Goal: Task Accomplishment & Management: Complete application form

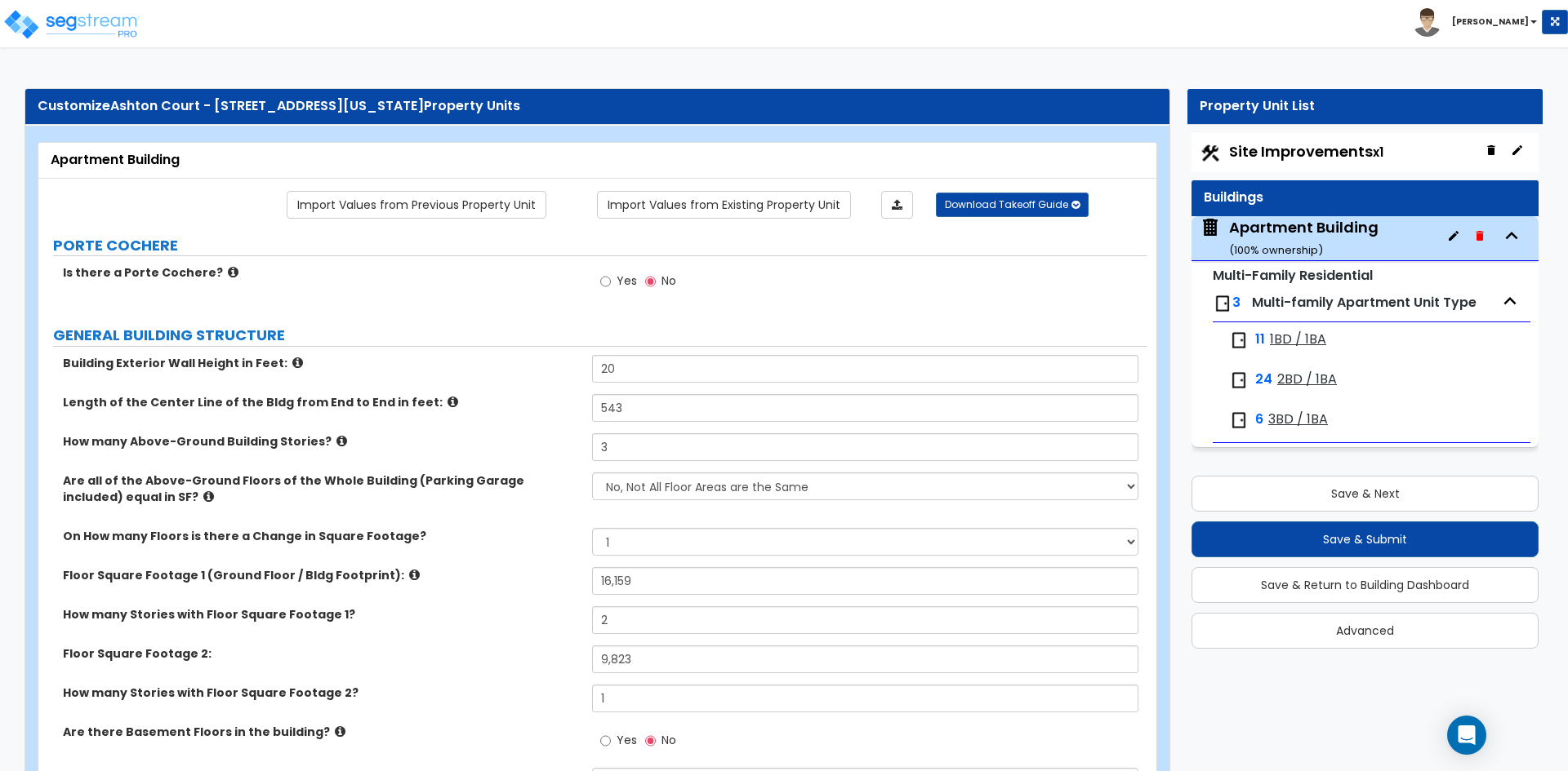
select select "1"
select select "7"
select select "2"
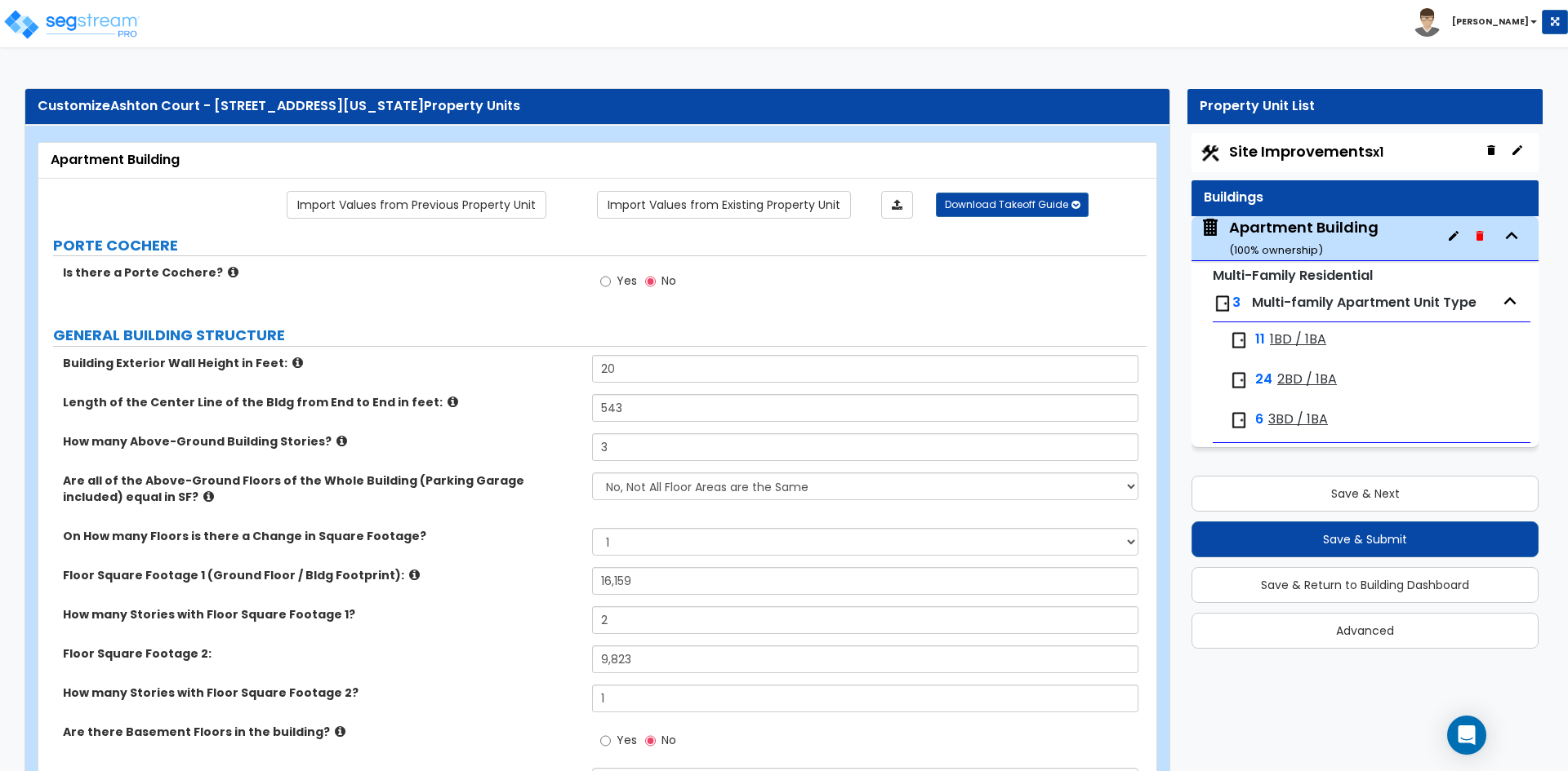
select select "7"
select select "1"
select select "2"
select select "1"
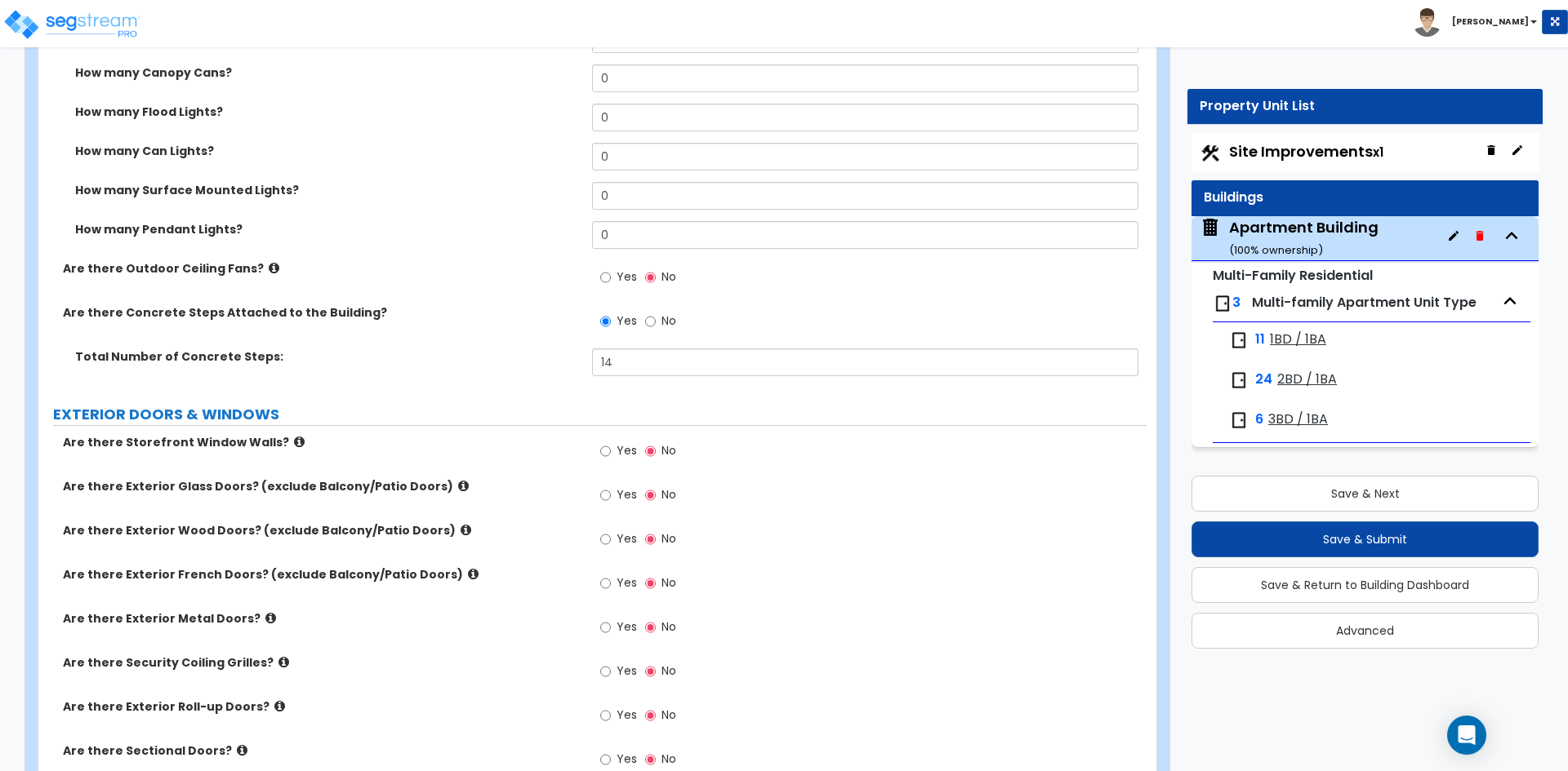
click at [369, 144] on label "How many Can Lights?" at bounding box center [328, 151] width 505 height 16
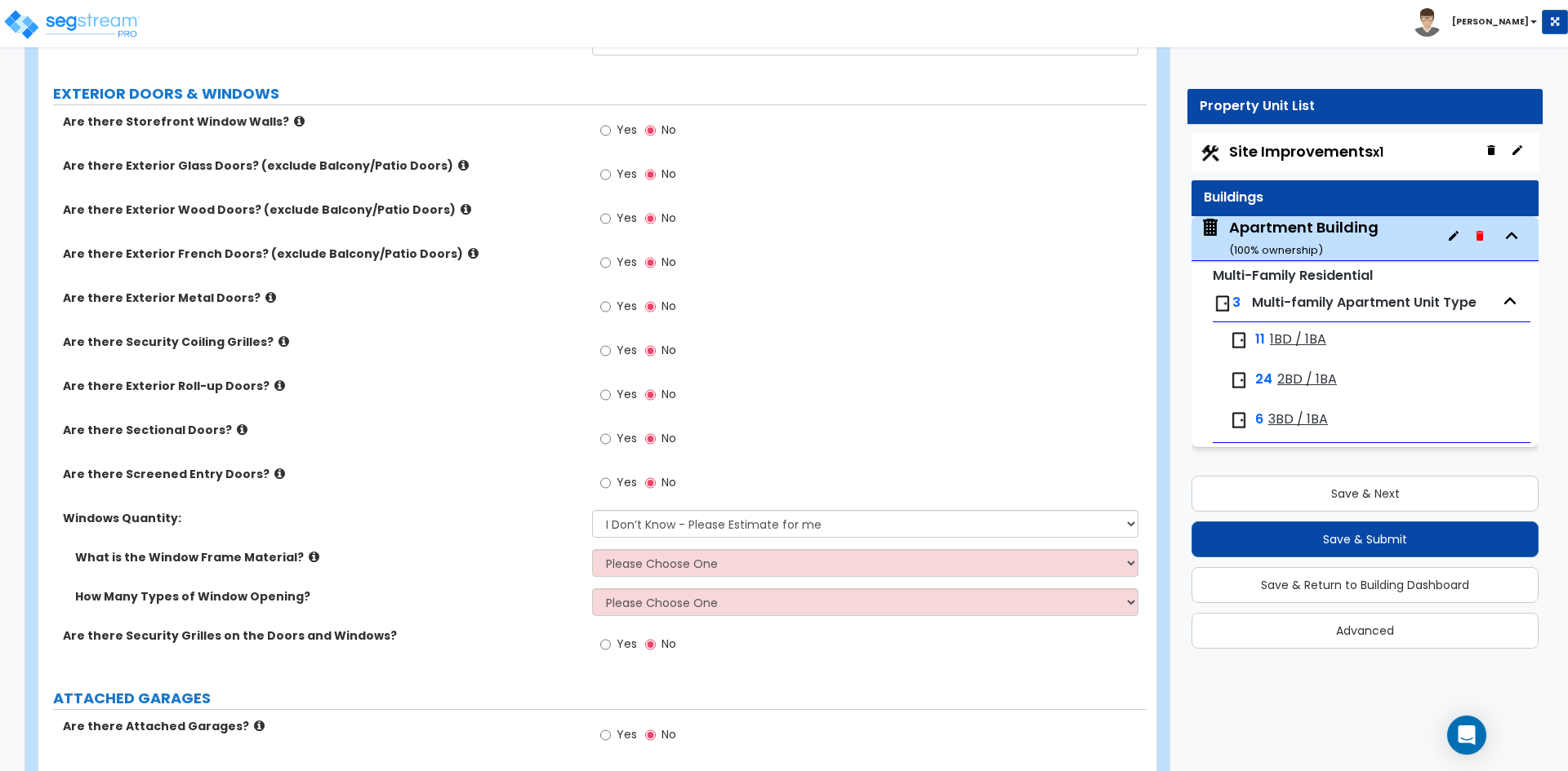
scroll to position [1959, 0]
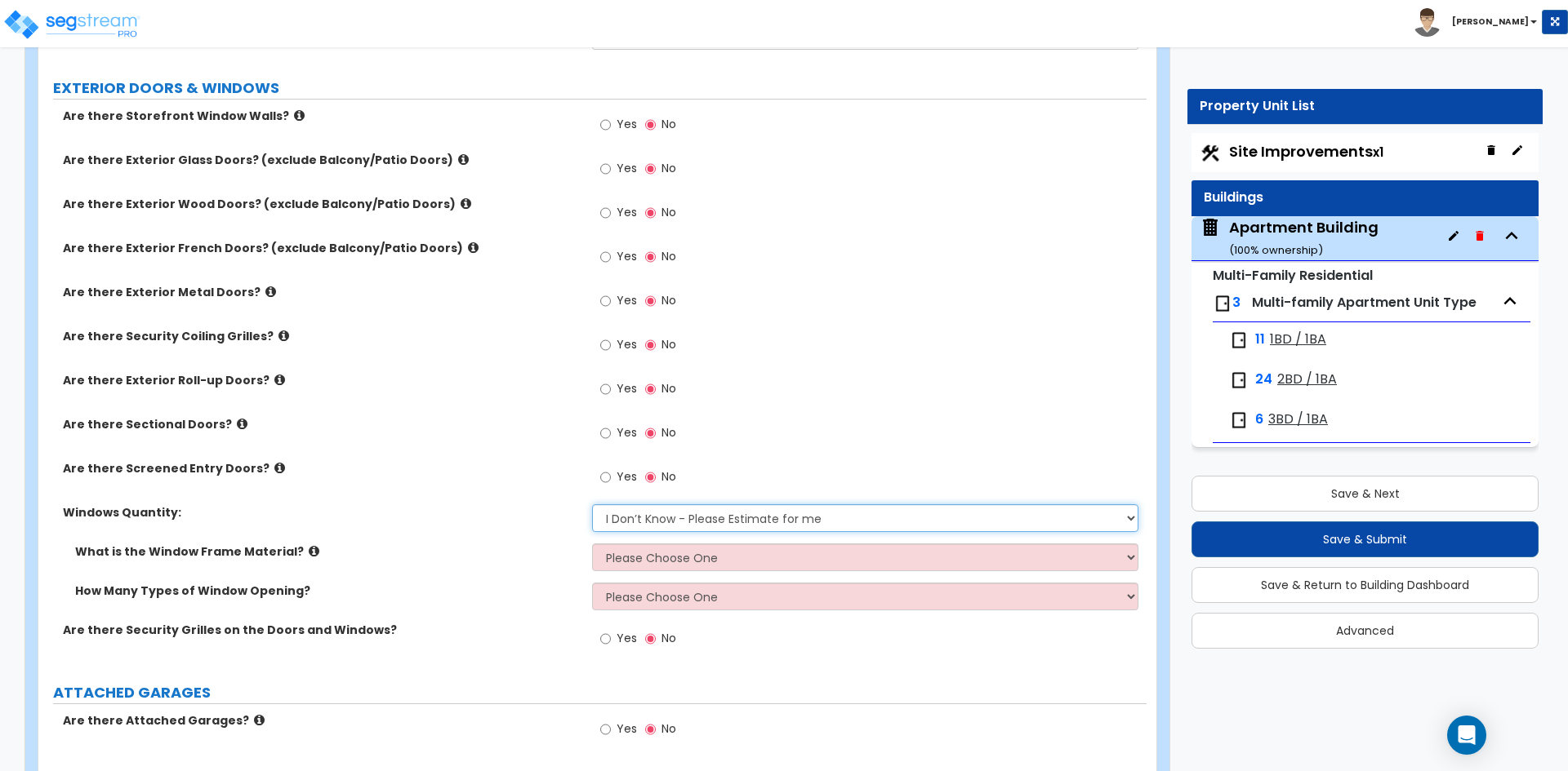
click at [671, 519] on select "I Don’t Know - Please Estimate for me I want to Enter the Quantity" at bounding box center [865, 518] width 545 height 27
select select "1"
click at [592, 505] on select "I Don’t Know - Please Estimate for me I want to Enter the Quantity" at bounding box center [865, 518] width 545 height 27
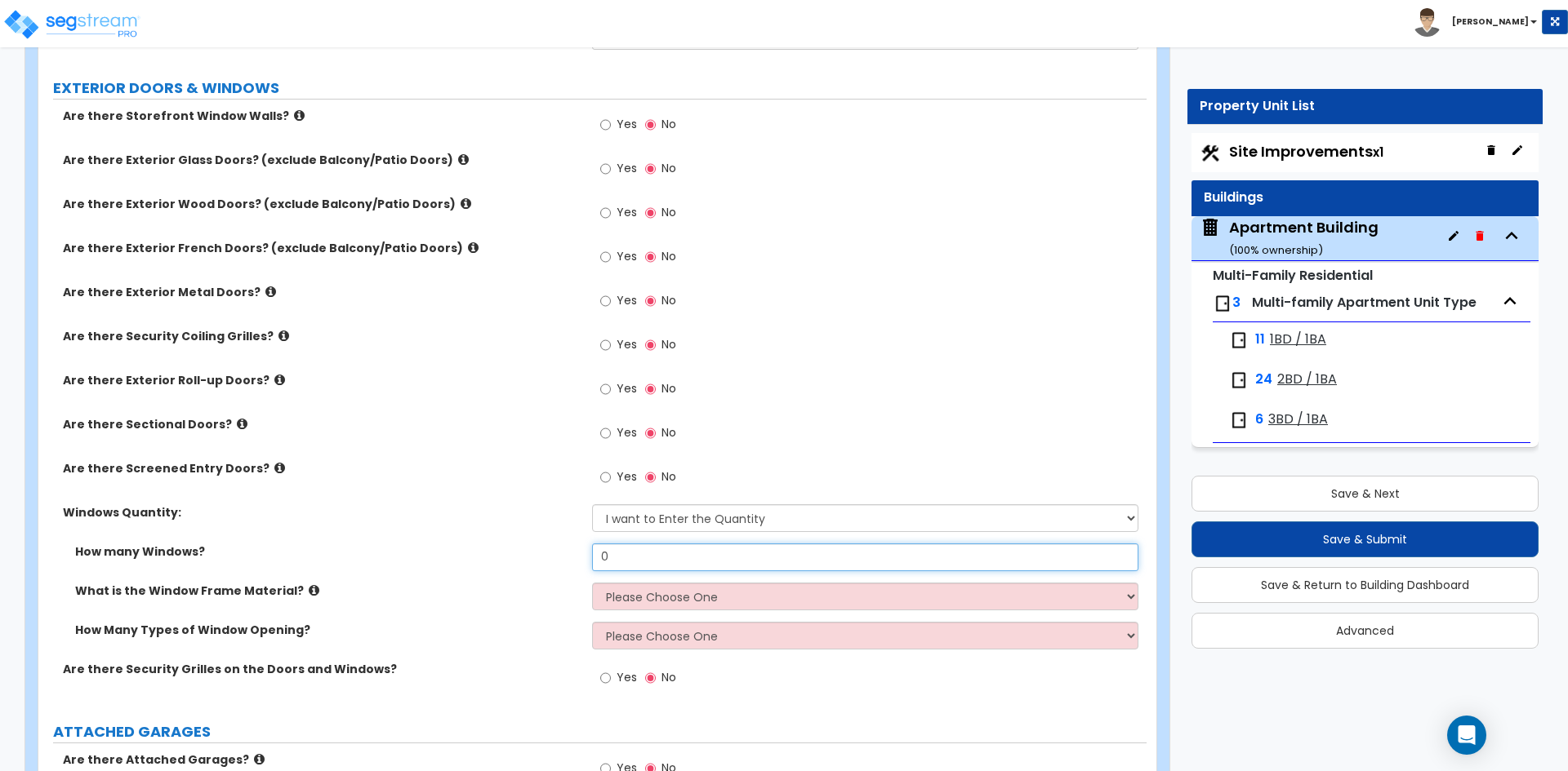
click at [672, 568] on input "0" at bounding box center [865, 556] width 545 height 27
click at [660, 597] on select "Please Choose One Vinyl Aluminum Wood" at bounding box center [865, 596] width 545 height 27
select select "2"
click at [592, 583] on select "Please Choose One Vinyl Aluminum Wood" at bounding box center [865, 596] width 545 height 27
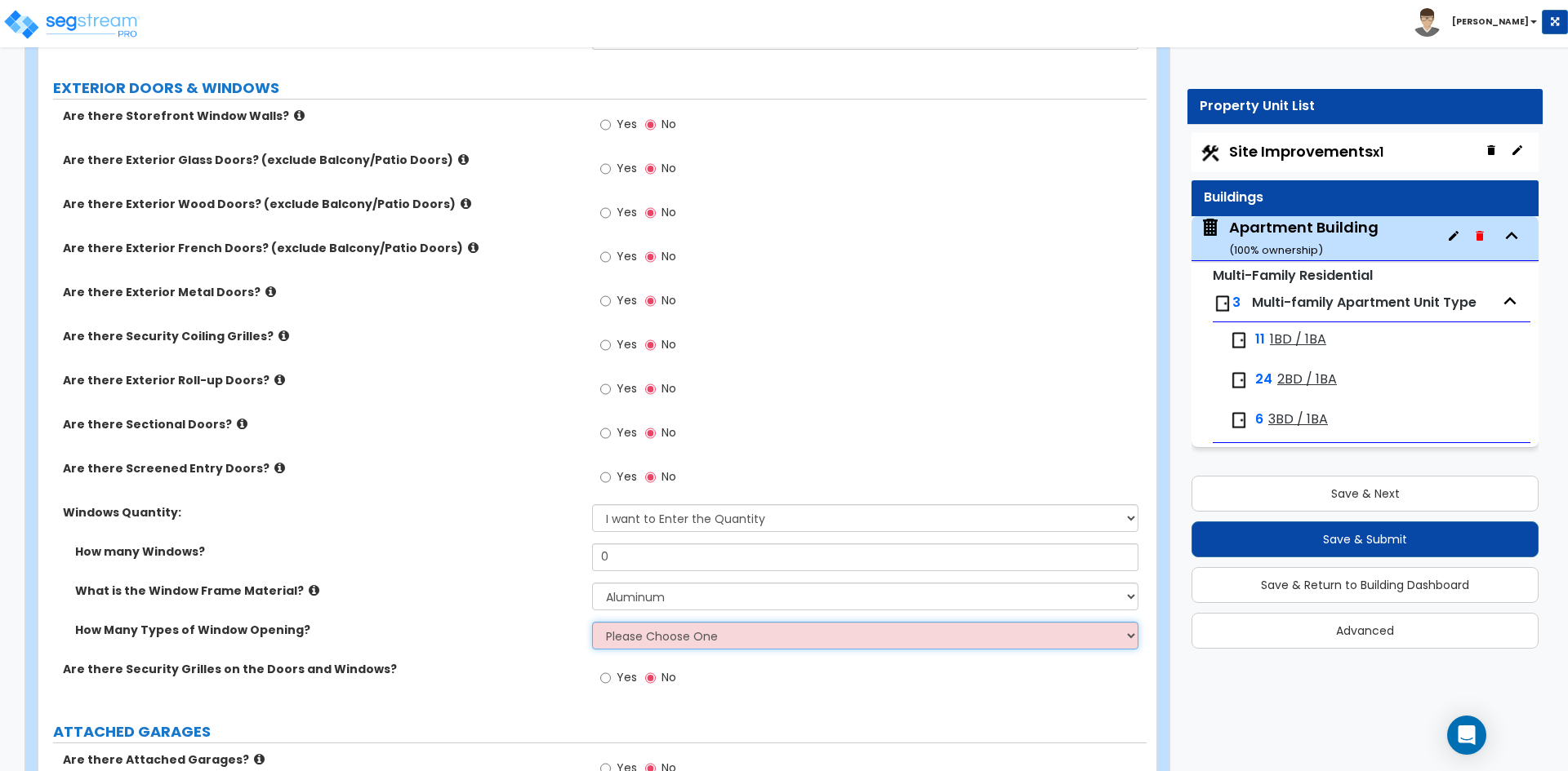
click at [639, 636] on select "Please Choose One 1 2 3 4" at bounding box center [865, 635] width 545 height 27
select select "1"
click at [592, 622] on select "Please Choose One 1 2 3 4" at bounding box center [865, 635] width 545 height 27
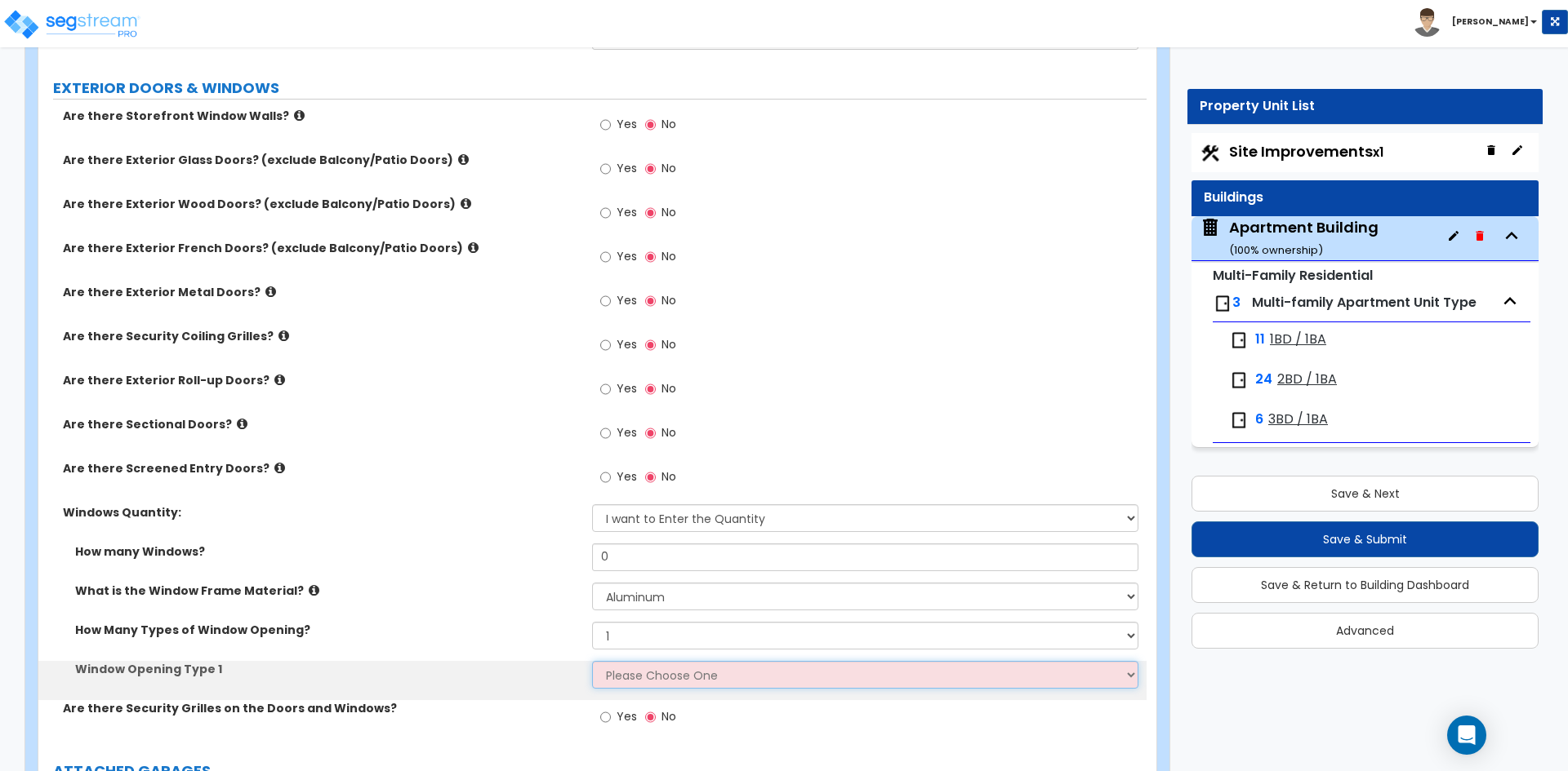
click at [631, 684] on select "Please Choose One Sliding Picture/Fixed Double/Single Hung Awning Swing" at bounding box center [865, 674] width 545 height 27
select select "1"
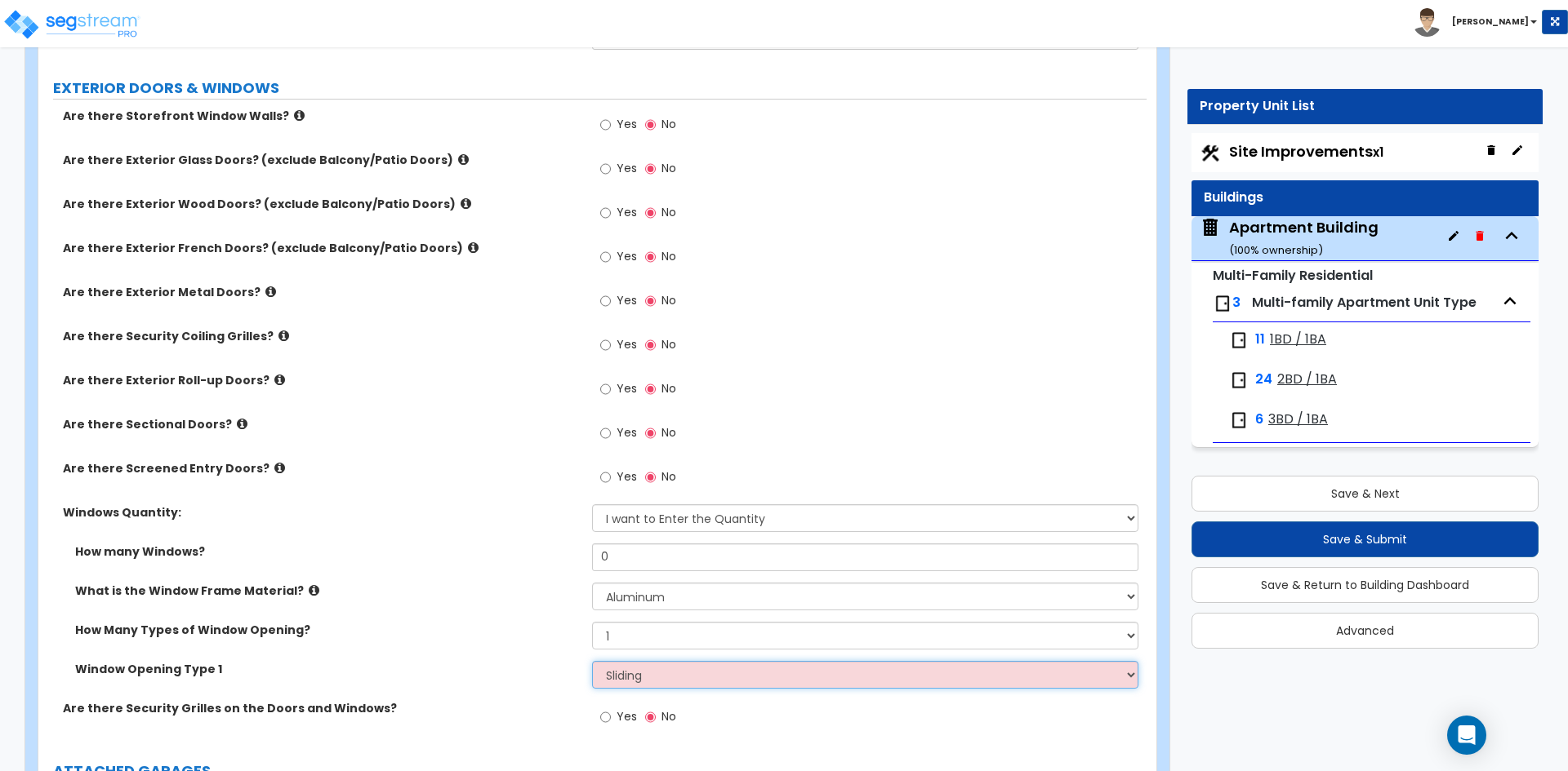
click at [592, 661] on select "Please Choose One Sliding Picture/Fixed Double/Single Hung Awning Swing" at bounding box center [865, 674] width 545 height 27
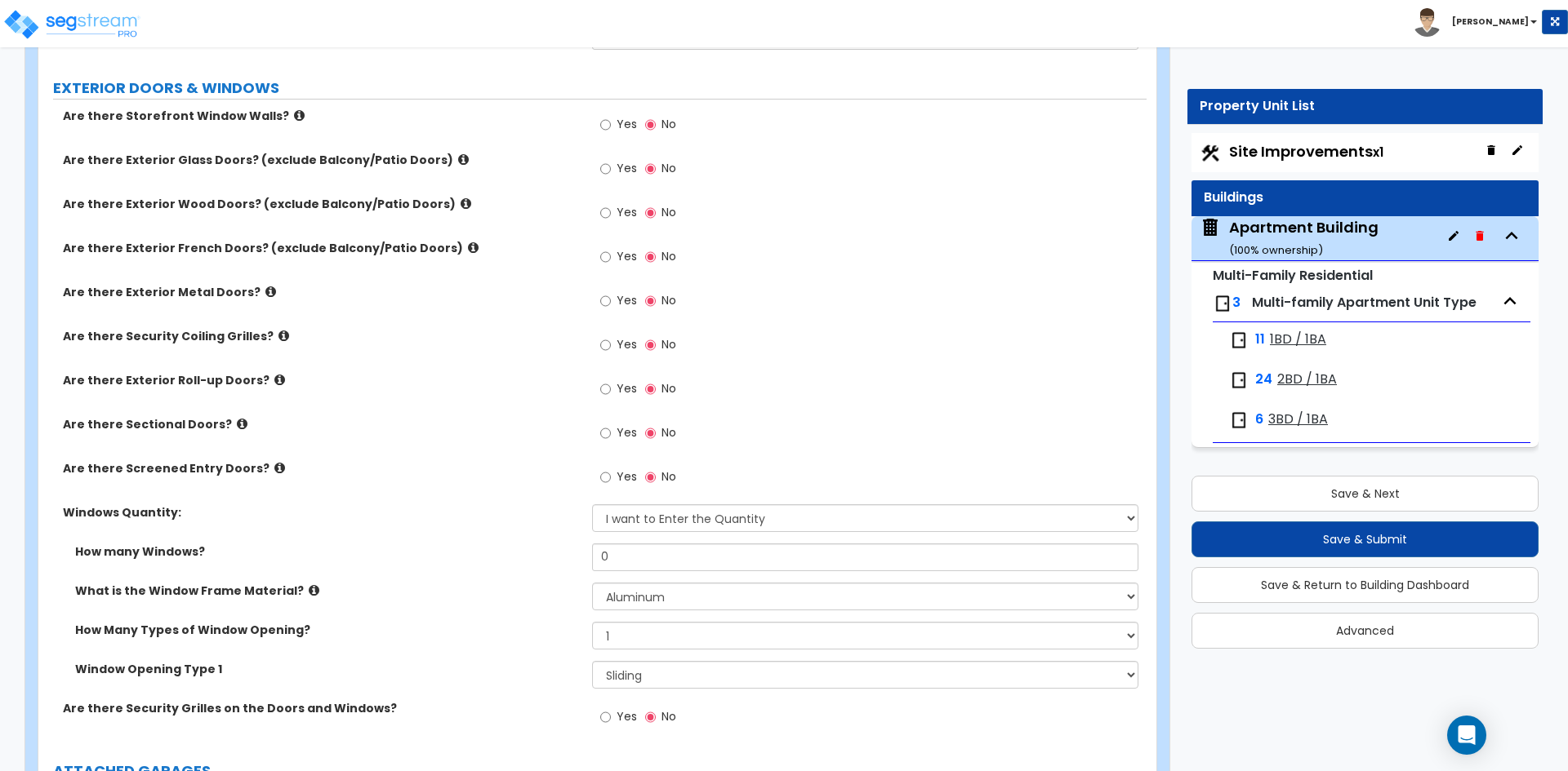
click at [422, 573] on div "How many Windows? 0" at bounding box center [592, 563] width 1108 height 40
click at [703, 557] on input "0" at bounding box center [865, 556] width 545 height 27
type input "385"
click at [461, 416] on label "Are there Sectional Doors?" at bounding box center [321, 424] width 517 height 16
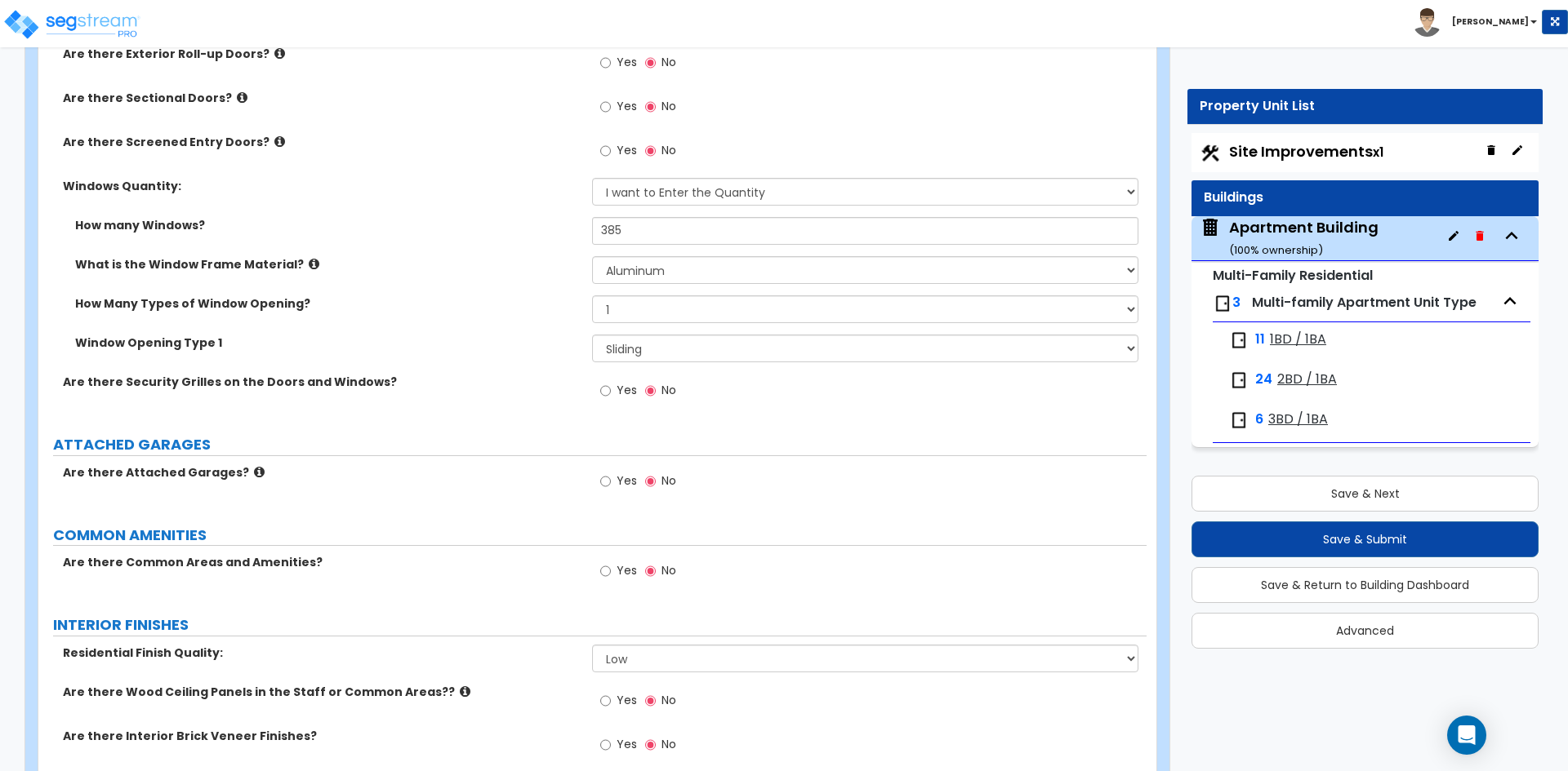
scroll to position [2367, 0]
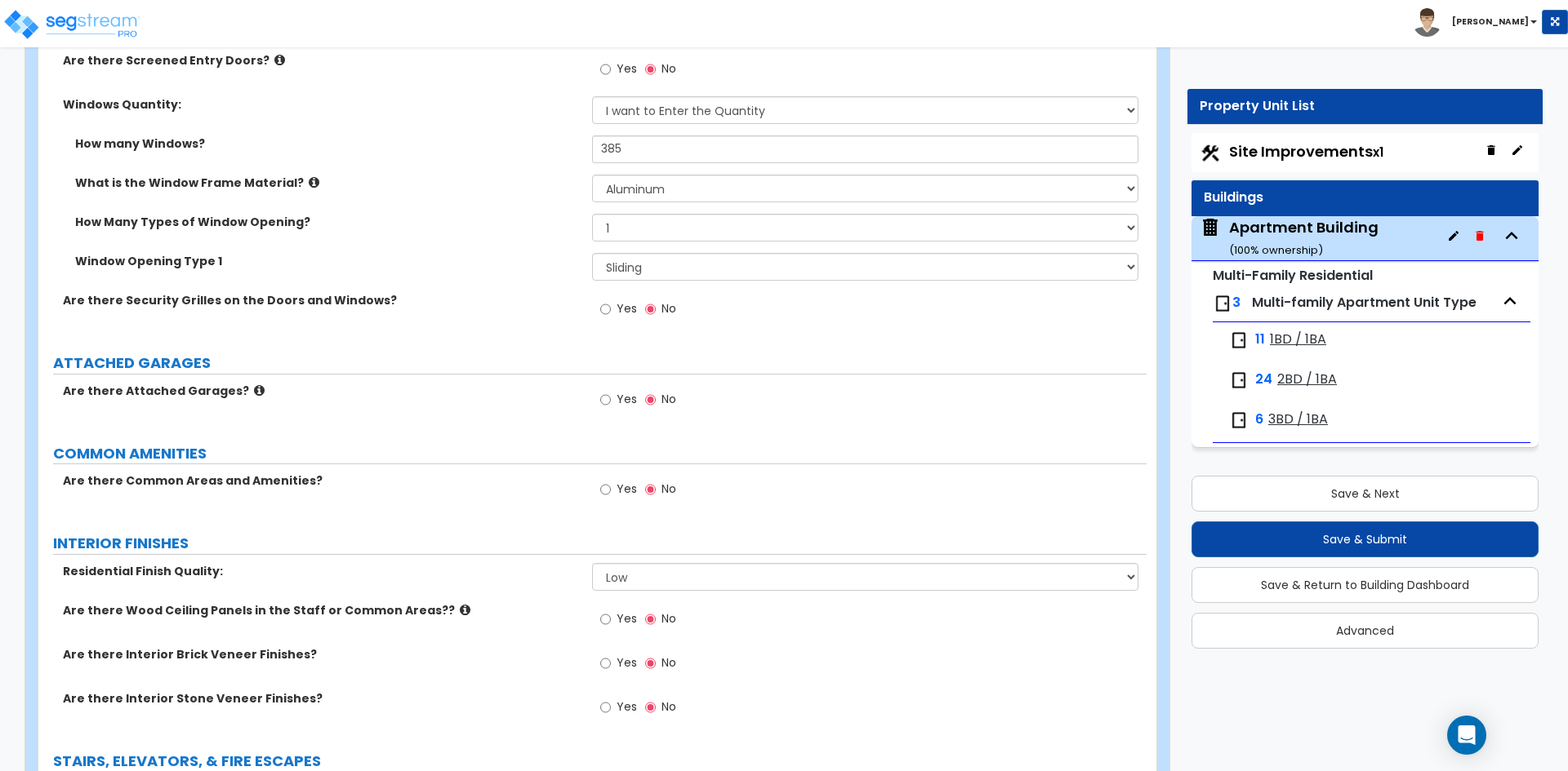
click at [616, 497] on label "Yes" at bounding box center [618, 490] width 37 height 27
click at [611, 497] on input "Yes" at bounding box center [605, 490] width 10 height 18
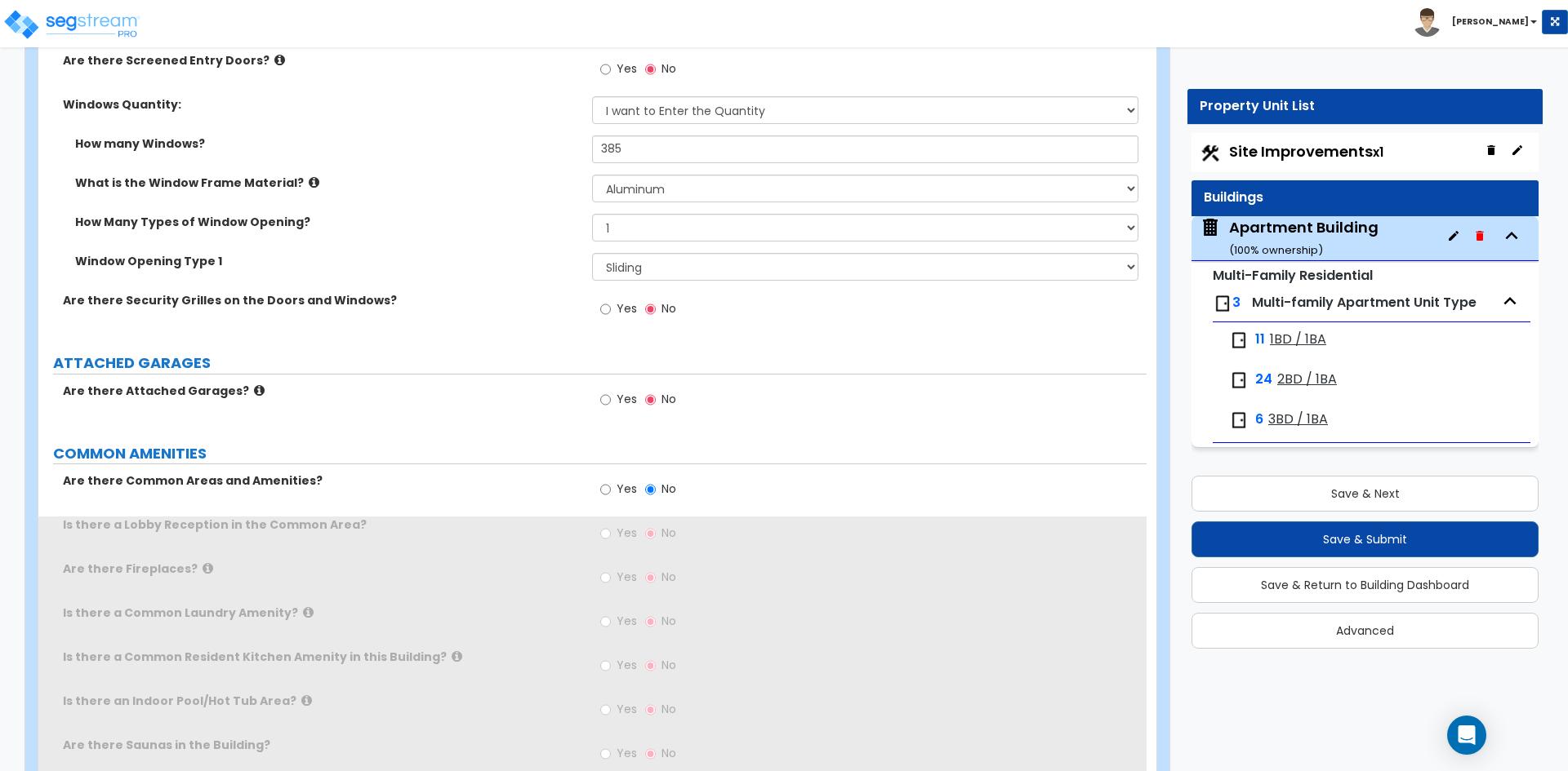
click at [368, 494] on div "Are there Common Areas and Amenities? Yes No" at bounding box center [592, 494] width 1108 height 44
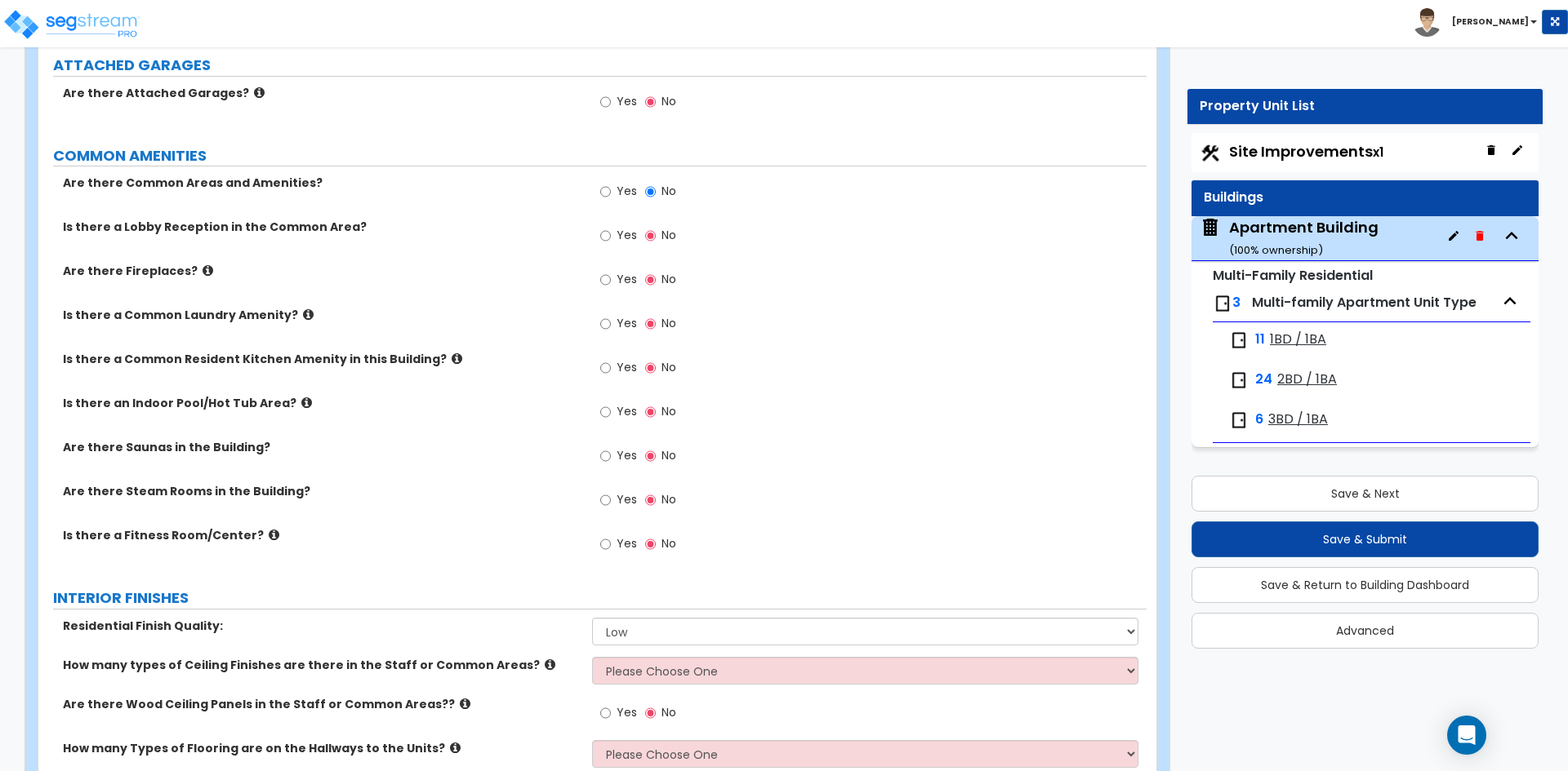
scroll to position [2693, 0]
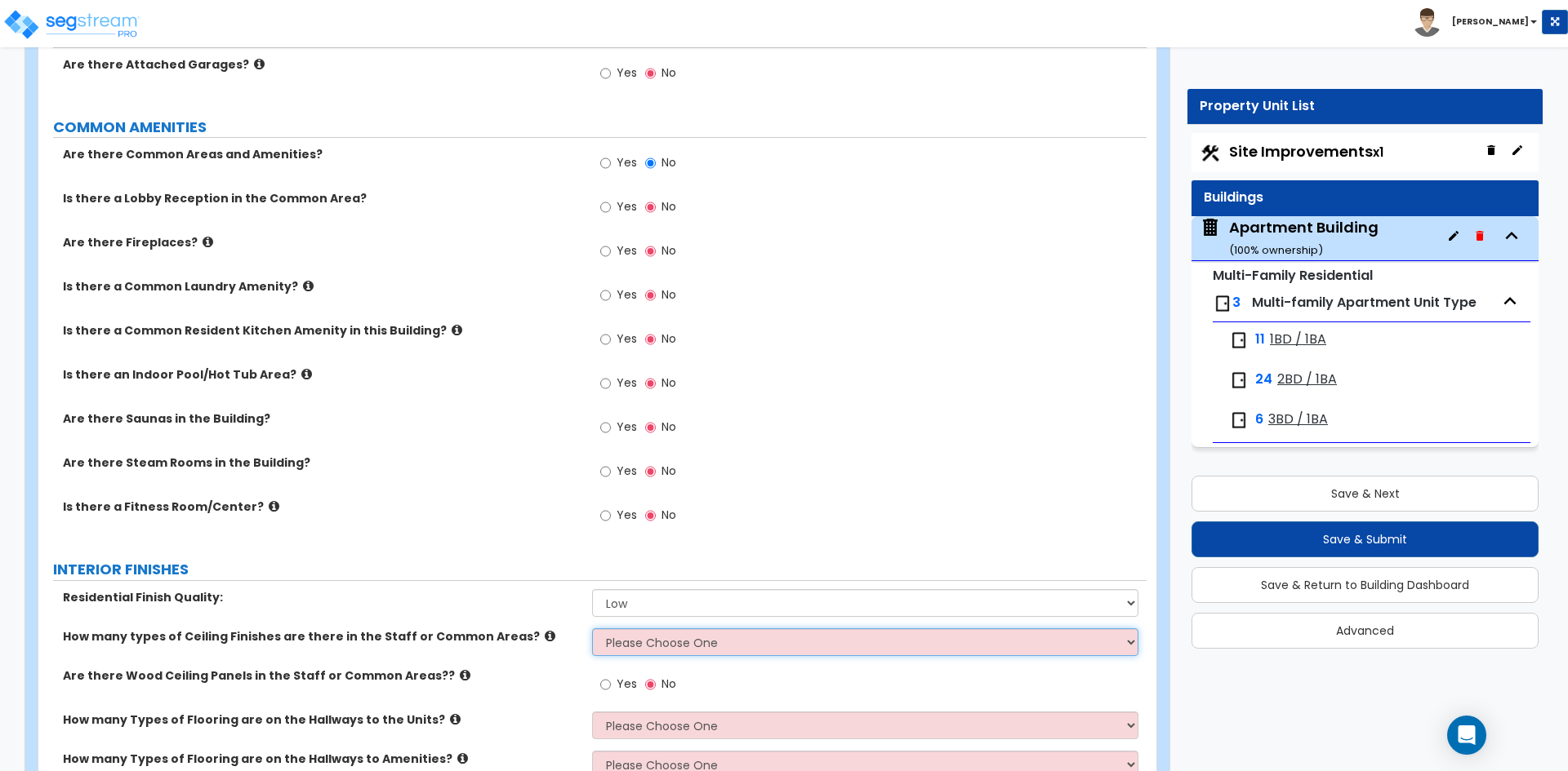
click at [629, 642] on select "Please Choose One 1 2 3" at bounding box center [865, 642] width 545 height 27
select select "1"
click at [592, 629] on select "Please Choose One 1 2 3" at bounding box center [865, 642] width 545 height 27
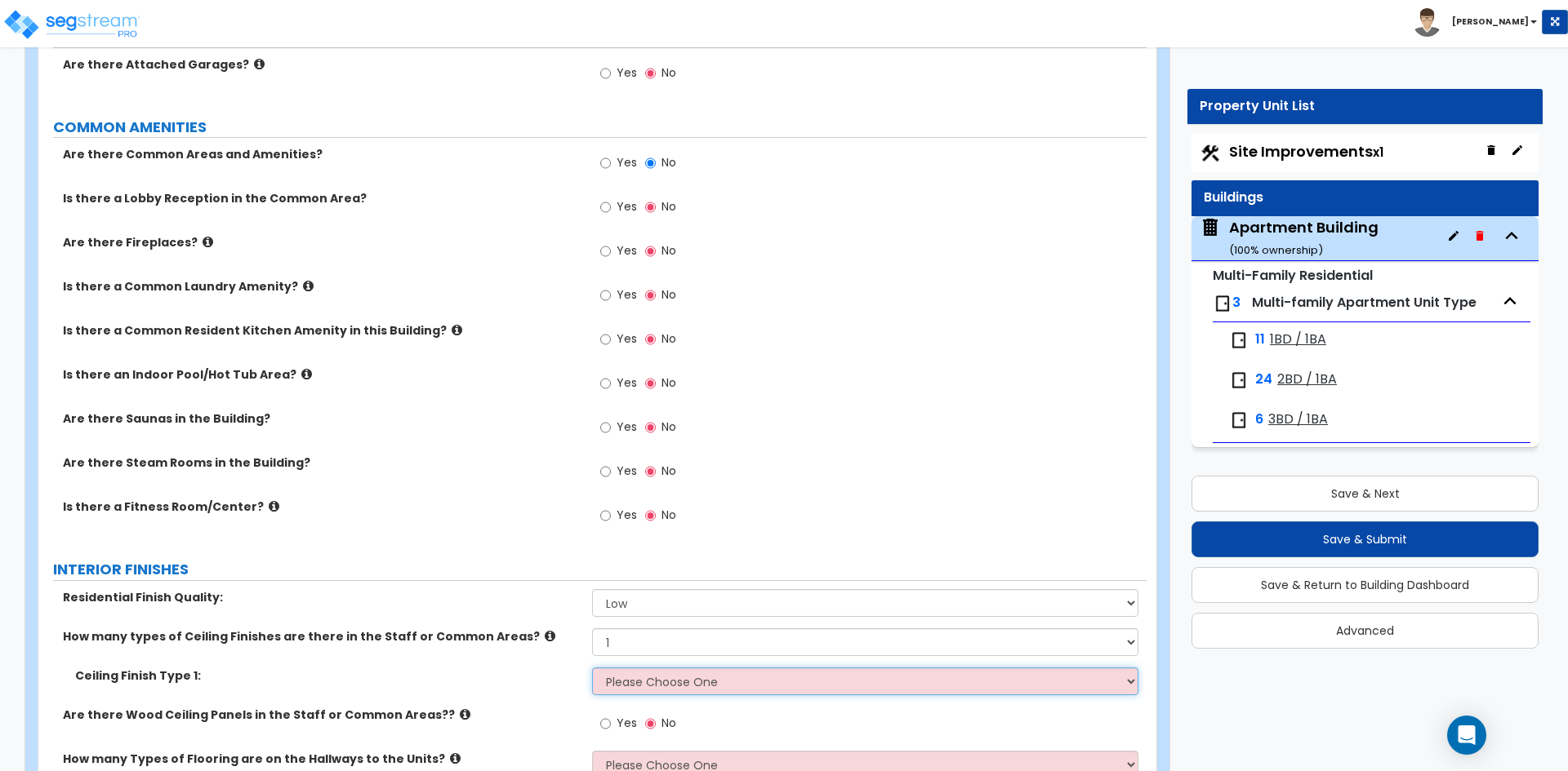
click at [645, 684] on select "Please Choose One Drop Ceiling Drywall Ceiling Open Ceiling" at bounding box center [865, 681] width 545 height 27
select select "1"
click at [592, 667] on select "Please Choose One Drop Ceiling Drywall Ceiling Open Ceiling" at bounding box center [865, 681] width 545 height 27
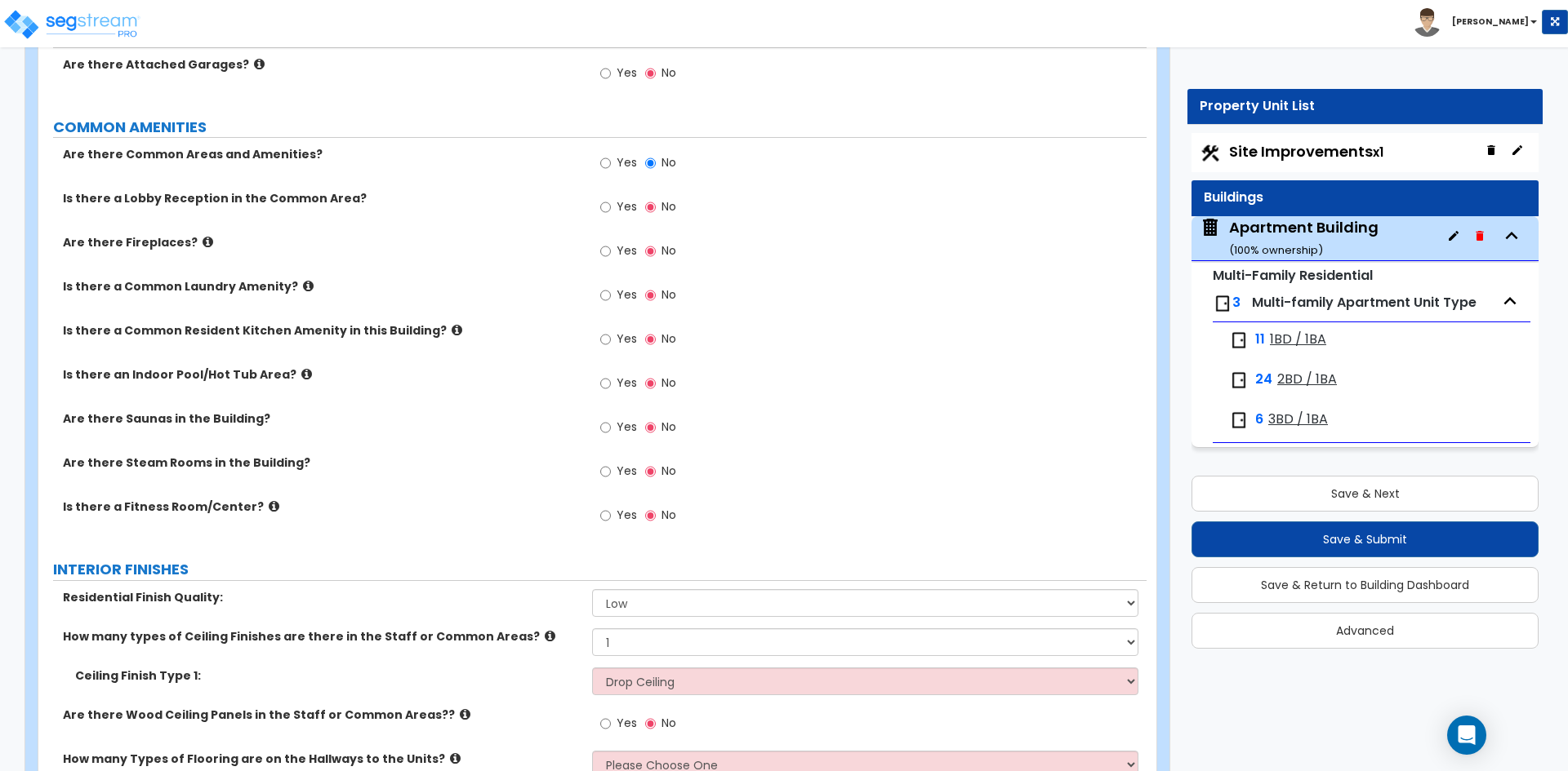
click at [428, 727] on div "Are there Wood Ceiling Panels in the Staff or Common Areas?? Yes No" at bounding box center [592, 729] width 1108 height 44
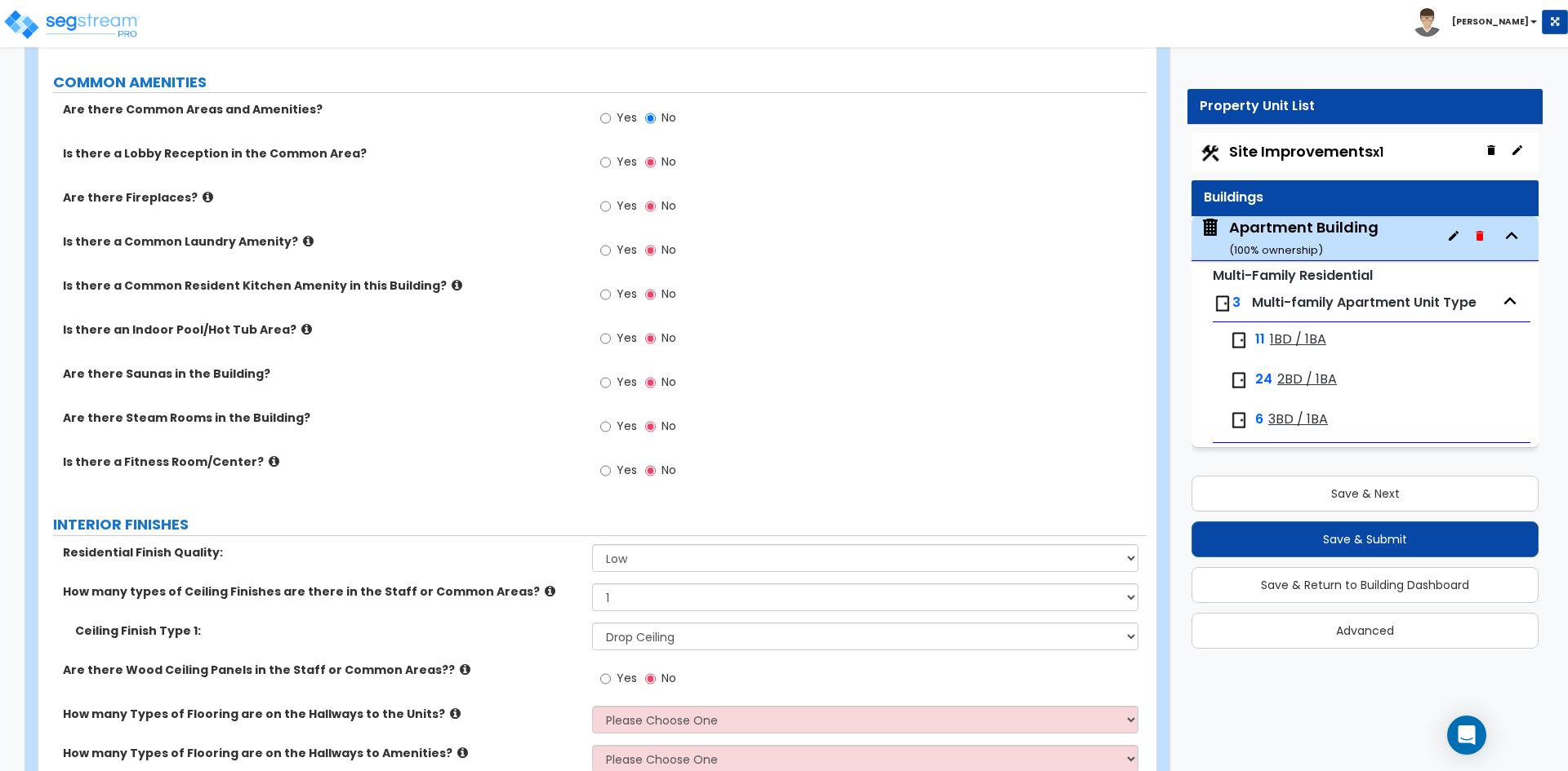
scroll to position [2775, 0]
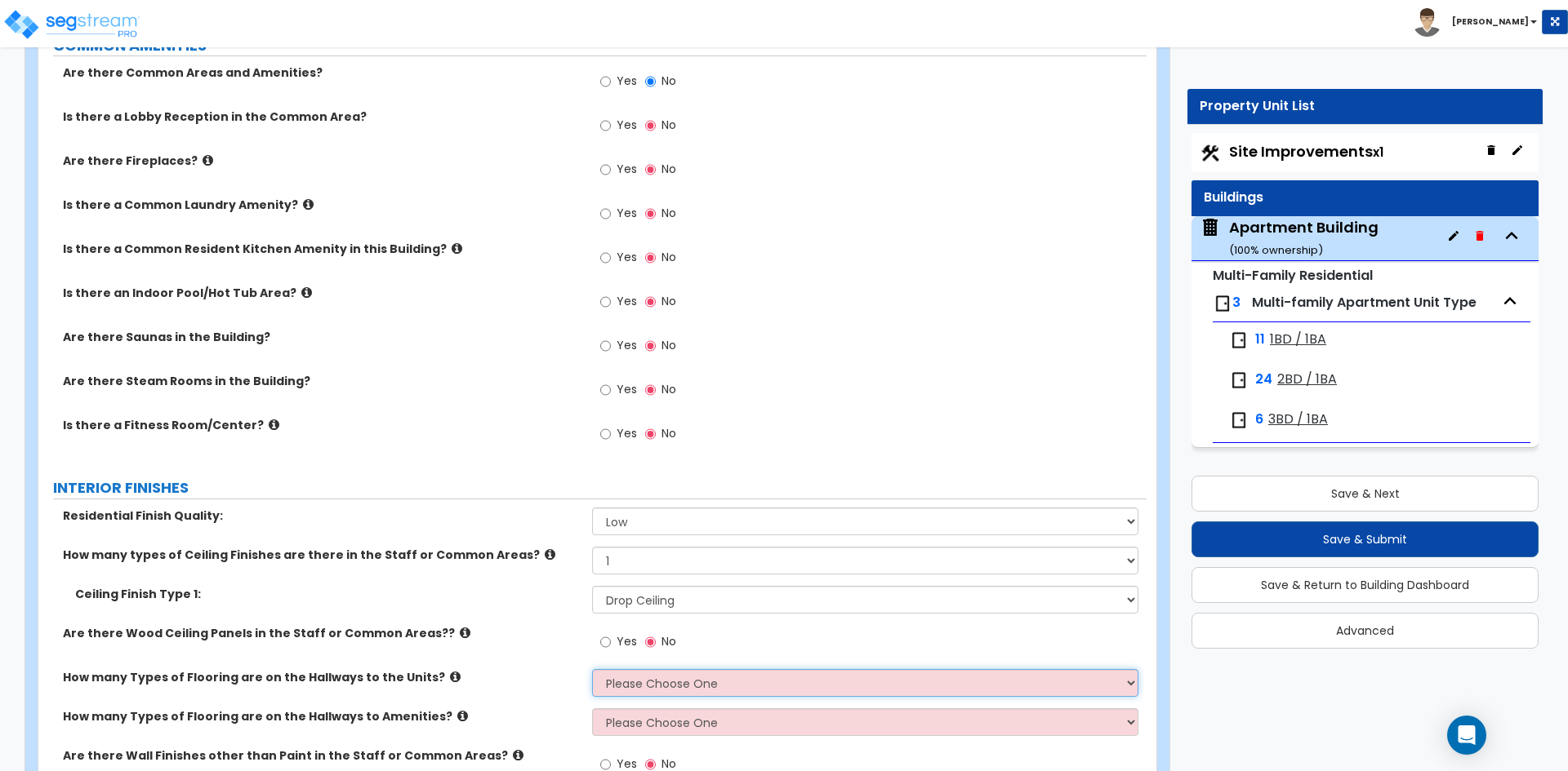
click at [665, 687] on select "Please Choose One 1 2 3" at bounding box center [865, 683] width 545 height 27
select select "1"
click at [592, 669] on select "Please Choose One 1 2 3" at bounding box center [865, 683] width 545 height 27
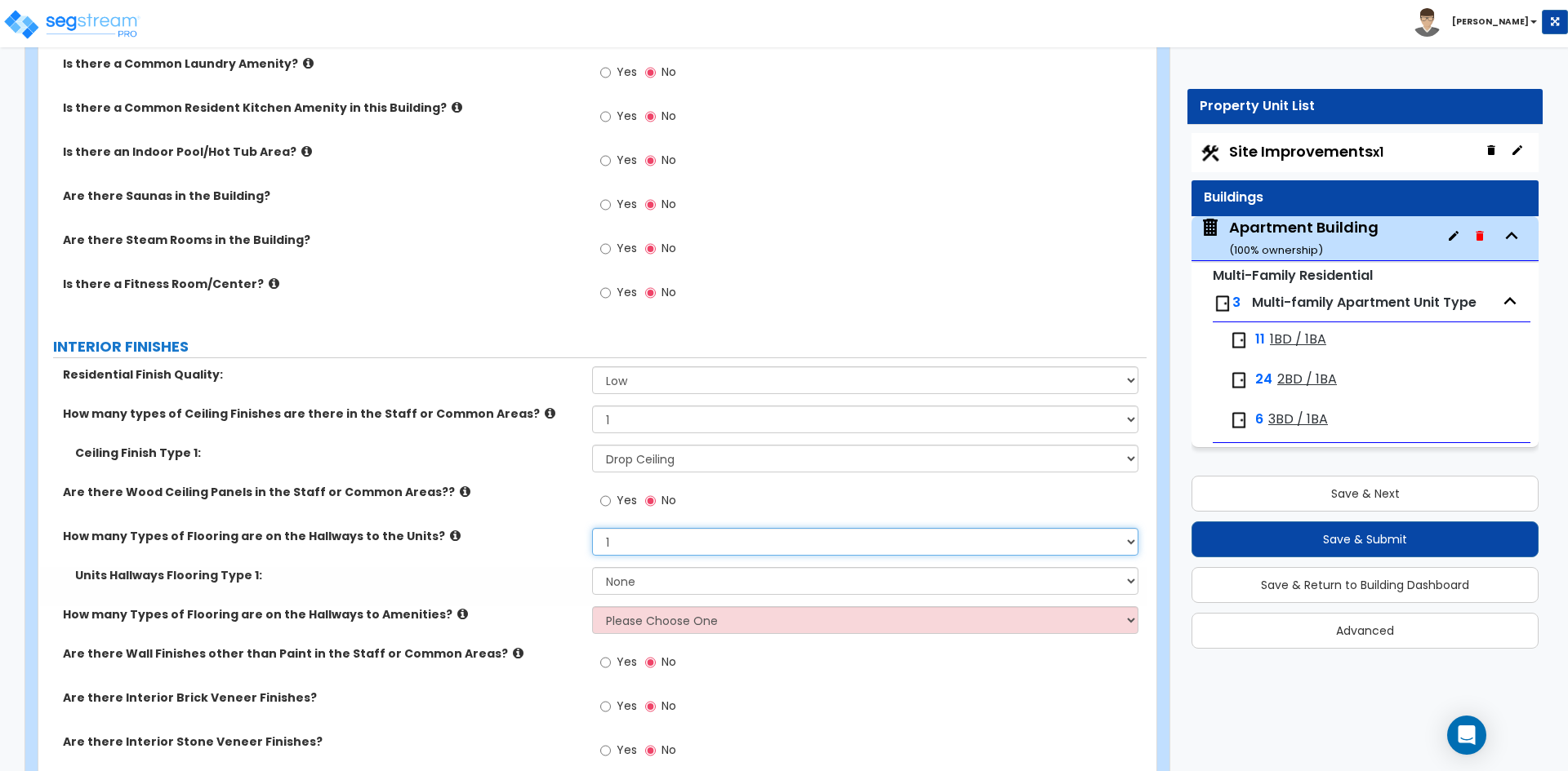
scroll to position [2938, 0]
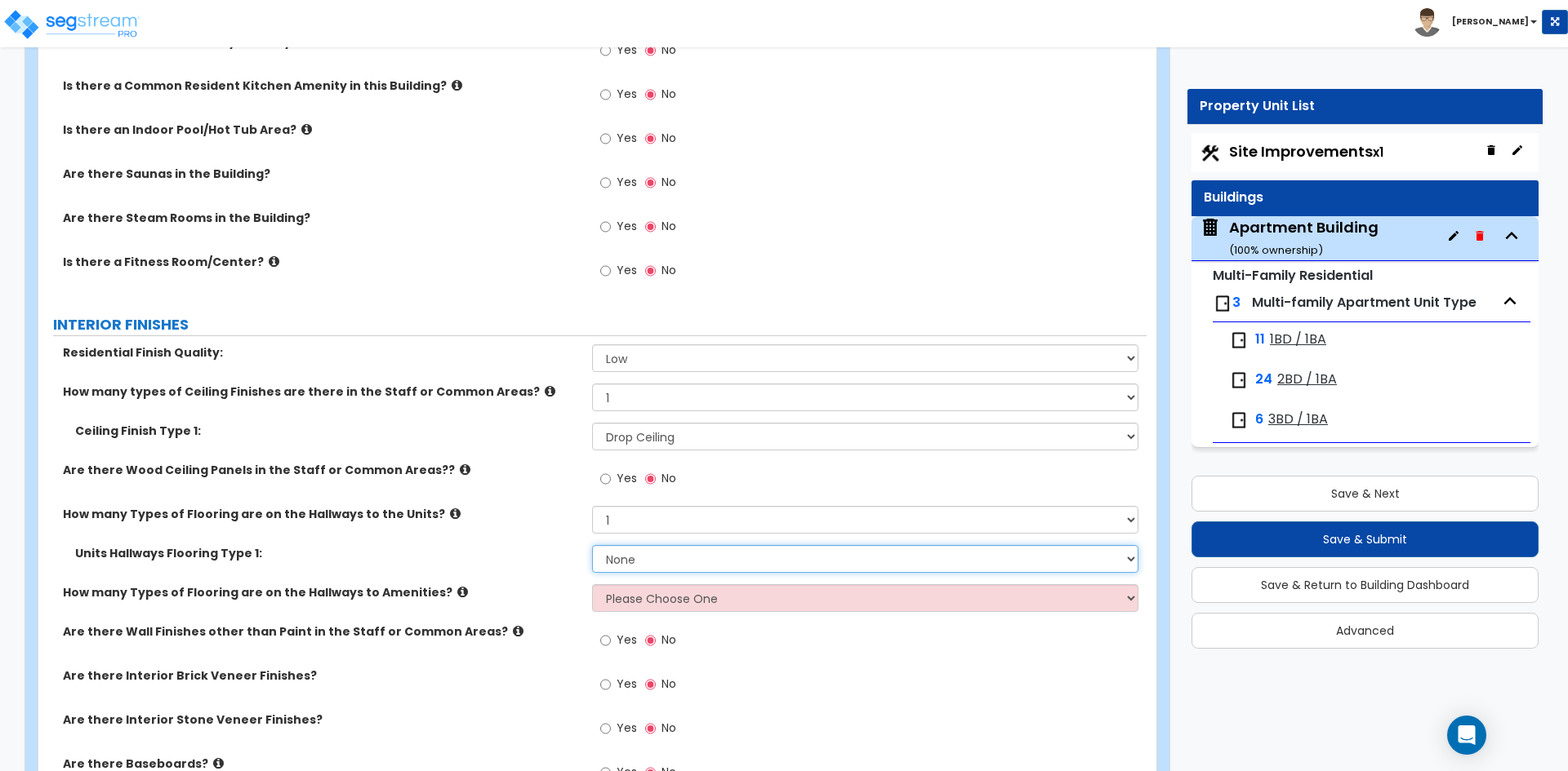
click at [661, 551] on select "None Tile Flooring Hardwood Flooring Resilient Laminate Flooring VCT Flooring S…" at bounding box center [865, 558] width 545 height 27
select select "3"
click at [592, 545] on select "None Tile Flooring Hardwood Flooring Resilient Laminate Flooring VCT Flooring S…" at bounding box center [865, 558] width 545 height 27
click at [509, 581] on div "Units Hallways Flooring Type 1: None Tile Flooring Hardwood Flooring Resilient …" at bounding box center [592, 565] width 1108 height 40
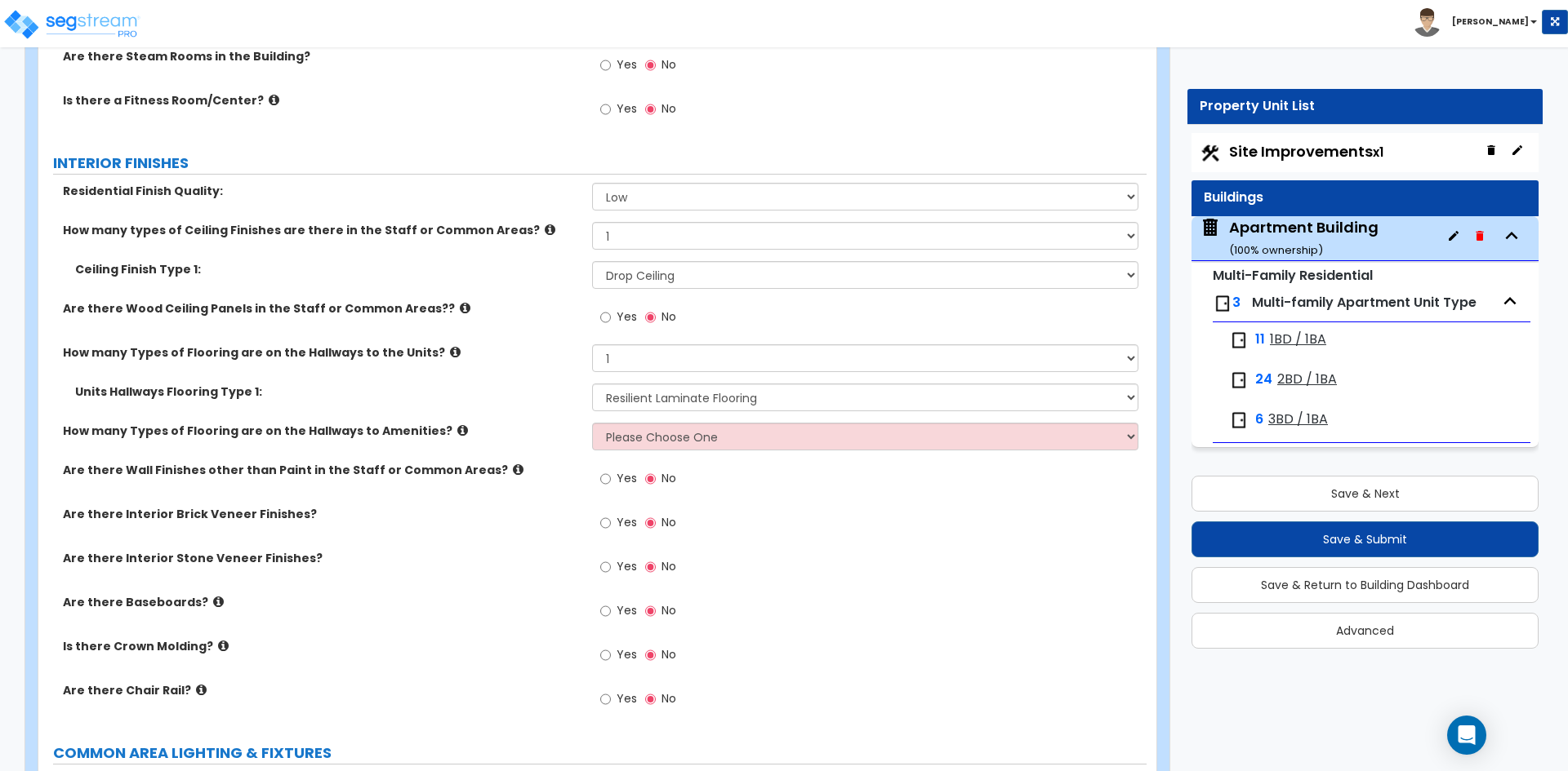
scroll to position [3102, 0]
click at [624, 612] on span "Yes" at bounding box center [627, 608] width 21 height 16
click at [611, 612] on input "Yes" at bounding box center [605, 609] width 10 height 18
radio input "true"
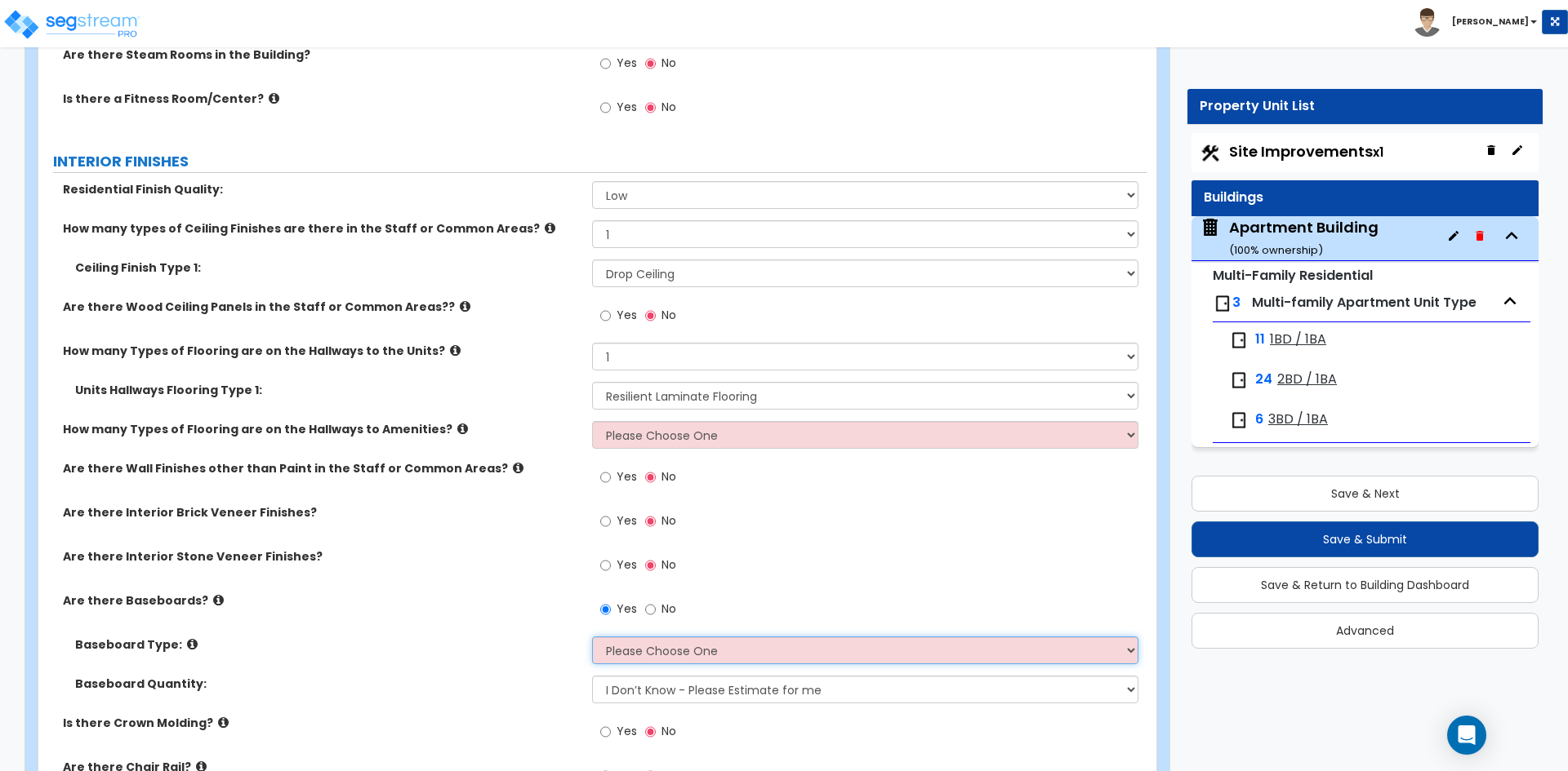
click at [636, 659] on select "Please Choose One Wood Vinyl Carpet Tile" at bounding box center [865, 650] width 545 height 27
select select "1"
click at [592, 636] on select "Please Choose One Wood Vinyl Carpet Tile" at bounding box center [865, 650] width 545 height 27
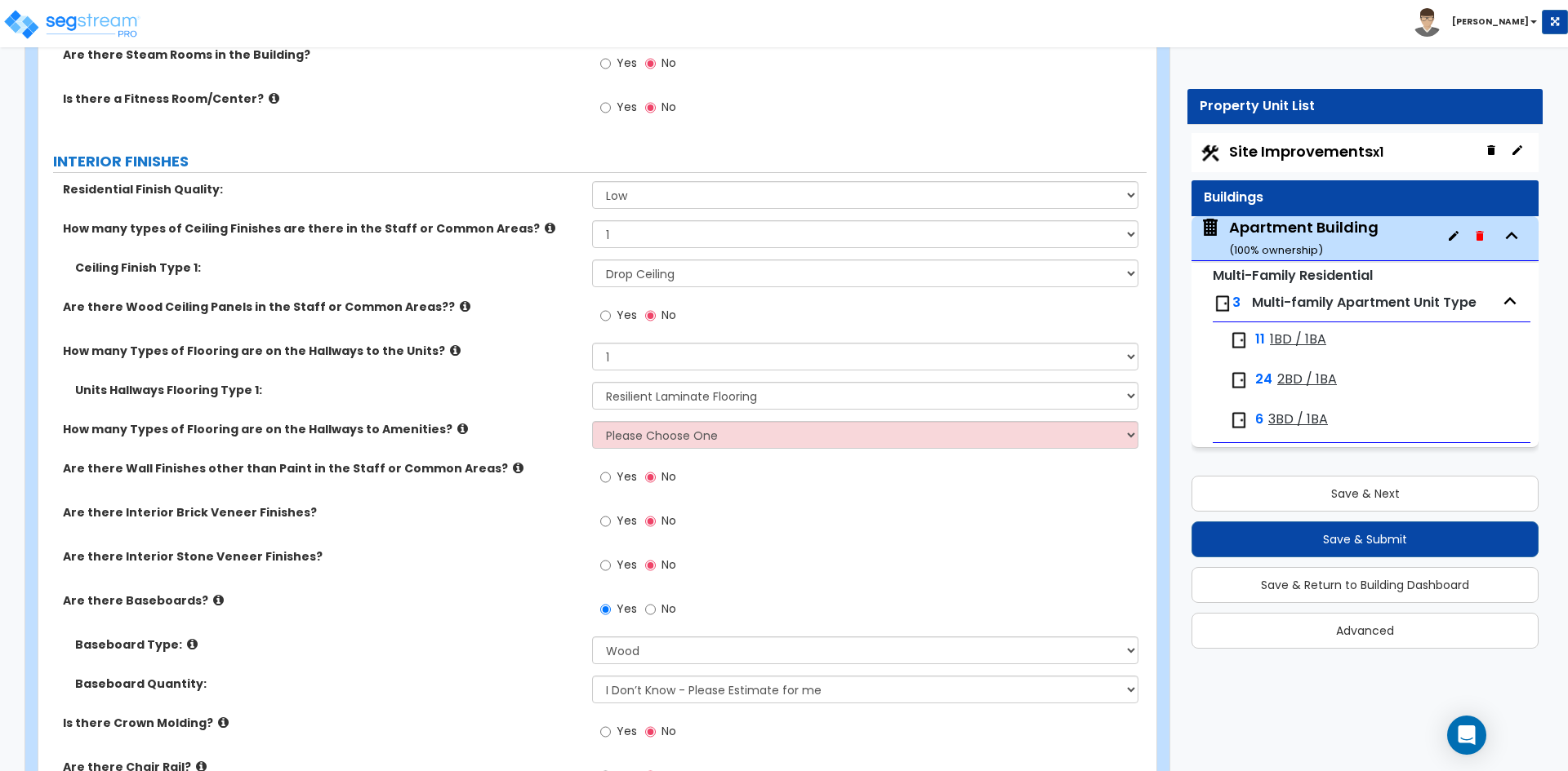
click at [514, 592] on div "Are there Interior Stone Veneer Finishes? Yes No" at bounding box center [592, 570] width 1108 height 44
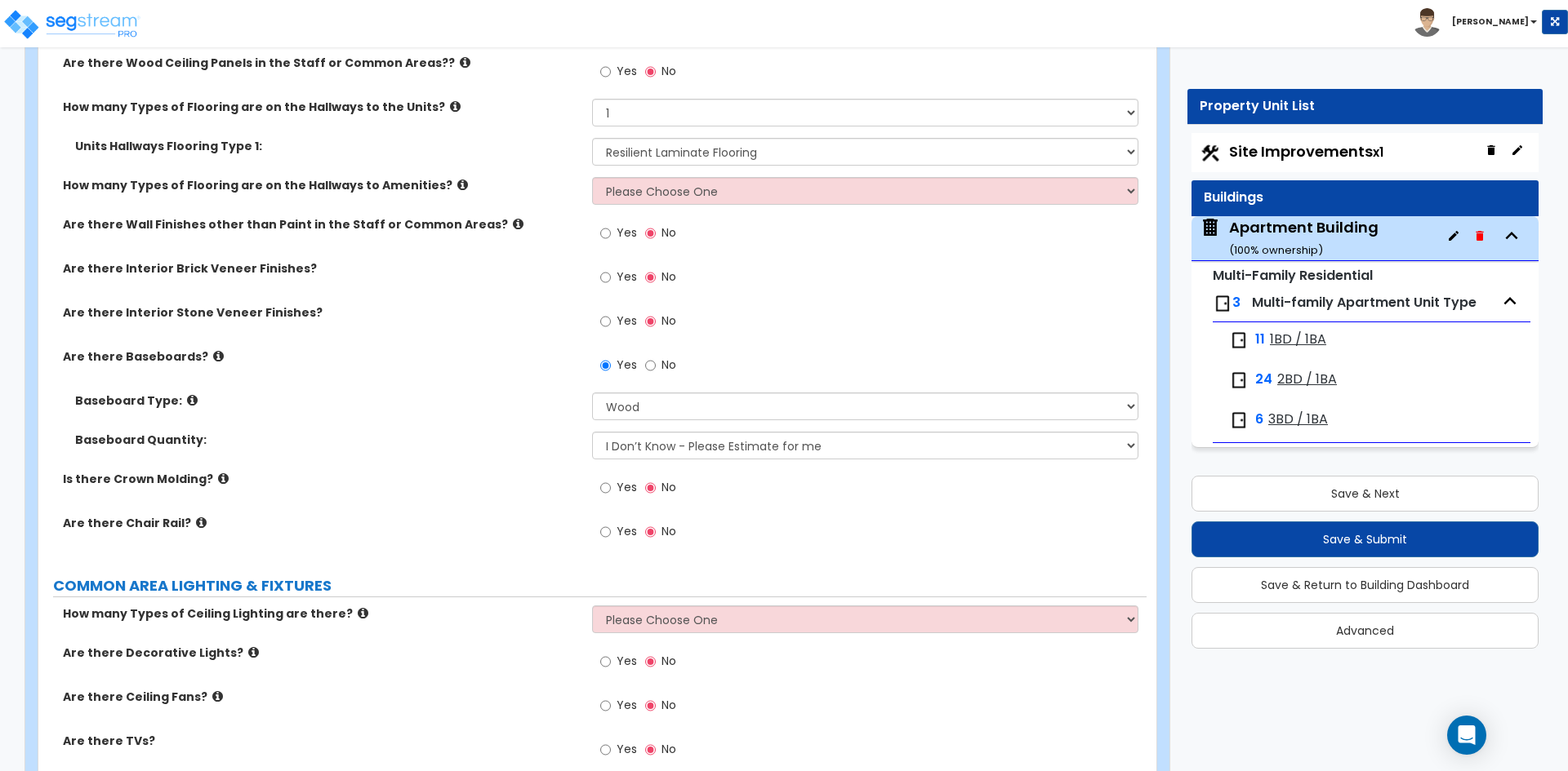
scroll to position [3347, 0]
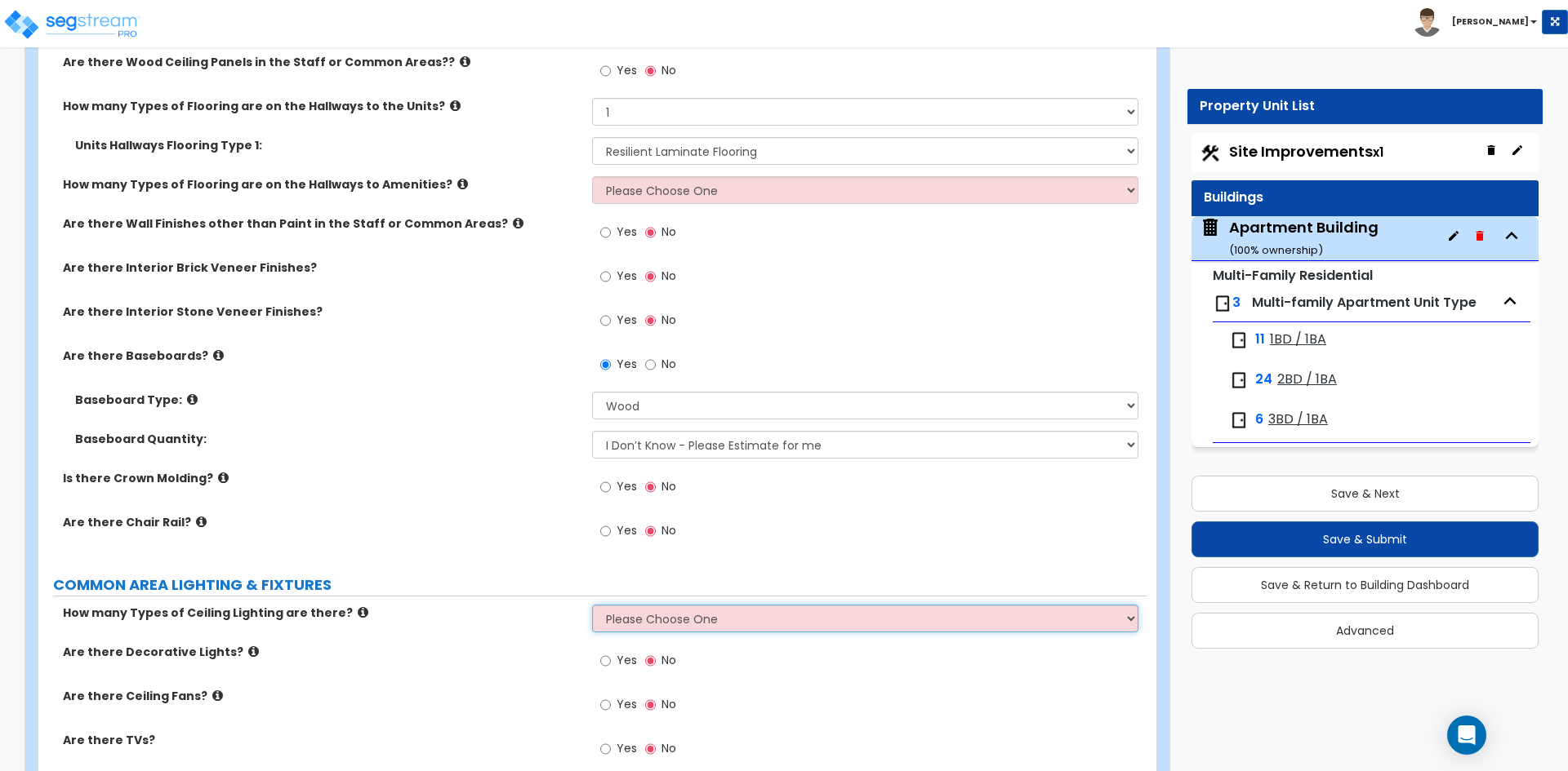
click at [662, 628] on select "Please Choose One 1 2 3" at bounding box center [865, 618] width 545 height 27
select select "1"
click at [592, 604] on select "Please Choose One 1 2 3" at bounding box center [865, 618] width 545 height 27
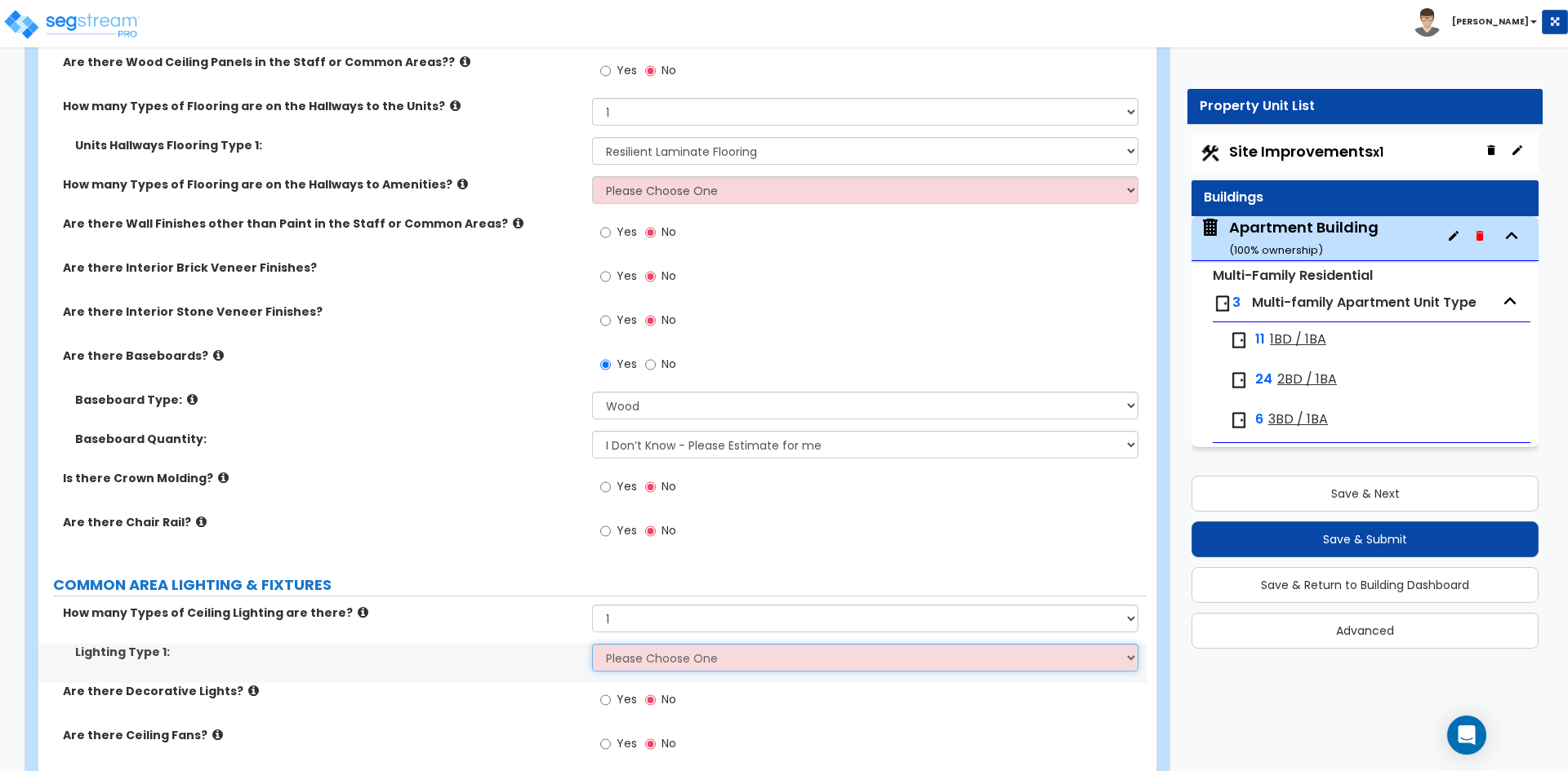
click at [633, 654] on select "Please Choose One LED Surface-Mounted LED Recessed Fluorescent Surface-Mounted …" at bounding box center [865, 657] width 545 height 27
select select "3"
click at [592, 644] on select "Please Choose One LED Surface-Mounted LED Recessed Fluorescent Surface-Mounted …" at bounding box center [865, 657] width 545 height 27
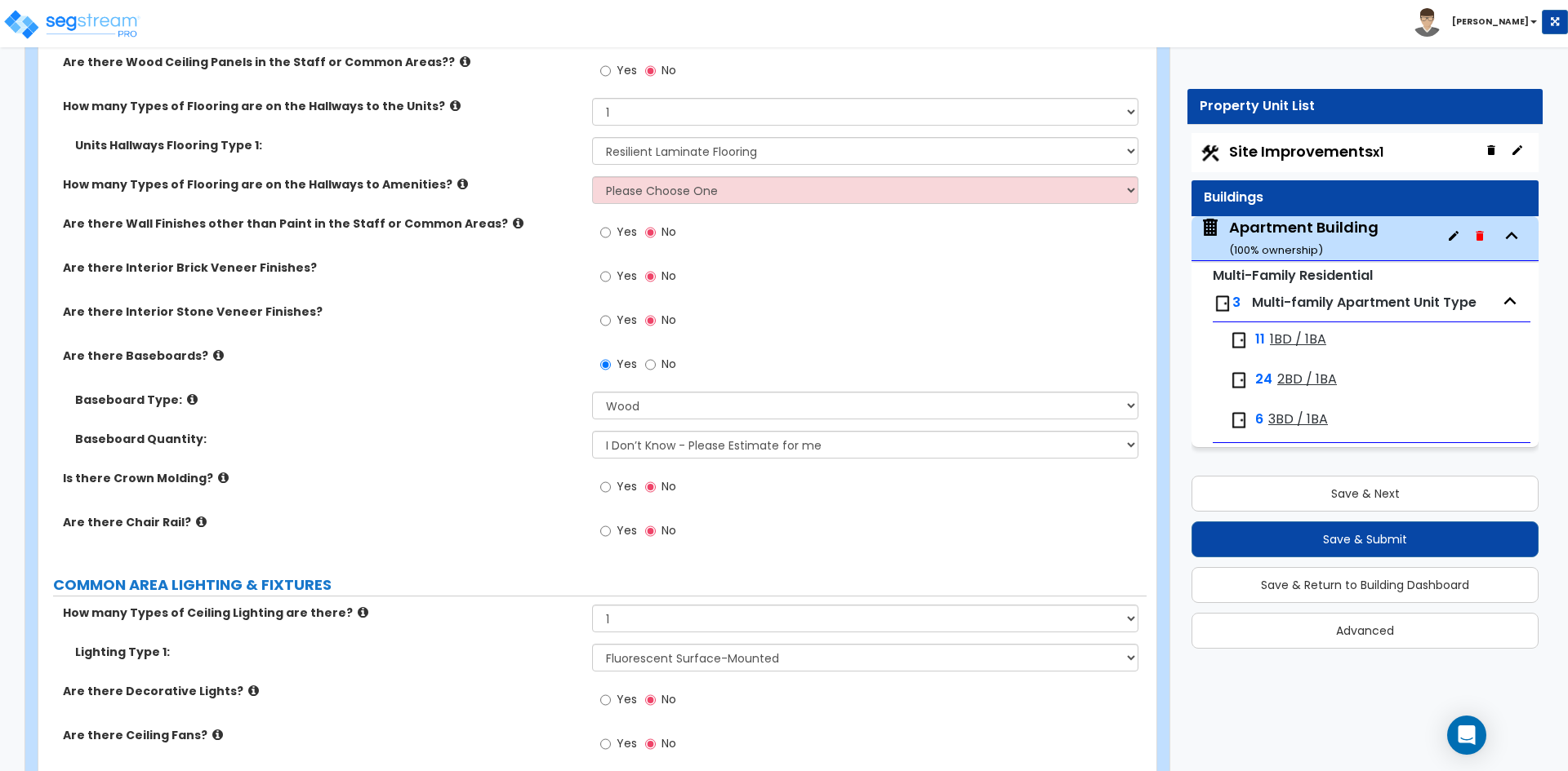
click at [488, 614] on label "How many Types of Ceiling Lighting are there?" at bounding box center [321, 612] width 517 height 16
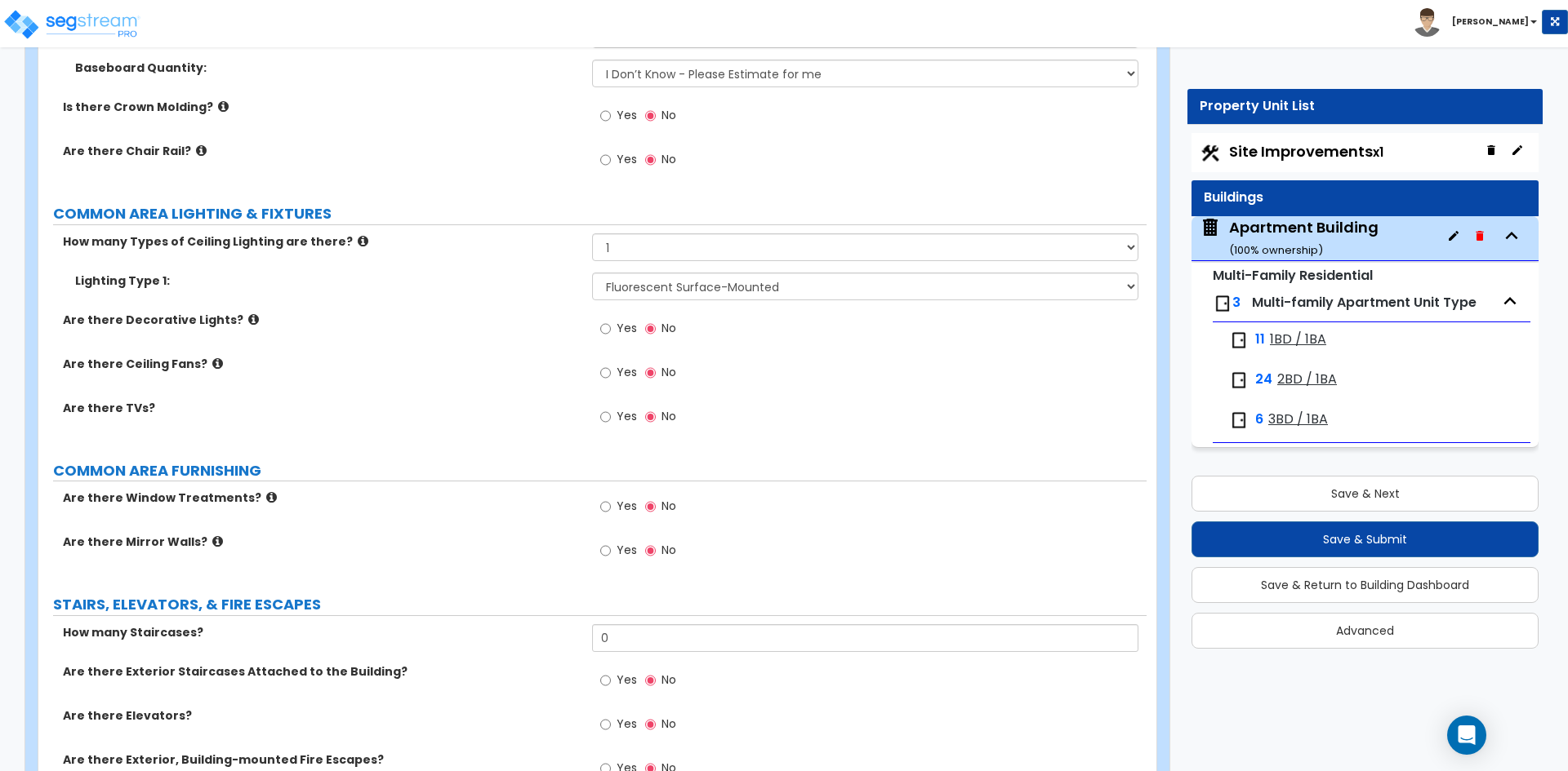
scroll to position [3754, 0]
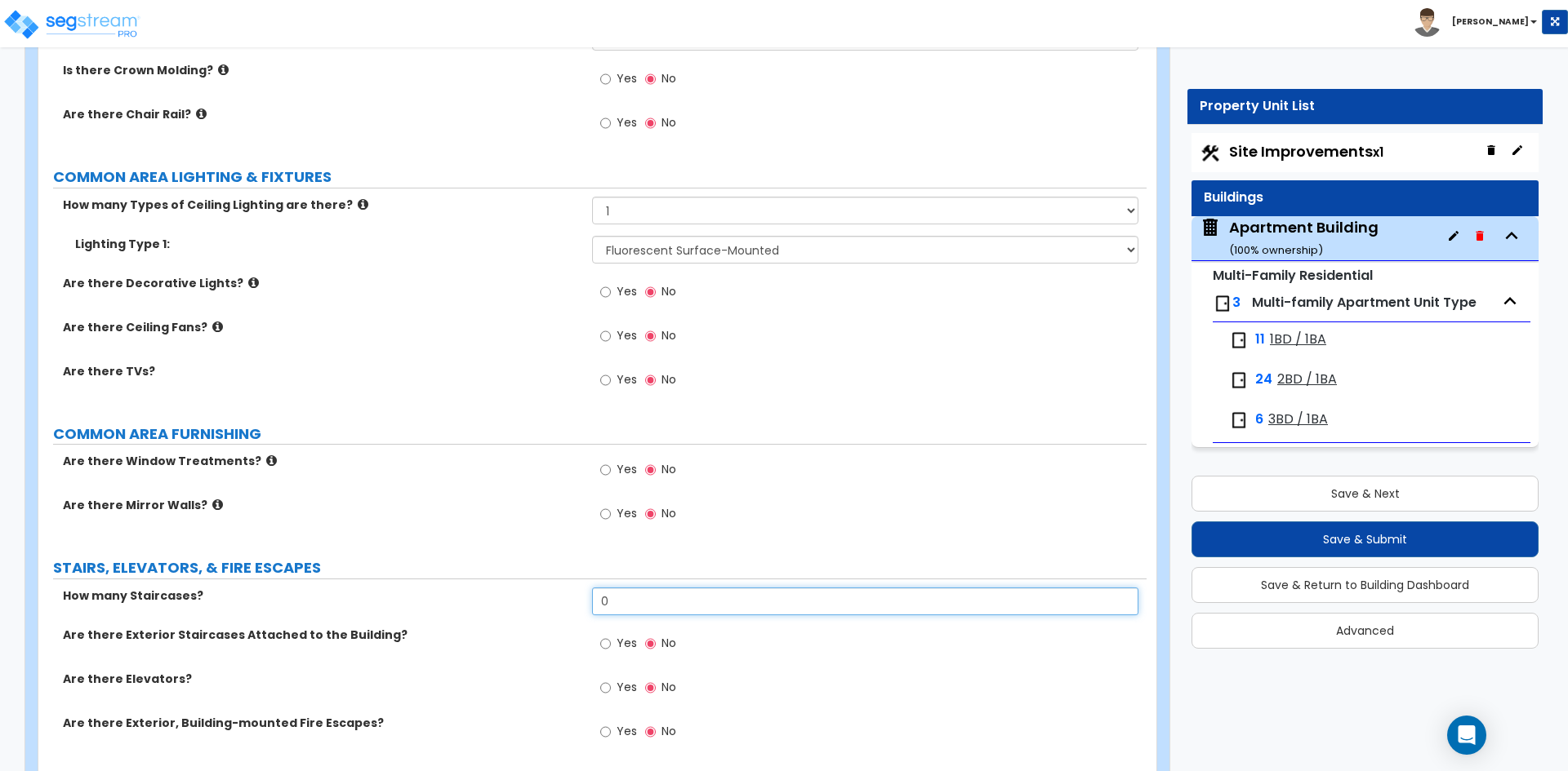
click at [619, 599] on input "0" at bounding box center [865, 601] width 545 height 27
click at [681, 595] on input "0" at bounding box center [865, 601] width 545 height 27
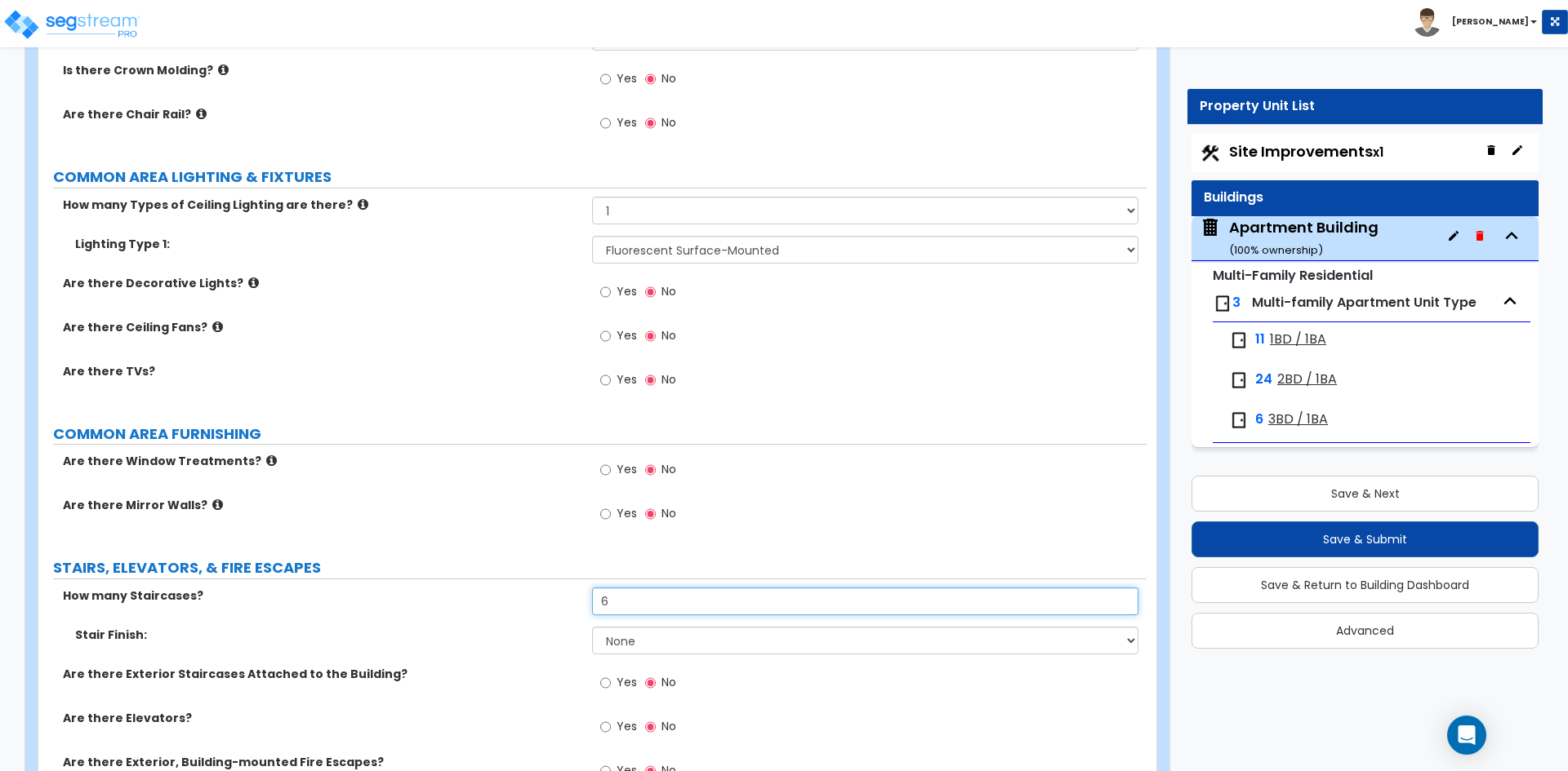
type input "6"
click at [599, 638] on select "None Tile Wood Laminate VCT Sheet Carpet Sheet Vinyl Carpet Tile" at bounding box center [865, 640] width 545 height 27
select select "3"
click at [592, 627] on select "None Tile Wood Laminate VCT Sheet Carpet Sheet Vinyl Carpet Tile" at bounding box center [865, 640] width 545 height 27
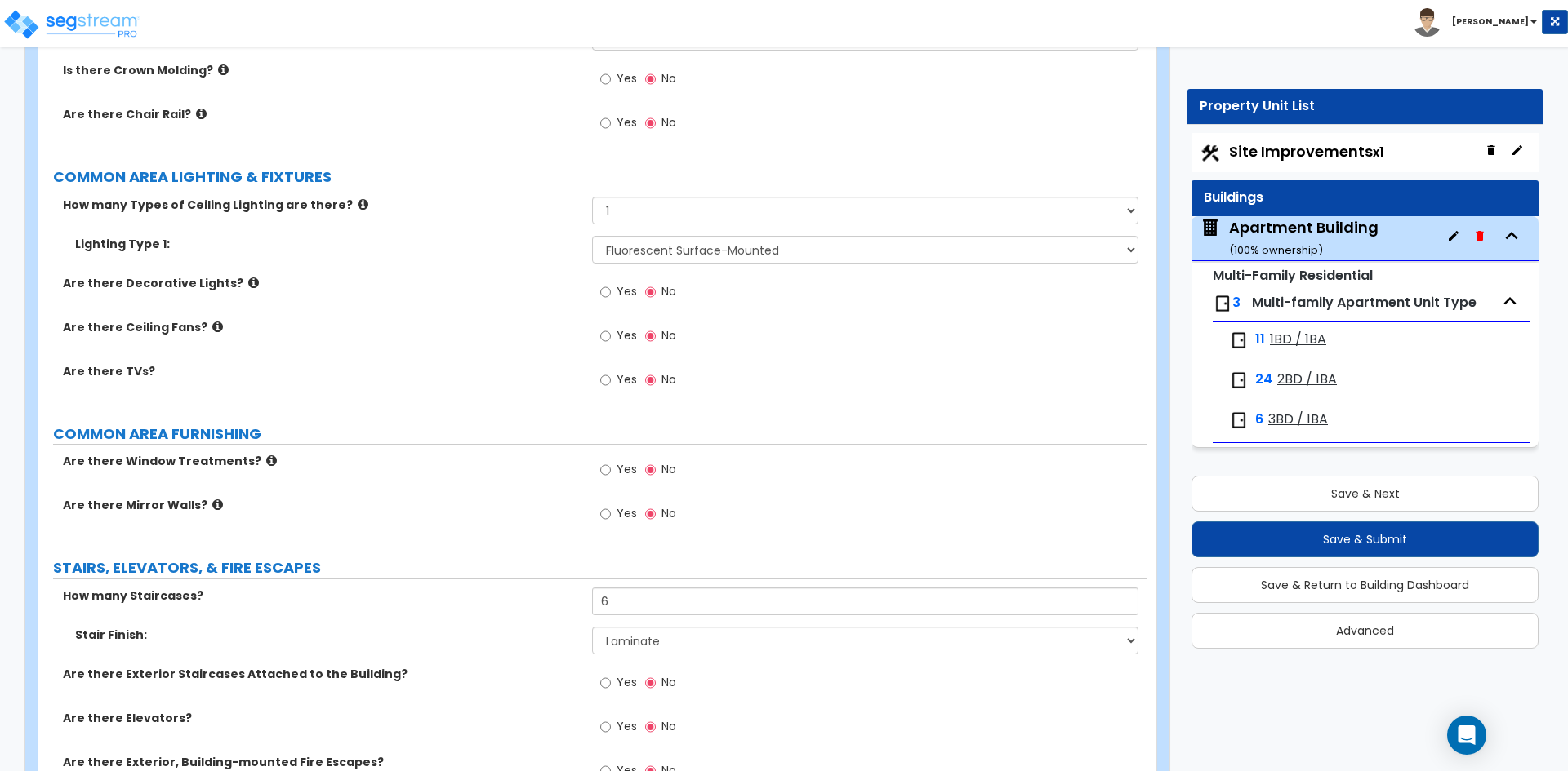
click at [444, 595] on label "How many Staircases?" at bounding box center [321, 595] width 517 height 16
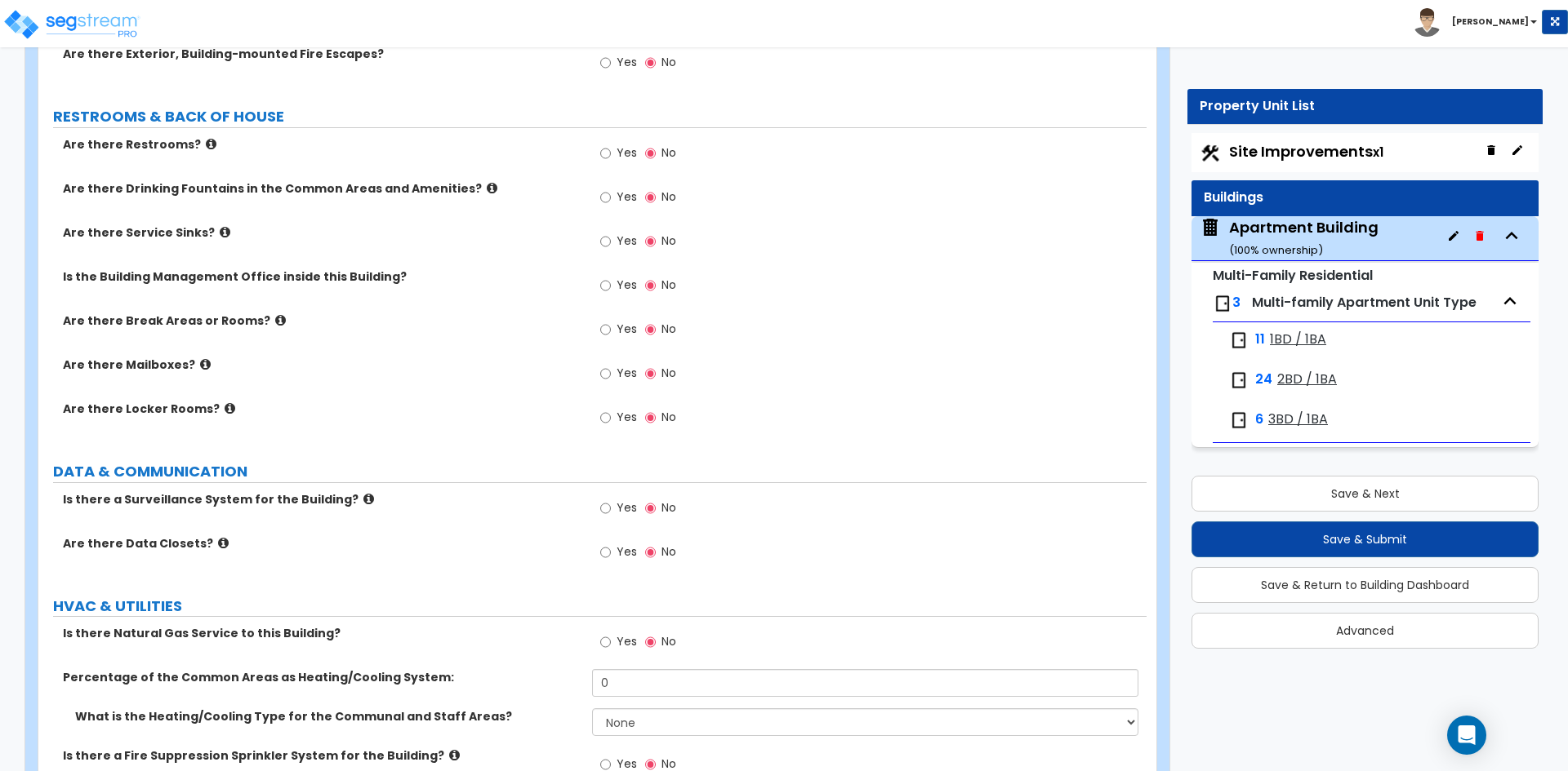
scroll to position [4489, 0]
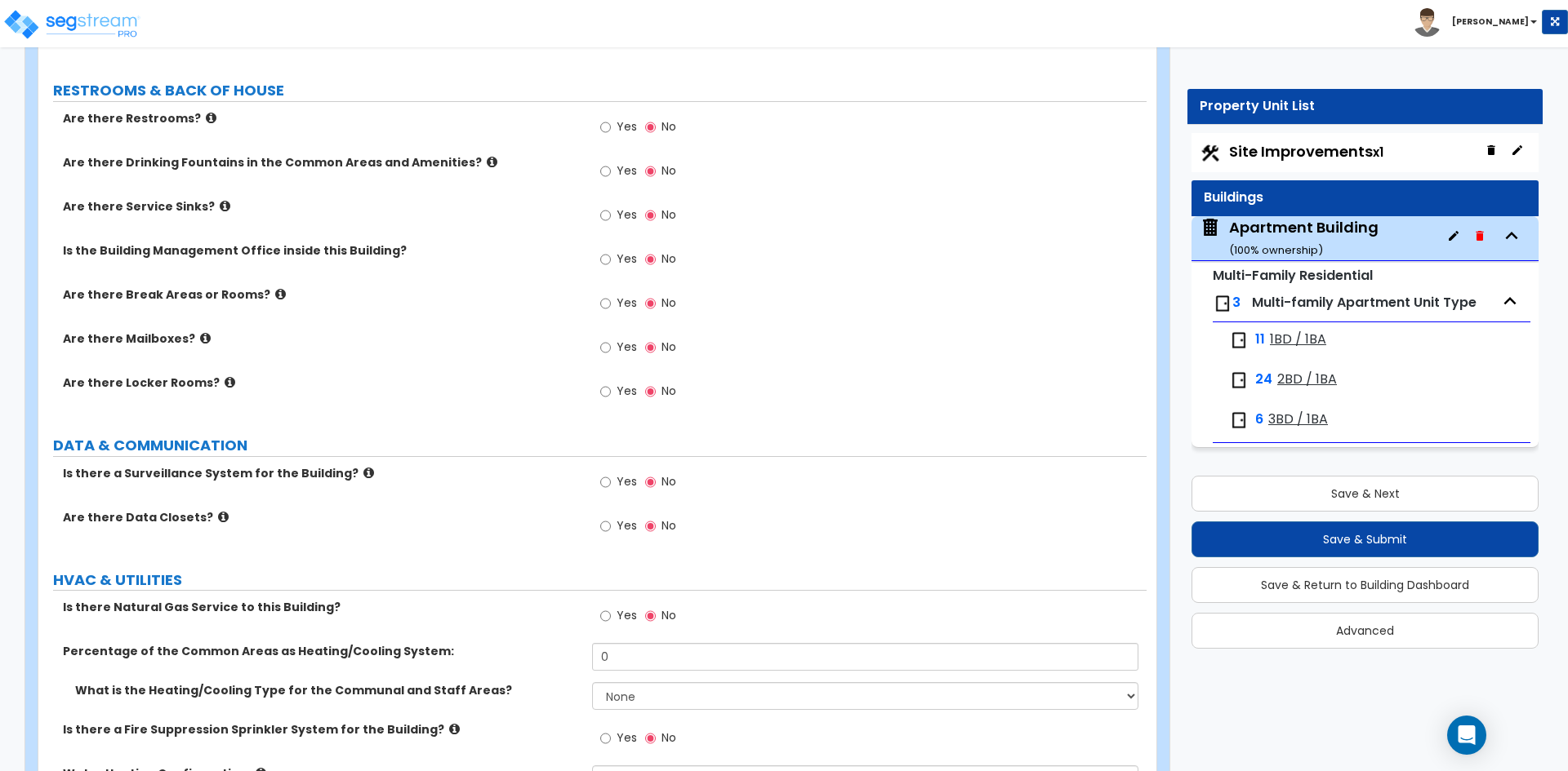
click at [620, 613] on span "Yes" at bounding box center [627, 615] width 21 height 16
click at [611, 613] on input "Yes" at bounding box center [605, 616] width 10 height 18
click at [700, 659] on input "0" at bounding box center [865, 656] width 545 height 27
type input "100"
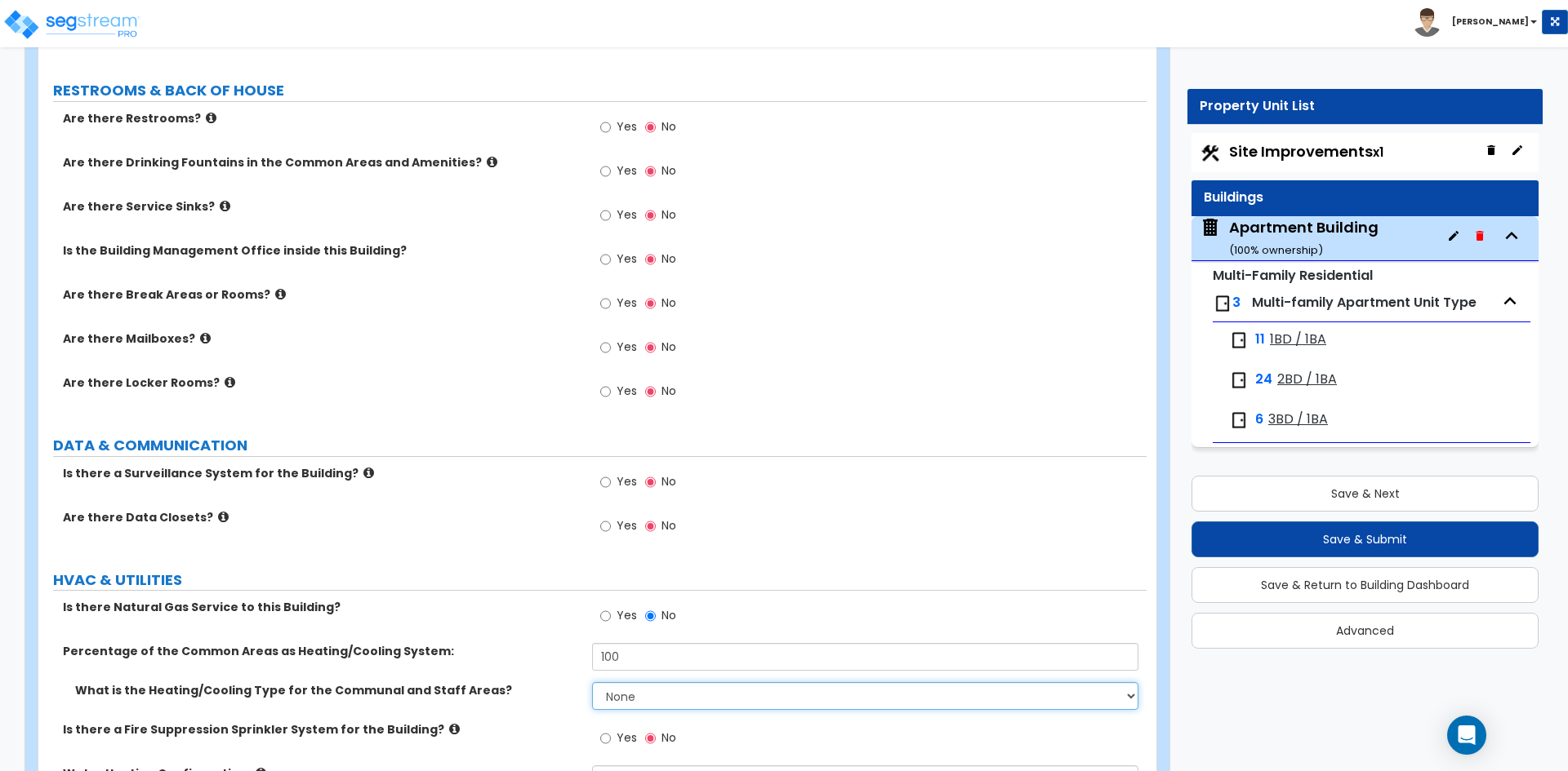
click at [671, 707] on select "None Heat Only Centralized Heating & Cooling Thru Wall Air Conditioners Mini Sp…" at bounding box center [865, 696] width 545 height 27
select select "2"
click at [592, 683] on select "None Heat Only Centralized Heating & Cooling Thru Wall Air Conditioners Mini Sp…" at bounding box center [865, 696] width 545 height 27
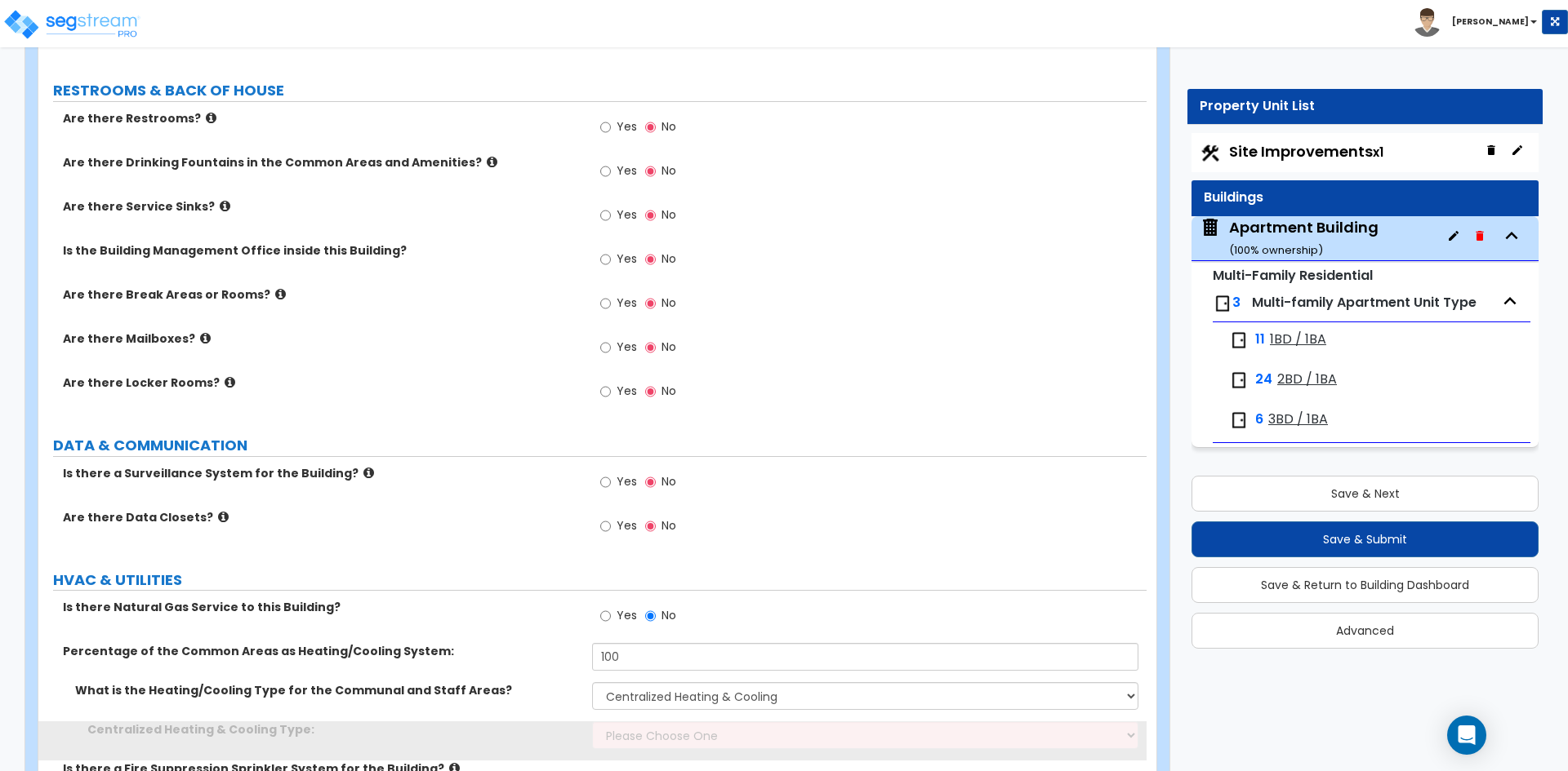
click at [488, 649] on label "Percentage of the Common Areas as Heating/Cooling System:" at bounding box center [321, 651] width 517 height 16
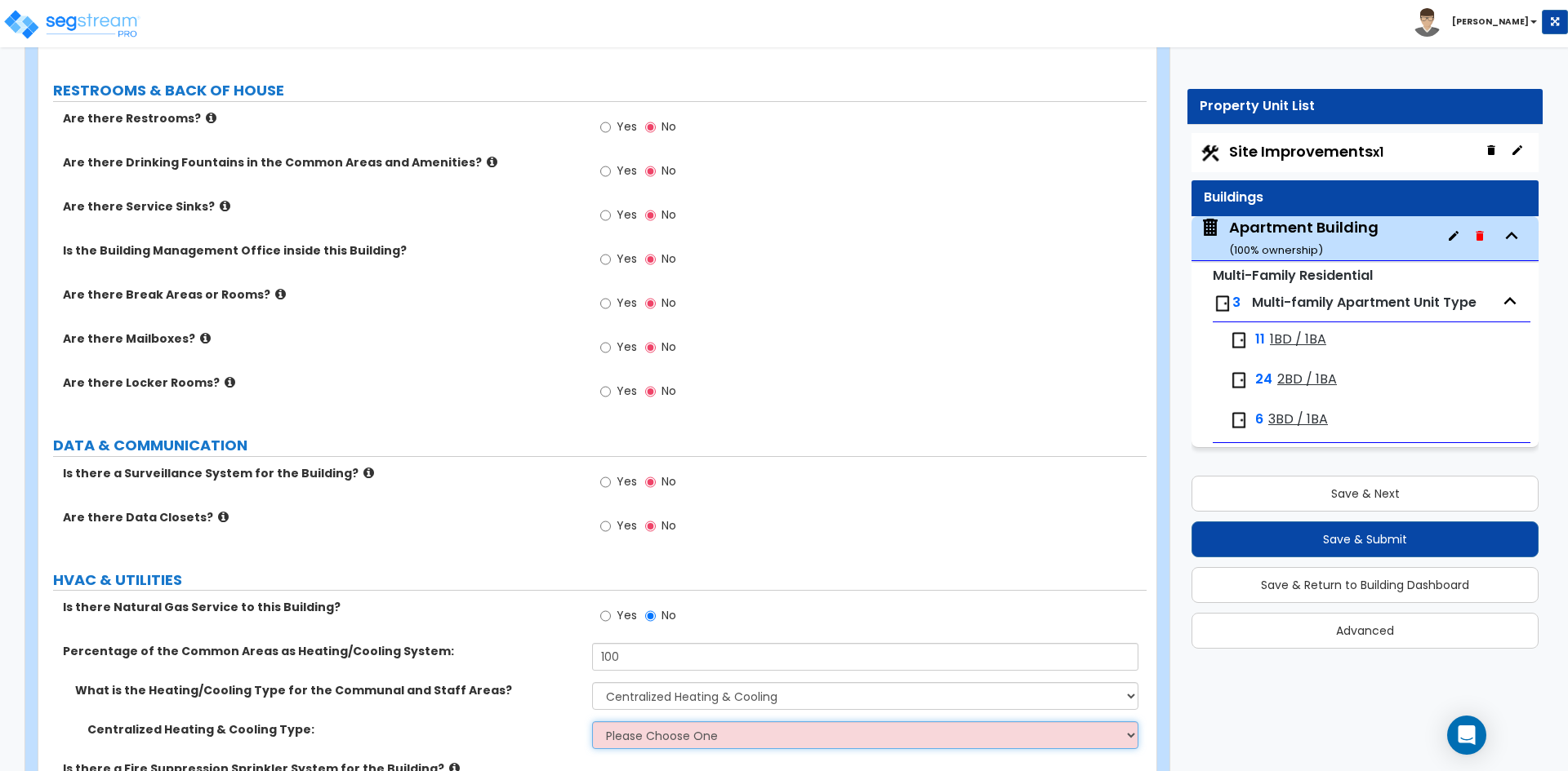
click at [678, 739] on select "Please Choose One Rooftop Unit Furnace-Condenser Forced Air Split Heating/Cooli…" at bounding box center [865, 734] width 545 height 27
select select "1"
click at [592, 721] on select "Please Choose One Rooftop Unit Furnace-Condenser Forced Air Split Heating/Cooli…" at bounding box center [865, 734] width 545 height 27
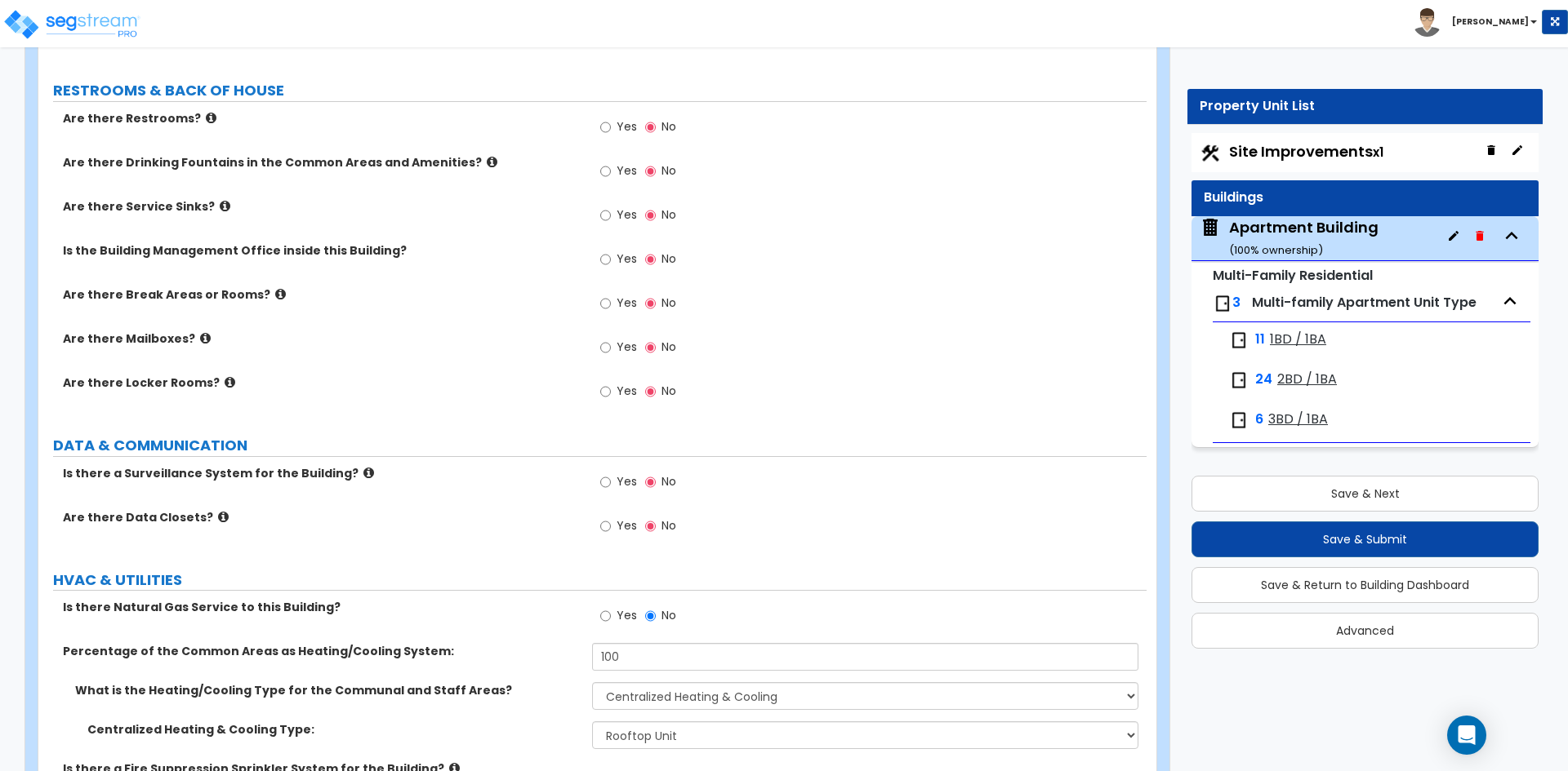
click at [459, 659] on label "Percentage of the Common Areas as Heating/Cooling System:" at bounding box center [321, 651] width 517 height 16
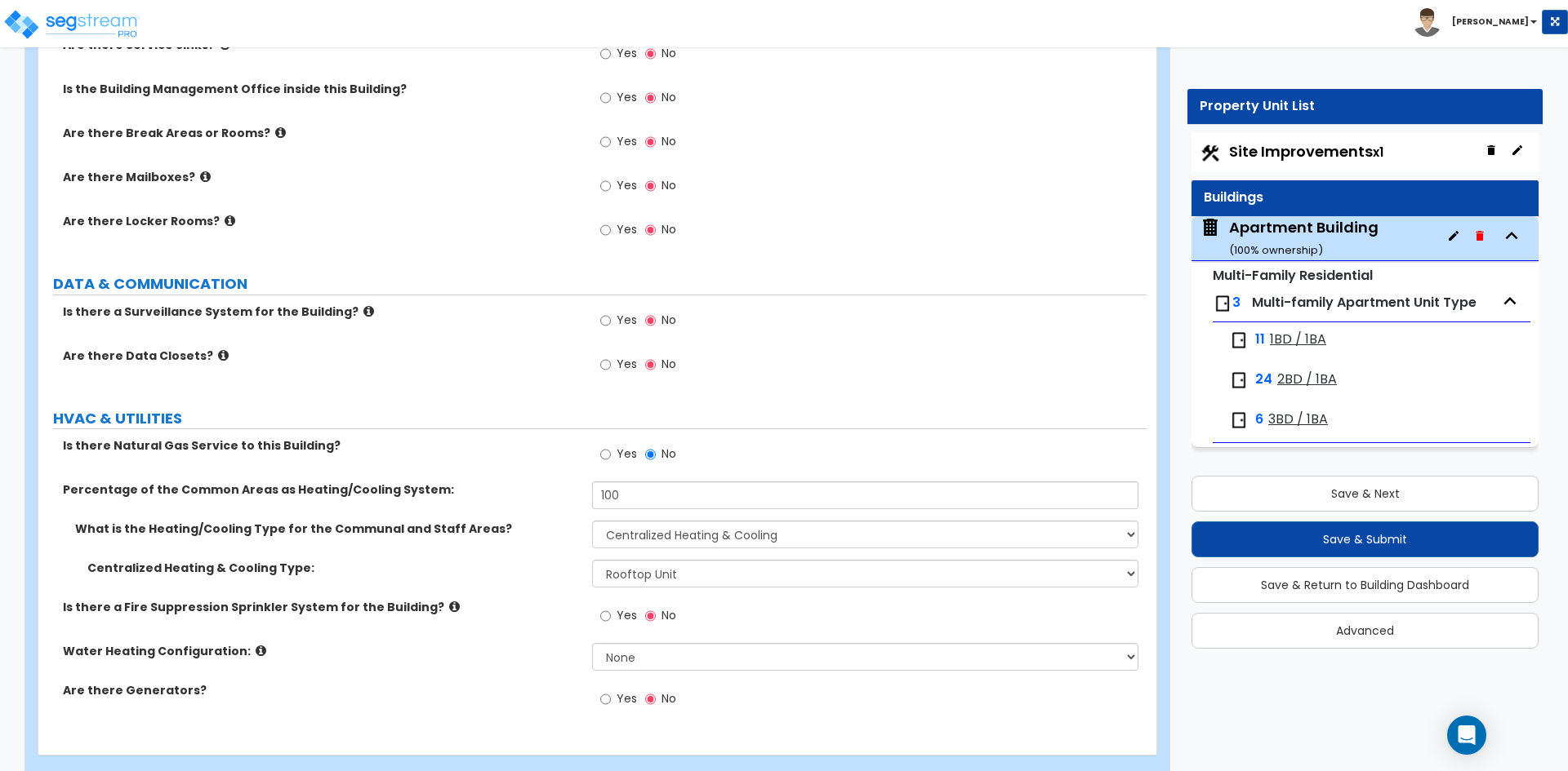
scroll to position [4652, 0]
click at [660, 658] on select "None Water Heater for Multiple Units Water Heater for Individual Units" at bounding box center [865, 654] width 545 height 27
select select "2"
click at [592, 641] on select "None Water Heater for Multiple Units Water Heater for Individual Units" at bounding box center [865, 654] width 545 height 27
click at [405, 708] on div "Are there Generators? Yes No" at bounding box center [592, 702] width 1108 height 44
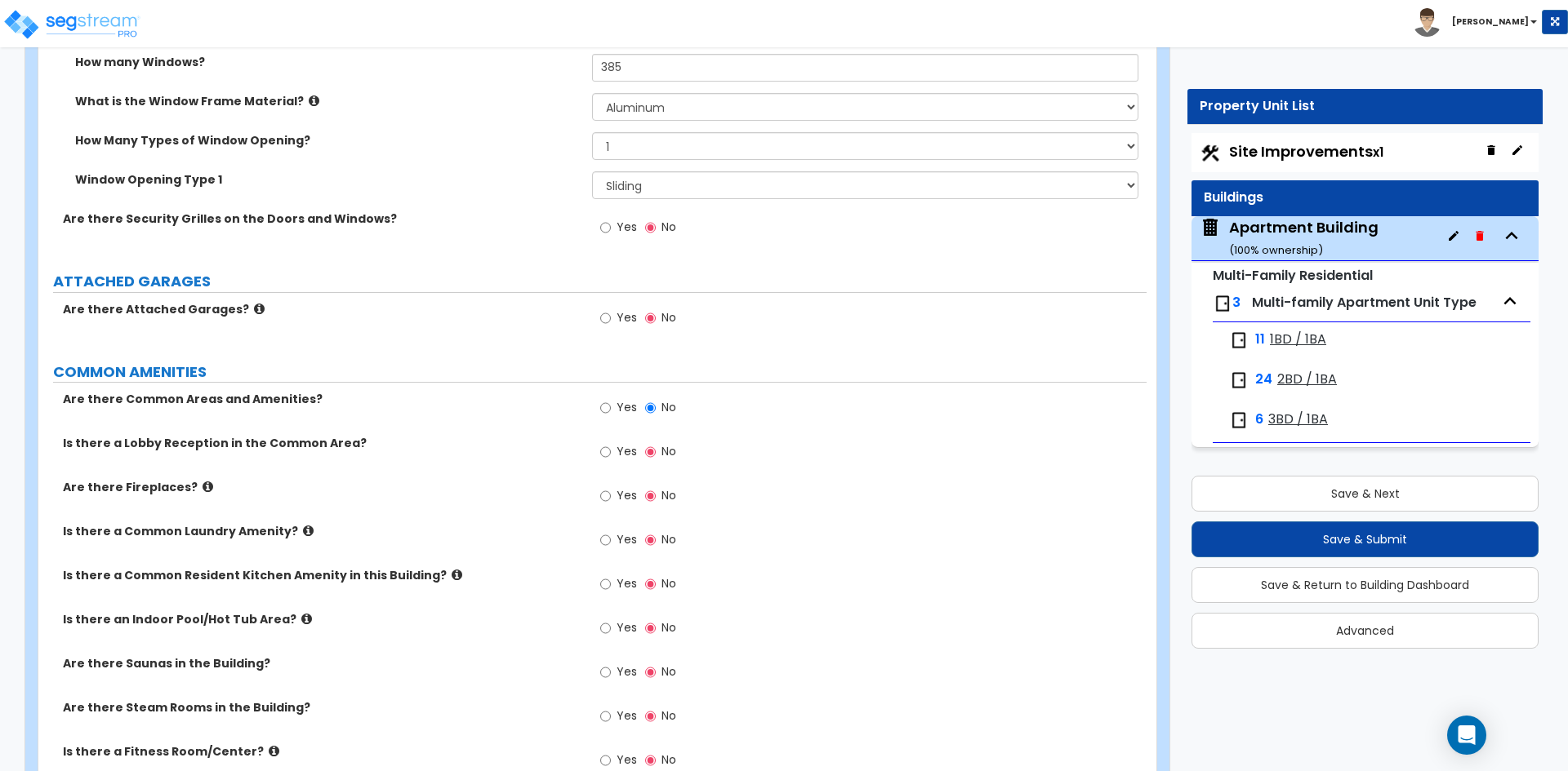
scroll to position [2530, 0]
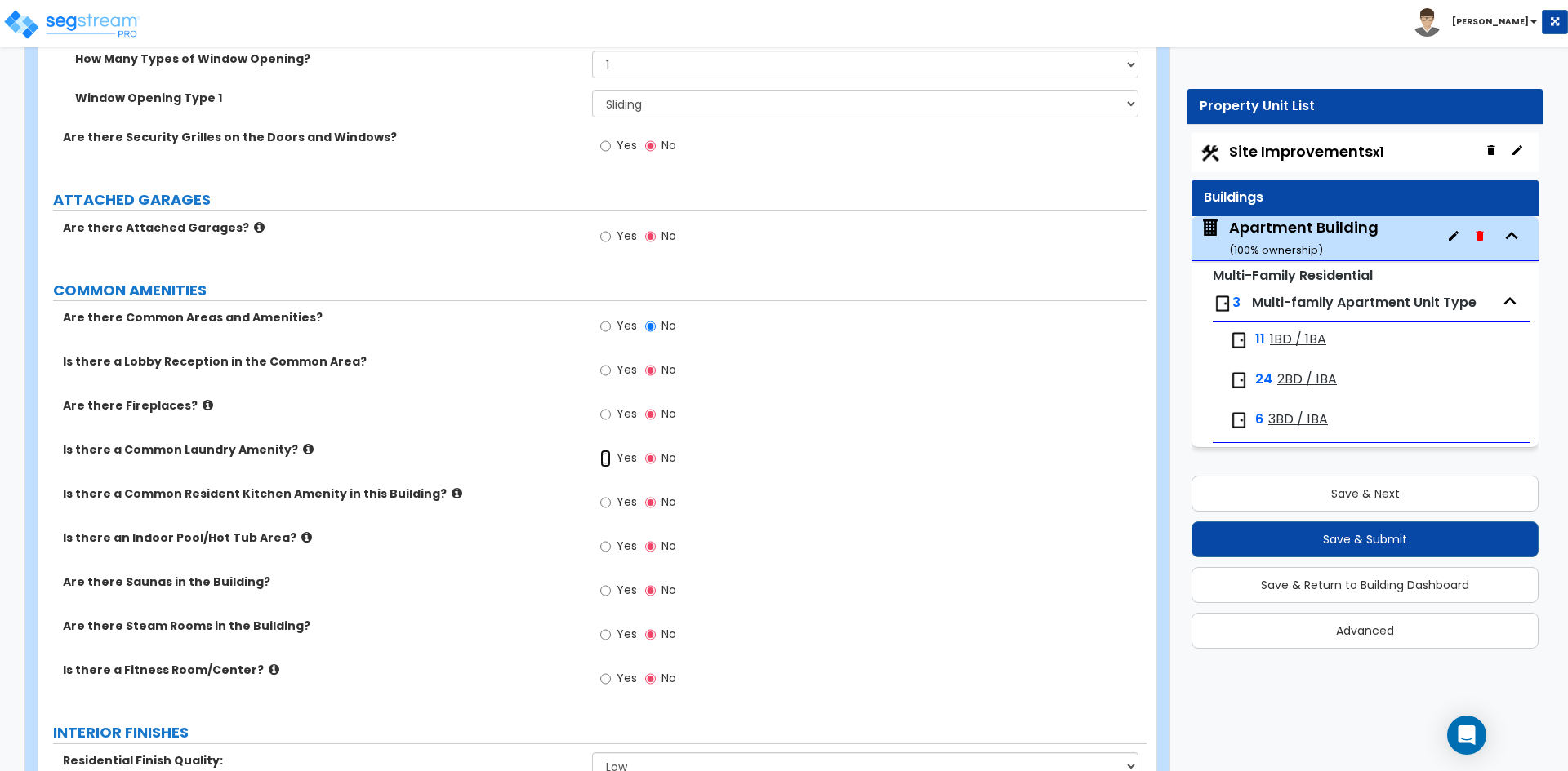
click at [605, 455] on input "Yes" at bounding box center [605, 458] width 10 height 18
radio input "true"
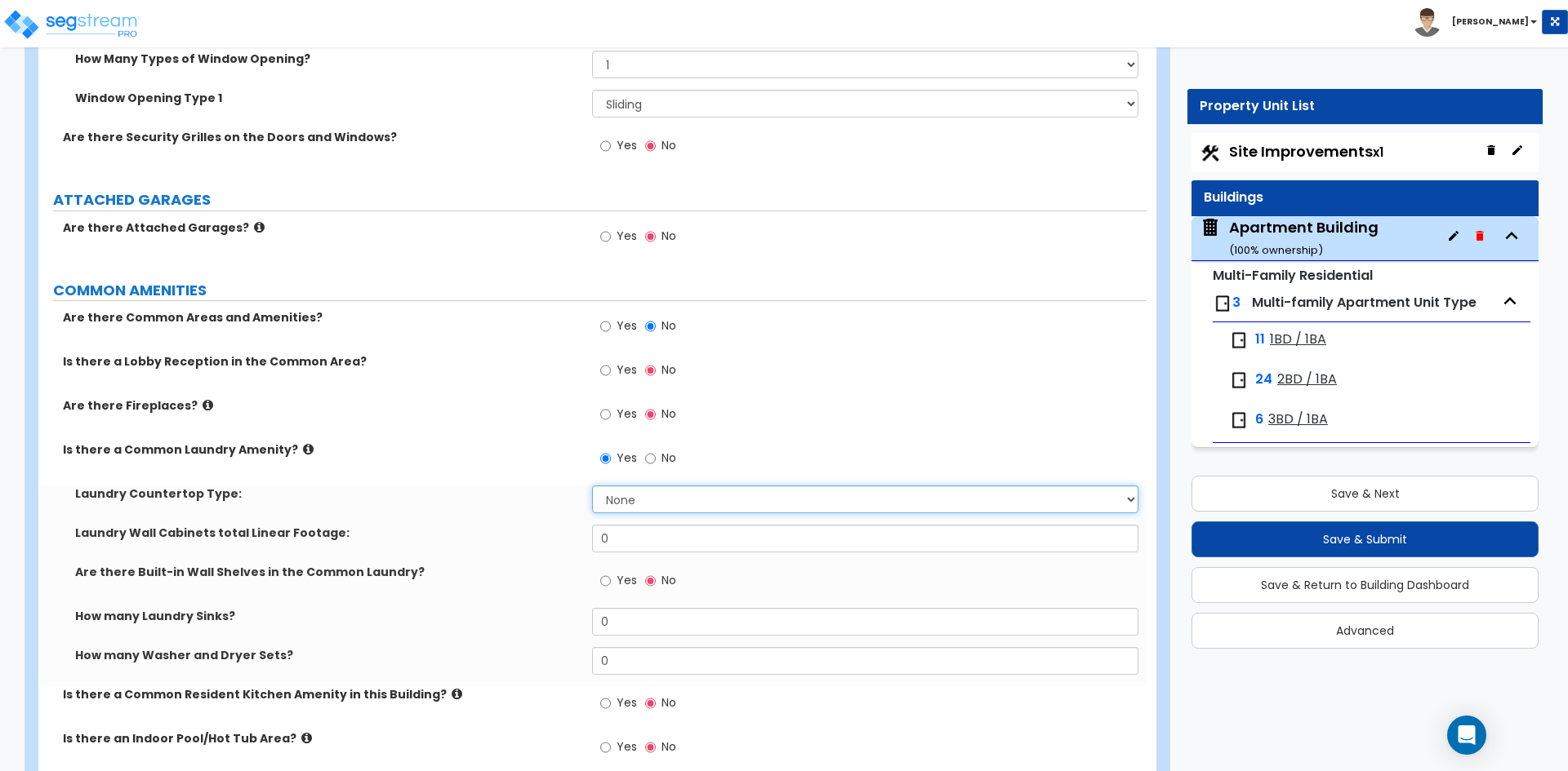
click at [649, 493] on select "None Plastic Laminate Solid Surface Stone Quartz Marble Tile Wood Stainless Ste…" at bounding box center [865, 499] width 545 height 27
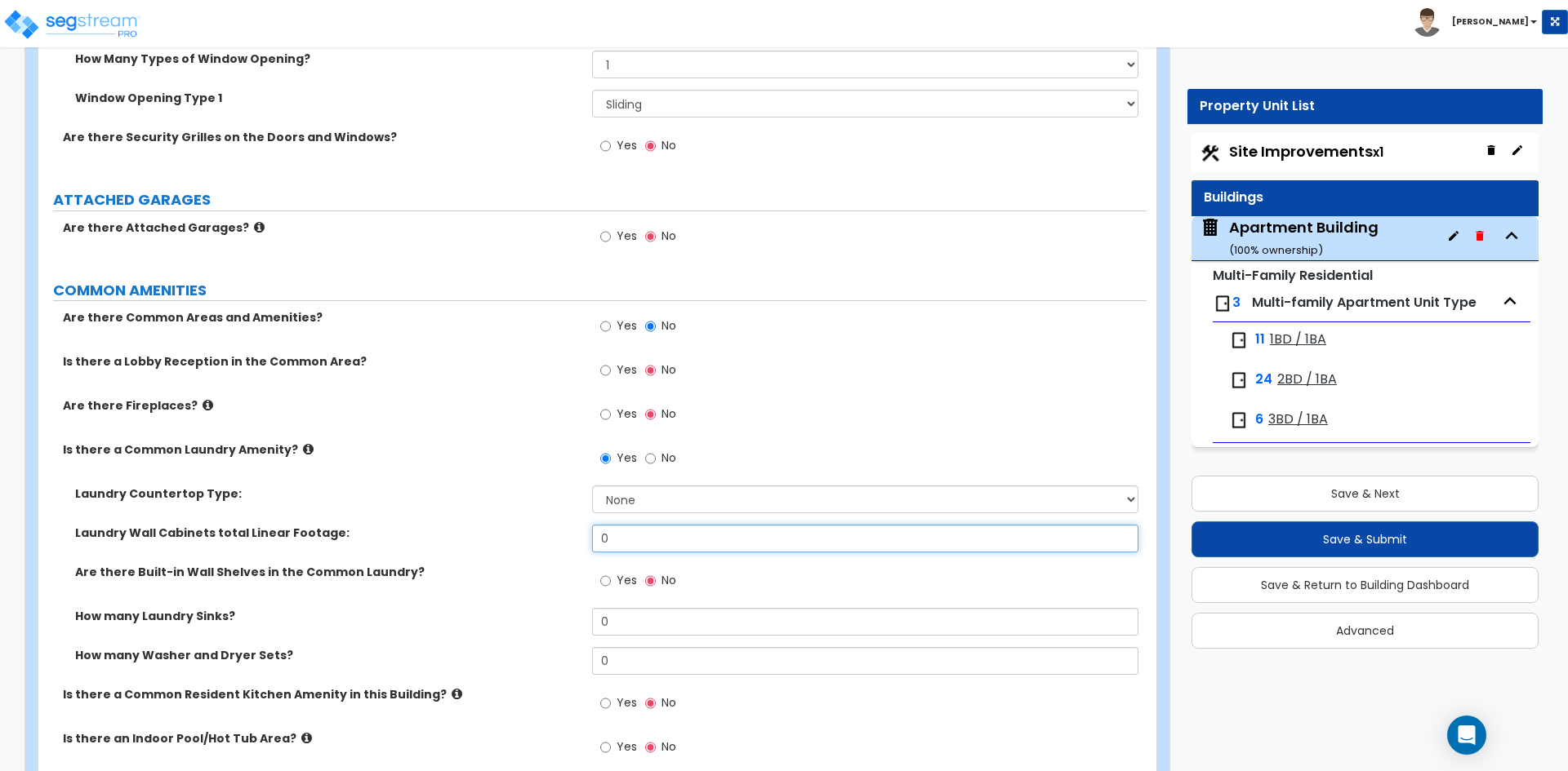
click at [618, 535] on input "0" at bounding box center [865, 538] width 545 height 27
click at [448, 580] on label "Are there Built-in Wall Shelves in the Common Laundry?" at bounding box center [328, 571] width 505 height 16
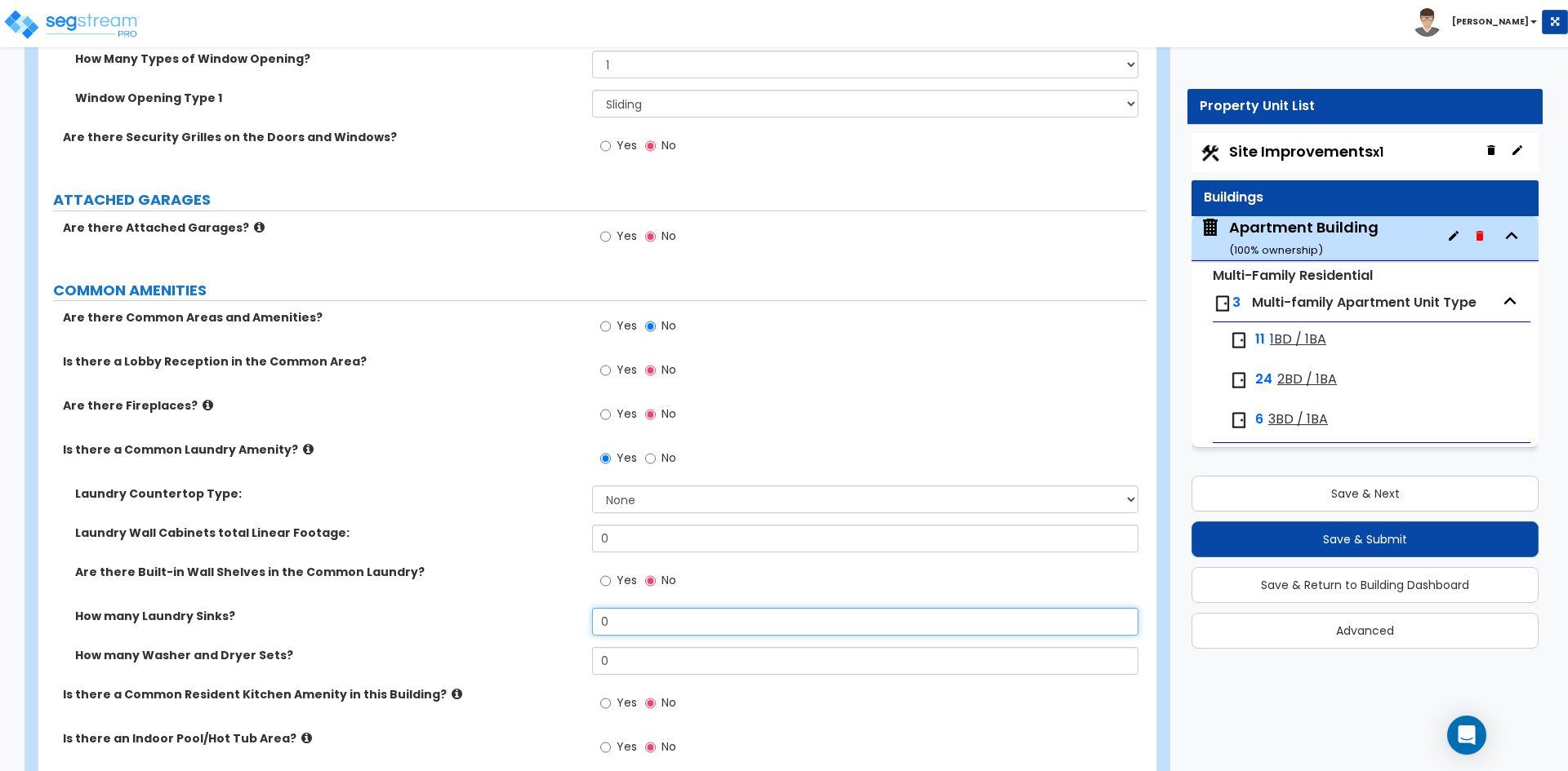
click at [624, 623] on input "0" at bounding box center [865, 621] width 545 height 27
click at [627, 673] on input "0" at bounding box center [865, 661] width 545 height 27
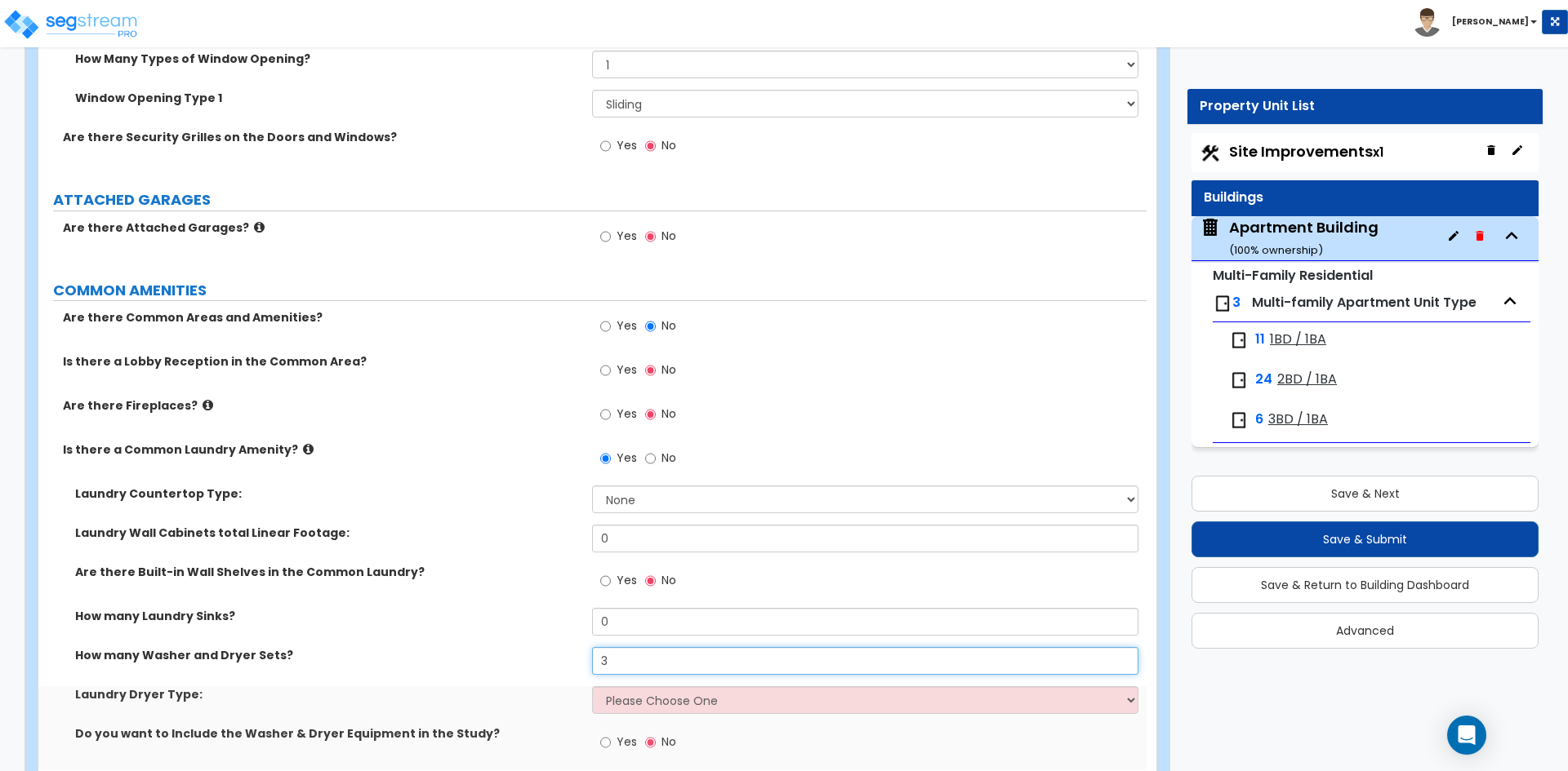
type input "3"
click at [397, 580] on label "Are there Built-in Wall Shelves in the Common Laundry?" at bounding box center [328, 571] width 505 height 16
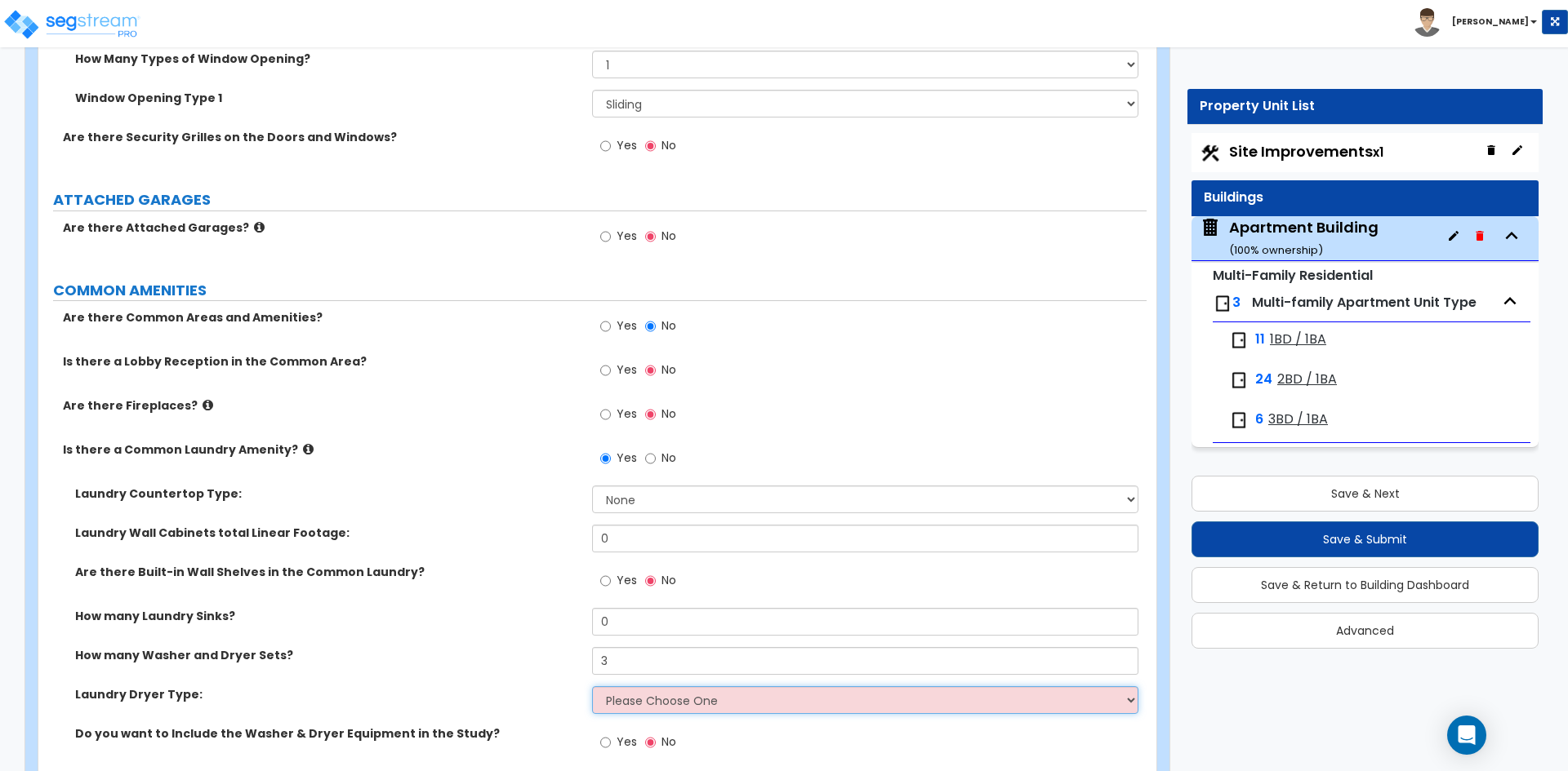
click at [632, 707] on select "Please Choose One Gas Electric" at bounding box center [865, 699] width 545 height 27
select select "2"
click at [592, 686] on select "Please Choose One Gas Electric" at bounding box center [865, 699] width 545 height 27
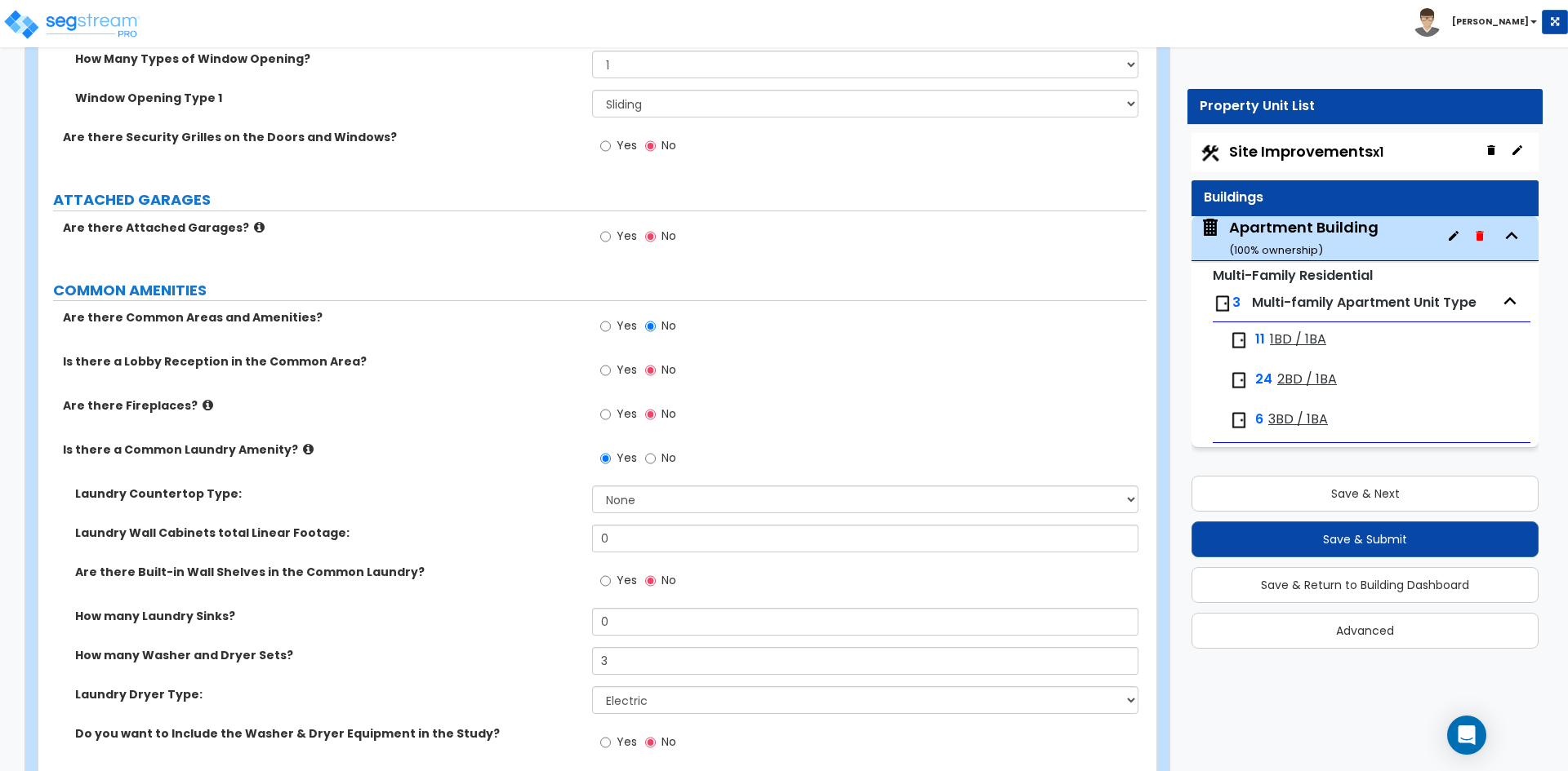
click at [458, 680] on div "How many Washer and Dryer Sets? 3" at bounding box center [592, 667] width 1108 height 40
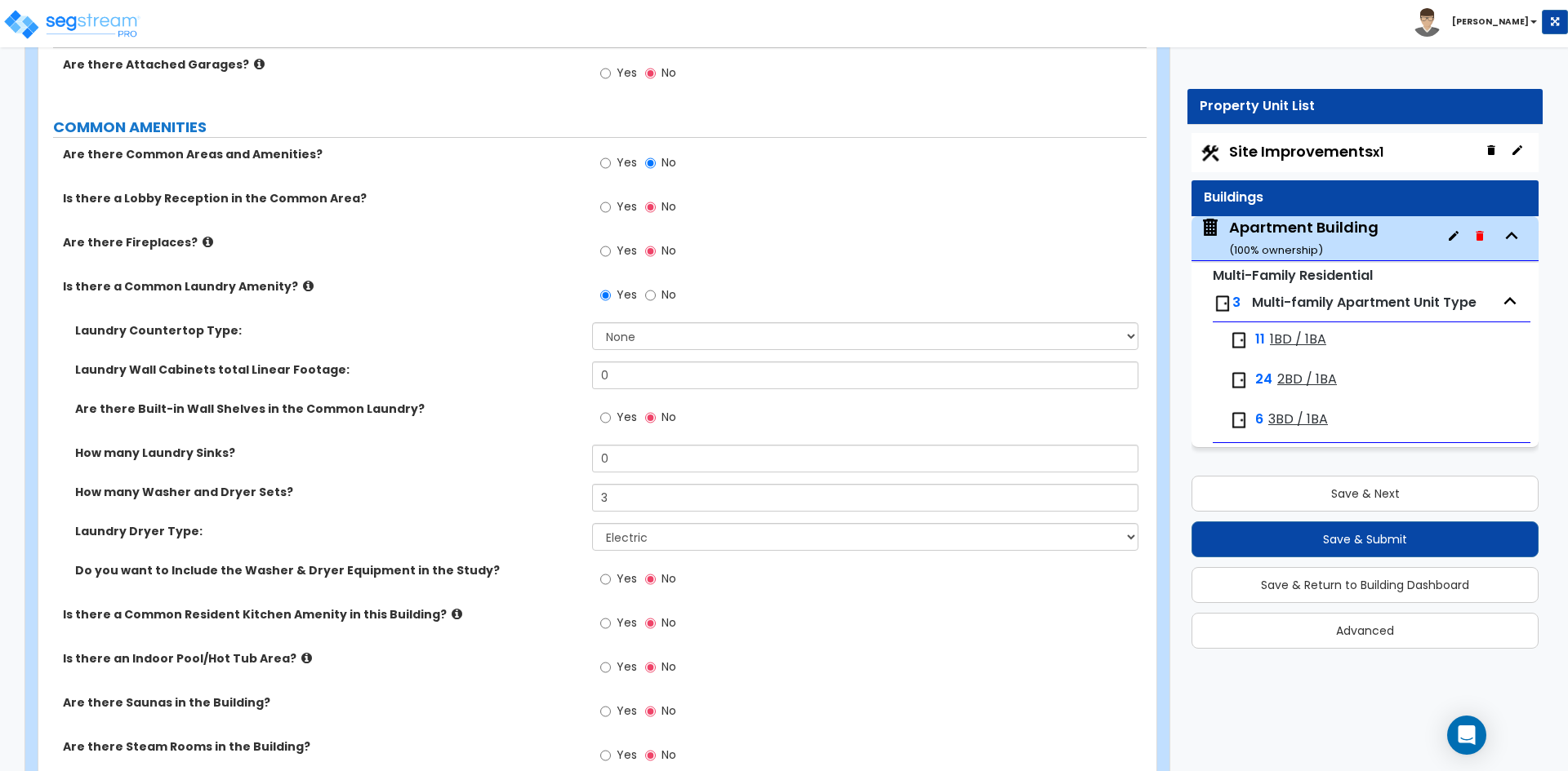
scroll to position [2775, 0]
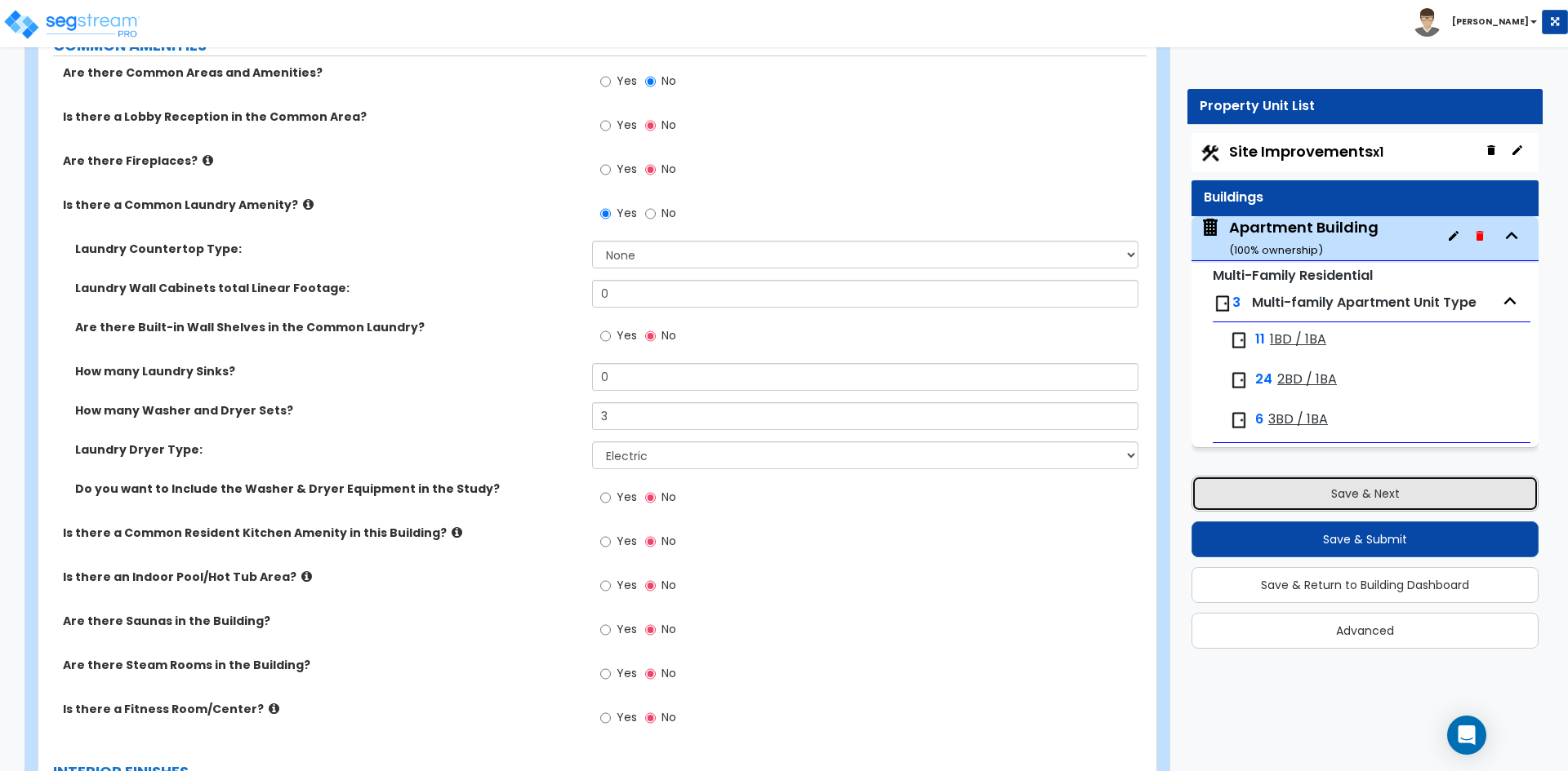
click at [1323, 494] on button "Save & Next" at bounding box center [1365, 493] width 347 height 36
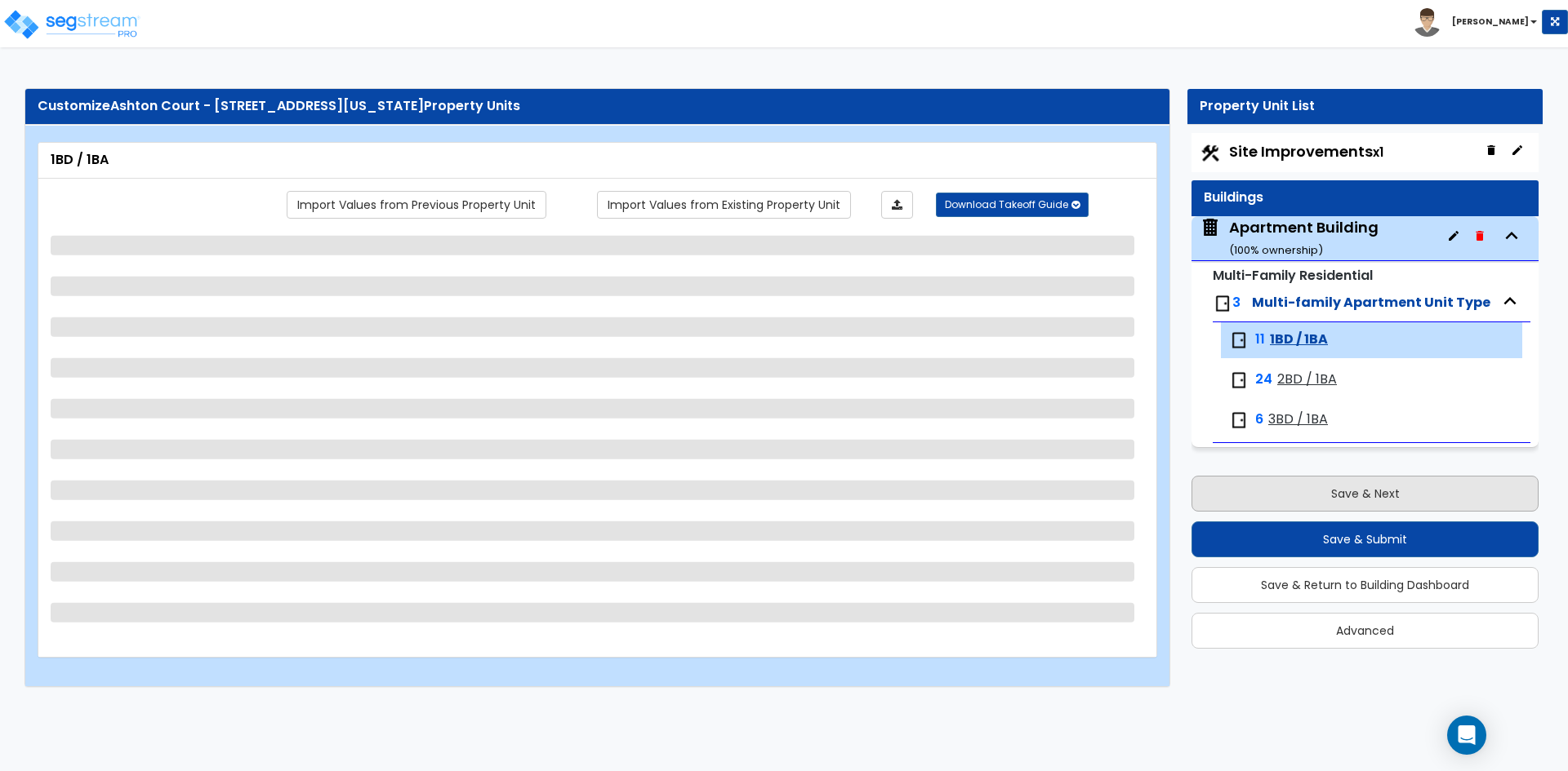
scroll to position [0, 0]
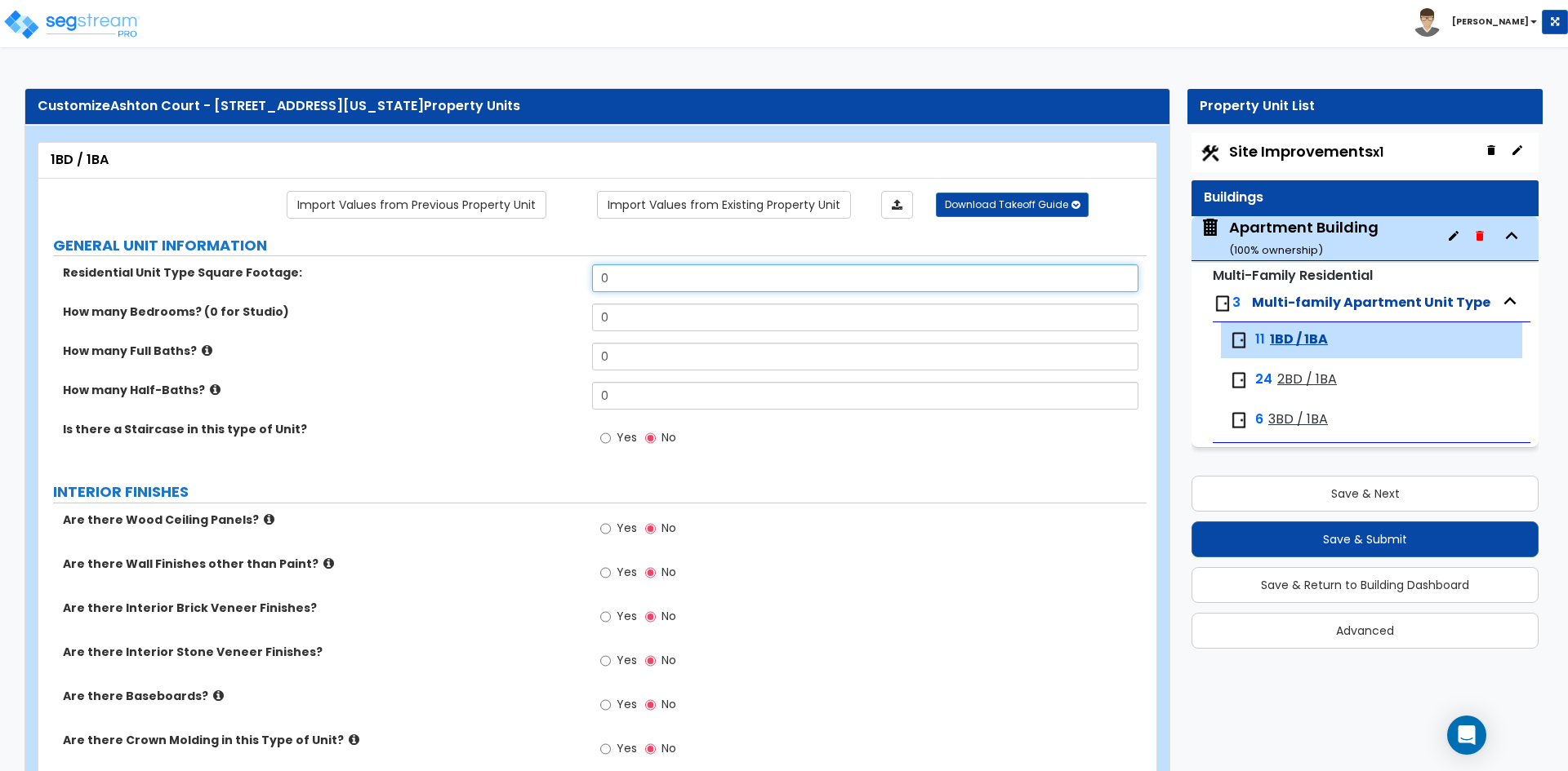
click at [624, 284] on input "0" at bounding box center [865, 278] width 545 height 27
type input "616"
click at [641, 320] on input "0" at bounding box center [865, 317] width 545 height 27
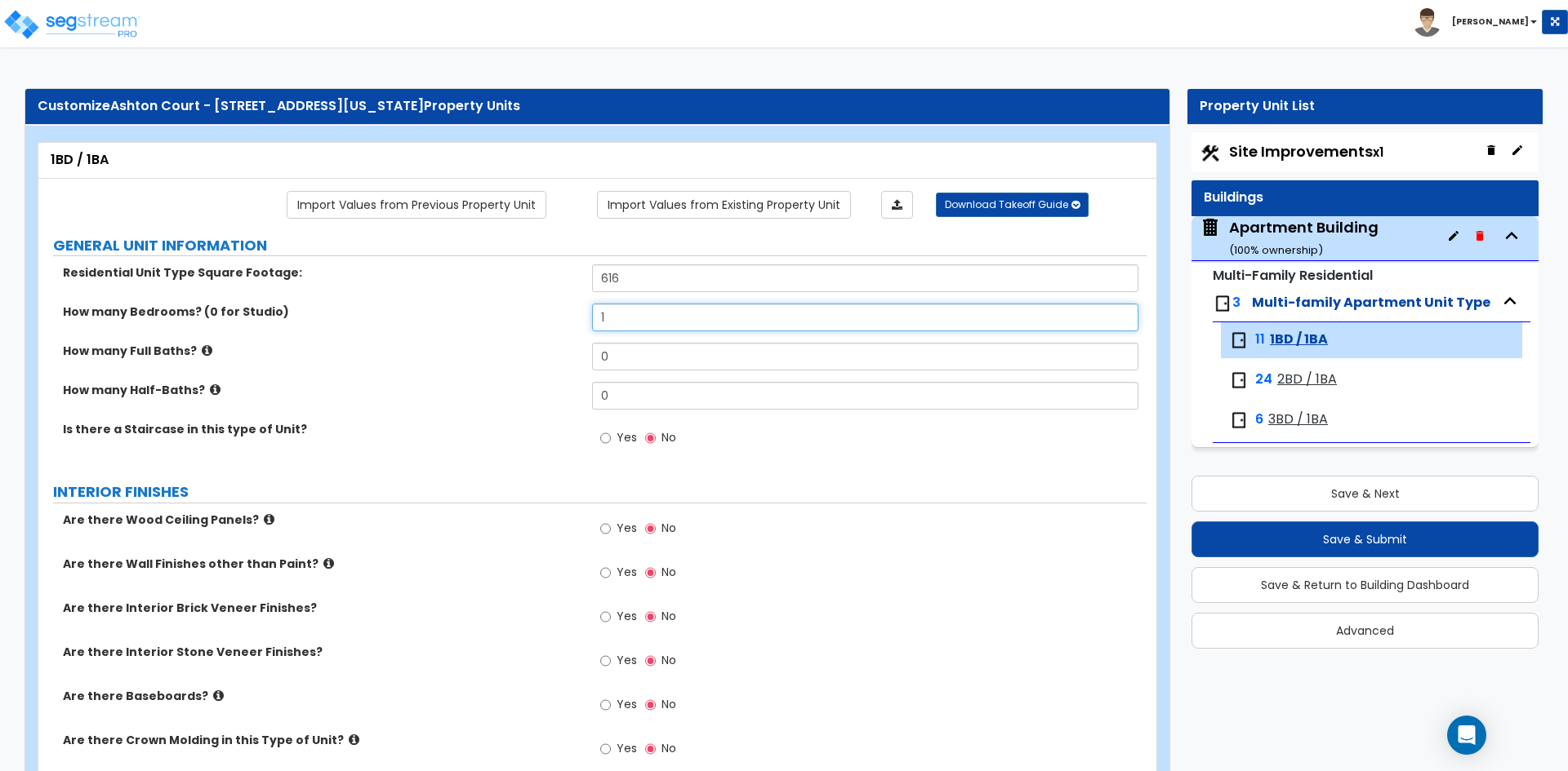
type input "1"
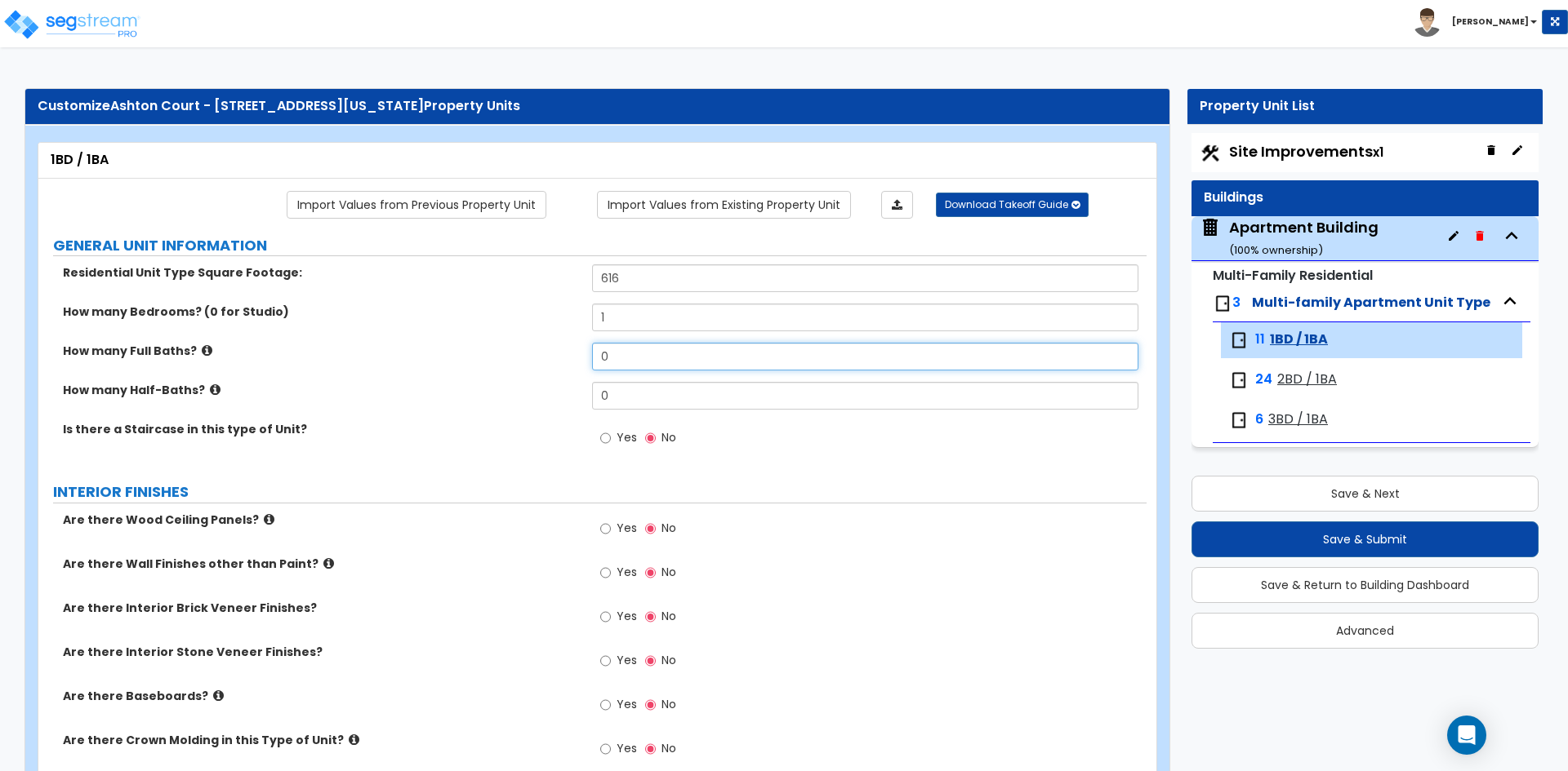
click at [634, 353] on input "0" at bounding box center [865, 356] width 545 height 27
type input "1"
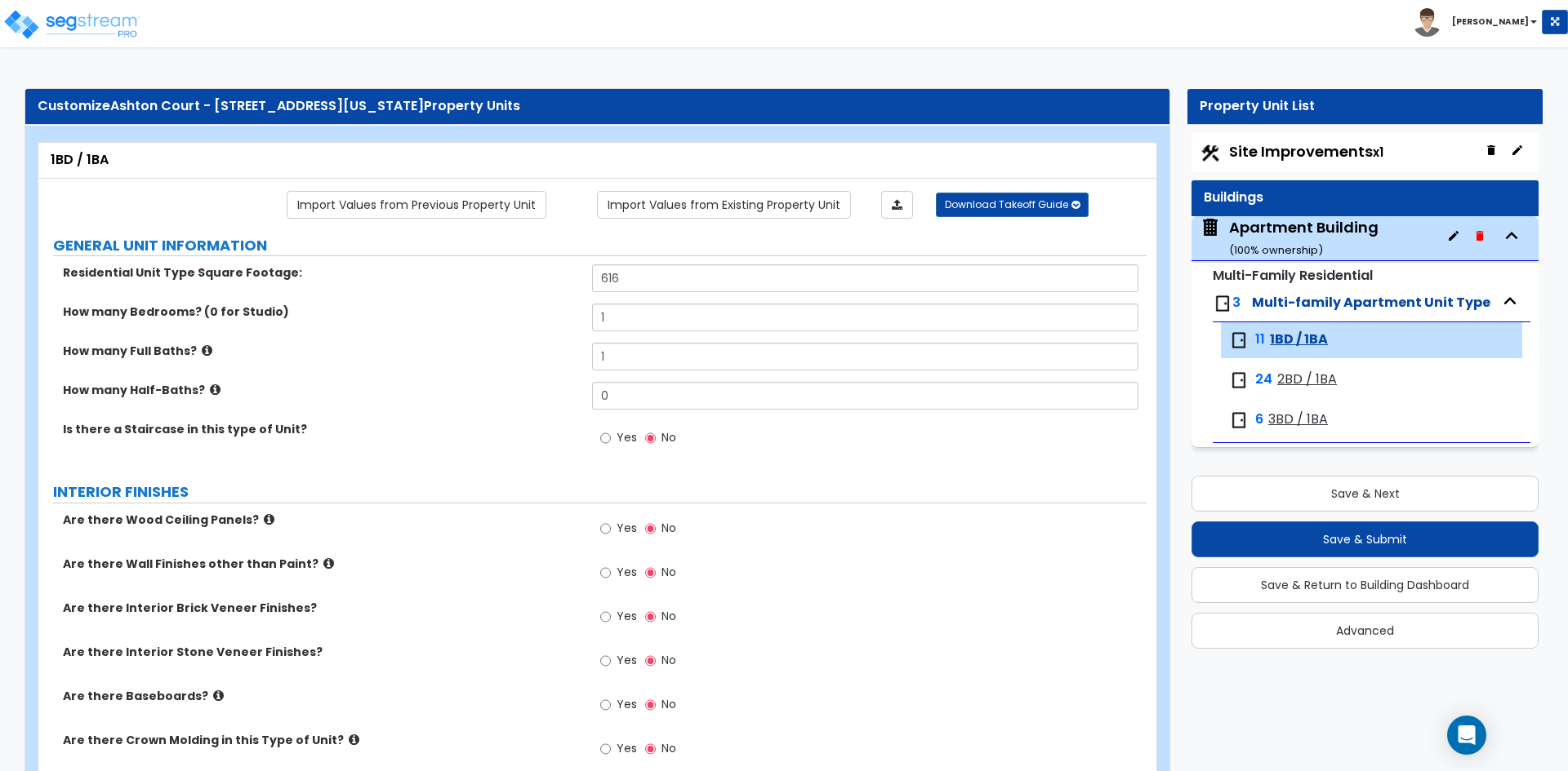
click at [397, 318] on label "How many Bedrooms? (0 for Studio)" at bounding box center [321, 312] width 517 height 16
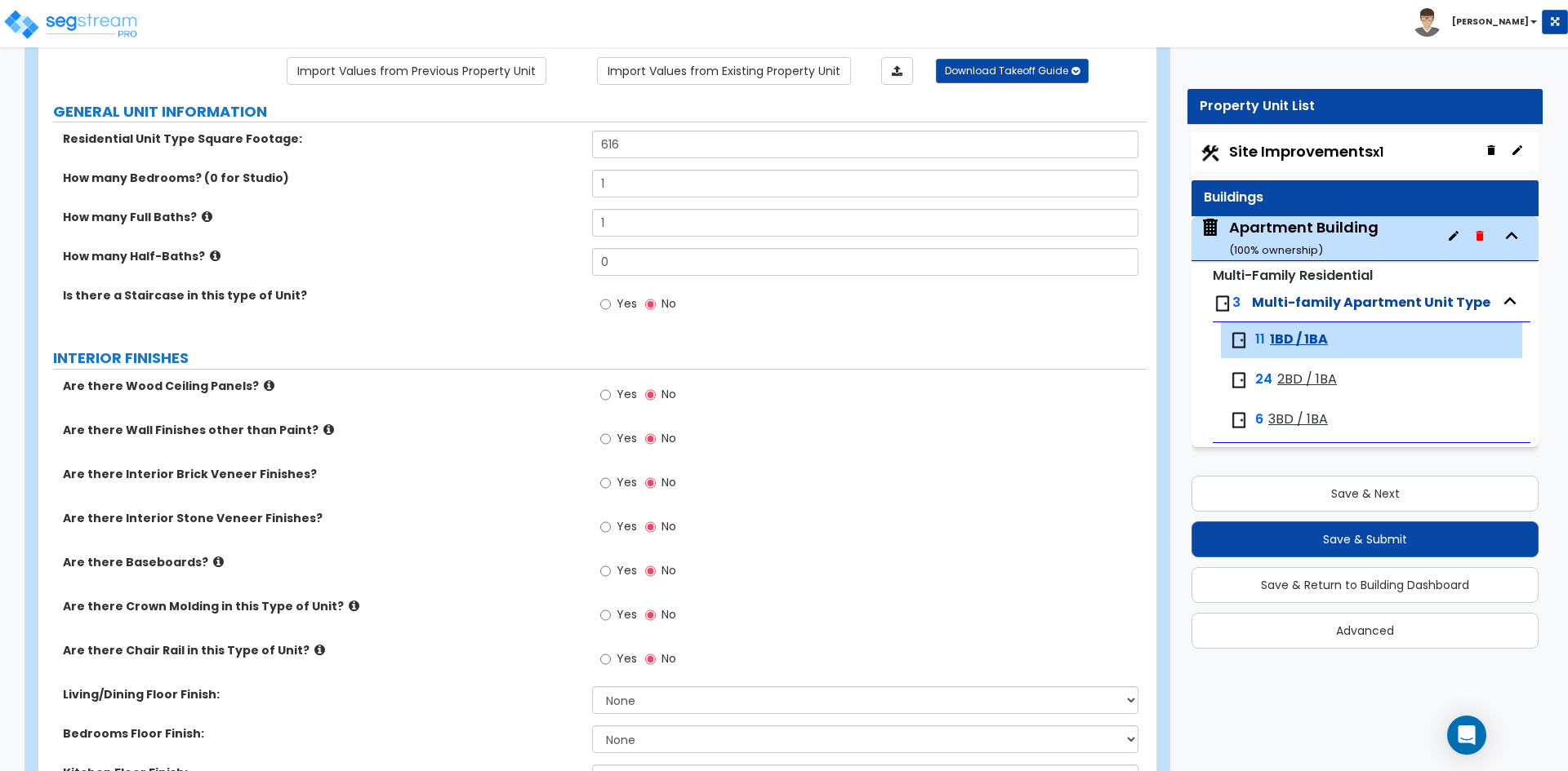
scroll to position [163, 0]
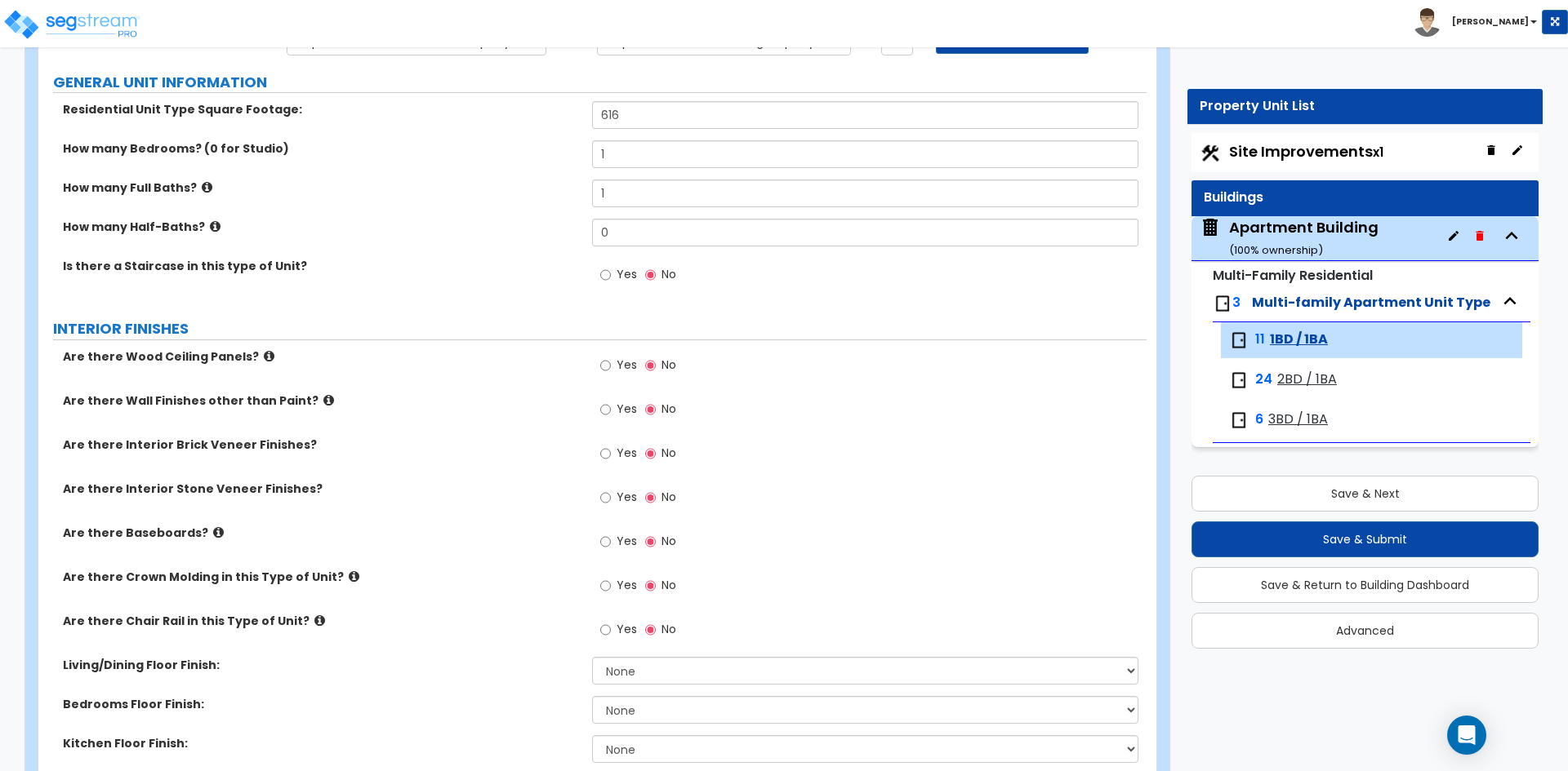
click at [616, 540] on label "Yes" at bounding box center [618, 543] width 37 height 27
click at [611, 540] on input "Yes" at bounding box center [605, 541] width 10 height 18
radio input "true"
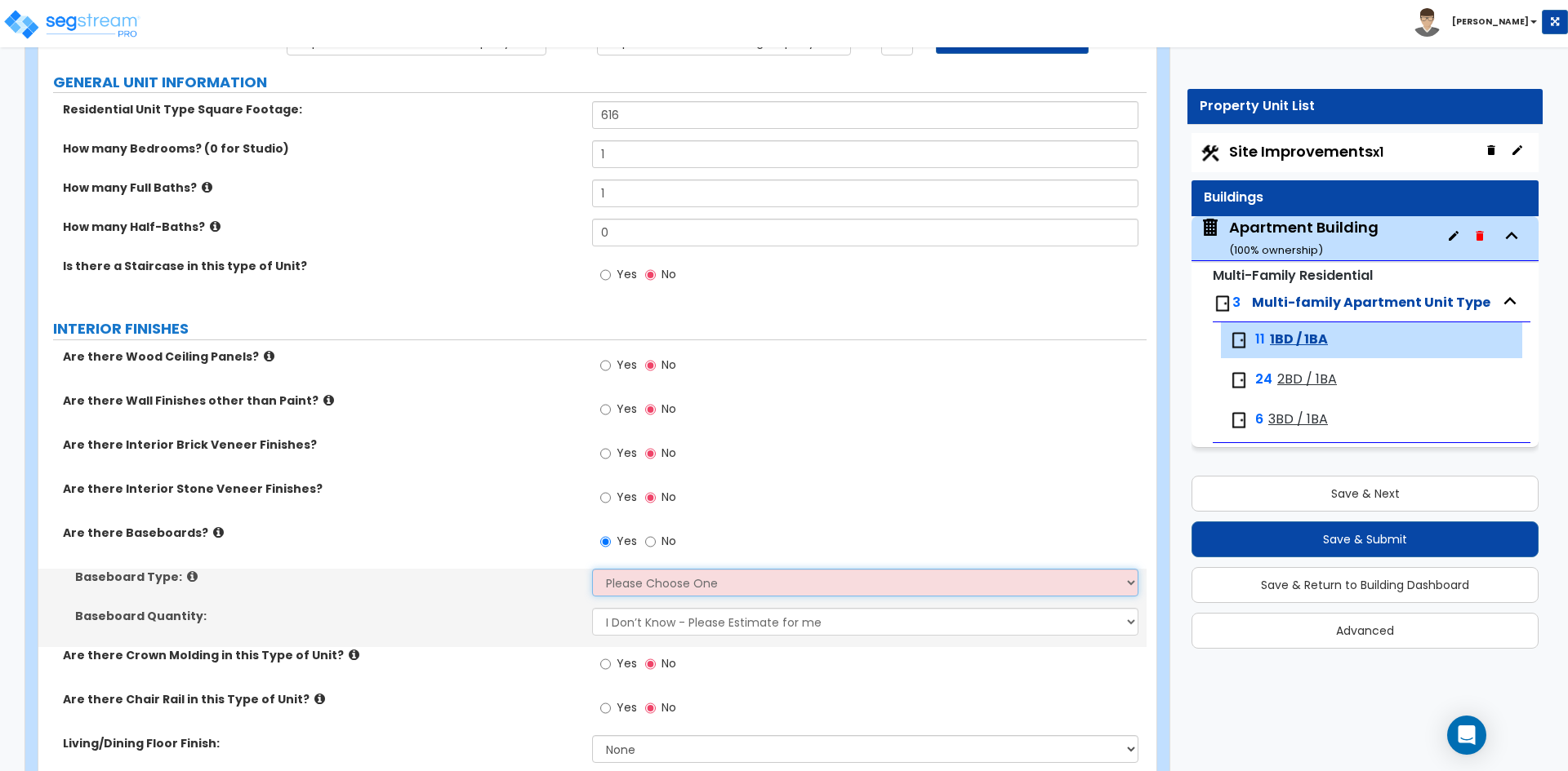
click at [654, 589] on select "Please Choose One Wood Vinyl Carpet Tile" at bounding box center [865, 582] width 545 height 27
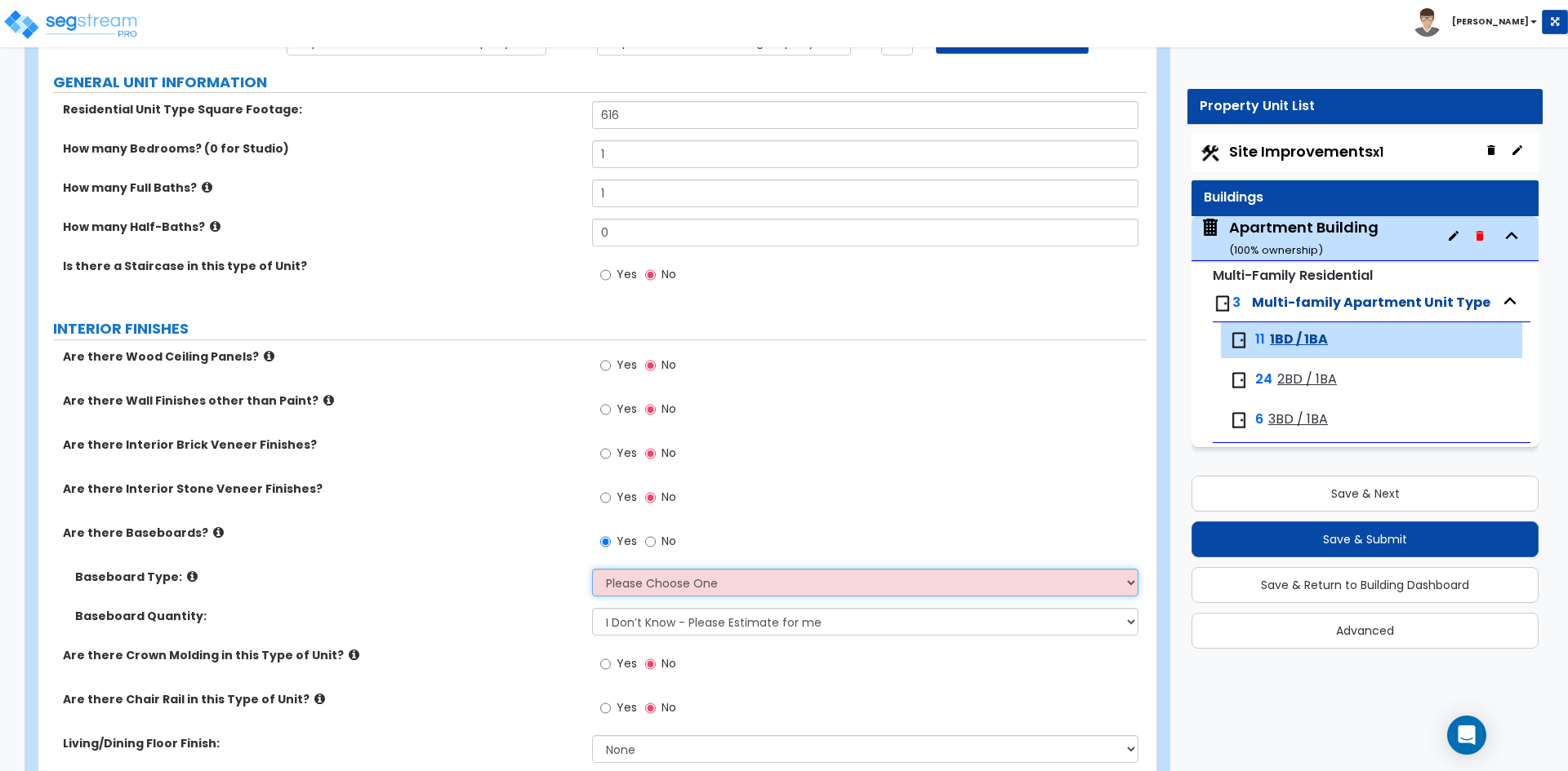
select select "1"
click at [592, 569] on select "Please Choose One Wood Vinyl Carpet Tile" at bounding box center [865, 582] width 545 height 27
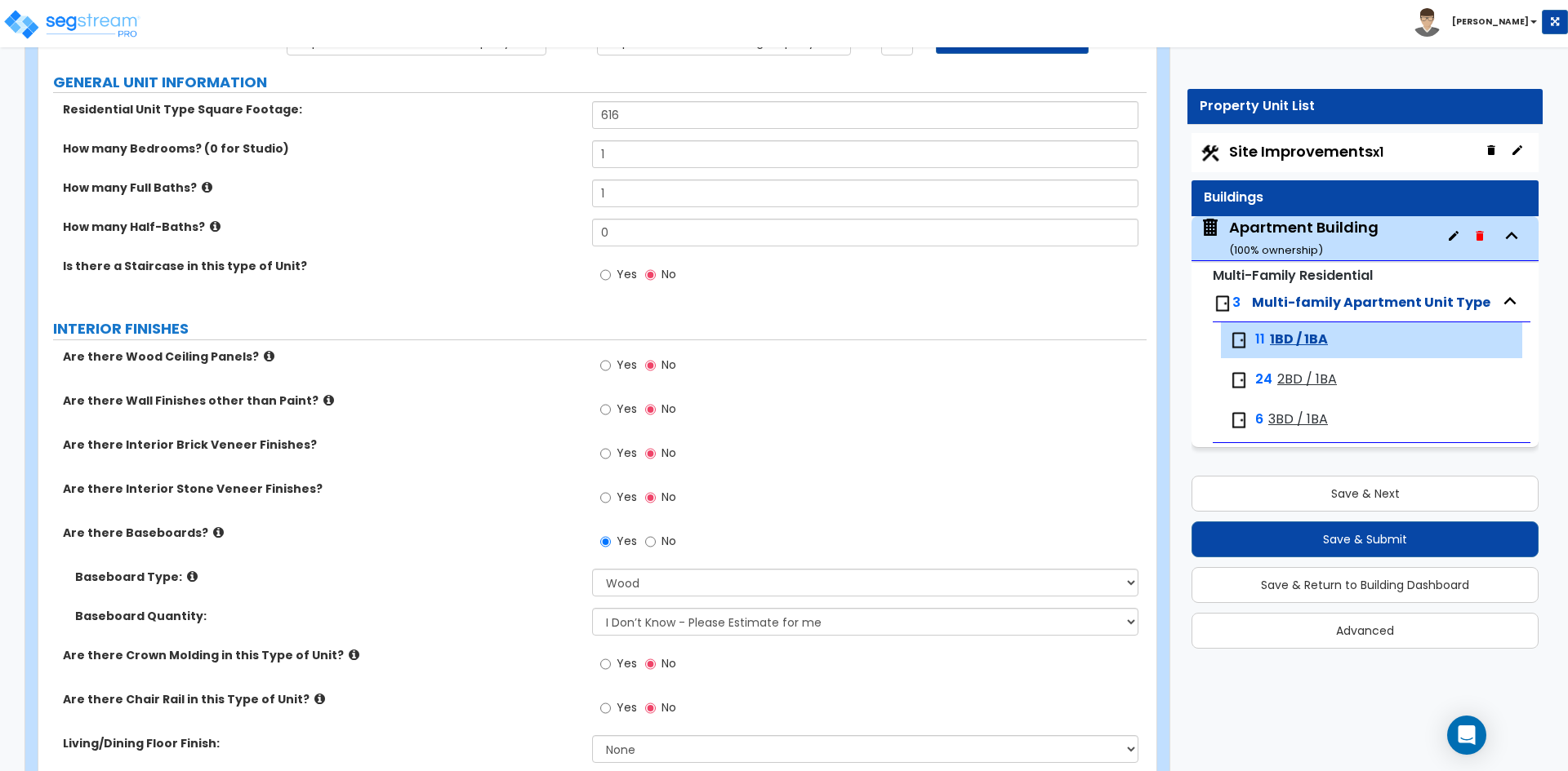
click at [463, 586] on label "Baseboard Type:" at bounding box center [328, 576] width 505 height 16
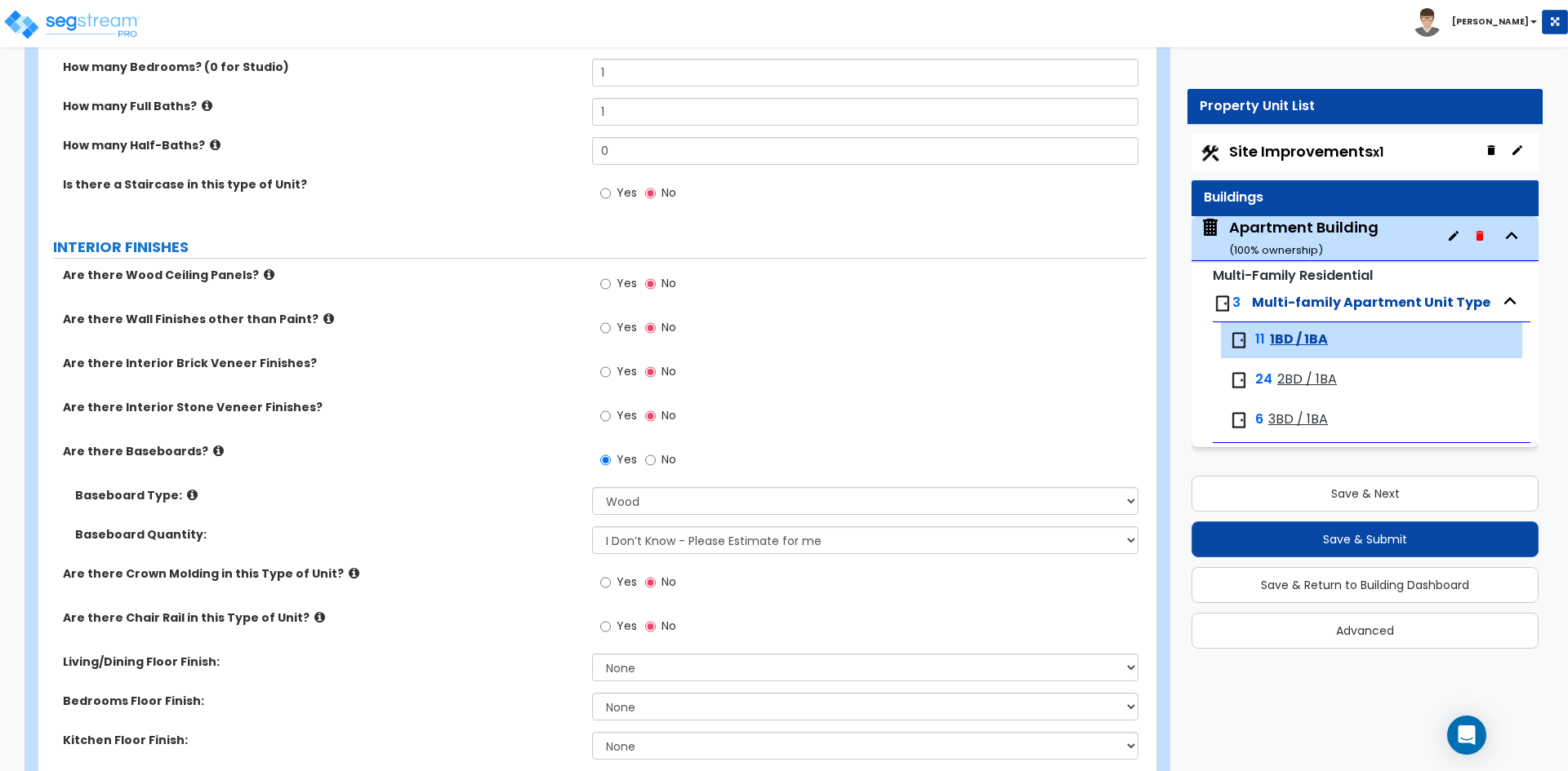
scroll to position [327, 0]
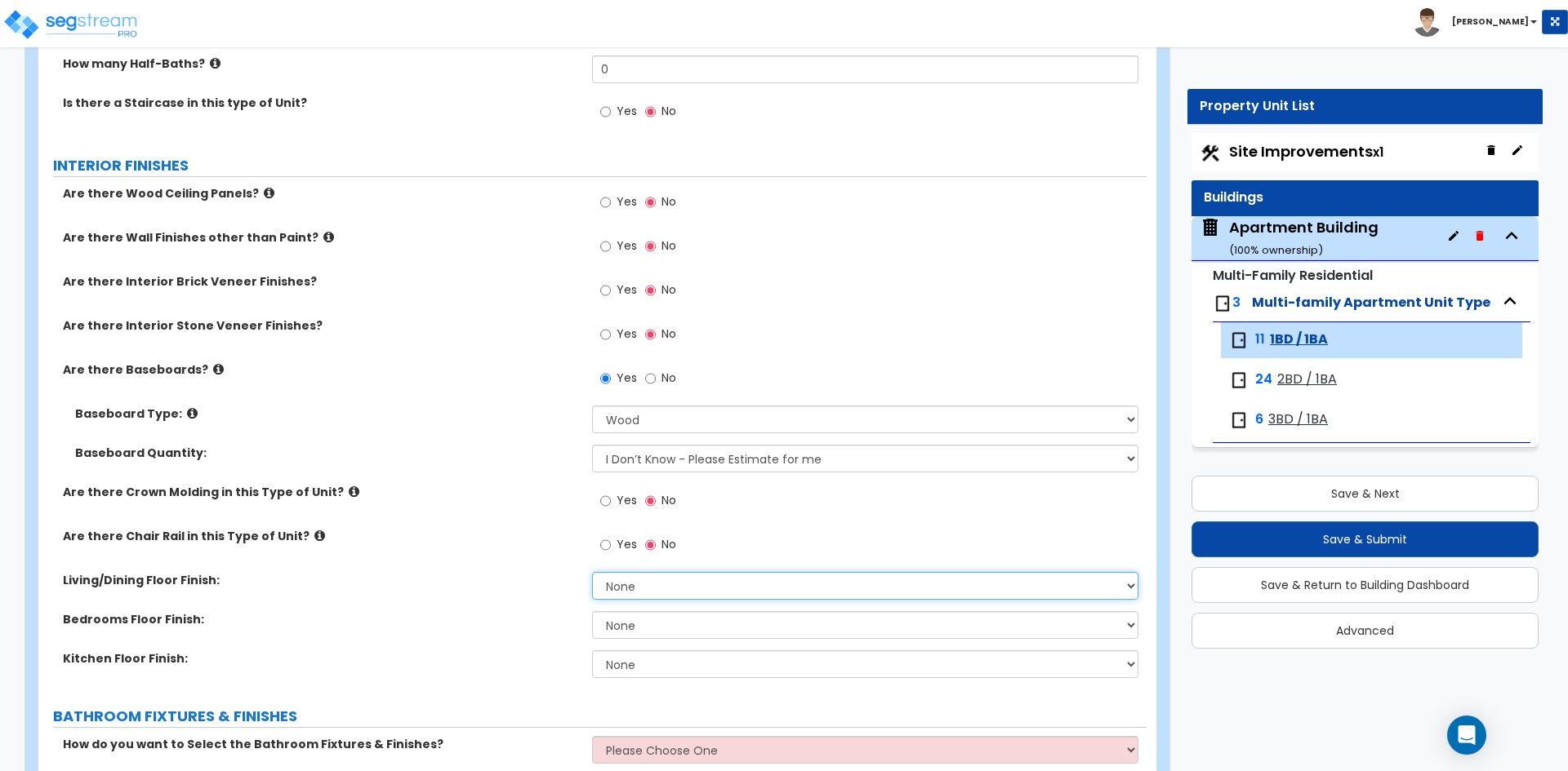
click at [597, 583] on select "None Tile Flooring Hardwood Flooring Resilient Laminate Flooring VCT Flooring S…" at bounding box center [865, 586] width 545 height 27
select select "5"
click at [592, 572] on select "None Tile Flooring Hardwood Flooring Resilient Laminate Flooring VCT Flooring S…" at bounding box center [865, 586] width 545 height 27
click at [639, 627] on select "None Tile Flooring Hardwood Flooring Resilient Laminate Flooring VCT Flooring S…" at bounding box center [865, 624] width 545 height 27
select select "5"
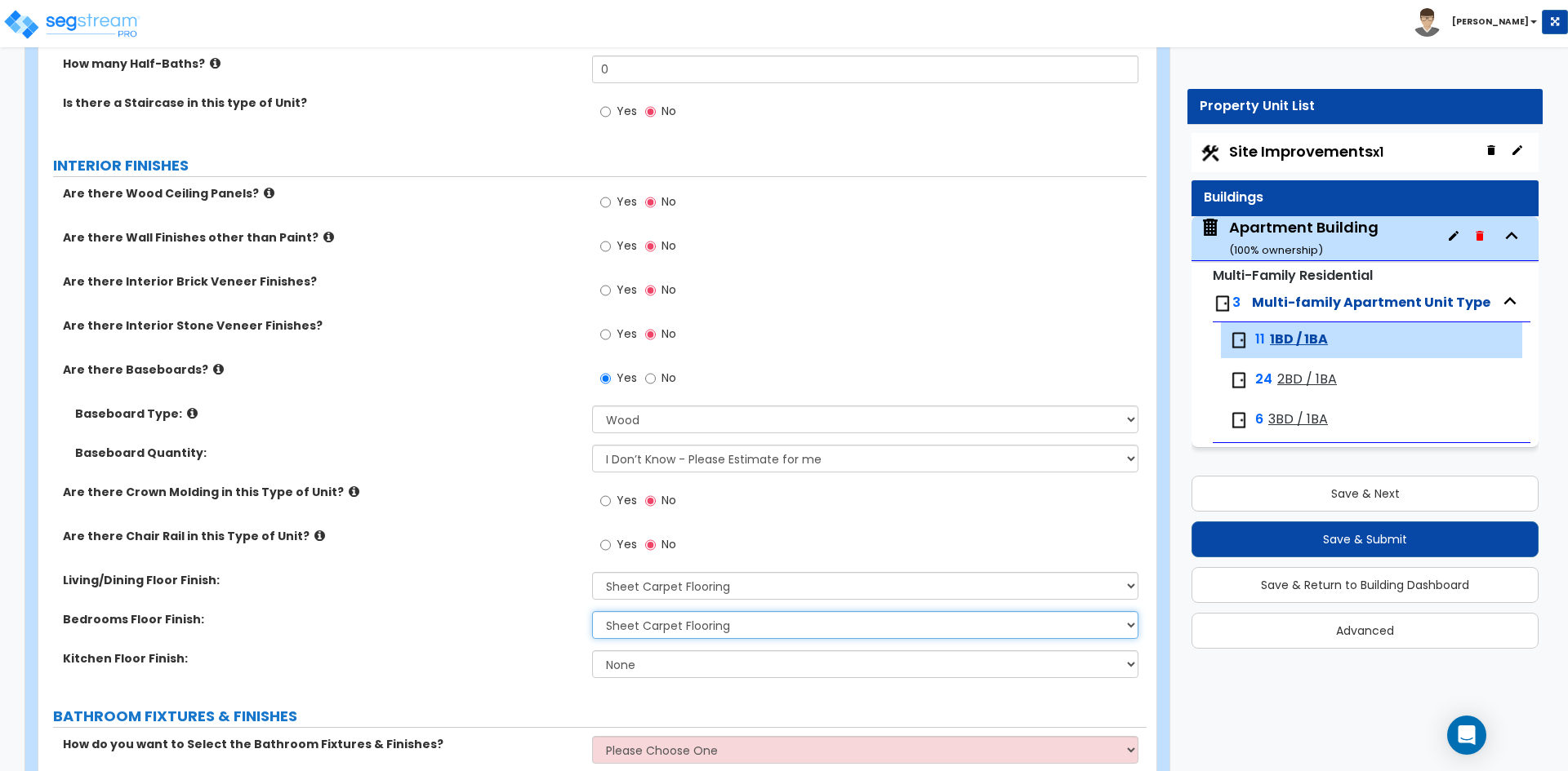
click at [592, 611] on select "None Tile Flooring Hardwood Flooring Resilient Laminate Flooring VCT Flooring S…" at bounding box center [865, 624] width 545 height 27
click at [617, 665] on select "None Tile Flooring Hardwood Flooring Resilient Laminate Flooring VCT Flooring S…" at bounding box center [865, 664] width 545 height 27
select select "3"
click at [592, 651] on select "None Tile Flooring Hardwood Flooring Resilient Laminate Flooring VCT Flooring S…" at bounding box center [865, 664] width 545 height 27
click at [439, 604] on div "Living/Dining Floor Finish: None Tile Flooring Hardwood Flooring Resilient Lami…" at bounding box center [592, 592] width 1108 height 40
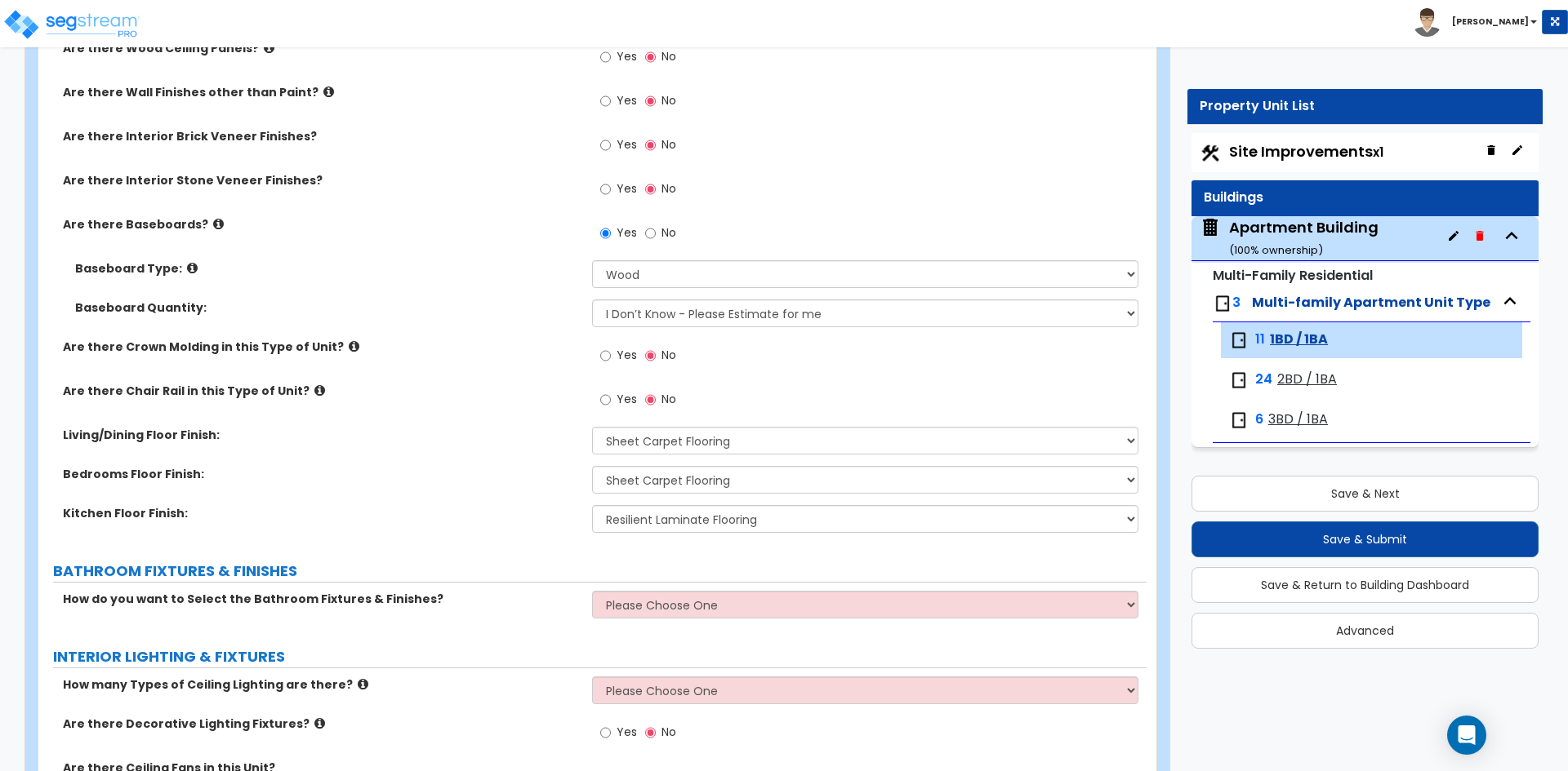
scroll to position [490, 0]
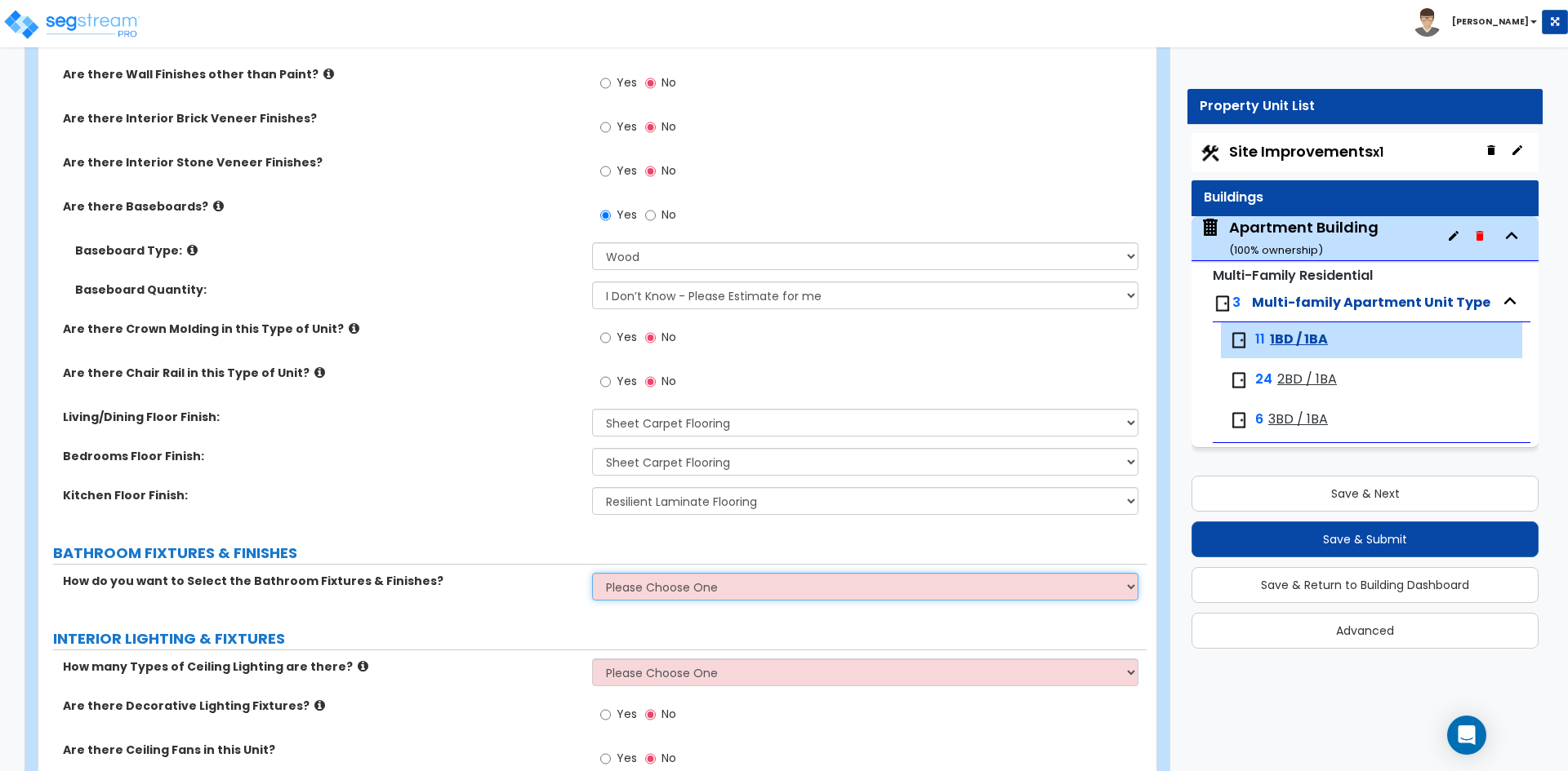
click at [755, 586] on select "Please Choose One Select the type of Fixtures and Finishes only for one Bath an…" at bounding box center [865, 586] width 545 height 27
select select "1"
click at [592, 573] on select "Please Choose One Select the type of Fixtures and Finishes only for one Bath an…" at bounding box center [865, 586] width 545 height 27
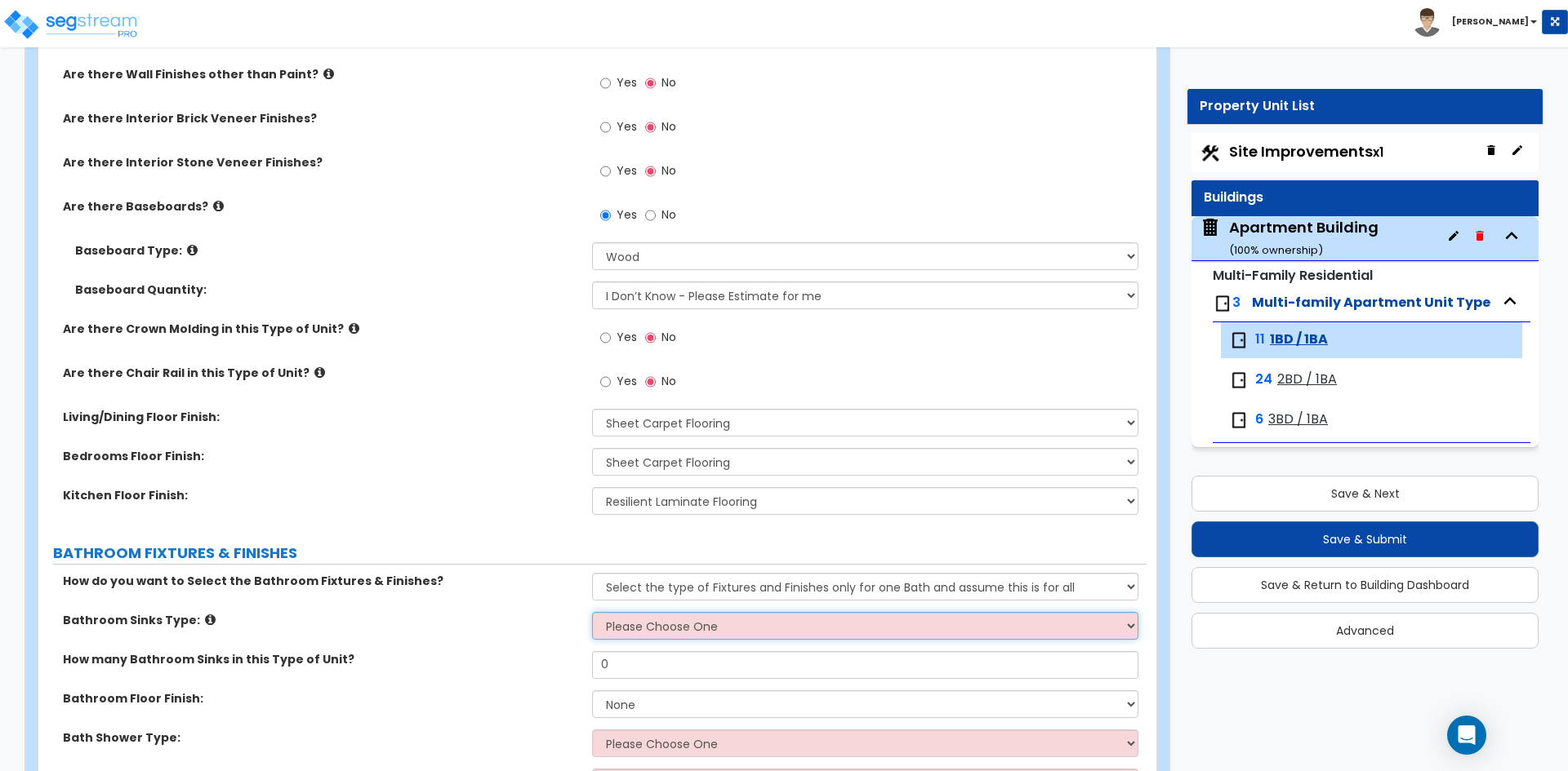
click at [639, 627] on select "Please Choose One Wall-mounted Pedestal-mounted Vanity-mounted" at bounding box center [865, 625] width 545 height 27
click at [592, 612] on select "Please Choose One Wall-mounted Pedestal-mounted Vanity-mounted" at bounding box center [865, 625] width 545 height 27
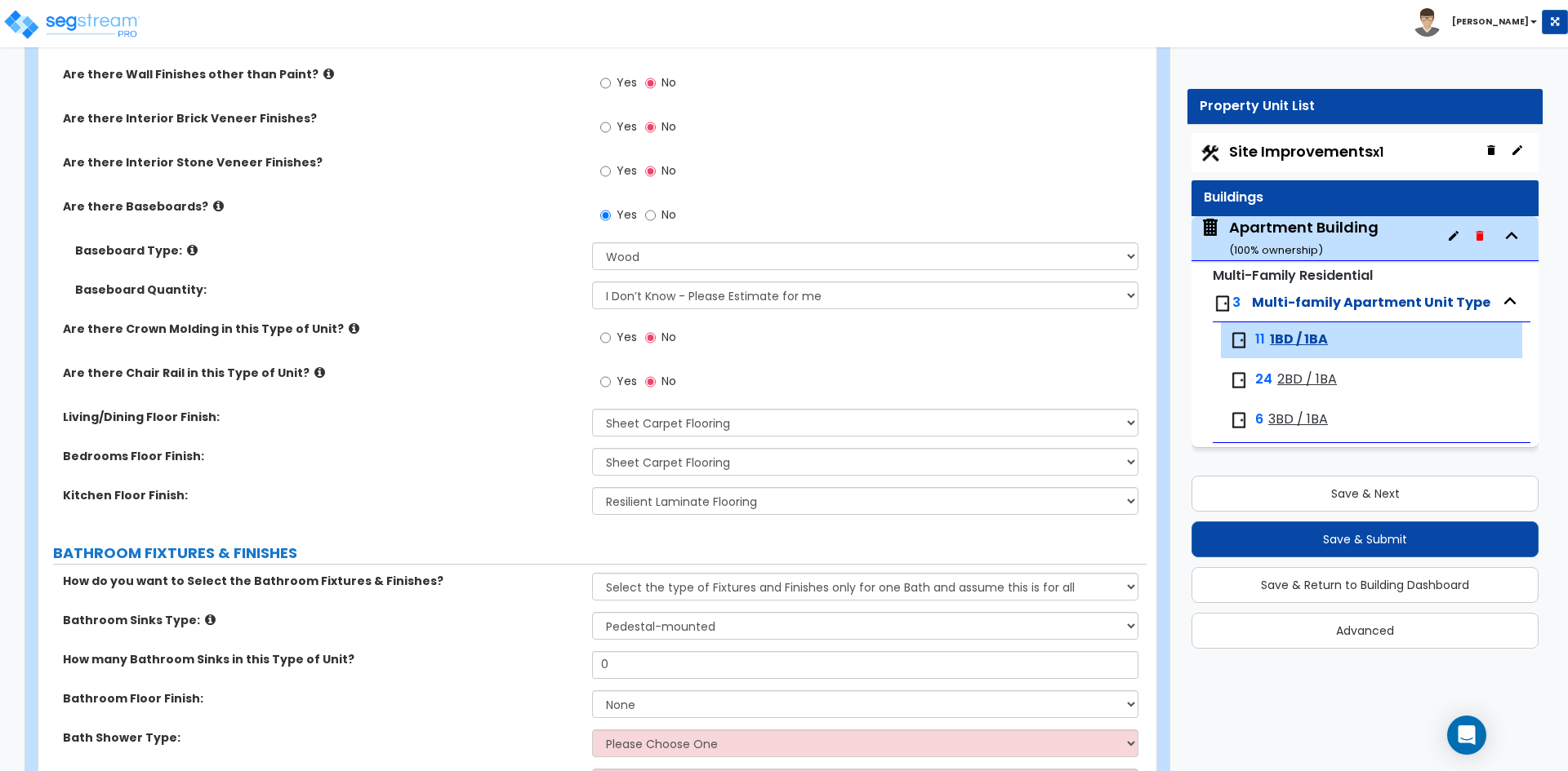
click at [649, 641] on div "Bathroom Sinks Type: Please Choose One Wall-mounted Pedestal-mounted Vanity-mou…" at bounding box center [592, 632] width 1108 height 40
click at [648, 635] on select "Please Choose One Wall-mounted Pedestal-mounted Vanity-mounted" at bounding box center [865, 625] width 545 height 27
select select "3"
click at [592, 612] on select "Please Choose One Wall-mounted Pedestal-mounted Vanity-mounted" at bounding box center [865, 625] width 545 height 27
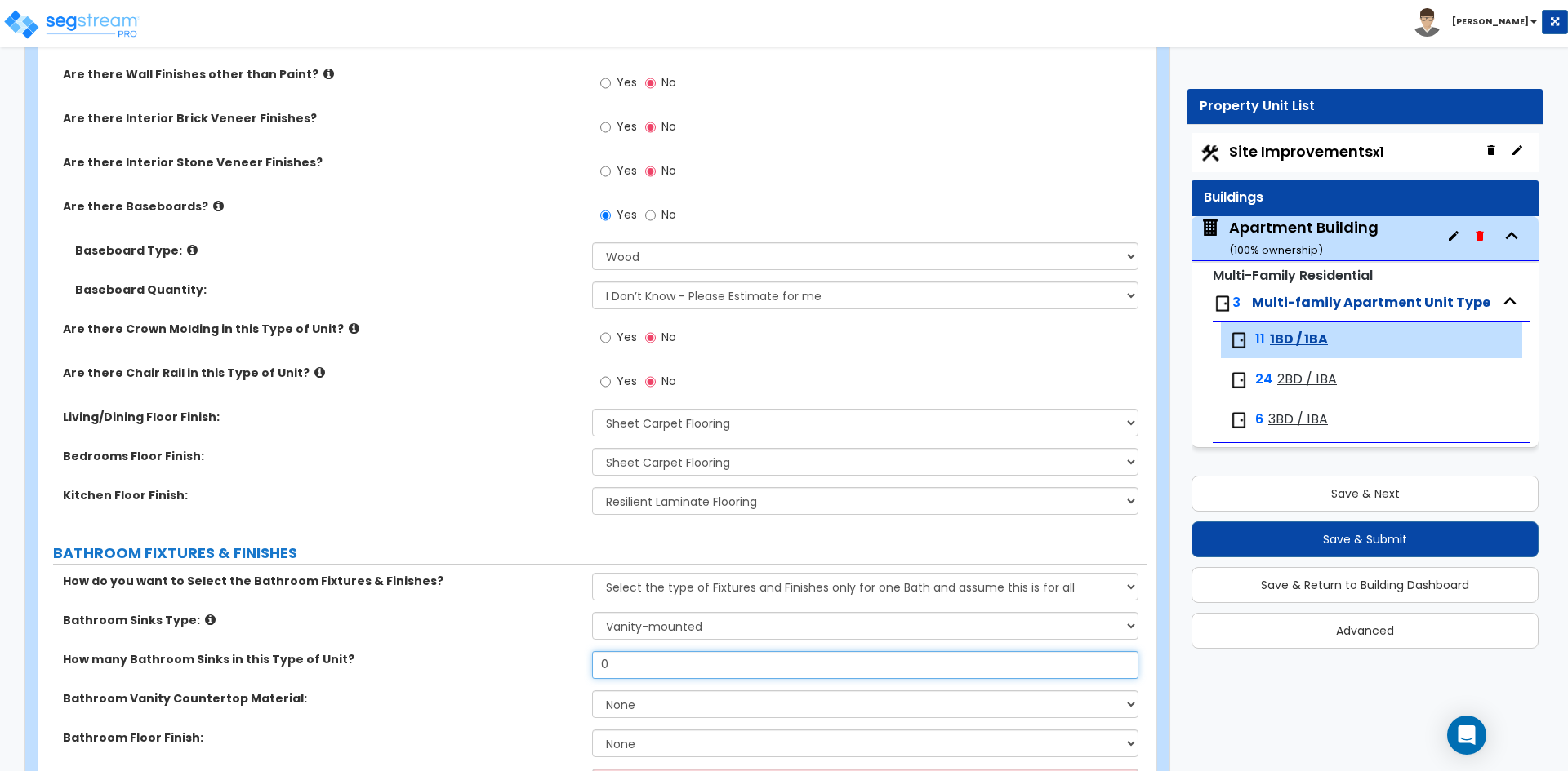
click at [637, 667] on input "0" at bounding box center [865, 665] width 545 height 27
type input "1"
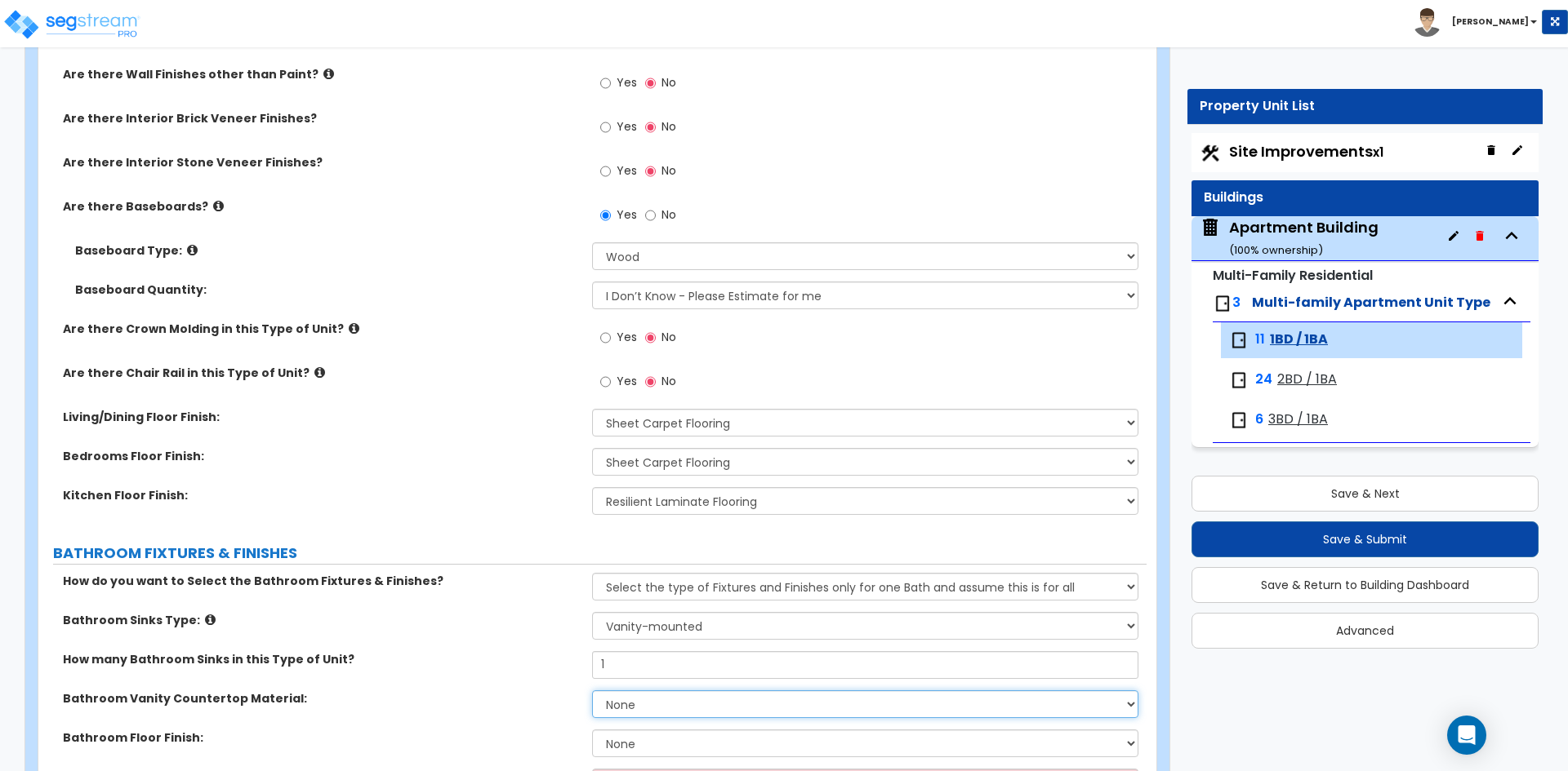
click at [654, 705] on select "None Plastic Laminate Solid Surface Stone Quartz Marble Tile Wood" at bounding box center [865, 703] width 545 height 27
select select "6"
click at [592, 690] on select "None Plastic Laminate Solid Surface Stone Quartz Marble Tile Wood" at bounding box center [865, 703] width 545 height 27
click at [499, 654] on label "How many Bathroom Sinks in this Type of Unit?" at bounding box center [321, 659] width 517 height 16
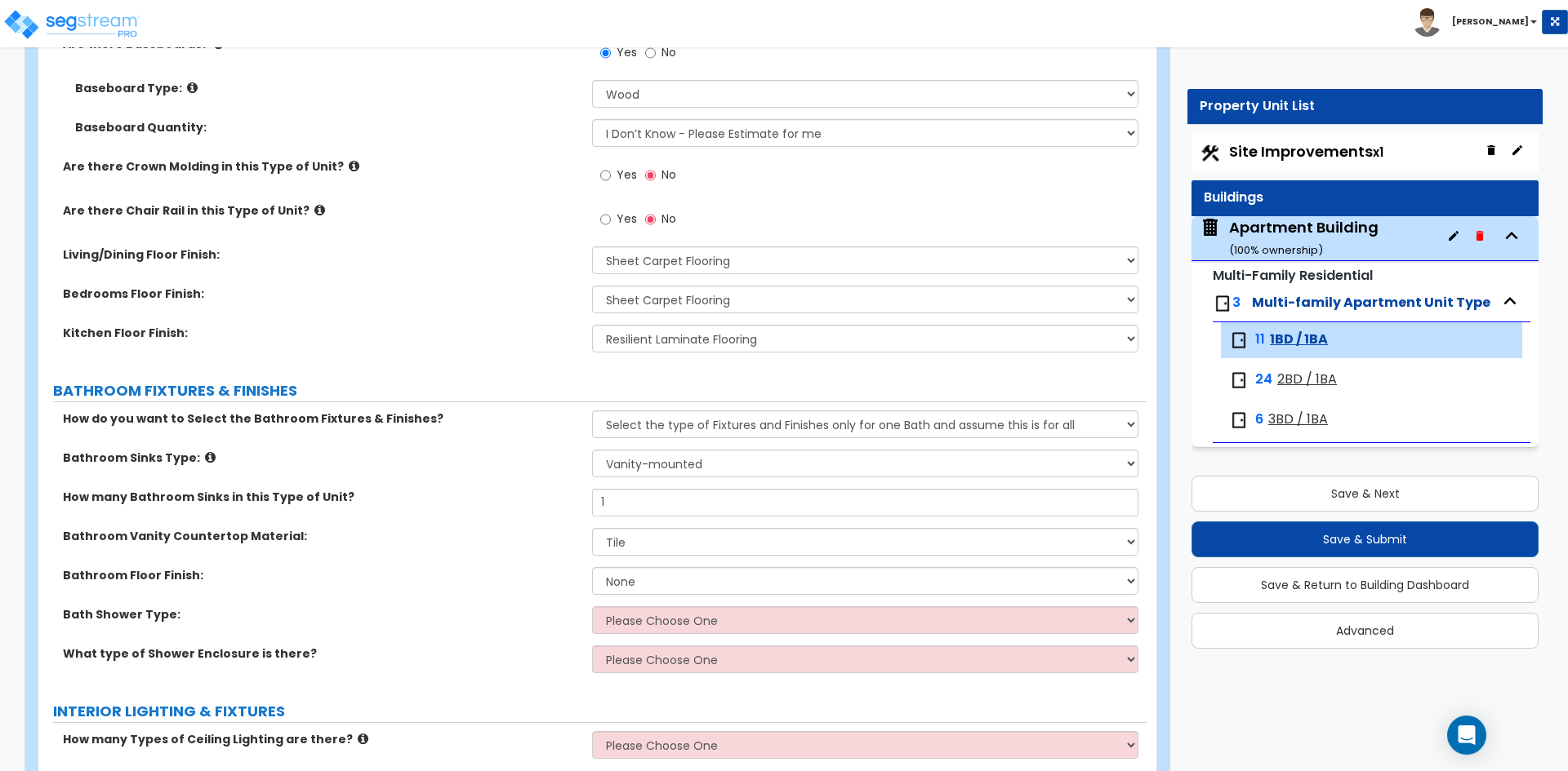
scroll to position [653, 0]
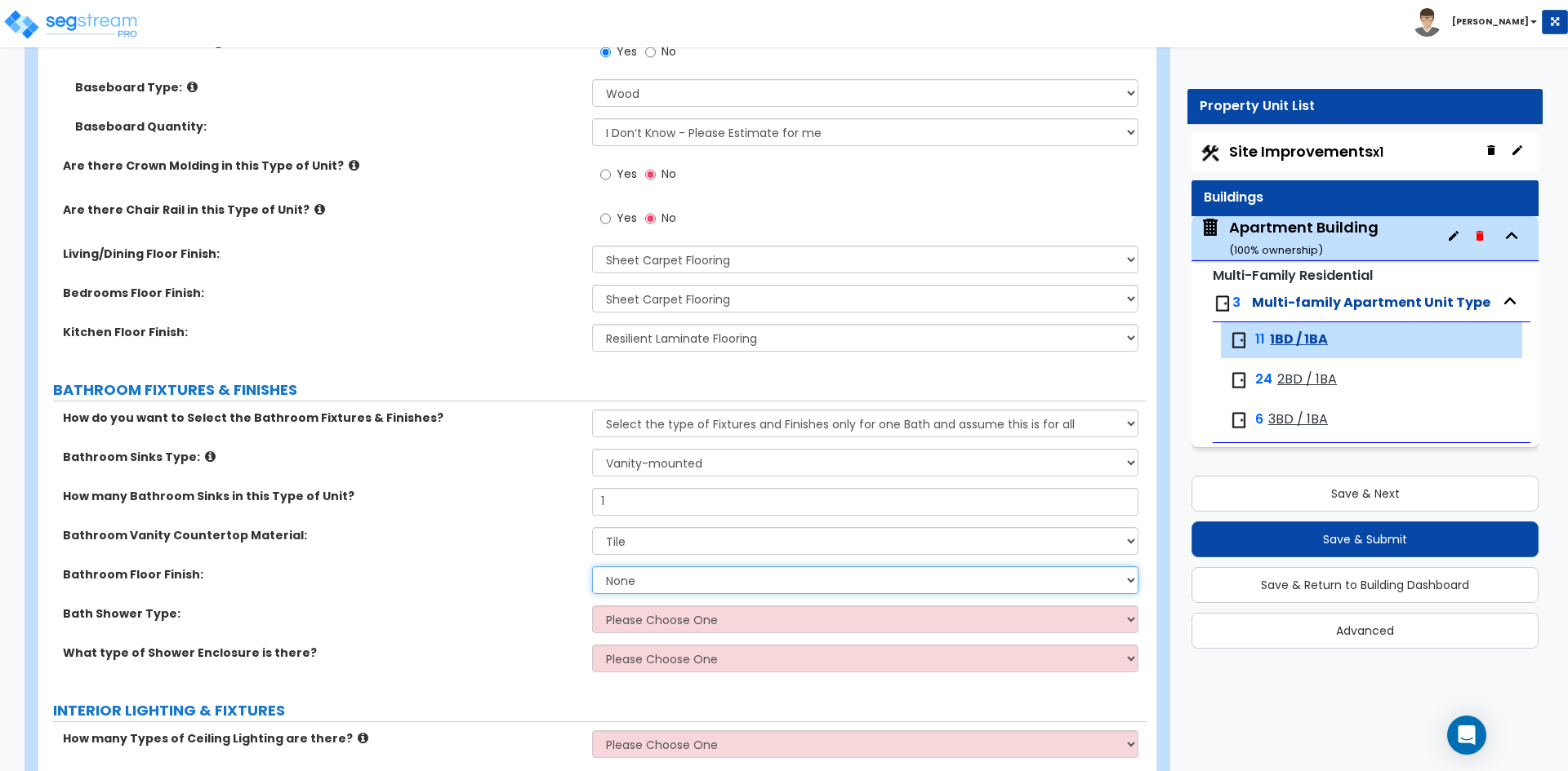
click at [635, 580] on select "None Tile Flooring Hardwood Flooring Resilient Laminate Flooring VCT Flooring S…" at bounding box center [865, 580] width 545 height 27
select select "3"
click at [592, 567] on select "None Tile Flooring Hardwood Flooring Resilient Laminate Flooring VCT Flooring S…" at bounding box center [865, 580] width 545 height 27
click at [403, 626] on div "Bath Shower Type: Please Choose One Standalone Shower Bathtub - Shower Combinat…" at bounding box center [592, 625] width 1108 height 40
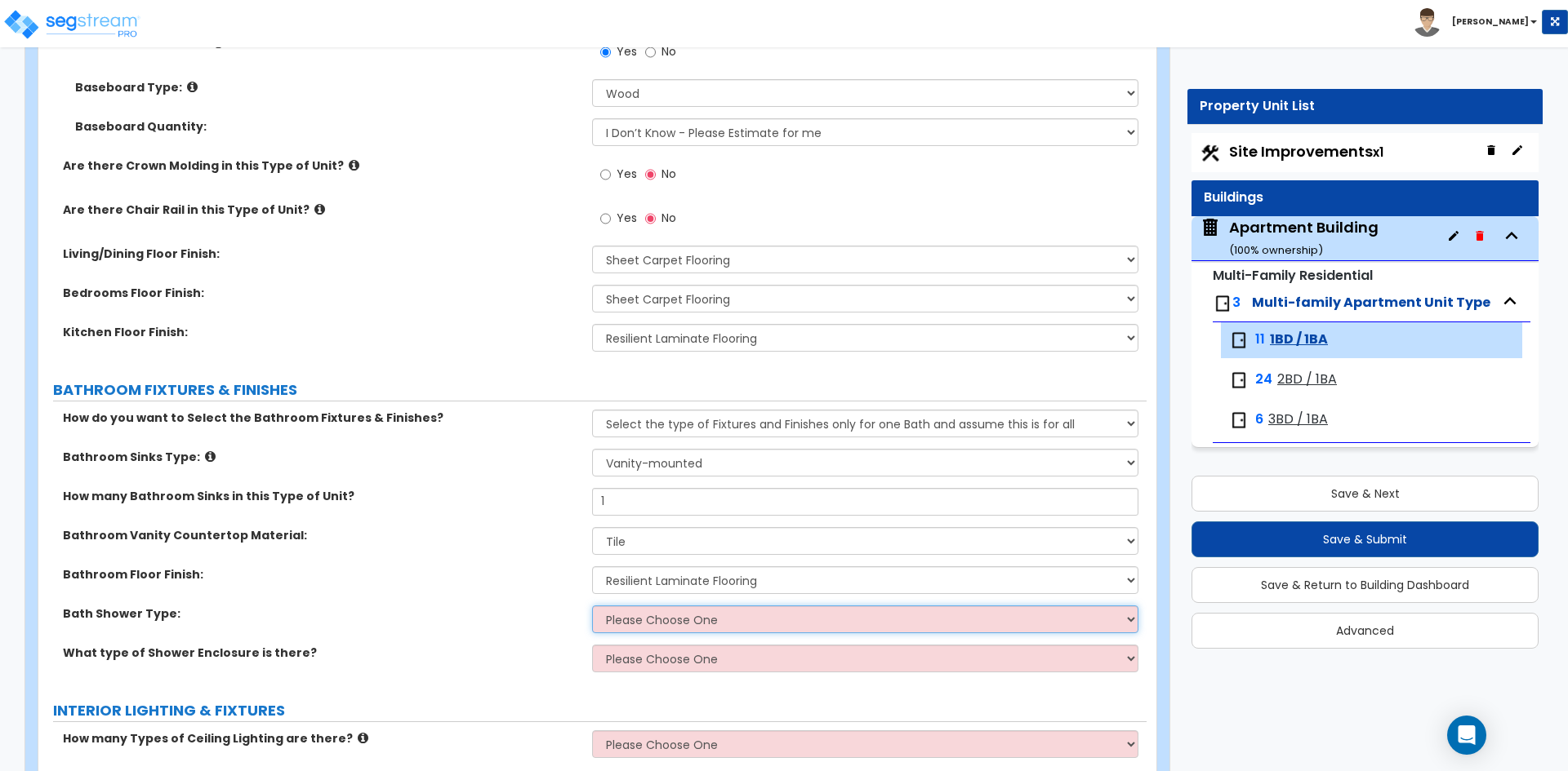
click at [670, 611] on select "Please Choose One Standalone Shower Bathtub - Shower Combination" at bounding box center [865, 618] width 545 height 27
select select "2"
click at [592, 605] on select "Please Choose One Standalone Shower Bathtub - Shower Combination" at bounding box center [865, 618] width 545 height 27
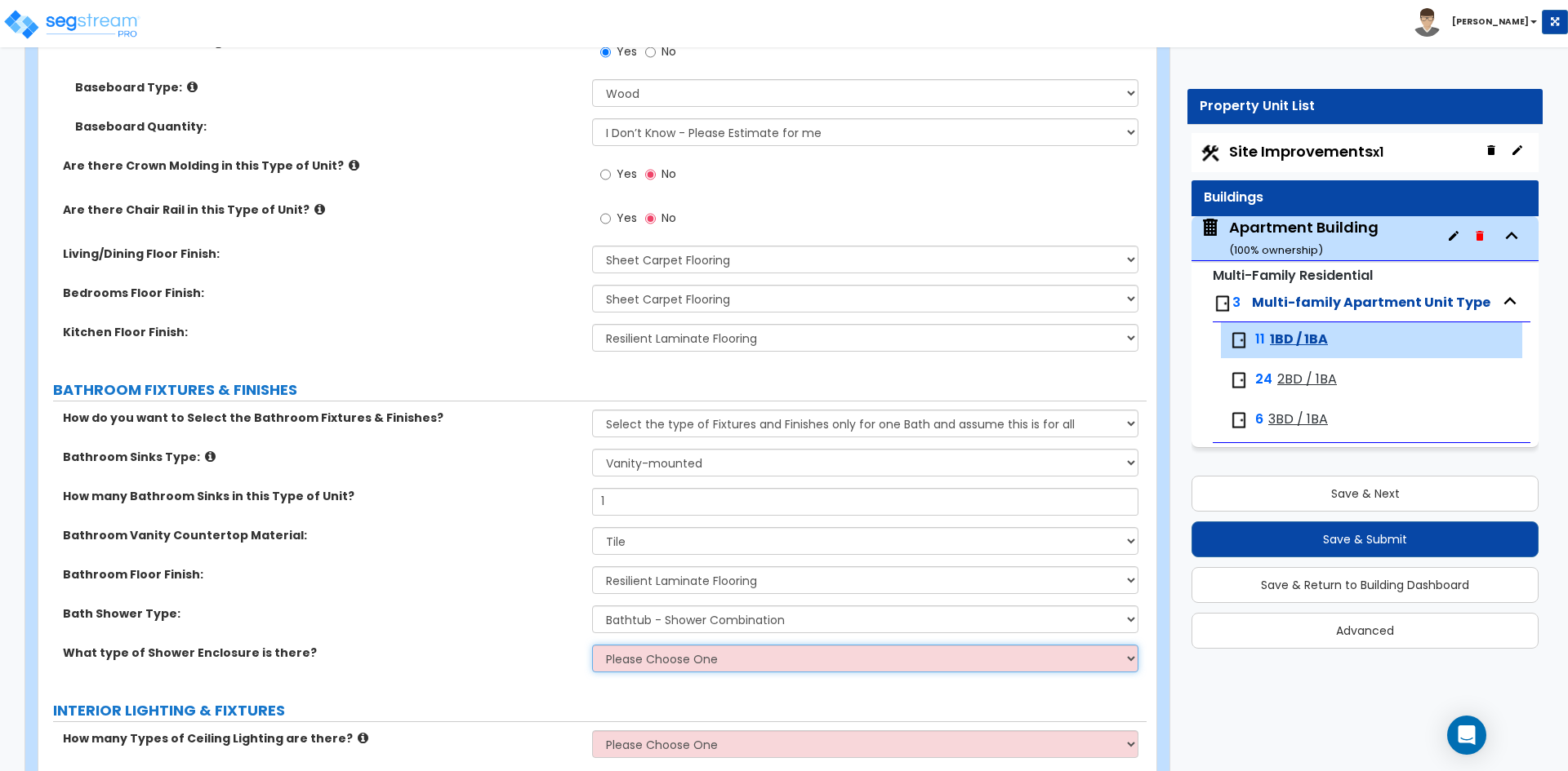
click at [634, 666] on select "Please Choose One Curtain & Rod Glass Sliding Doors Glass Hinged Doors" at bounding box center [865, 658] width 545 height 27
select select "1"
click at [592, 645] on select "Please Choose One Curtain & Rod Glass Sliding Doors Glass Hinged Doors" at bounding box center [865, 658] width 545 height 27
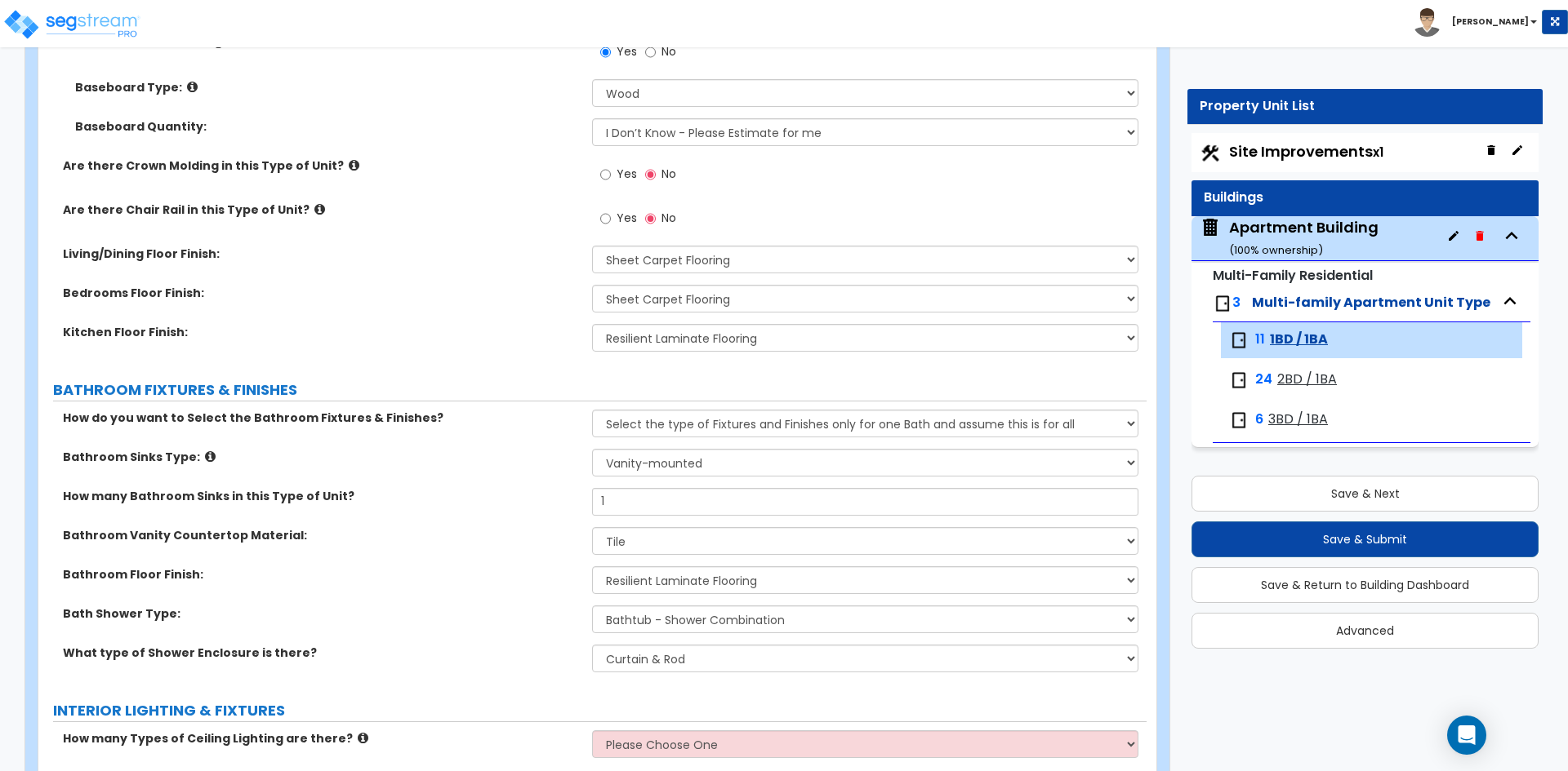
click at [476, 650] on label "What type of Shower Enclosure is there?" at bounding box center [321, 652] width 517 height 16
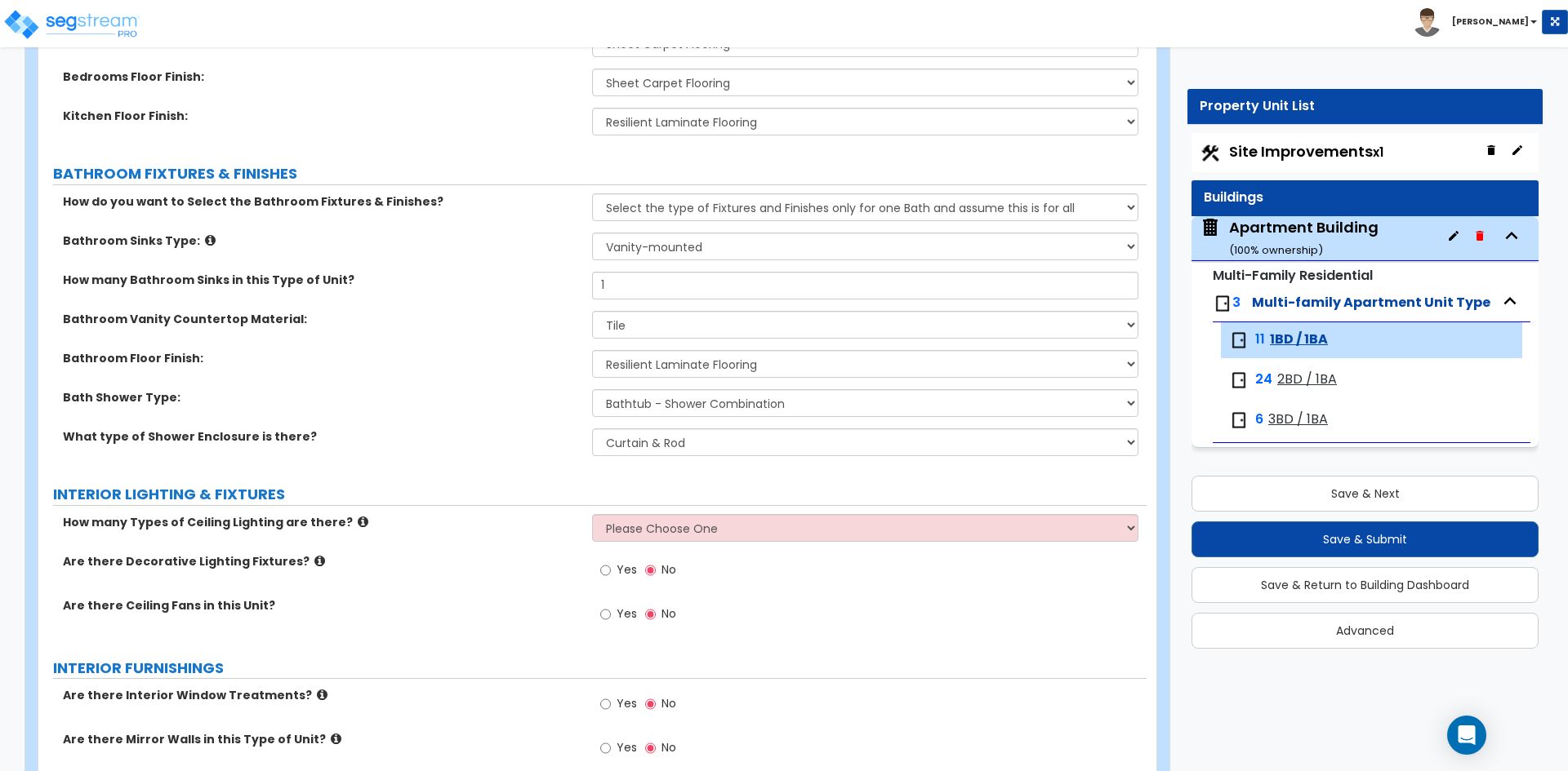
scroll to position [898, 0]
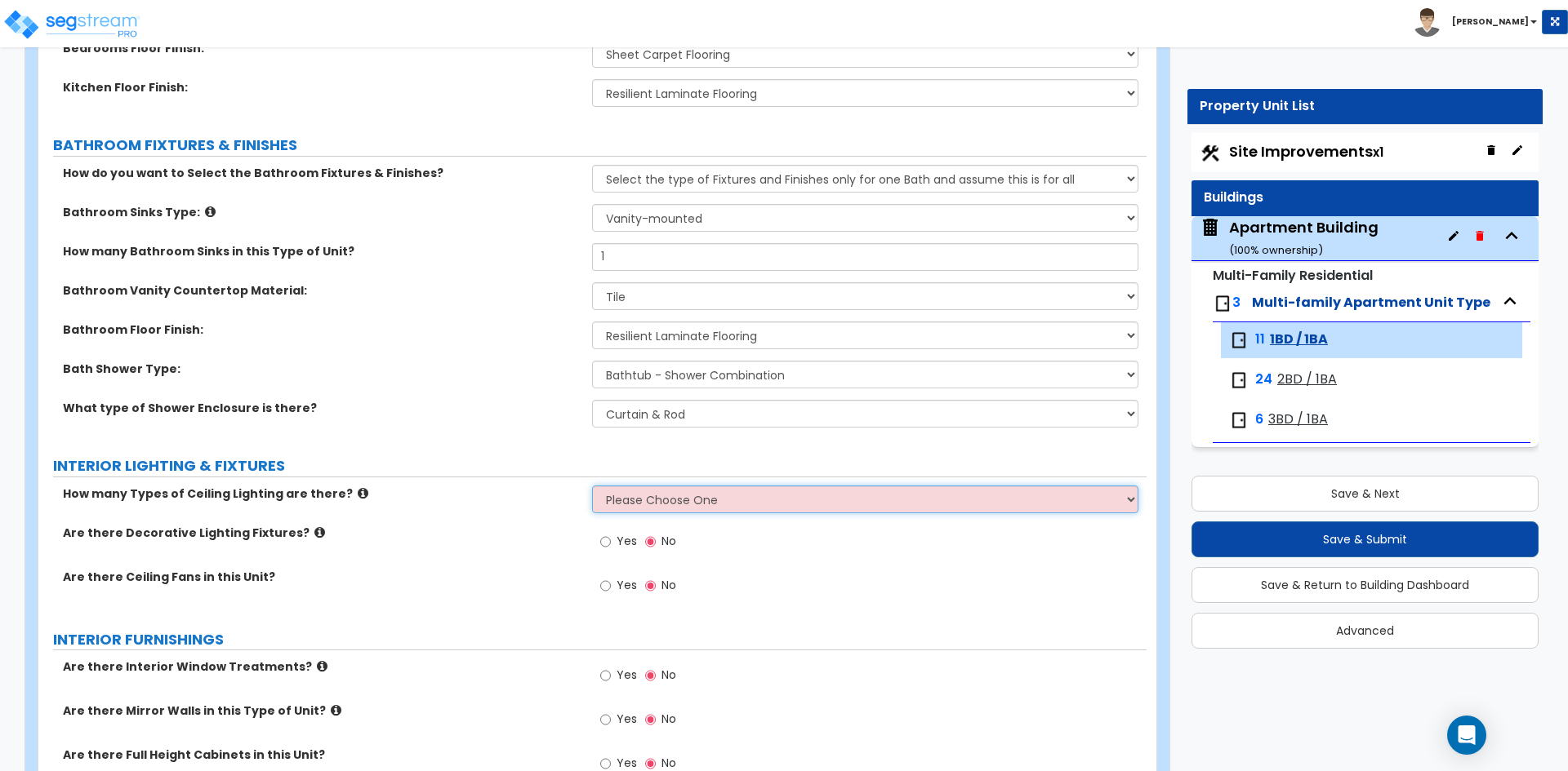
click at [616, 505] on select "Please Choose One 1 2 3" at bounding box center [865, 499] width 545 height 27
select select "1"
click at [592, 486] on select "Please Choose One 1 2 3" at bounding box center [865, 499] width 545 height 27
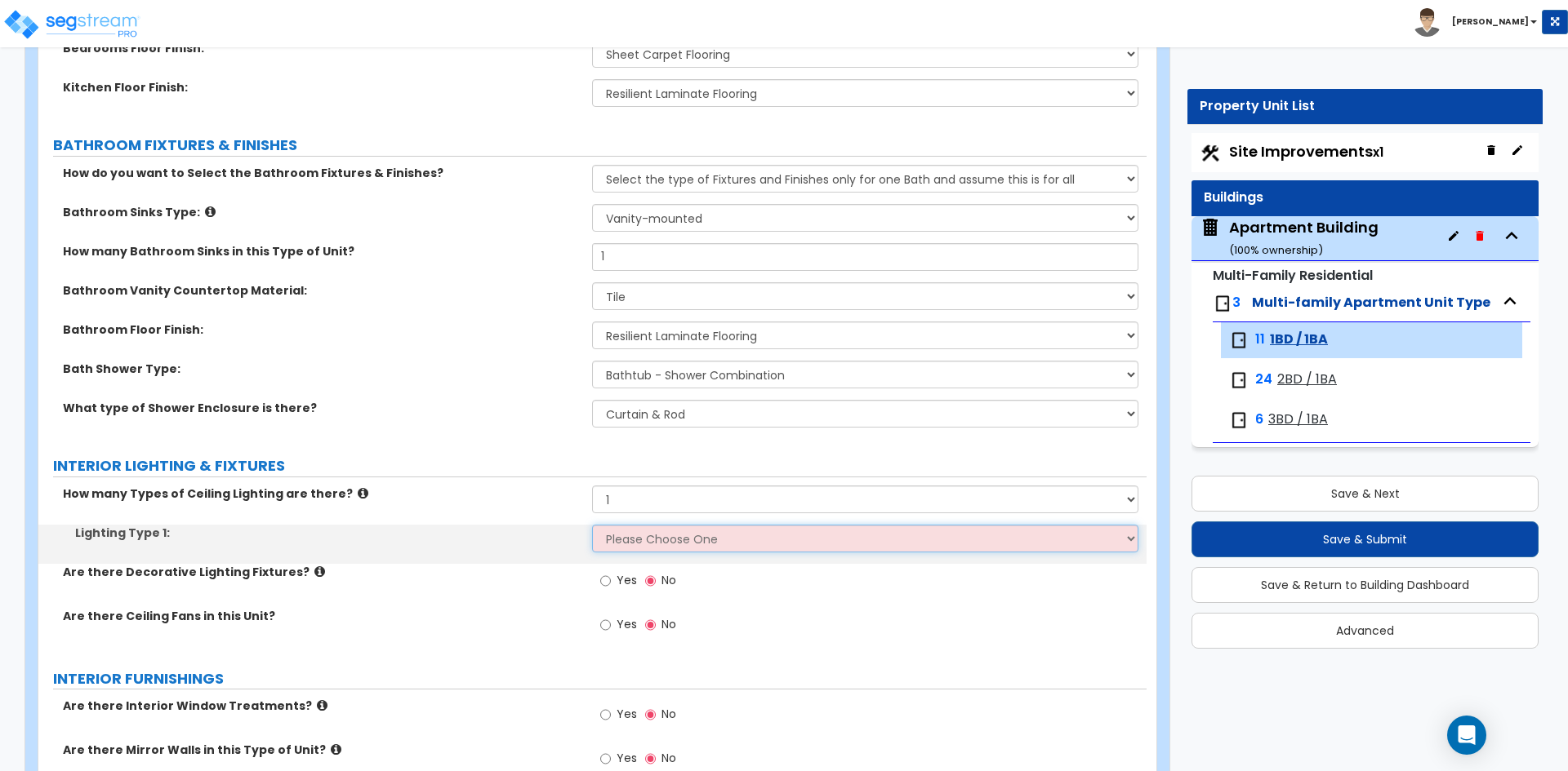
click at [616, 542] on select "Please Choose One LED Surface-Mounted LED Recessed Fluorescent Surface-Mounted …" at bounding box center [865, 538] width 545 height 27
select select "6"
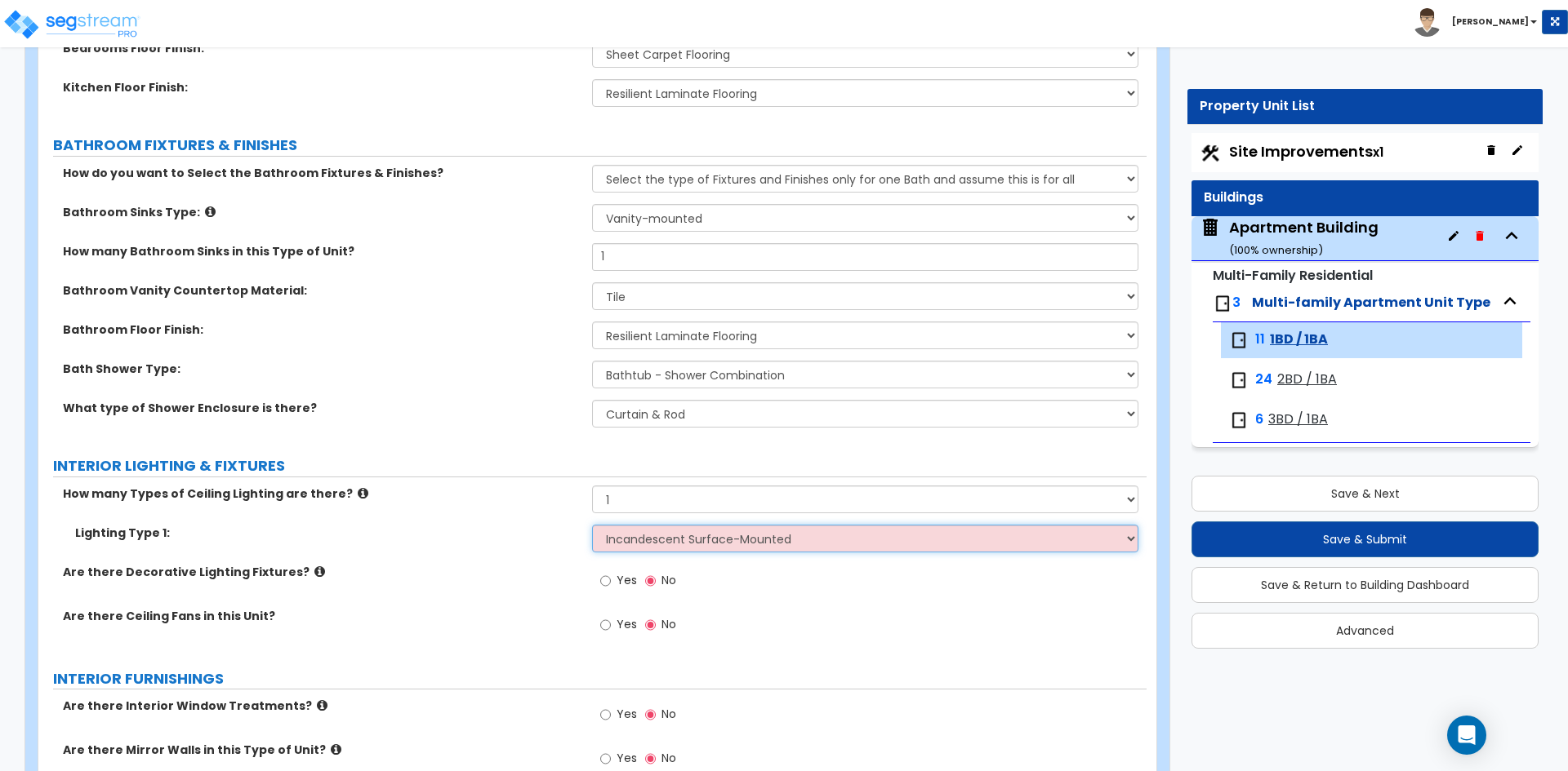
click at [592, 524] on select "Please Choose One LED Surface-Mounted LED Recessed Fluorescent Surface-Mounted …" at bounding box center [865, 538] width 545 height 27
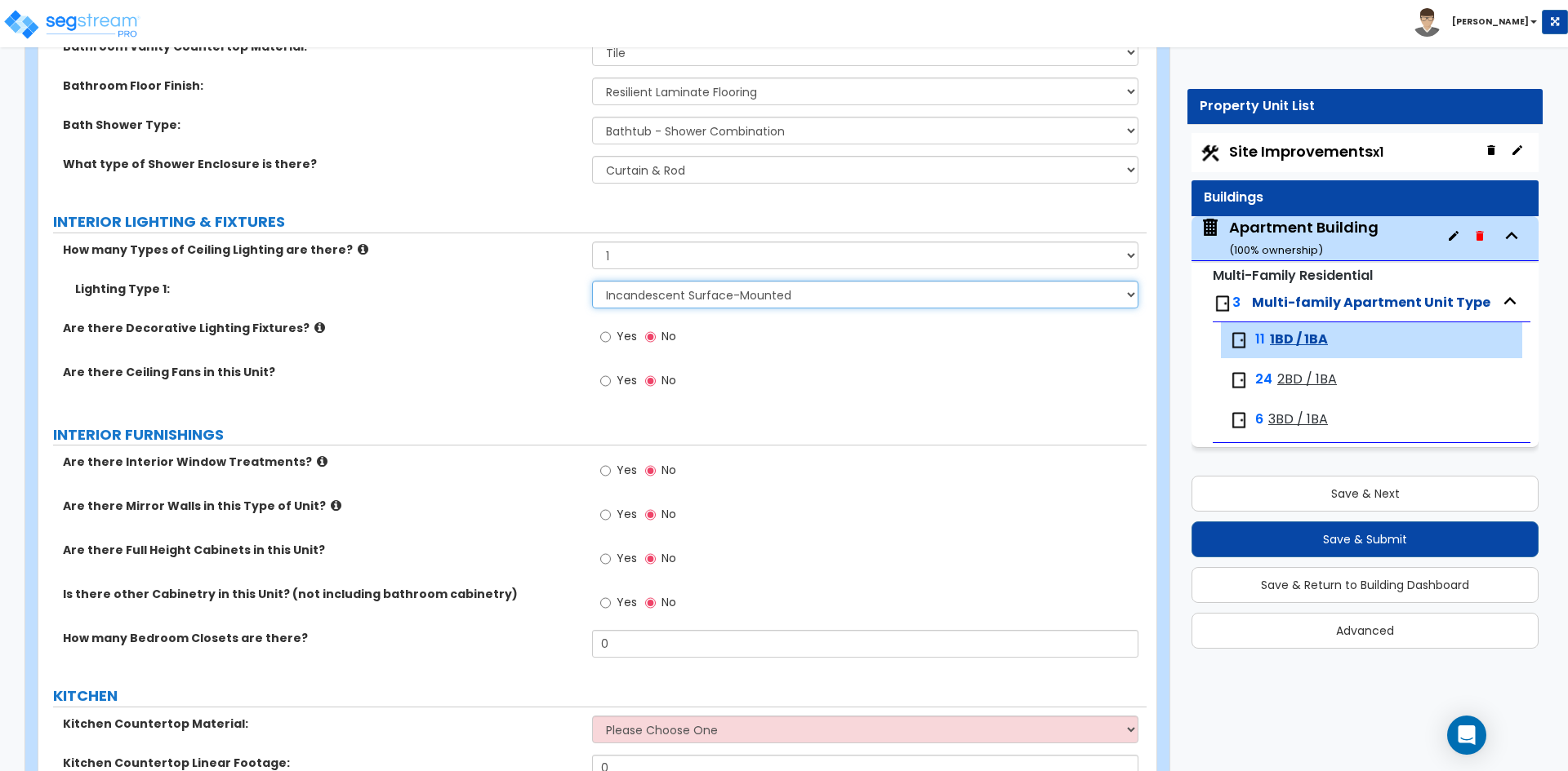
scroll to position [1143, 0]
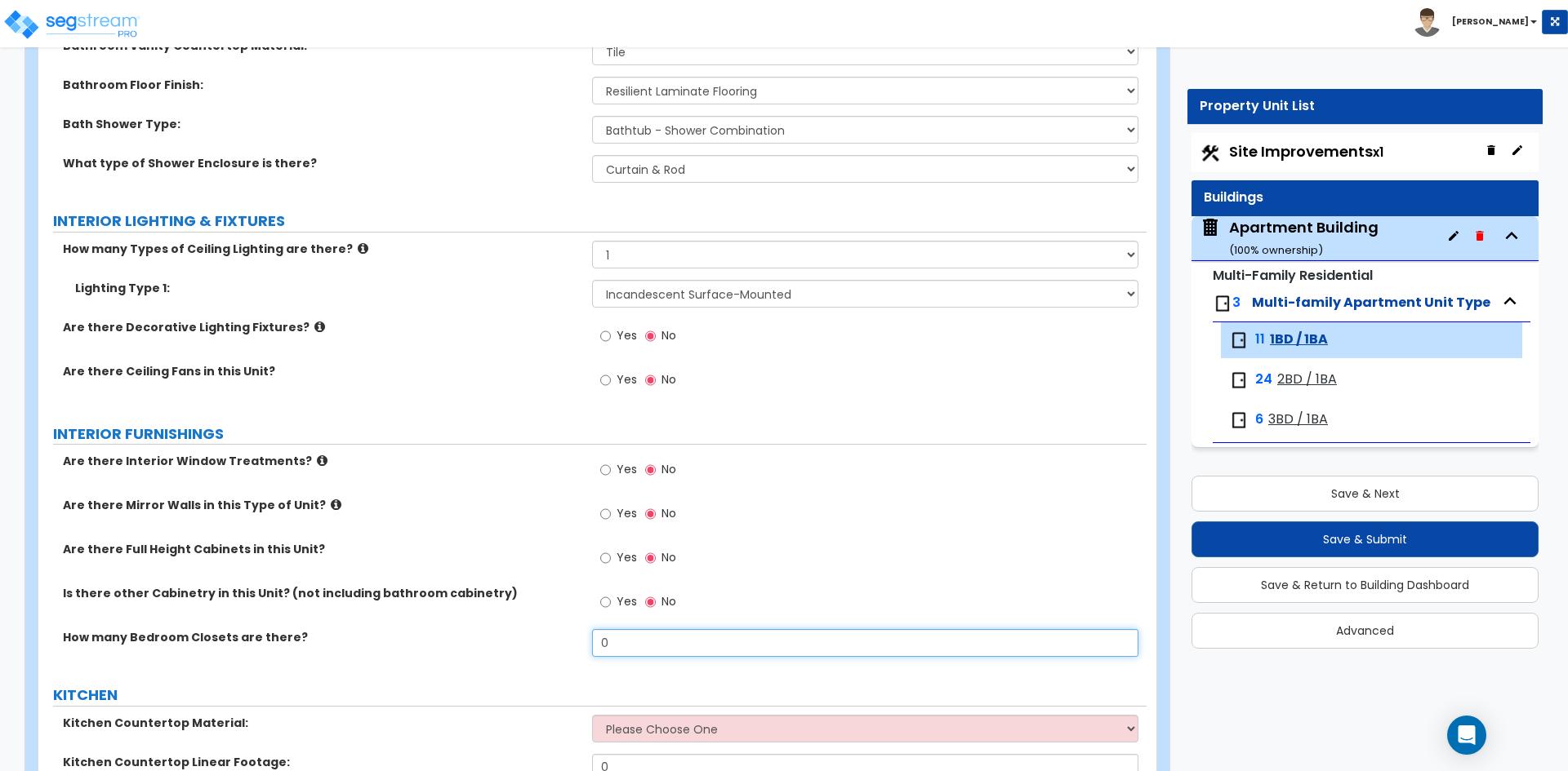
click at [646, 652] on input "0" at bounding box center [865, 642] width 545 height 27
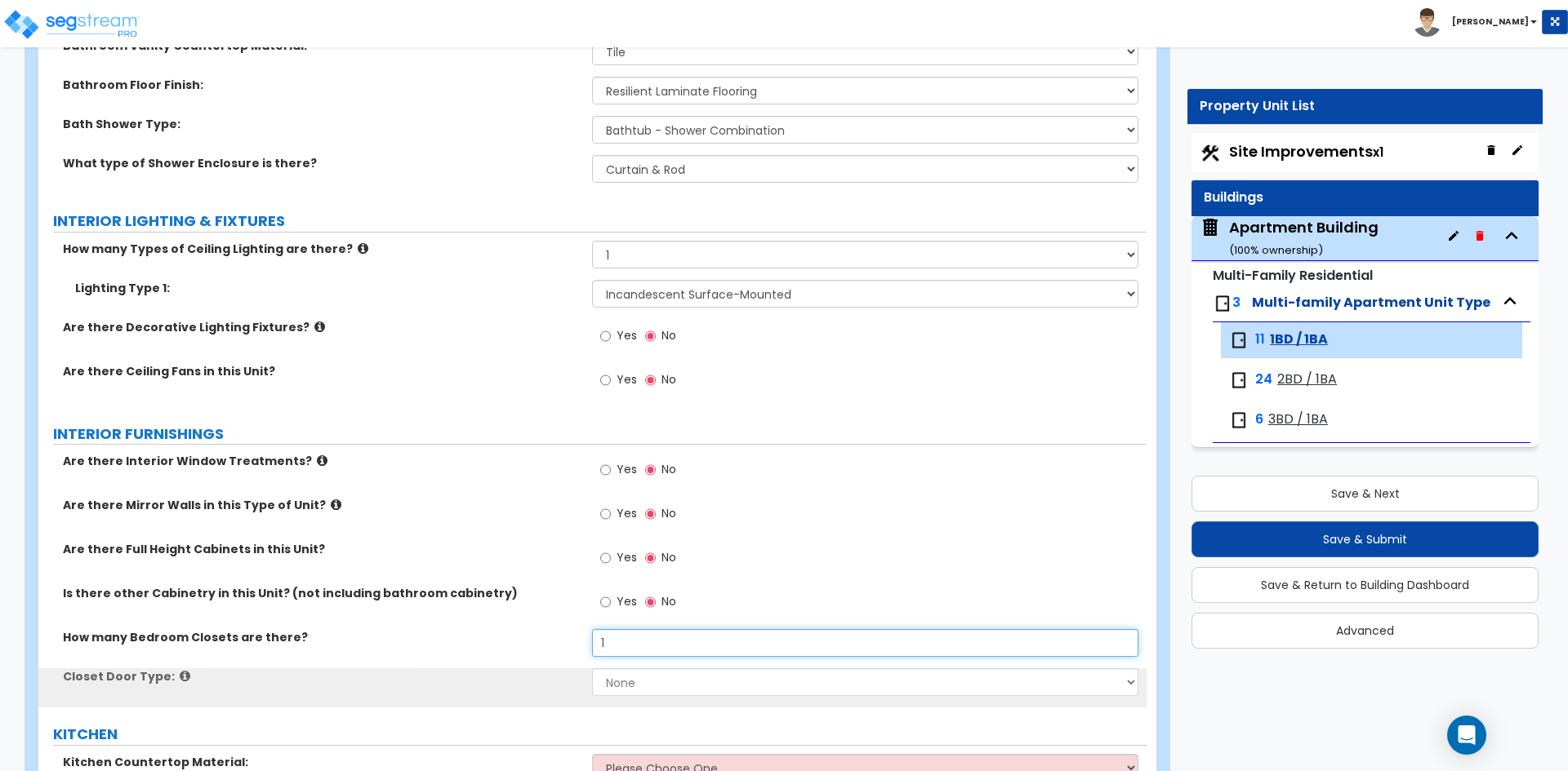
type input "1"
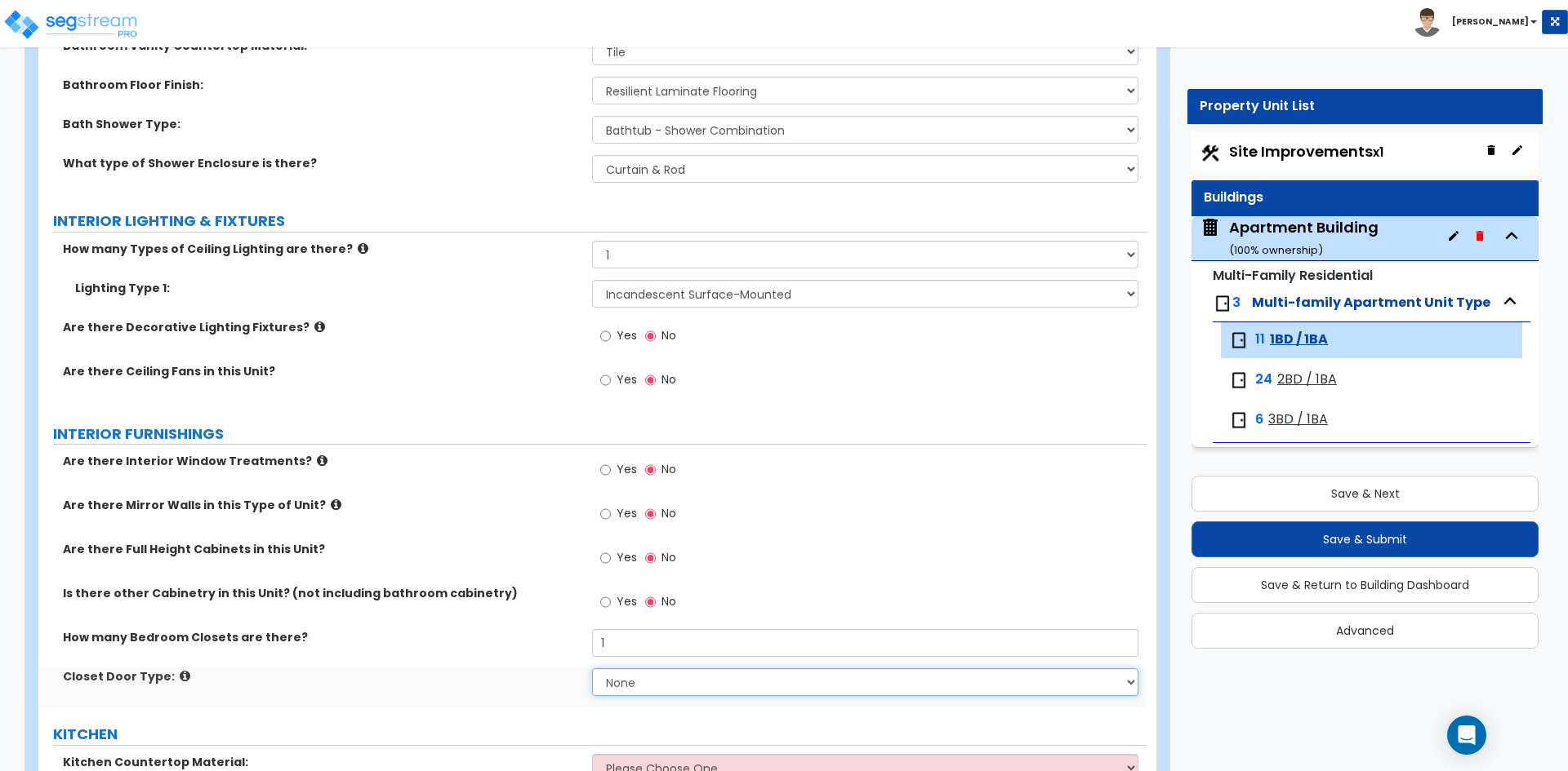
click at [639, 684] on select "None Bi-fold Louvered Doors Bi-fold Panel Doors Sliding Doors Hinged Wood Door" at bounding box center [865, 682] width 545 height 27
select select "1"
click at [592, 668] on select "None Bi-fold Louvered Doors Bi-fold Panel Doors Sliding Doors Hinged Wood Door" at bounding box center [865, 682] width 545 height 27
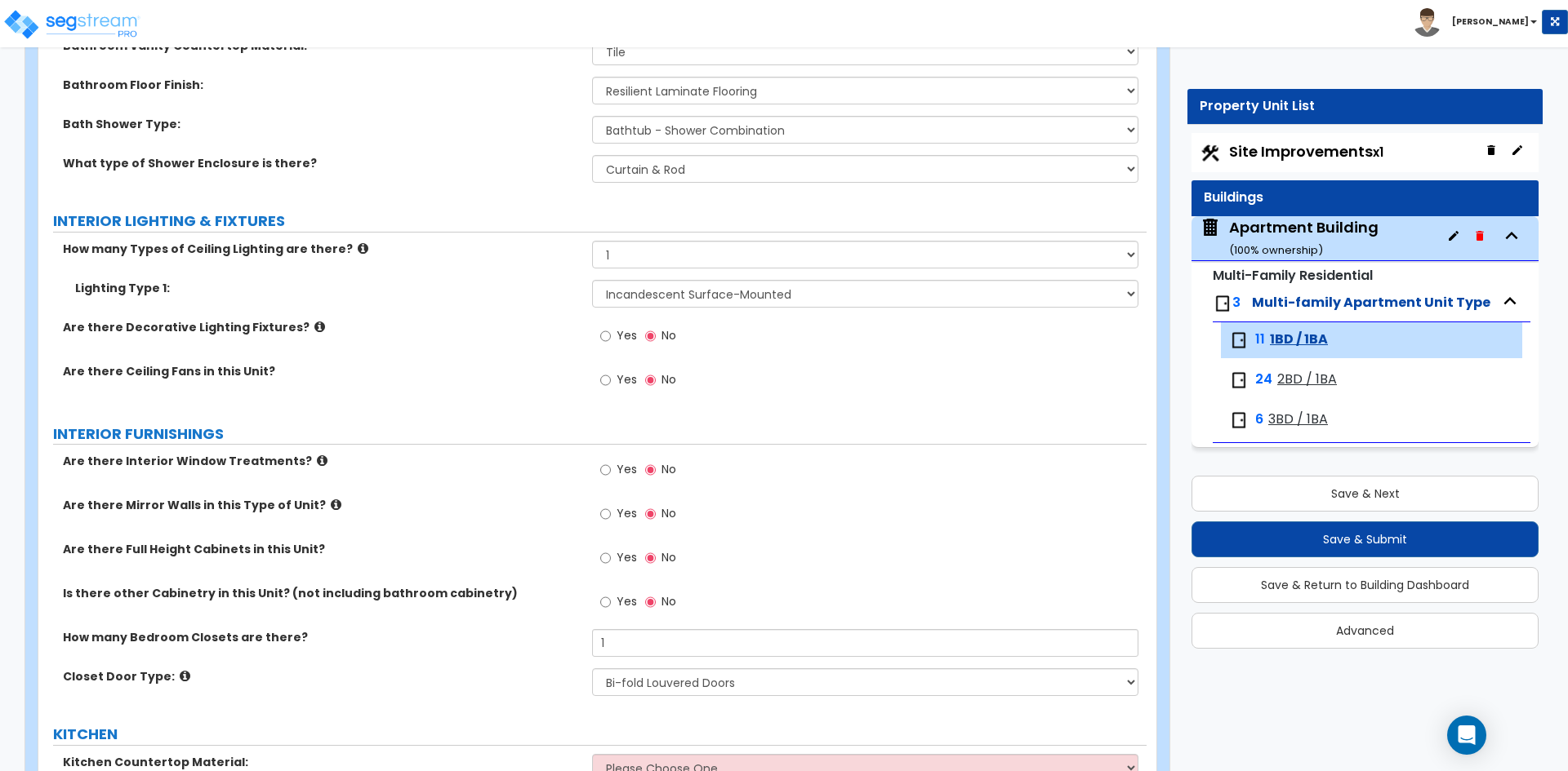
click at [484, 678] on label "Closet Door Type:" at bounding box center [321, 676] width 517 height 16
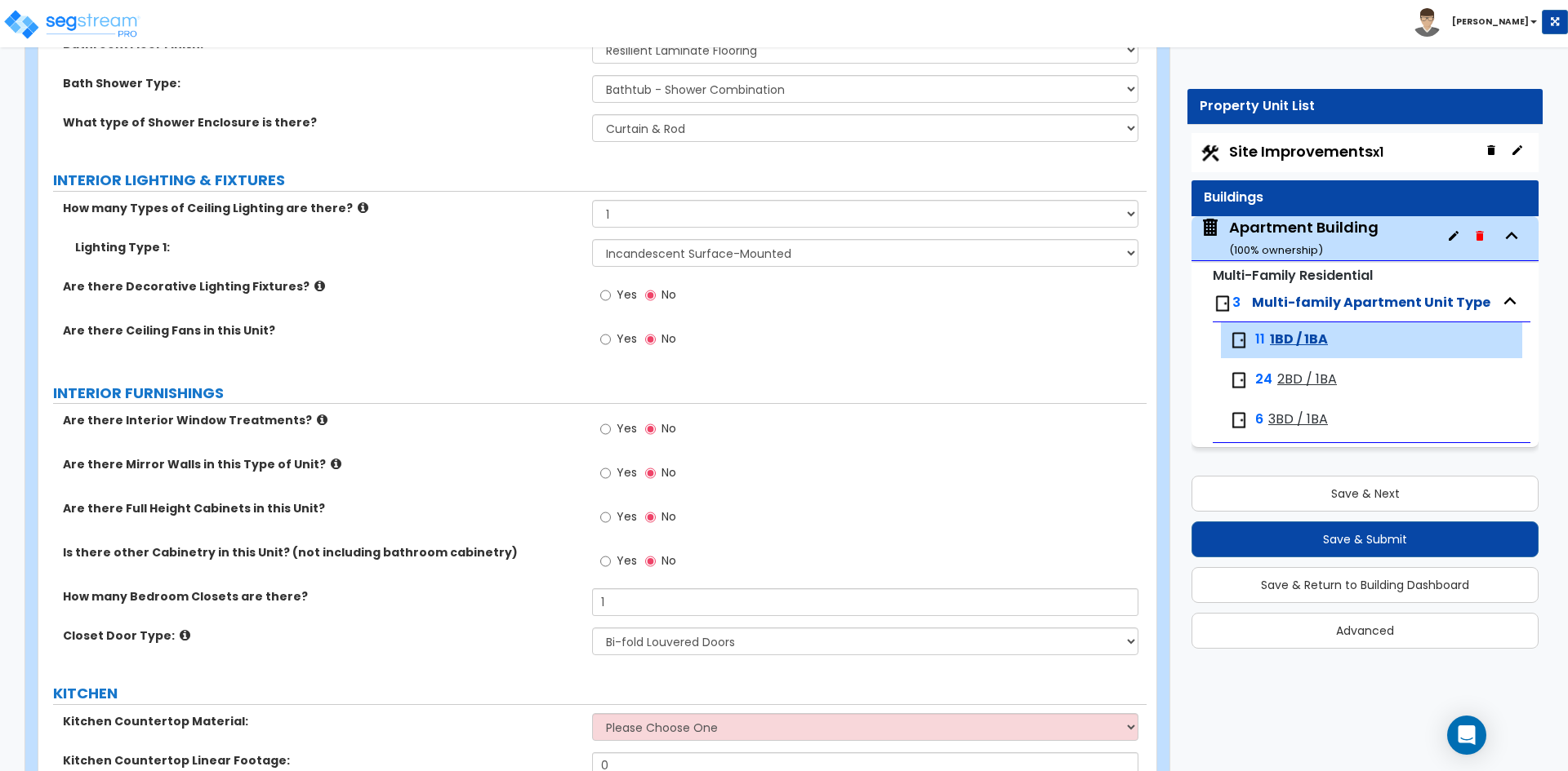
scroll to position [1224, 0]
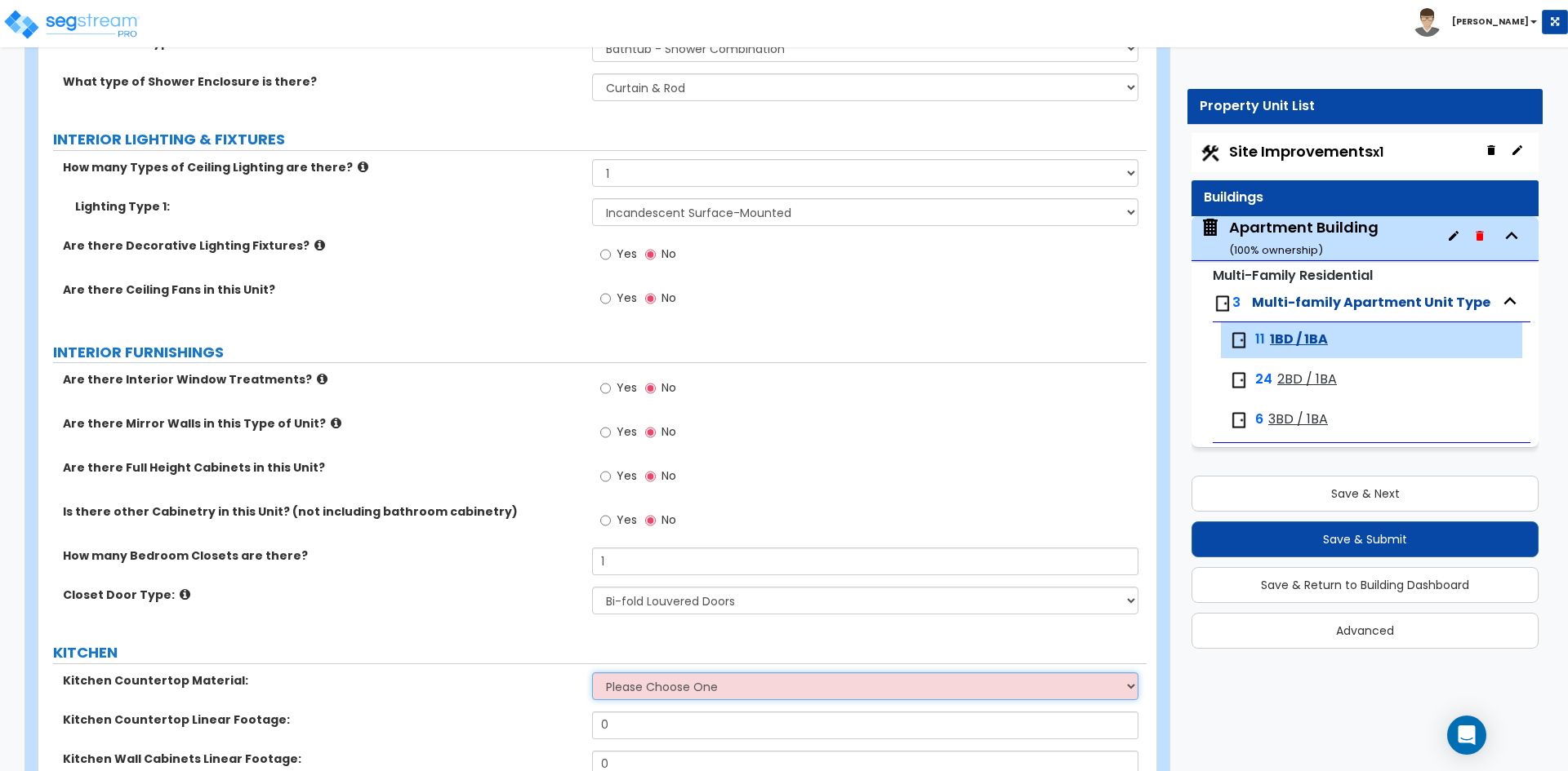
click at [676, 684] on select "Please Choose One Plastic Laminate Solid Surface Stone Quartz Marble Tile Wood …" at bounding box center [865, 685] width 545 height 27
click at [592, 672] on select "Please Choose One Plastic Laminate Solid Surface Stone Quartz Marble Tile Wood …" at bounding box center [865, 685] width 545 height 27
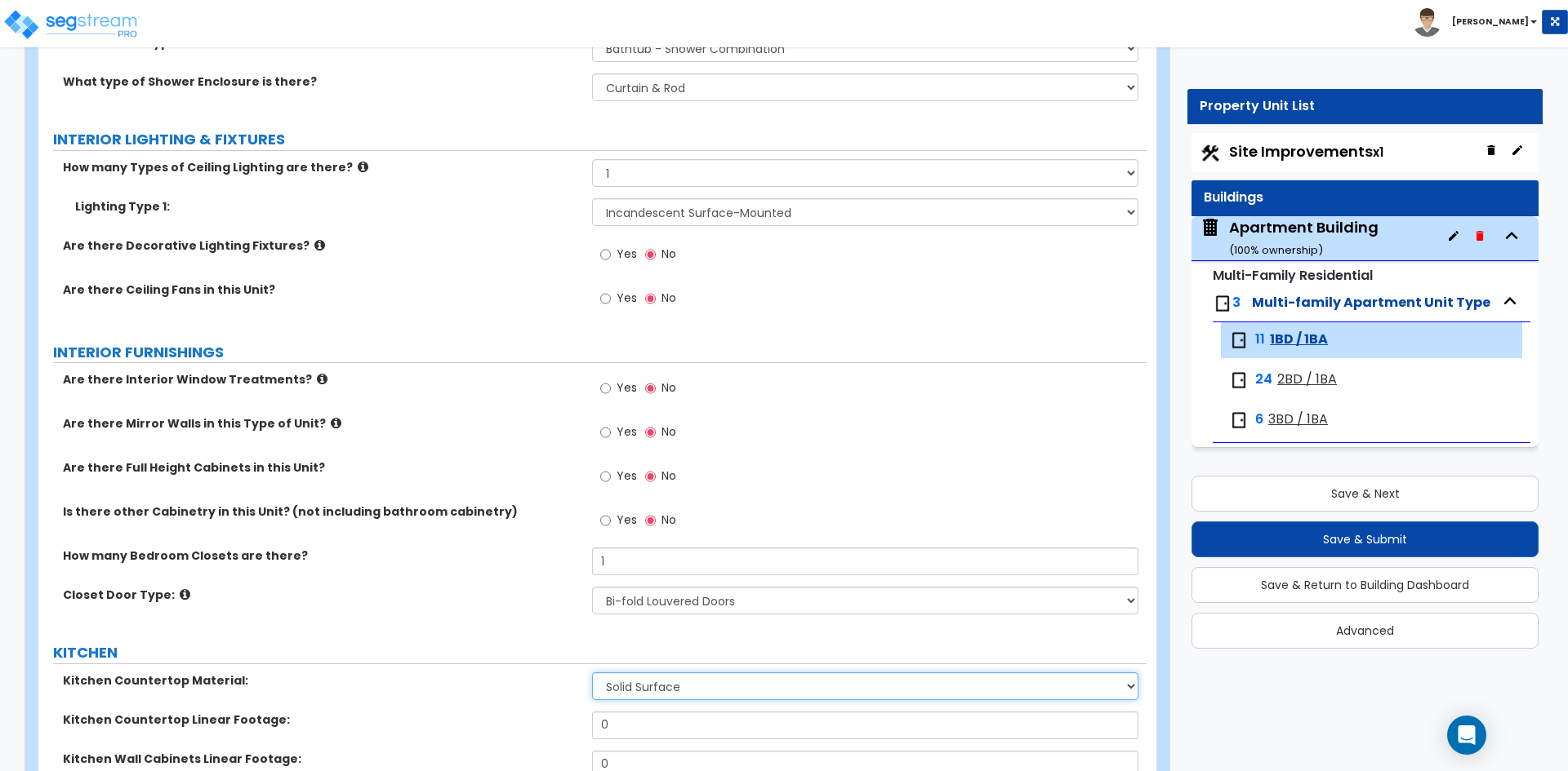
drag, startPoint x: 658, startPoint y: 691, endPoint x: 650, endPoint y: 676, distance: 17.0
click at [658, 691] on select "Please Choose One Plastic Laminate Solid Surface Stone Quartz Marble Tile Wood …" at bounding box center [865, 685] width 545 height 27
select select "1"
click at [592, 672] on select "Please Choose One Plastic Laminate Solid Surface Stone Quartz Marble Tile Wood …" at bounding box center [865, 685] width 545 height 27
click at [537, 641] on div "GENERAL UNIT INFORMATION Residential Unit Type Square Footage: 616 How many Bed…" at bounding box center [592, 384] width 1083 height 2747
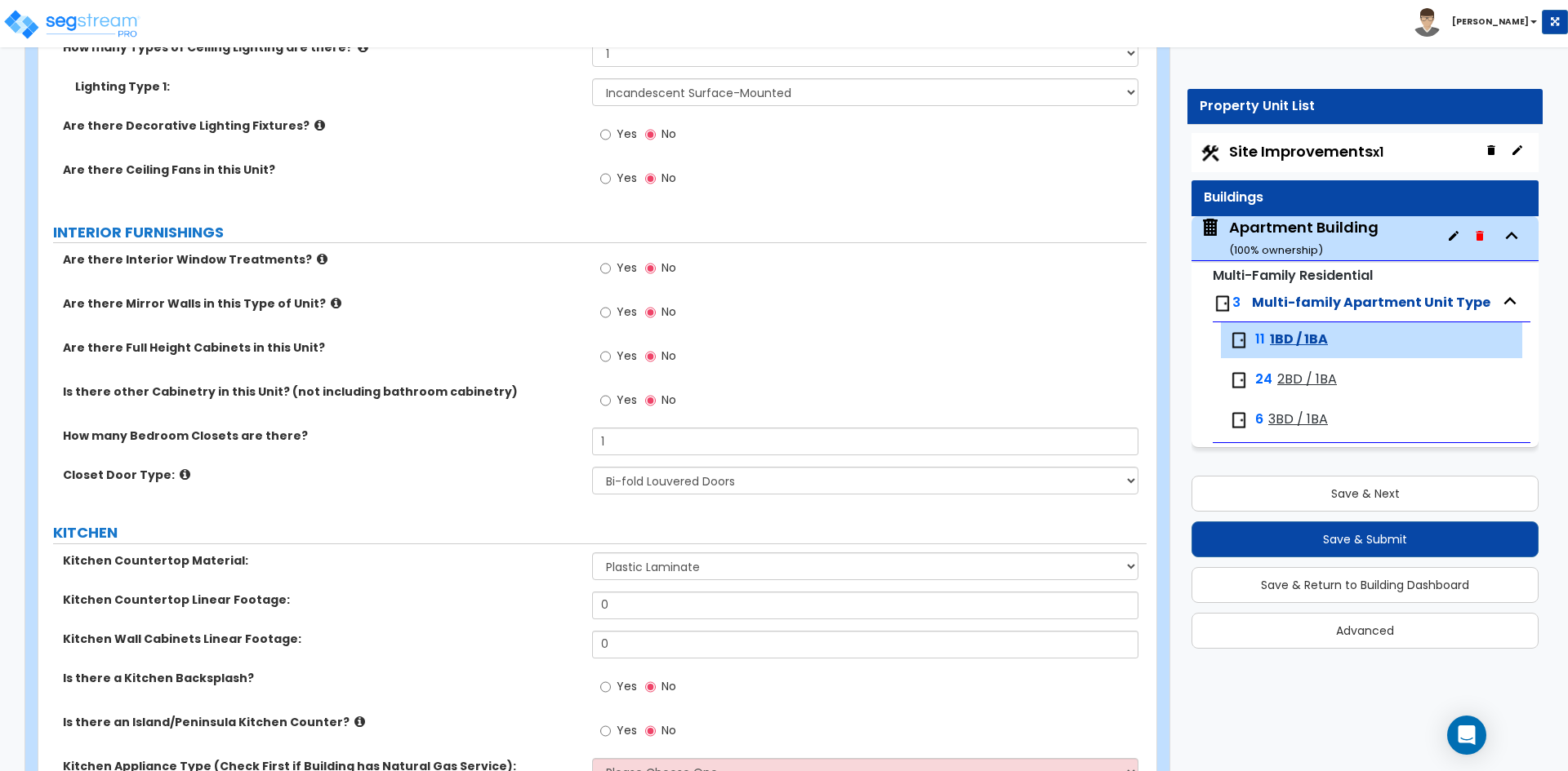
scroll to position [1388, 0]
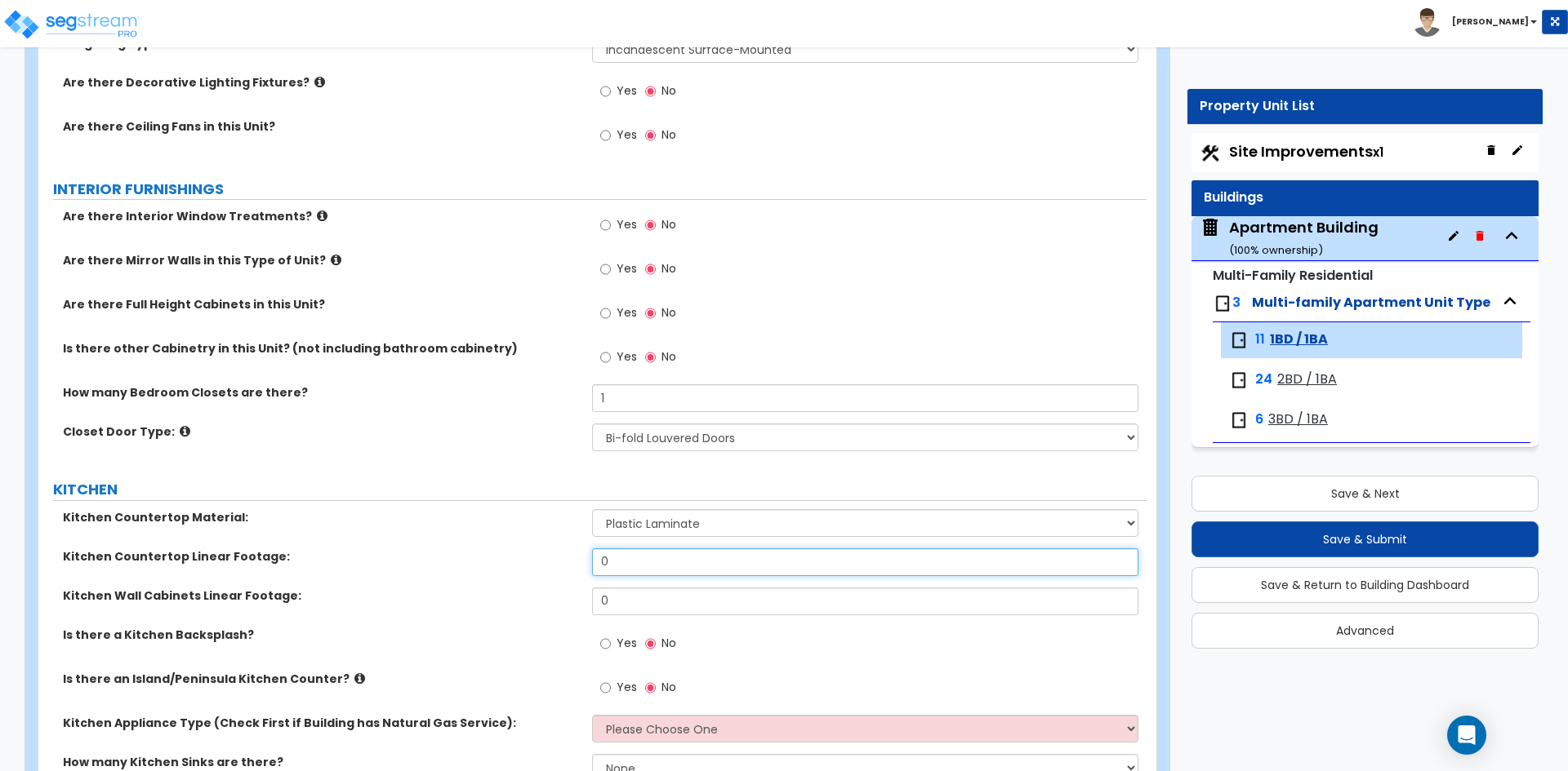
click at [675, 566] on input "0" at bounding box center [865, 562] width 545 height 27
type input "2"
type input "5.6"
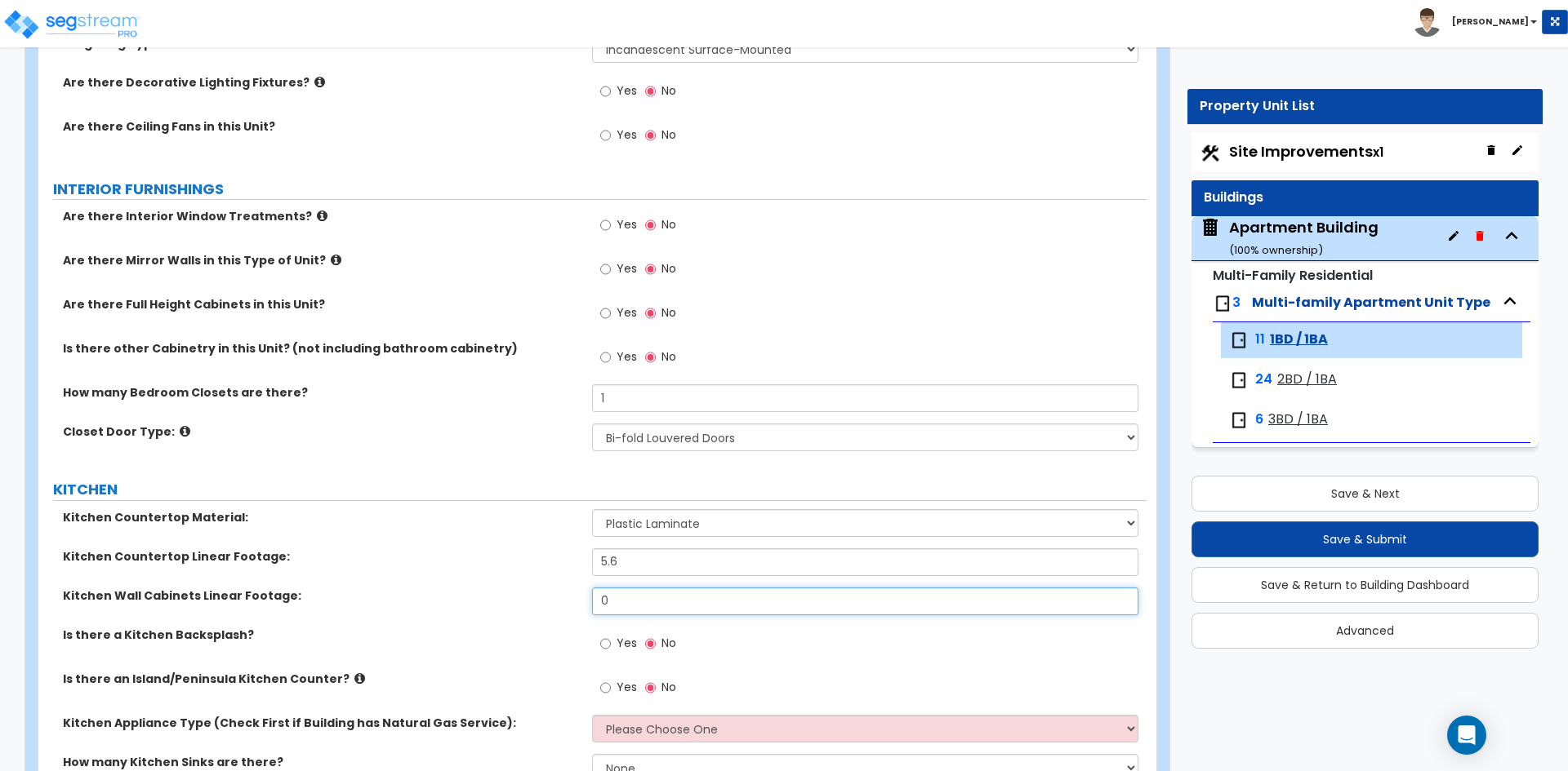
click at [659, 604] on input "0" at bounding box center [865, 601] width 545 height 27
click at [617, 605] on input "0" at bounding box center [865, 601] width 545 height 27
type input "10.2"
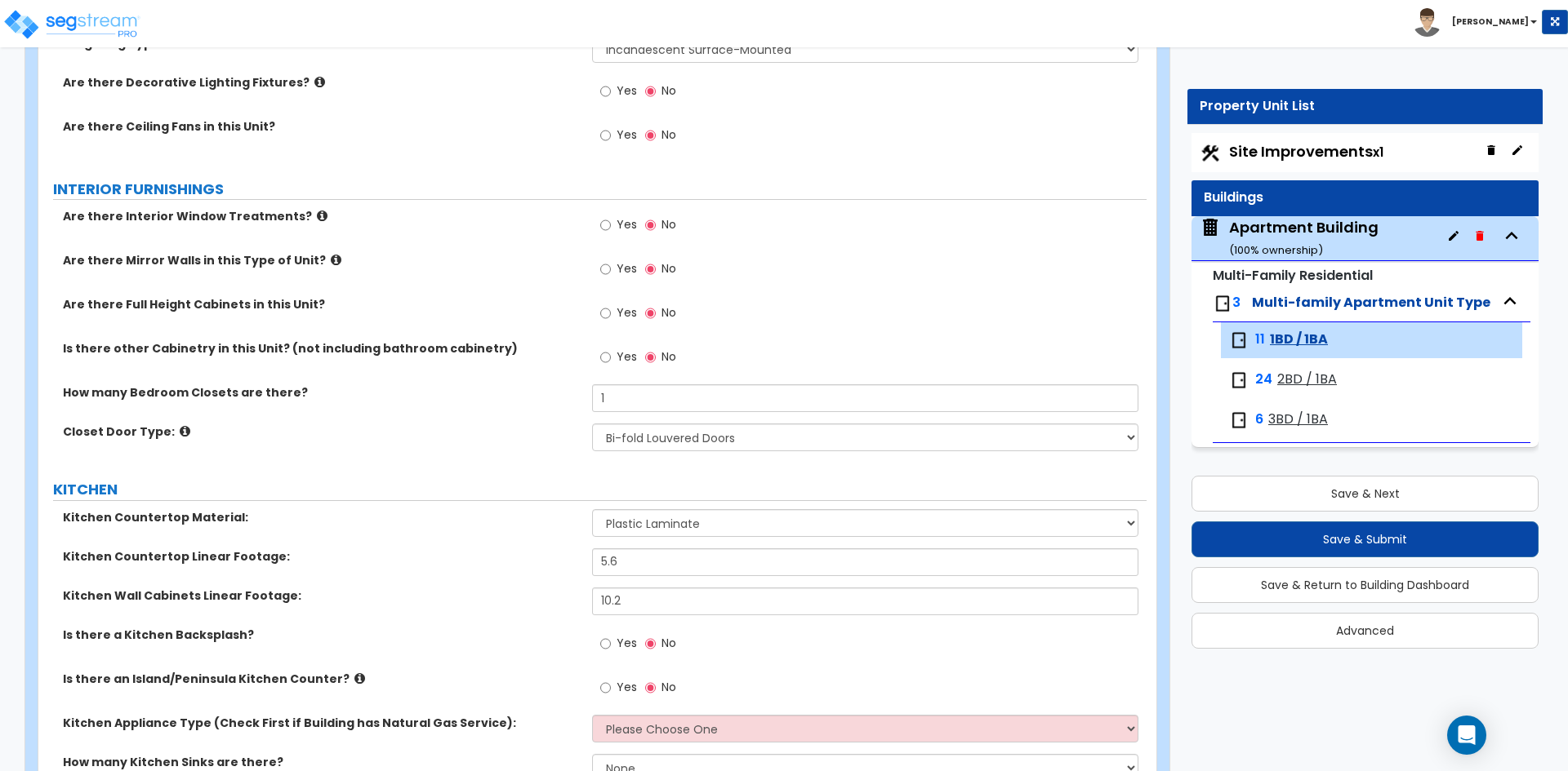
click at [480, 585] on div "Kitchen Countertop Linear Footage: 5.6" at bounding box center [592, 569] width 1108 height 40
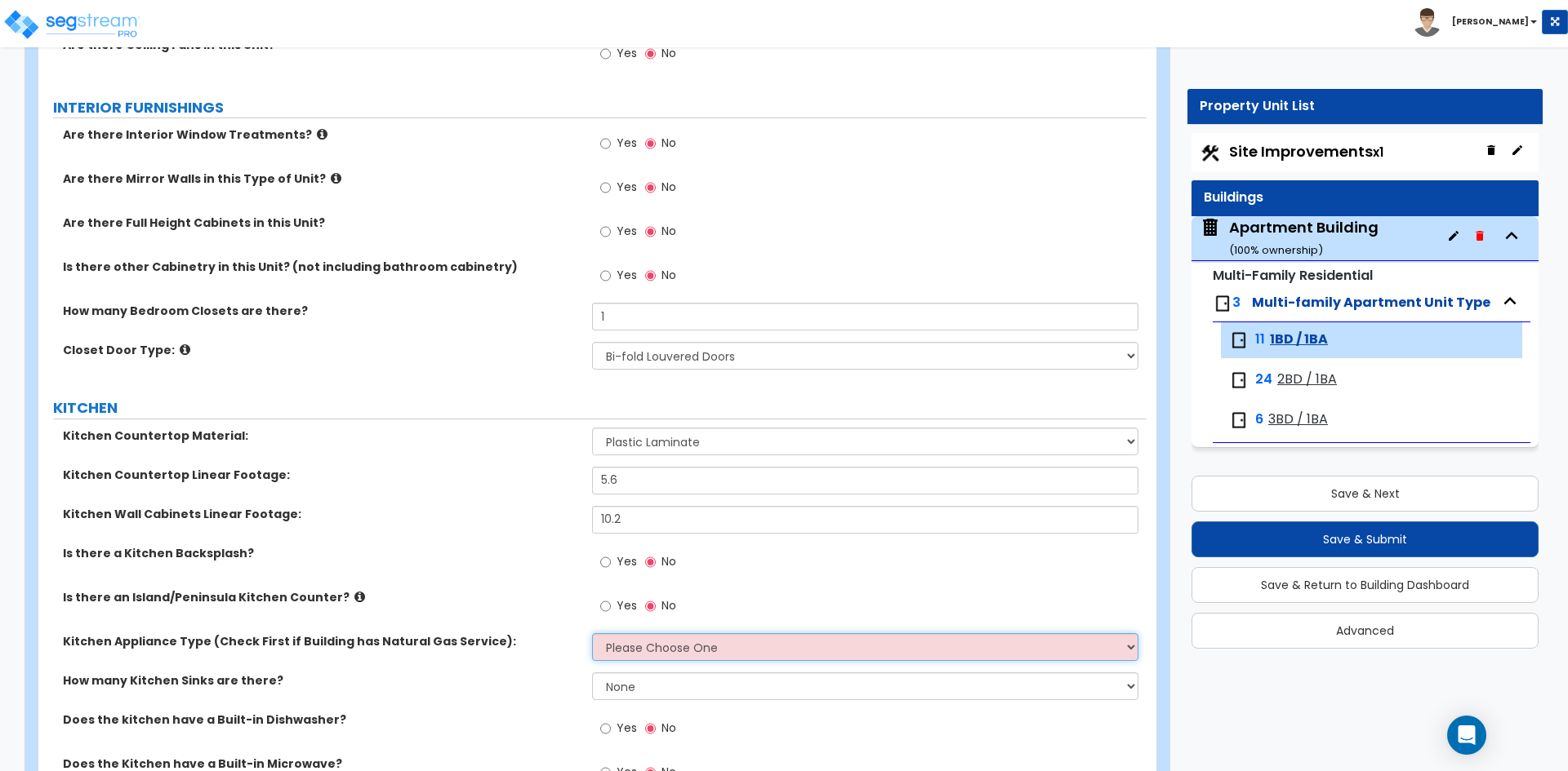
click at [660, 653] on select "Please Choose One Gas Electric" at bounding box center [865, 647] width 545 height 27
select select "1"
click at [592, 634] on select "Please Choose One Gas Electric" at bounding box center [865, 647] width 545 height 27
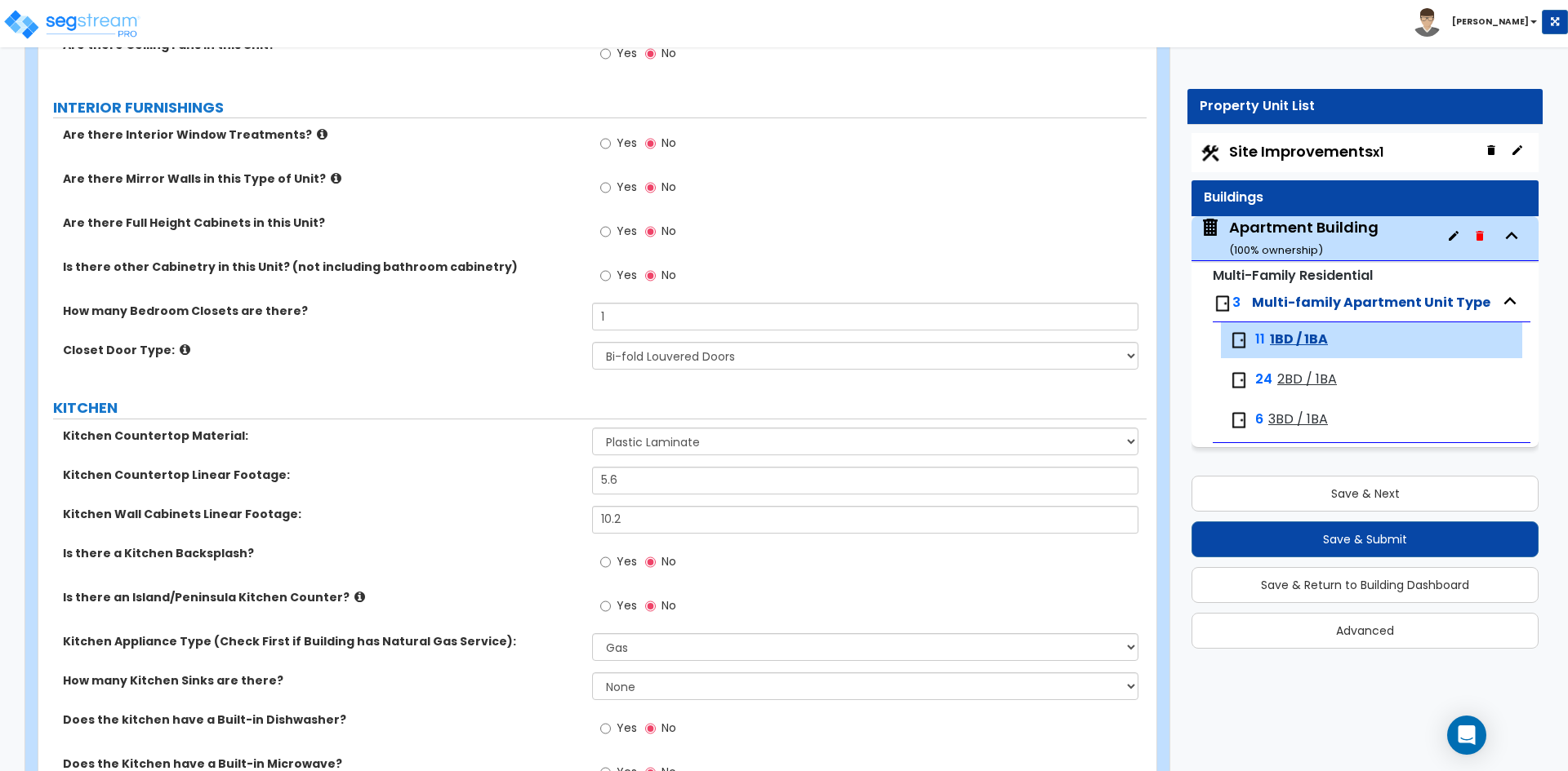
click at [478, 693] on div "How many Kitchen Sinks are there? None 1 2 3" at bounding box center [592, 692] width 1108 height 40
click at [641, 689] on select "None 1 2 3" at bounding box center [865, 685] width 545 height 27
select select "1"
click at [592, 672] on select "None 1 2 3" at bounding box center [865, 685] width 545 height 27
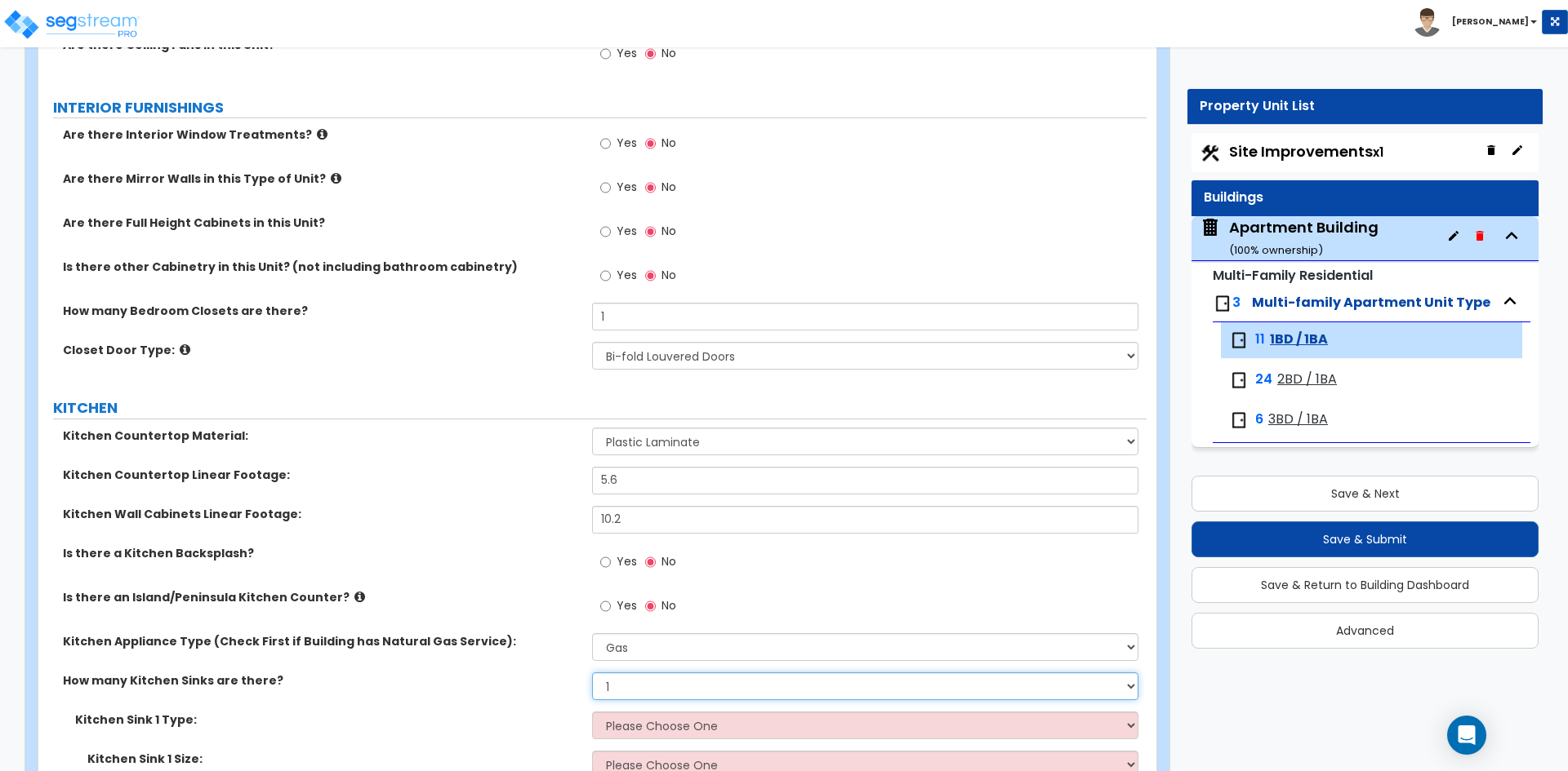
scroll to position [1550, 0]
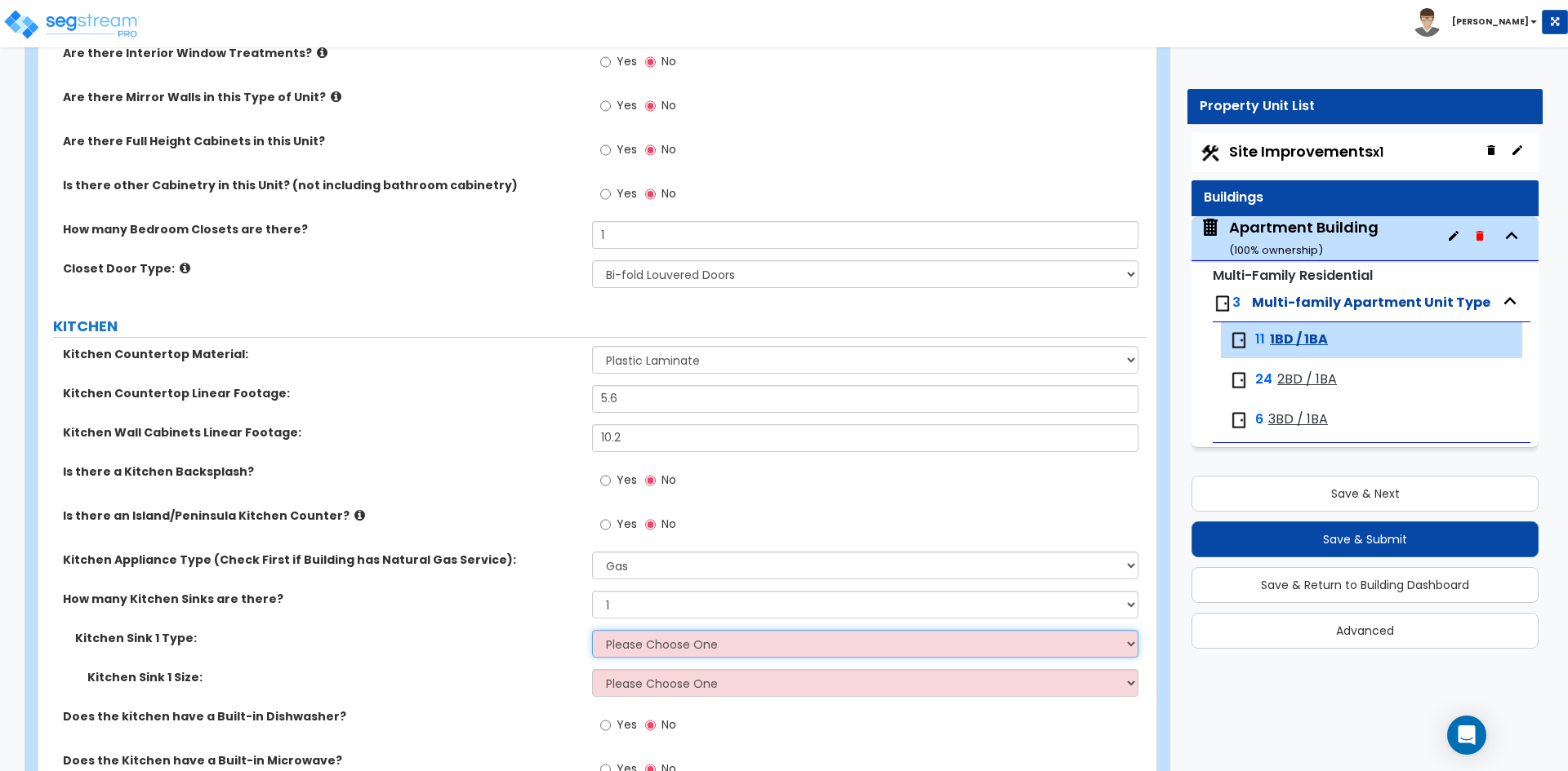
click at [669, 648] on select "Please Choose One Stainless Steel Porcelain Enamel Cast Iron Granite Composite" at bounding box center [865, 643] width 545 height 27
select select "1"
click at [592, 630] on select "Please Choose One Stainless Steel Porcelain Enamel Cast Iron Granite Composite" at bounding box center [865, 643] width 545 height 27
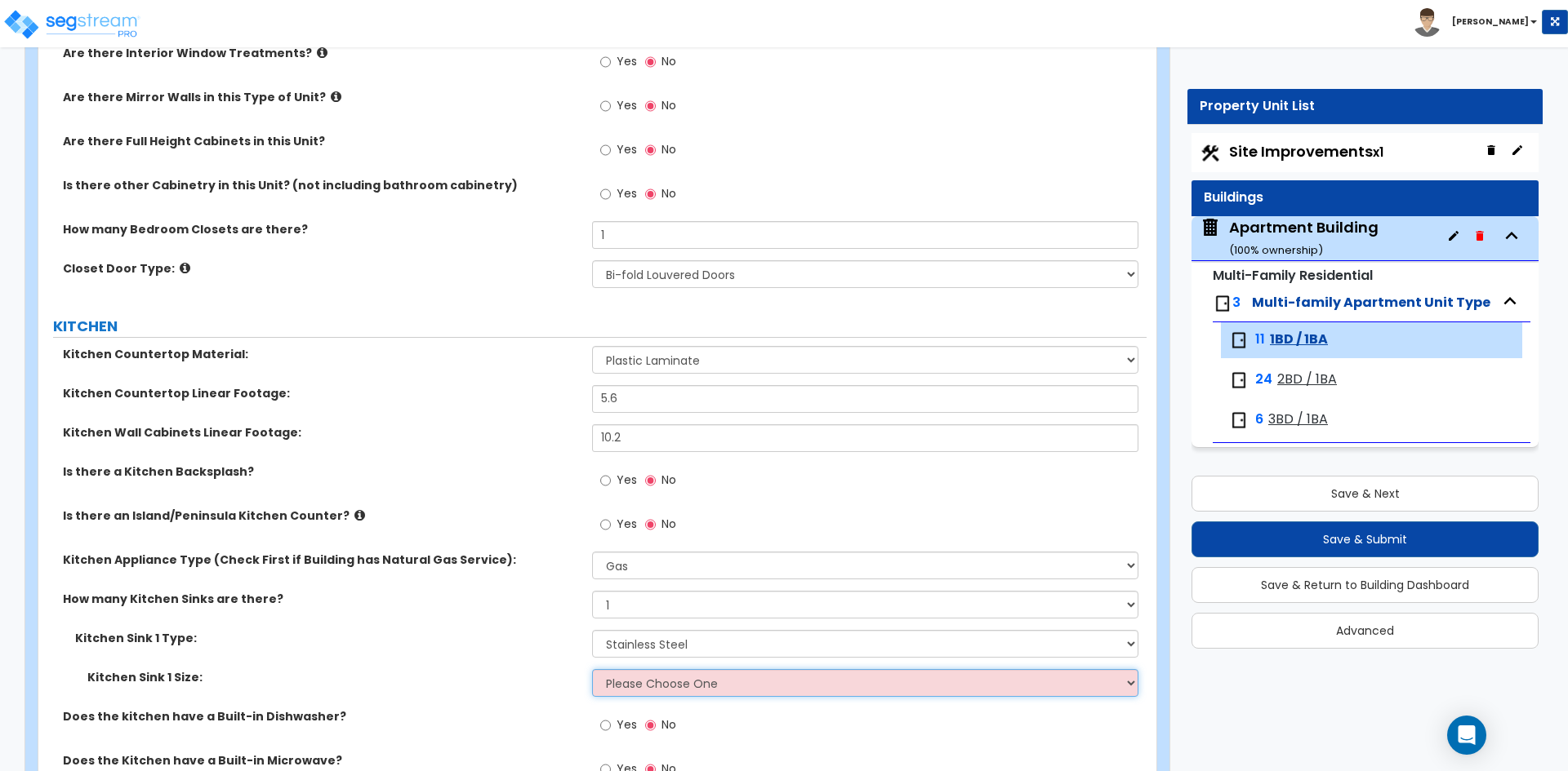
click at [635, 688] on select "Please Choose One Single Sink Double Sink" at bounding box center [865, 683] width 545 height 27
select select "1"
click at [592, 669] on select "Please Choose One Single Sink Double Sink" at bounding box center [865, 683] width 545 height 27
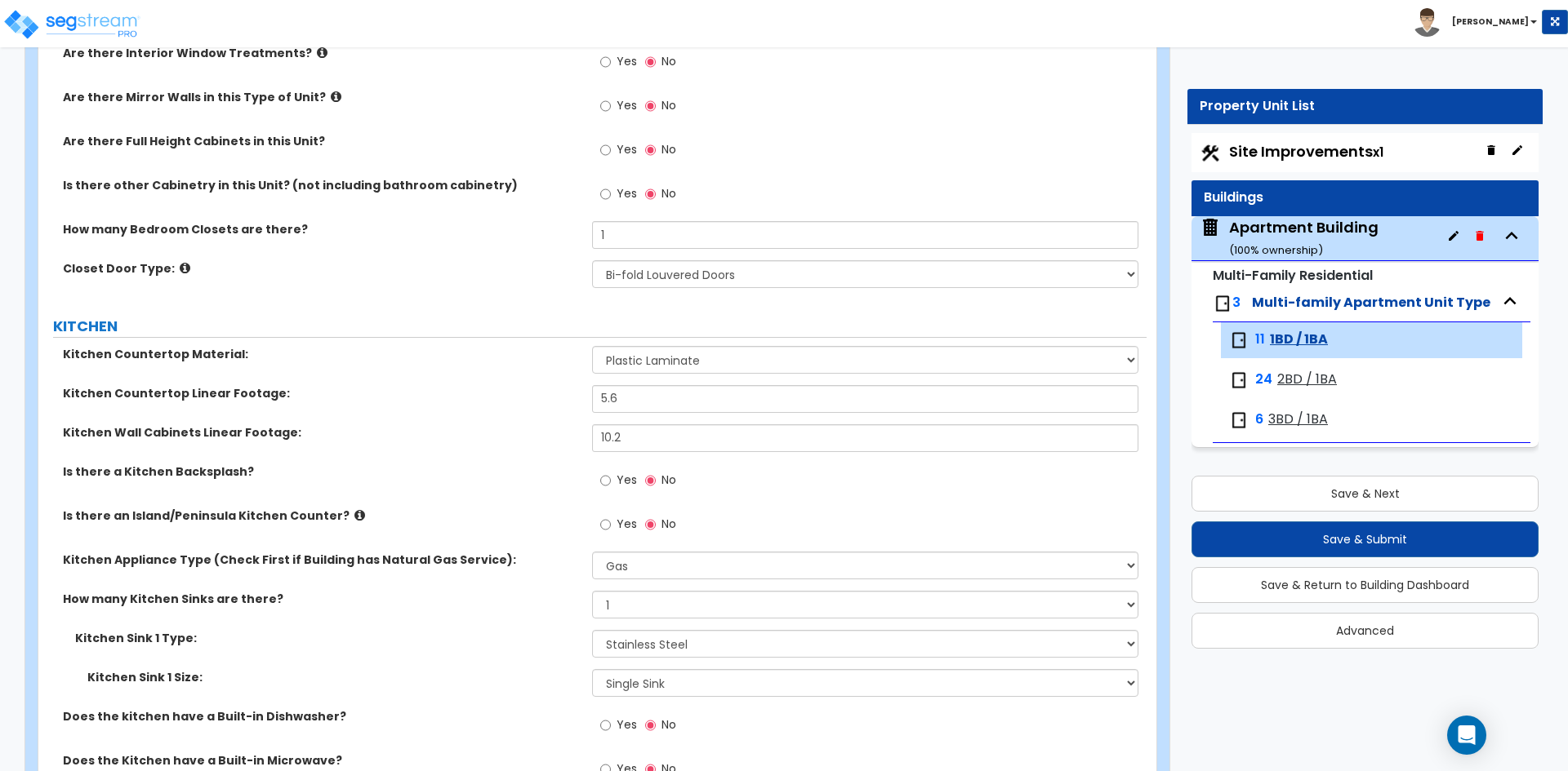
click at [411, 629] on div "How many Kitchen Sinks are there? None 1 2 3" at bounding box center [592, 611] width 1108 height 40
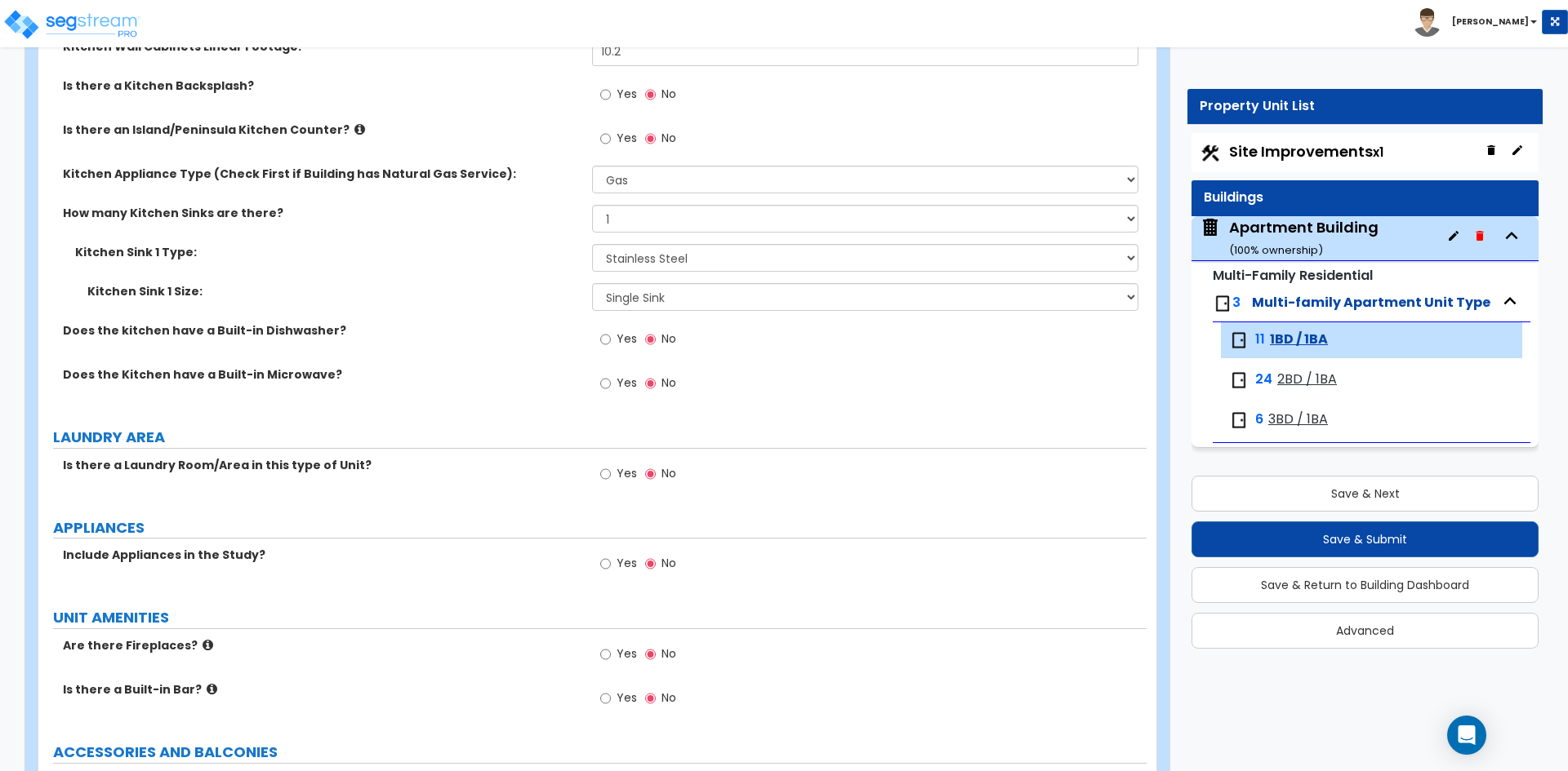
scroll to position [1959, 0]
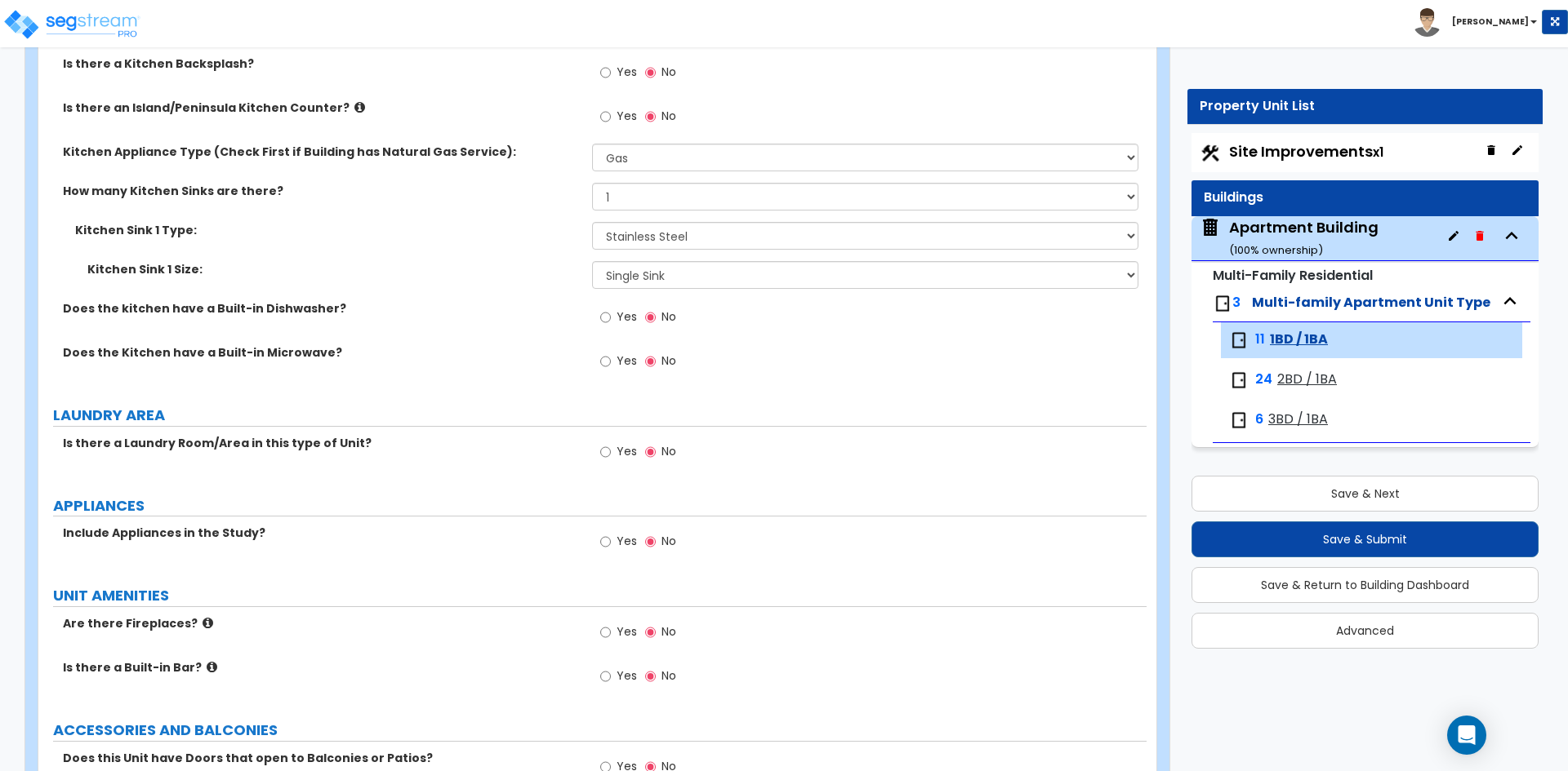
click at [618, 541] on span "Yes" at bounding box center [627, 540] width 21 height 16
click at [611, 541] on input "Yes" at bounding box center [605, 541] width 10 height 18
radio input "true"
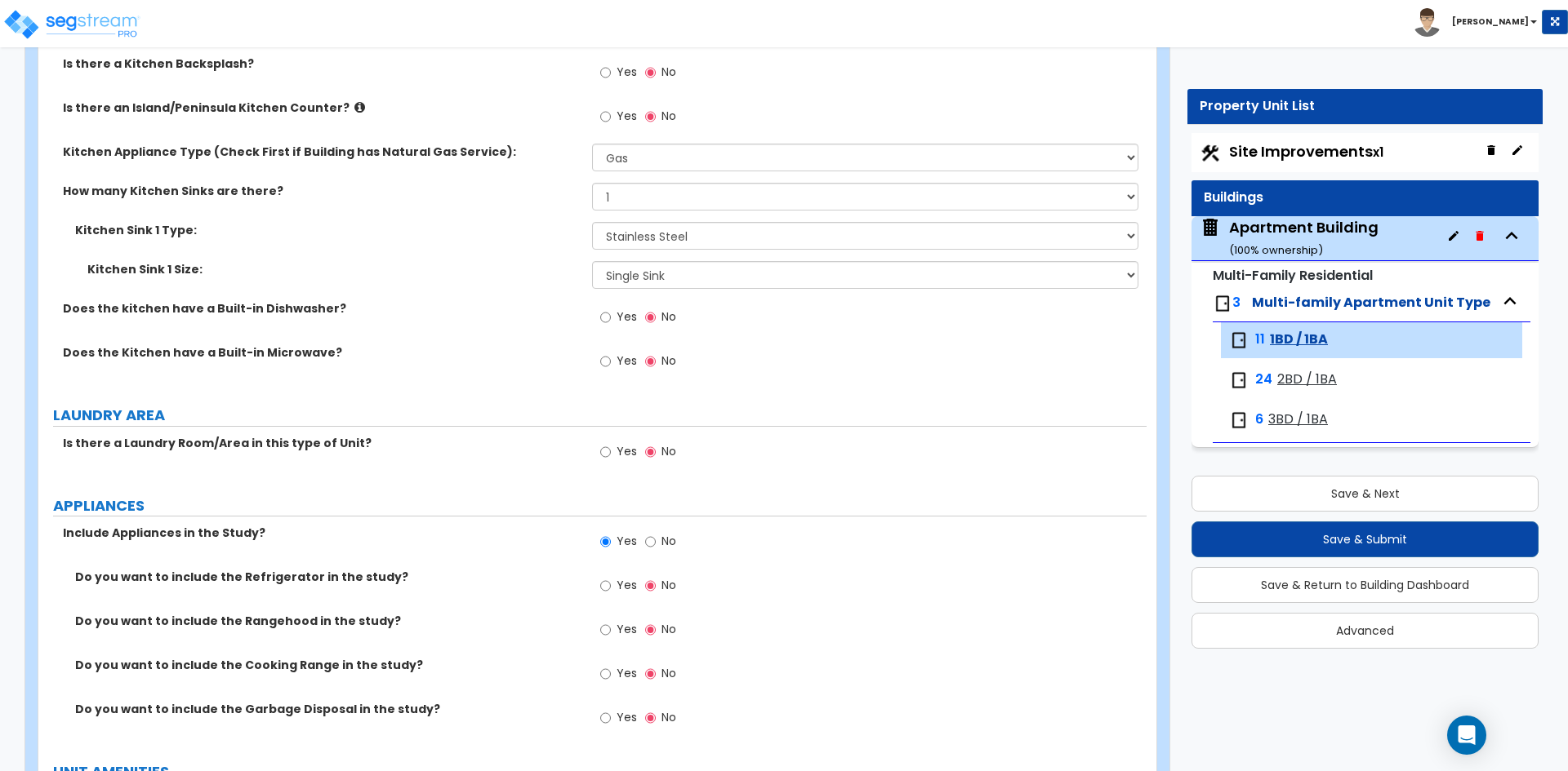
click at [623, 588] on span "Yes" at bounding box center [627, 585] width 21 height 16
click at [611, 588] on input "Yes" at bounding box center [605, 586] width 10 height 18
radio input "true"
click at [617, 668] on span "Yes" at bounding box center [627, 673] width 21 height 16
click at [611, 668] on input "Yes" at bounding box center [605, 674] width 10 height 18
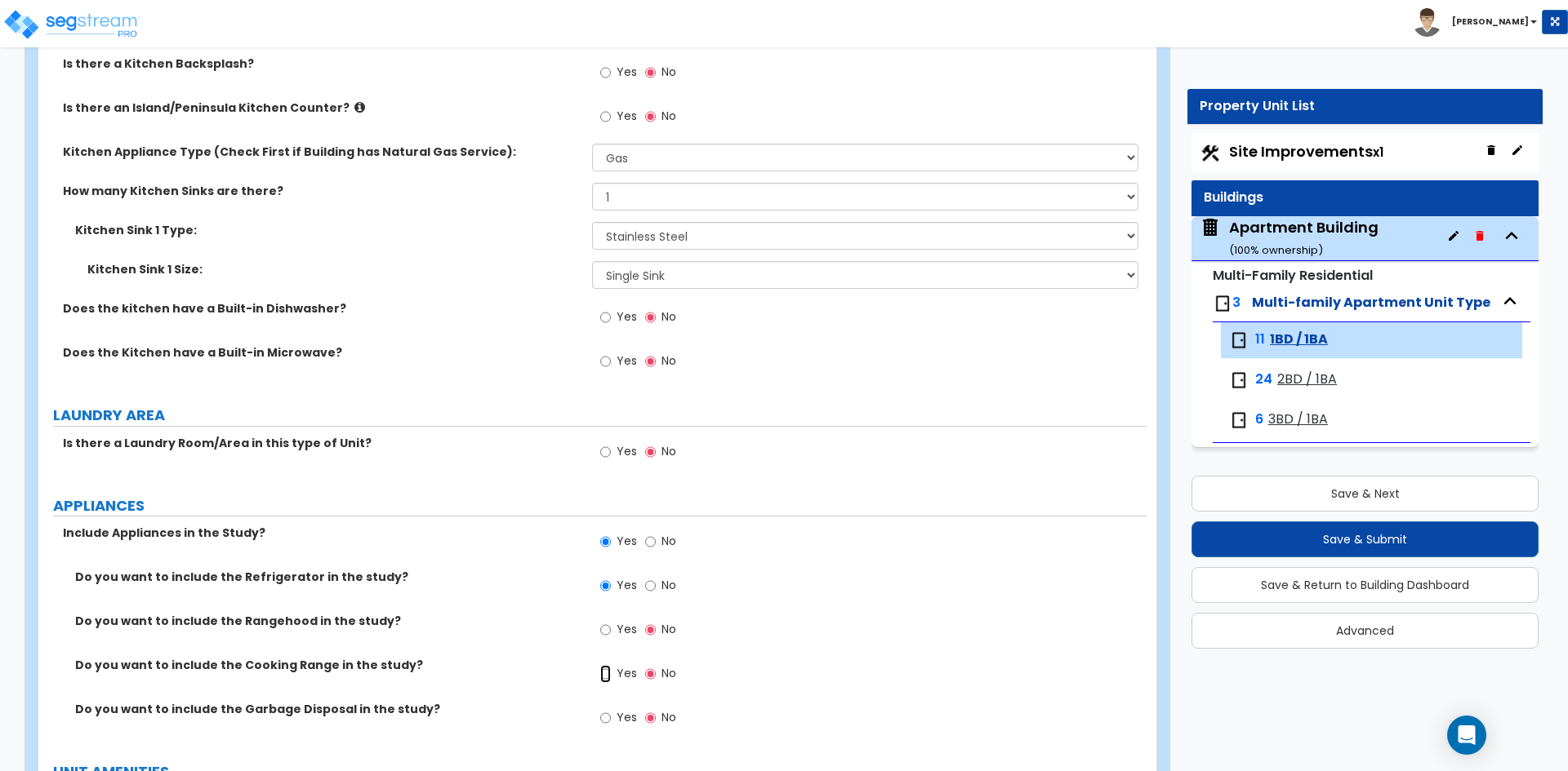
radio input "true"
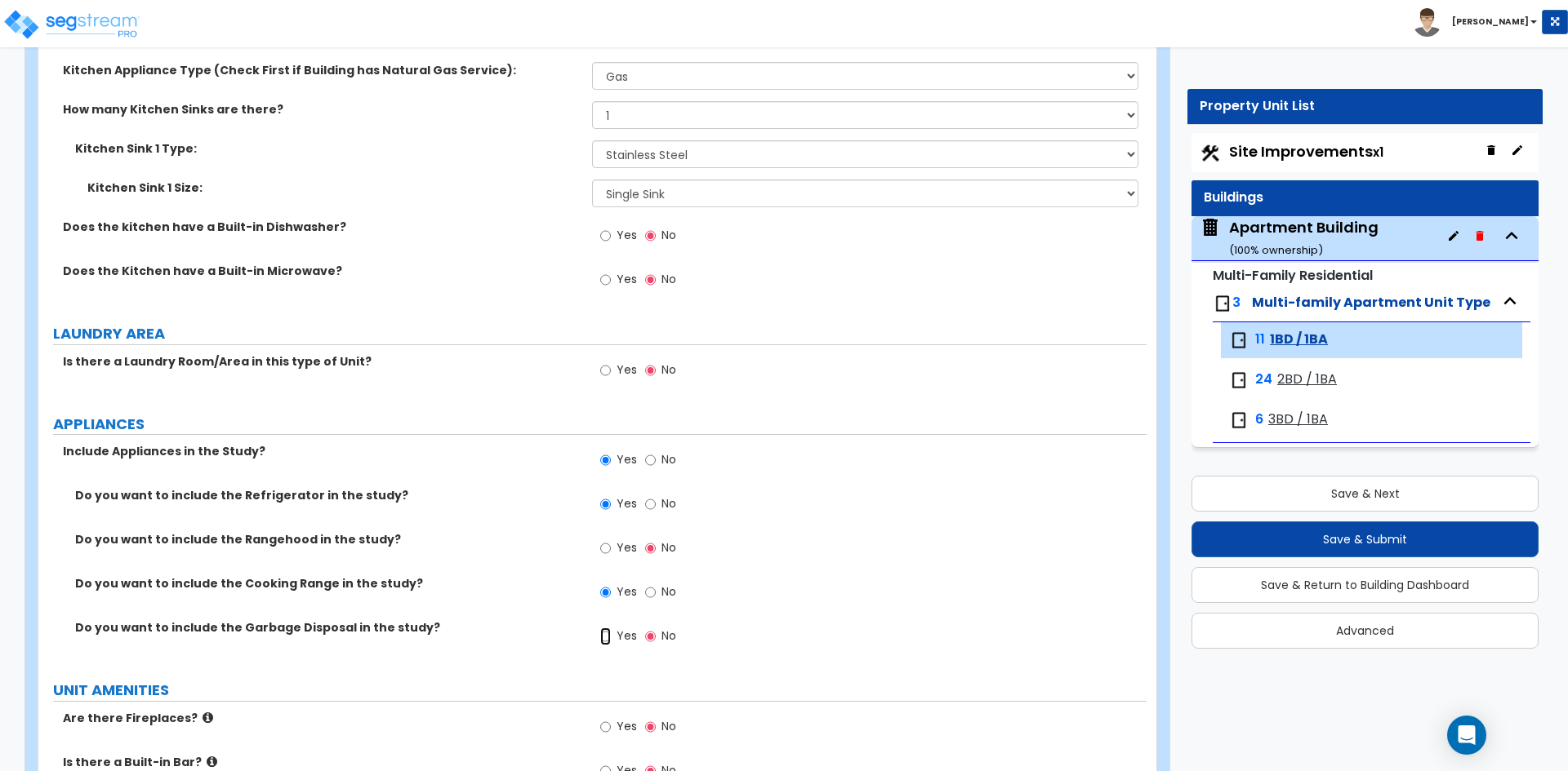
click at [611, 630] on input "Yes" at bounding box center [605, 636] width 10 height 18
radio input "true"
click at [468, 635] on label "Do you want to include the Garbage Disposal in the study?" at bounding box center [328, 627] width 505 height 16
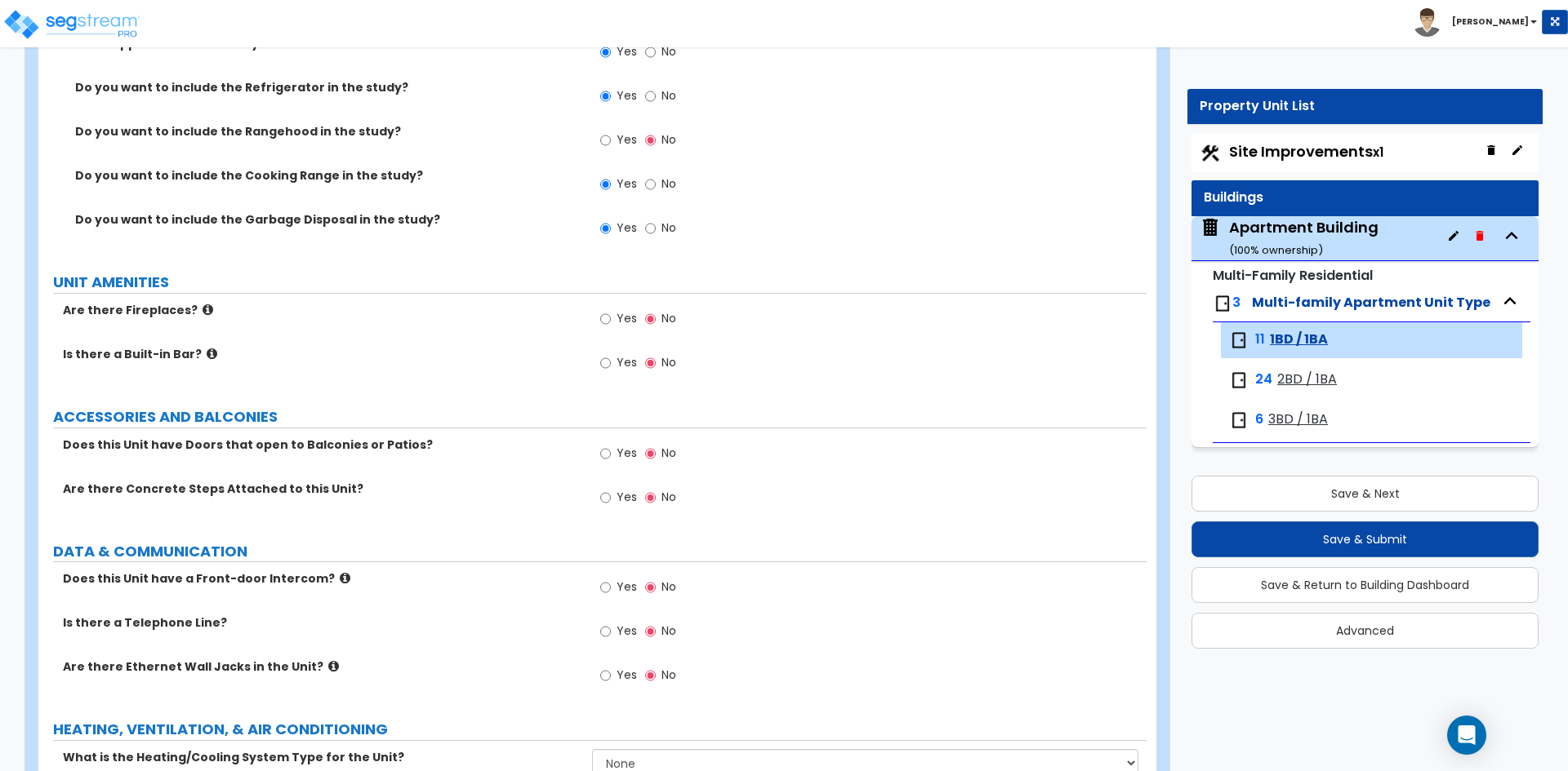
scroll to position [2530, 0]
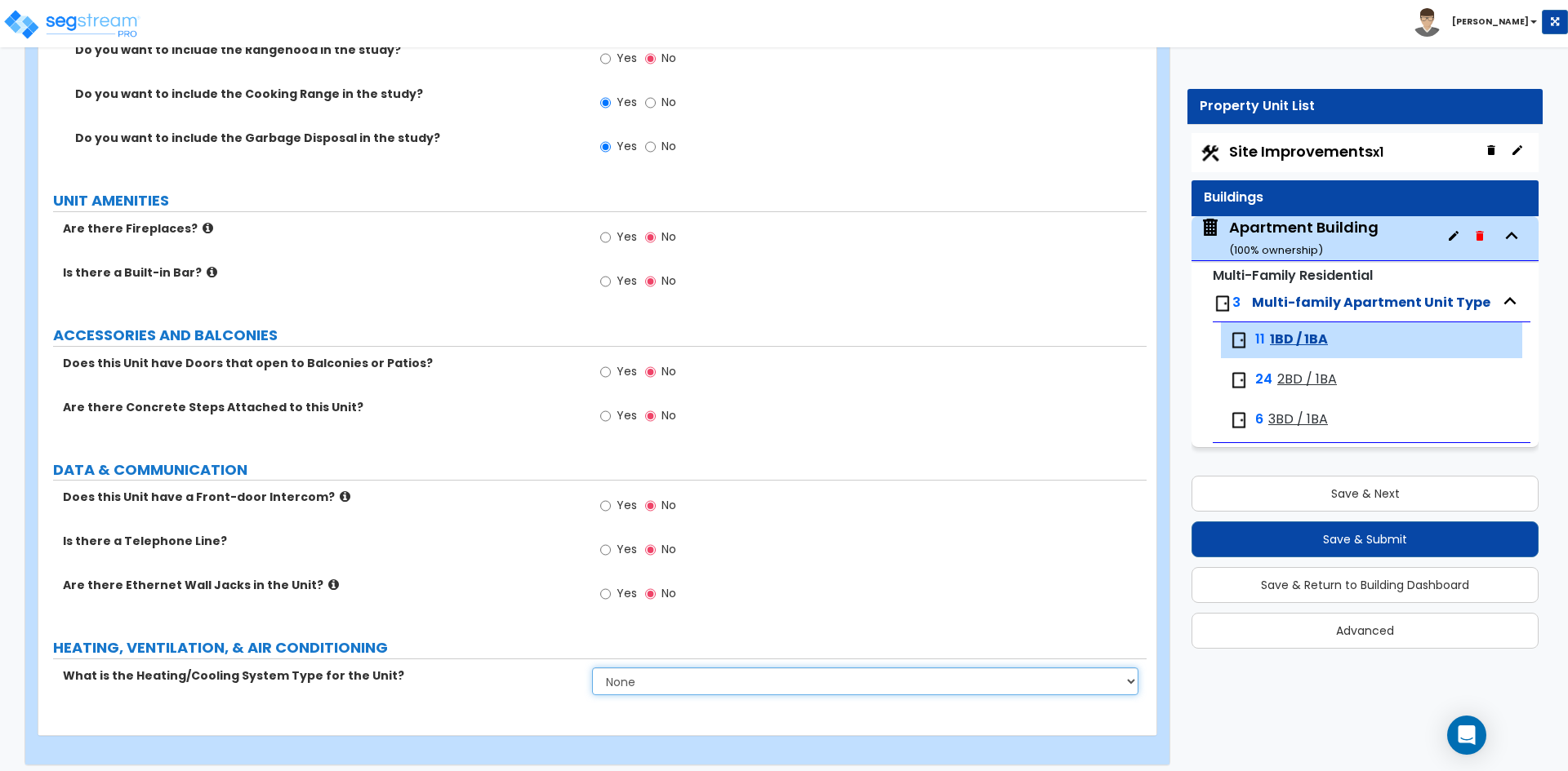
click at [656, 680] on select "None Heat Only Centralized Heating & Cooling Thru Wall Air Conditioners Mini Sp…" at bounding box center [865, 681] width 545 height 27
select select "2"
click at [592, 667] on select "None Heat Only Centralized Heating & Cooling Thru Wall Air Conditioners Mini Sp…" at bounding box center [865, 681] width 545 height 27
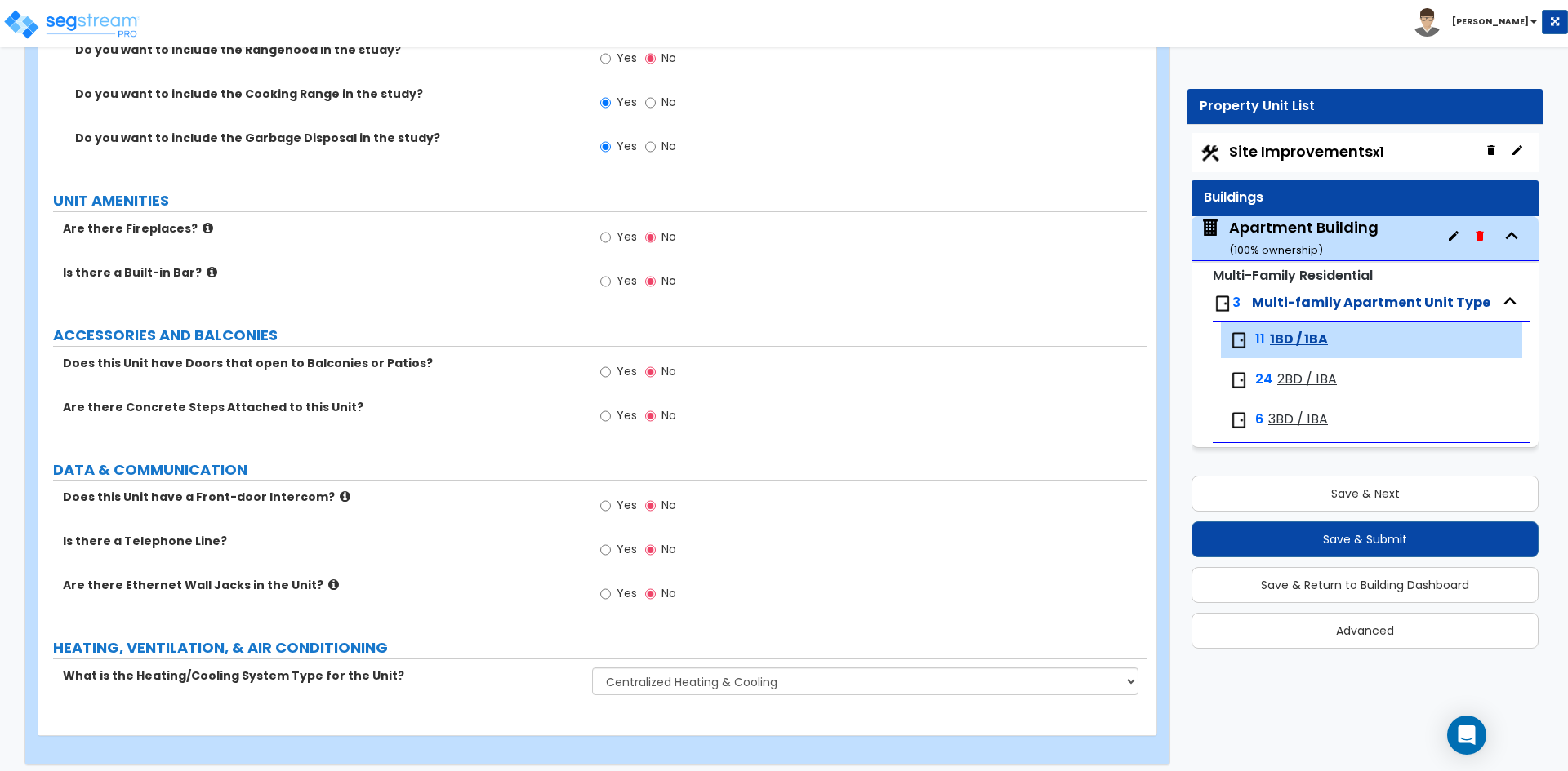
click at [509, 611] on div "Are there Ethernet Wall Jacks in the Unit? Yes No" at bounding box center [592, 599] width 1108 height 44
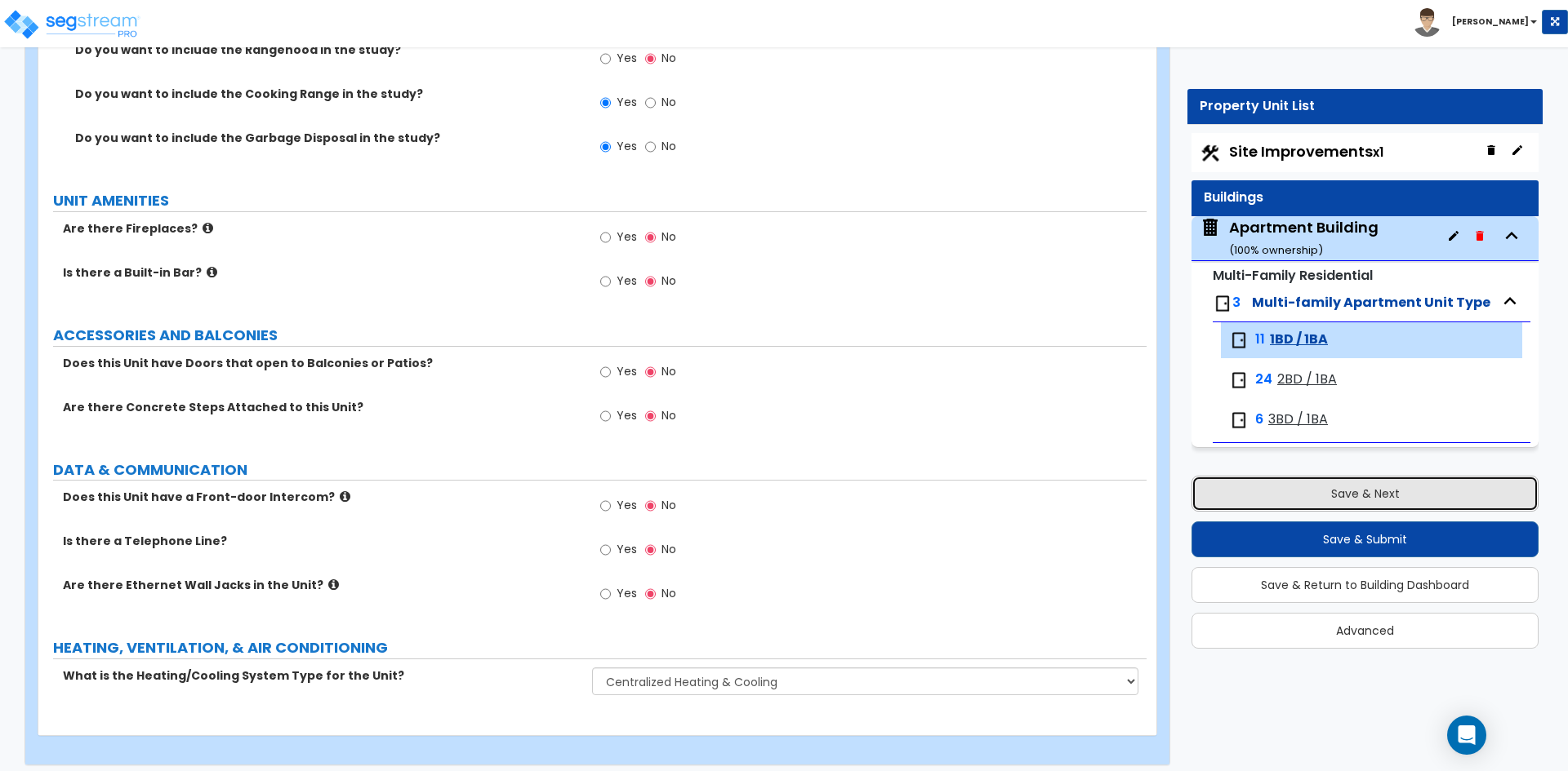
click at [1357, 506] on button "Save & Next" at bounding box center [1365, 493] width 347 height 36
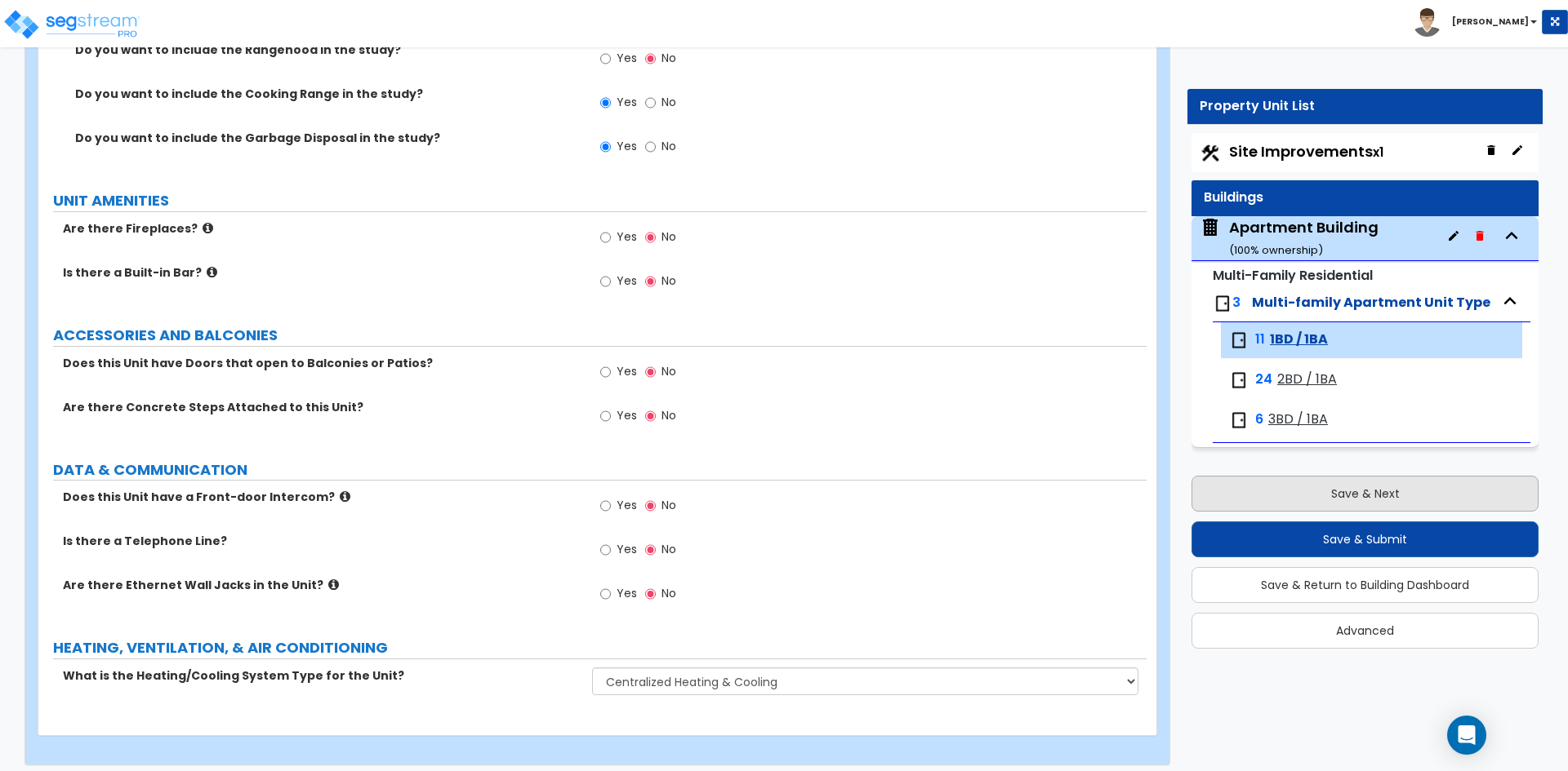
scroll to position [0, 0]
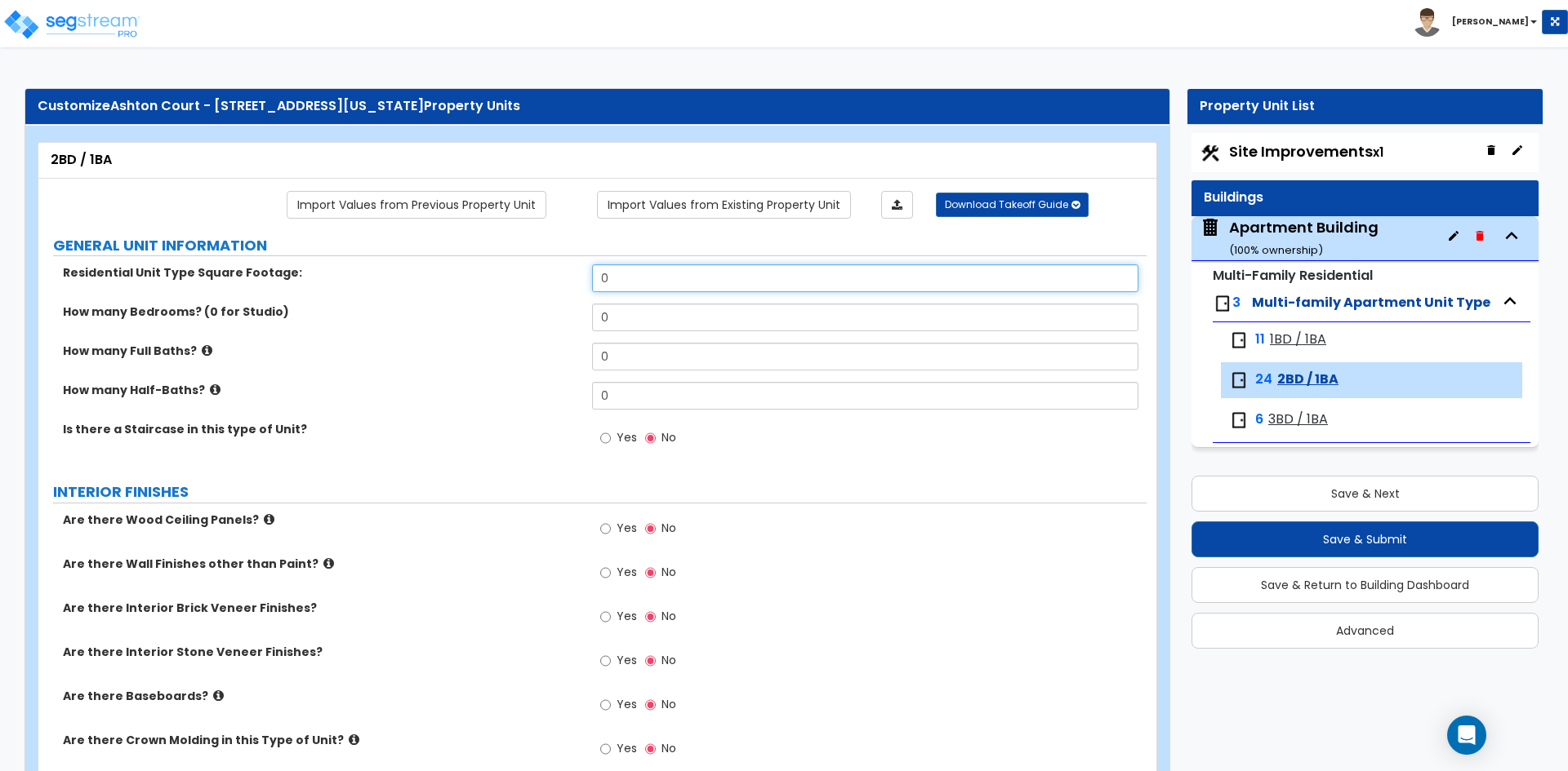
click at [669, 278] on input "0" at bounding box center [865, 278] width 545 height 27
type input "820"
click at [665, 318] on input "0" at bounding box center [865, 317] width 545 height 27
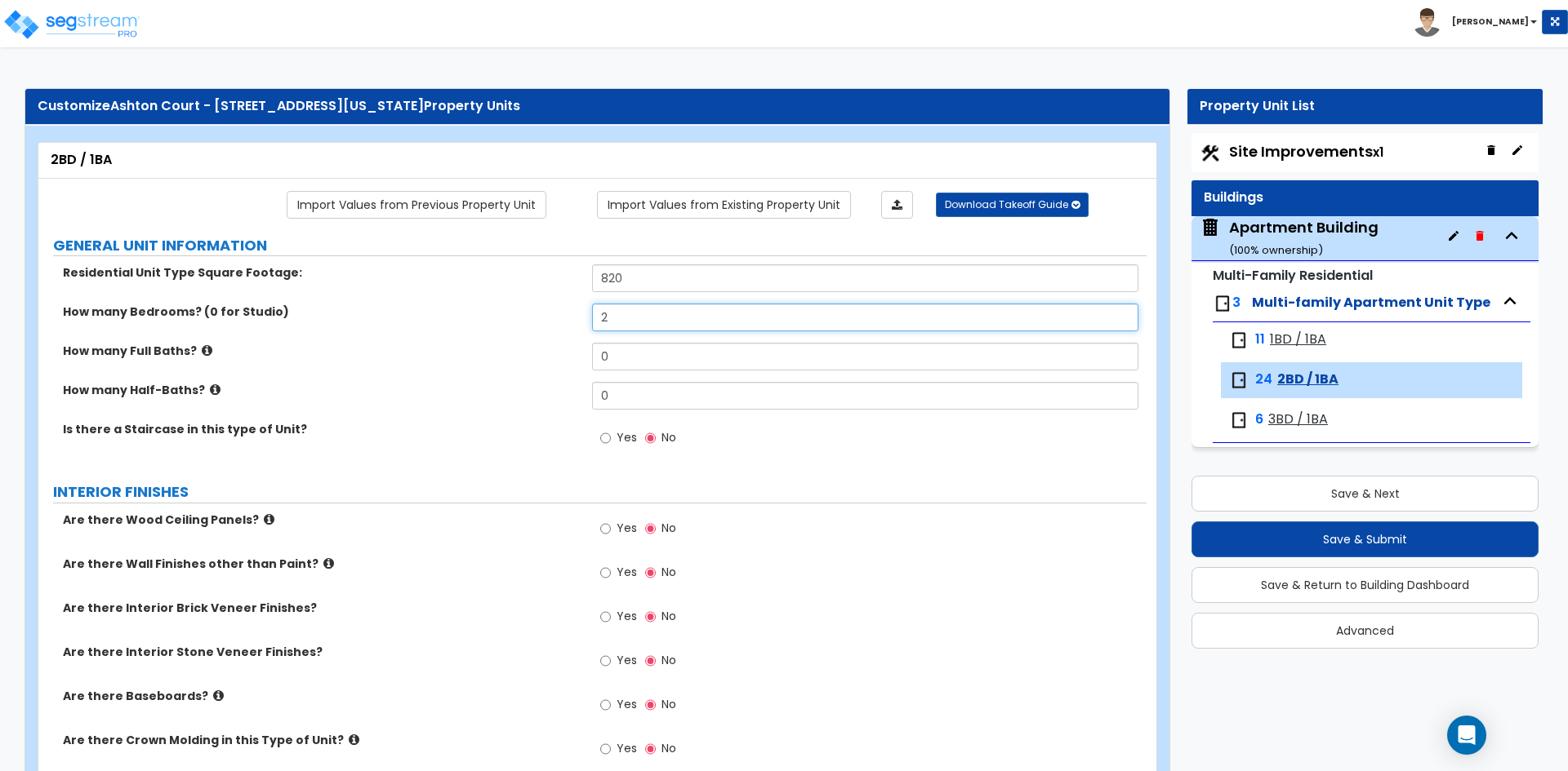
type input "2"
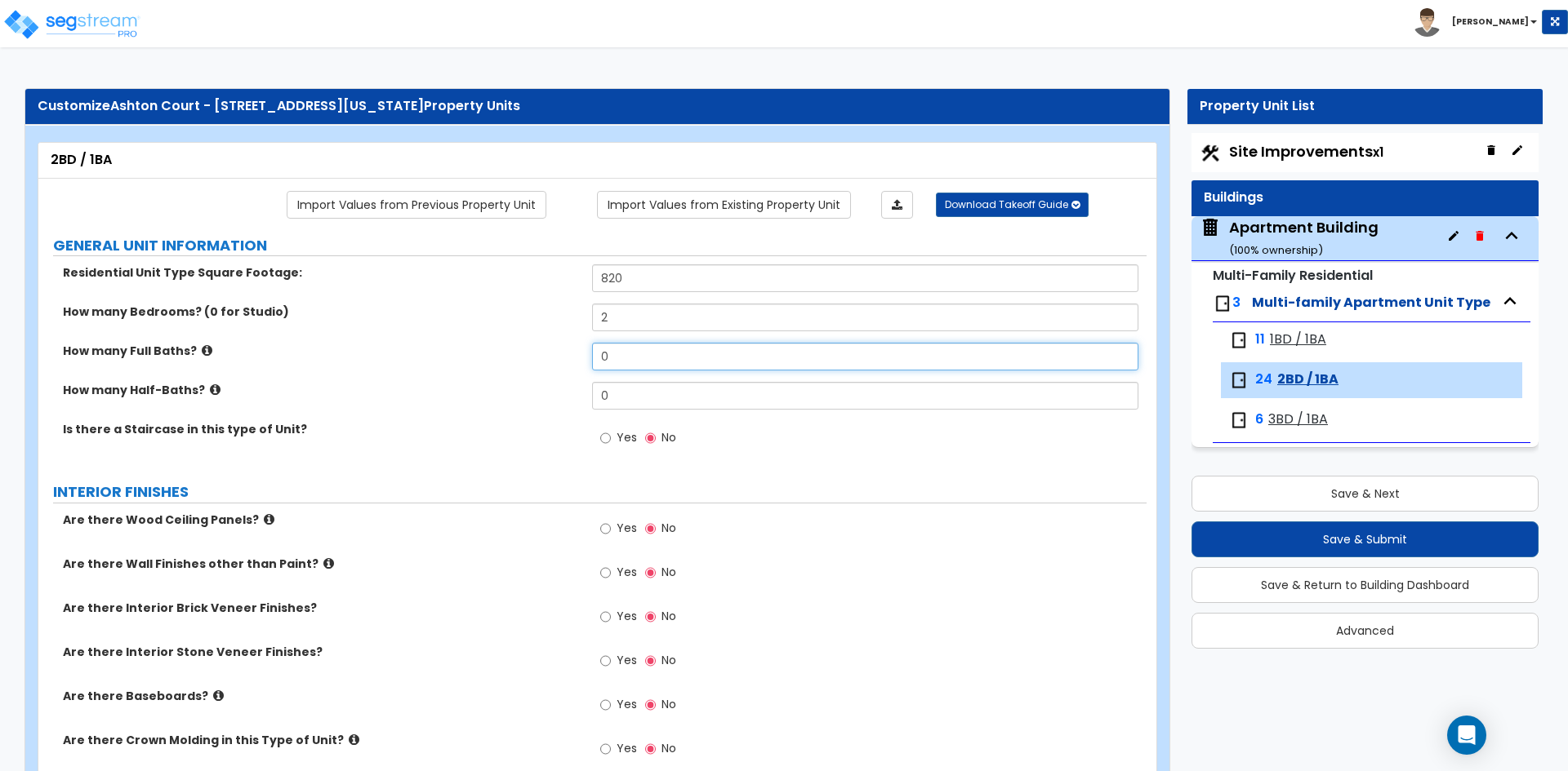
click at [667, 364] on input "0" at bounding box center [865, 356] width 545 height 27
type input "1"
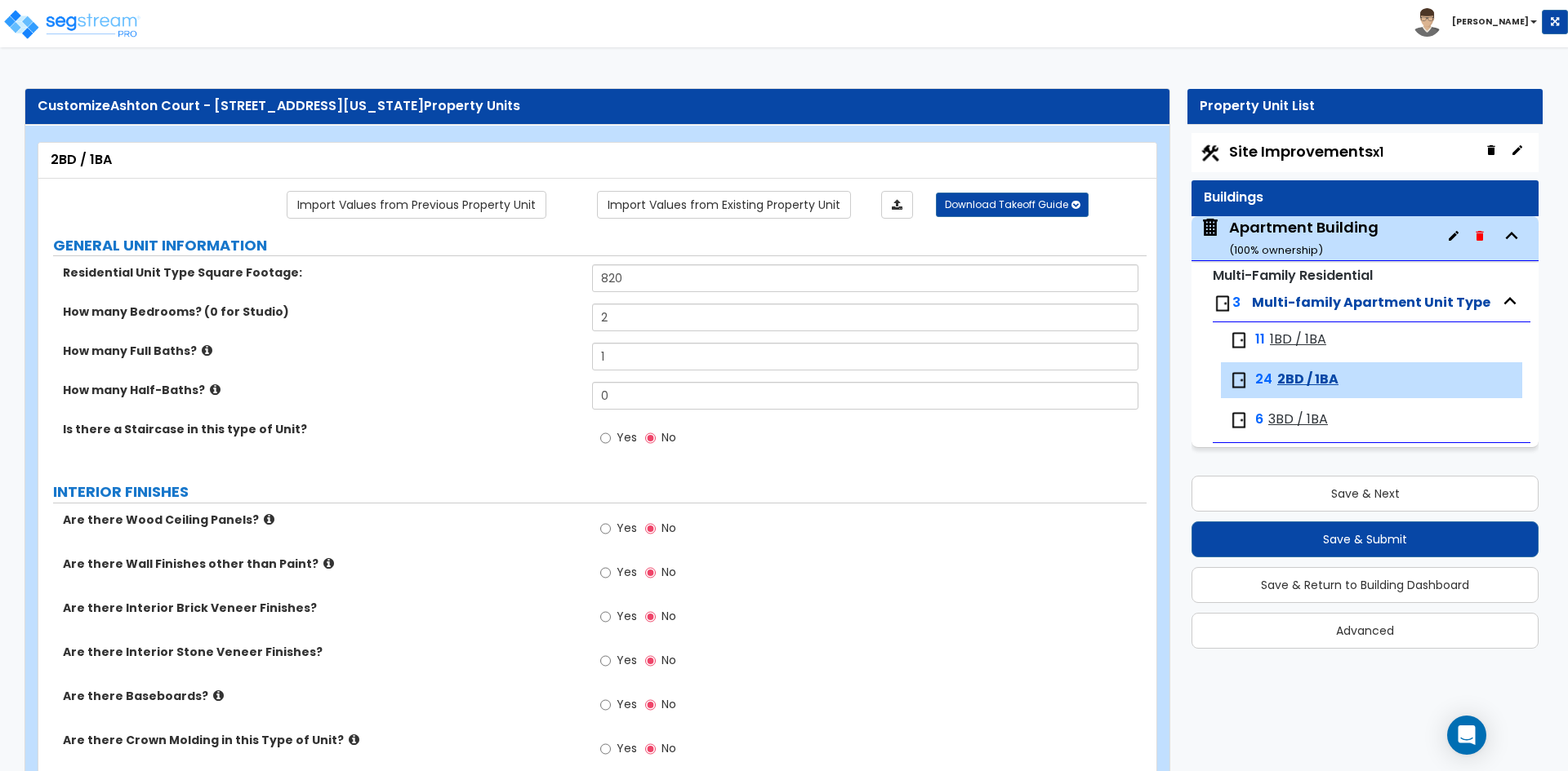
click at [544, 372] on div "How many Full Baths? 1" at bounding box center [592, 362] width 1108 height 40
click at [481, 201] on link "Import Values from Previous Property Unit" at bounding box center [416, 204] width 260 height 27
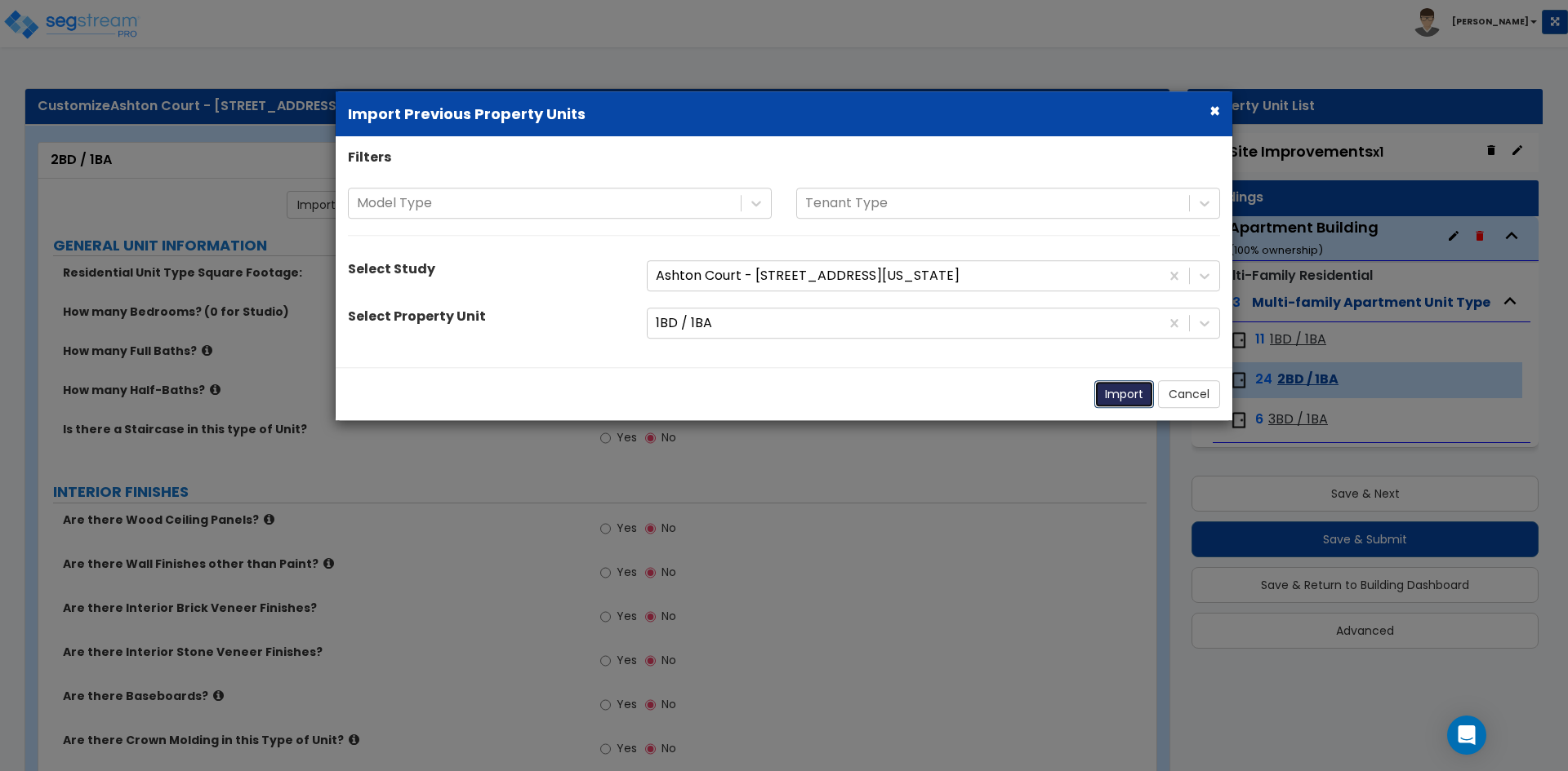
click at [1119, 402] on button "Import" at bounding box center [1123, 394] width 59 height 27
type input "616"
type input "1"
radio input "true"
select select "5"
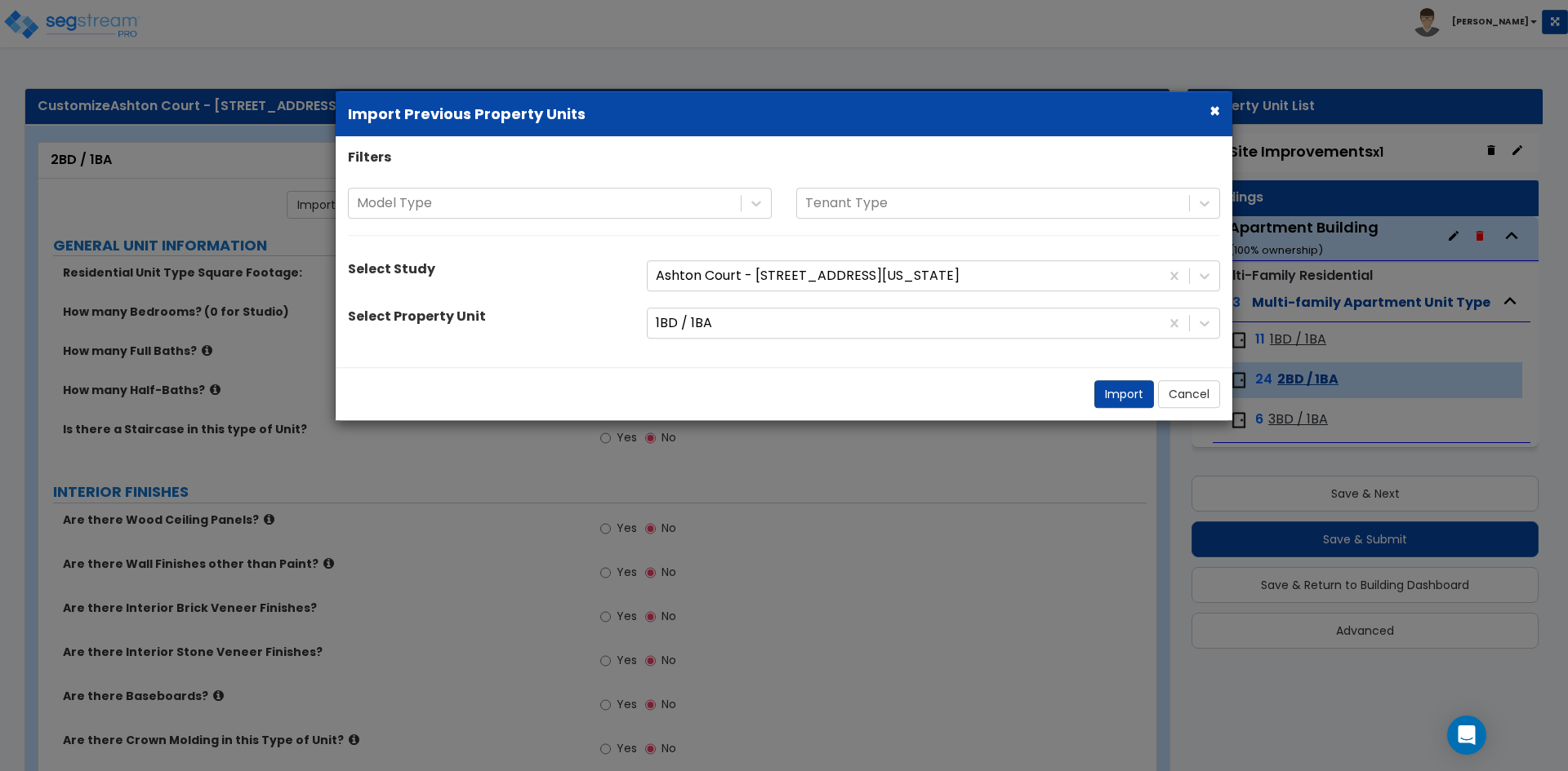
select select "3"
select select "1"
type input "1"
select select "1"
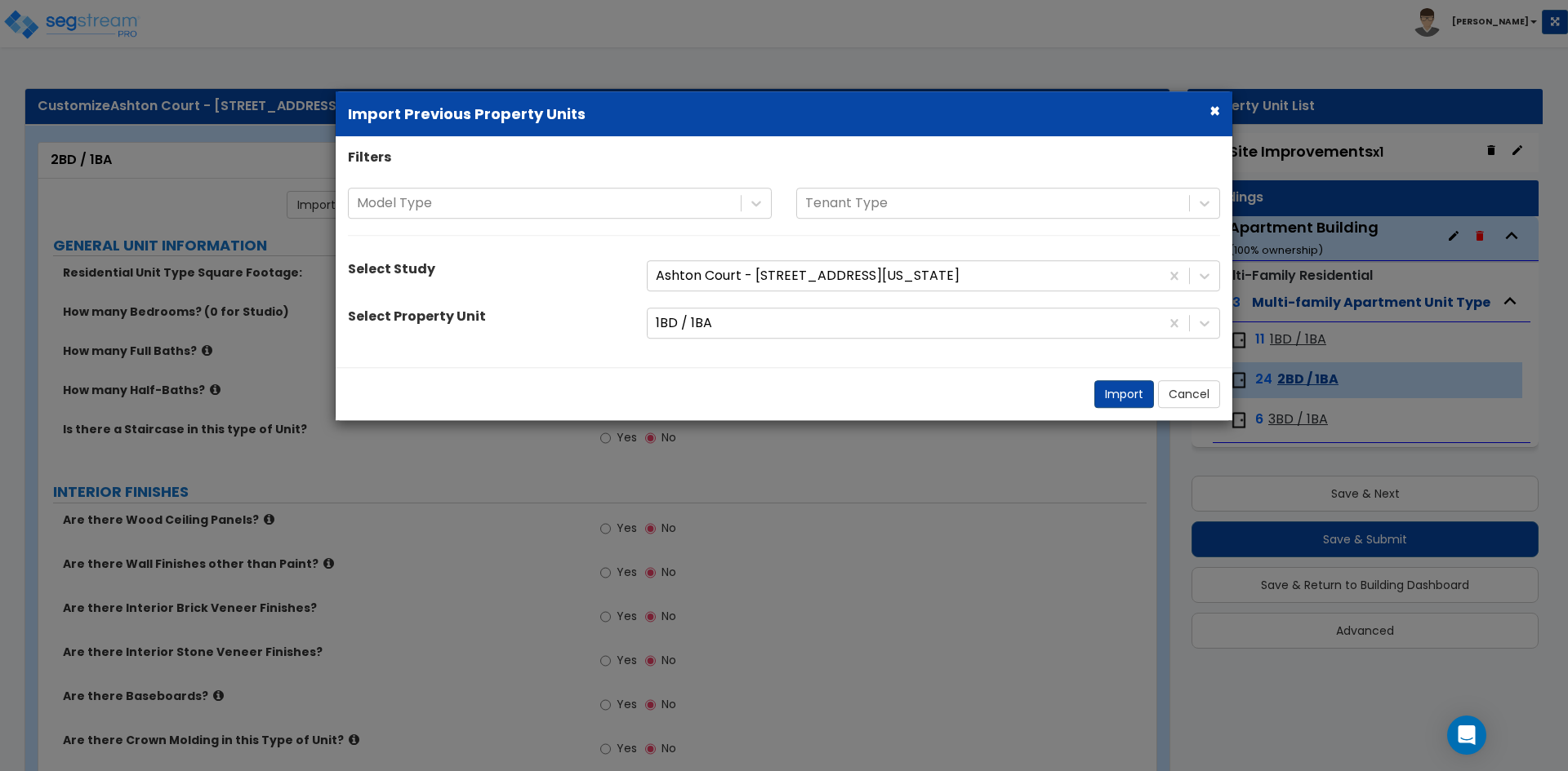
type input "5.6"
type input "10.2"
select select "1"
radio input "true"
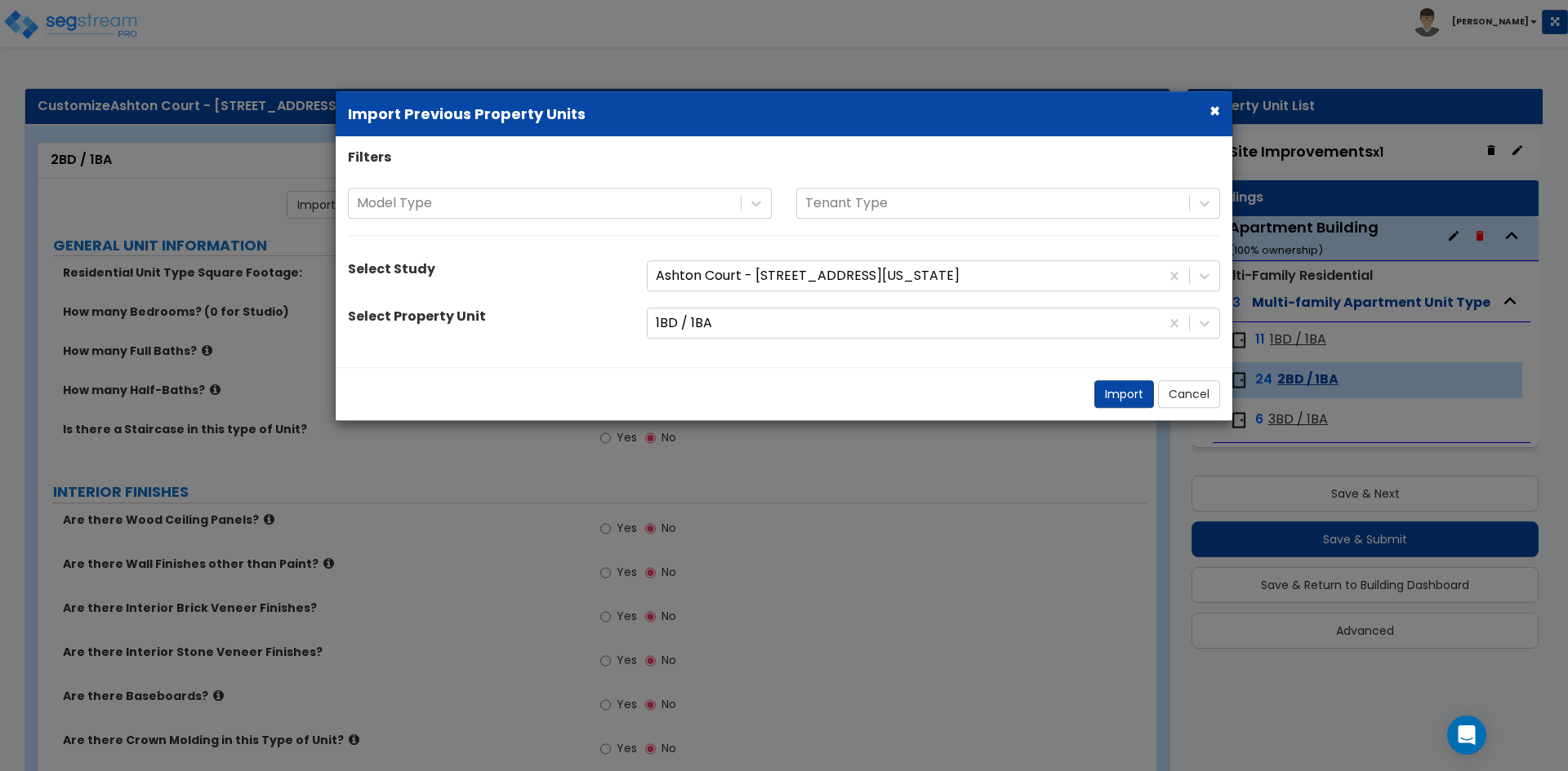
select select "2"
select select "5"
select select "1"
select select "3"
select select "6"
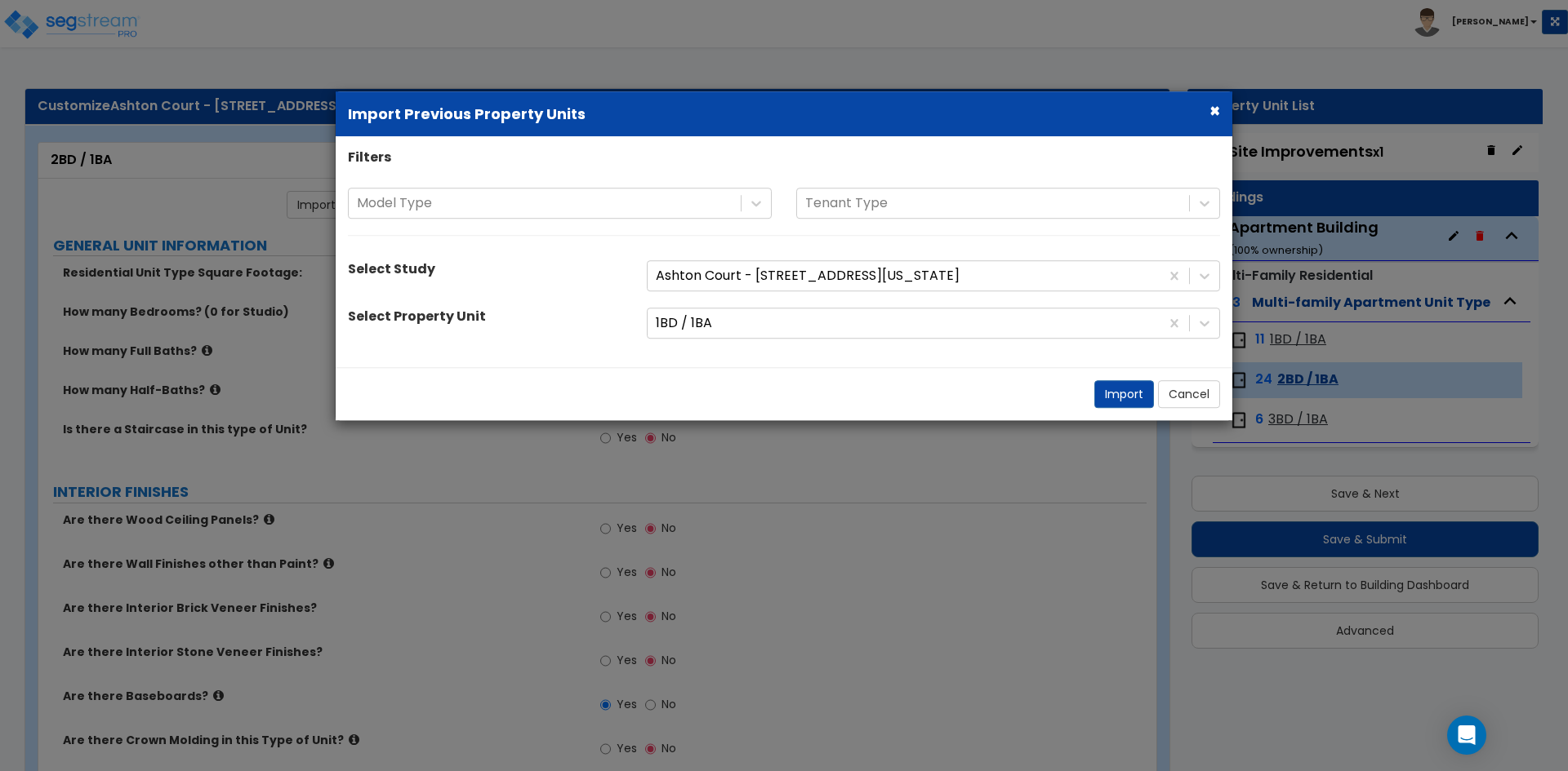
select select "3"
select select "2"
select select "1"
select select "6"
select select "1"
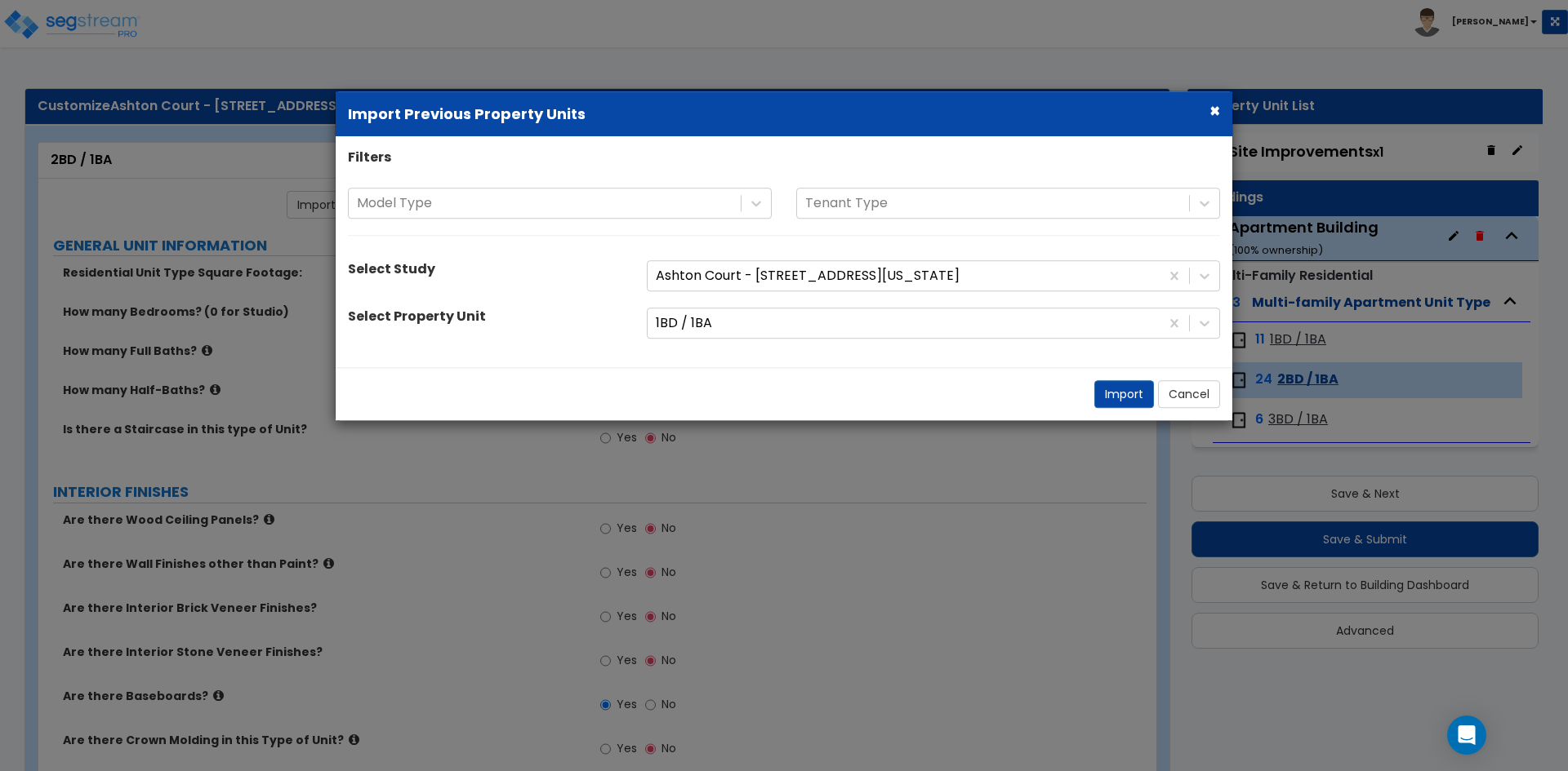
select select "1"
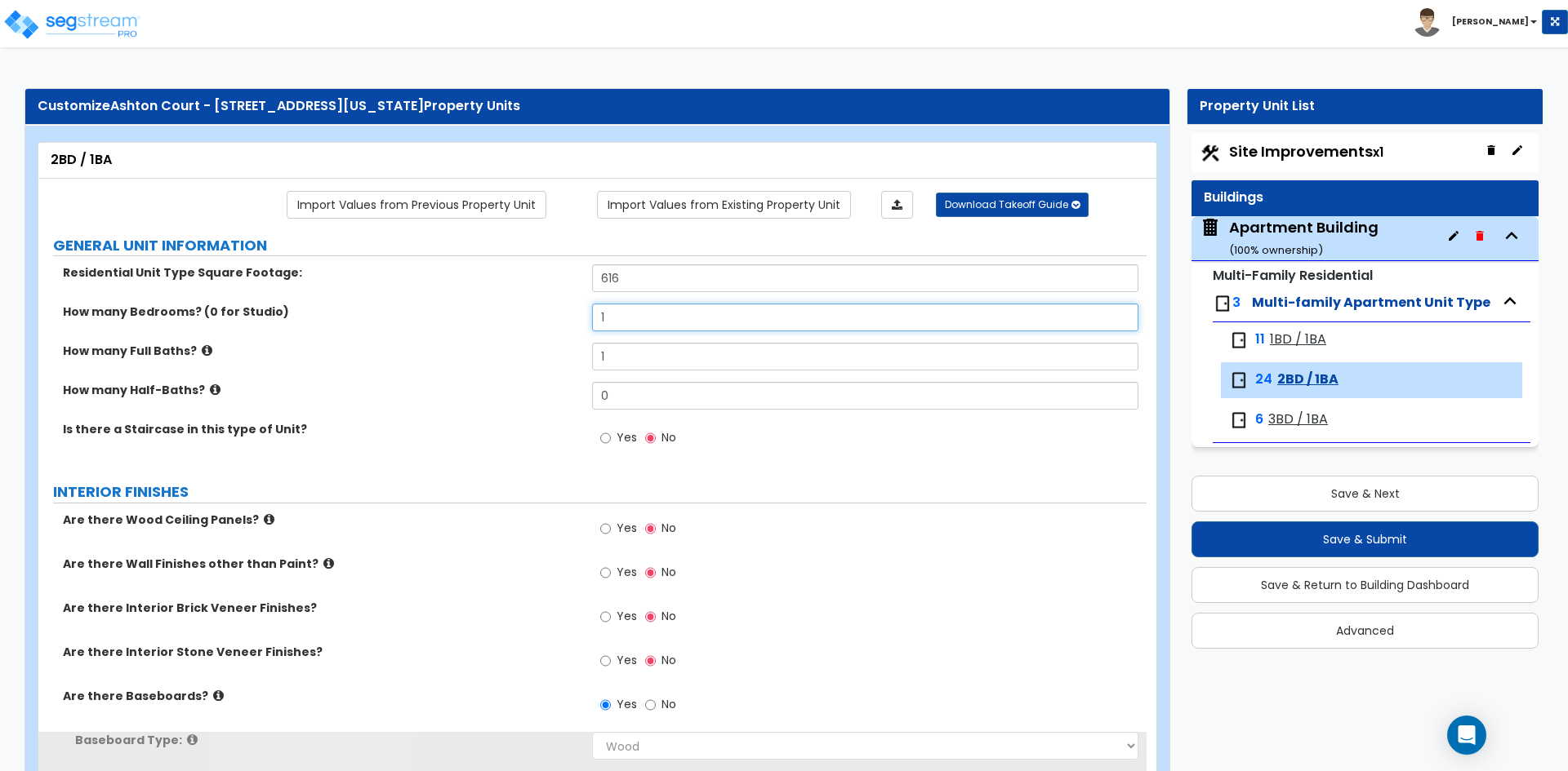
click at [638, 316] on input "1" at bounding box center [865, 317] width 545 height 27
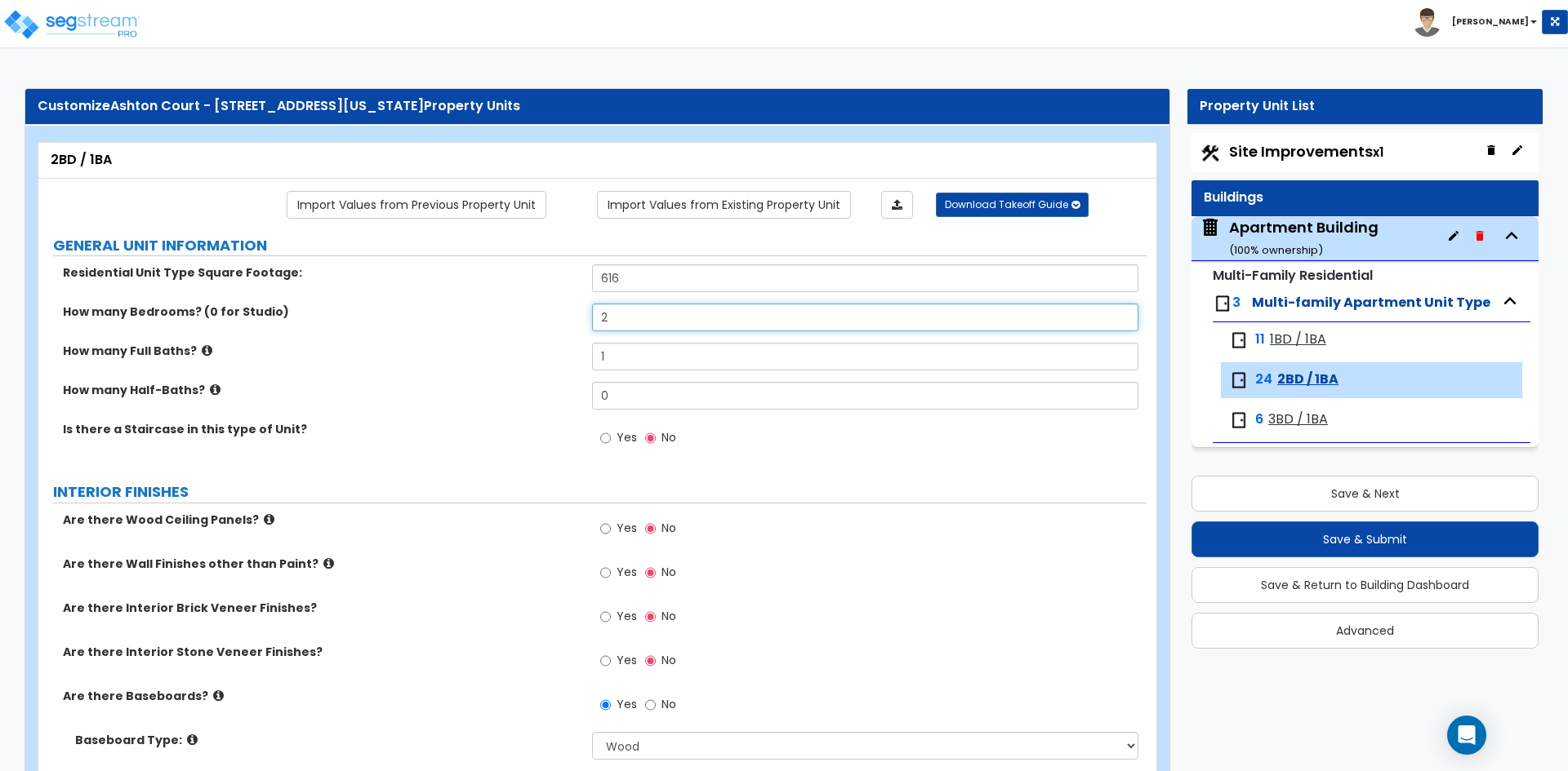
type input "2"
click at [642, 278] on input "616" at bounding box center [865, 278] width 545 height 27
type input "820"
click at [431, 397] on label "How many Half-Baths?" at bounding box center [321, 390] width 517 height 16
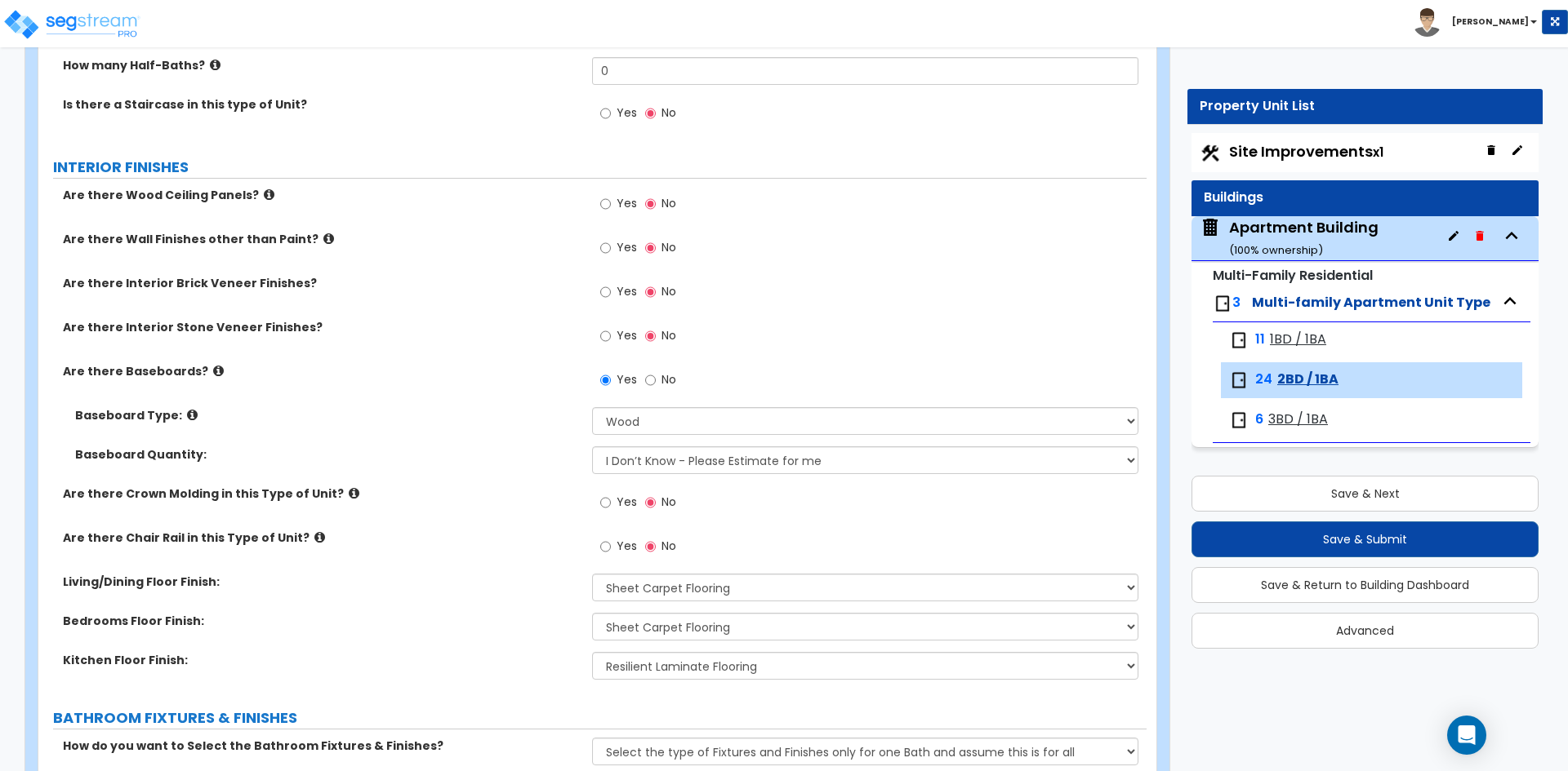
scroll to position [327, 0]
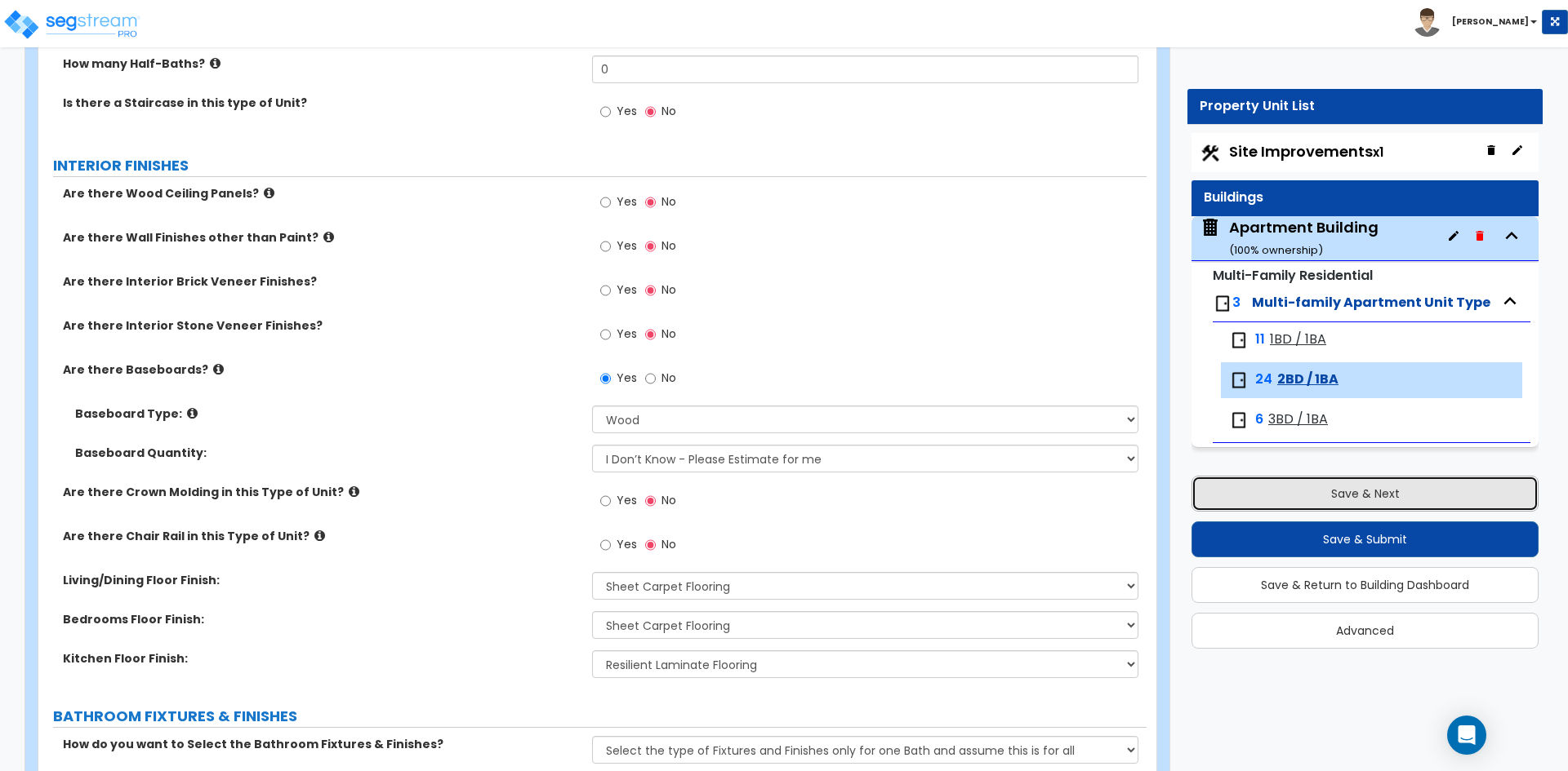
click at [1318, 493] on button "Save & Next" at bounding box center [1365, 493] width 347 height 36
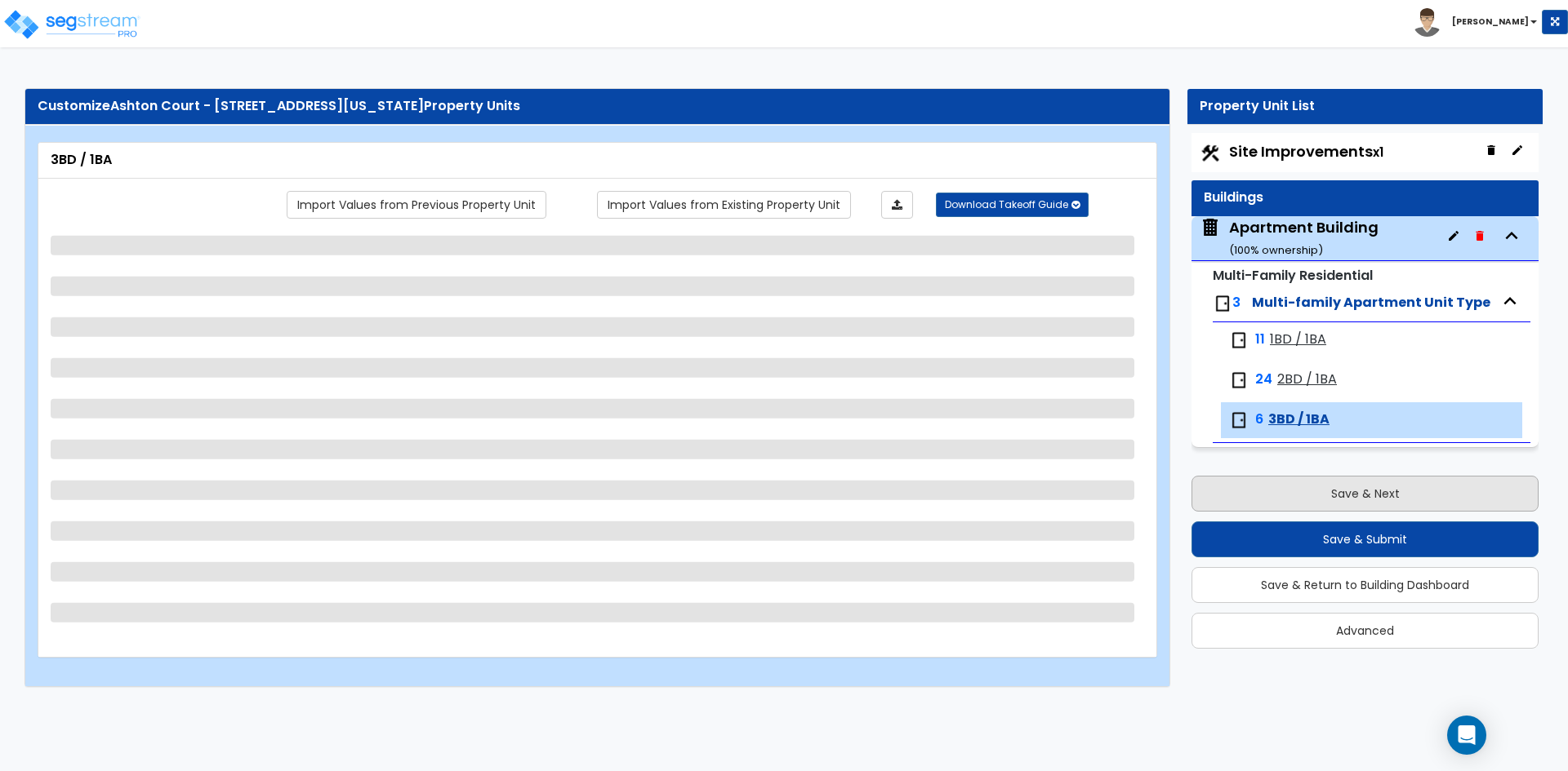
scroll to position [0, 0]
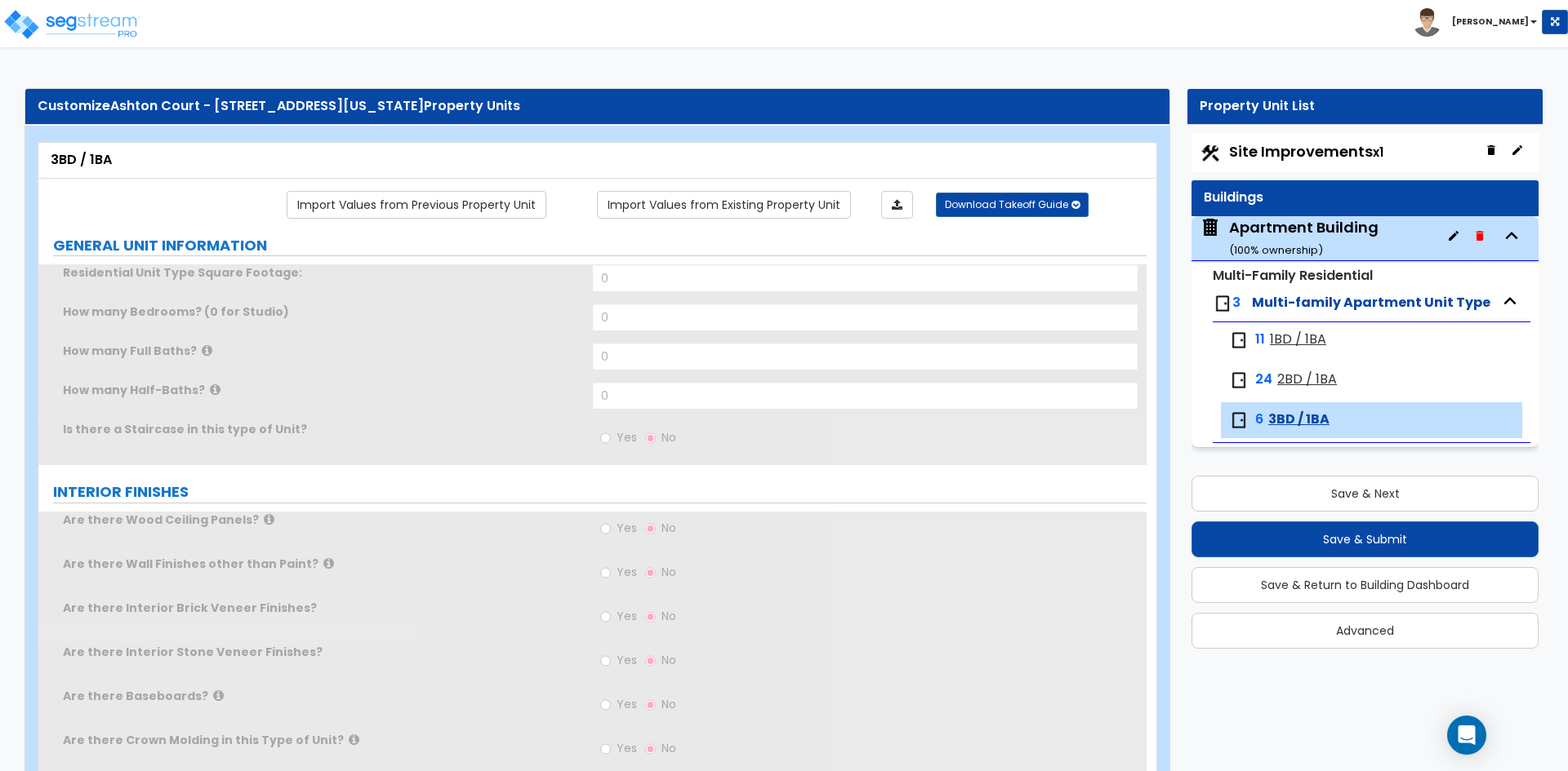
click at [1283, 335] on span "1BD / 1BA" at bounding box center [1298, 340] width 57 height 19
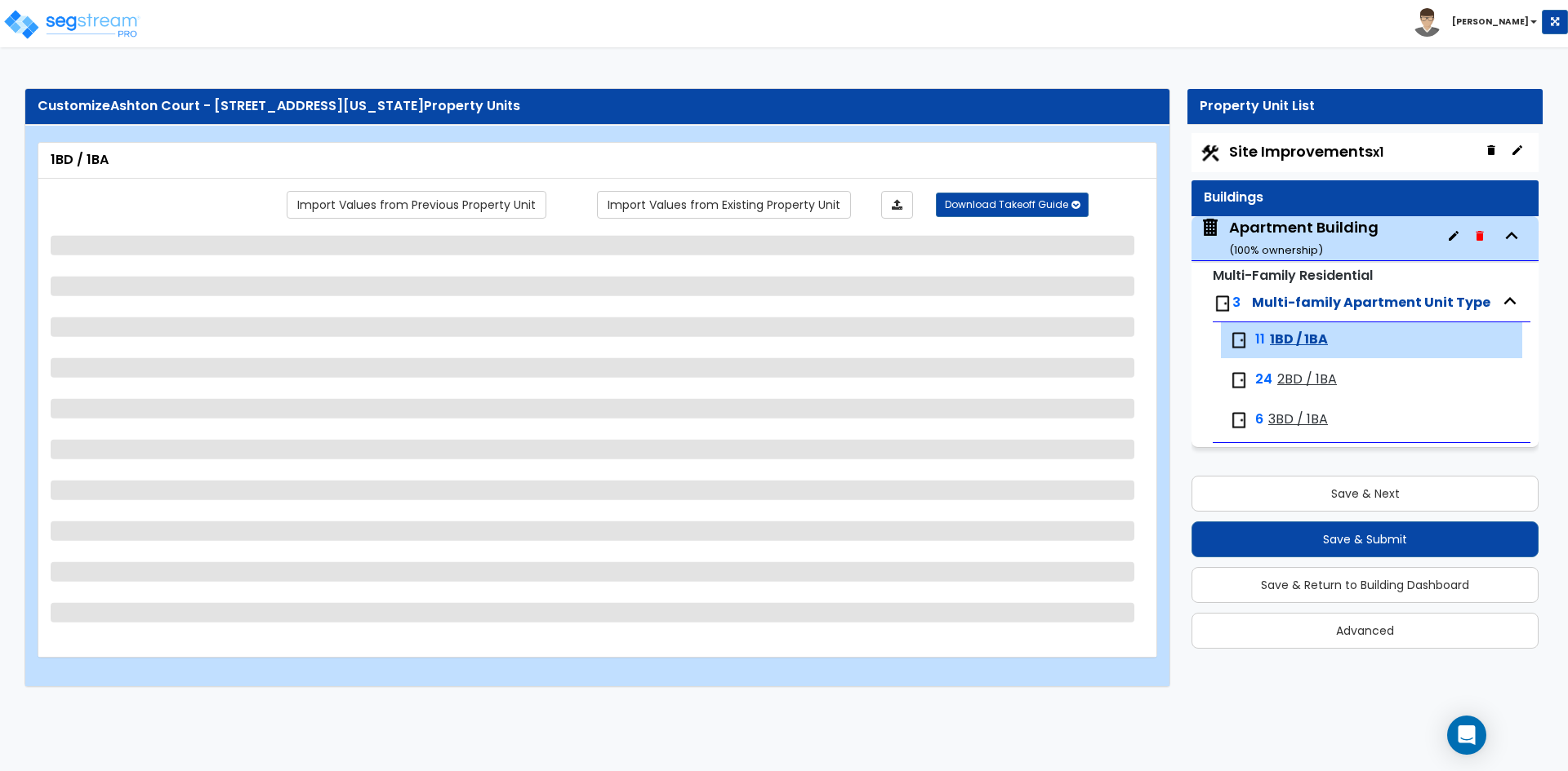
select select "1"
select select "5"
select select "3"
select select "1"
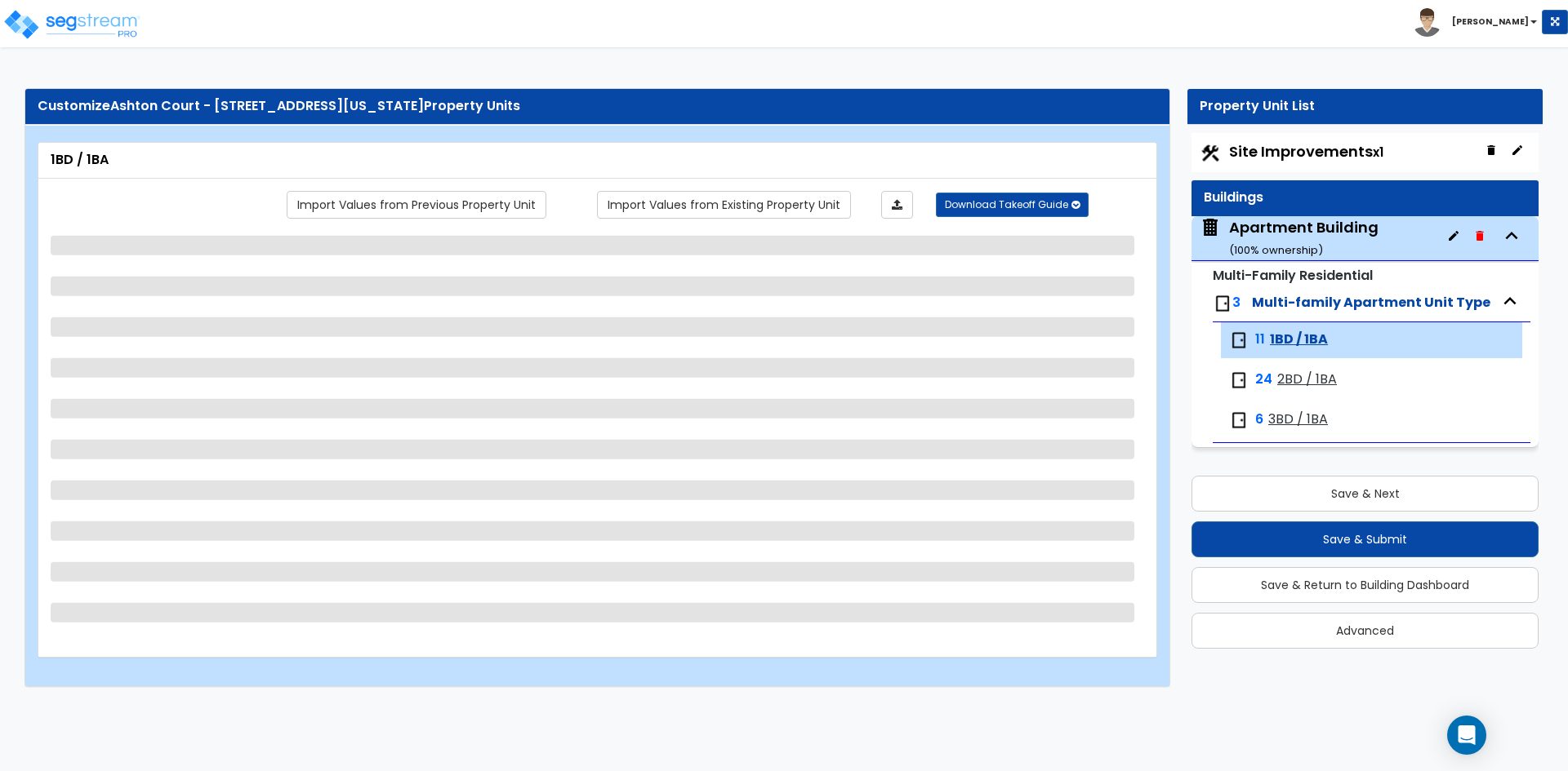
select select "3"
select select "6"
select select "3"
select select "2"
select select "1"
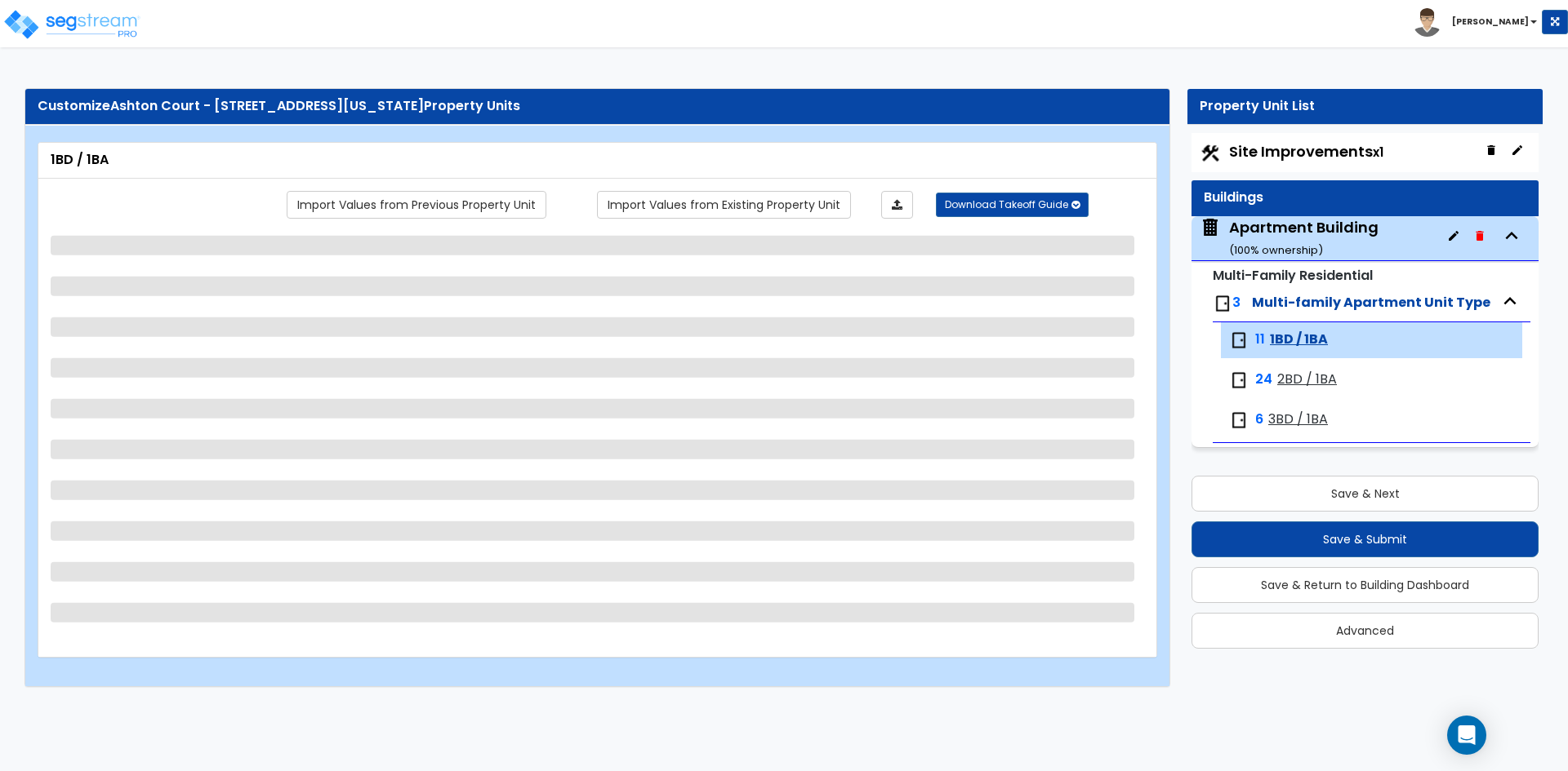
select select "1"
select select "6"
select select "1"
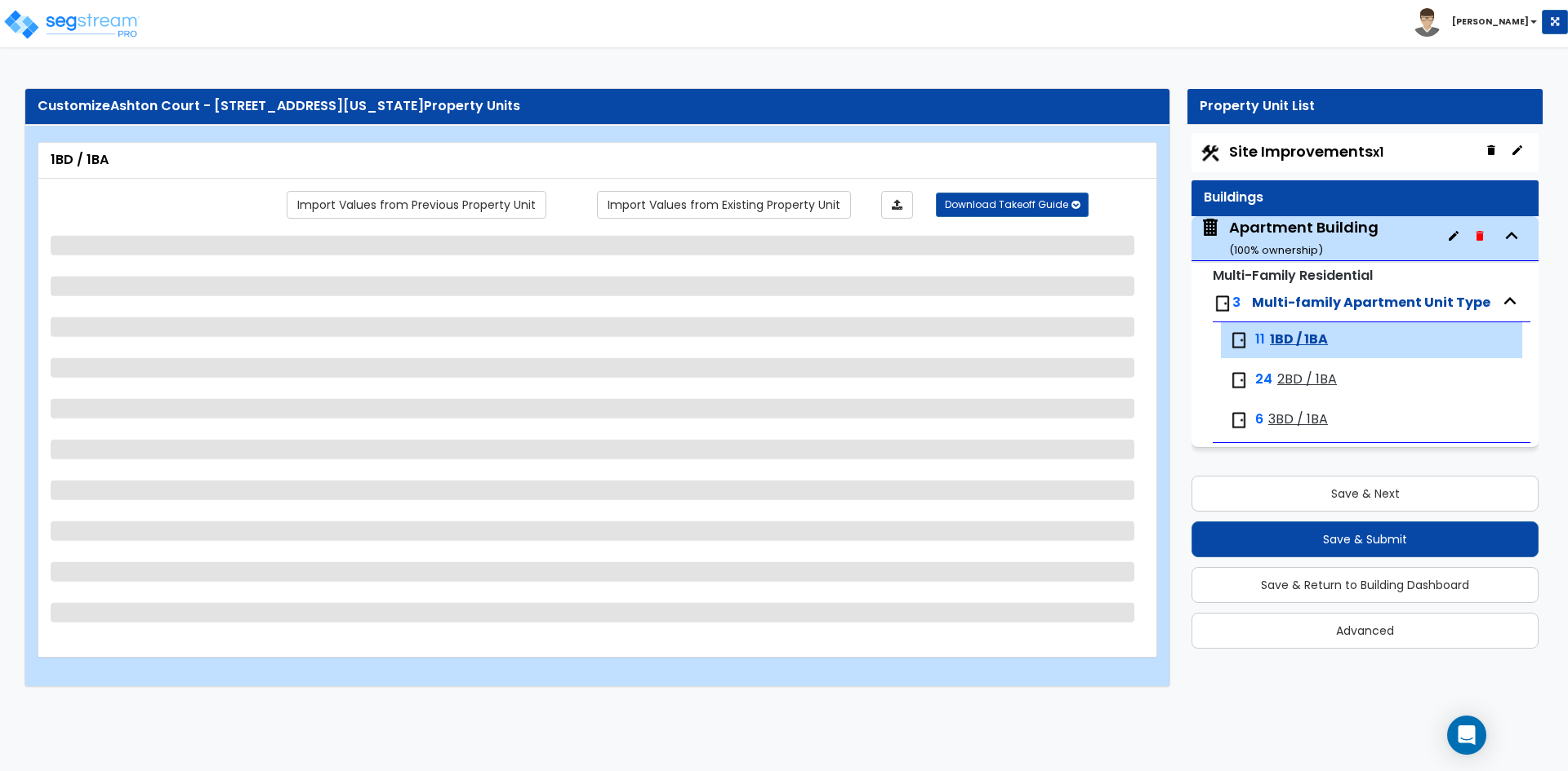
select select "1"
select select "2"
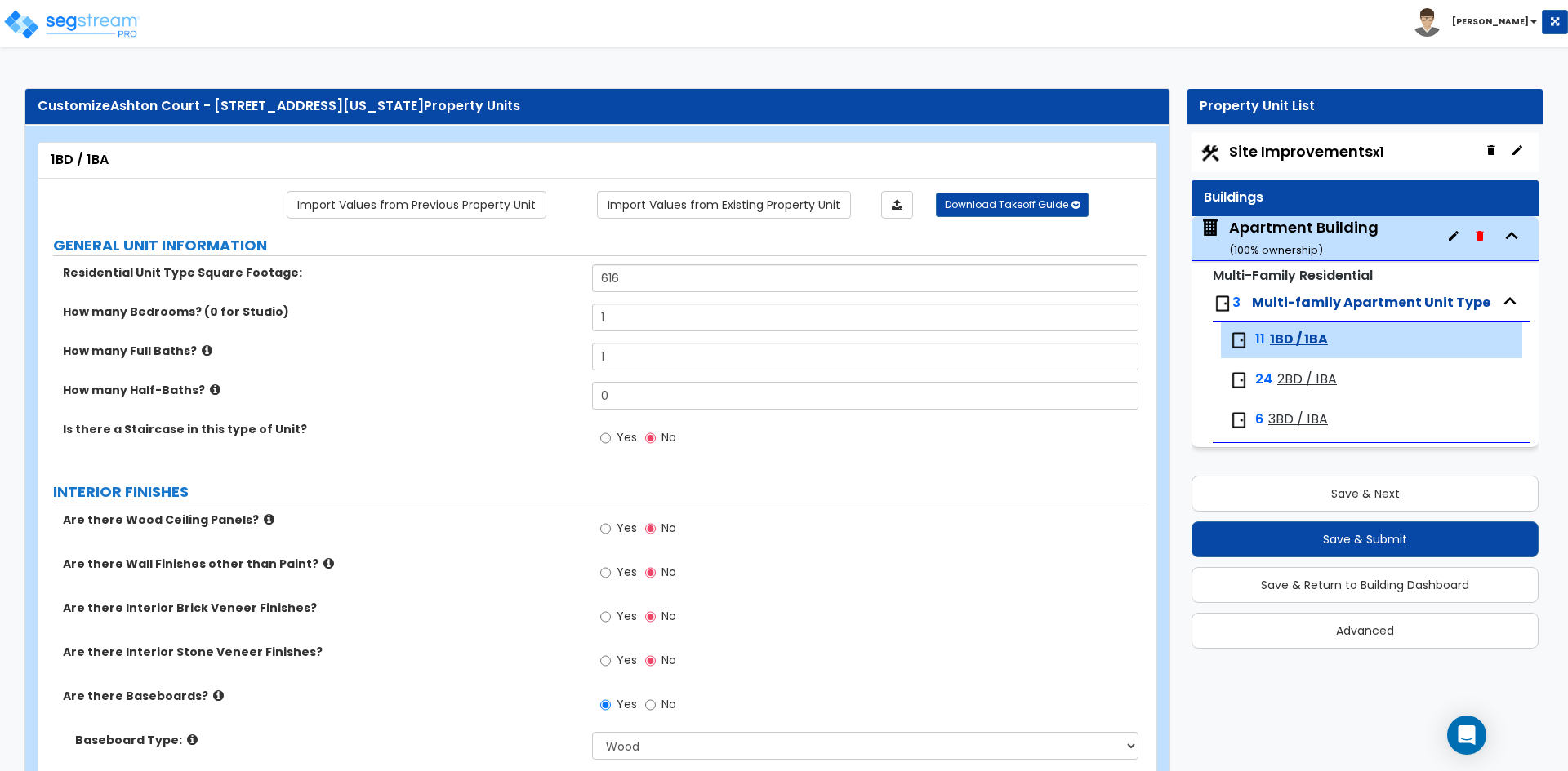
click at [493, 549] on div "Are there Wood Ceiling Panels? Yes No" at bounding box center [592, 534] width 1108 height 44
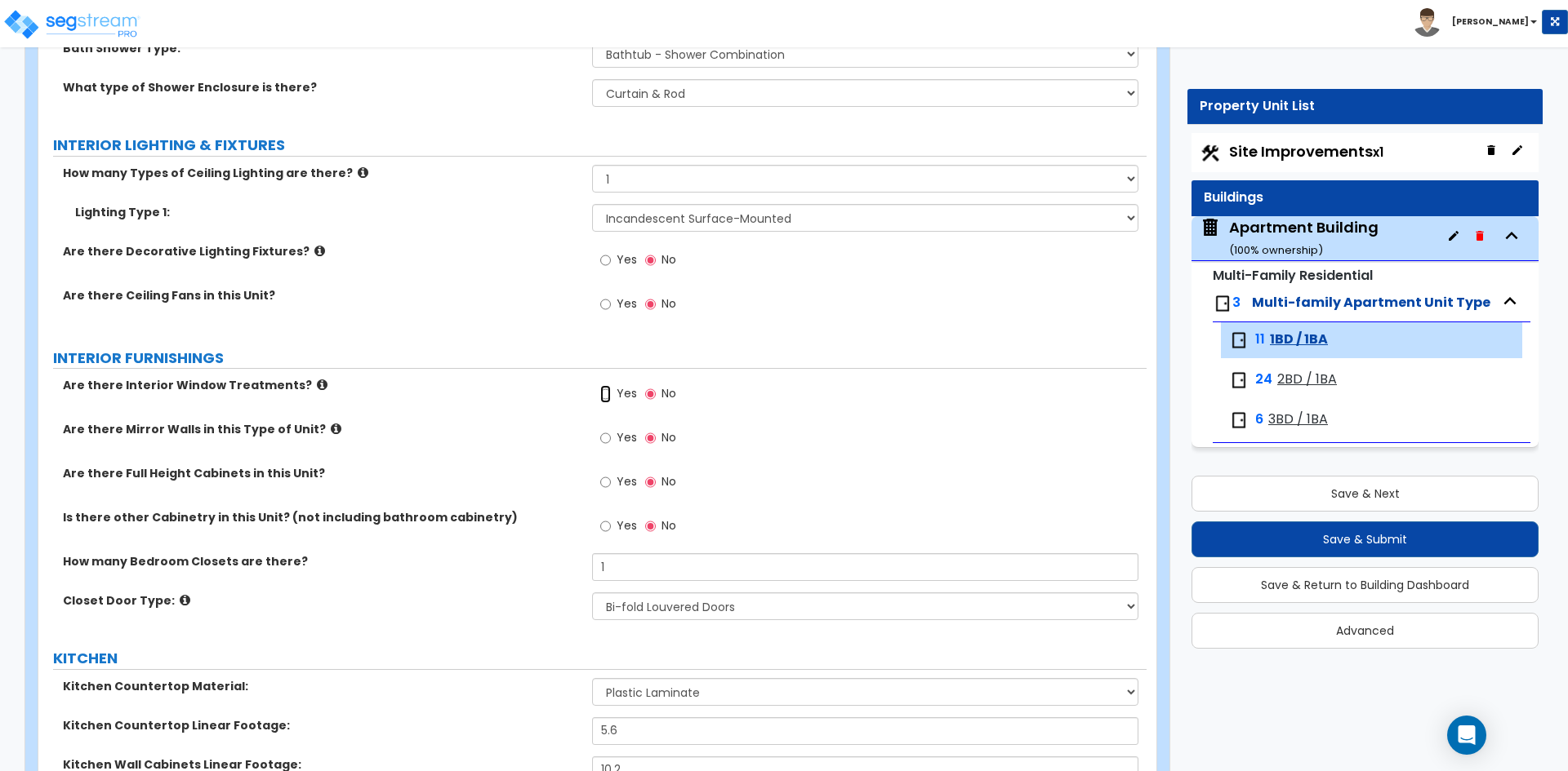
click at [602, 387] on input "Yes" at bounding box center [605, 394] width 10 height 18
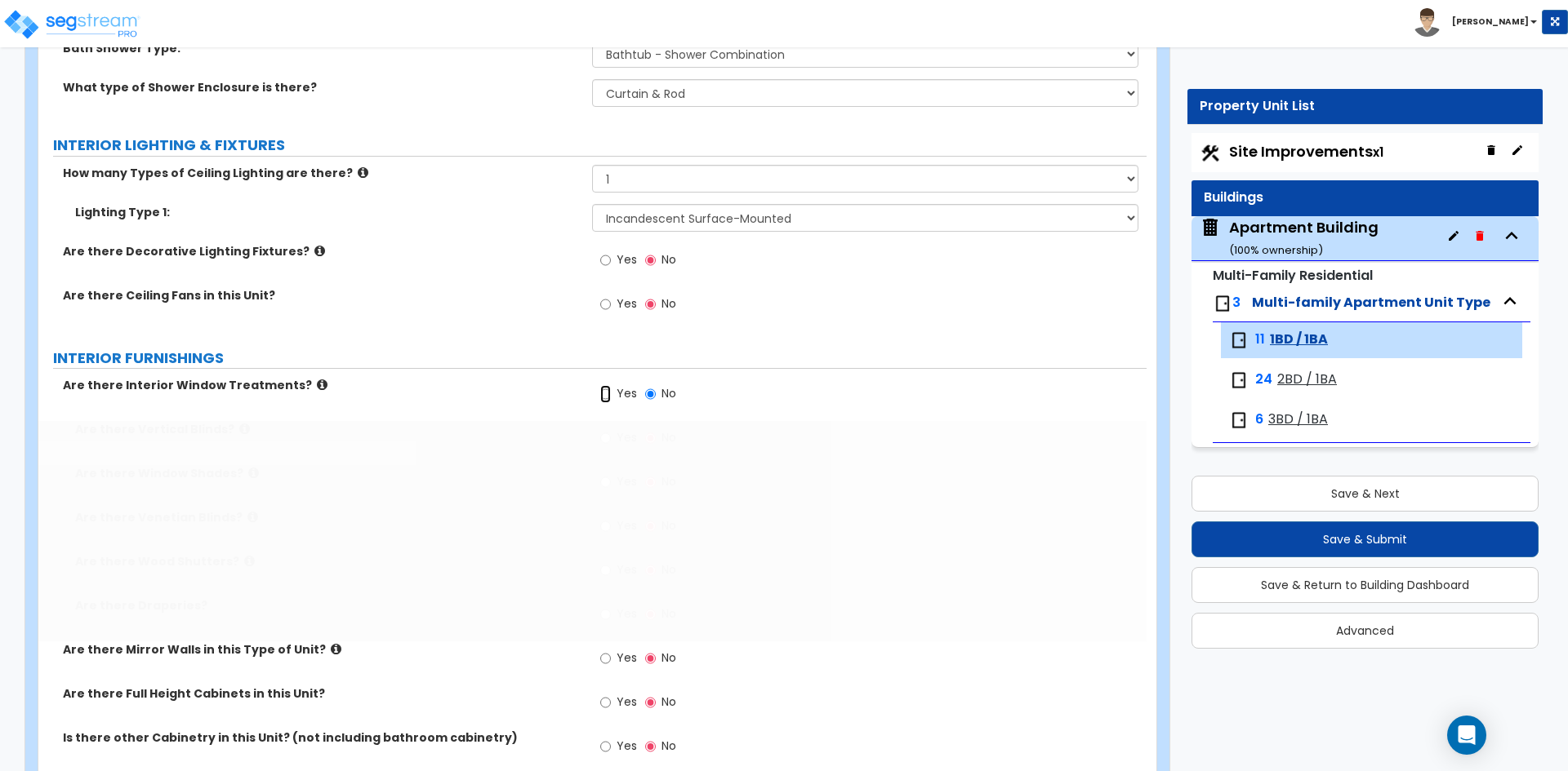
radio input "true"
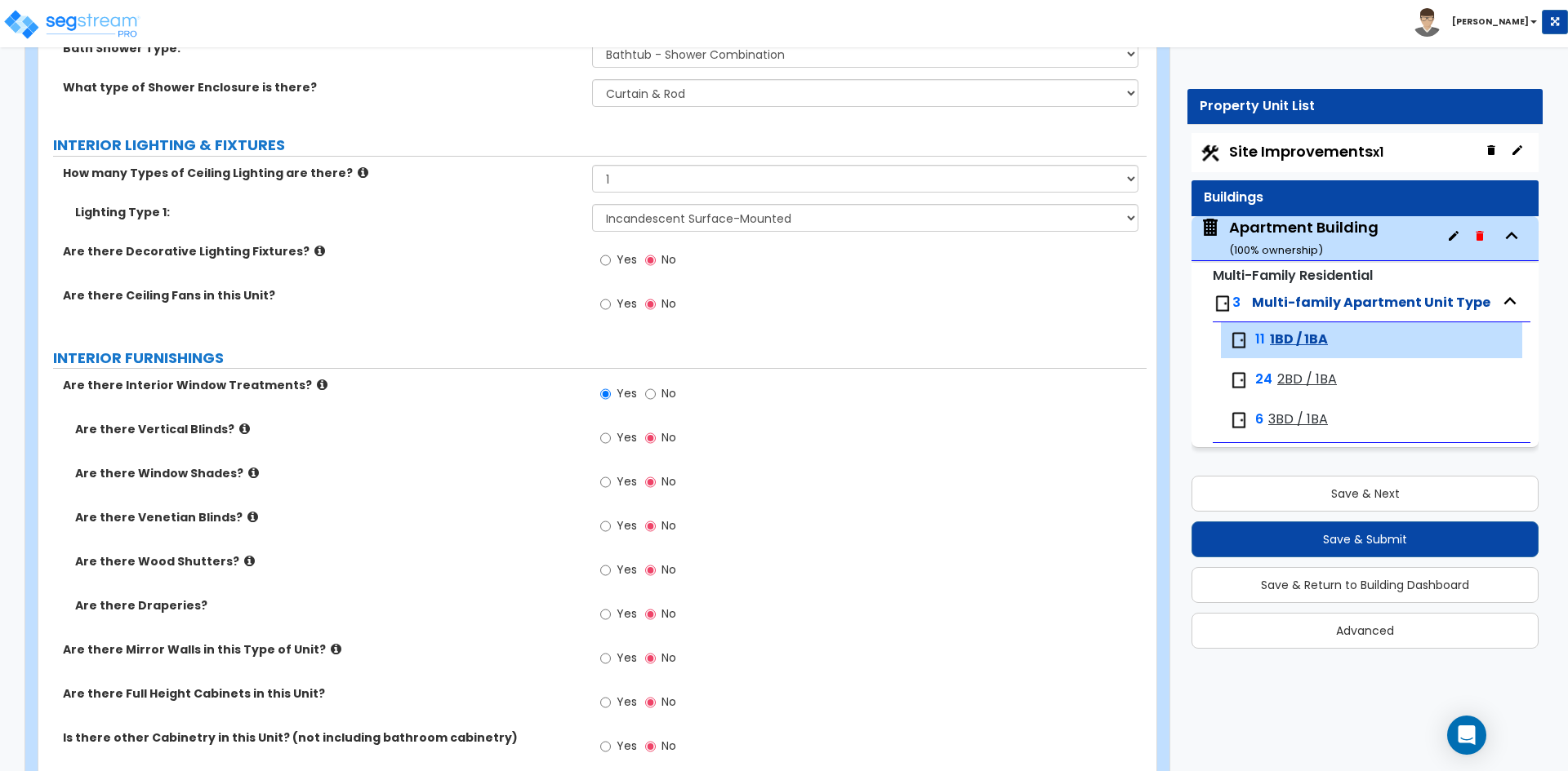
click at [623, 433] on span "Yes" at bounding box center [627, 437] width 21 height 16
click at [611, 433] on input "Yes" at bounding box center [605, 438] width 10 height 18
radio input "true"
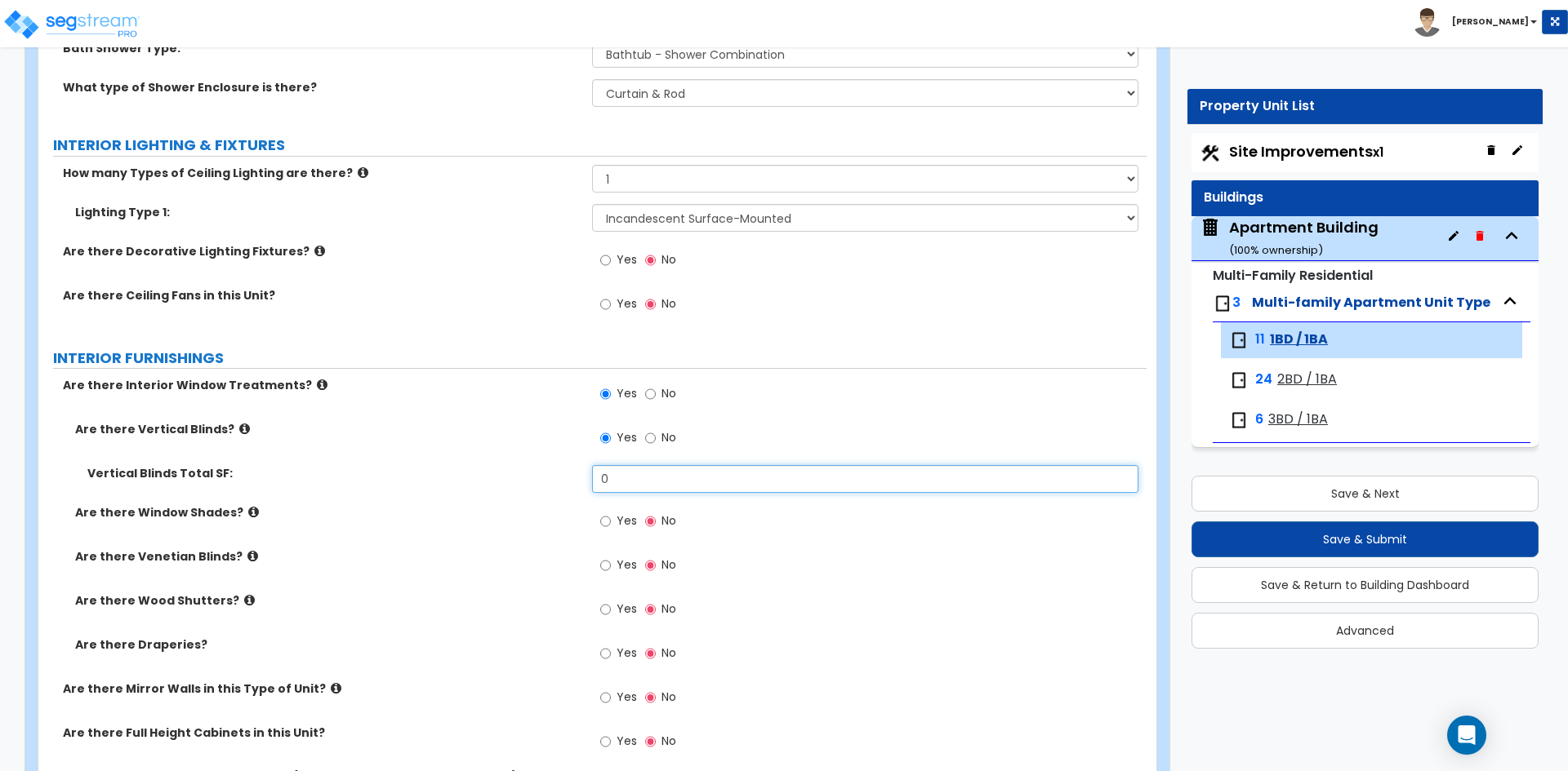
click at [666, 482] on input "0" at bounding box center [865, 478] width 545 height 27
type input "56.9"
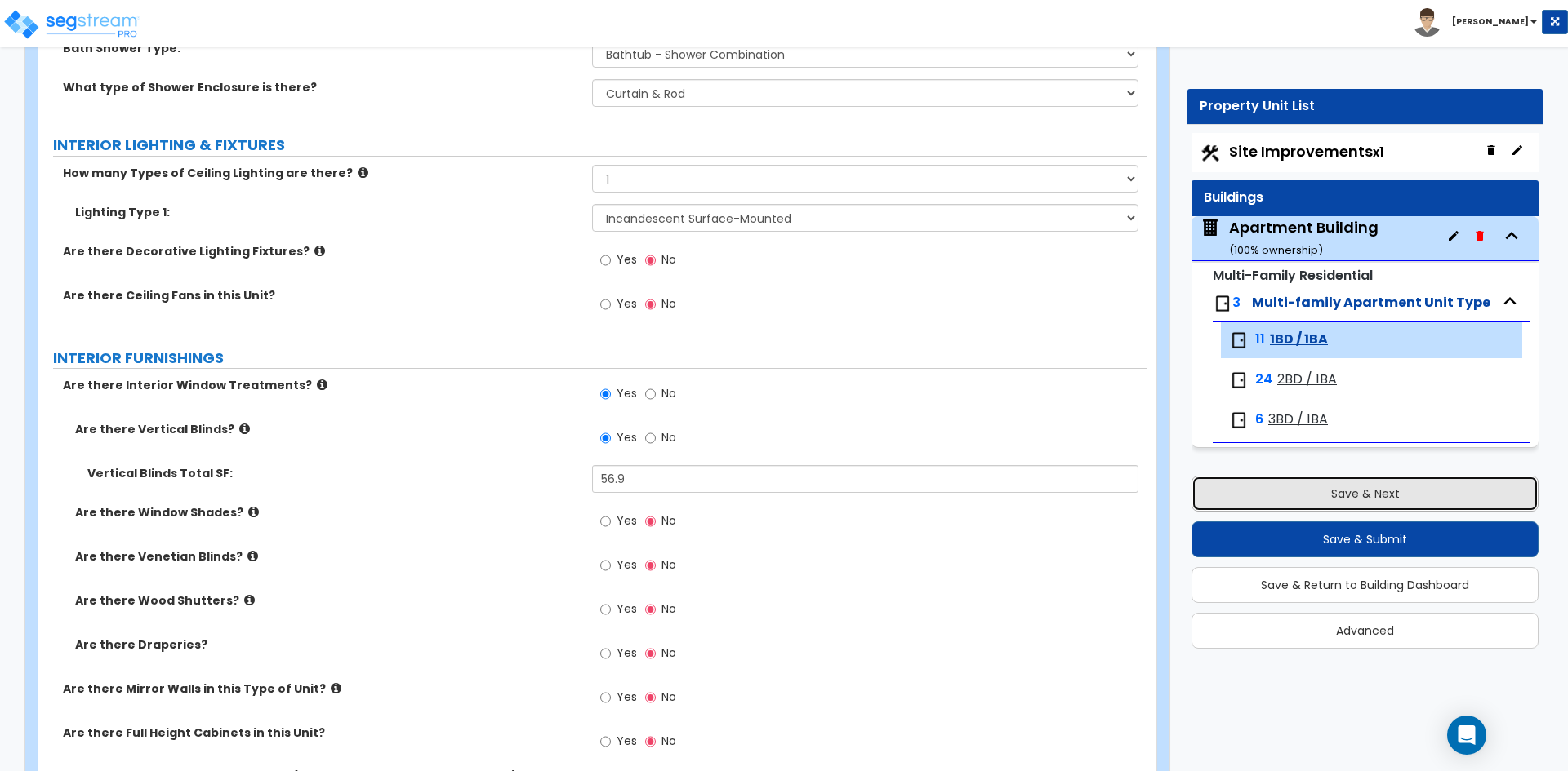
click at [1317, 498] on button "Save & Next" at bounding box center [1365, 493] width 347 height 36
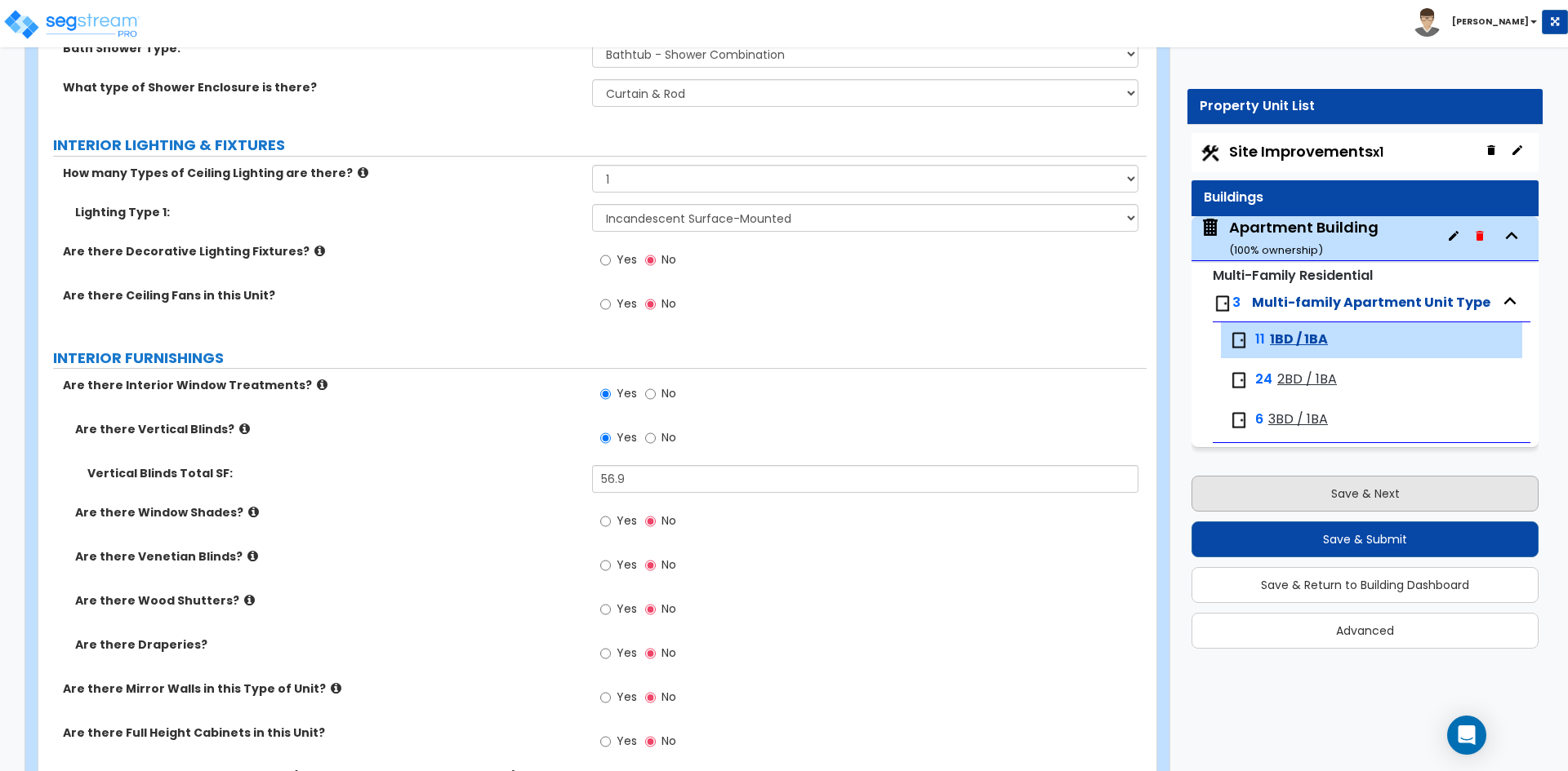
scroll to position [0, 0]
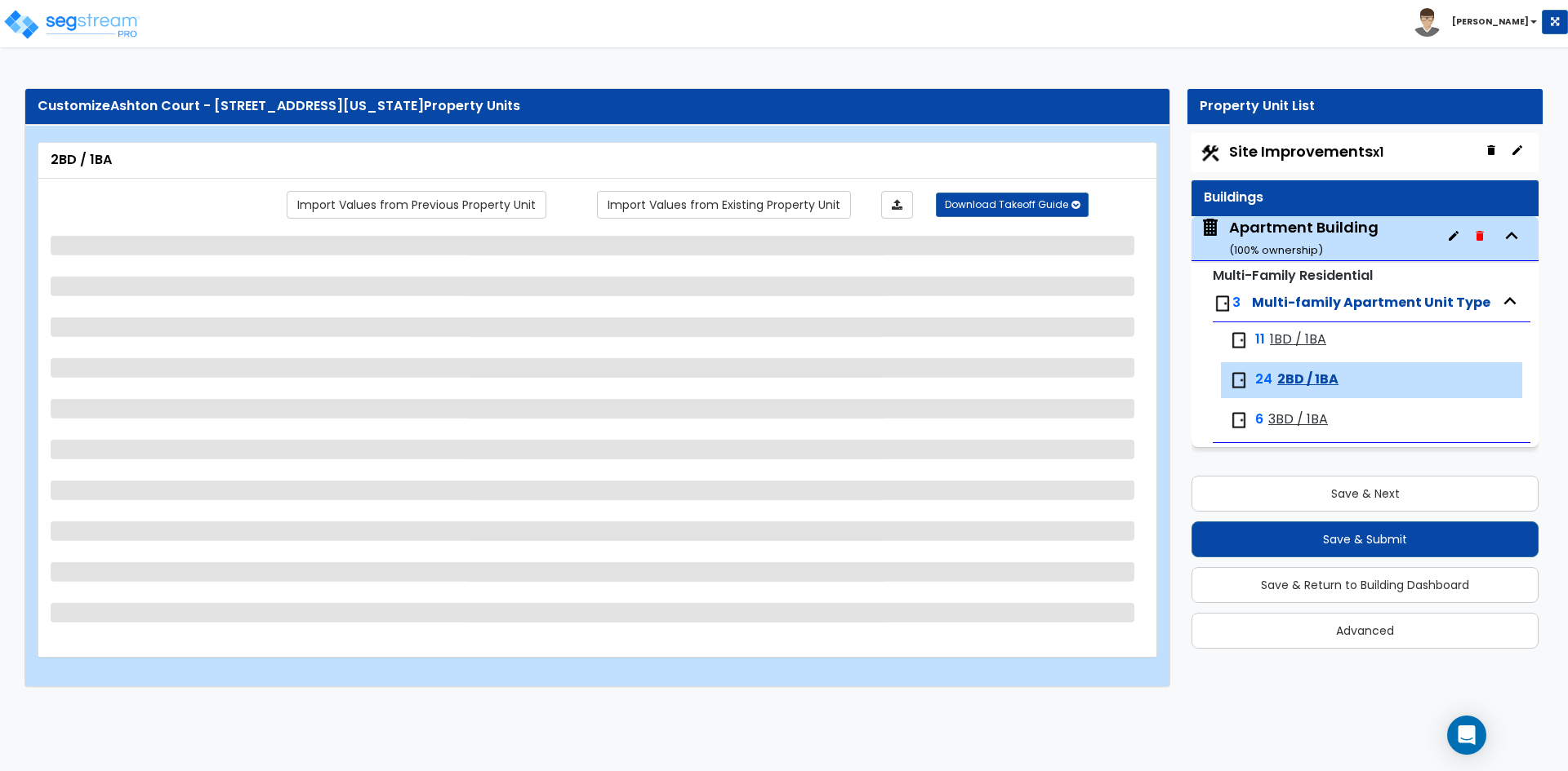
select select "1"
select select "5"
select select "3"
select select "1"
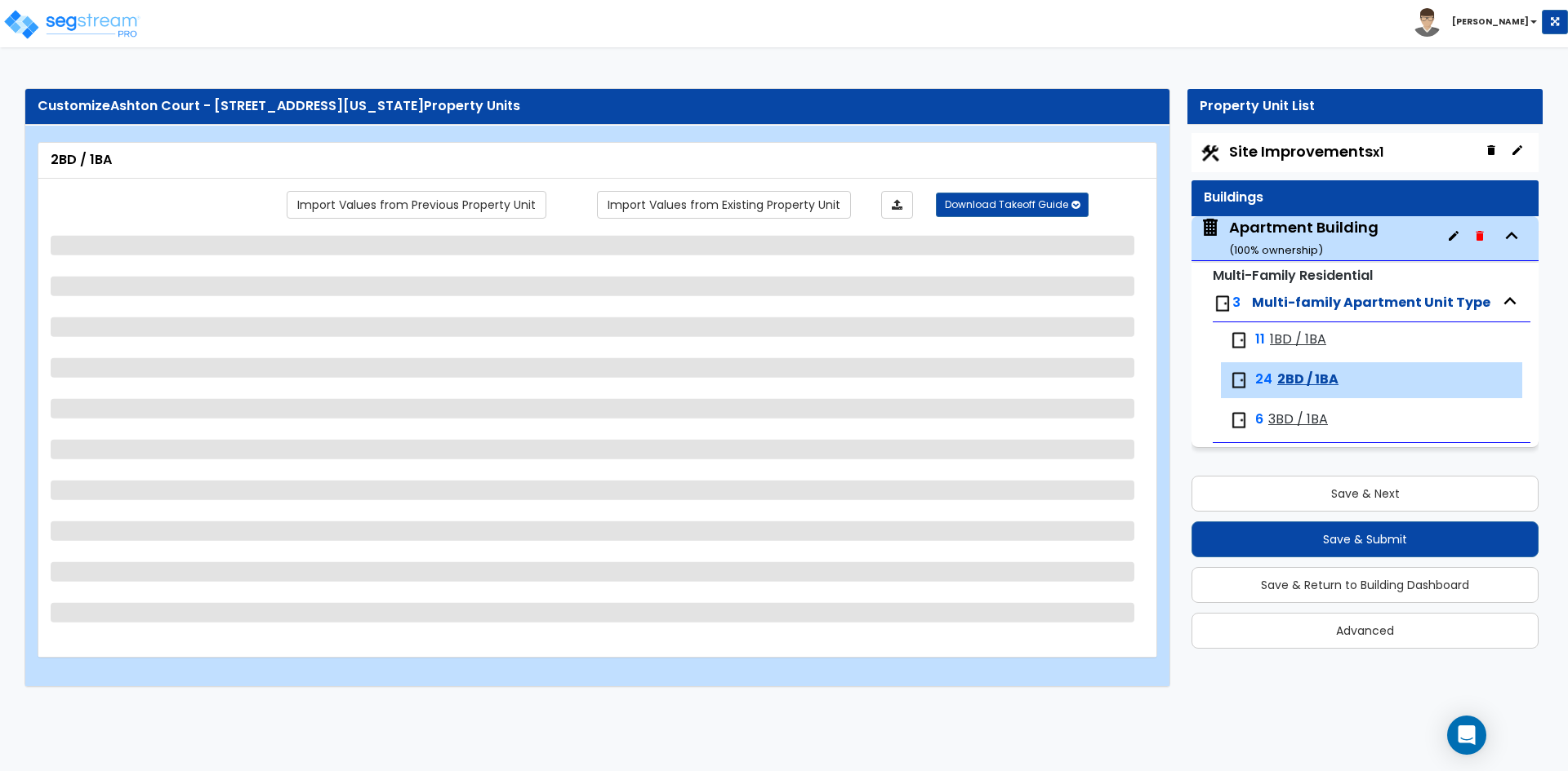
select select "3"
select select "6"
select select "3"
select select "2"
select select "1"
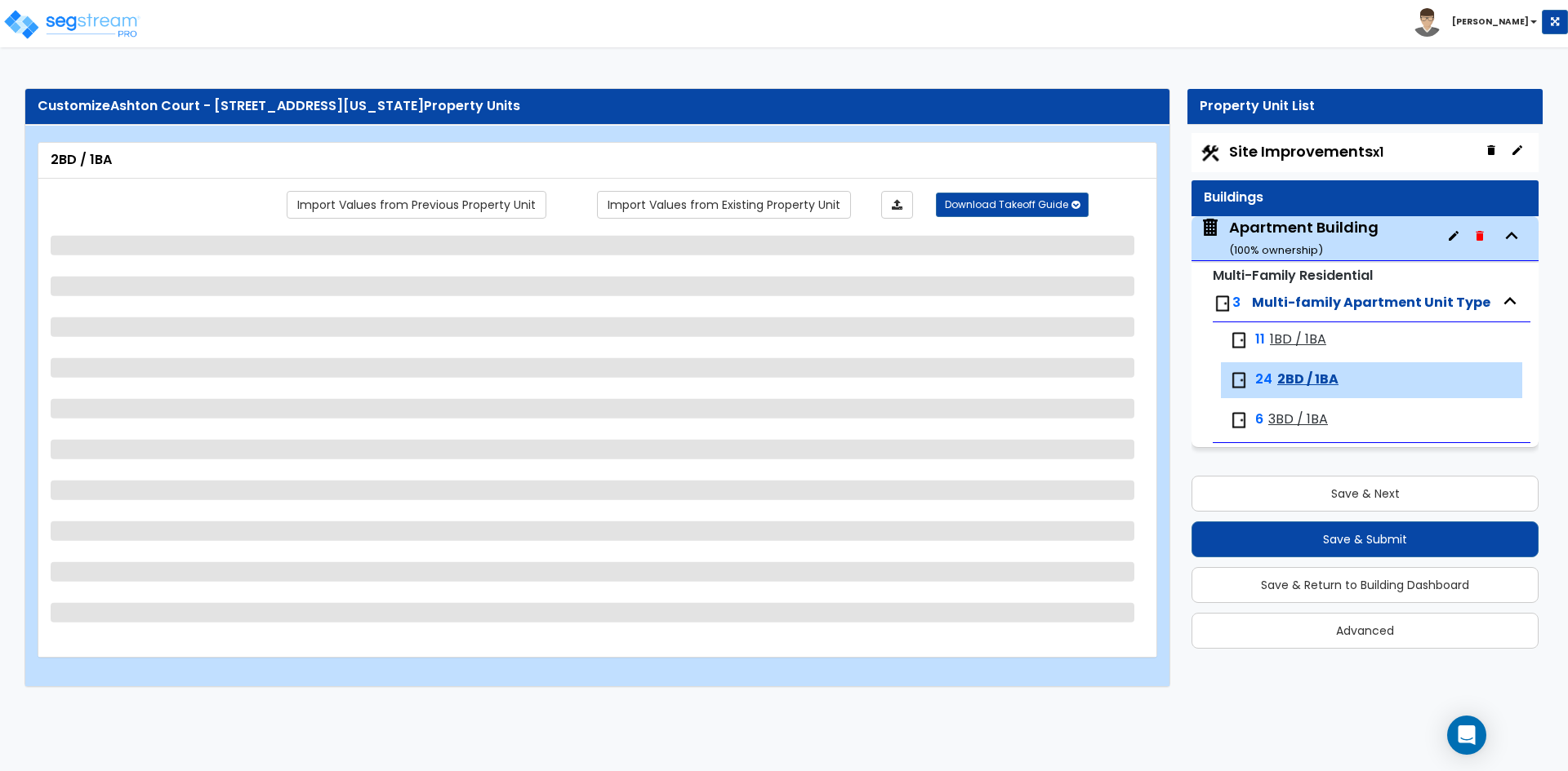
select select "1"
select select "6"
select select "1"
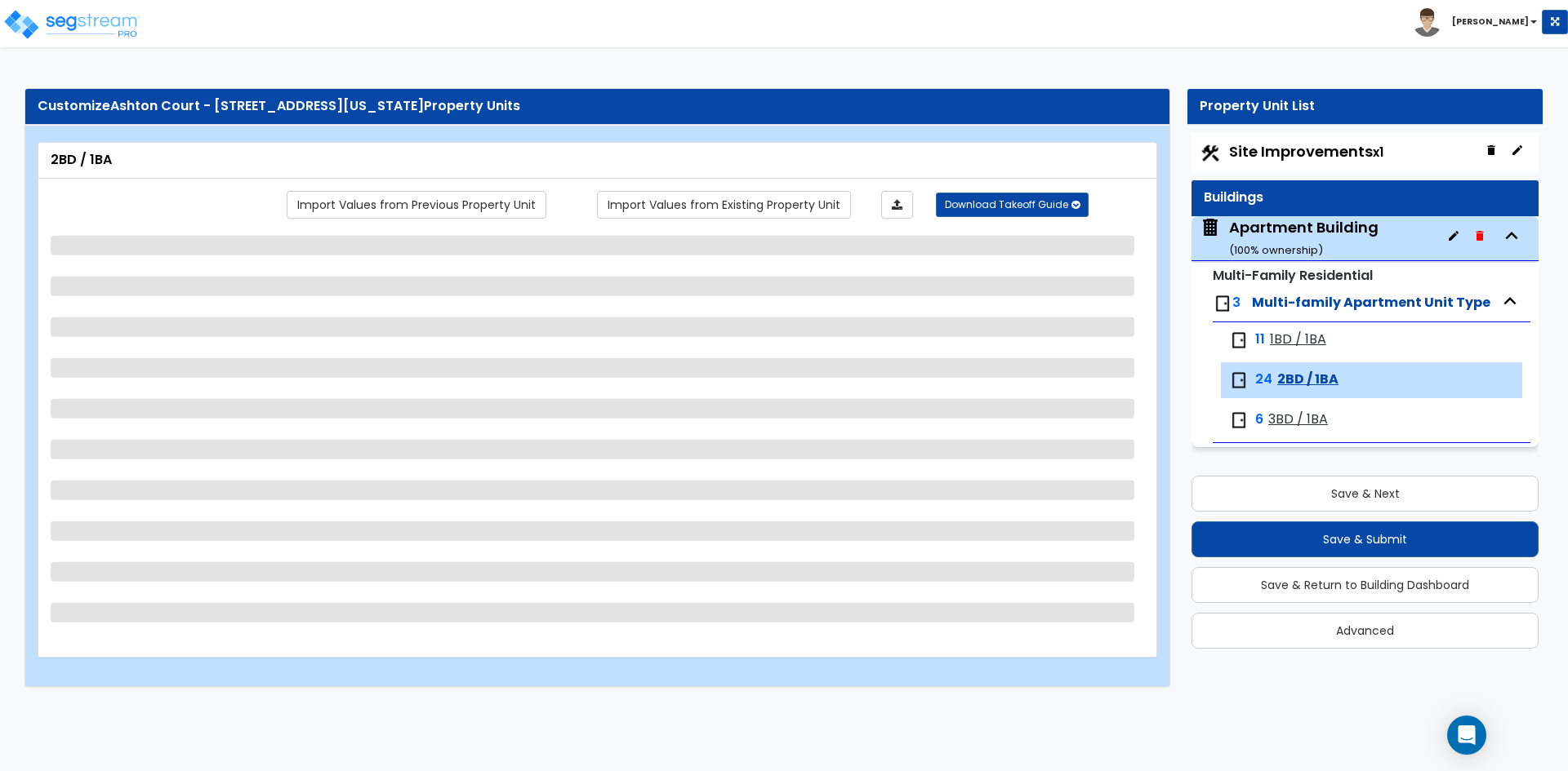
select select "1"
select select "2"
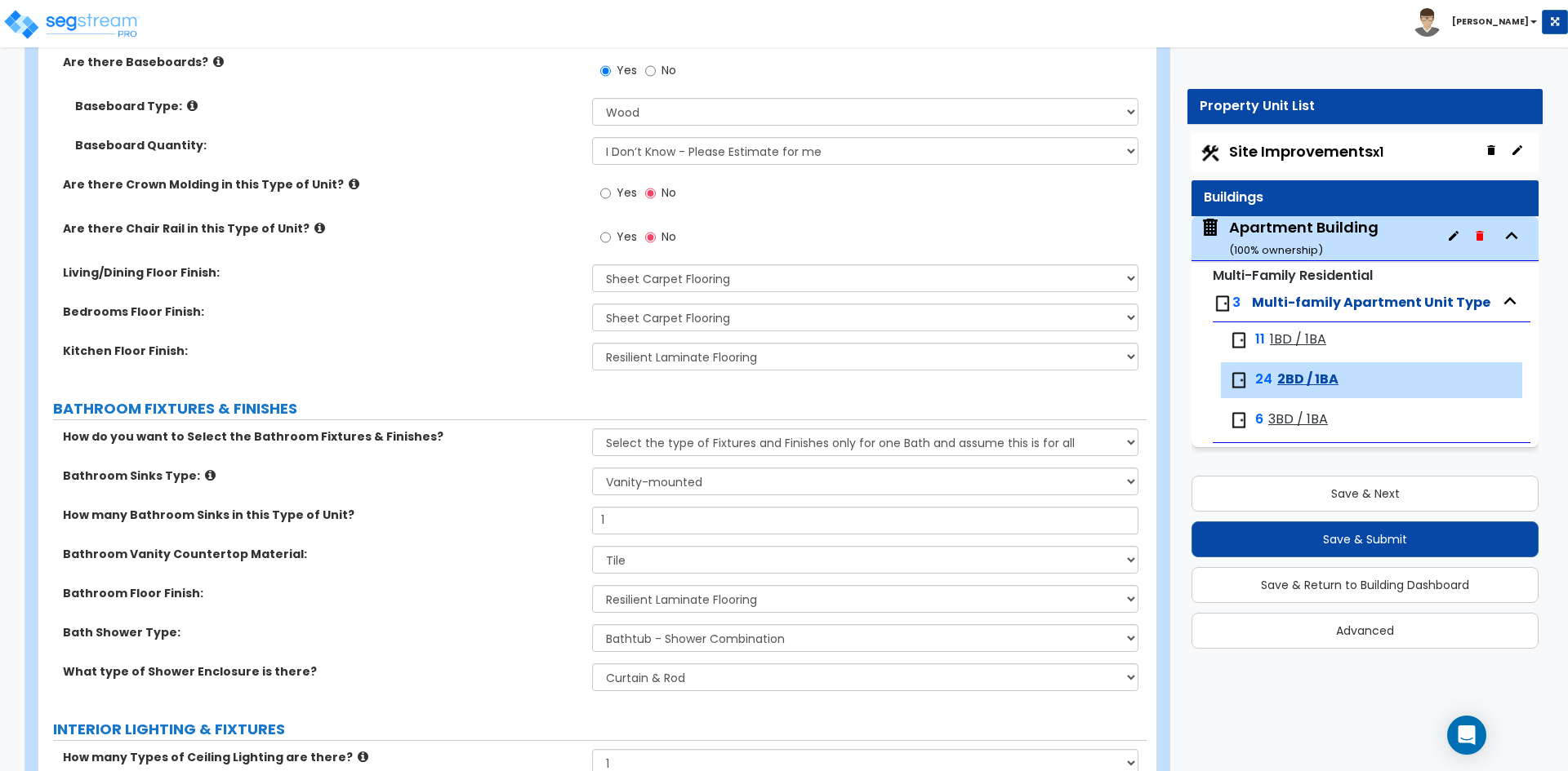
scroll to position [653, 0]
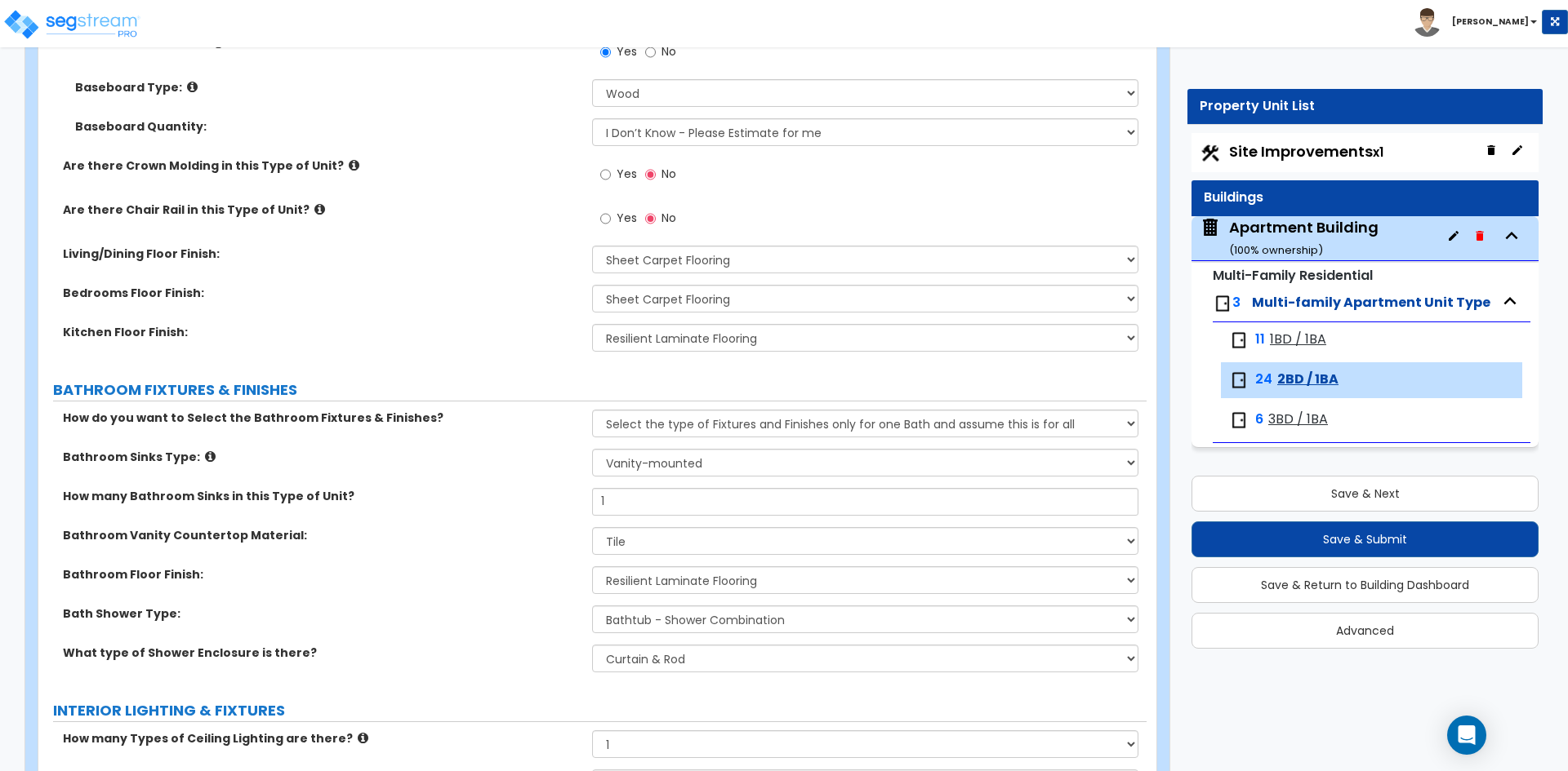
click at [443, 509] on div "How many Bathroom Sinks in this Type of Unit? 1" at bounding box center [592, 507] width 1108 height 40
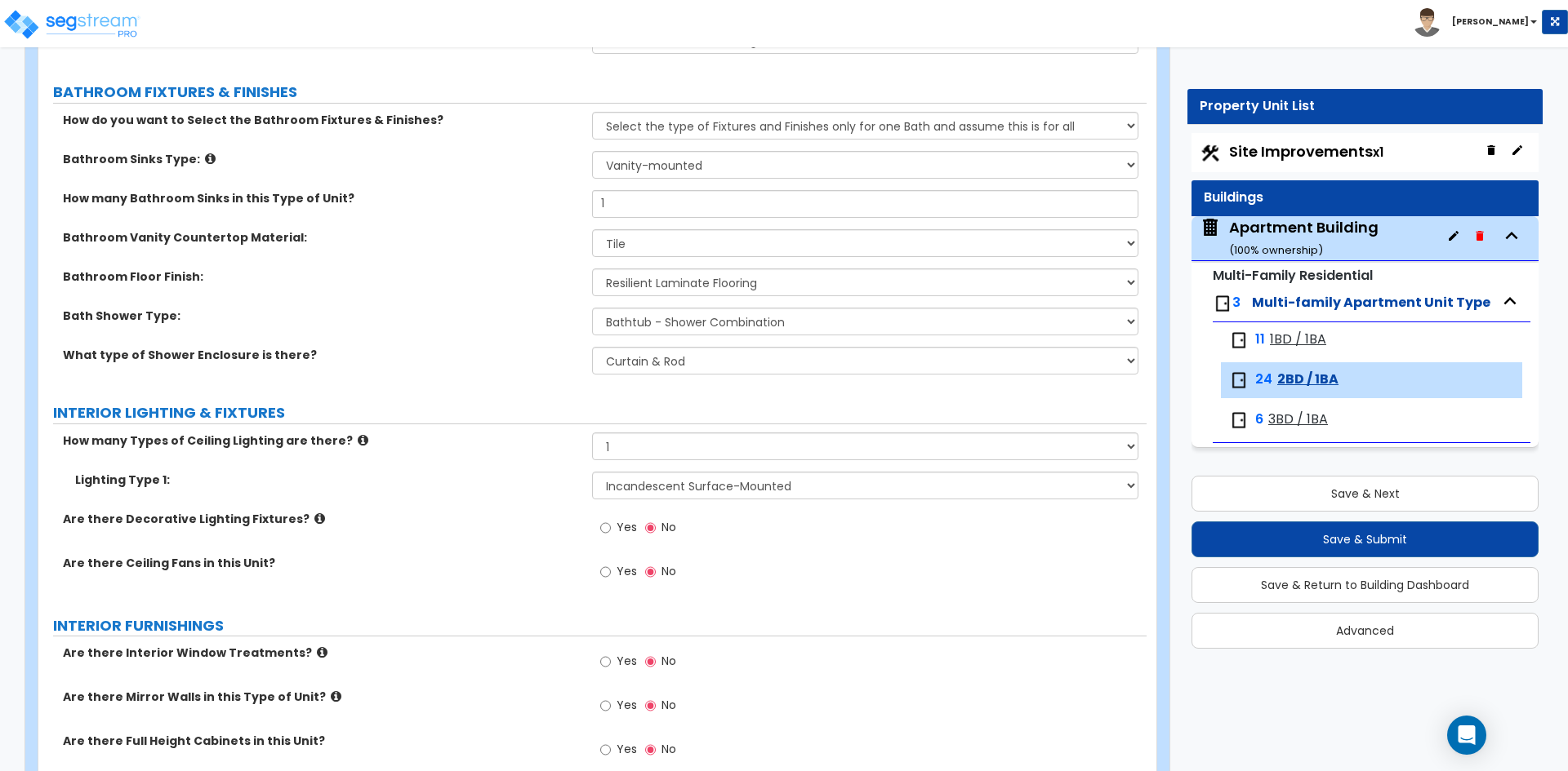
scroll to position [979, 0]
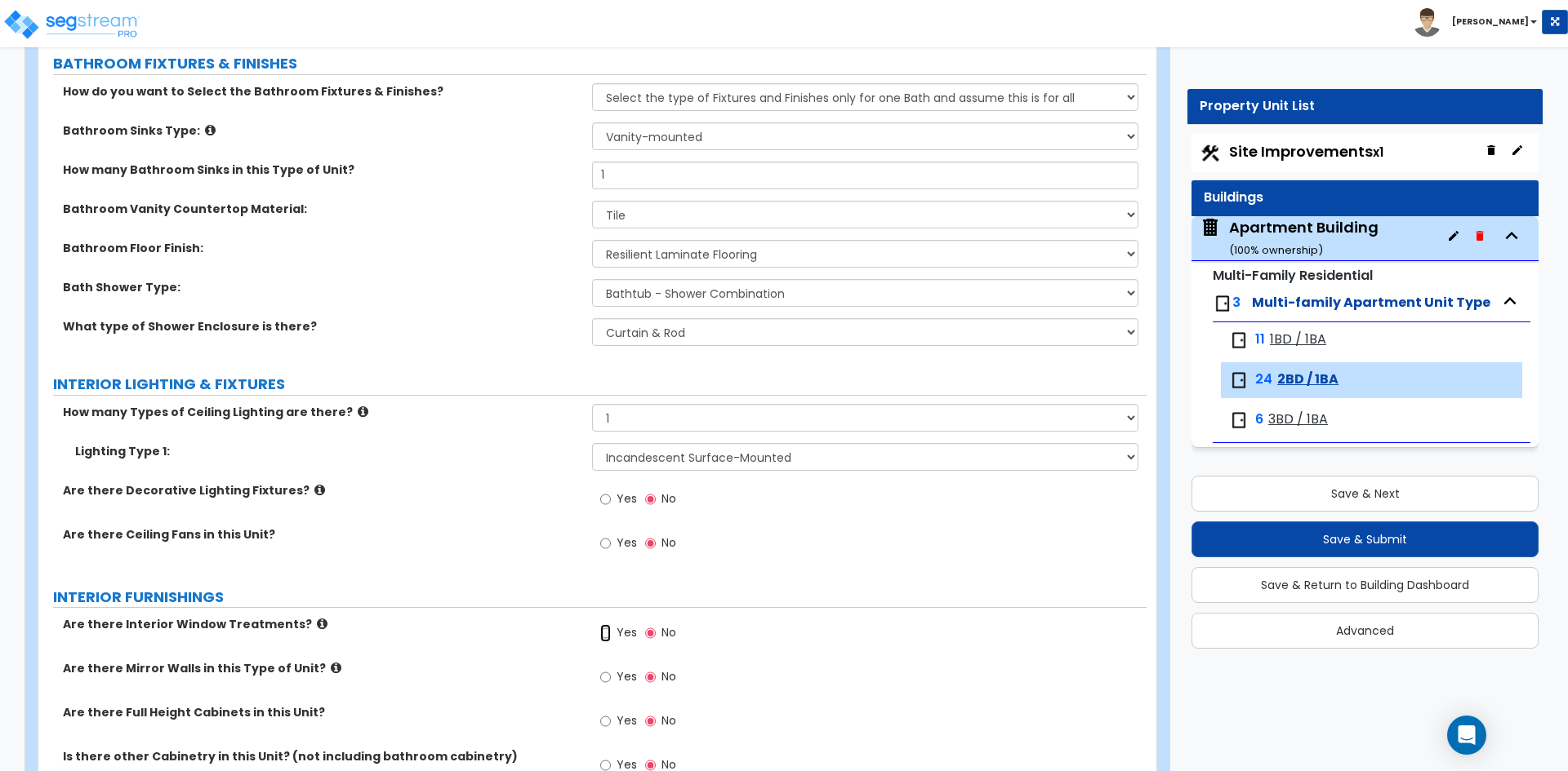
click at [611, 629] on input "Yes" at bounding box center [605, 633] width 10 height 18
radio input "true"
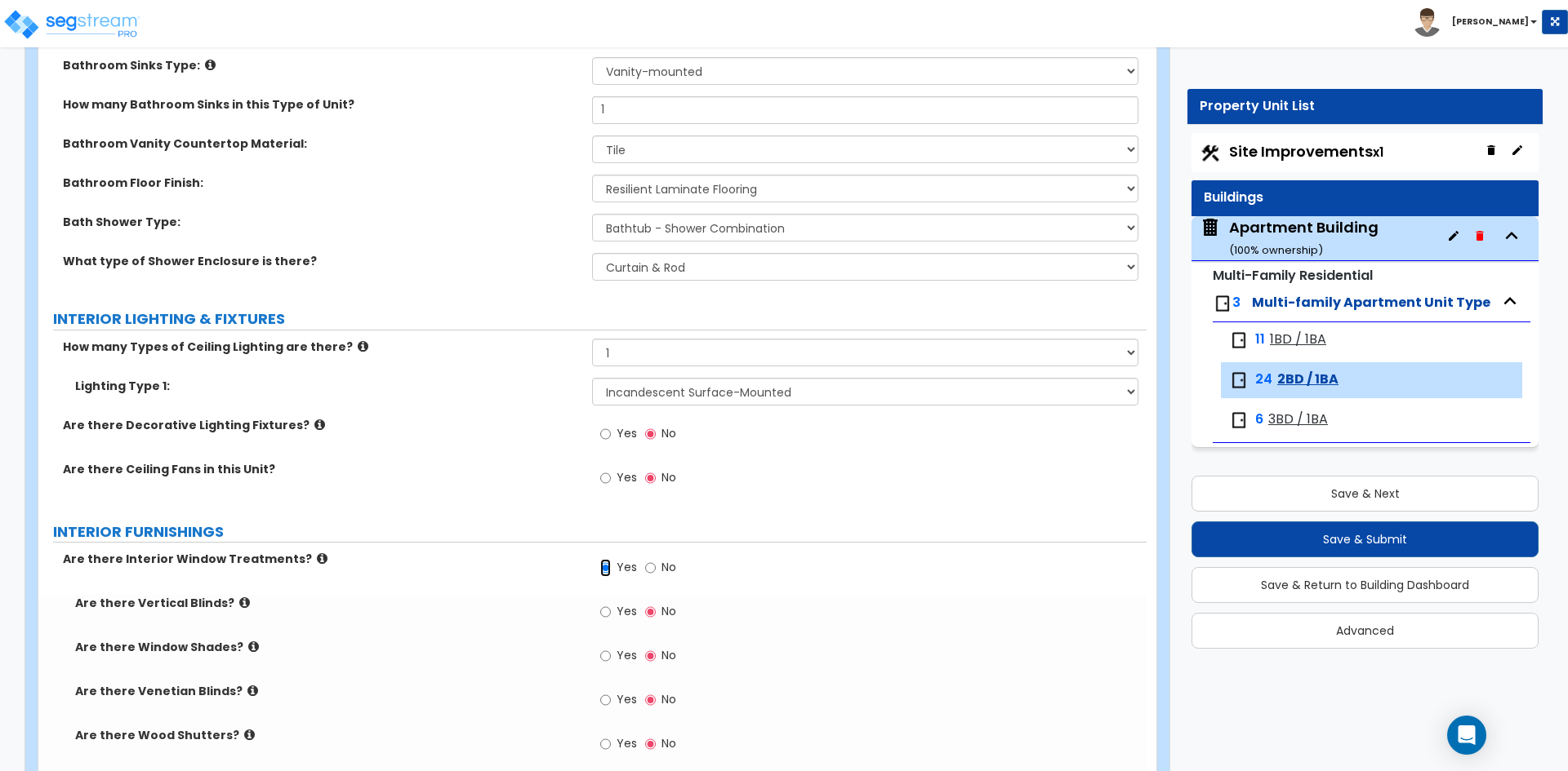
scroll to position [1143, 0]
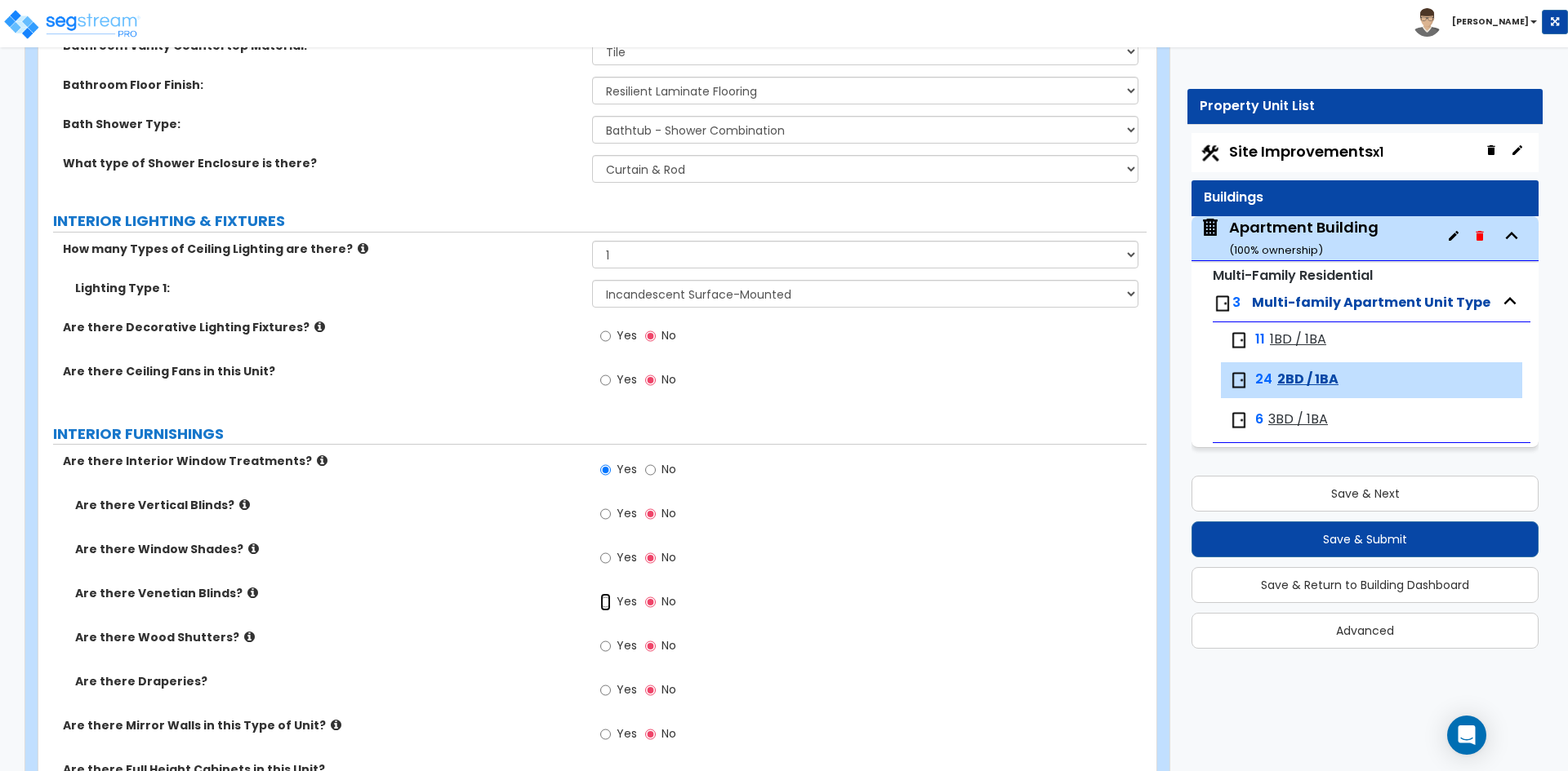
click at [608, 604] on input "Yes" at bounding box center [605, 602] width 10 height 18
radio input "true"
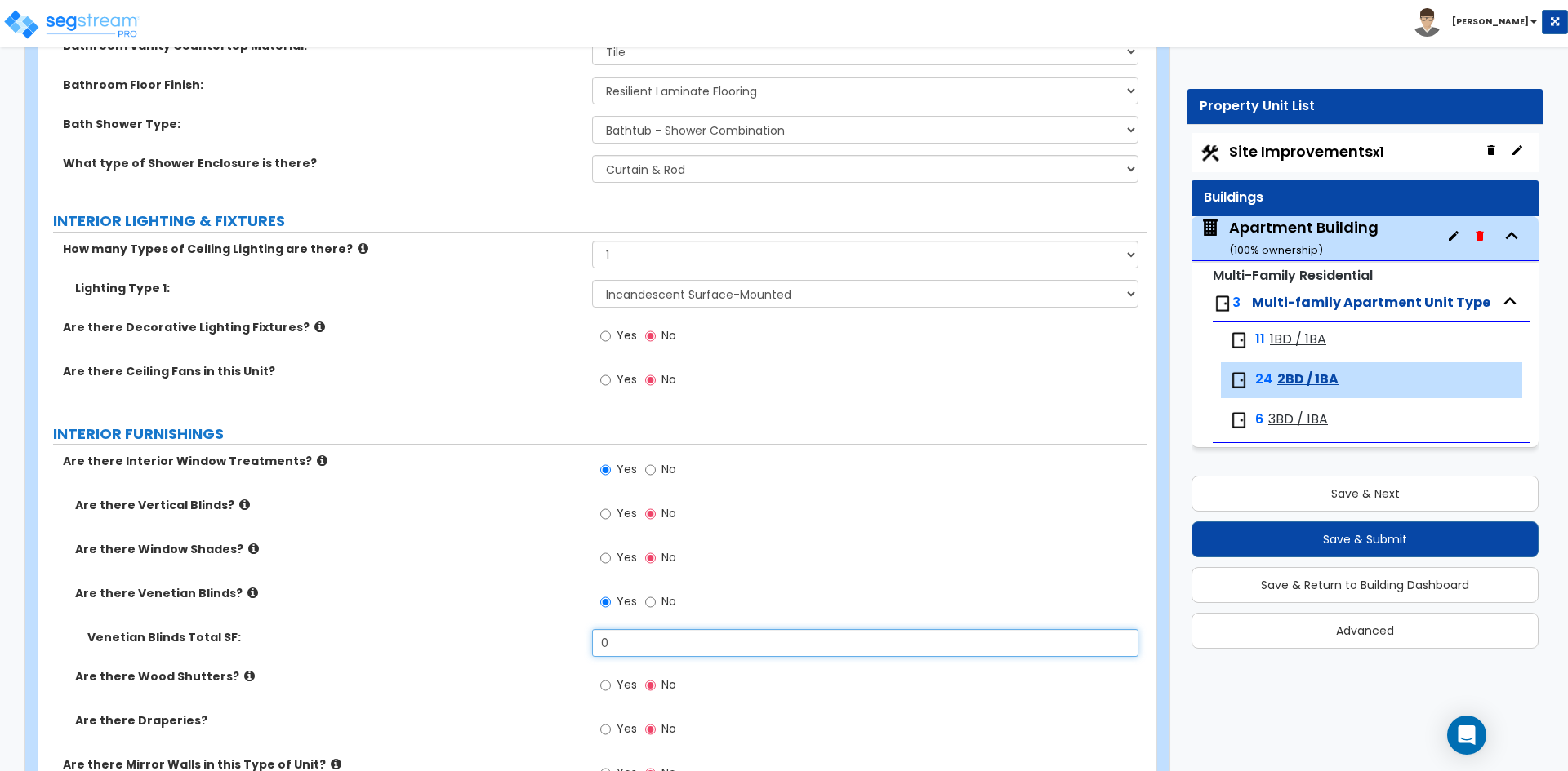
click at [688, 651] on input "0" at bounding box center [865, 642] width 545 height 27
type input "90.76"
drag, startPoint x: 527, startPoint y: 586, endPoint x: 492, endPoint y: 607, distance: 40.8
click at [521, 586] on label "Are there Venetian Blinds?" at bounding box center [328, 593] width 505 height 16
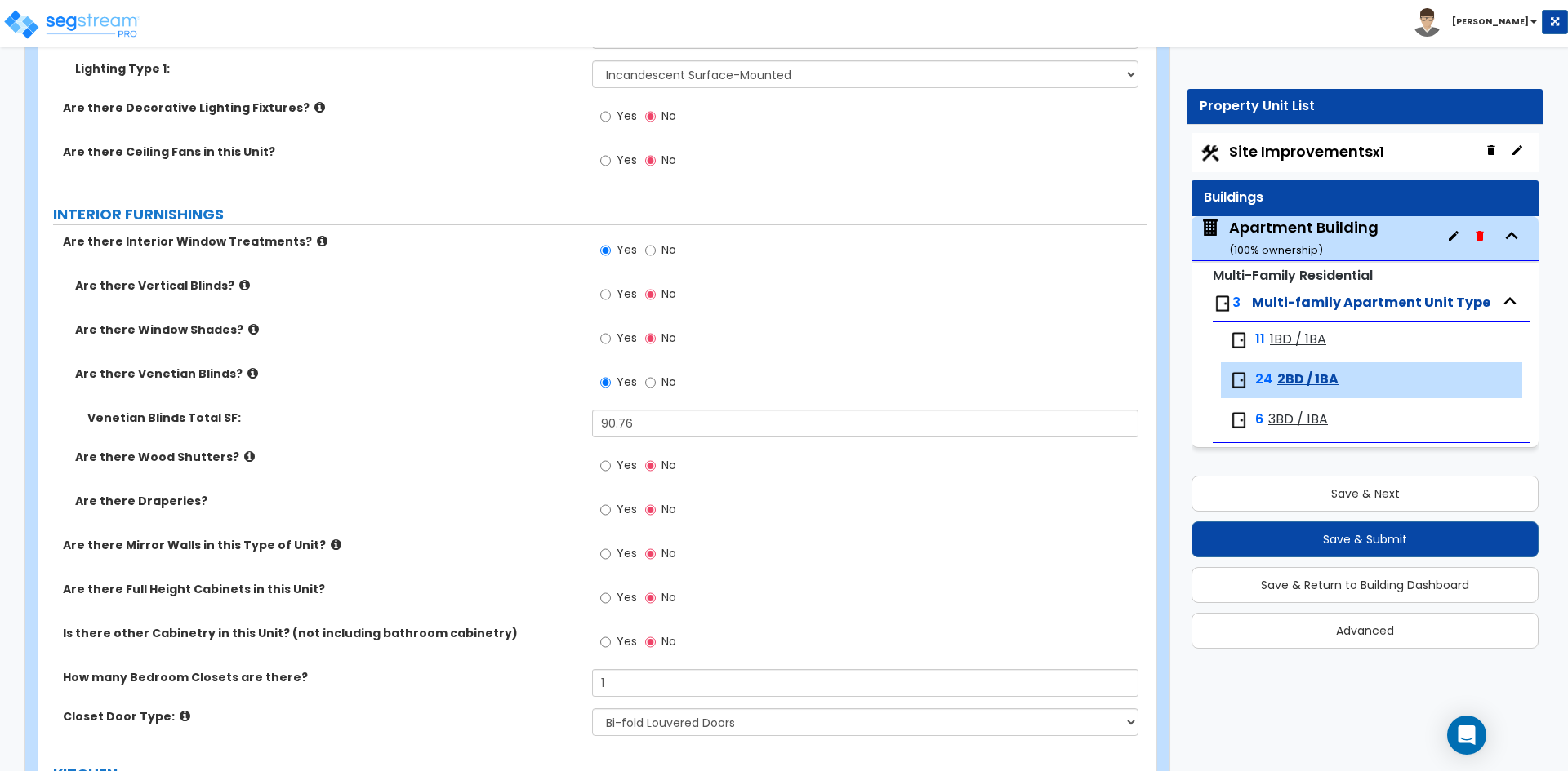
scroll to position [1388, 0]
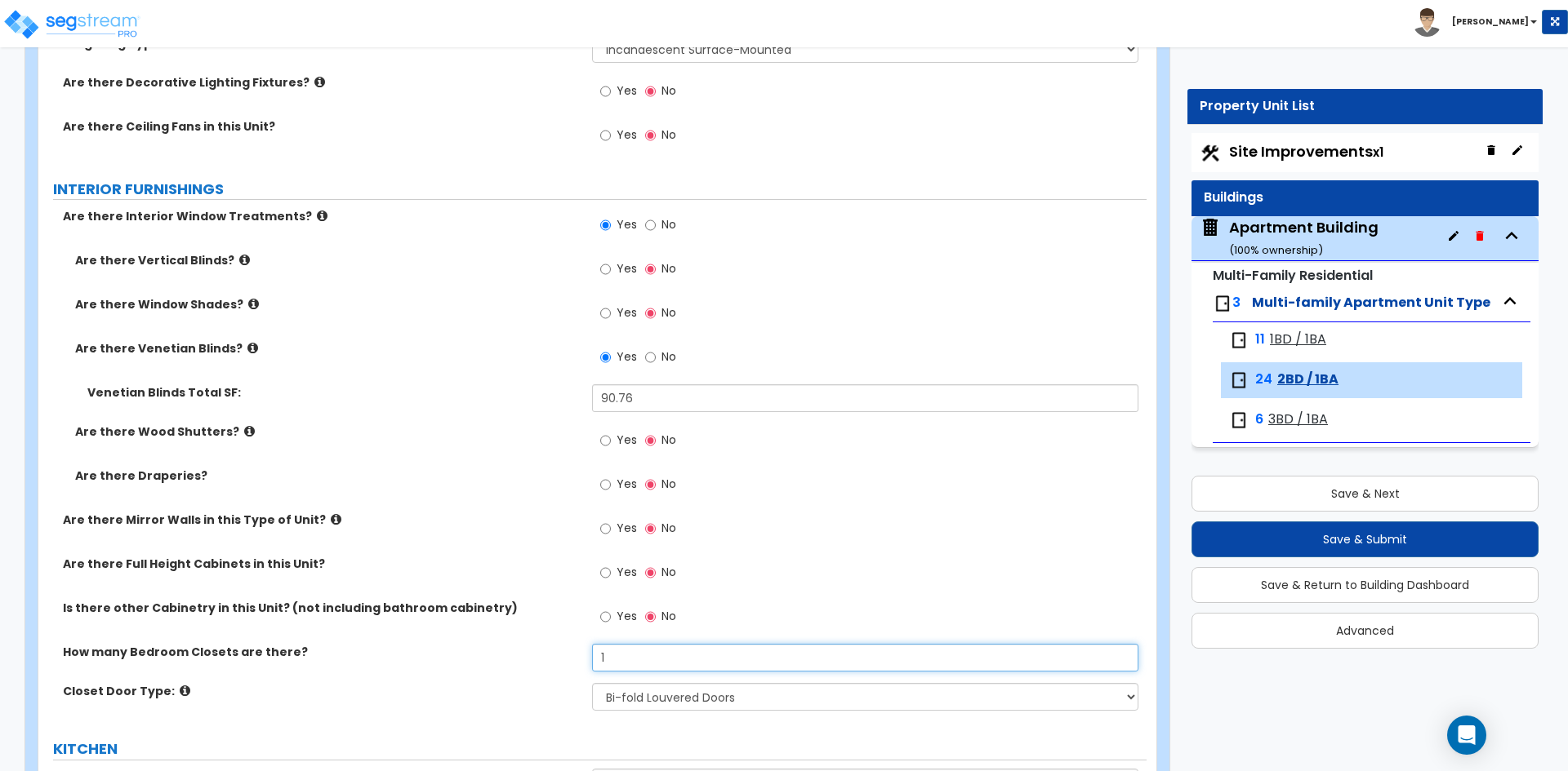
click at [635, 660] on input "1" at bounding box center [865, 657] width 545 height 27
type input "2"
click at [615, 697] on select "None Bi-fold Louvered Doors Bi-fold Panel Doors Sliding Doors Hinged Wood Door" at bounding box center [865, 697] width 545 height 27
drag, startPoint x: 615, startPoint y: 697, endPoint x: 574, endPoint y: 695, distance: 41.0
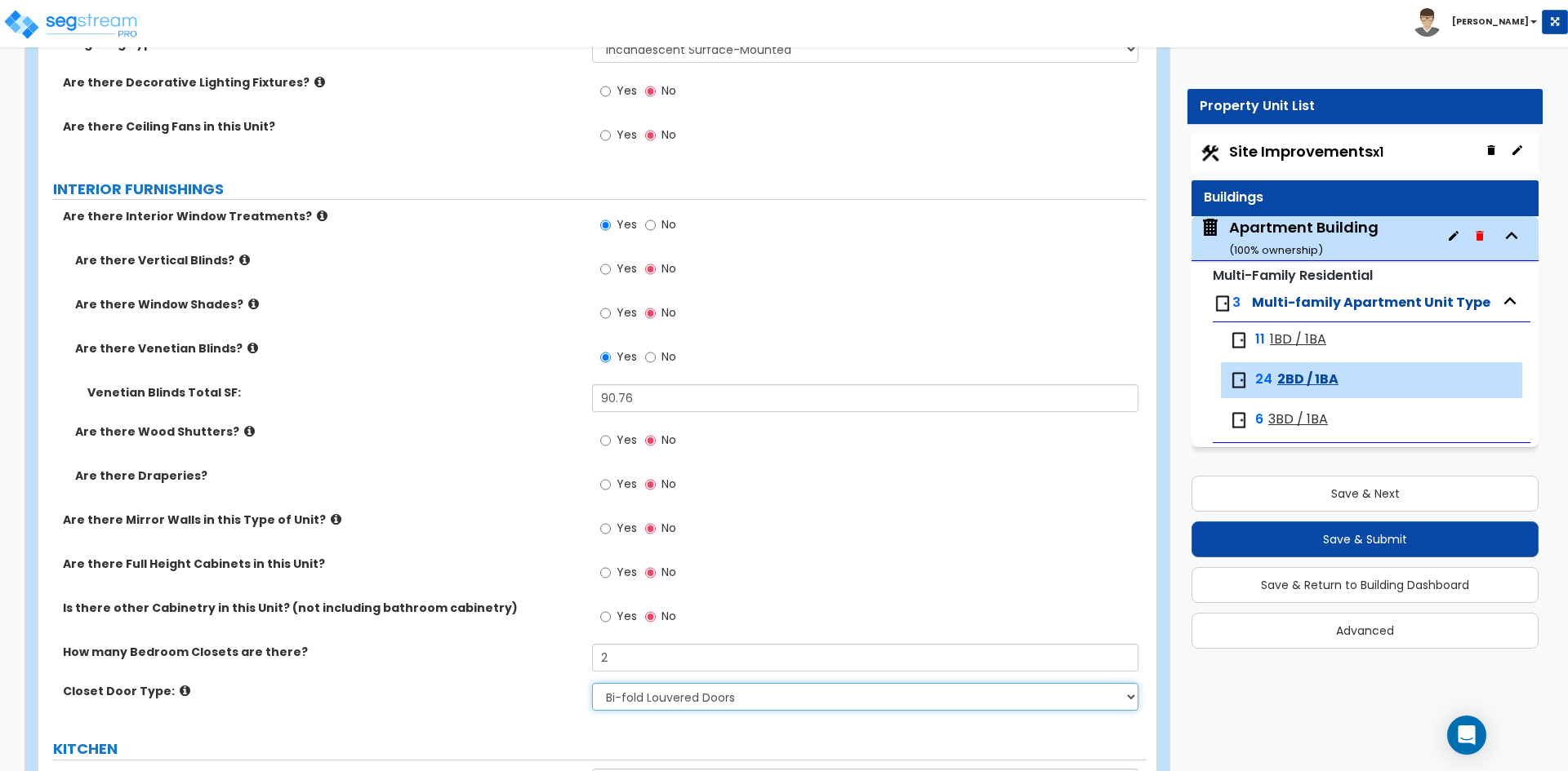
click at [615, 697] on select "None Bi-fold Louvered Doors Bi-fold Panel Doors Sliding Doors Hinged Wood Door" at bounding box center [865, 697] width 545 height 27
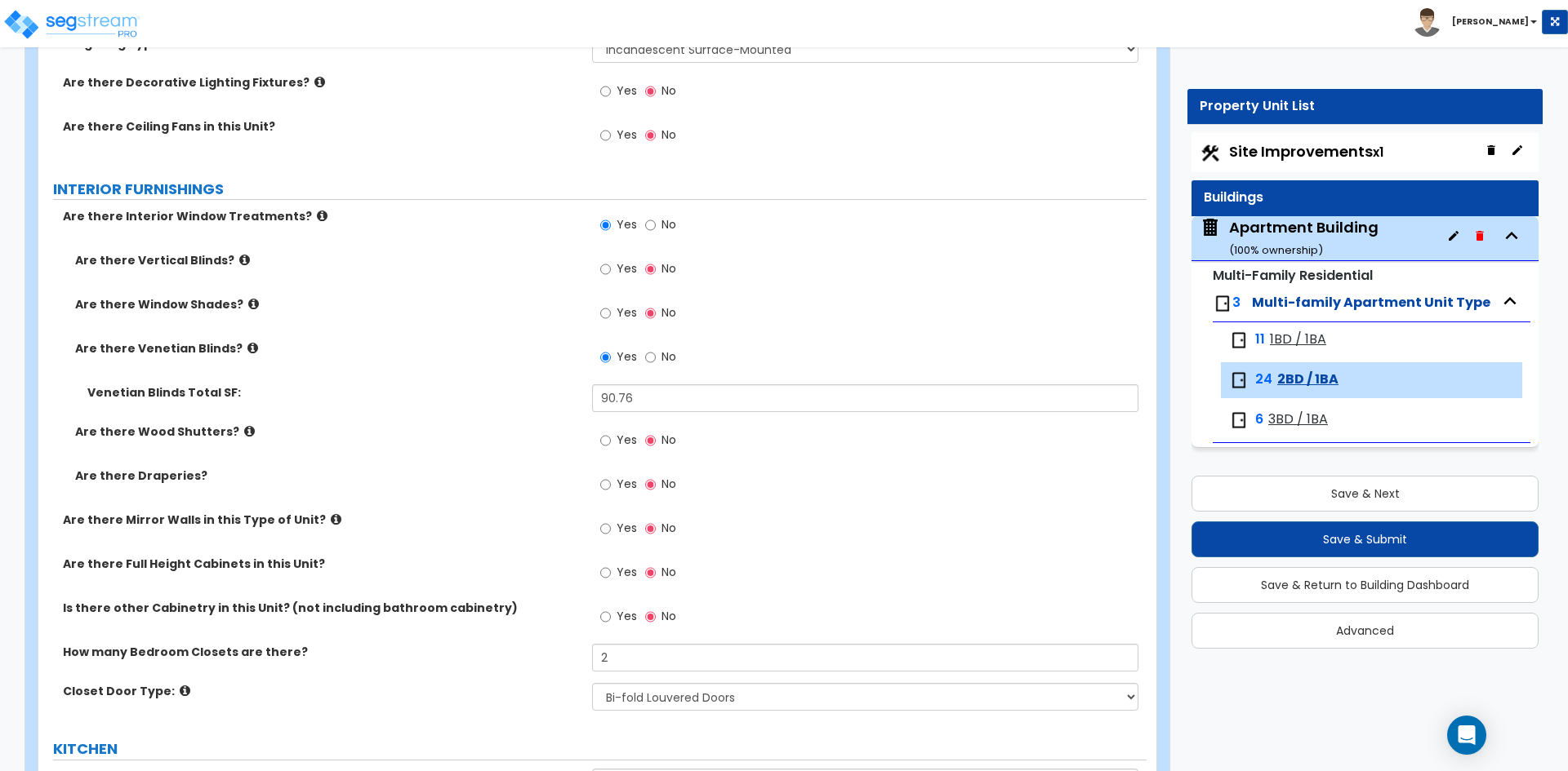
click at [488, 688] on label "Closet Door Type:" at bounding box center [321, 691] width 517 height 16
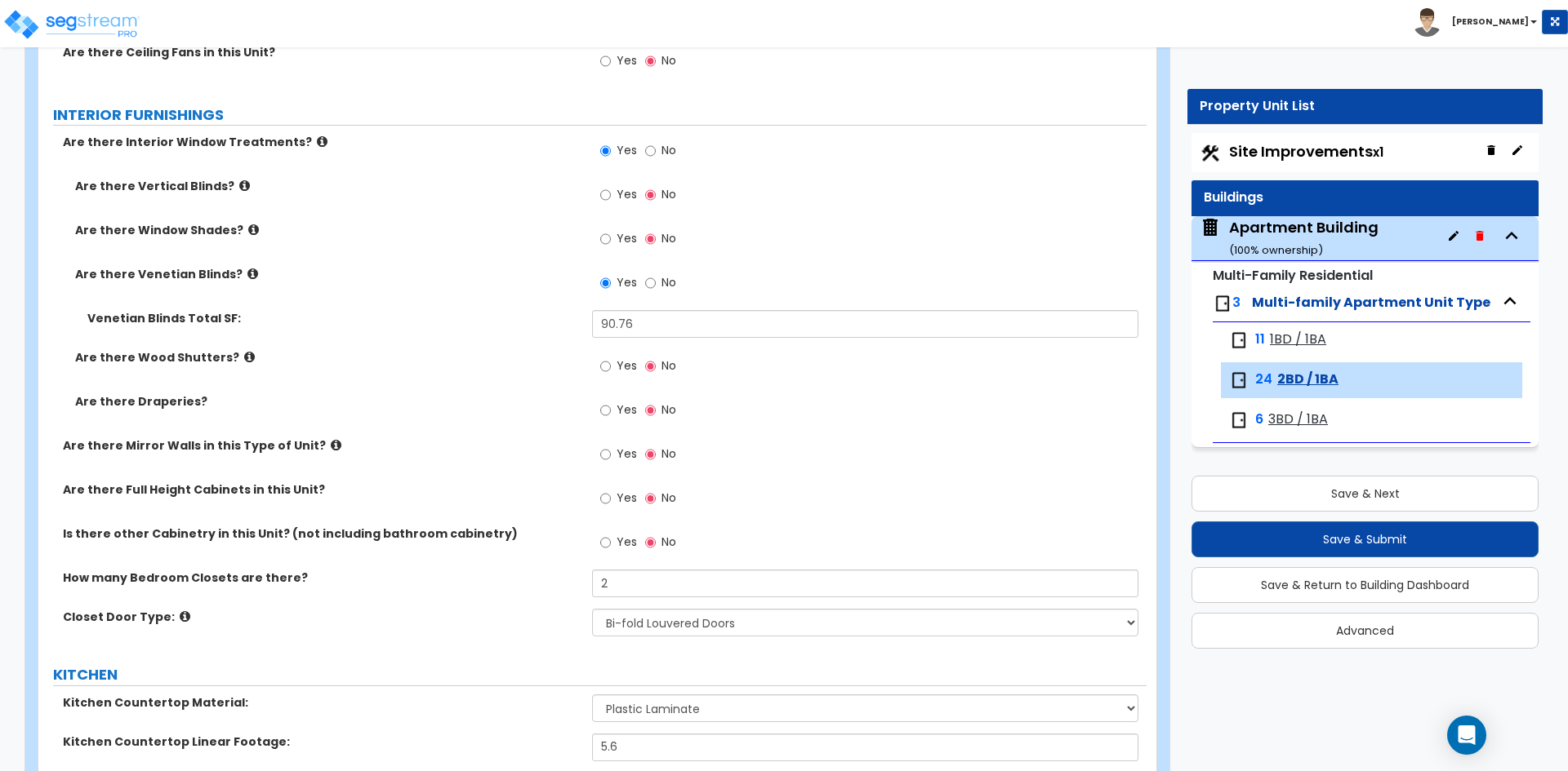
scroll to position [1550, 0]
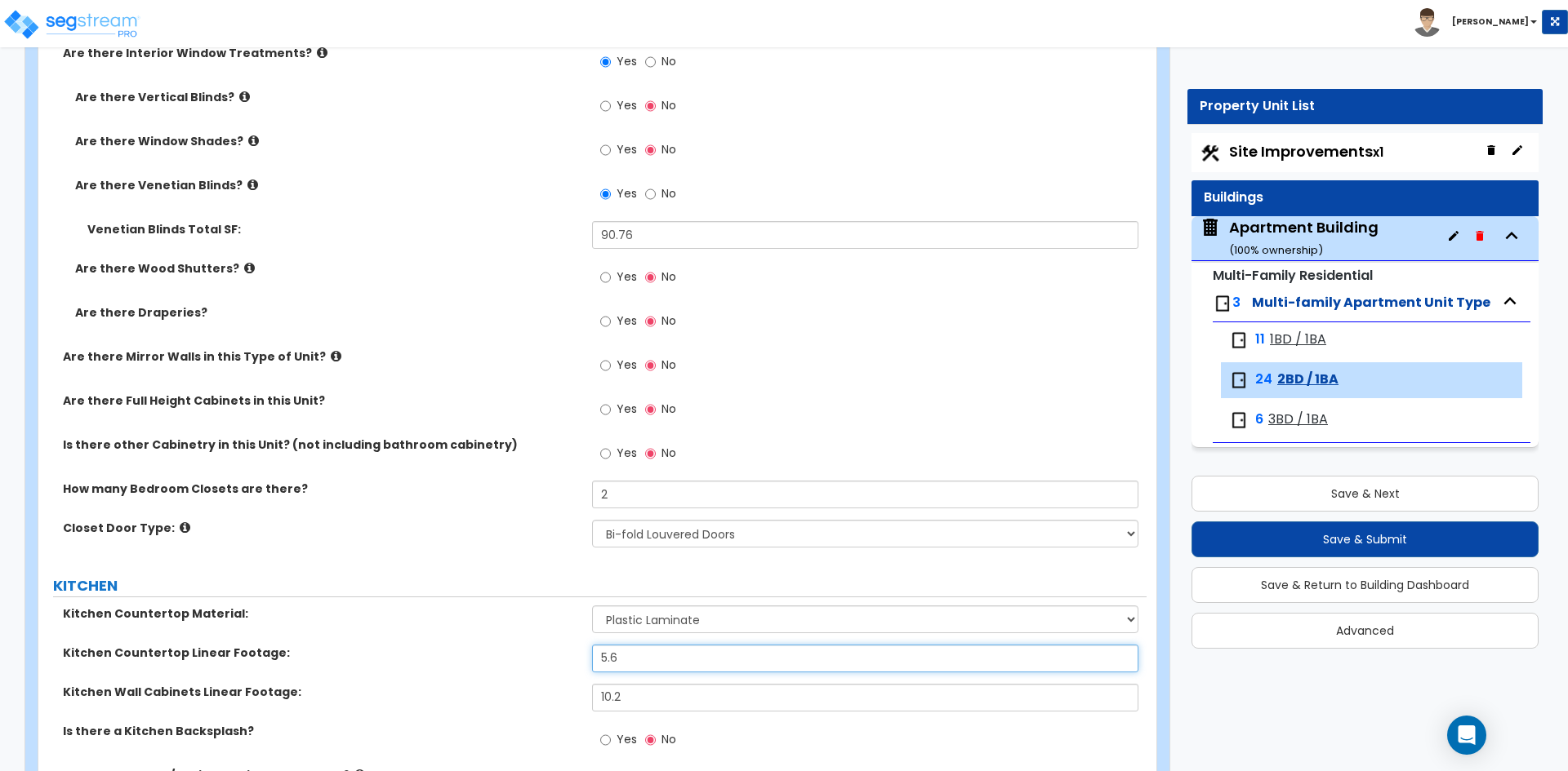
click at [690, 669] on input "5.6" at bounding box center [865, 658] width 545 height 27
click at [688, 660] on input "5.6" at bounding box center [865, 658] width 545 height 27
type input "8.6"
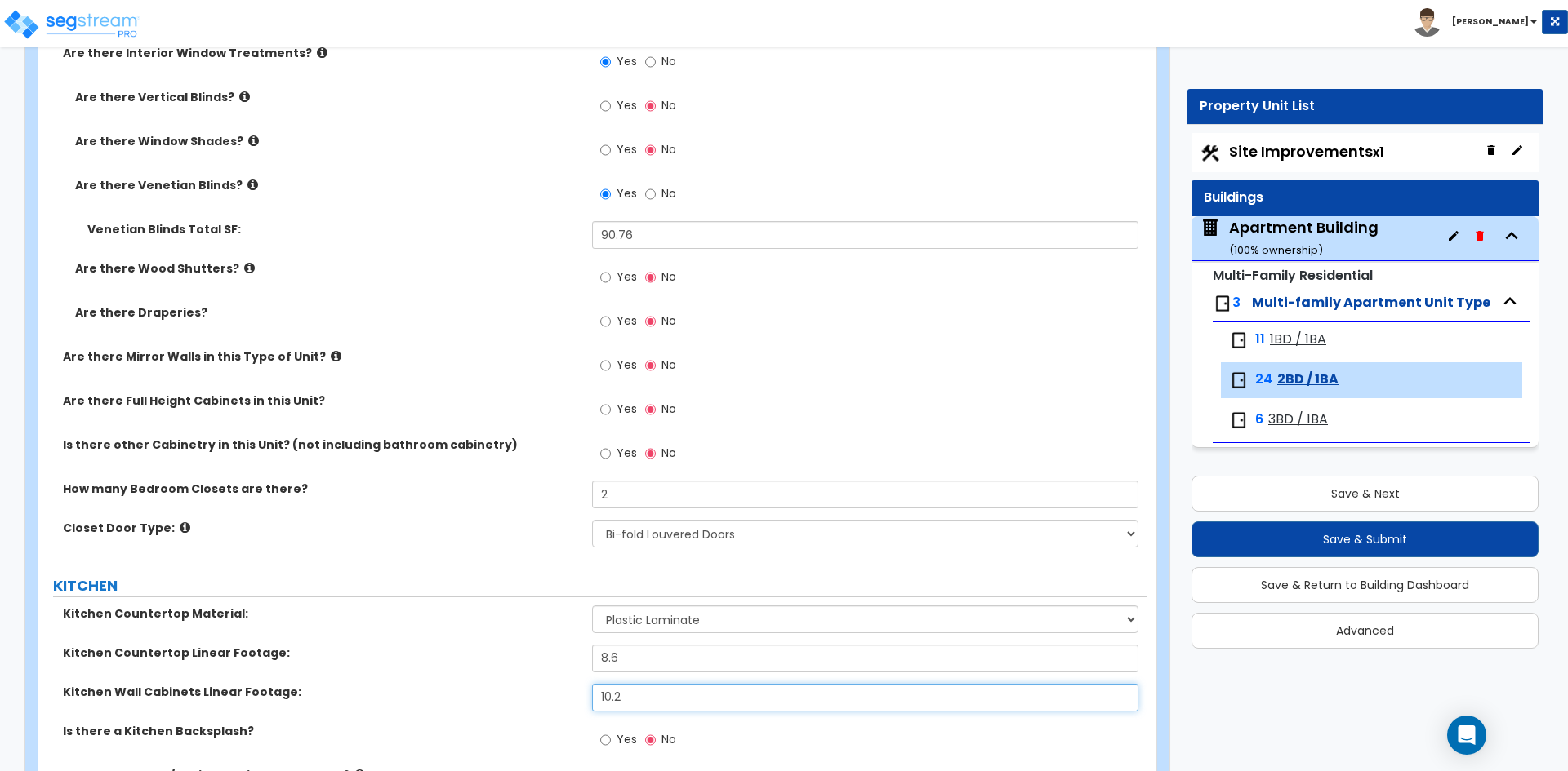
click at [655, 699] on input "10.2" at bounding box center [865, 698] width 545 height 27
click at [660, 709] on input "10.2" at bounding box center [865, 698] width 545 height 27
type input "11.3"
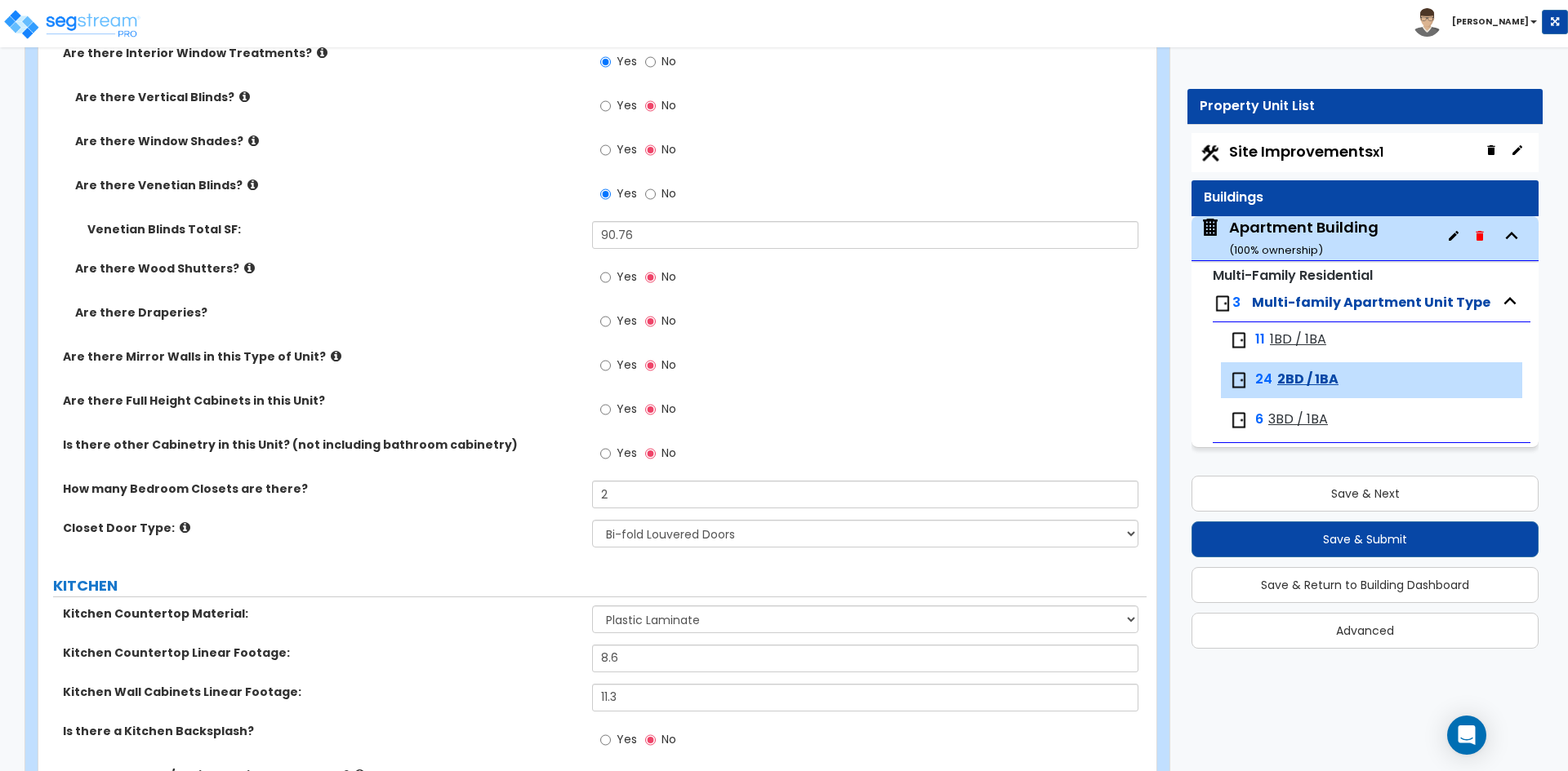
click at [445, 668] on div "Kitchen Countertop Linear Footage: 8.6" at bounding box center [592, 665] width 1108 height 40
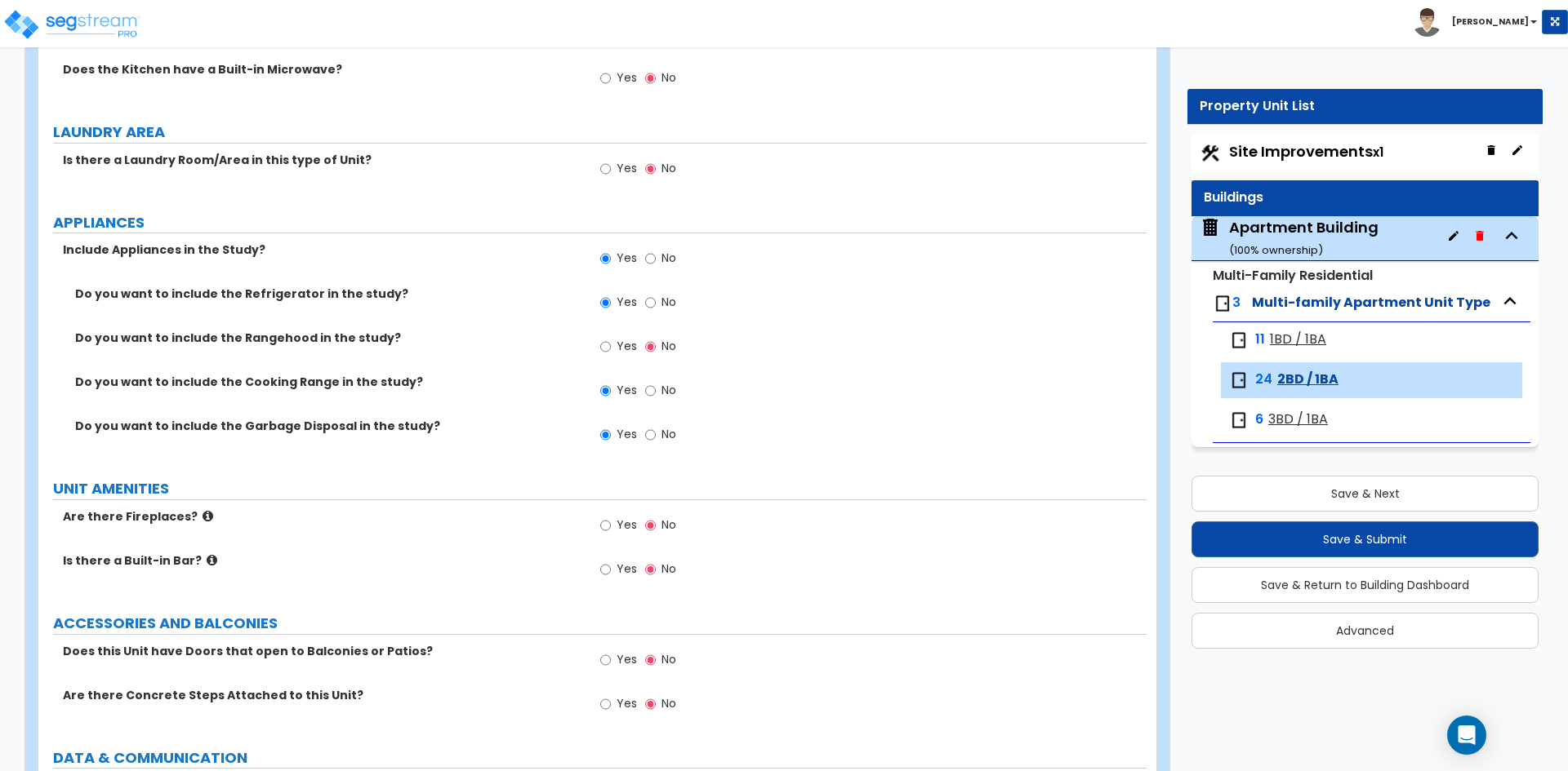
scroll to position [2530, 0]
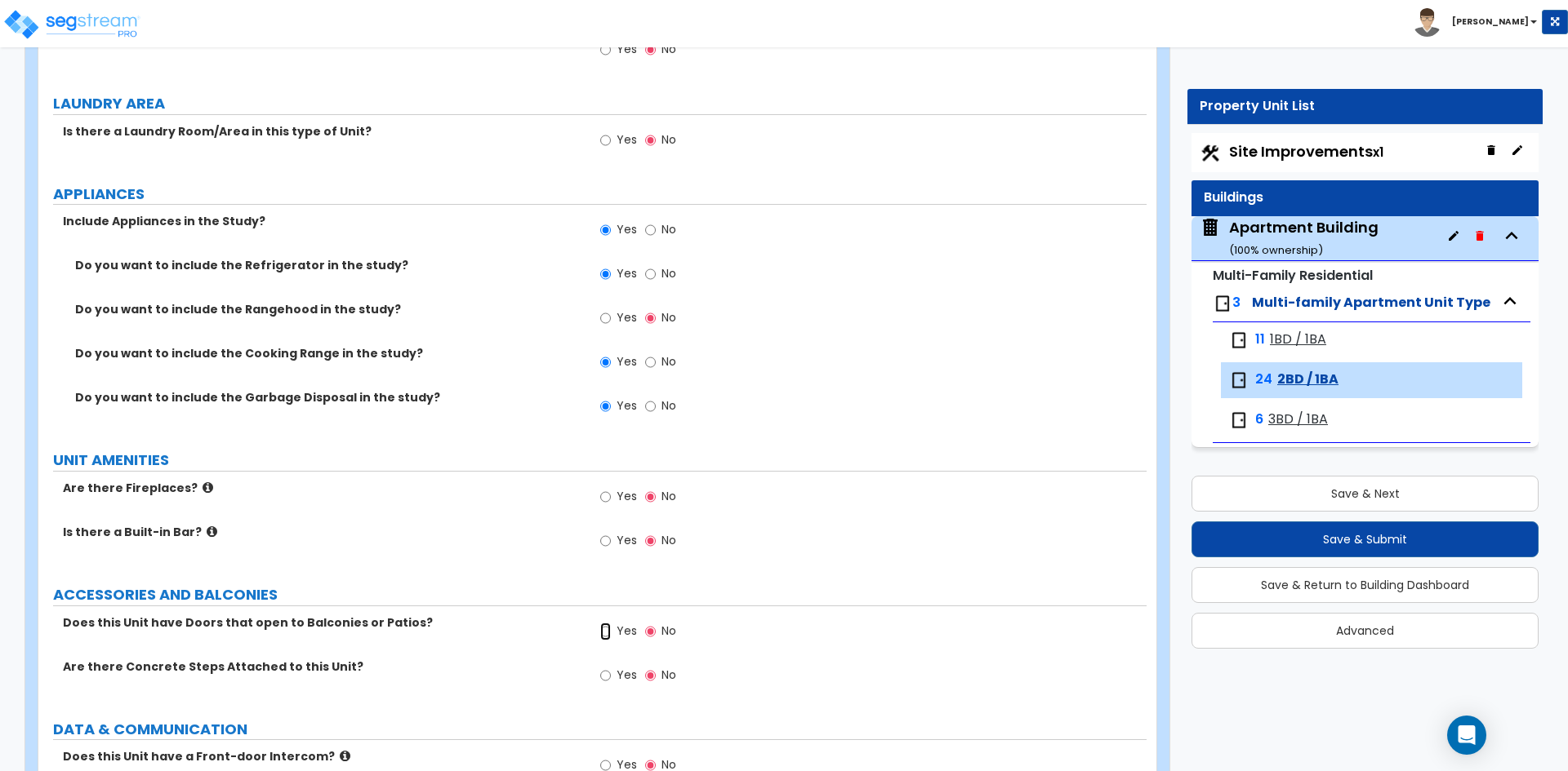
click at [610, 631] on input "Yes" at bounding box center [605, 632] width 10 height 18
radio input "true"
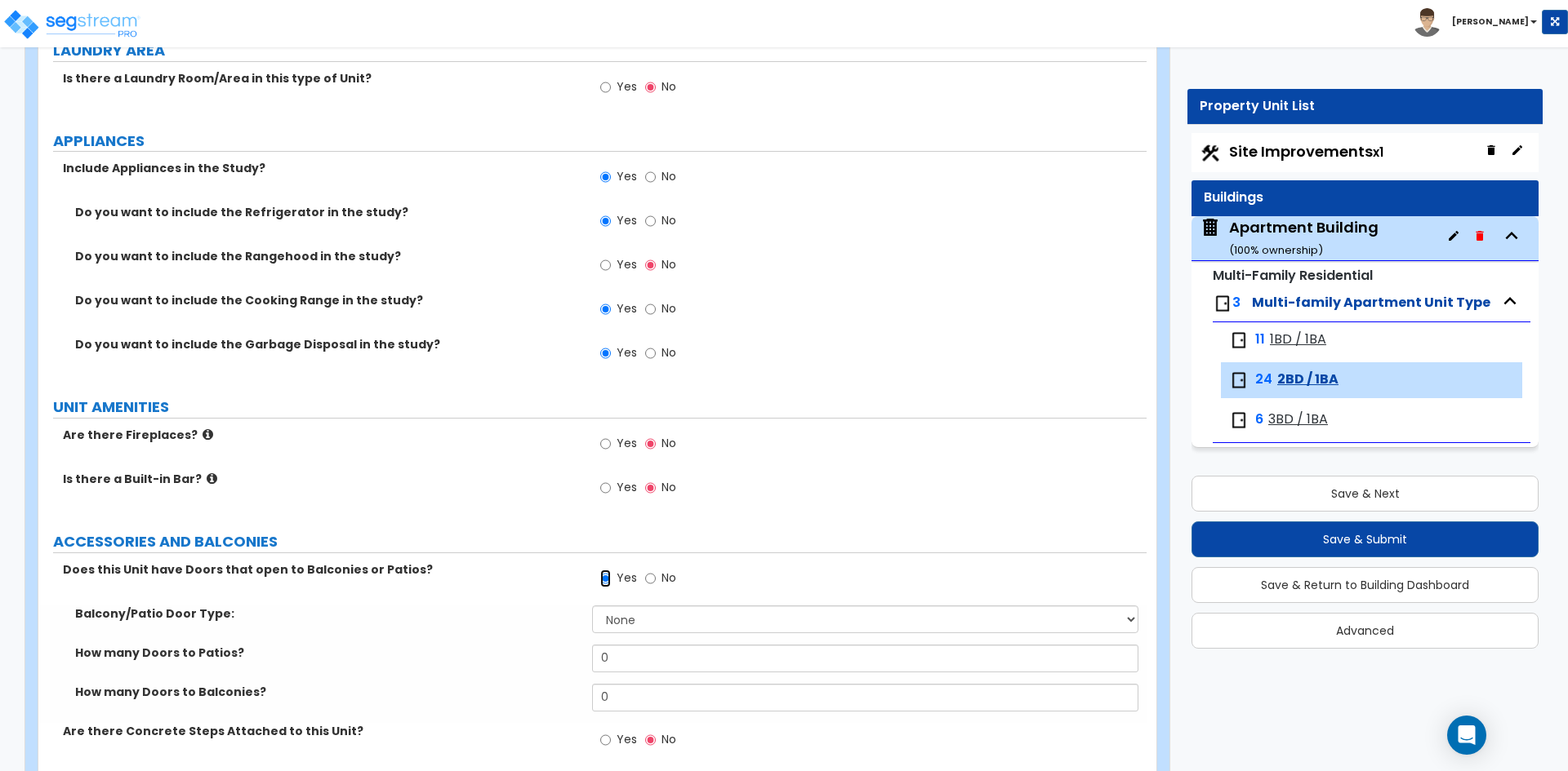
scroll to position [2611, 0]
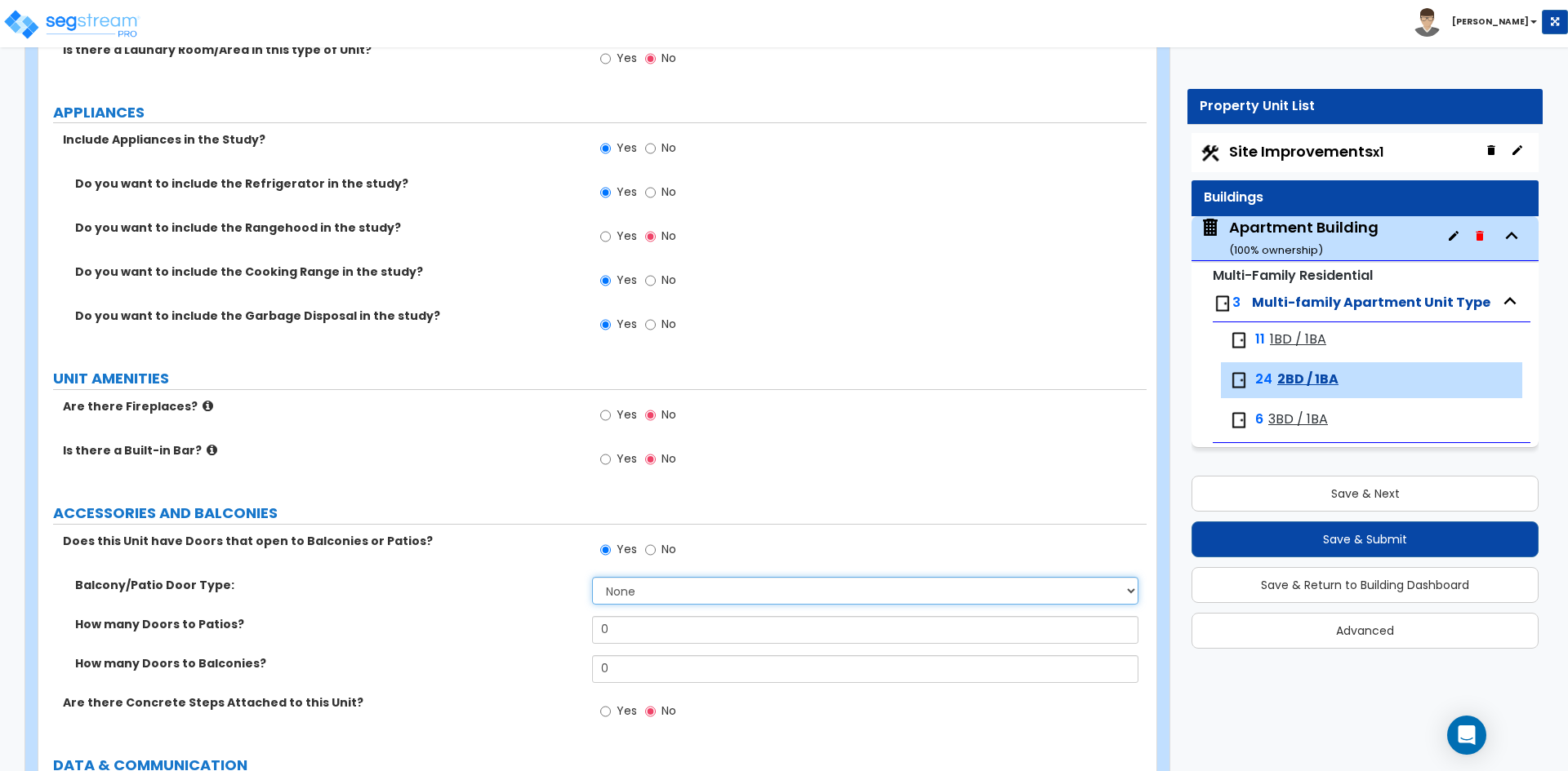
click at [655, 593] on select "None Single Hinged Doors Double Hinged Doors Single French Doors Double French …" at bounding box center [865, 590] width 545 height 27
select select "5"
click at [592, 577] on select "None Single Hinged Doors Double Hinged Doors Single French Doors Double French …" at bounding box center [865, 590] width 545 height 27
click at [617, 629] on input "0" at bounding box center [865, 630] width 545 height 27
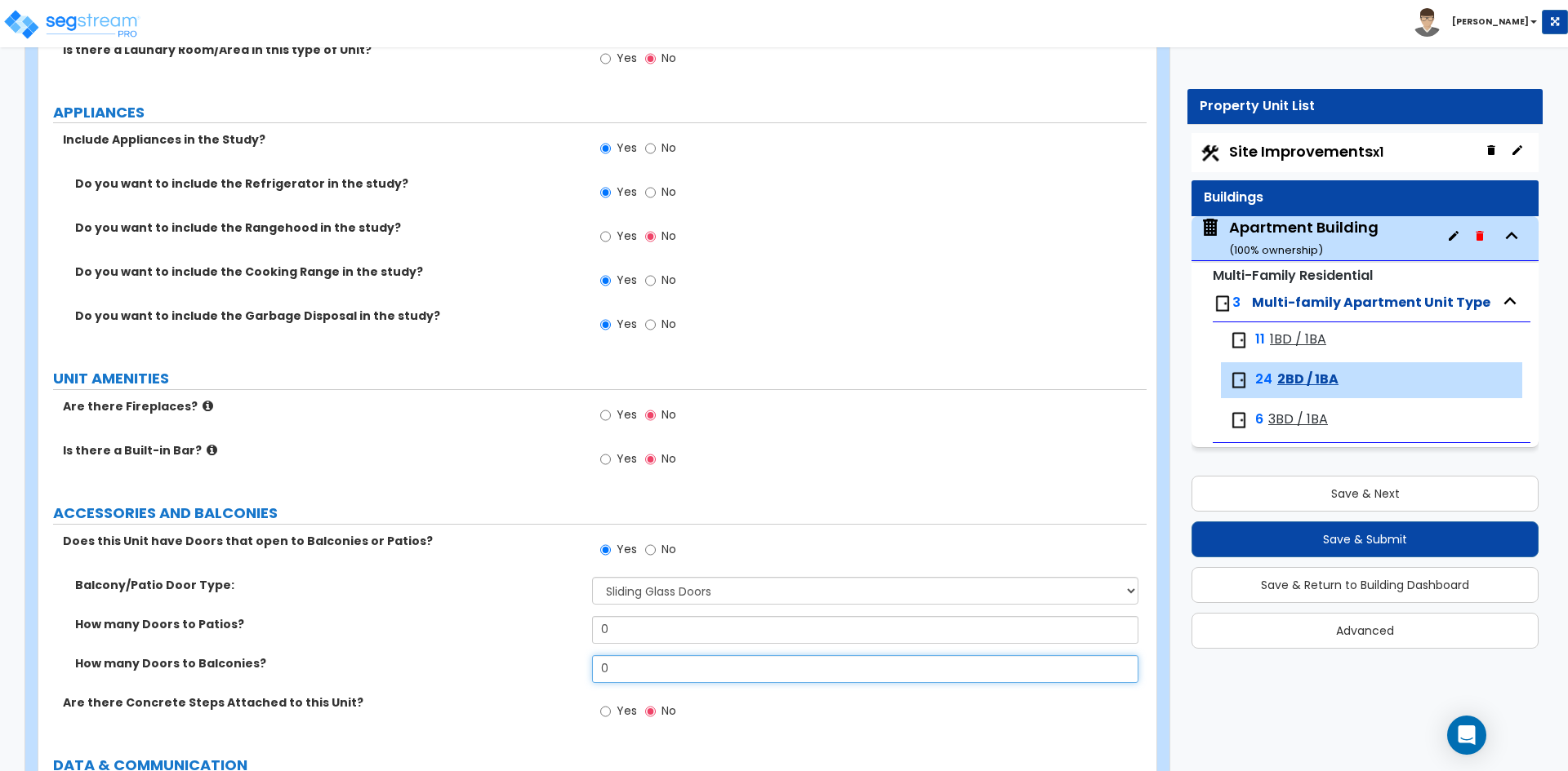
click at [622, 672] on input "0" at bounding box center [865, 668] width 545 height 27
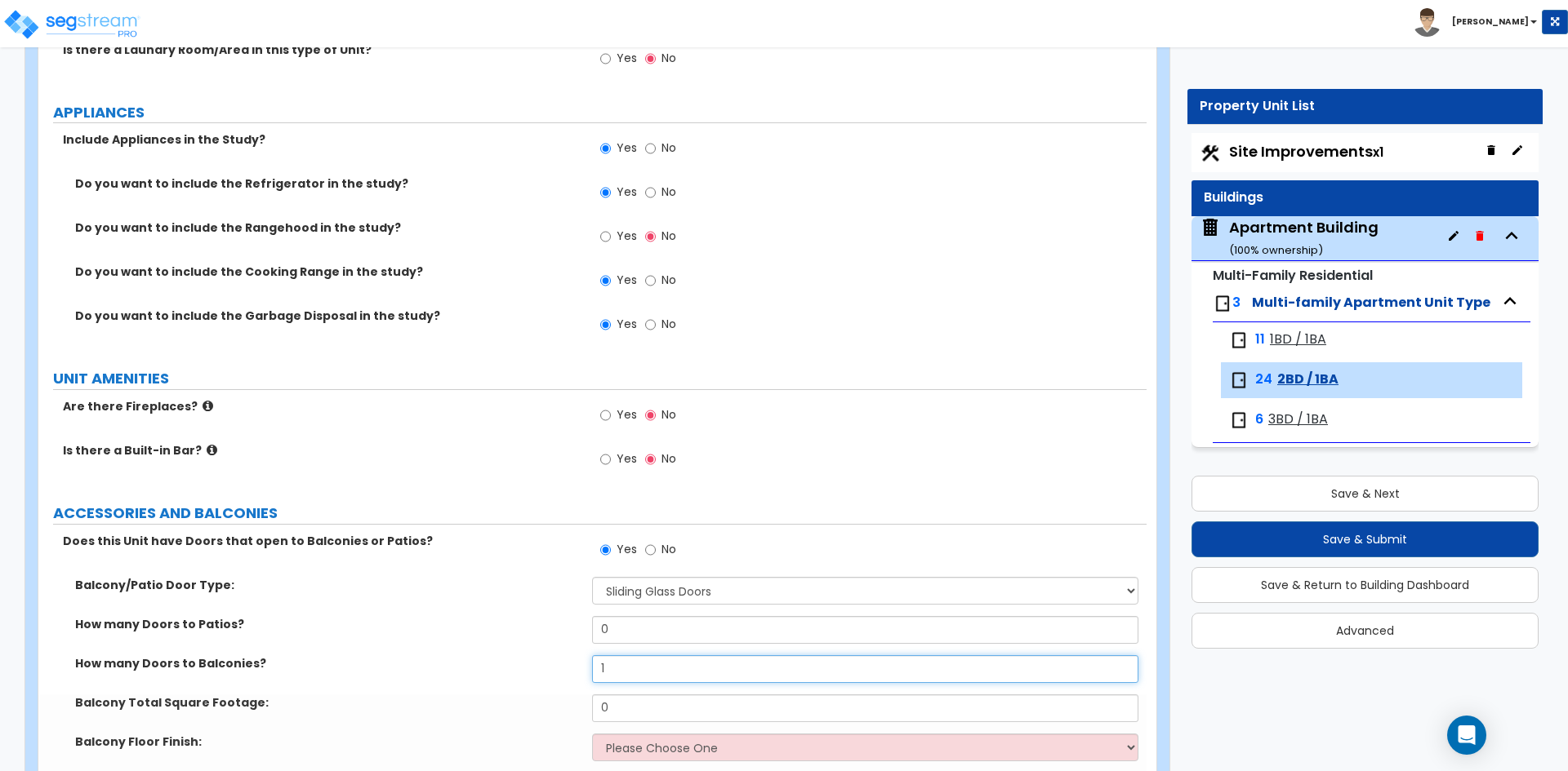
type input "1"
click at [629, 707] on input "0" at bounding box center [865, 708] width 545 height 27
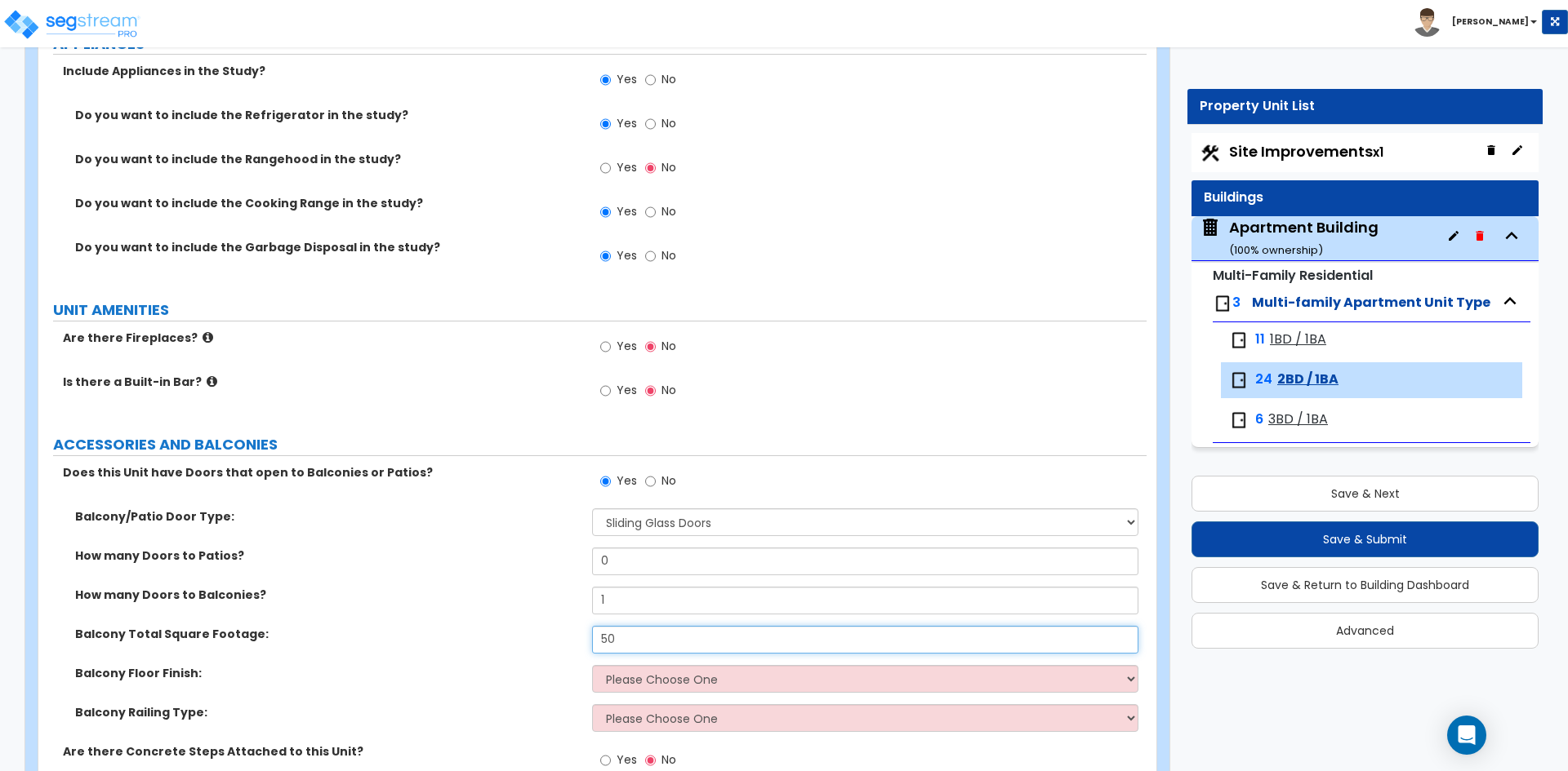
scroll to position [2775, 0]
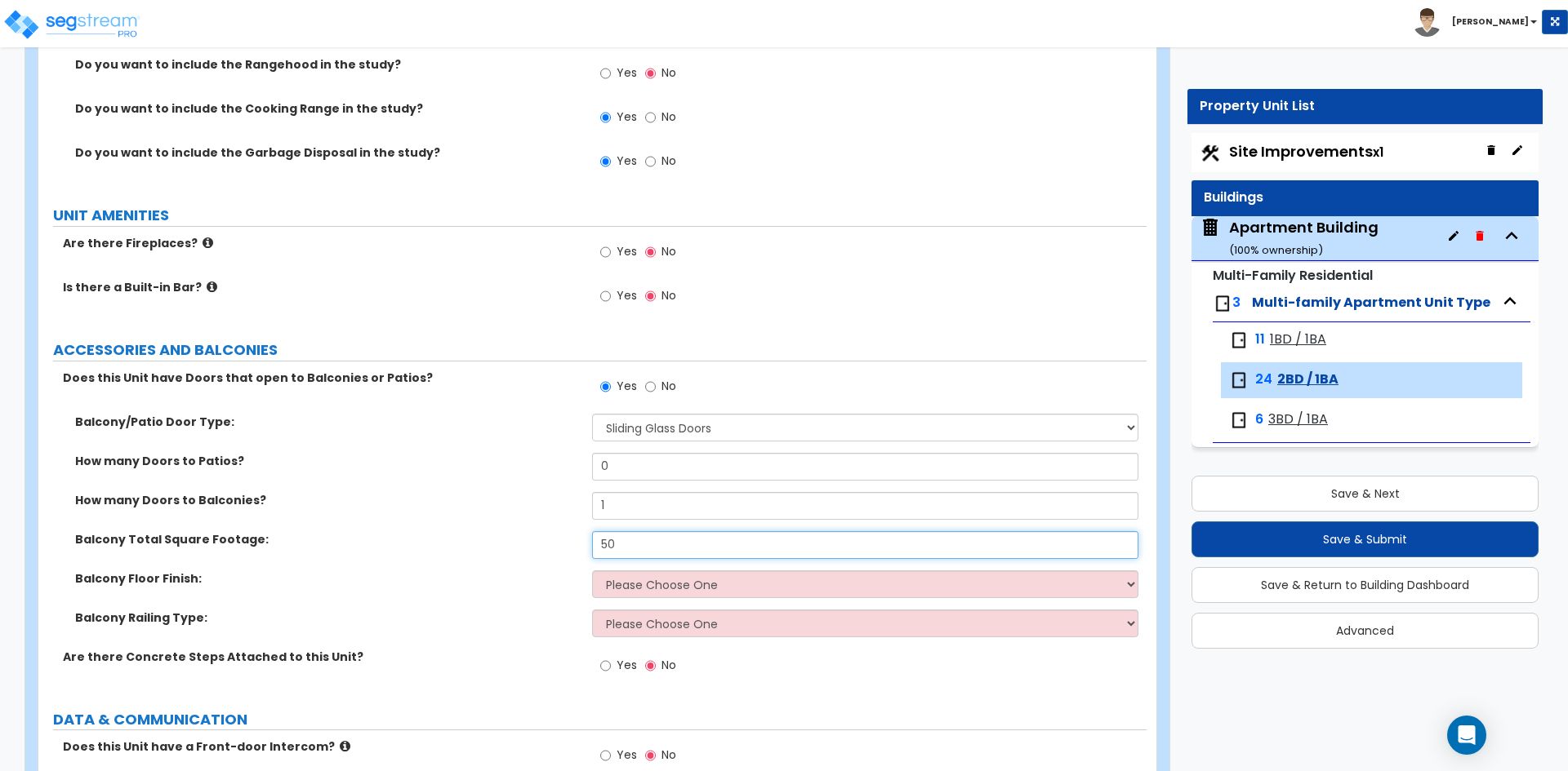
type input "50"
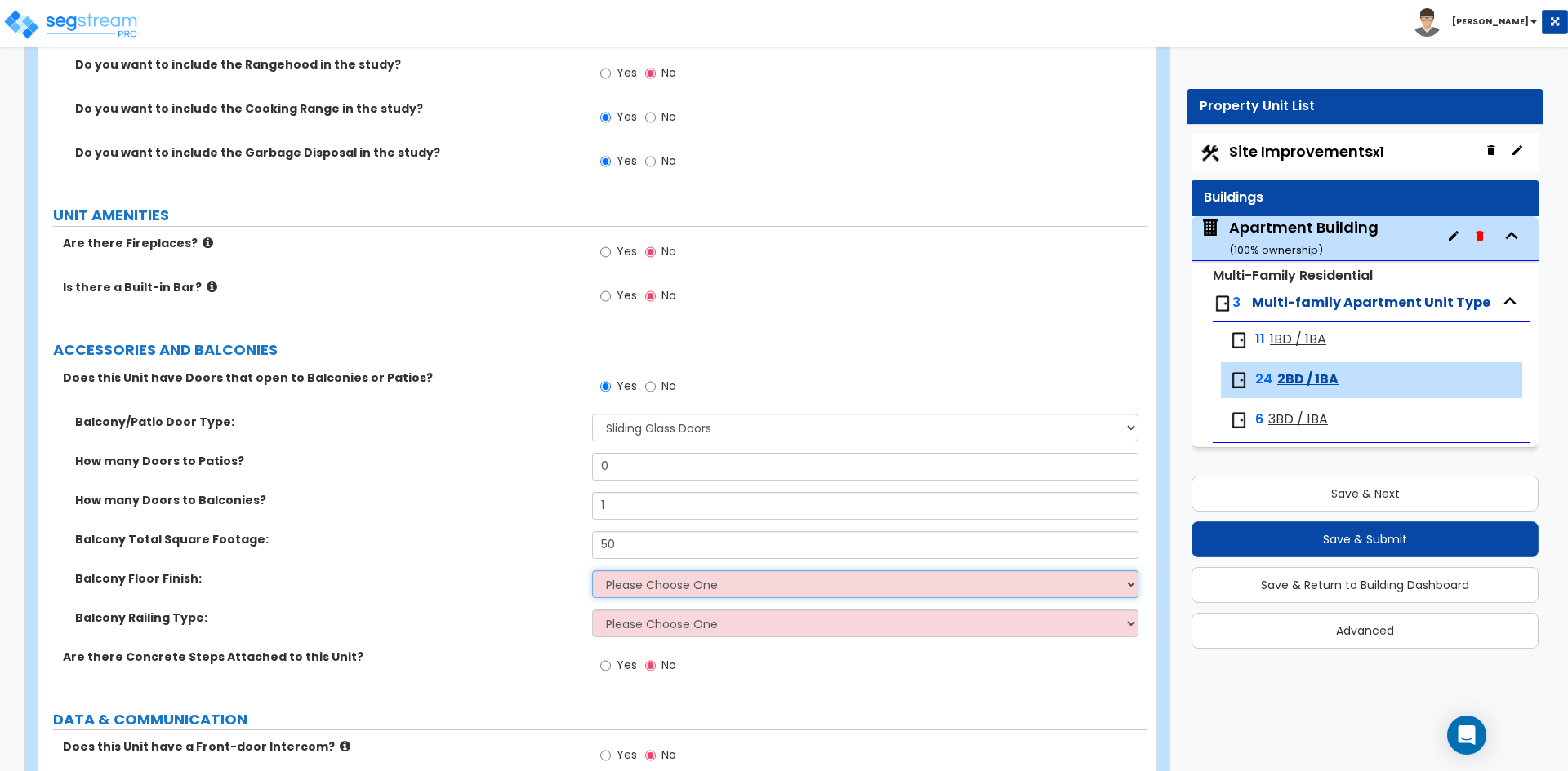
click at [671, 593] on select "Please Choose One Concrete Tile Wood PVC" at bounding box center [865, 584] width 545 height 27
select select "3"
click at [592, 570] on select "Please Choose One Concrete Tile Wood PVC" at bounding box center [865, 584] width 545 height 27
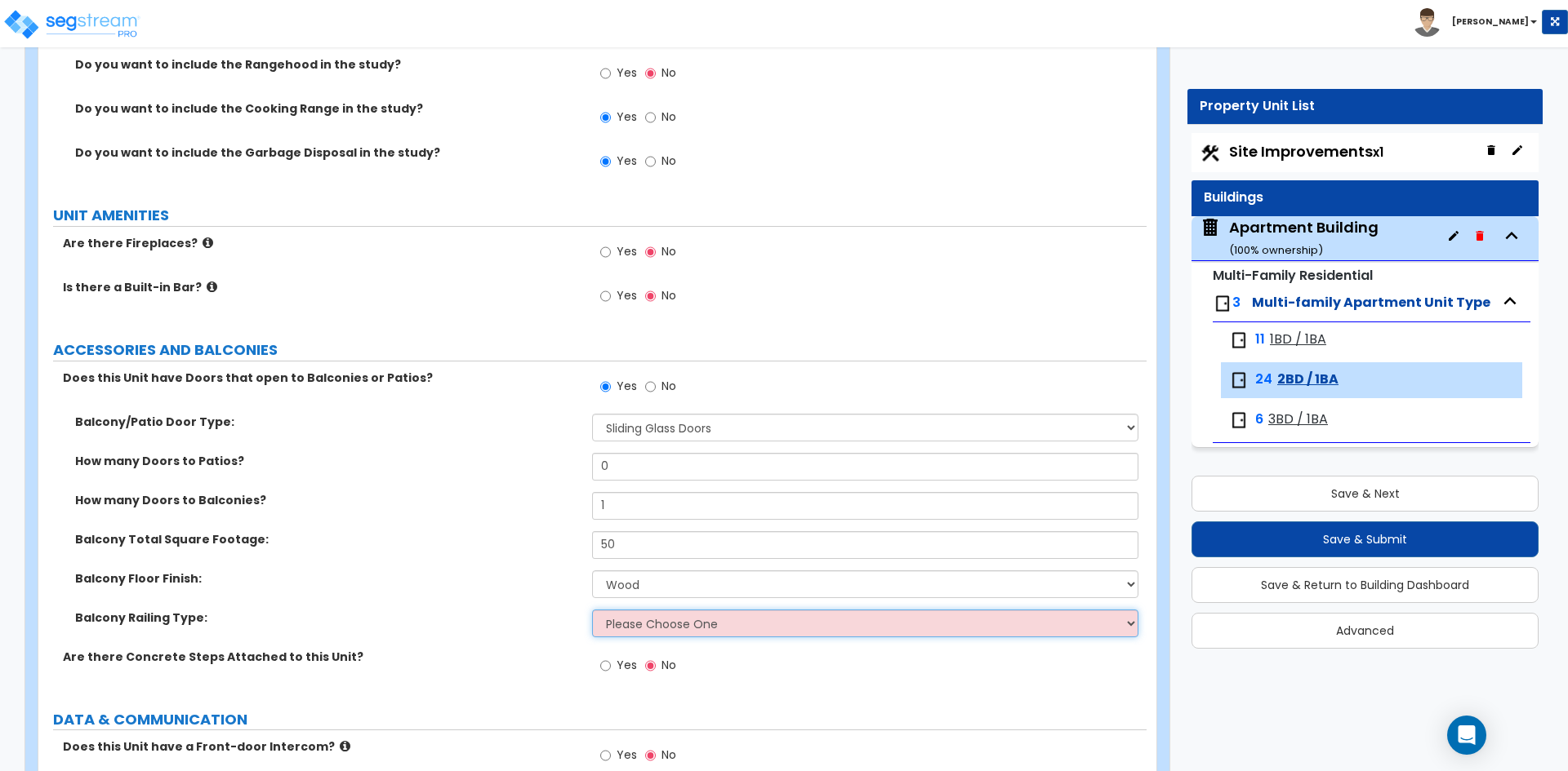
click at [636, 628] on select "Please Choose One Steel Aluminum Wood Glass and Metal Wrought Iron" at bounding box center [865, 623] width 545 height 27
select select "3"
click at [592, 610] on select "Please Choose One Steel Aluminum Wood Glass and Metal Wrought Iron" at bounding box center [865, 623] width 545 height 27
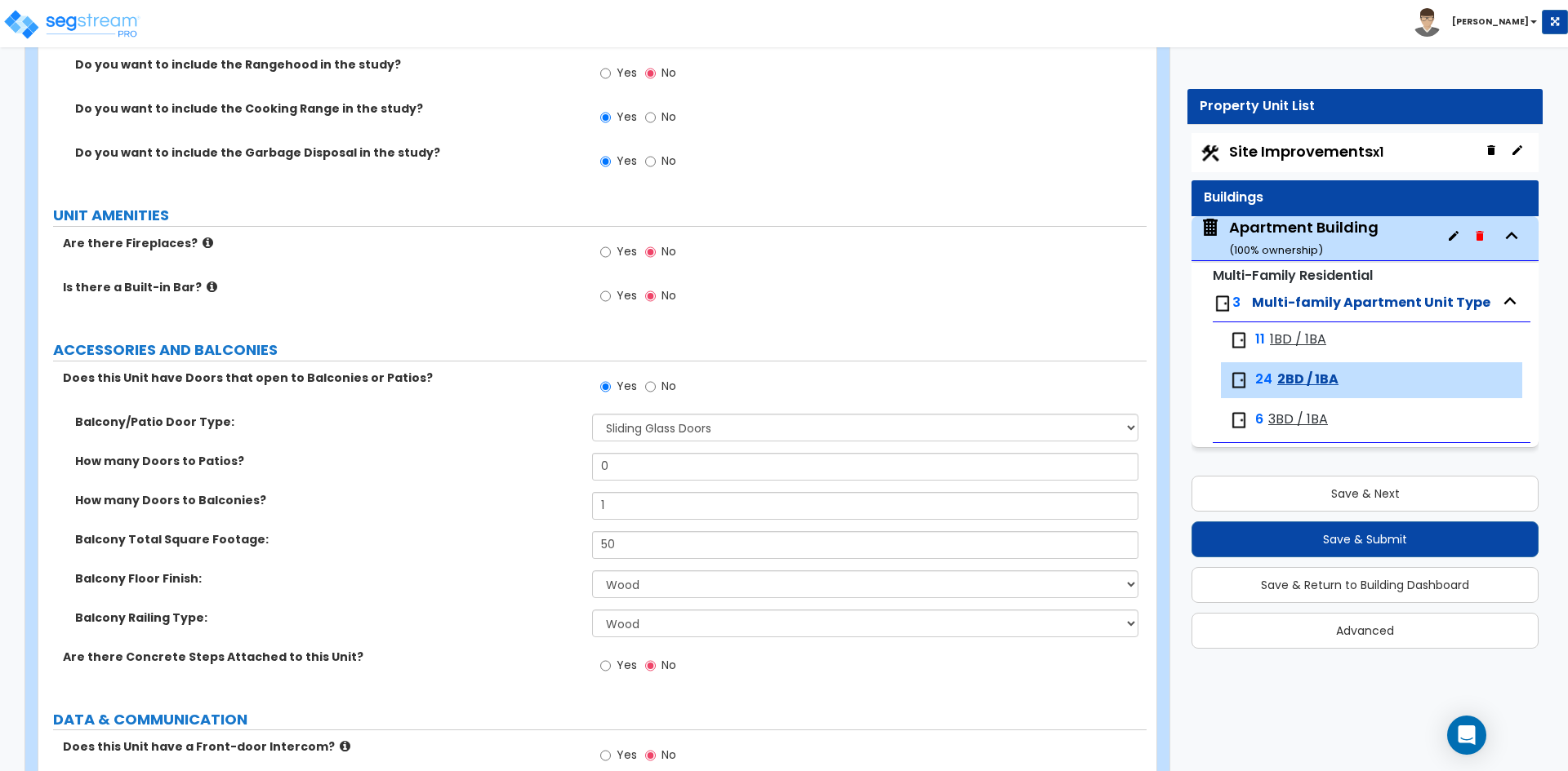
click at [441, 573] on label "Balcony Floor Finish:" at bounding box center [328, 578] width 505 height 16
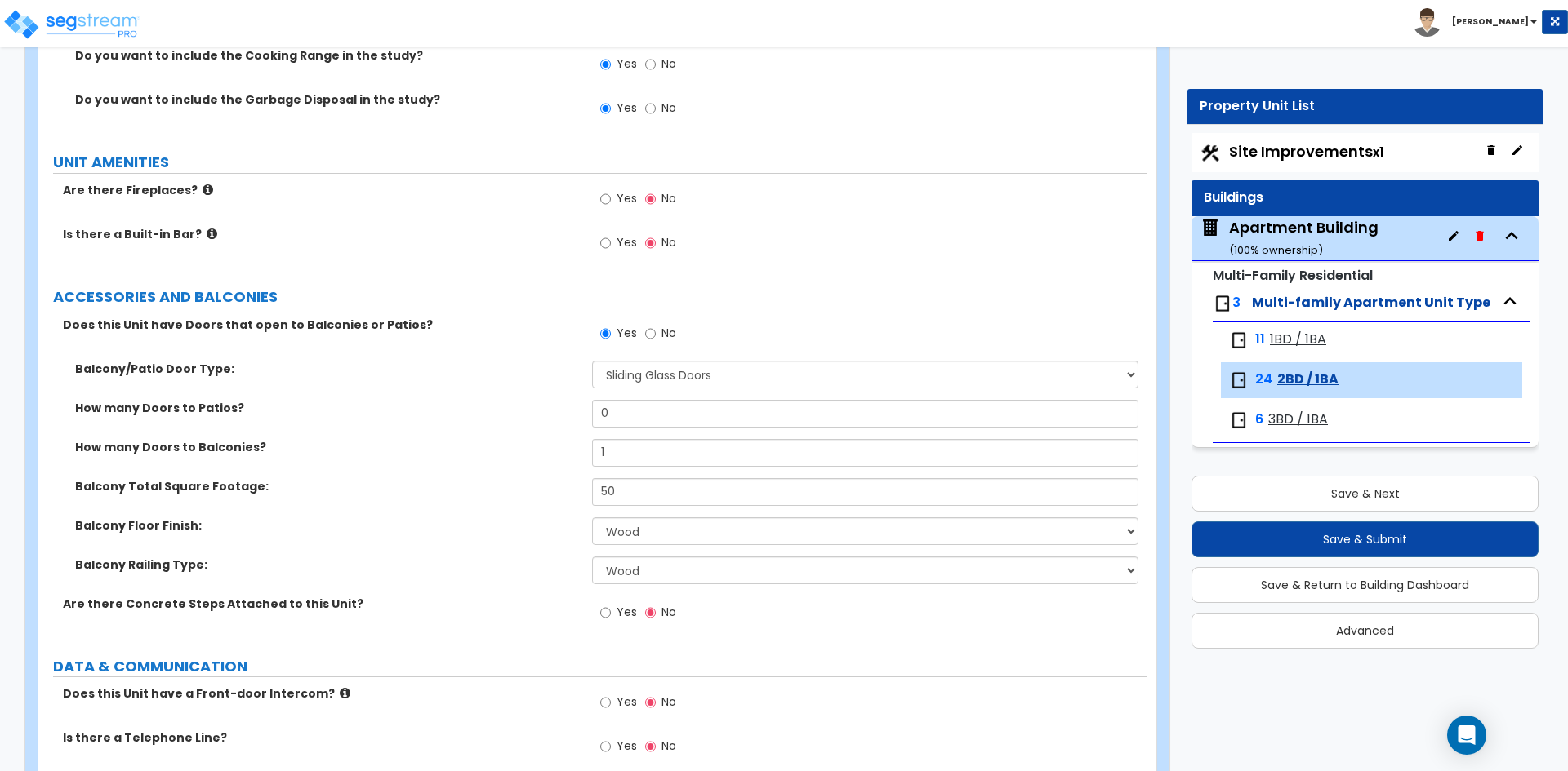
scroll to position [2856, 0]
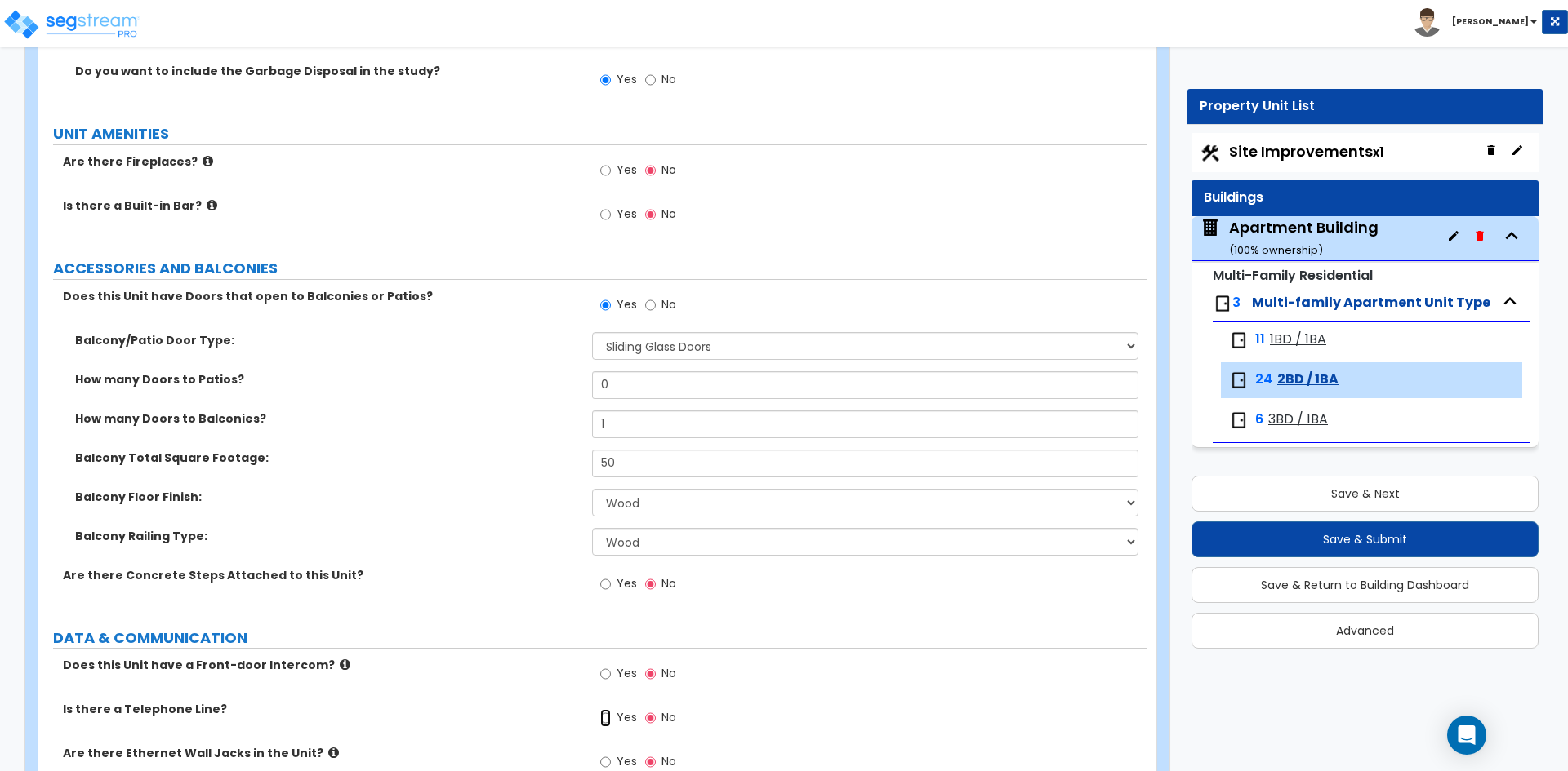
click at [604, 713] on input "Yes" at bounding box center [605, 717] width 10 height 18
radio input "true"
click at [542, 684] on div "Does this Unit have a Front-door Intercom? Yes No" at bounding box center [592, 679] width 1108 height 44
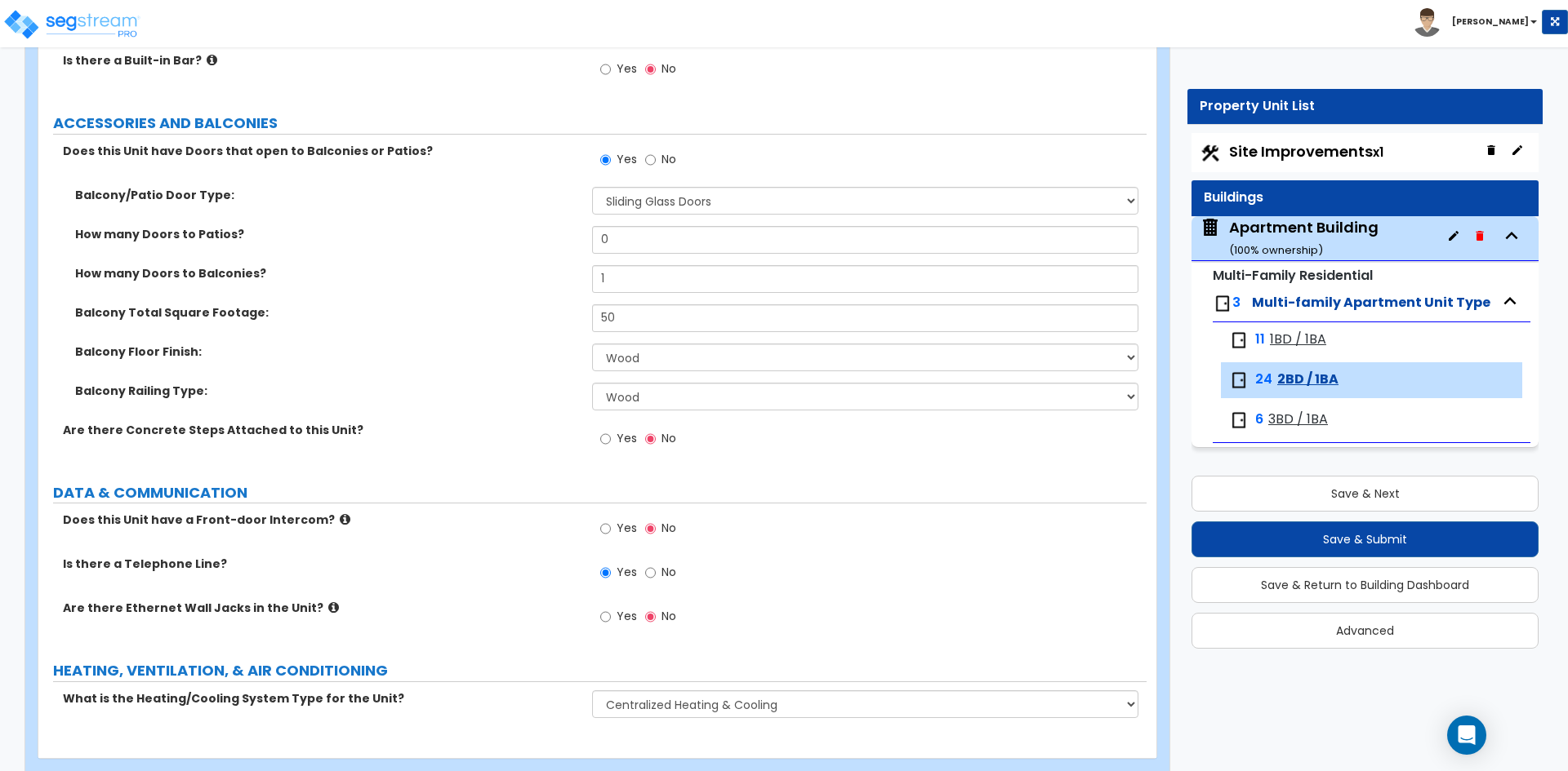
scroll to position [3020, 0]
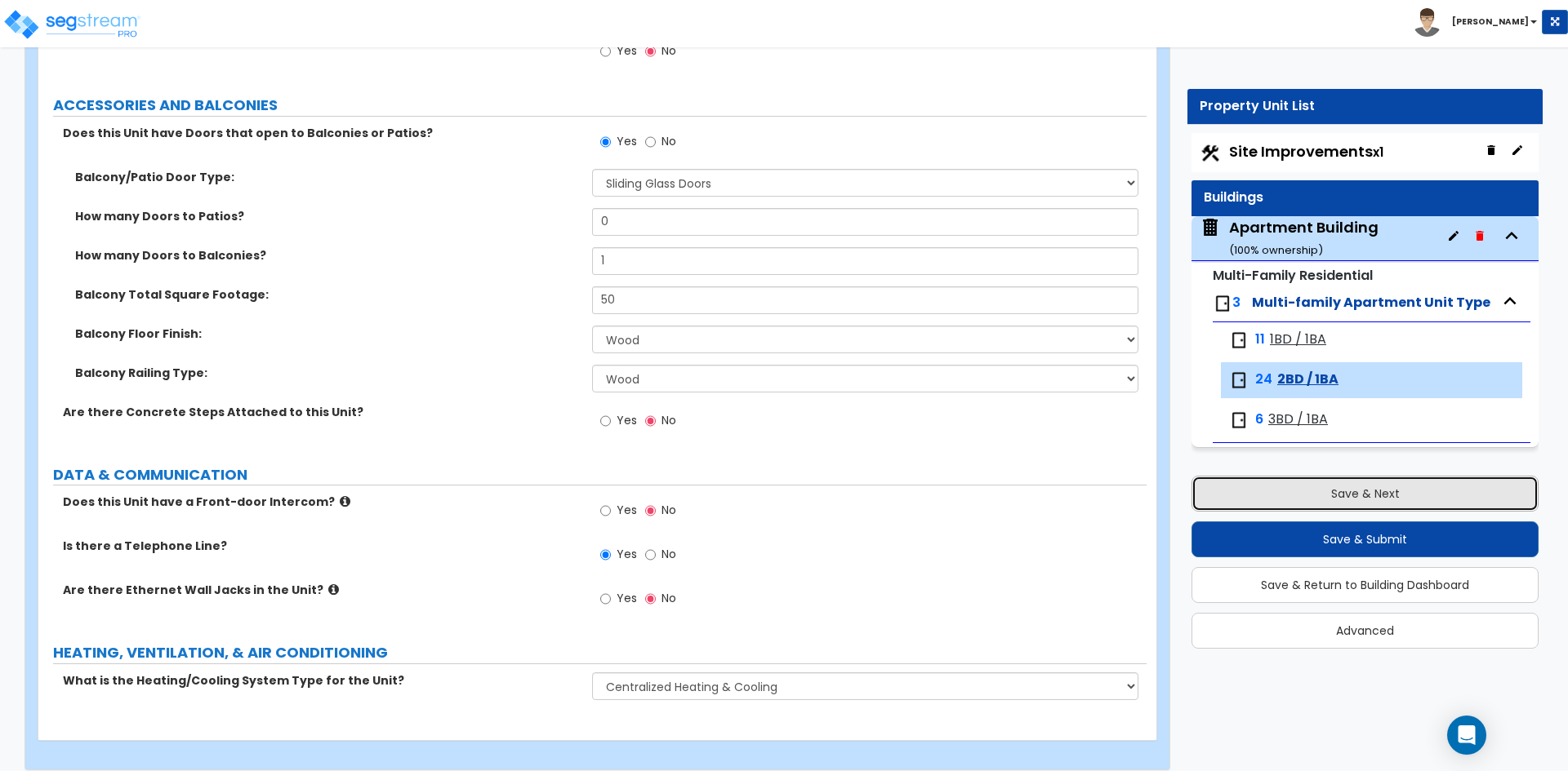
click at [1324, 498] on button "Save & Next" at bounding box center [1365, 493] width 347 height 36
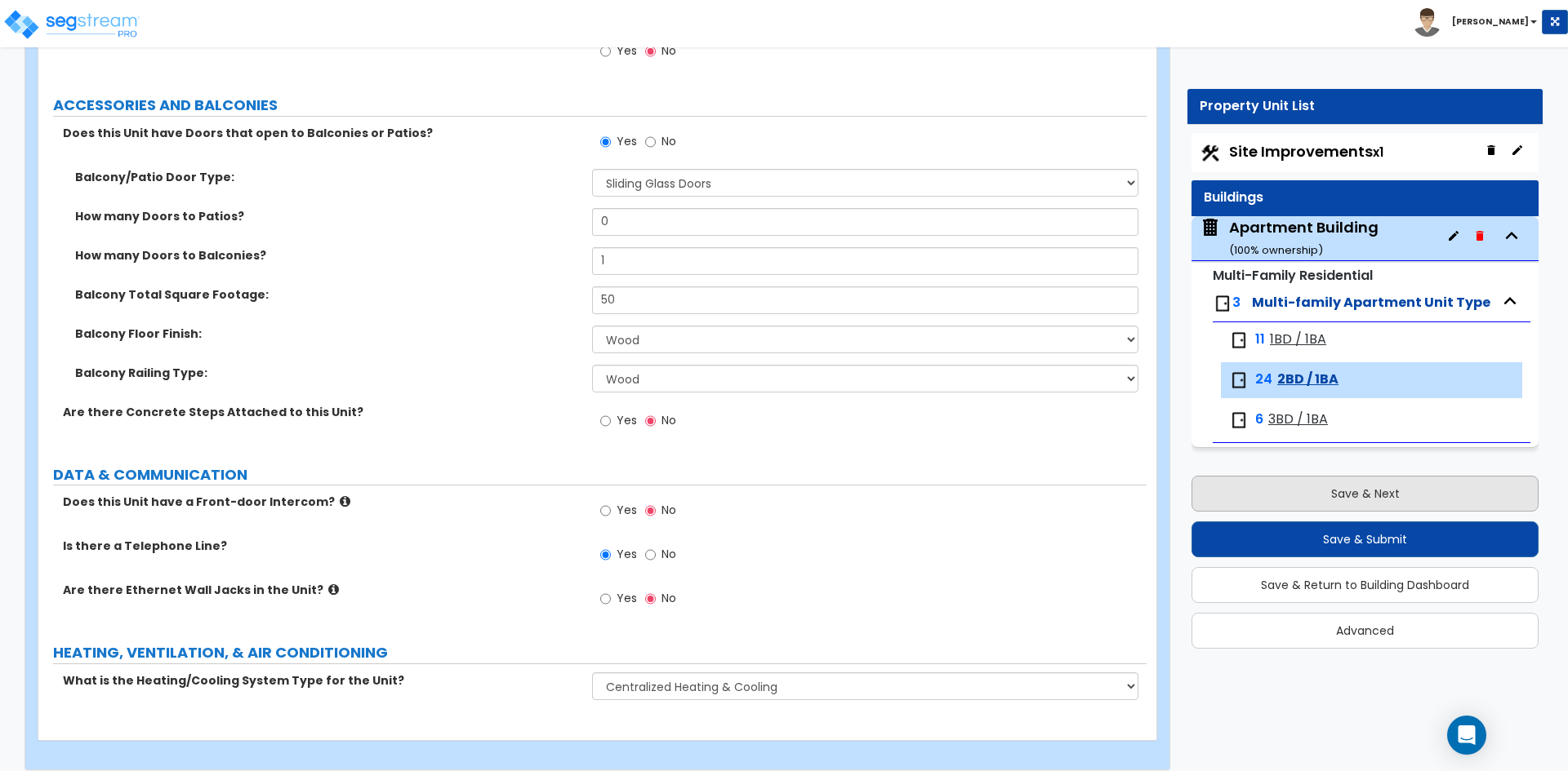
scroll to position [0, 0]
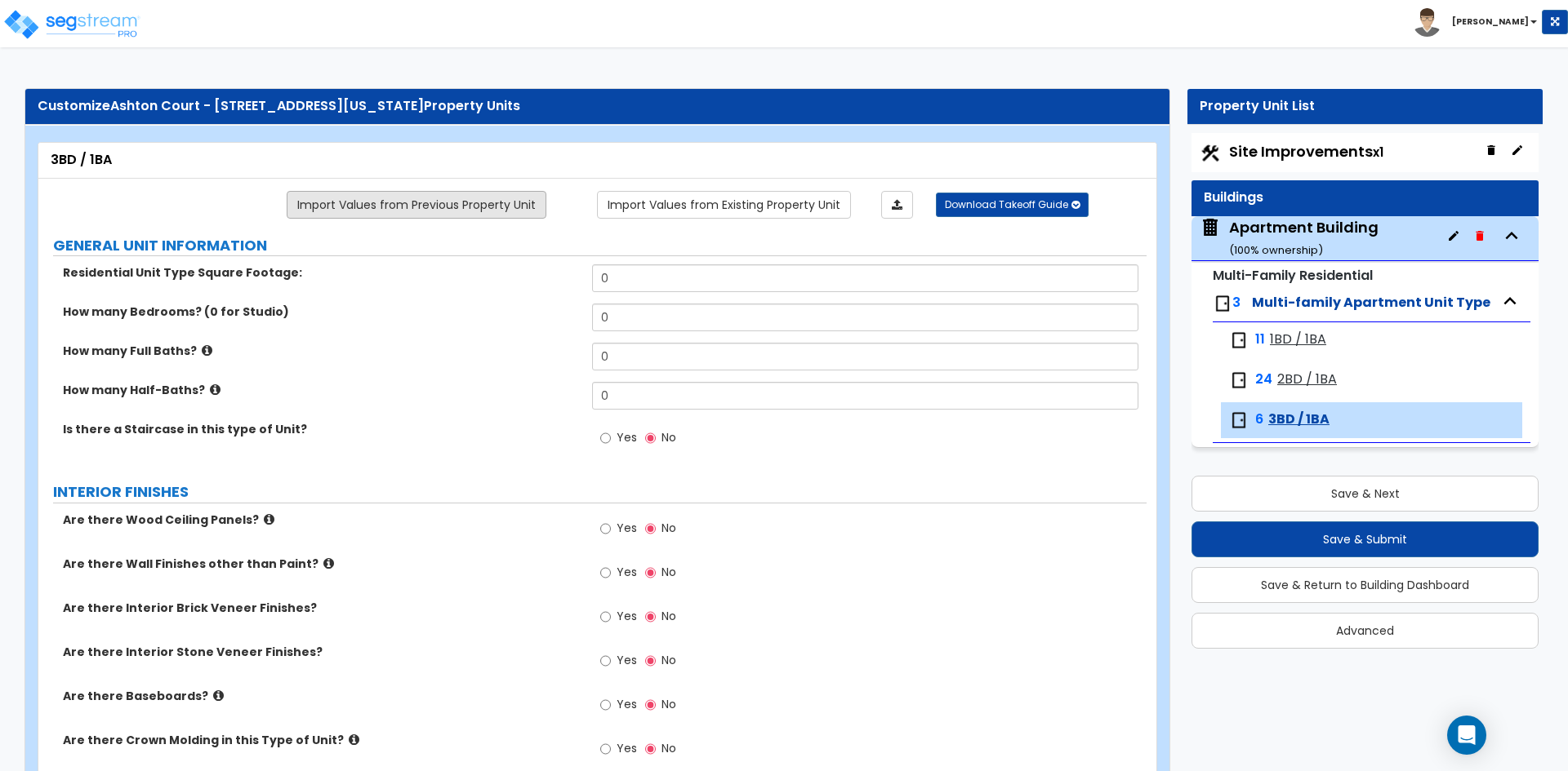
click at [406, 208] on link "Import Values from Previous Property Unit" at bounding box center [416, 204] width 260 height 27
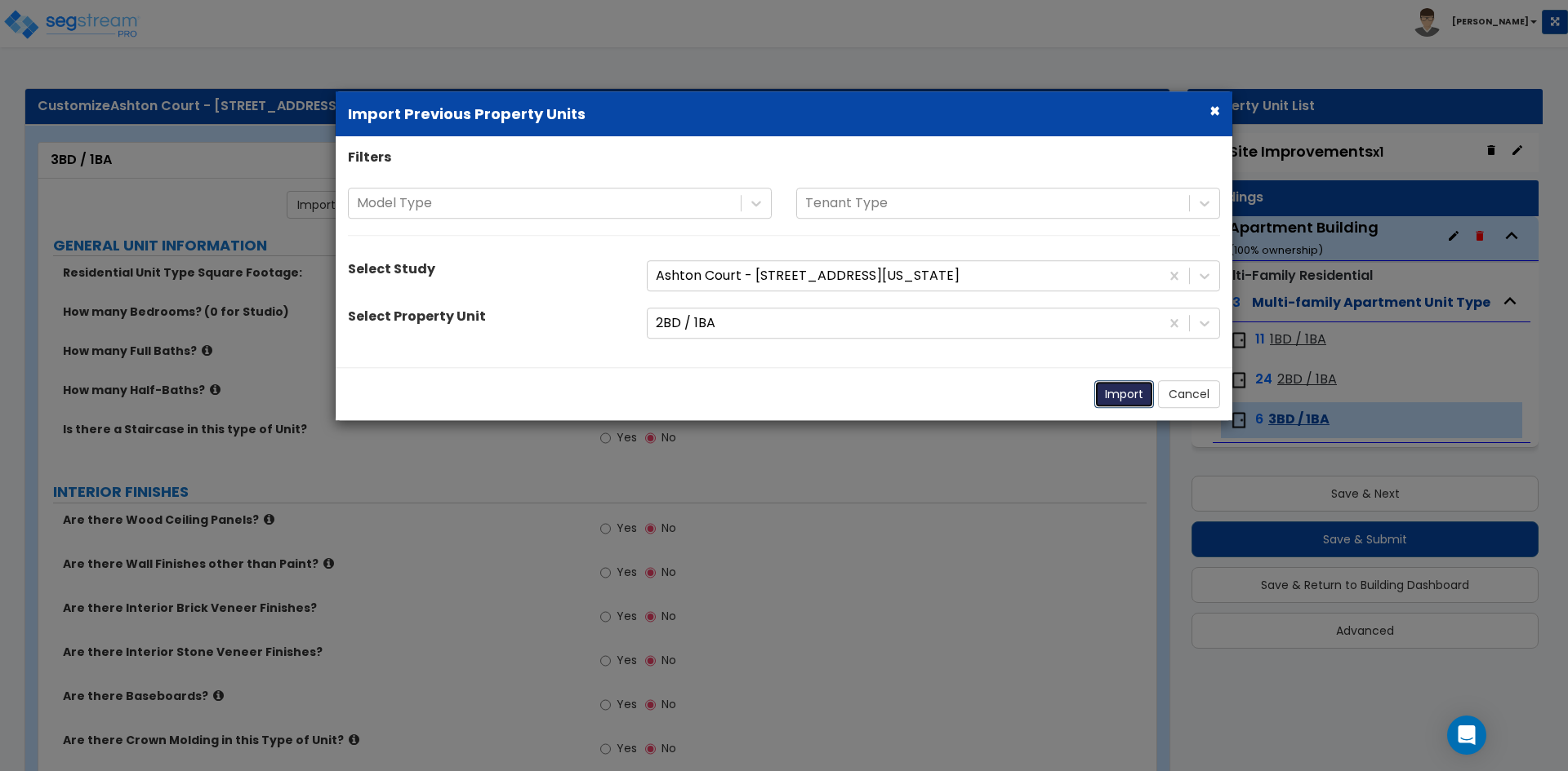
click at [1114, 394] on button "Import" at bounding box center [1123, 394] width 59 height 27
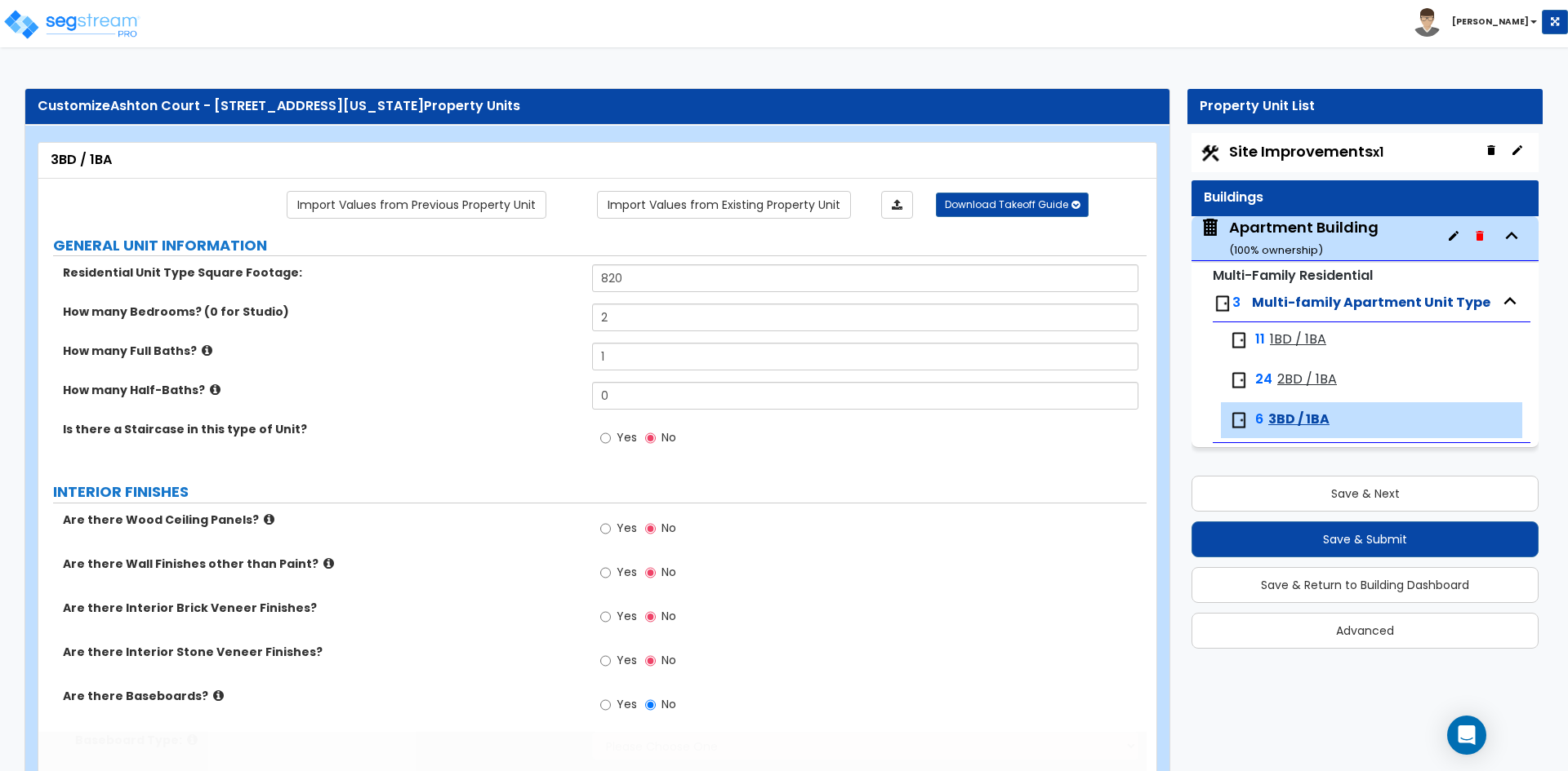
type input "820"
type input "2"
type input "1"
radio input "true"
select select "5"
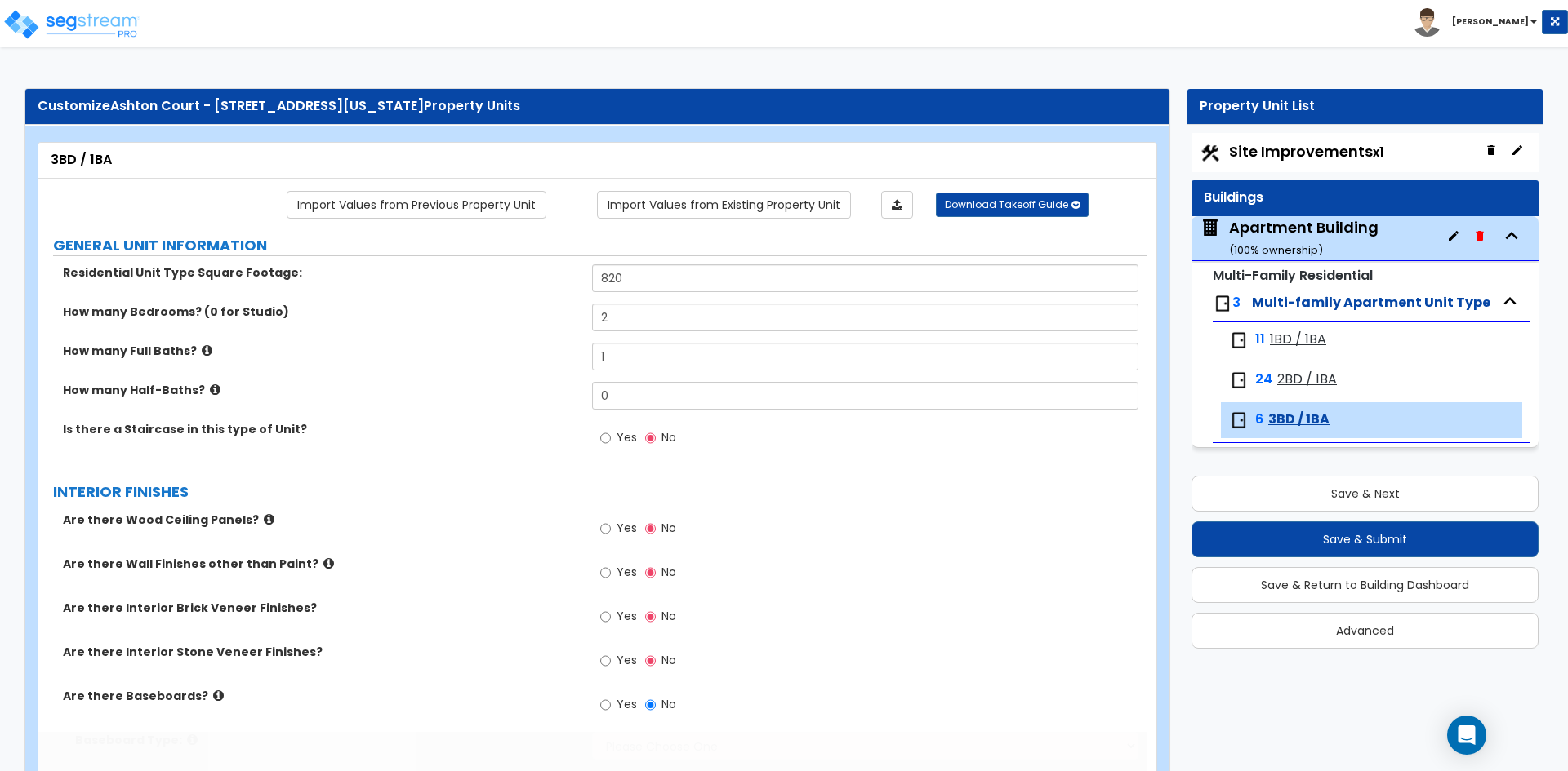
select select "3"
select select "1"
radio input "true"
type input "2"
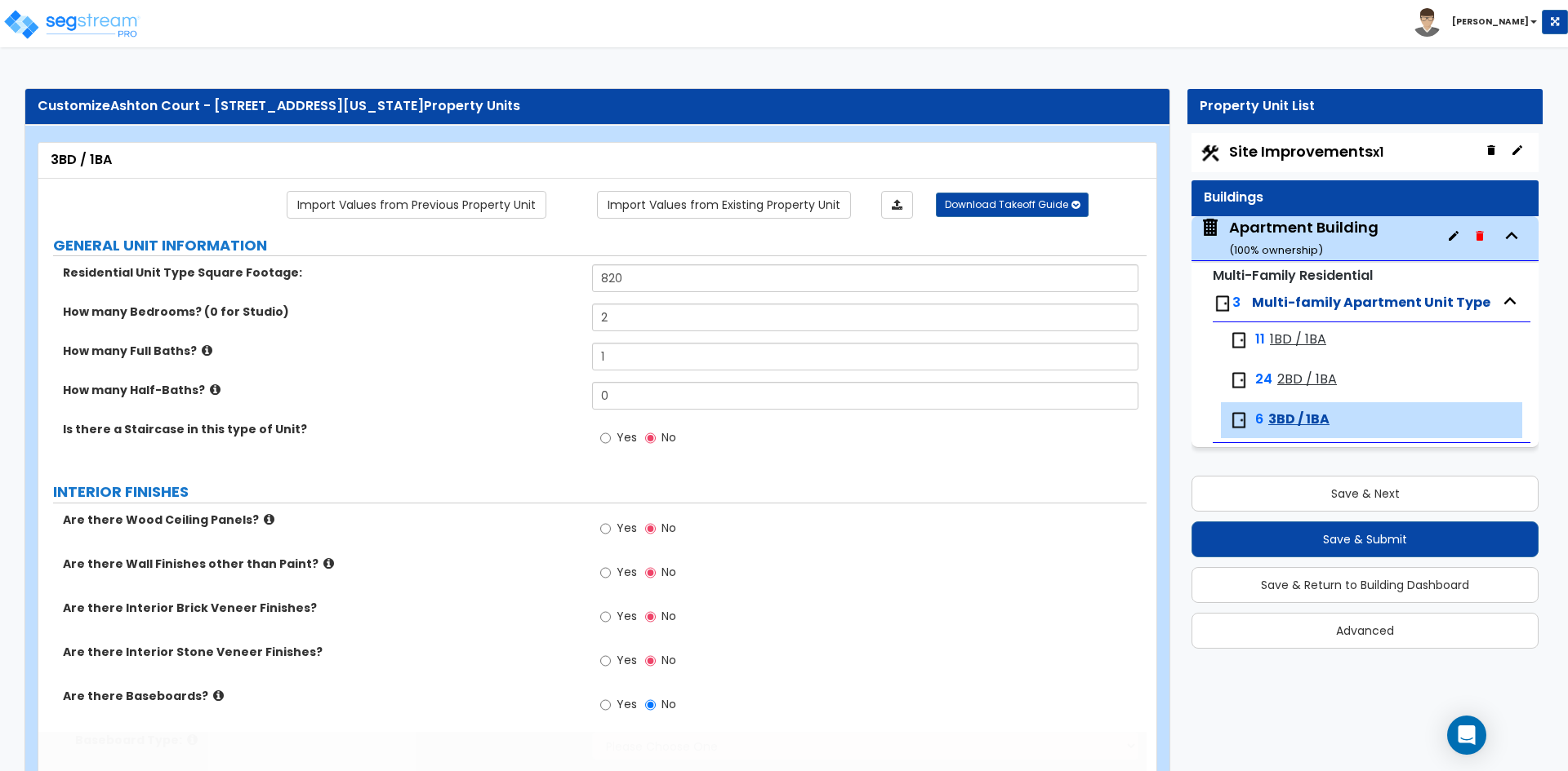
select select "1"
type input "8.6"
type input "11.3"
select select "1"
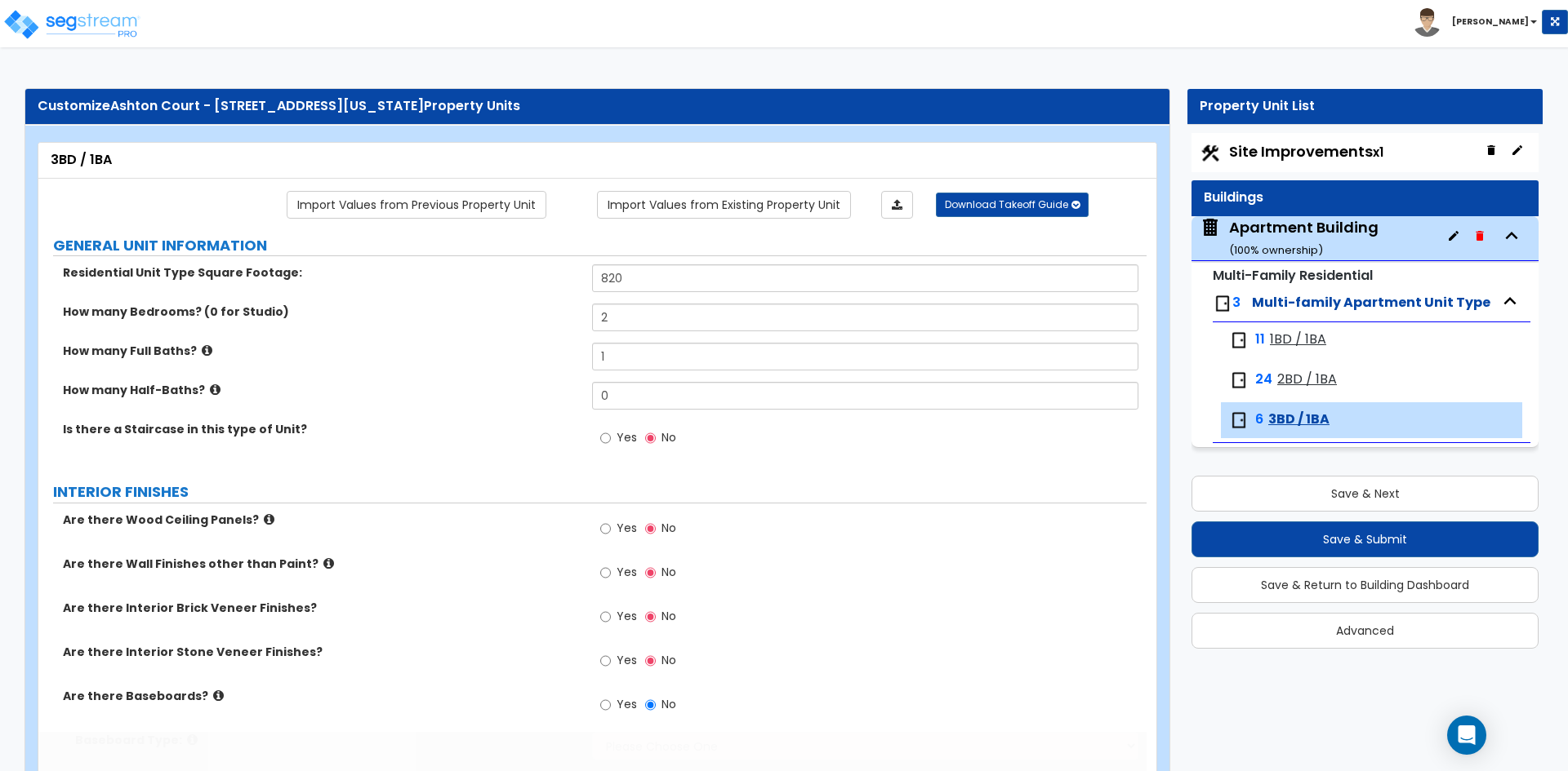
radio input "true"
select select "2"
select select "5"
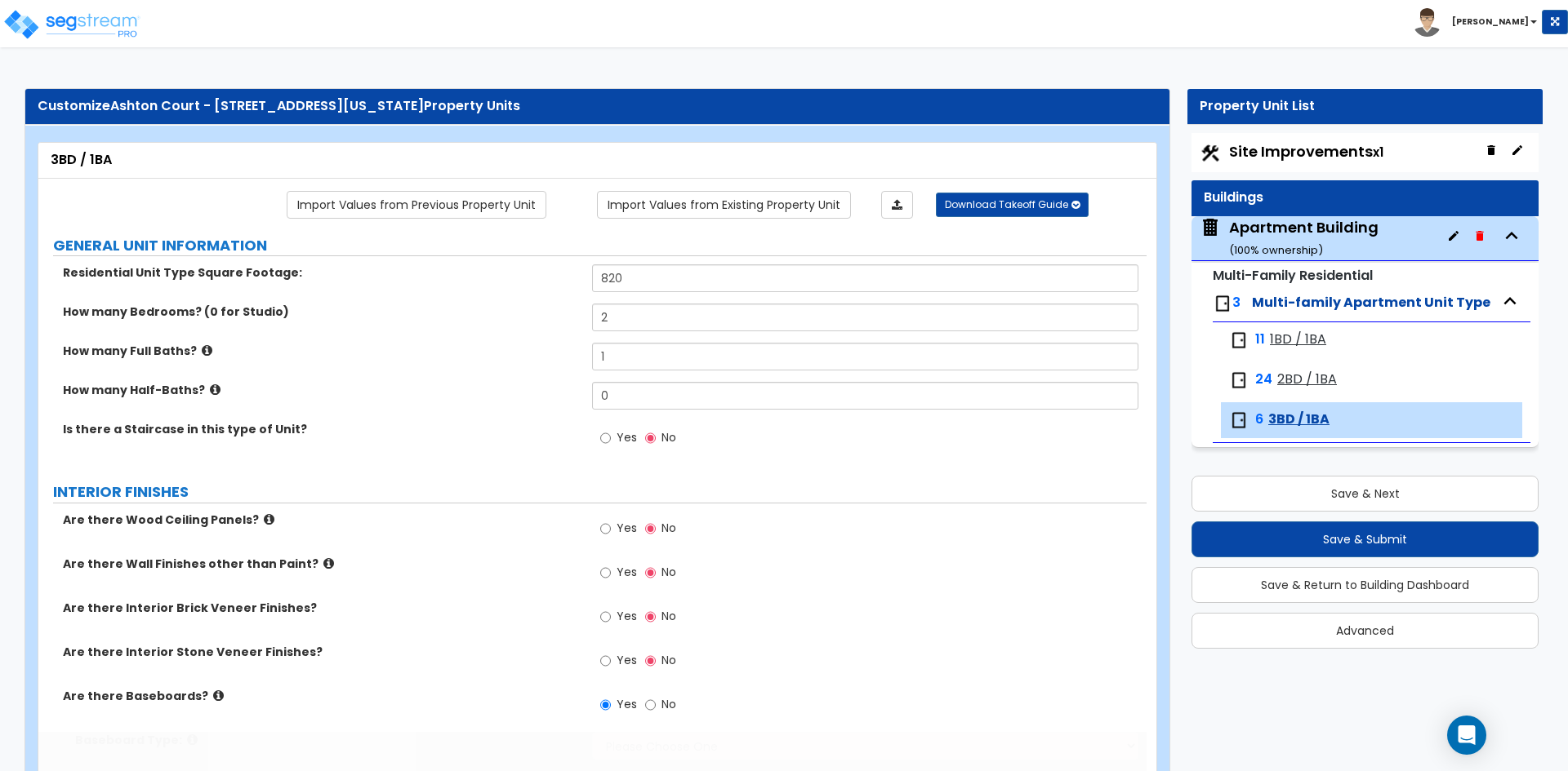
select select "1"
select select "3"
type input "1"
select select "6"
select select "3"
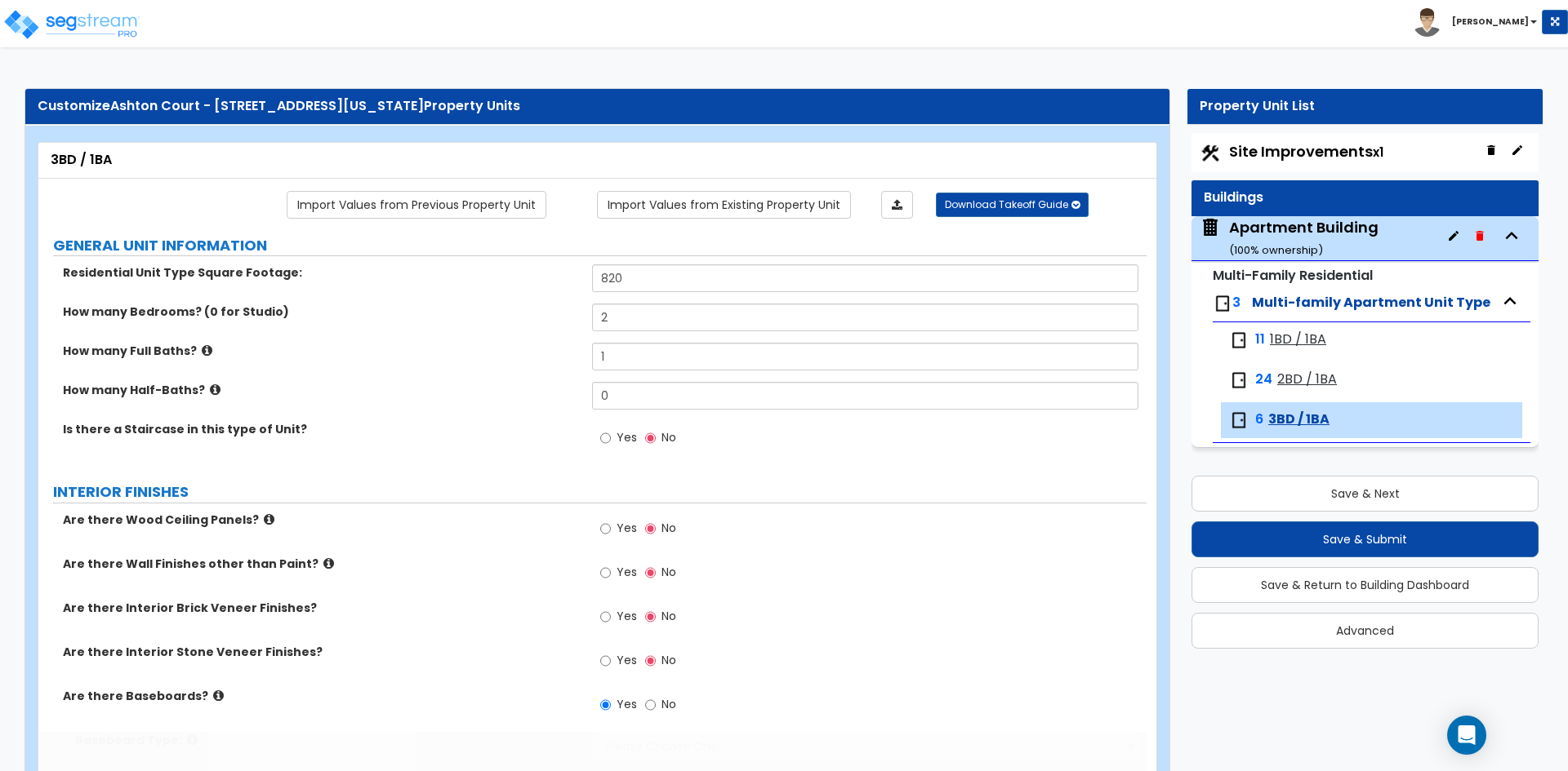
select select "2"
select select "1"
select select "6"
select select "1"
radio input "true"
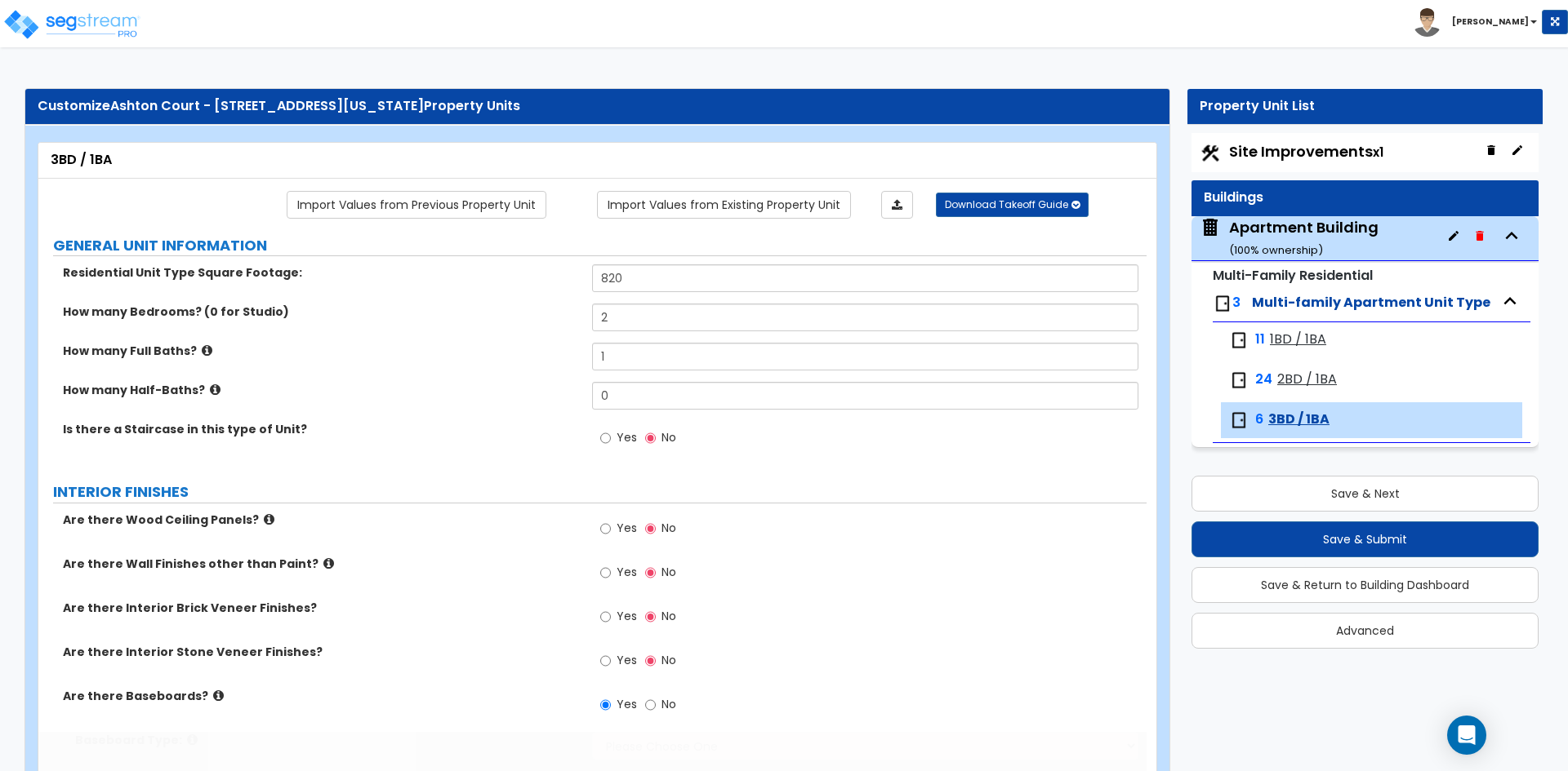
type input "90.76"
select select "1"
radio input "true"
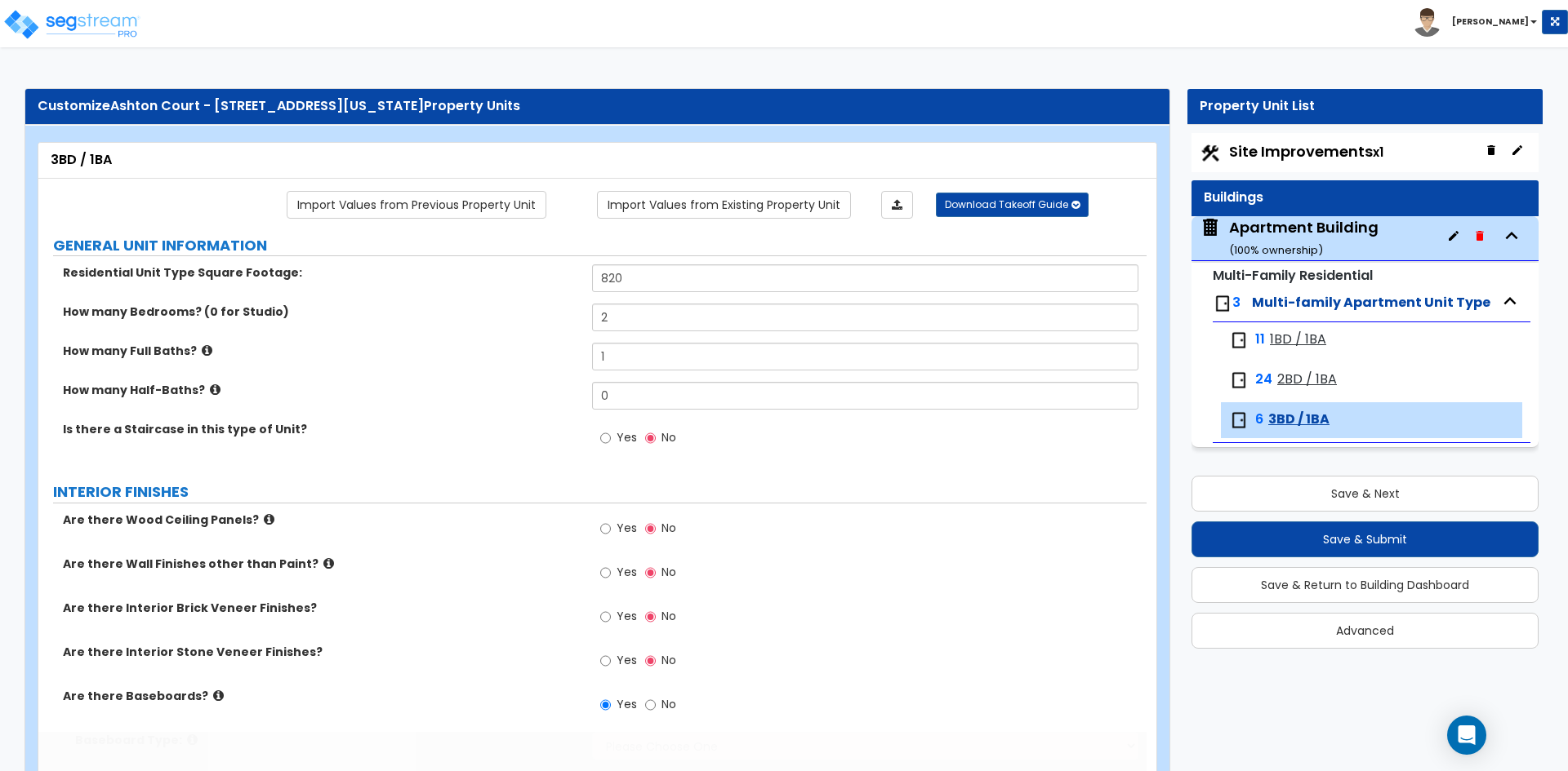
radio input "true"
select select "5"
type input "1"
type input "50"
select select "3"
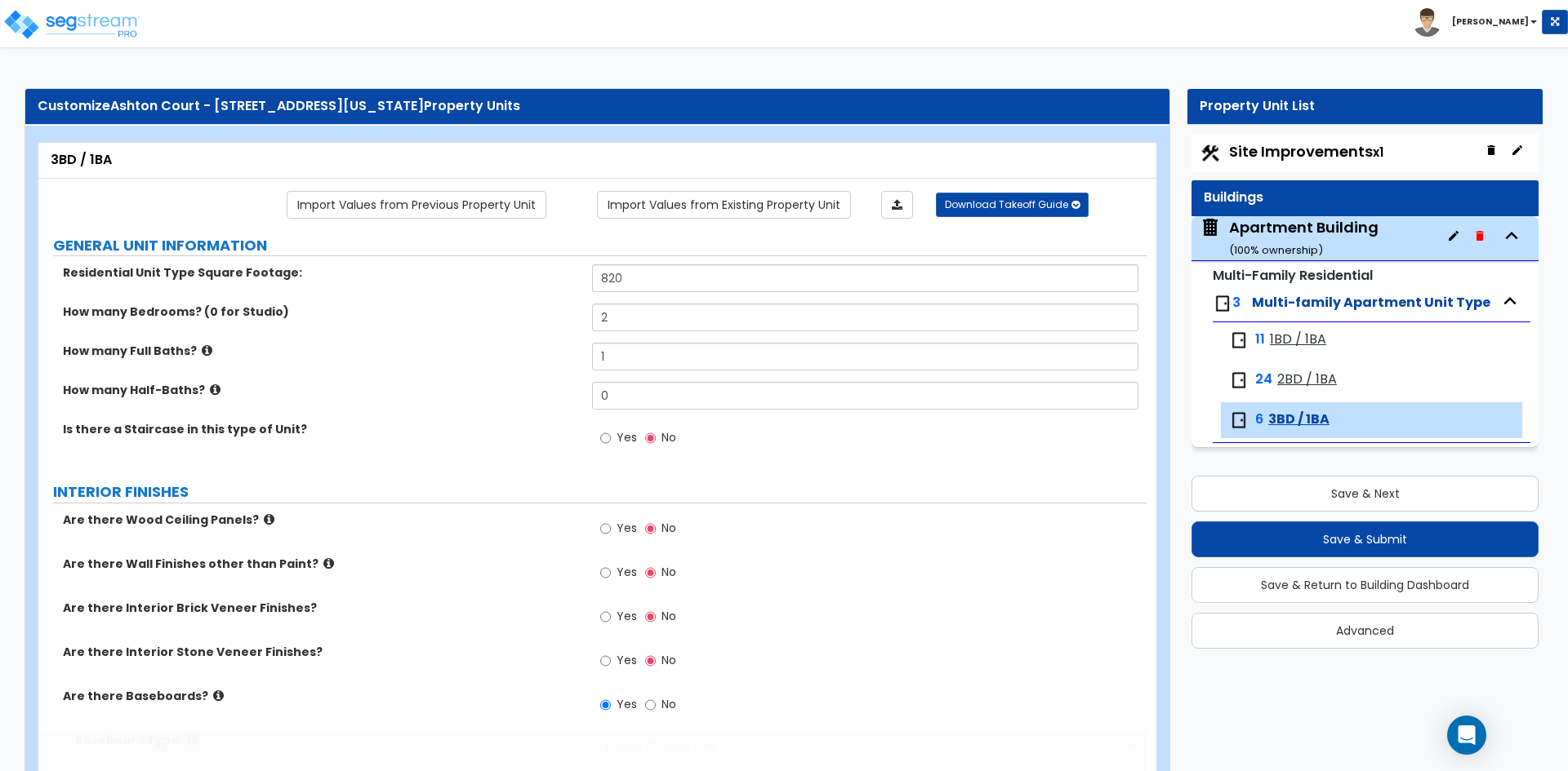
select select "3"
click at [660, 282] on input "820" at bounding box center [865, 278] width 545 height 27
click at [703, 278] on input "820" at bounding box center [865, 278] width 545 height 27
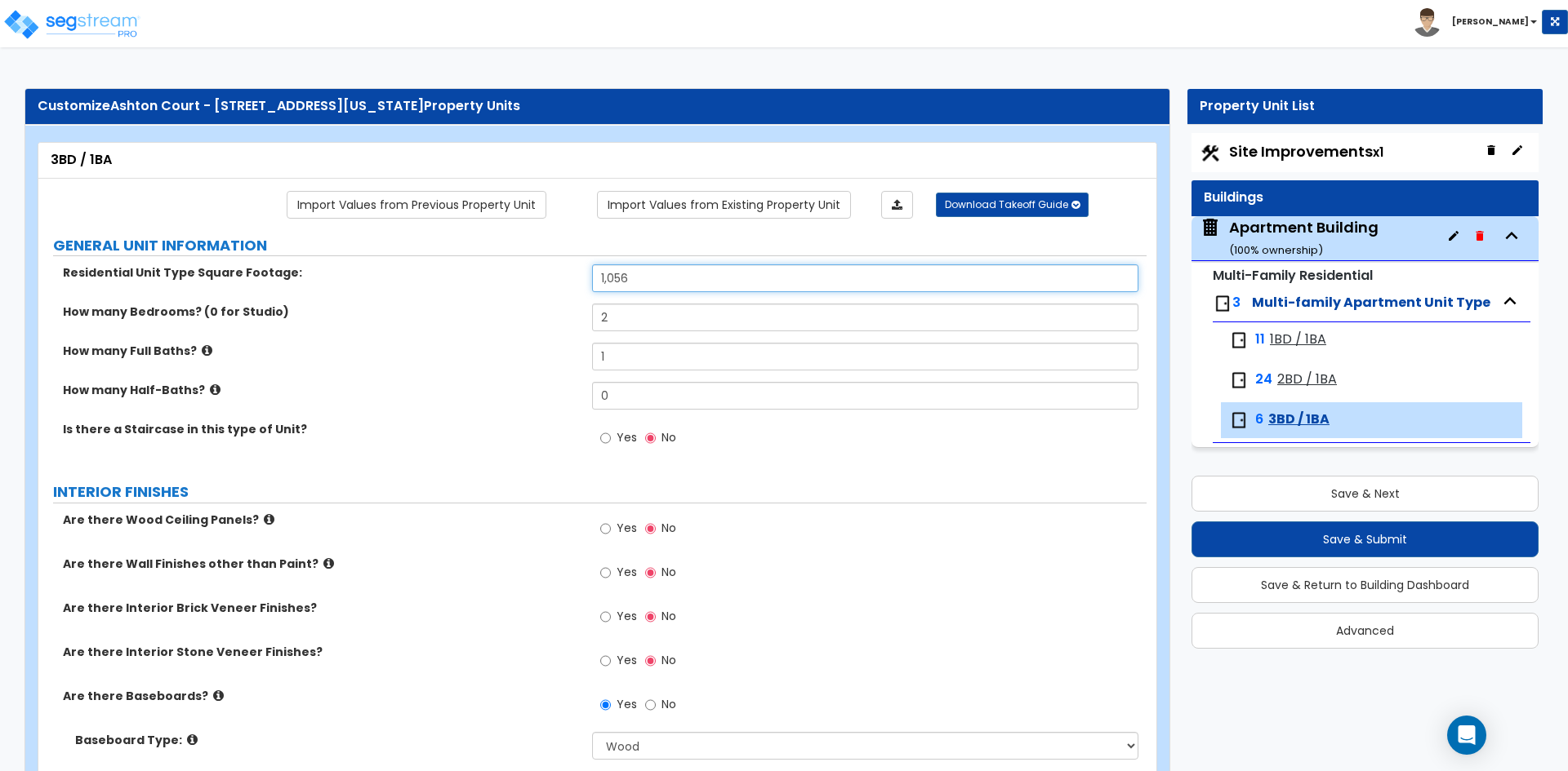
type input "1,056"
click at [522, 334] on div "How many Bedrooms? (0 for Studio) 2" at bounding box center [592, 324] width 1108 height 40
click at [648, 313] on input "2" at bounding box center [865, 317] width 545 height 27
type input "3"
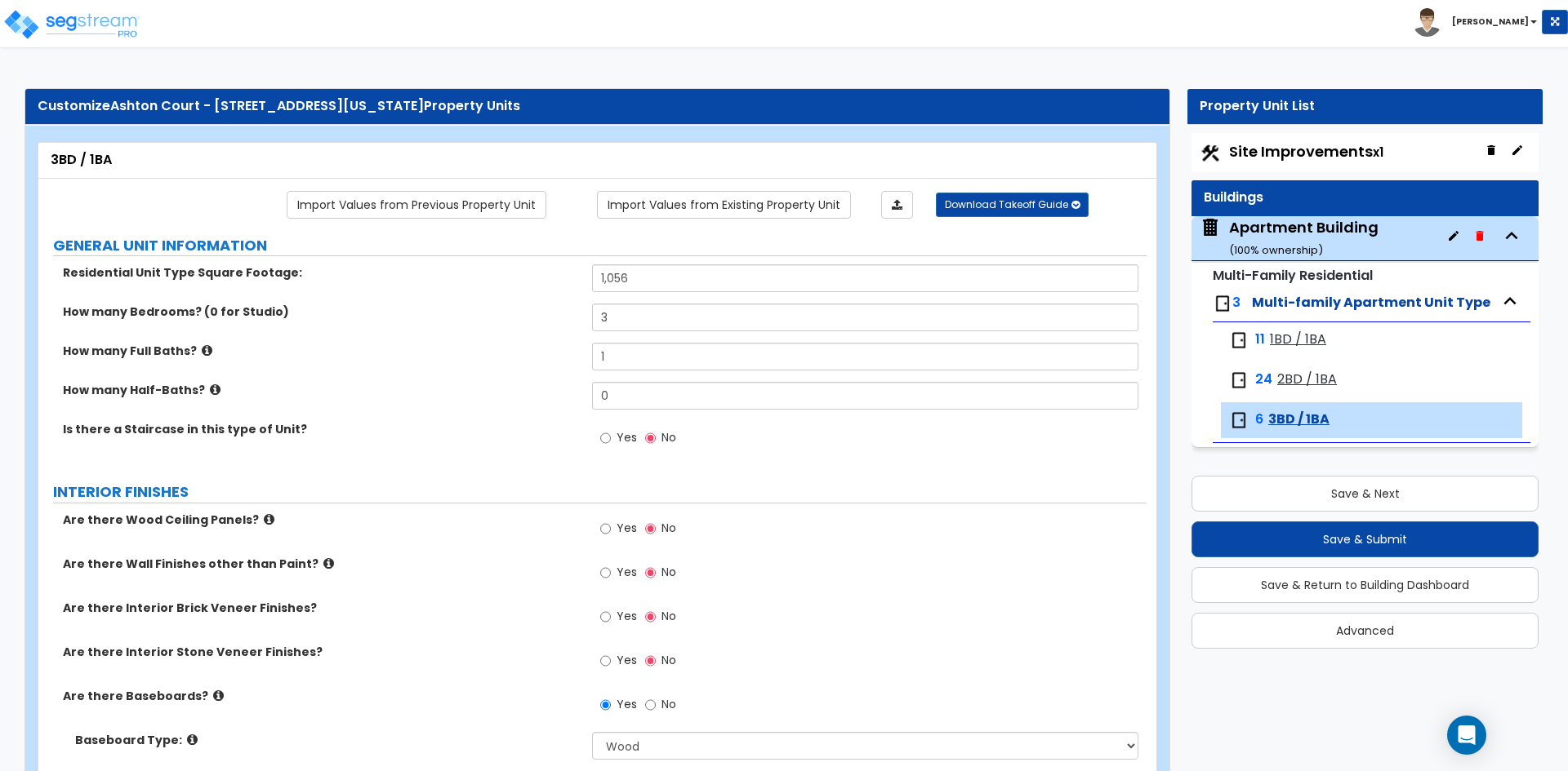
click at [561, 346] on label "How many Full Baths?" at bounding box center [321, 350] width 517 height 16
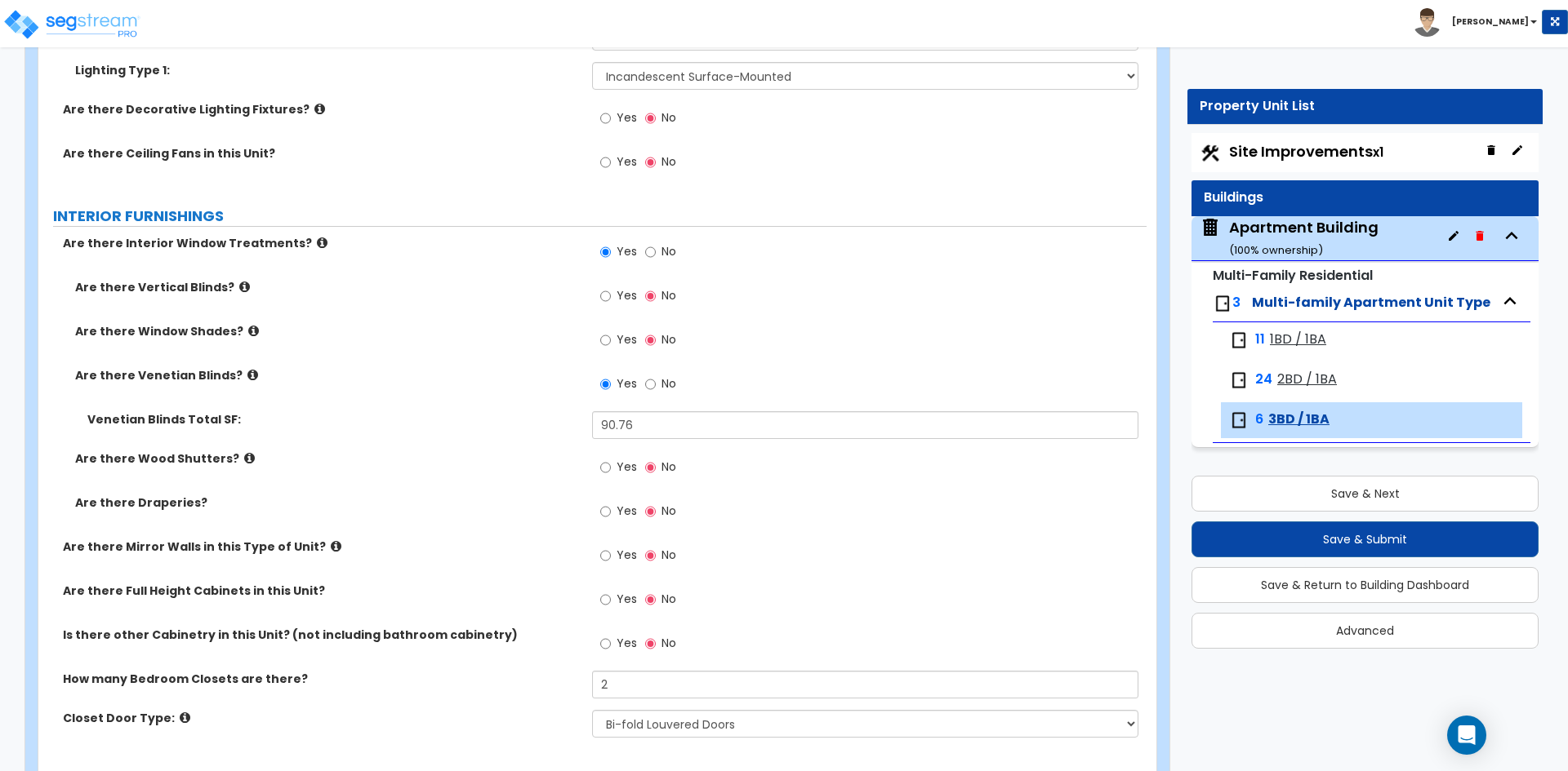
scroll to position [1388, 0]
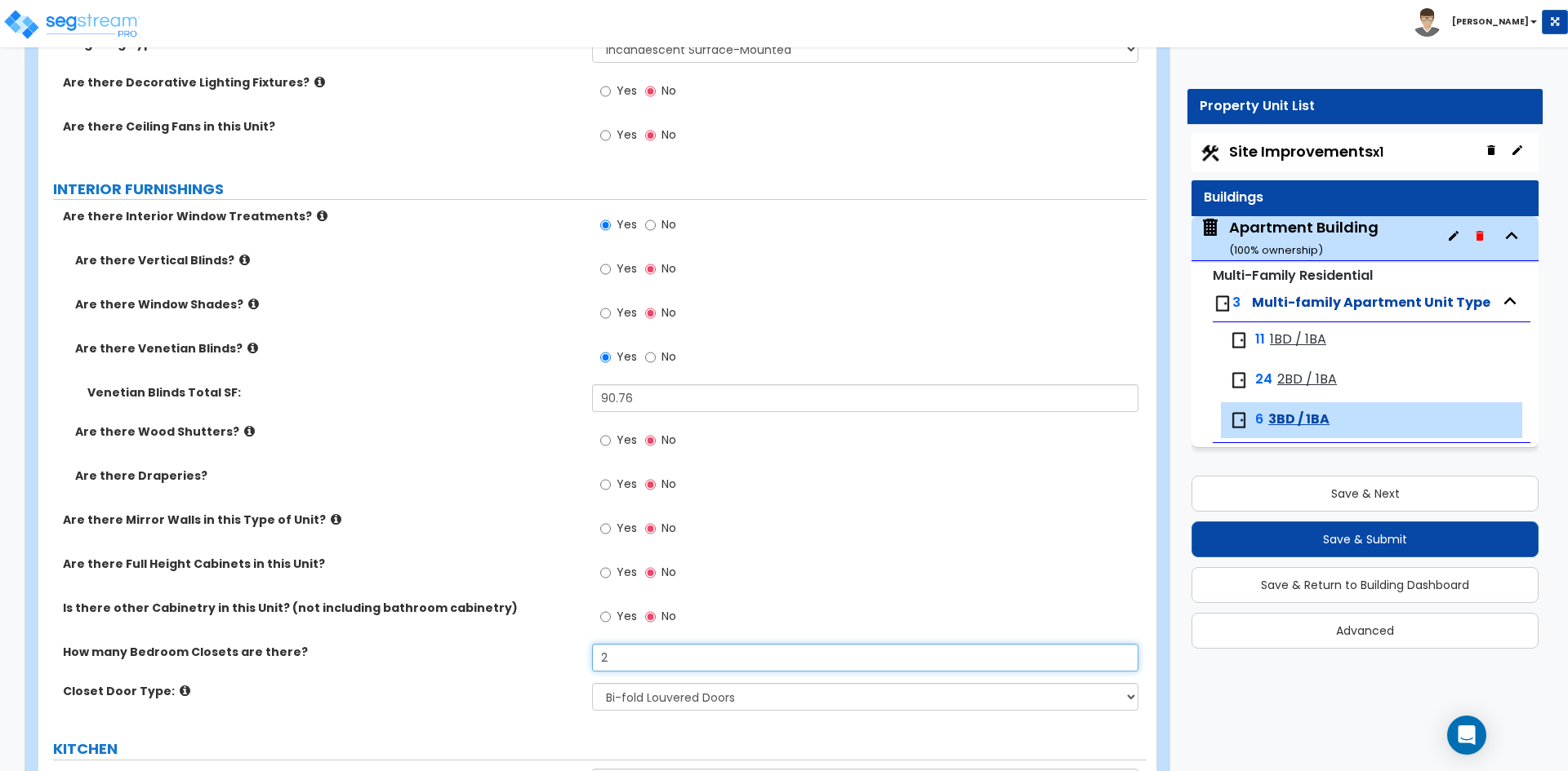
click at [641, 653] on input "2" at bounding box center [865, 657] width 545 height 27
type input "3"
click at [465, 636] on div "Is there other Cabinetry in this Unit? (not including bathroom cabinetry) Yes No" at bounding box center [592, 621] width 1108 height 44
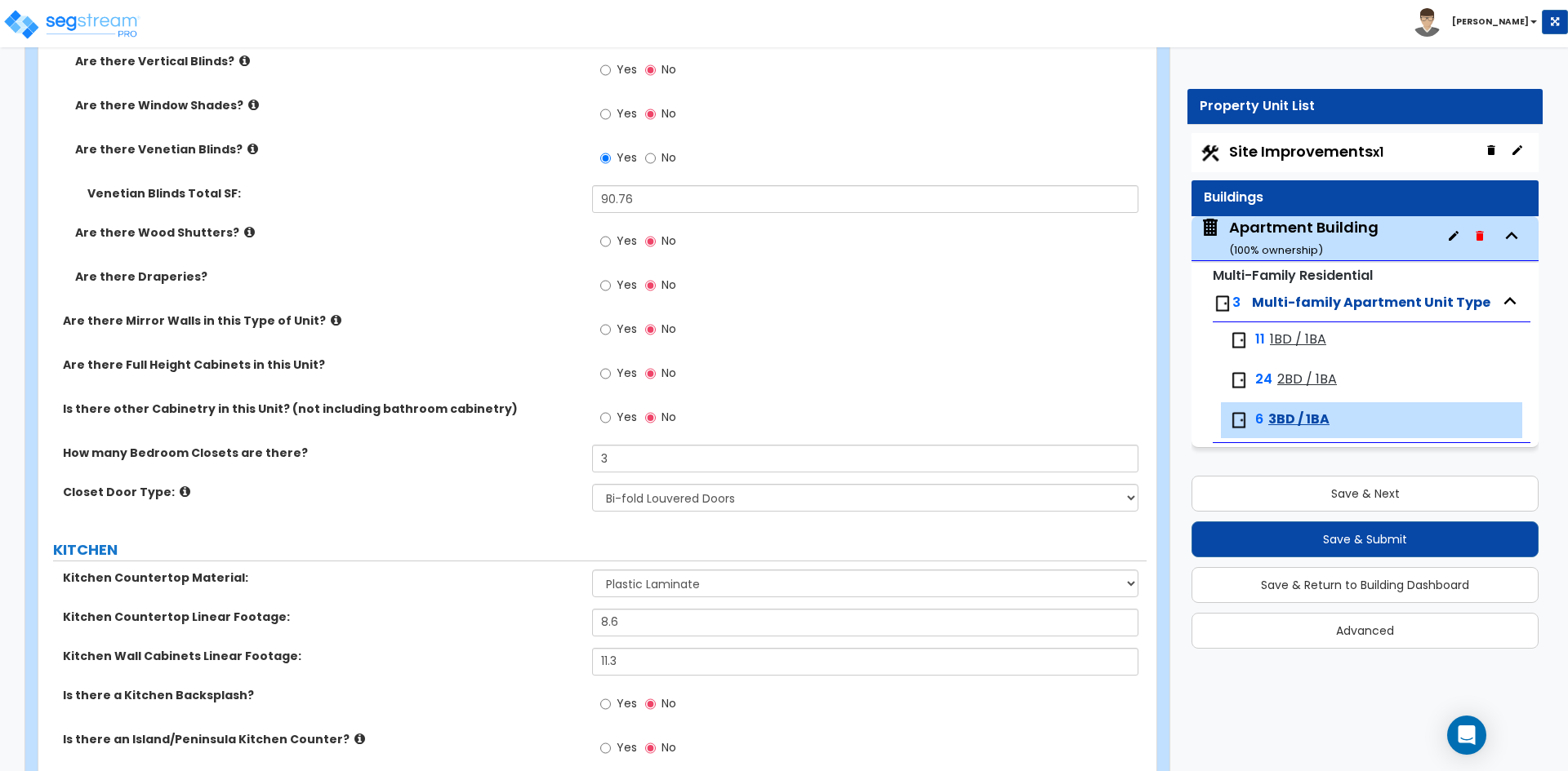
scroll to position [1632, 0]
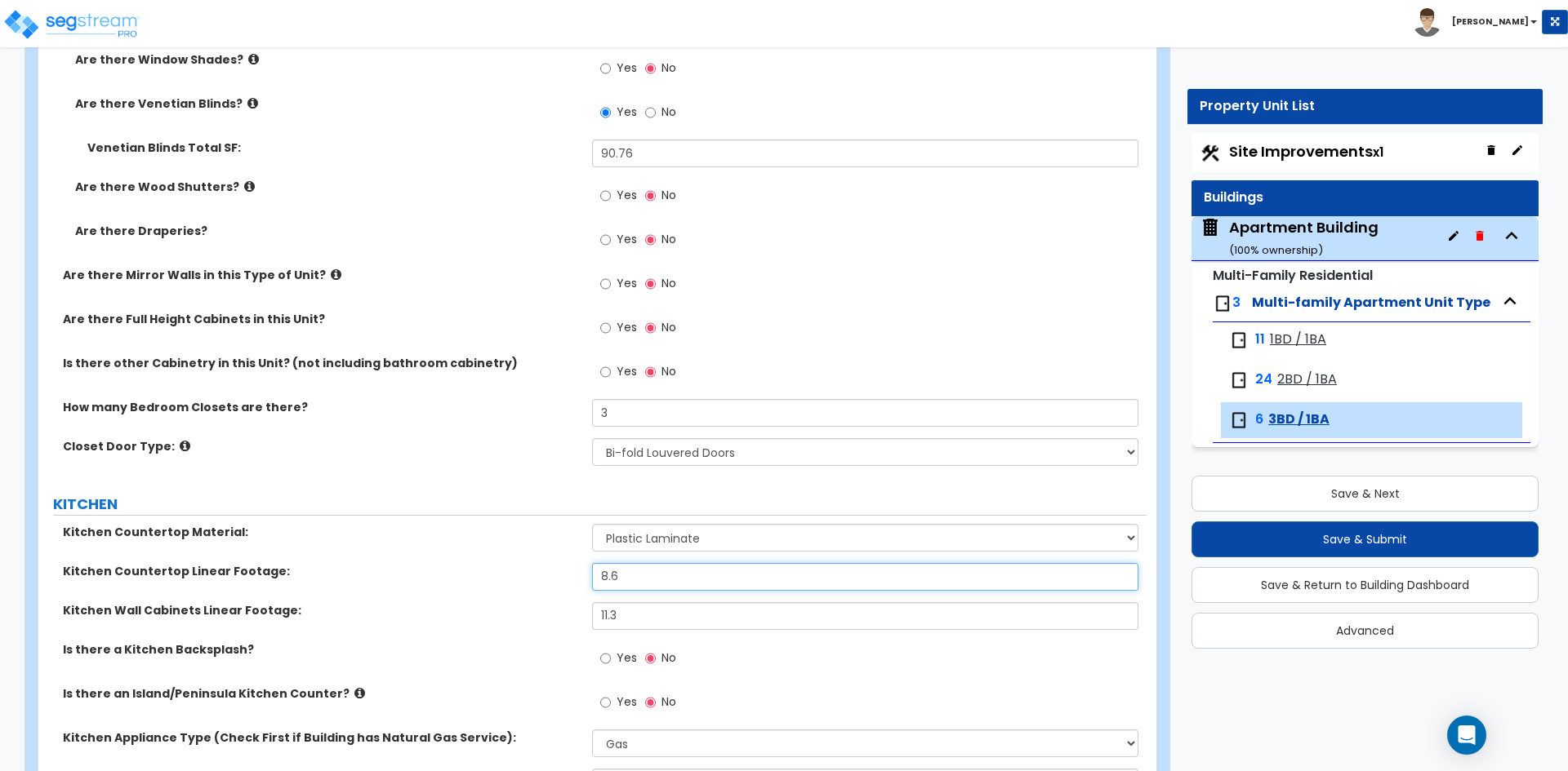
click at [693, 578] on input "8.6" at bounding box center [865, 576] width 545 height 27
type input "13.9"
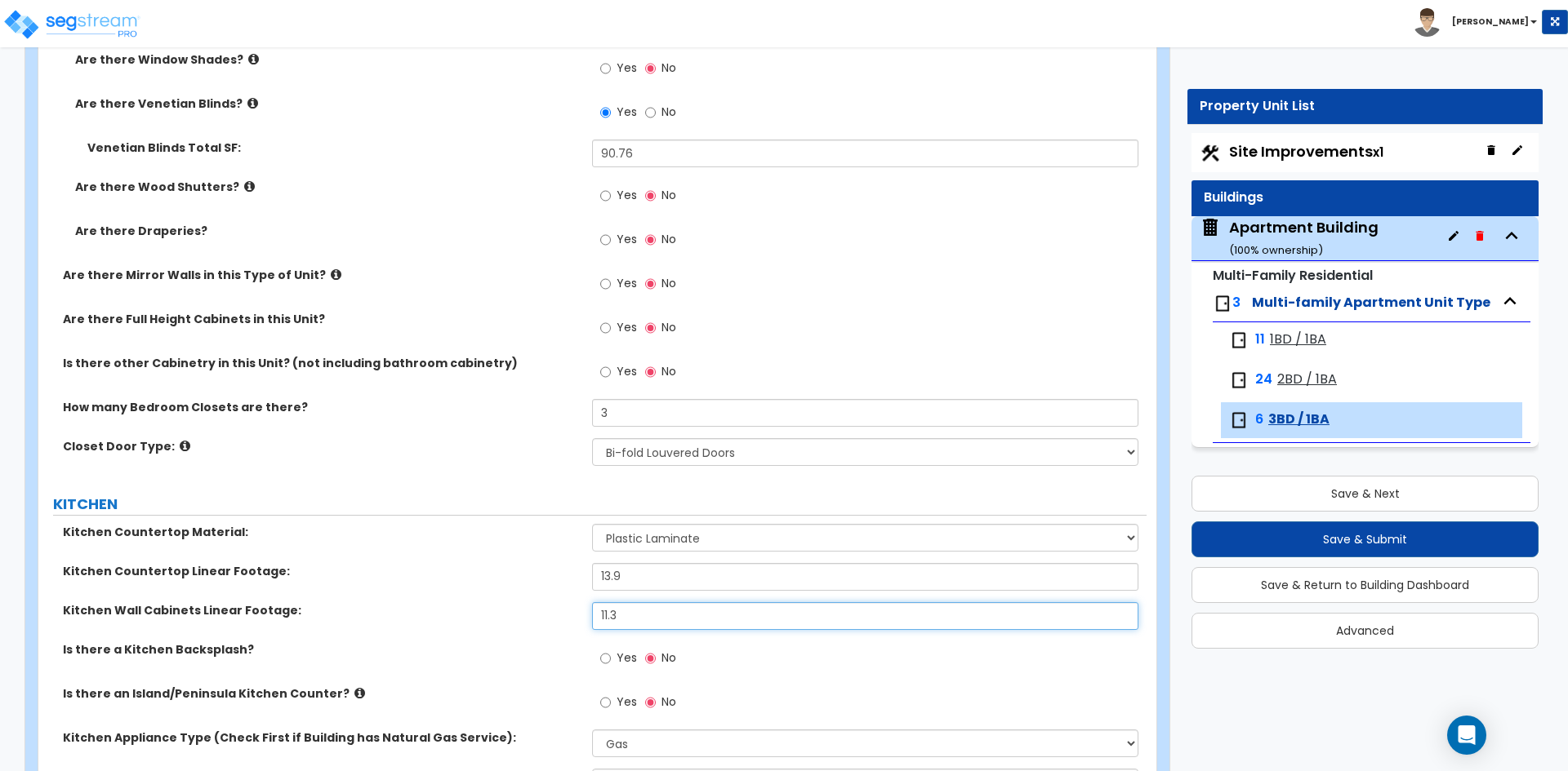
click at [684, 612] on input "11.3" at bounding box center [865, 616] width 545 height 27
type input "10.3"
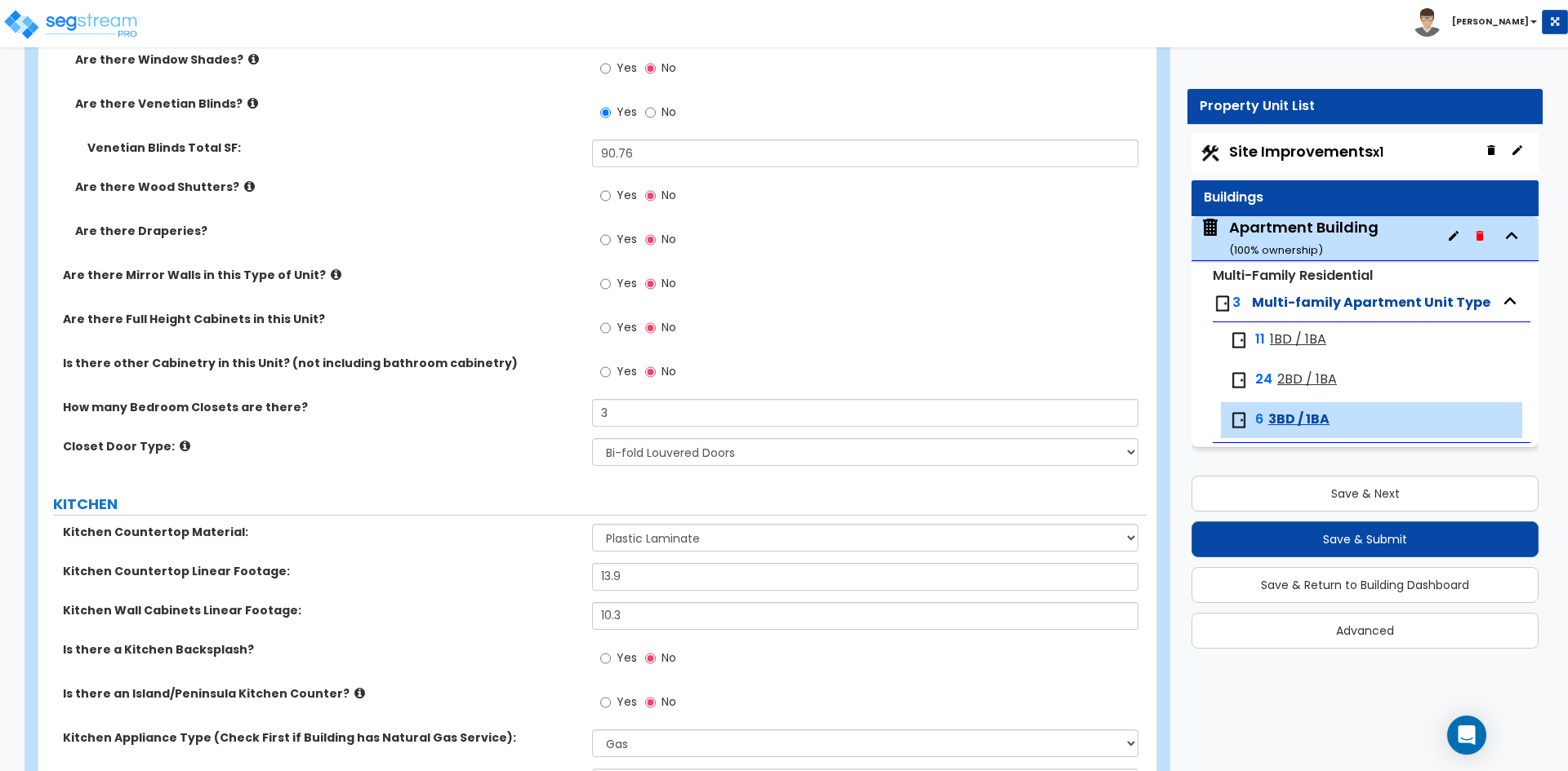
click at [444, 598] on div "Kitchen Countertop Linear Footage: 13.9" at bounding box center [592, 583] width 1108 height 40
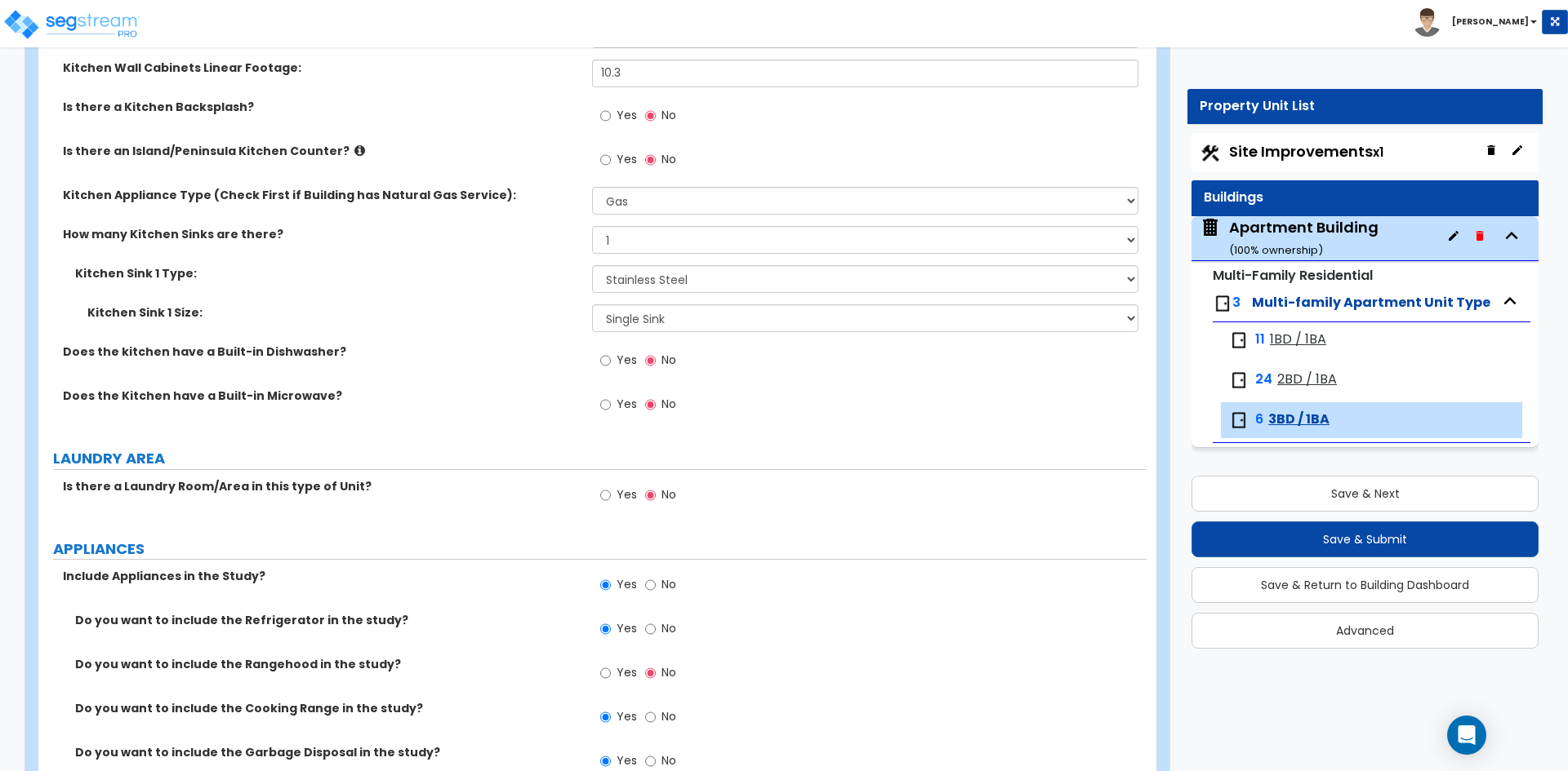
scroll to position [2204, 0]
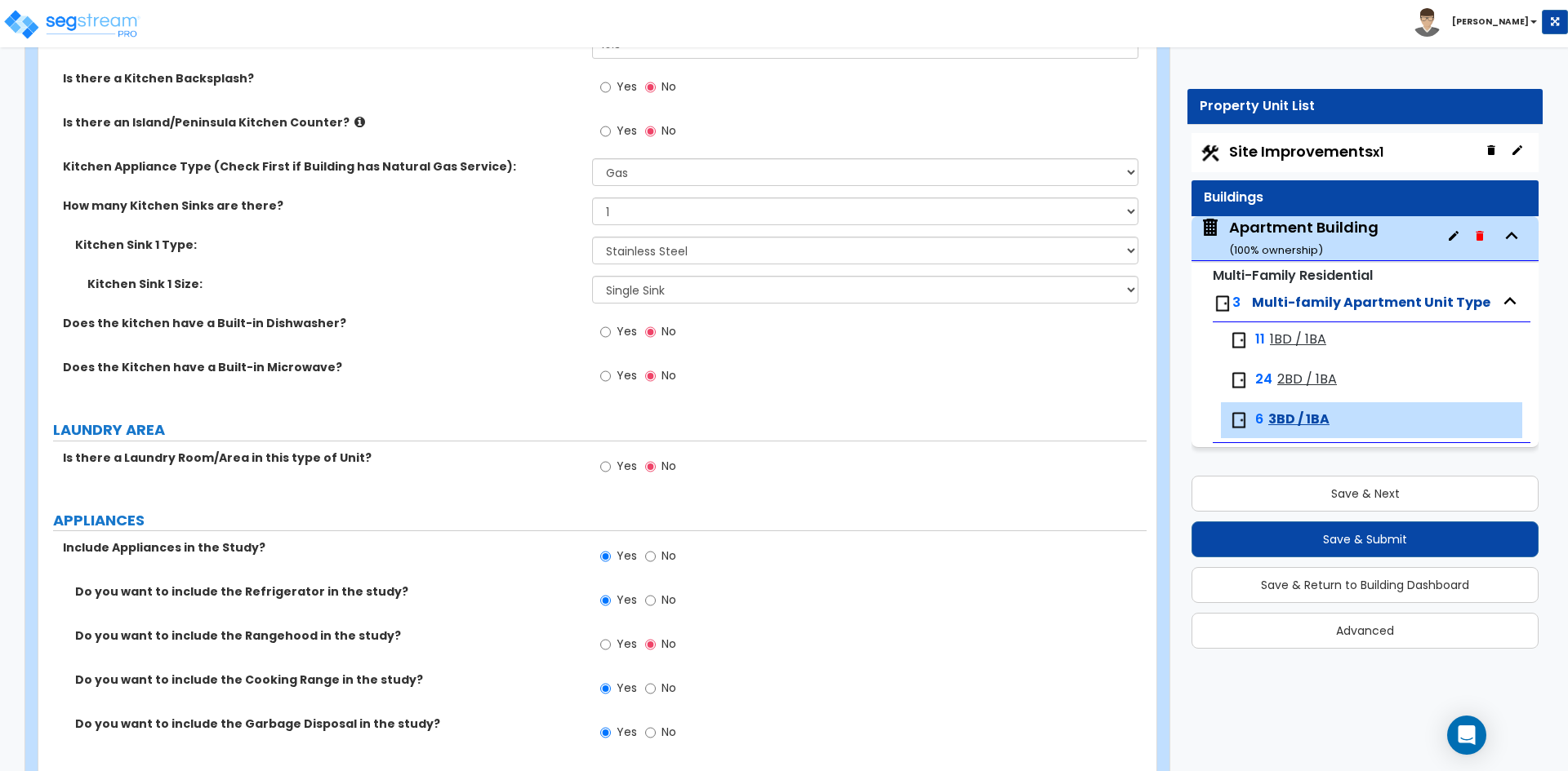
click at [612, 474] on label "Yes" at bounding box center [618, 468] width 37 height 27
click at [611, 474] on input "Yes" at bounding box center [605, 466] width 10 height 18
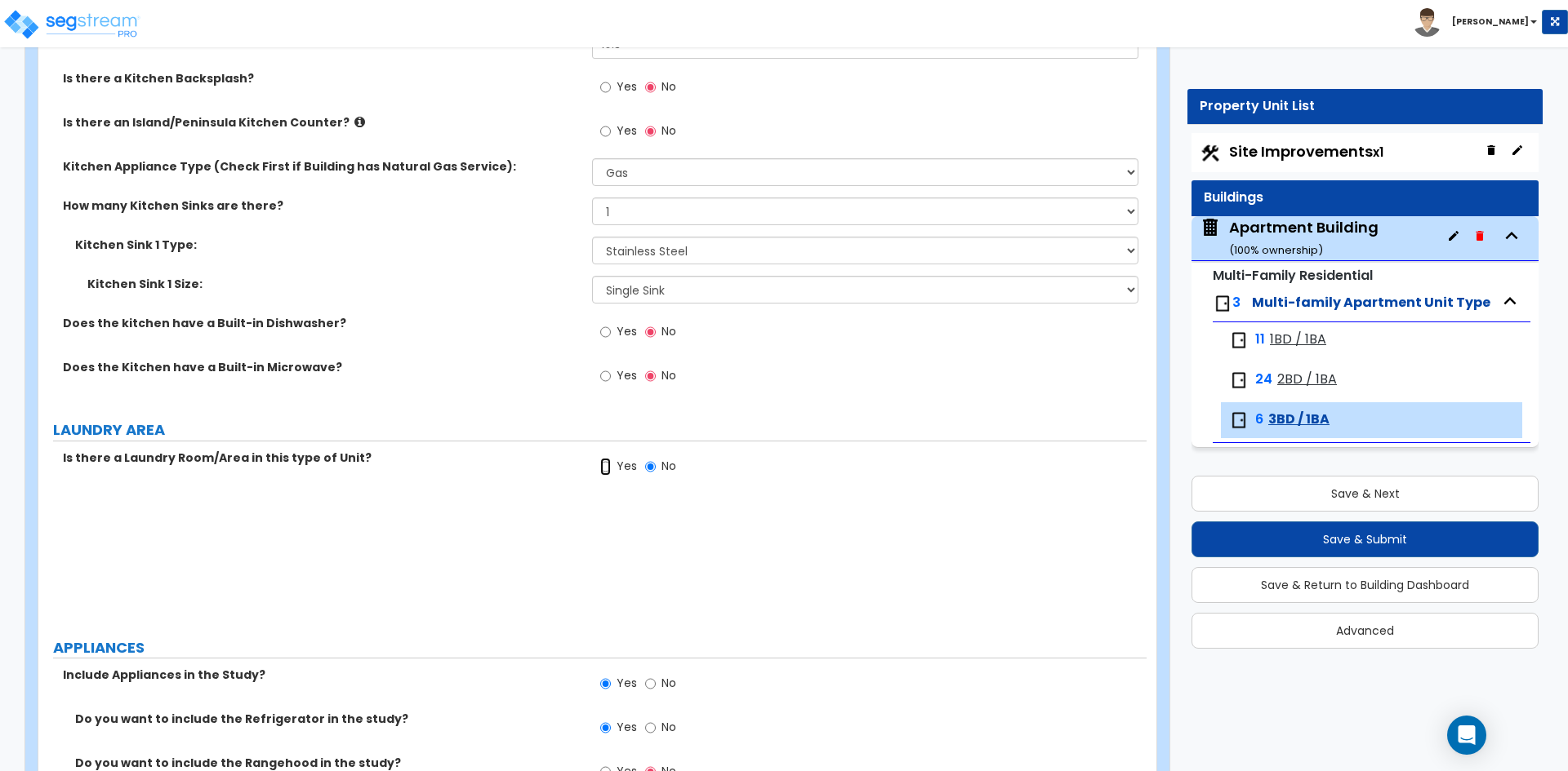
radio input "true"
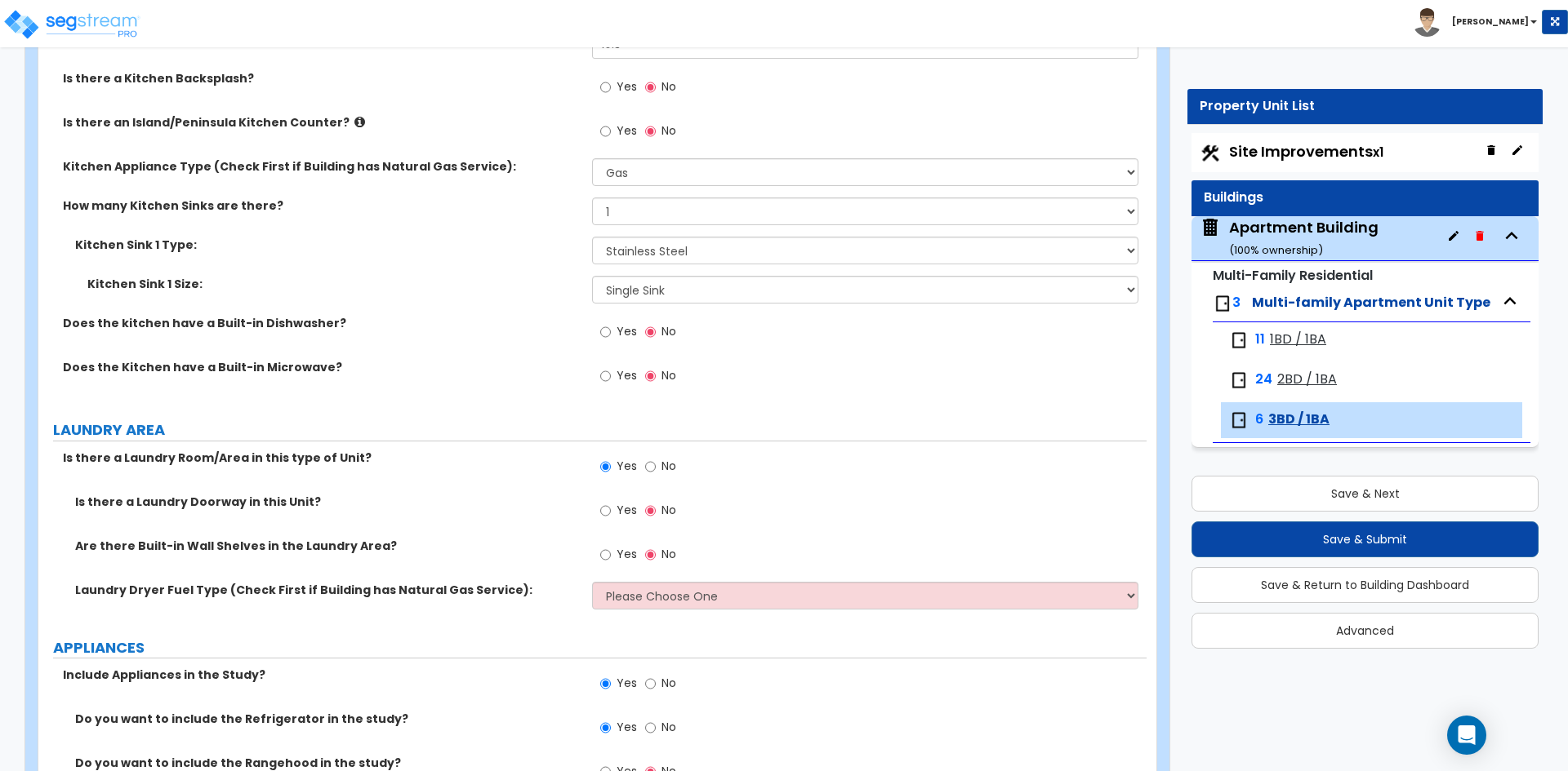
click at [544, 600] on div "Laundry Dryer Fuel Type (Check First if Building has Natural Gas Service): Plea…" at bounding box center [592, 602] width 1108 height 40
click at [655, 594] on select "Please Choose One Gas Electric" at bounding box center [865, 595] width 545 height 27
select select "2"
click at [592, 582] on select "Please Choose One Gas Electric" at bounding box center [865, 595] width 545 height 27
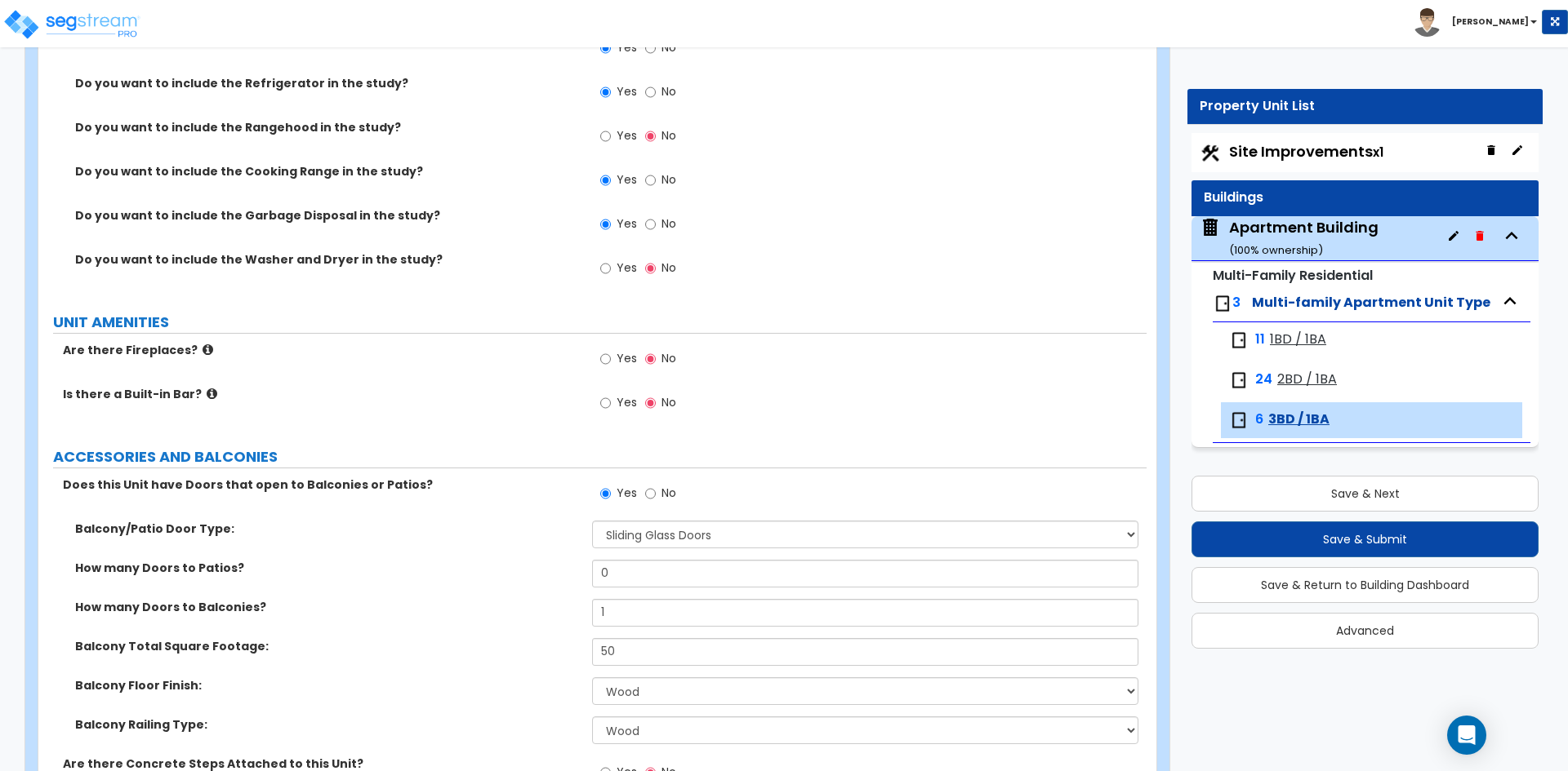
scroll to position [2856, 0]
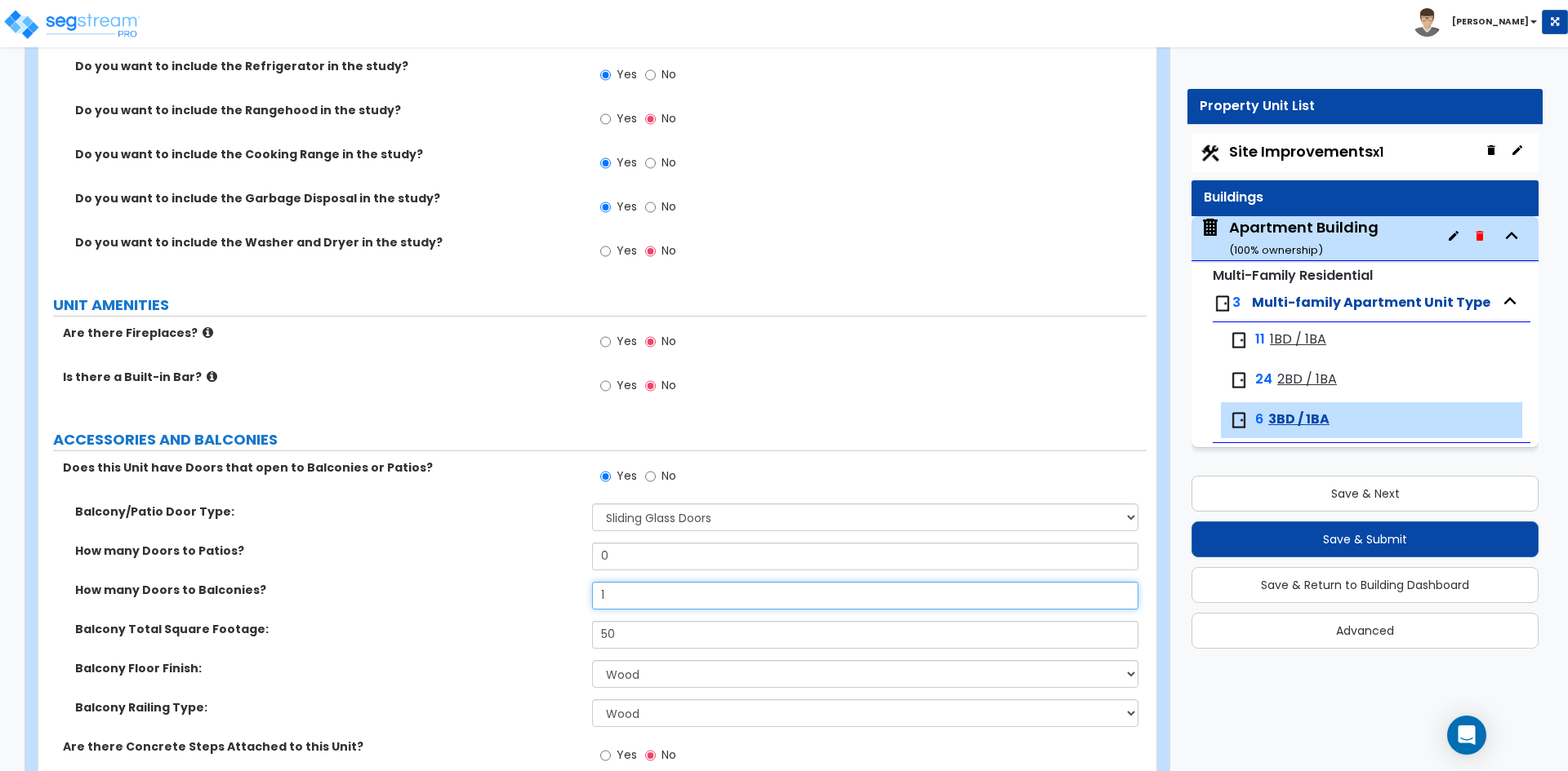
click at [615, 592] on input "1" at bounding box center [865, 595] width 545 height 27
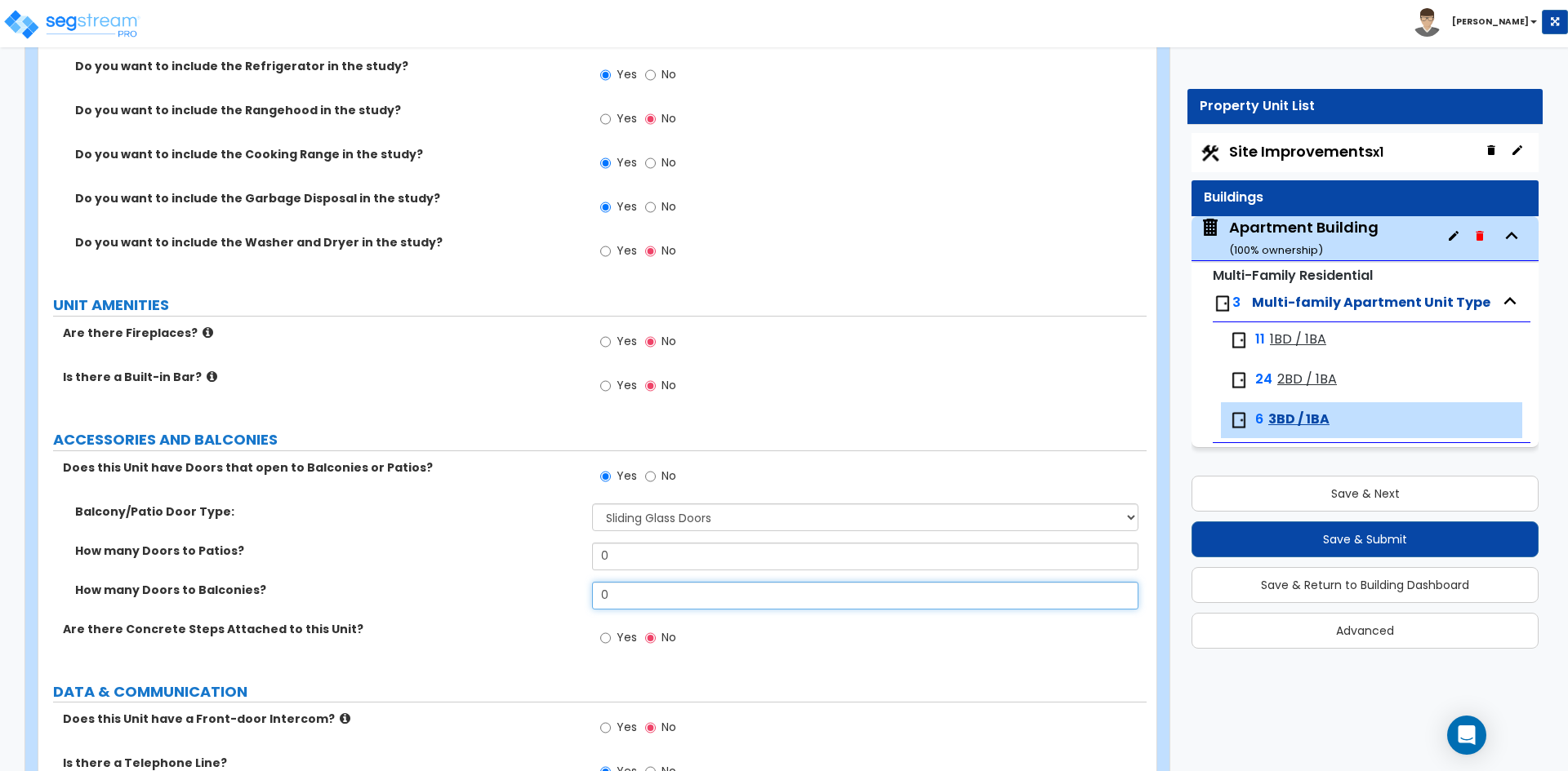
type input "0"
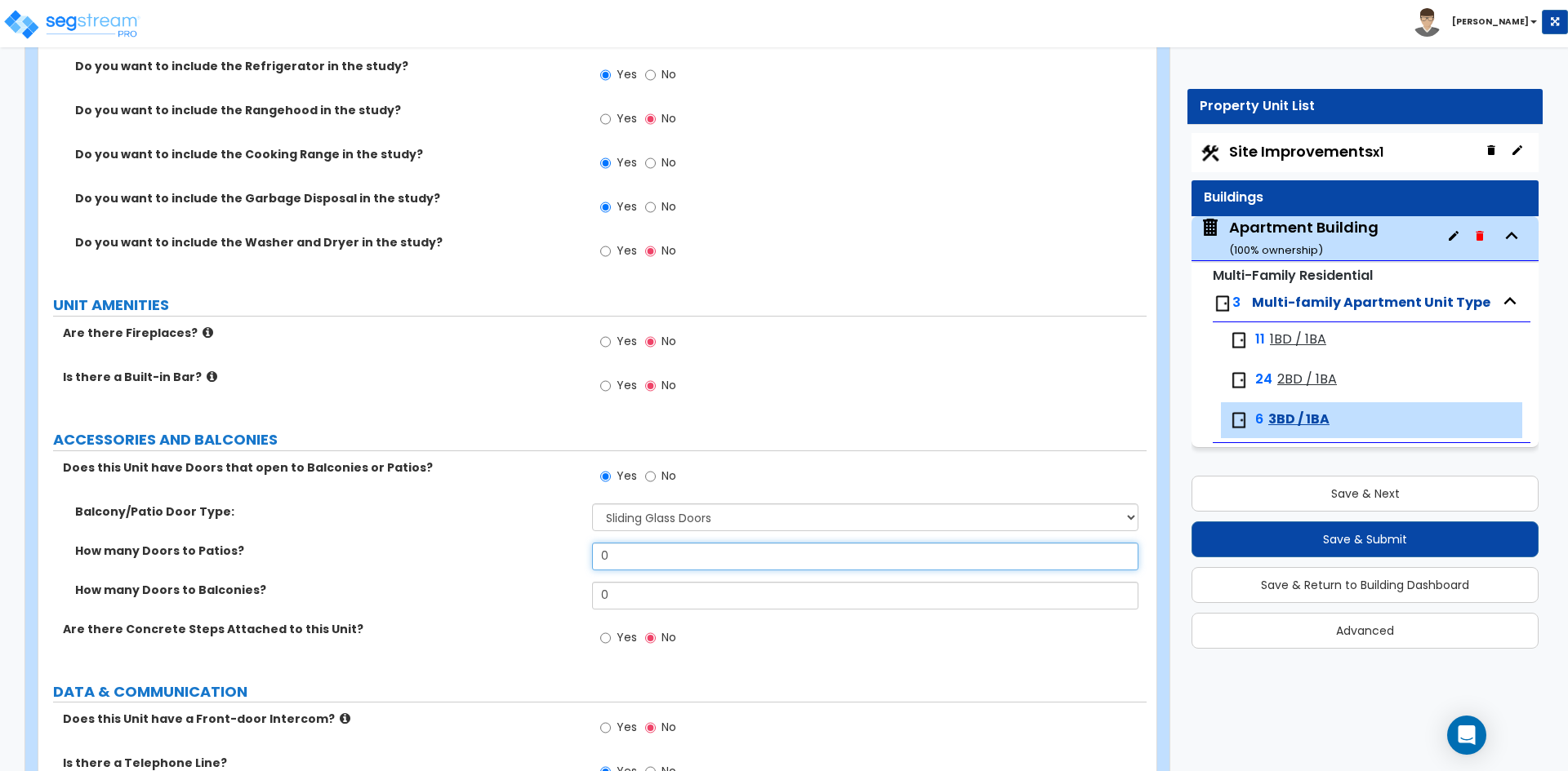
click at [636, 563] on input "0" at bounding box center [865, 556] width 545 height 27
type input "1"
click at [474, 553] on label "How many Doors to Patios?" at bounding box center [328, 551] width 505 height 16
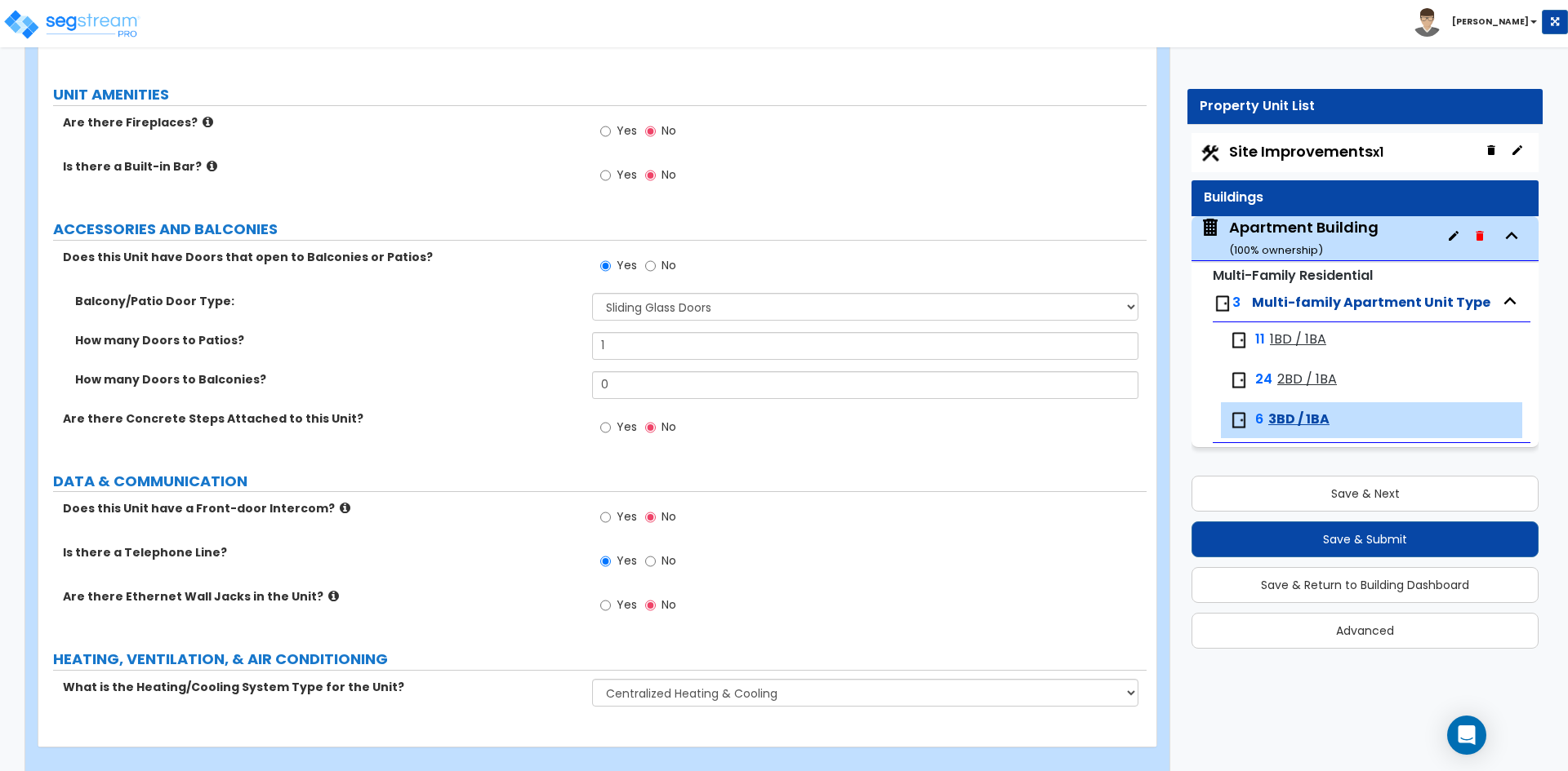
scroll to position [3090, 0]
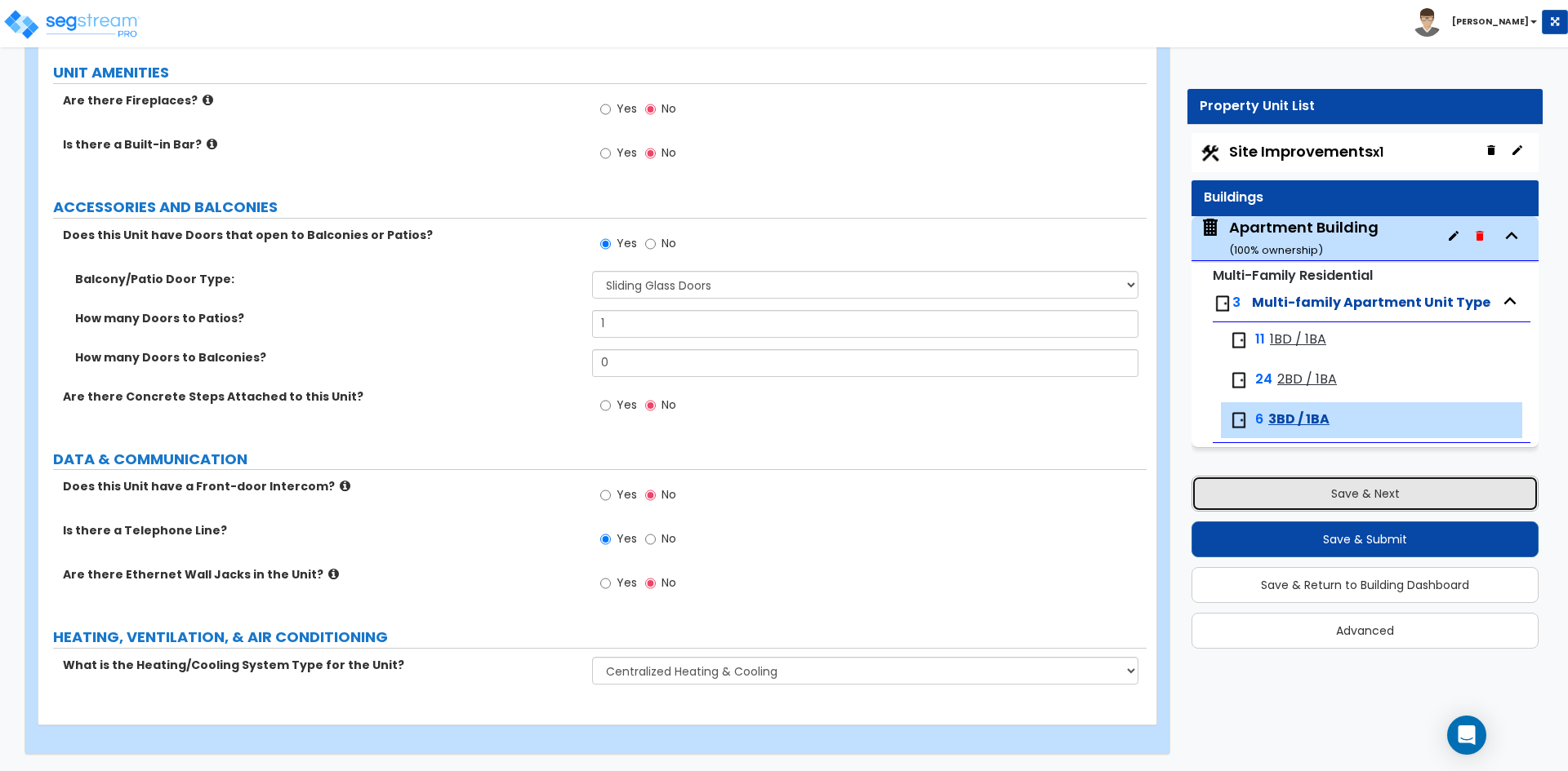
click at [1283, 476] on button "Save & Next" at bounding box center [1365, 493] width 347 height 36
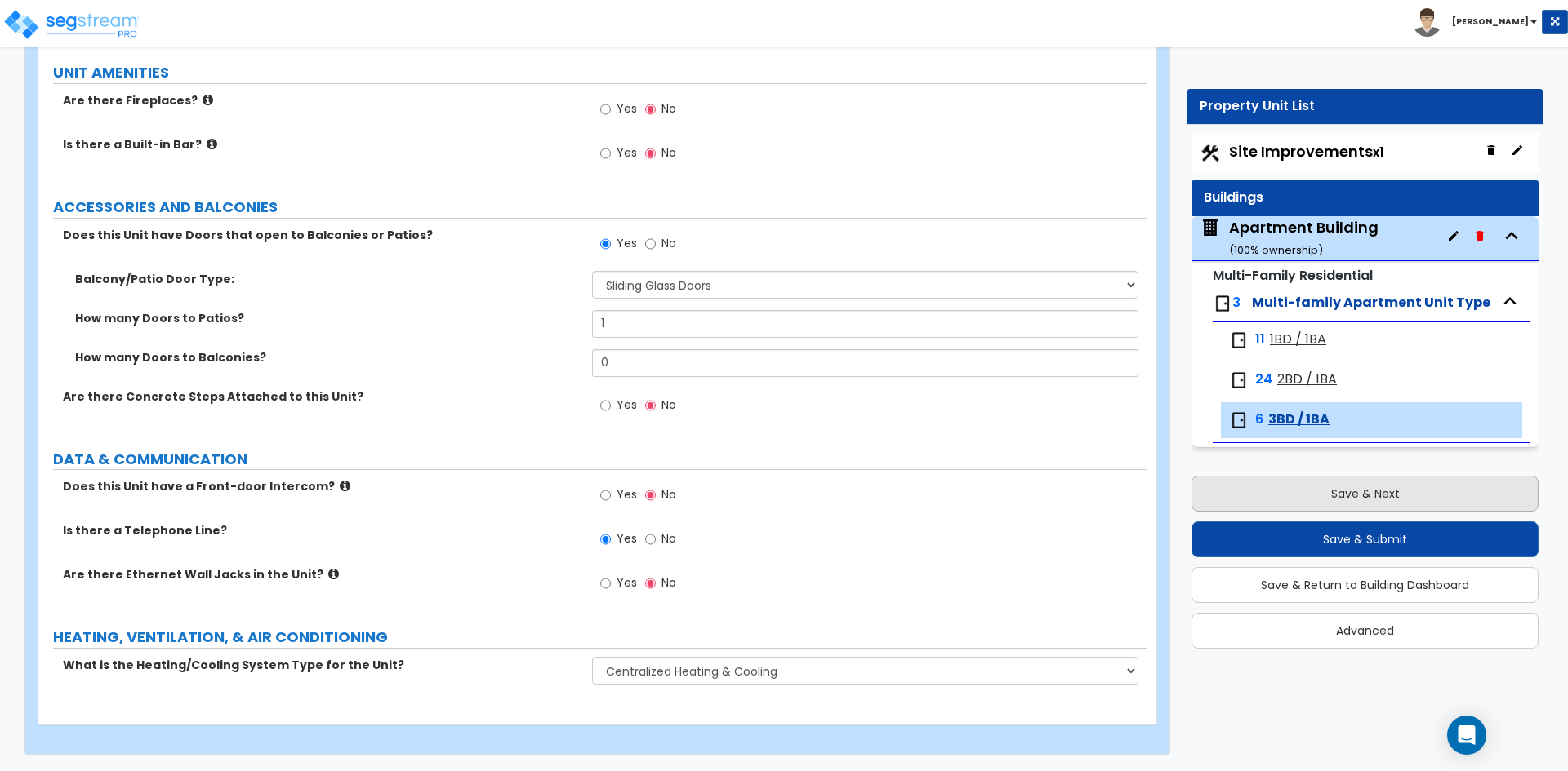
select select "2"
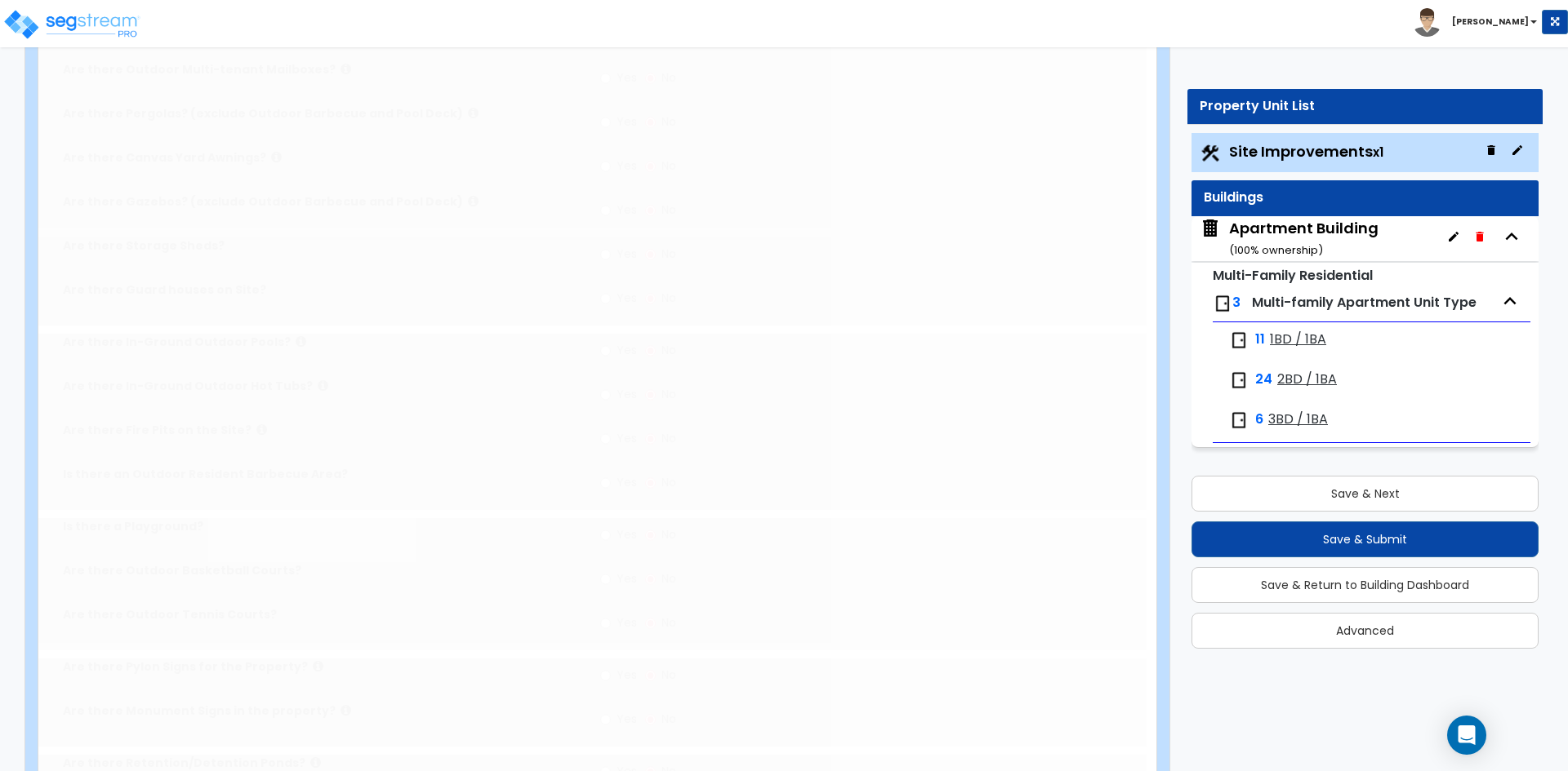
scroll to position [0, 0]
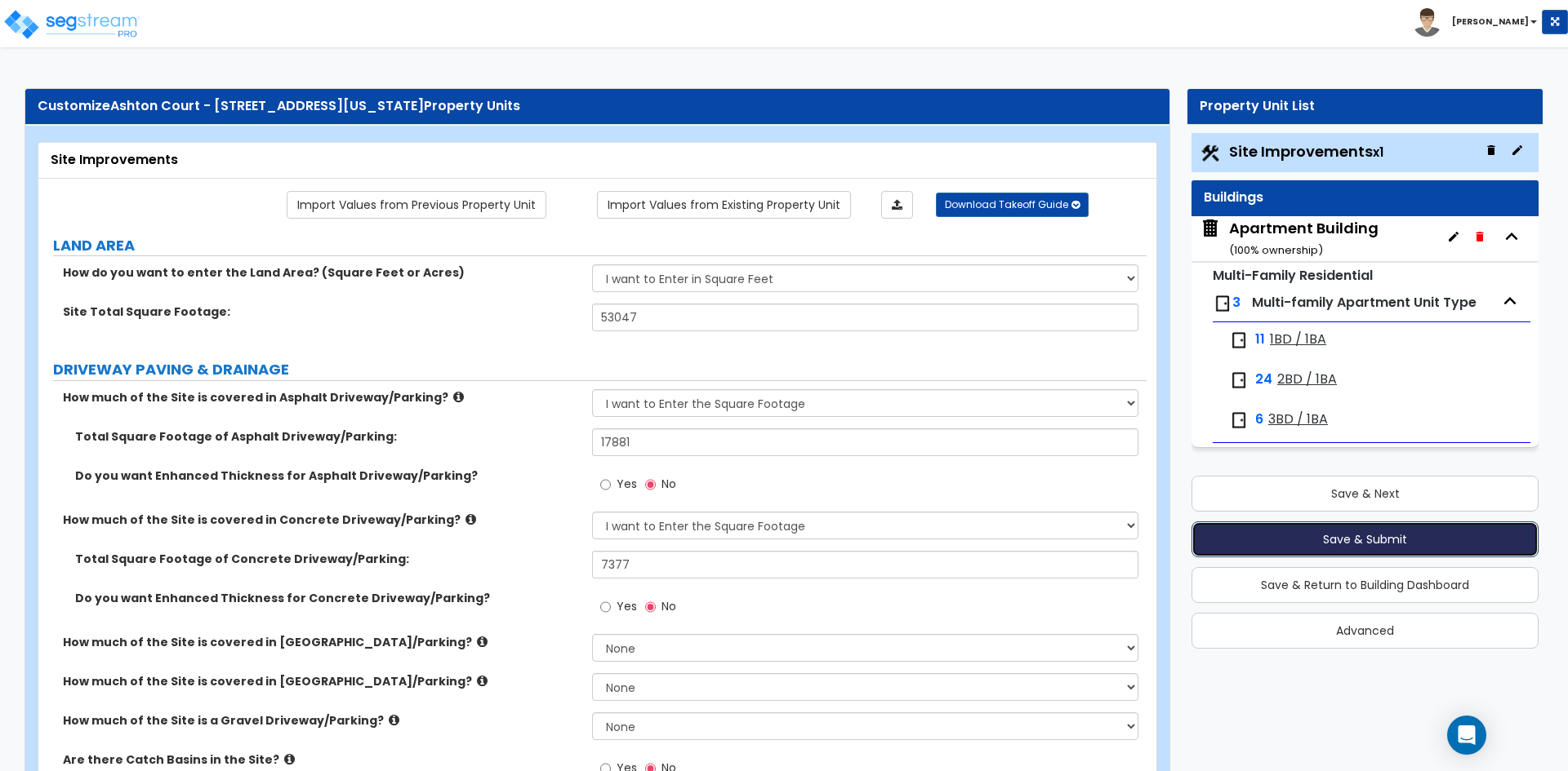
click at [1293, 542] on button "Save & Submit" at bounding box center [1365, 539] width 347 height 36
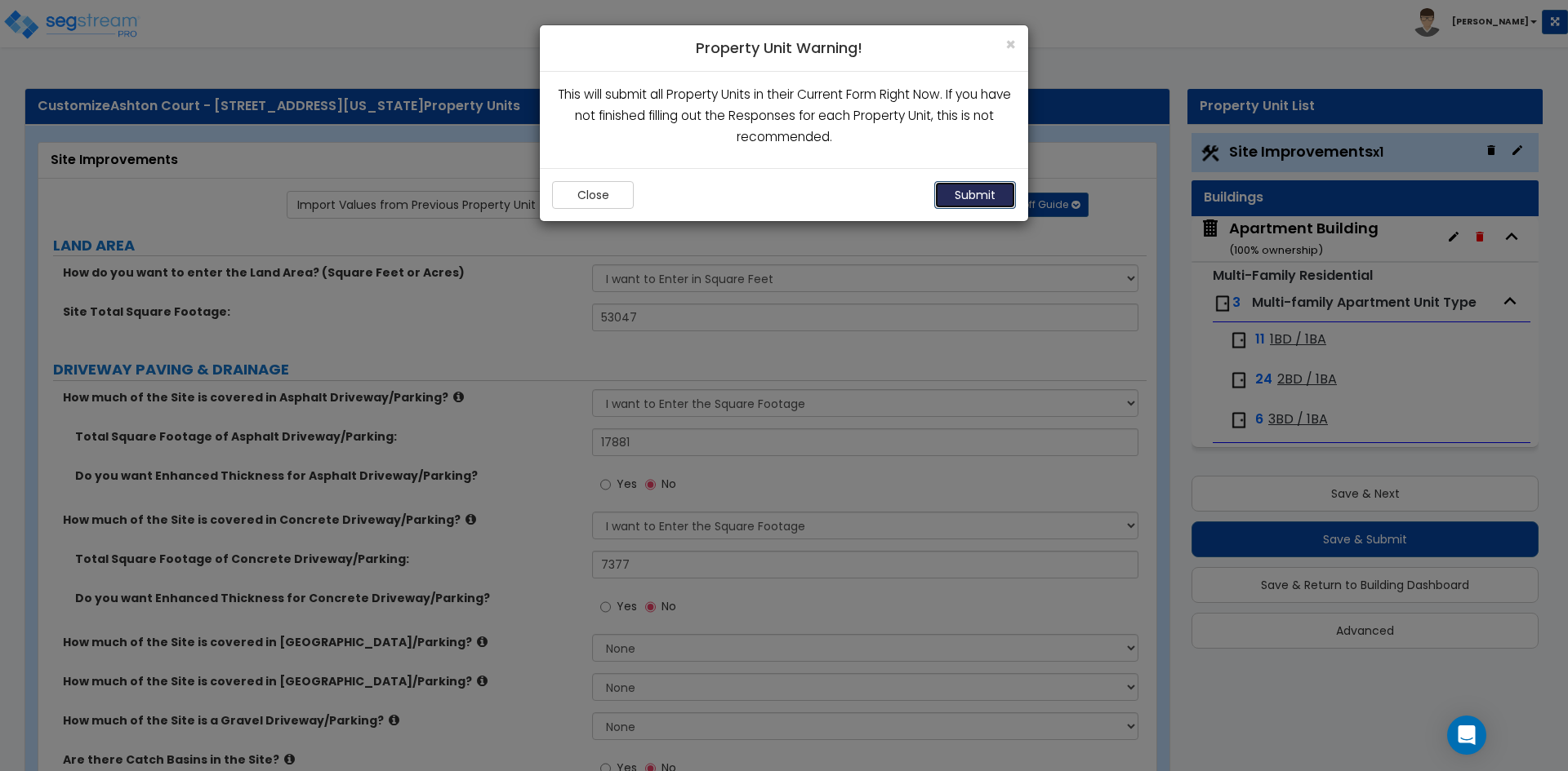
click at [968, 196] on button "Submit" at bounding box center [975, 194] width 82 height 27
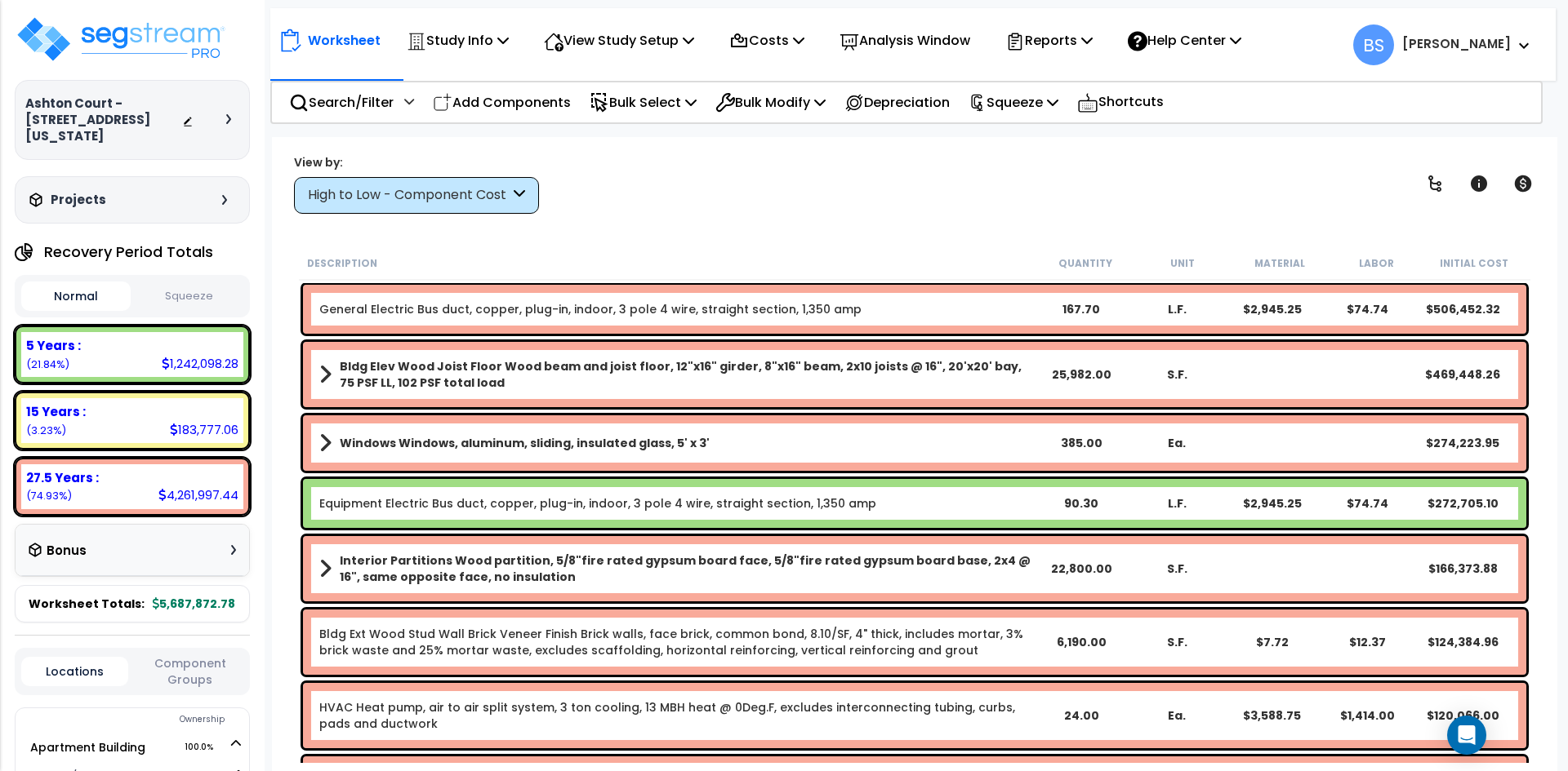
click at [690, 194] on div "View by: High to Low - Component Cost High to Low - Component Cost" at bounding box center [914, 184] width 1253 height 60
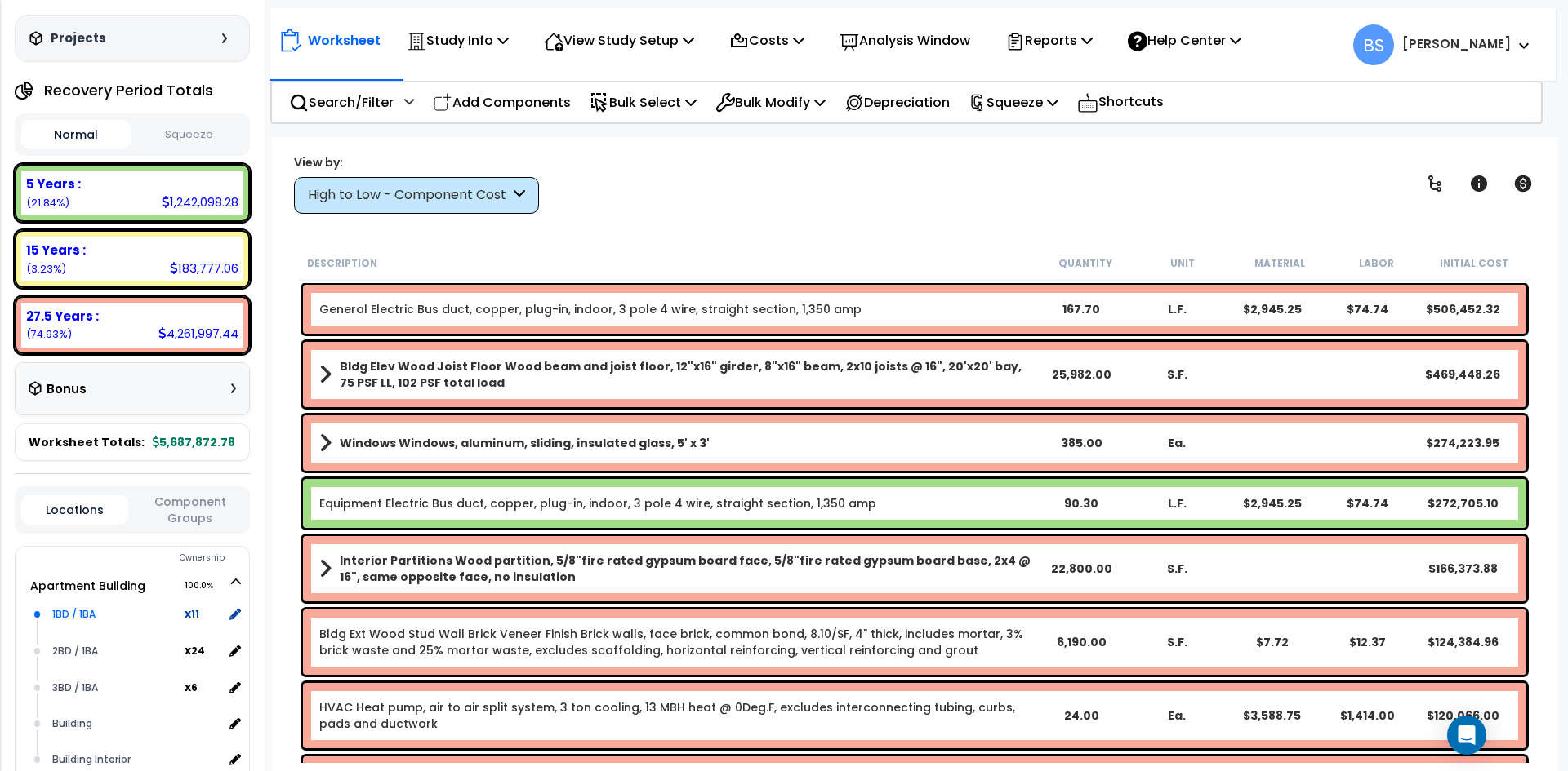
scroll to position [163, 0]
click at [72, 615] on div "1BD / 1BA" at bounding box center [116, 613] width 137 height 20
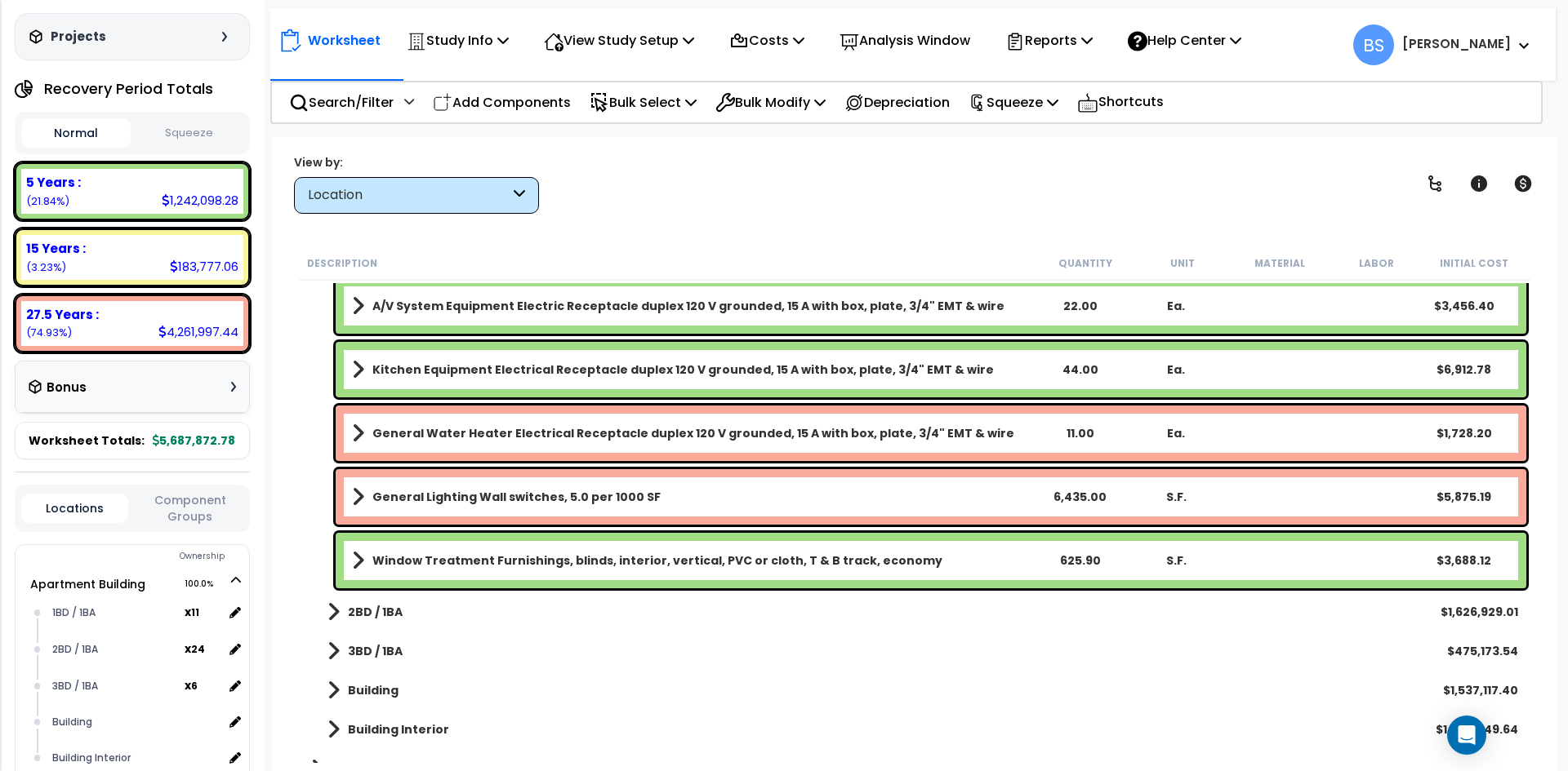
scroll to position [3744, 0]
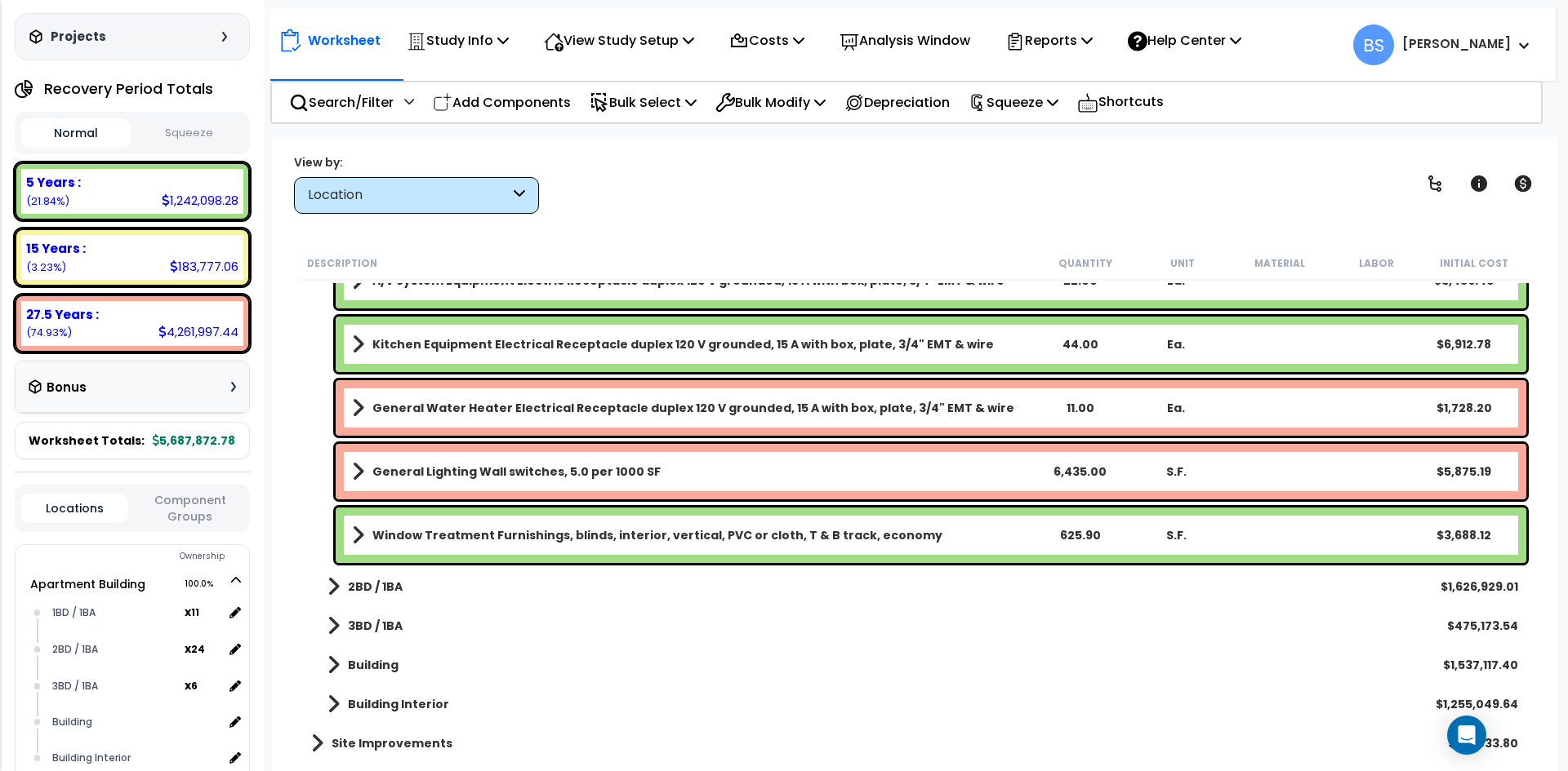
click at [374, 586] on b "2BD / 1BA" at bounding box center [375, 586] width 55 height 16
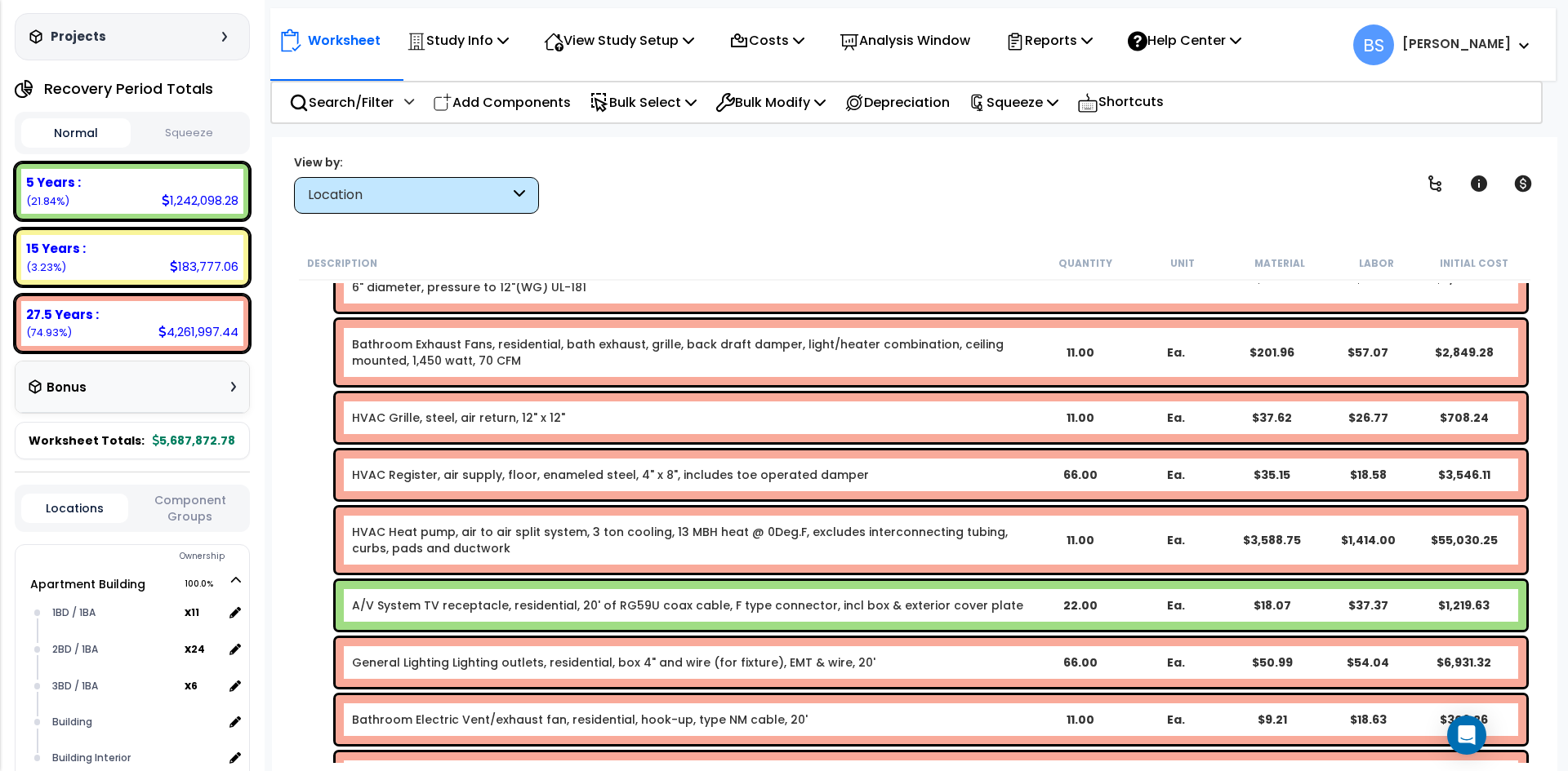
scroll to position [1622, 0]
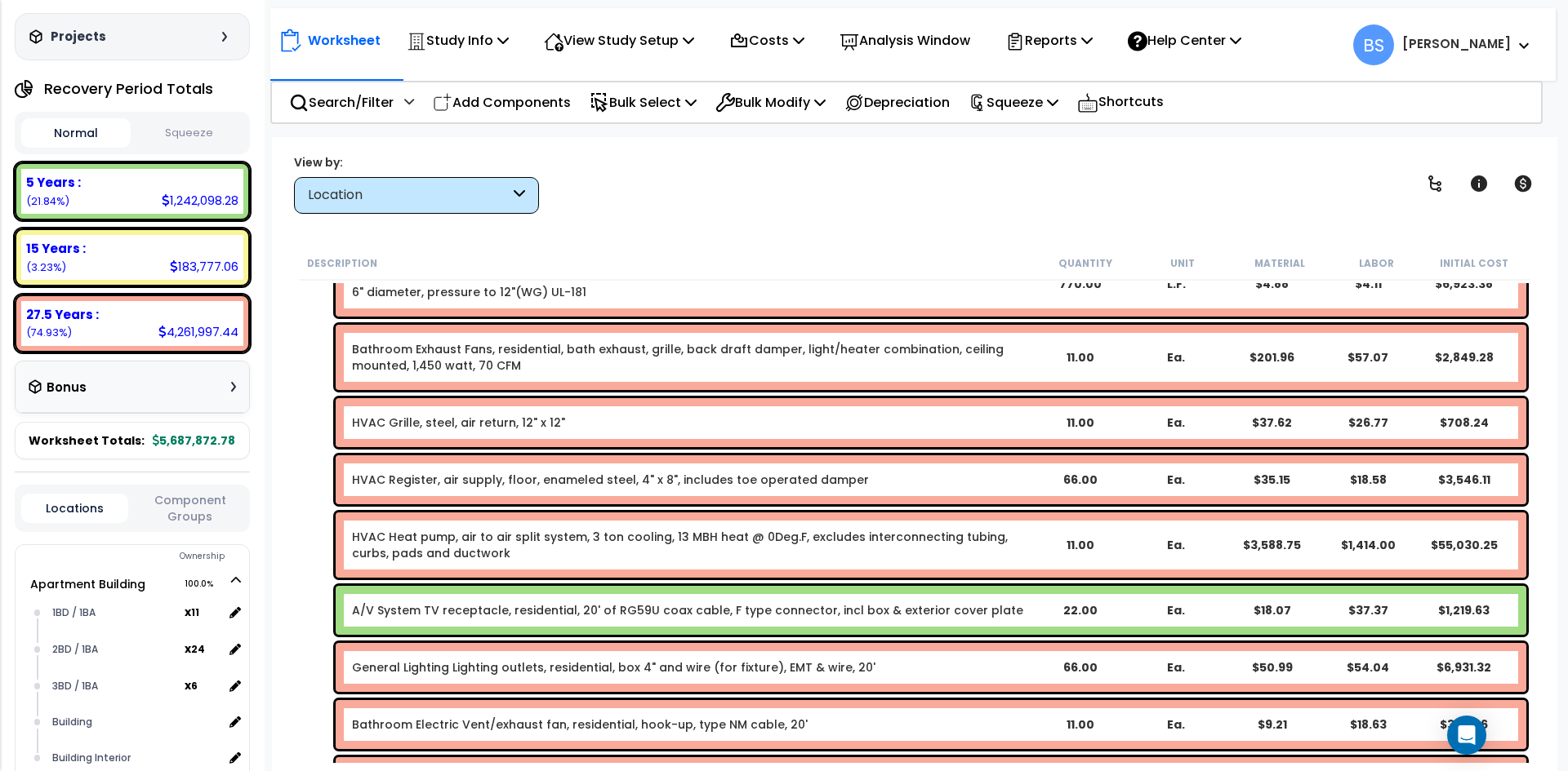
click at [1068, 615] on div "22.00" at bounding box center [1080, 610] width 92 height 16
click at [299, 568] on div "HVAC Heat pump, air to air split system, 3 ton cooling, 13 MBH heat @ 0Deg.F, e…" at bounding box center [913, 545] width 1231 height 73
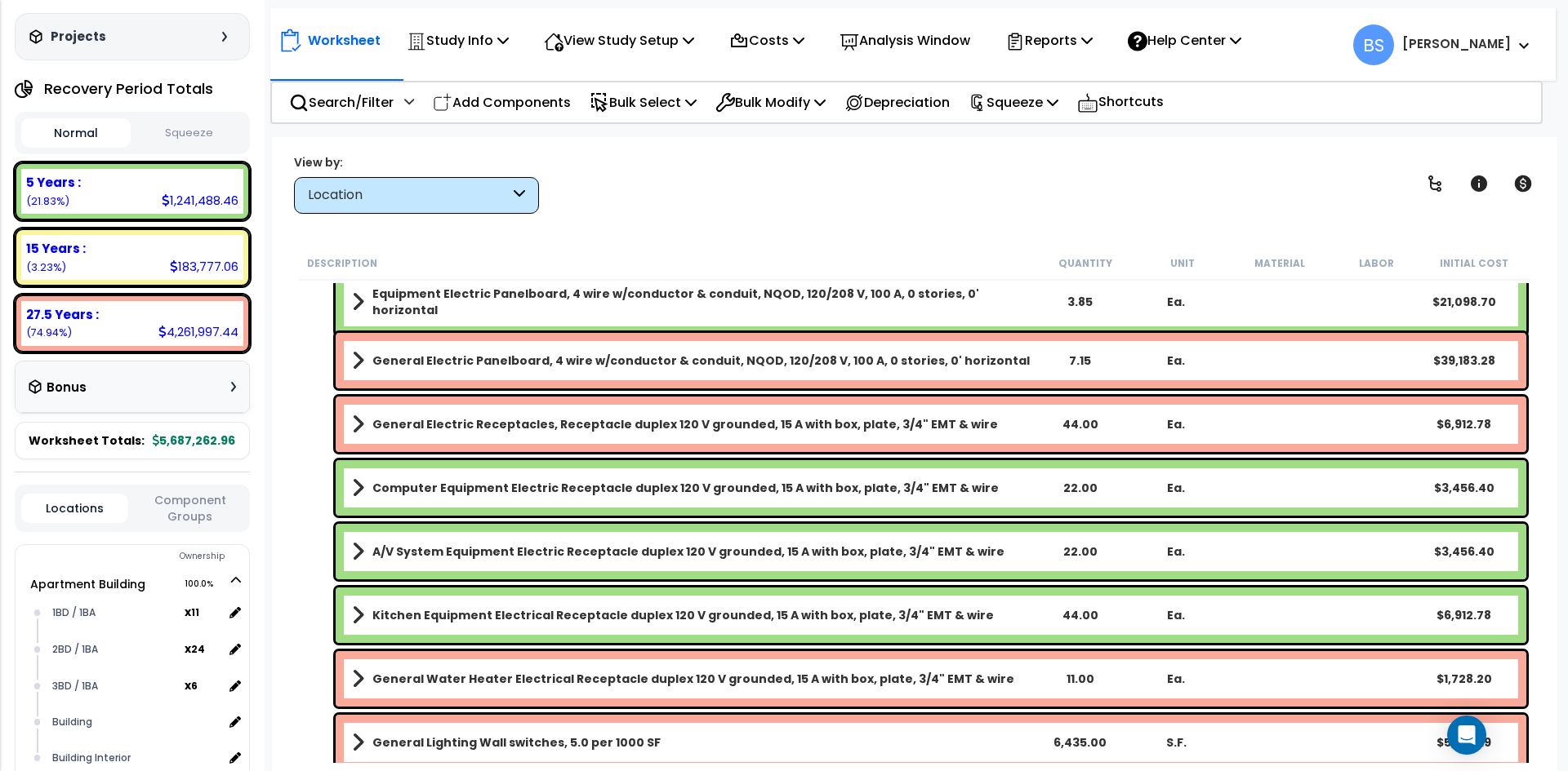
scroll to position [3499, 0]
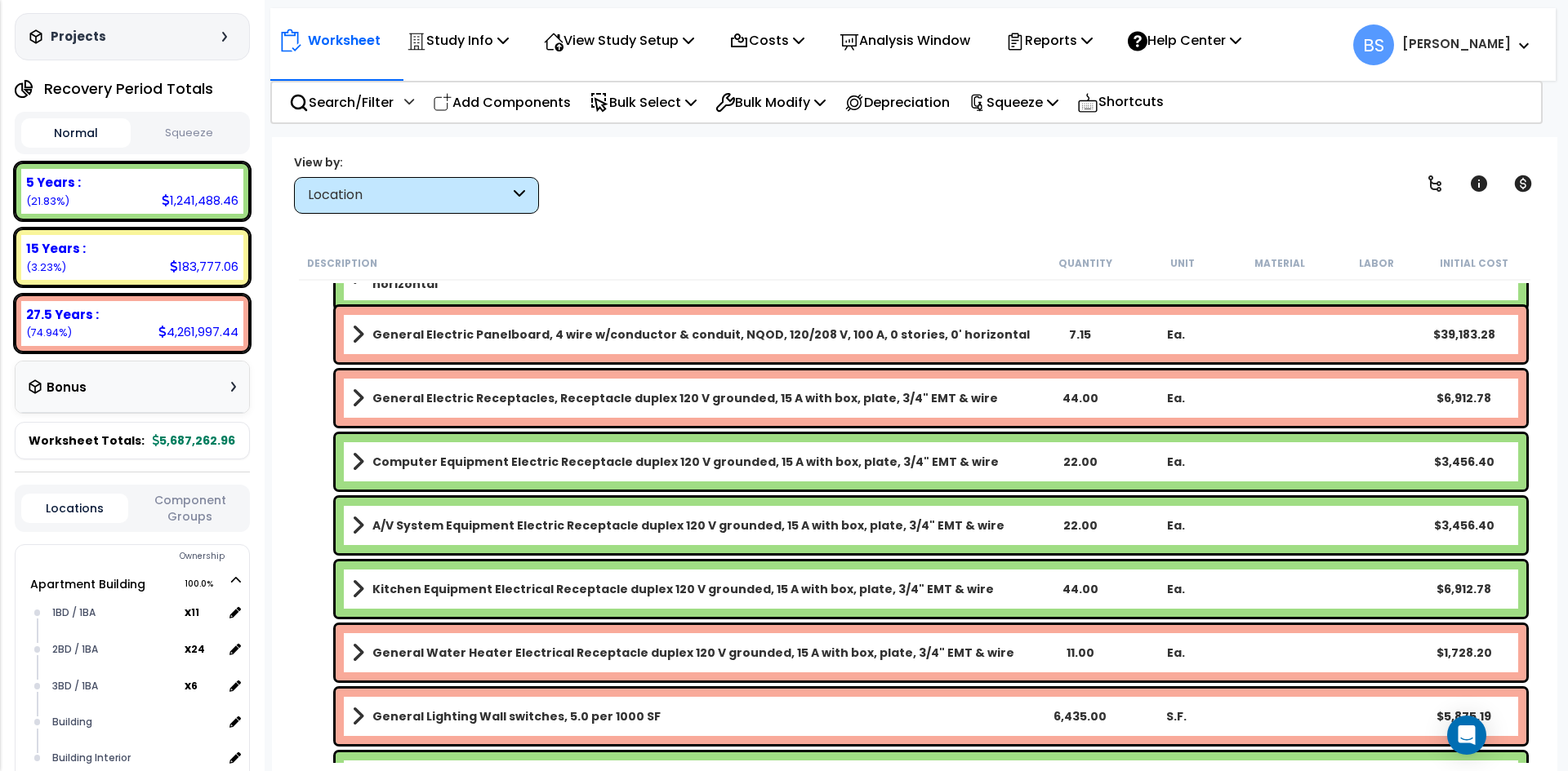
click at [1087, 536] on div "A/V System Equipment Electric Receptacle duplex 120 V grounded, 15 A with box, …" at bounding box center [930, 525] width 1190 height 56
click at [300, 506] on div "A/V System Equipment Electric Receptacle duplex 120 V grounded, 15 A with box, …" at bounding box center [913, 526] width 1231 height 64
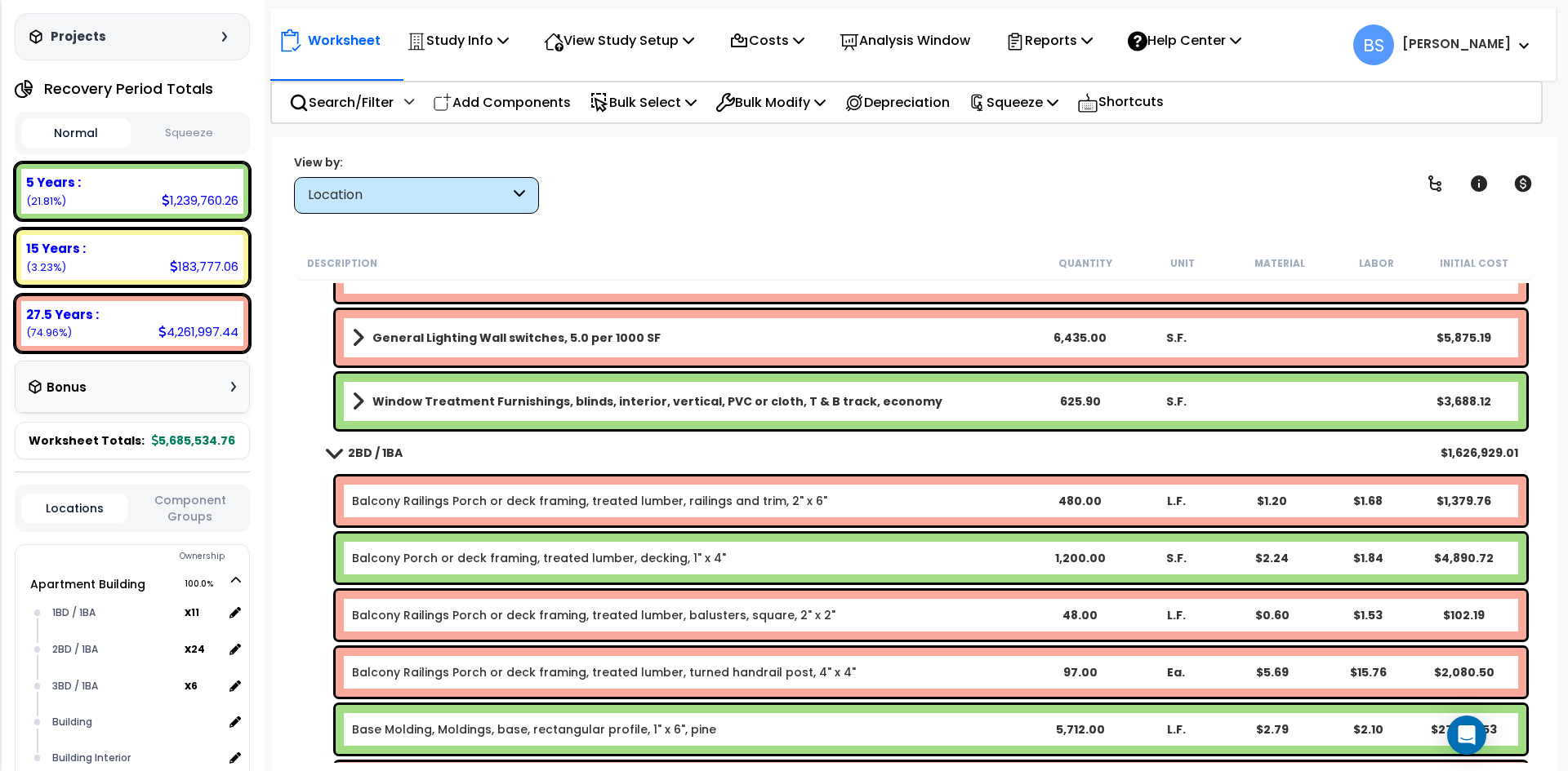
scroll to position [3907, 0]
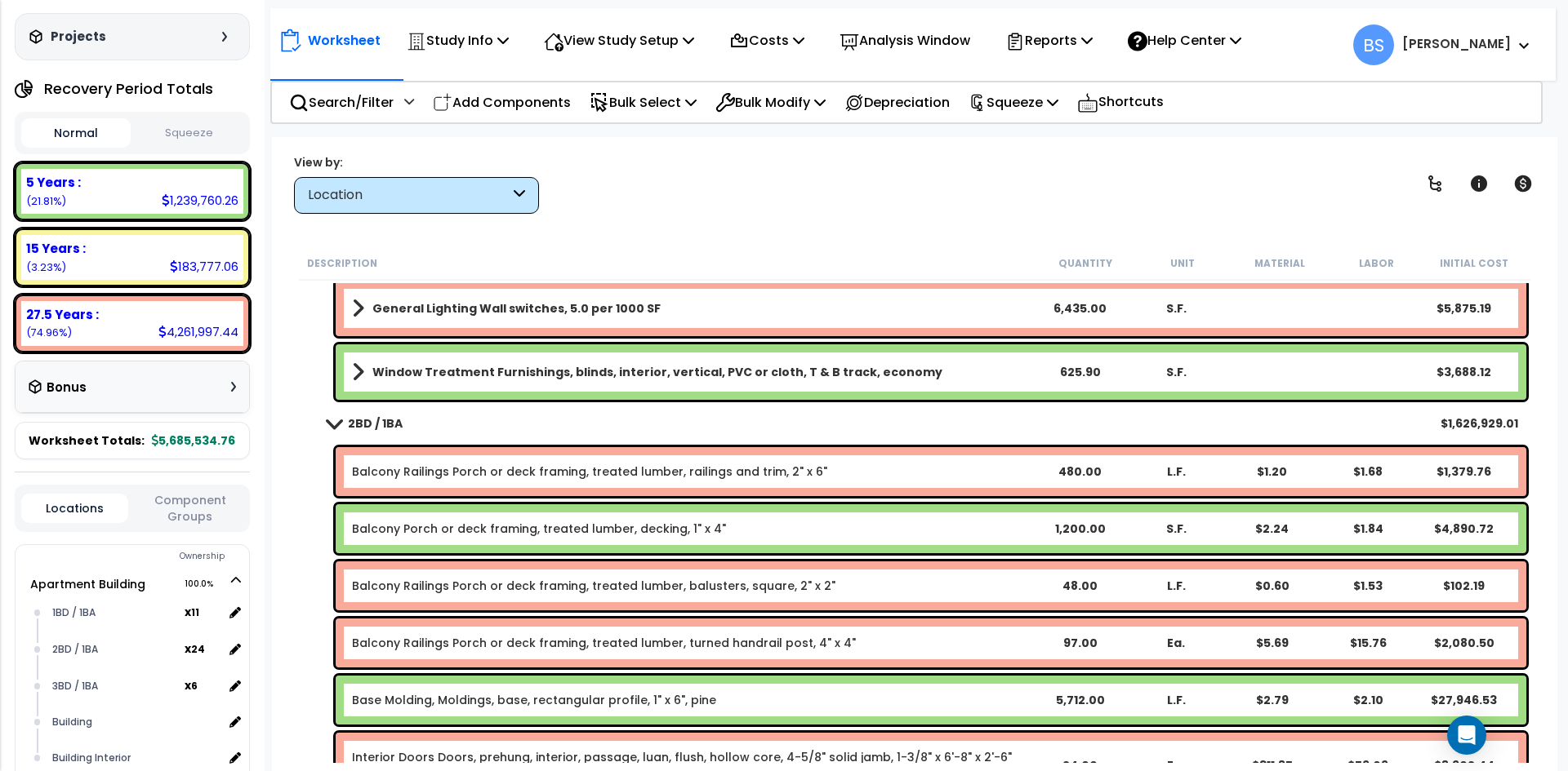
click at [559, 536] on link "Balcony Porch or deck framing, treated lumber, decking, 1" x 4"" at bounding box center [539, 528] width 374 height 16
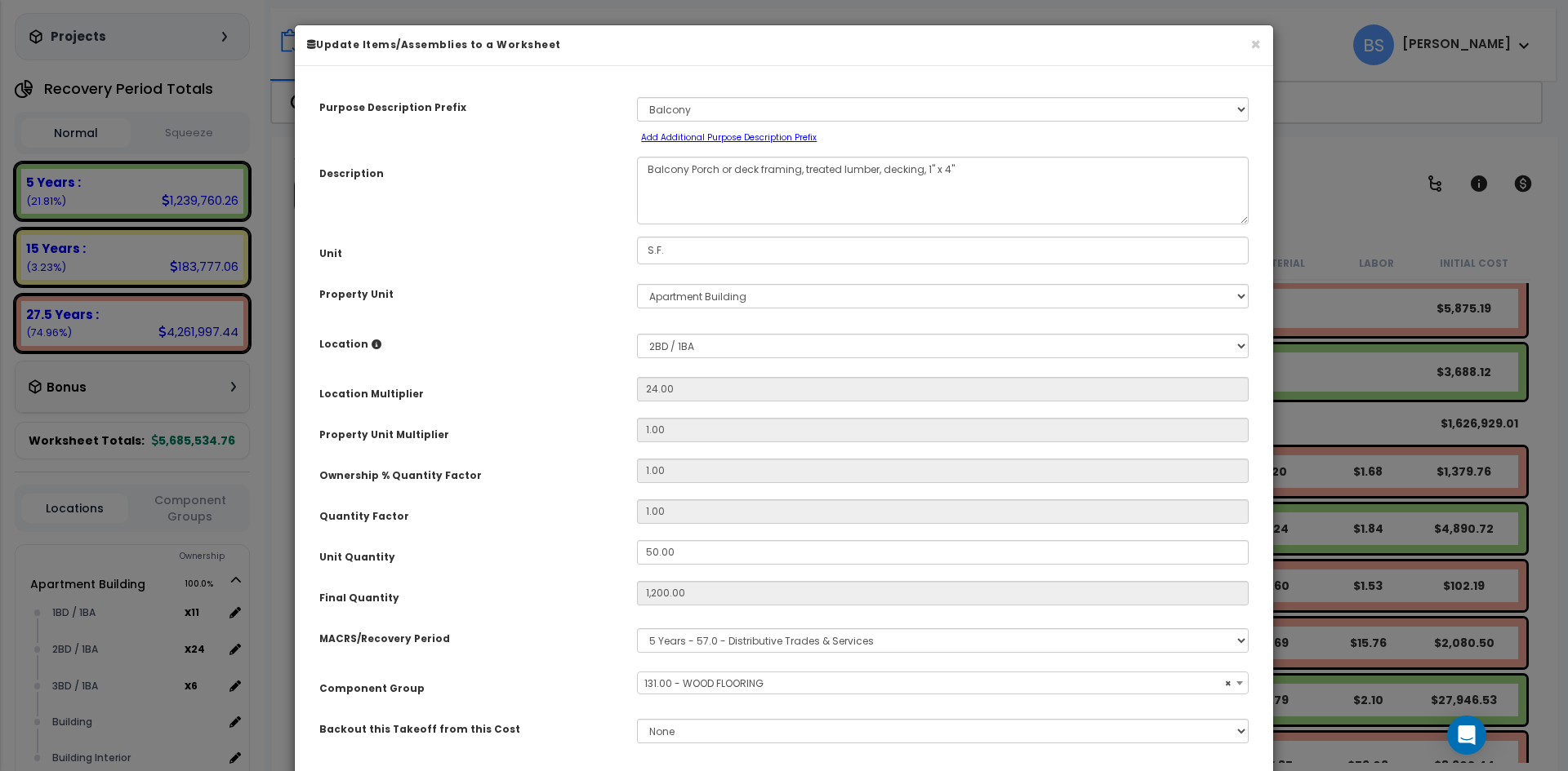
select select "15655"
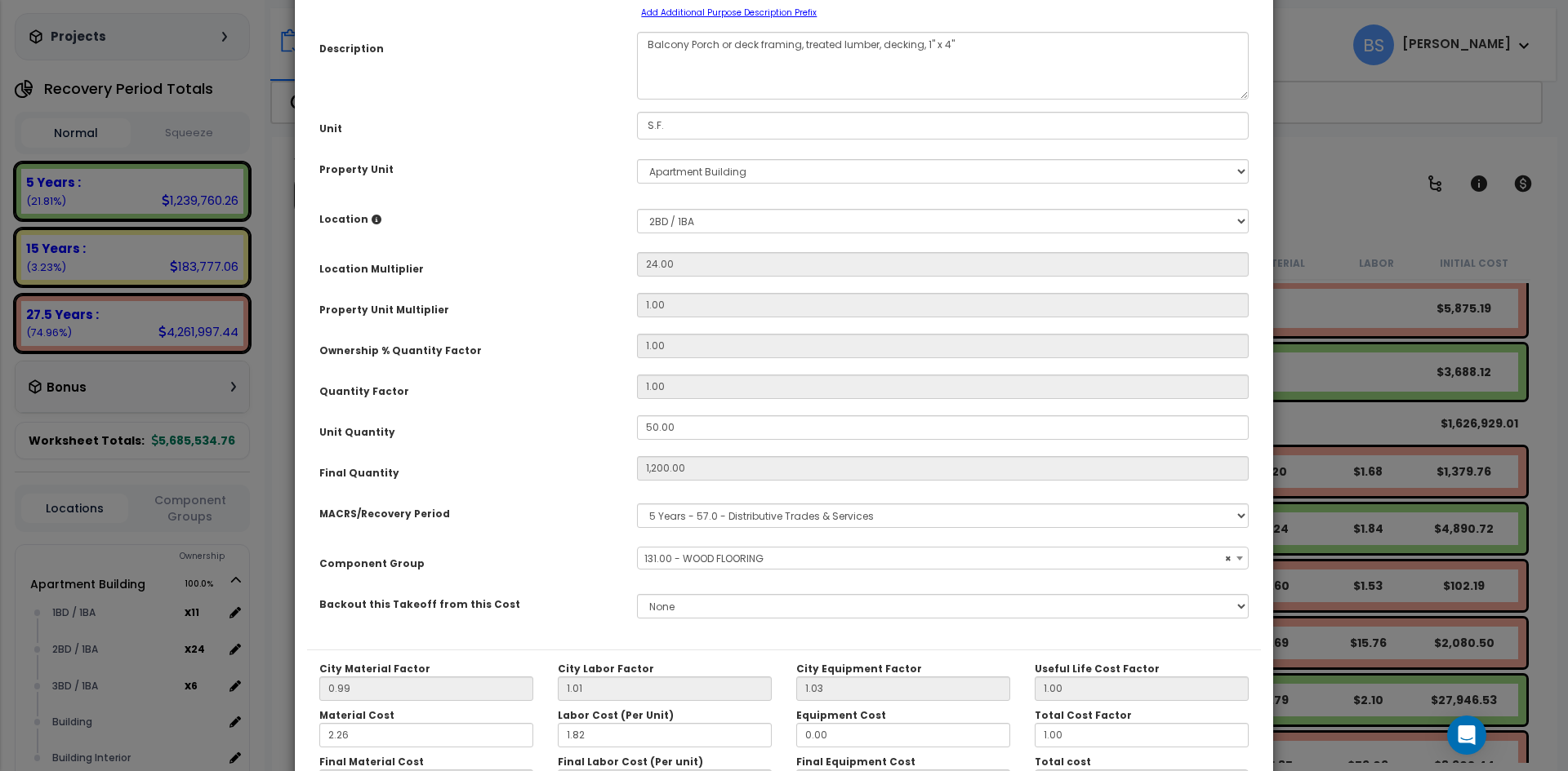
scroll to position [163, 0]
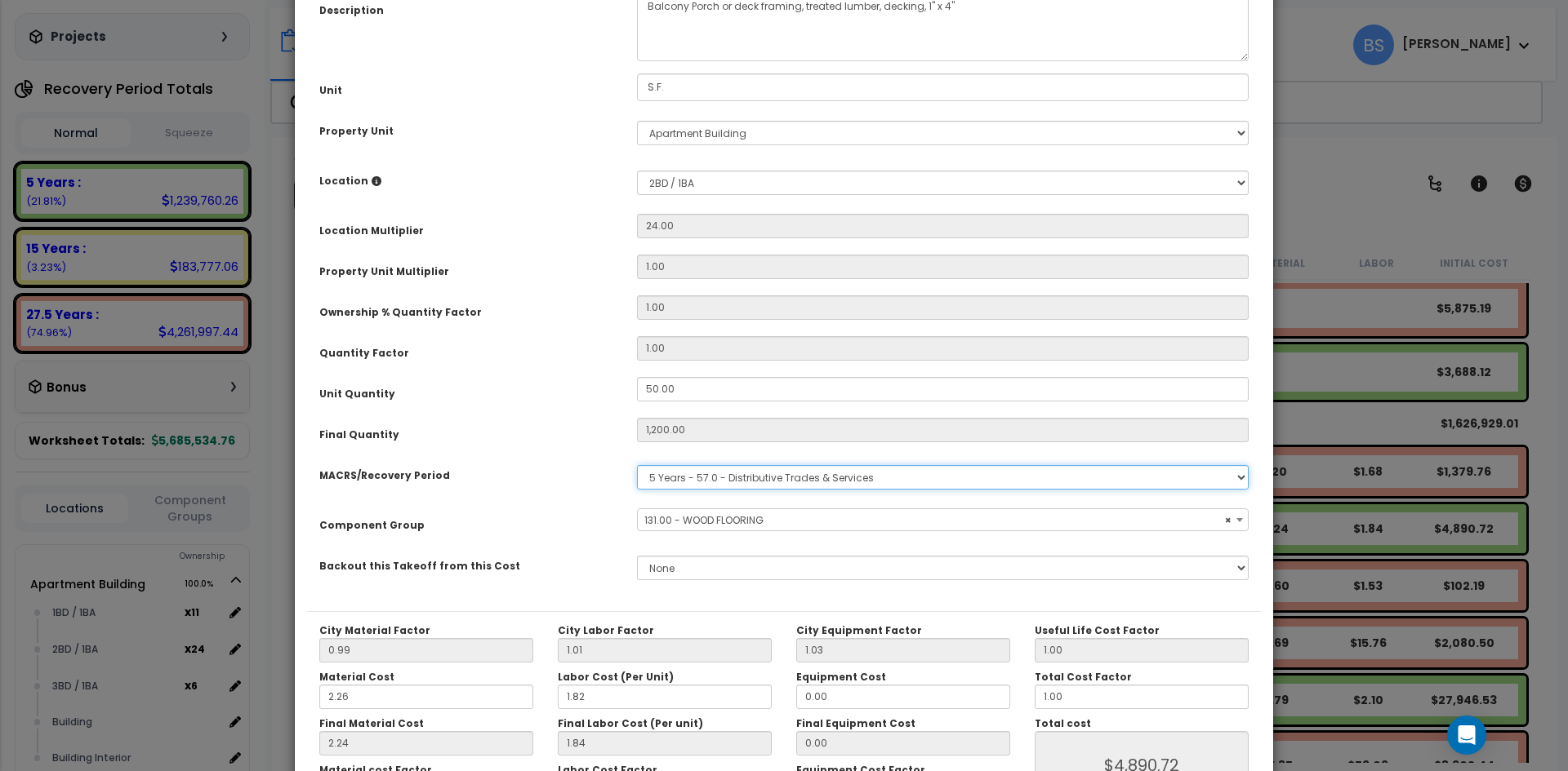
click at [711, 484] on select "Select MACRS/Recovery Period 5 Years - 57.0 - Distributive Trades & Services 5 …" at bounding box center [942, 477] width 611 height 24
select select "3669"
click at [637, 465] on select "Select MACRS/Recovery Period 5 Years - 57.0 - Distributive Trades & Services 5 …" at bounding box center [942, 477] width 611 height 24
click at [552, 510] on div "Component Group" at bounding box center [465, 522] width 317 height 28
click at [723, 522] on span "Select Component Group" at bounding box center [707, 520] width 126 height 14
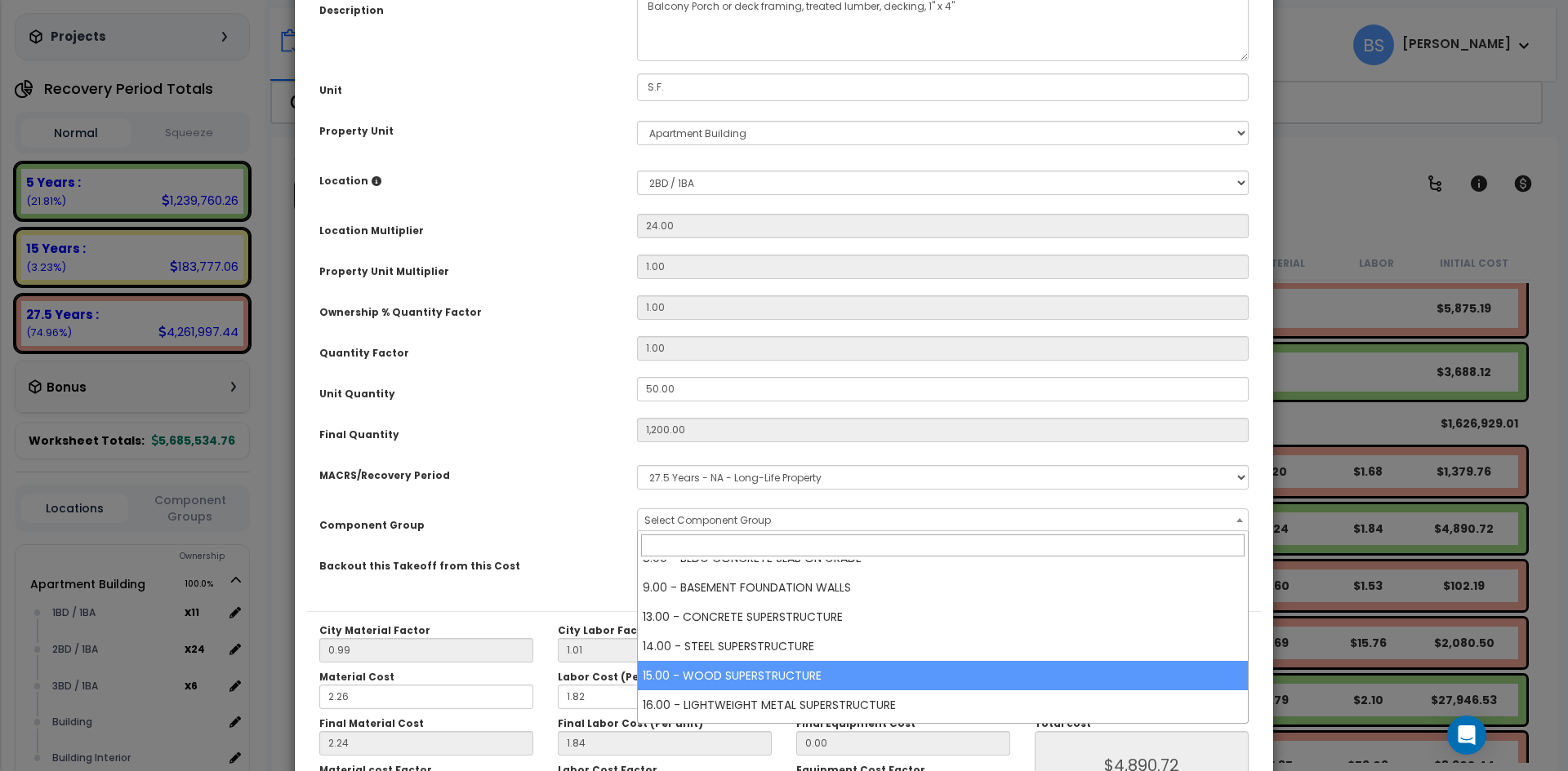
select select "10440"
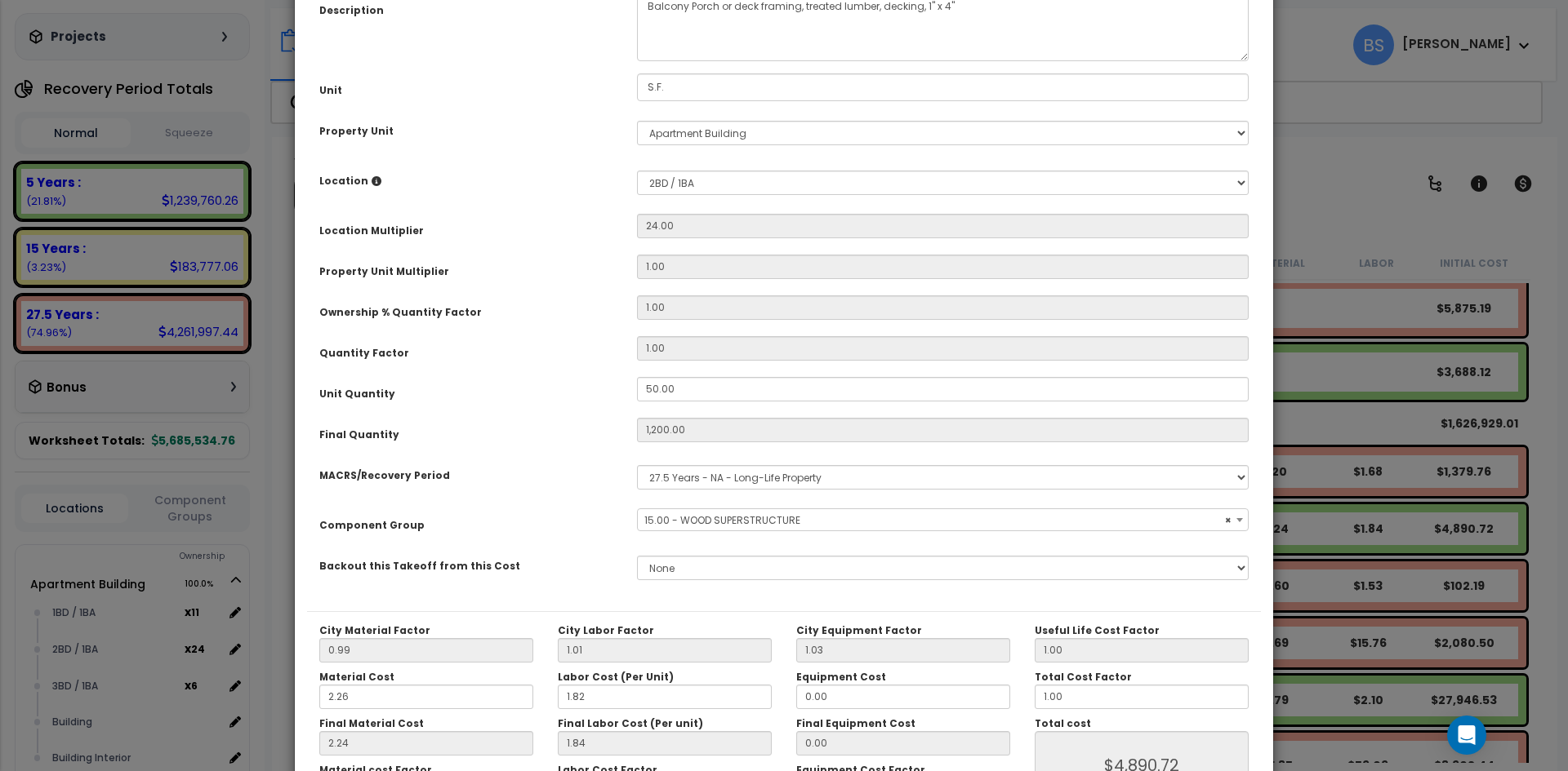
click at [582, 542] on div "Purpose Description Prefix Select A/V System A/V System A/V System Equipment A/…" at bounding box center [784, 264] width 954 height 697
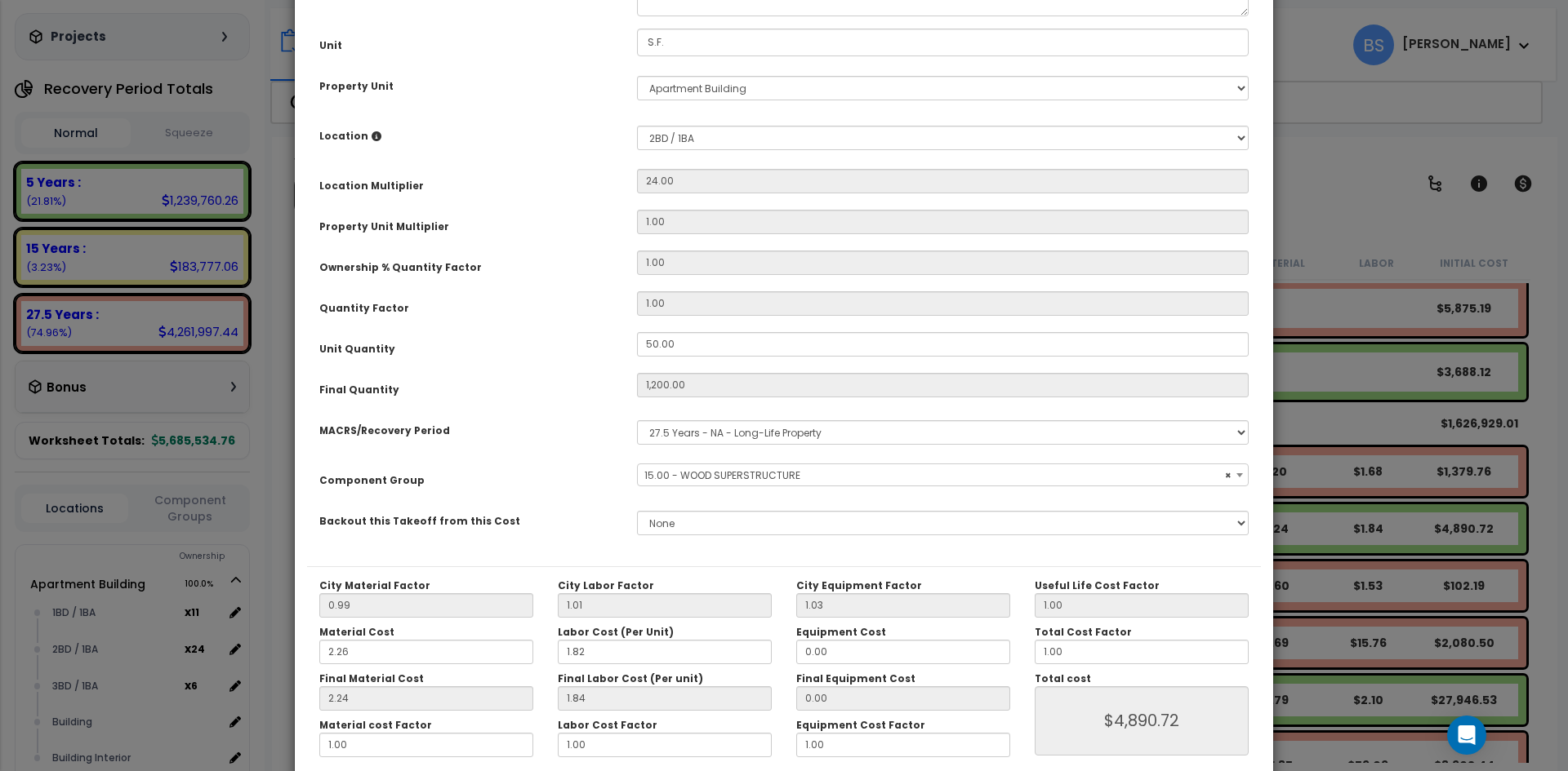
scroll to position [285, 0]
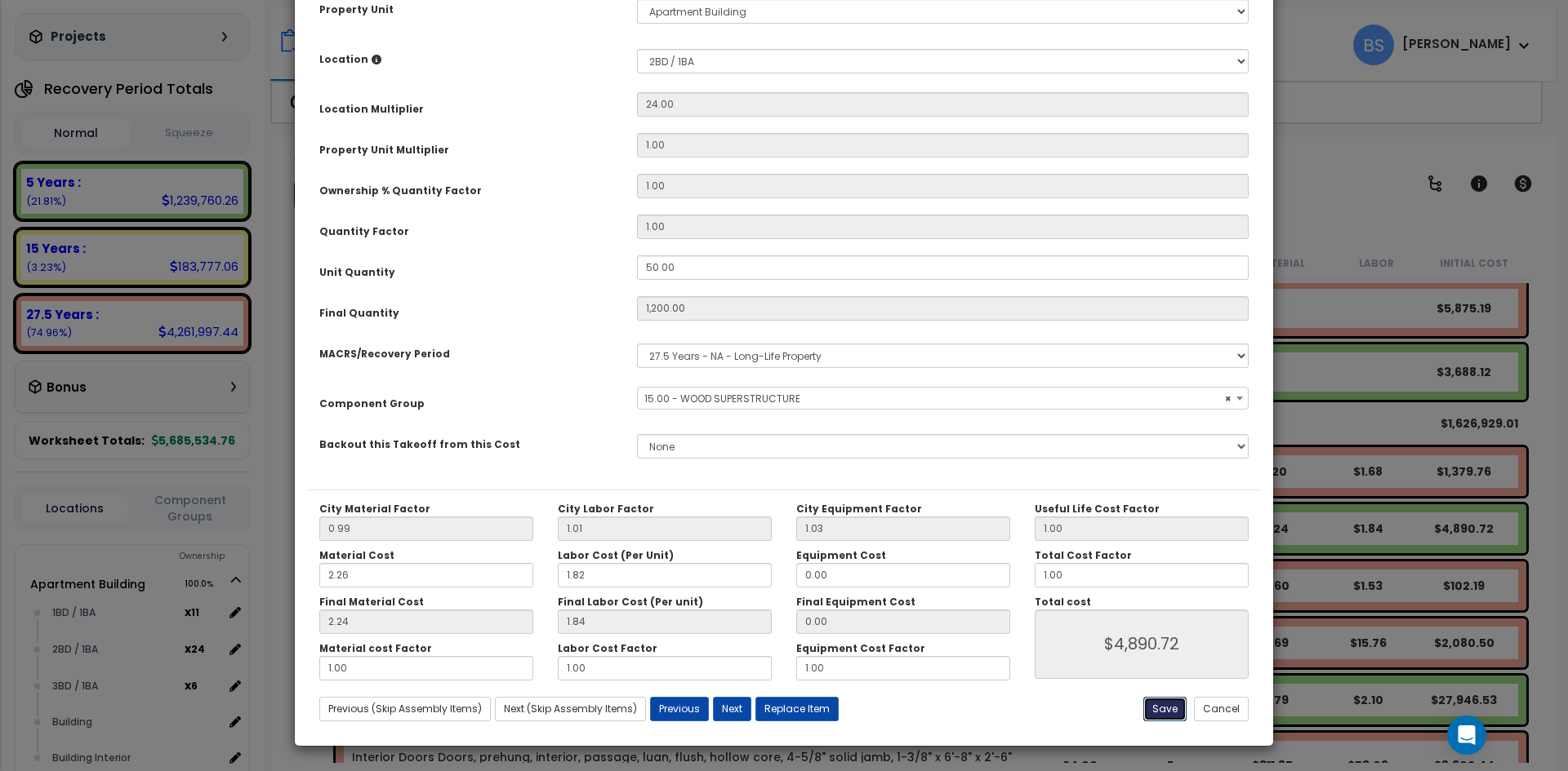
click at [1170, 707] on button "Save" at bounding box center [1165, 709] width 43 height 24
type input "1200.00"
type input "4890.72"
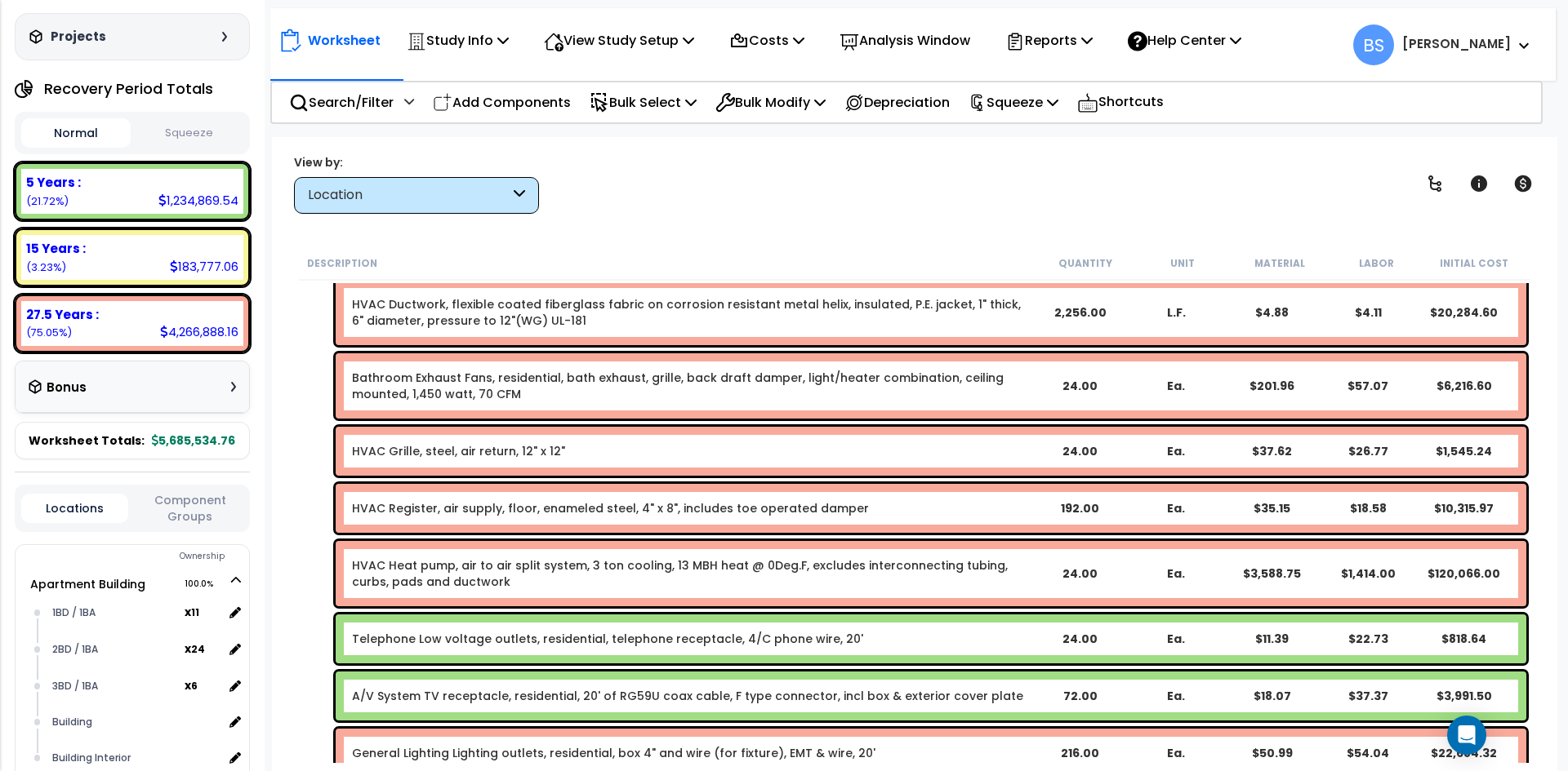
scroll to position [5948, 0]
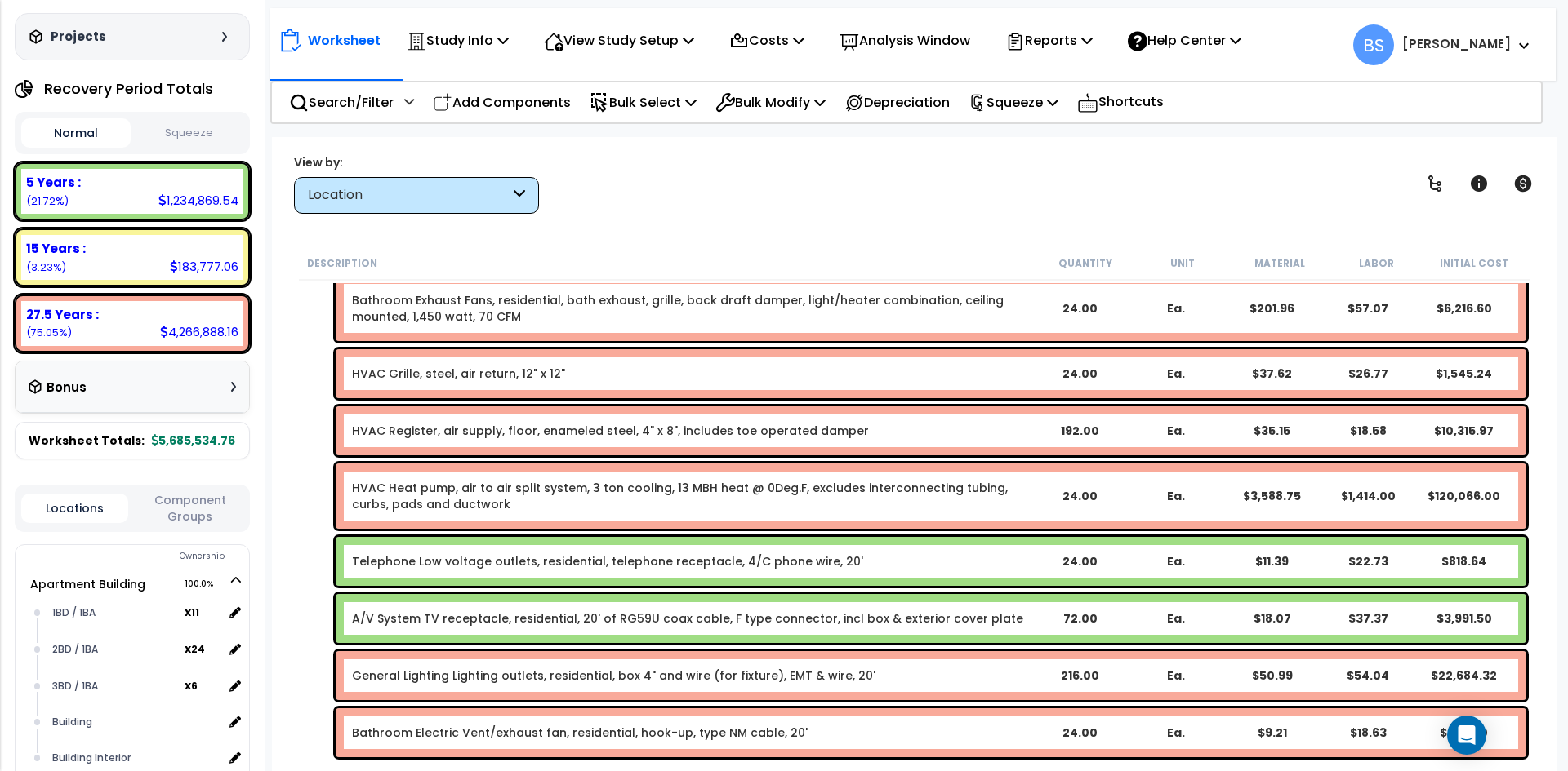
click at [435, 566] on link "Telephone Low voltage outlets, residential, telephone receptacle, 4/C phone wir…" at bounding box center [607, 561] width 511 height 16
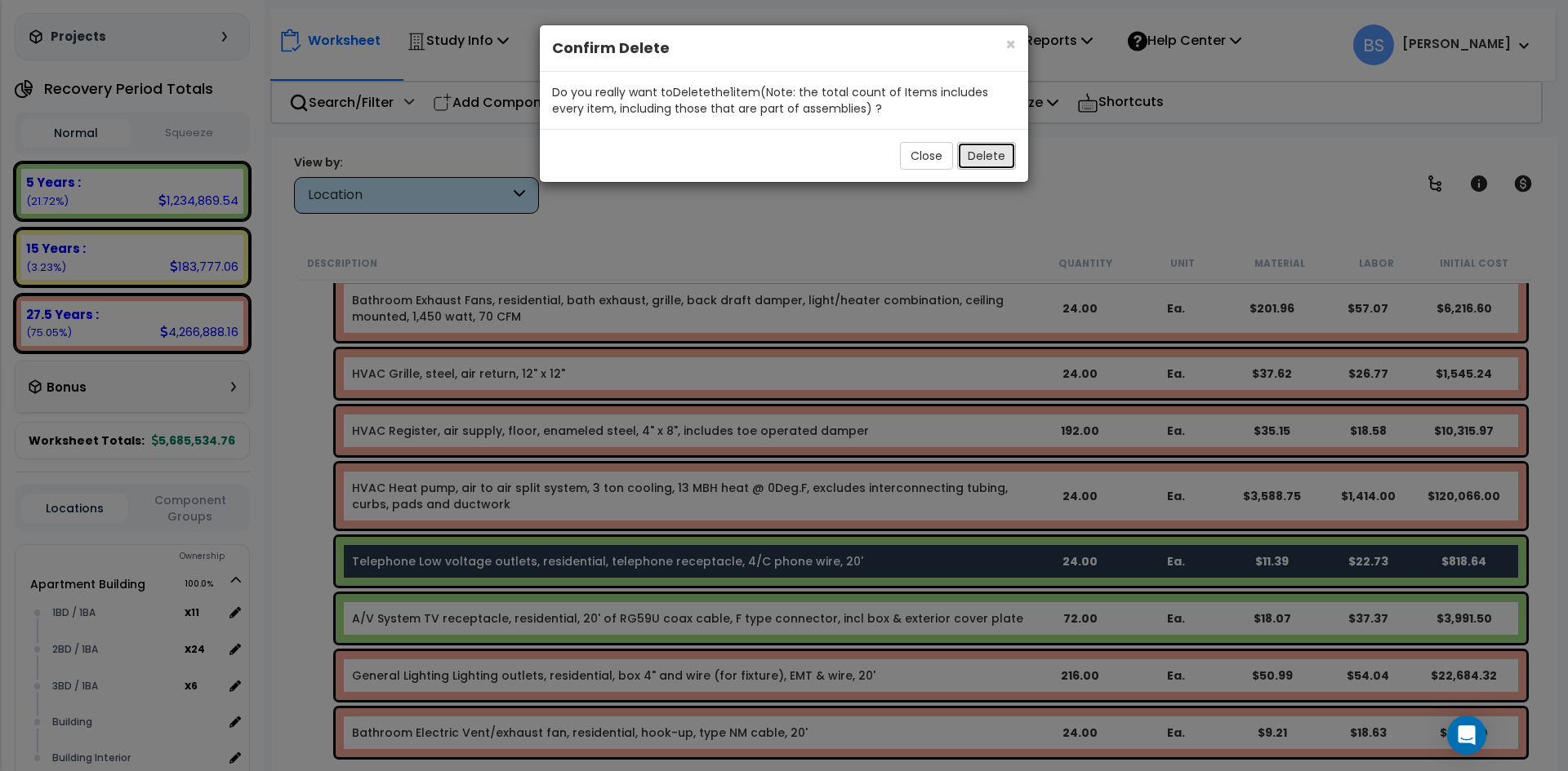
click at [981, 164] on button "Delete" at bounding box center [986, 155] width 58 height 27
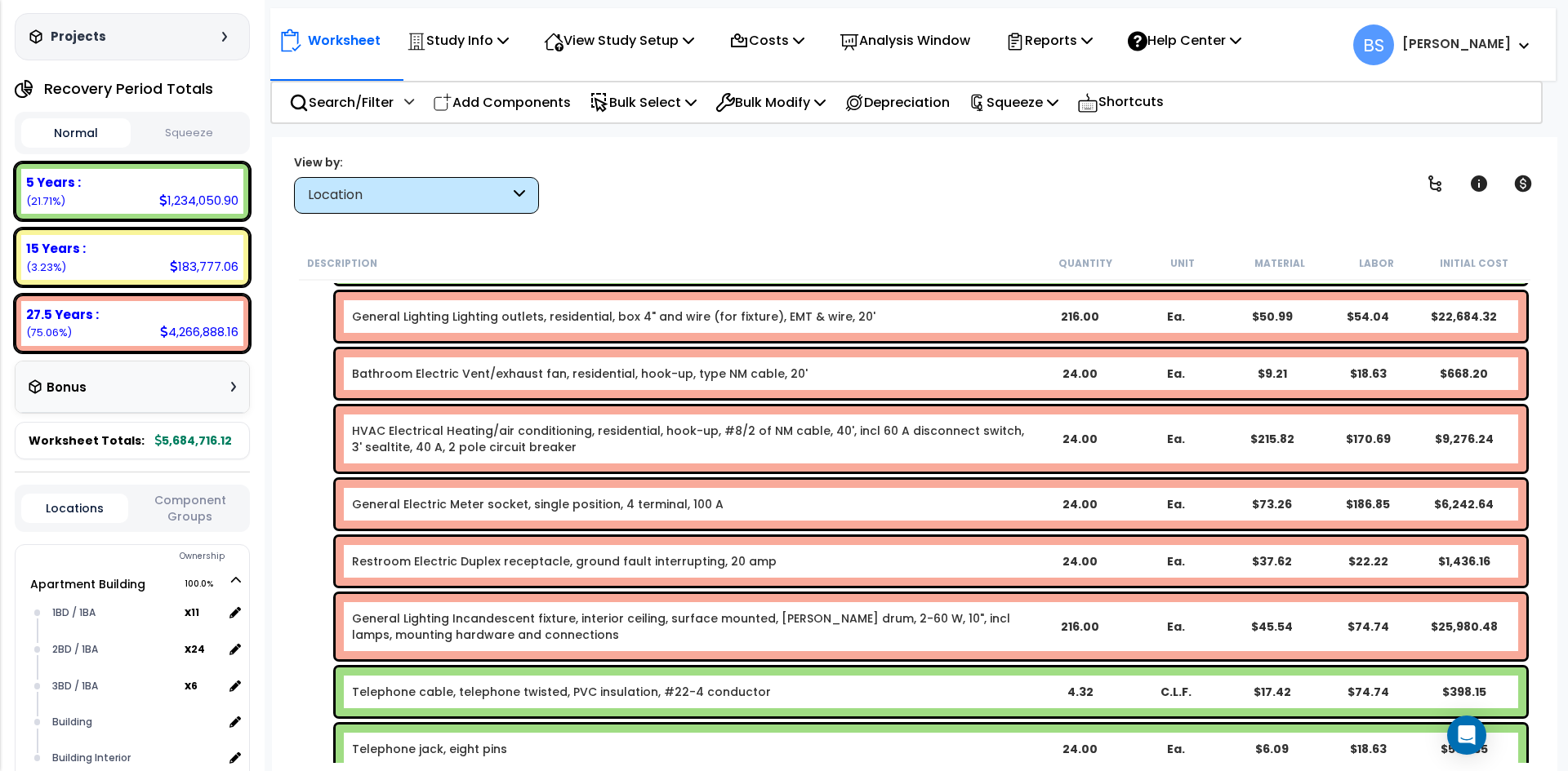
scroll to position [6274, 0]
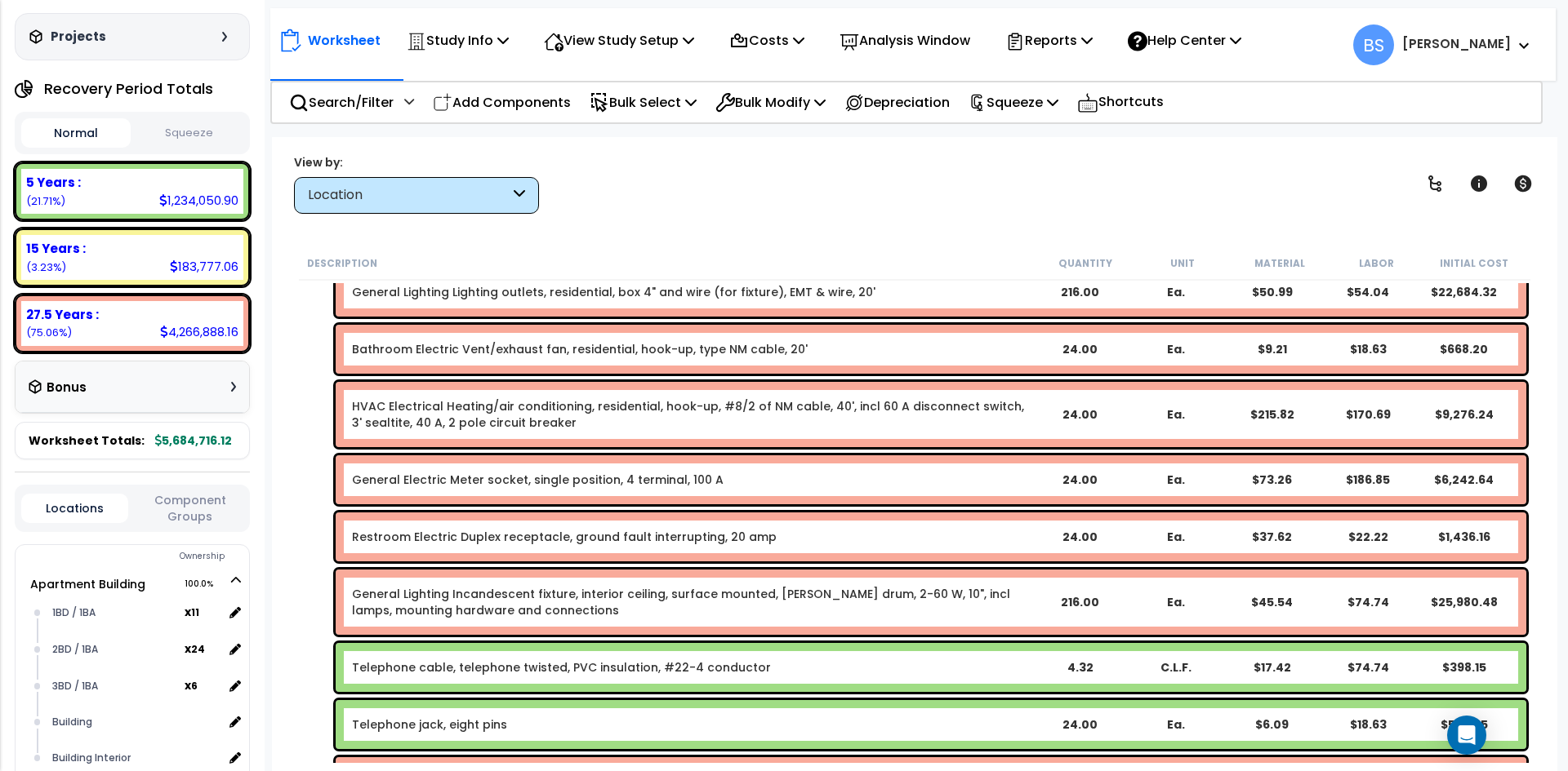
click at [509, 667] on link "Telephone cable, telephone twisted, PVC insulation, #22-4 conductor" at bounding box center [561, 667] width 419 height 16
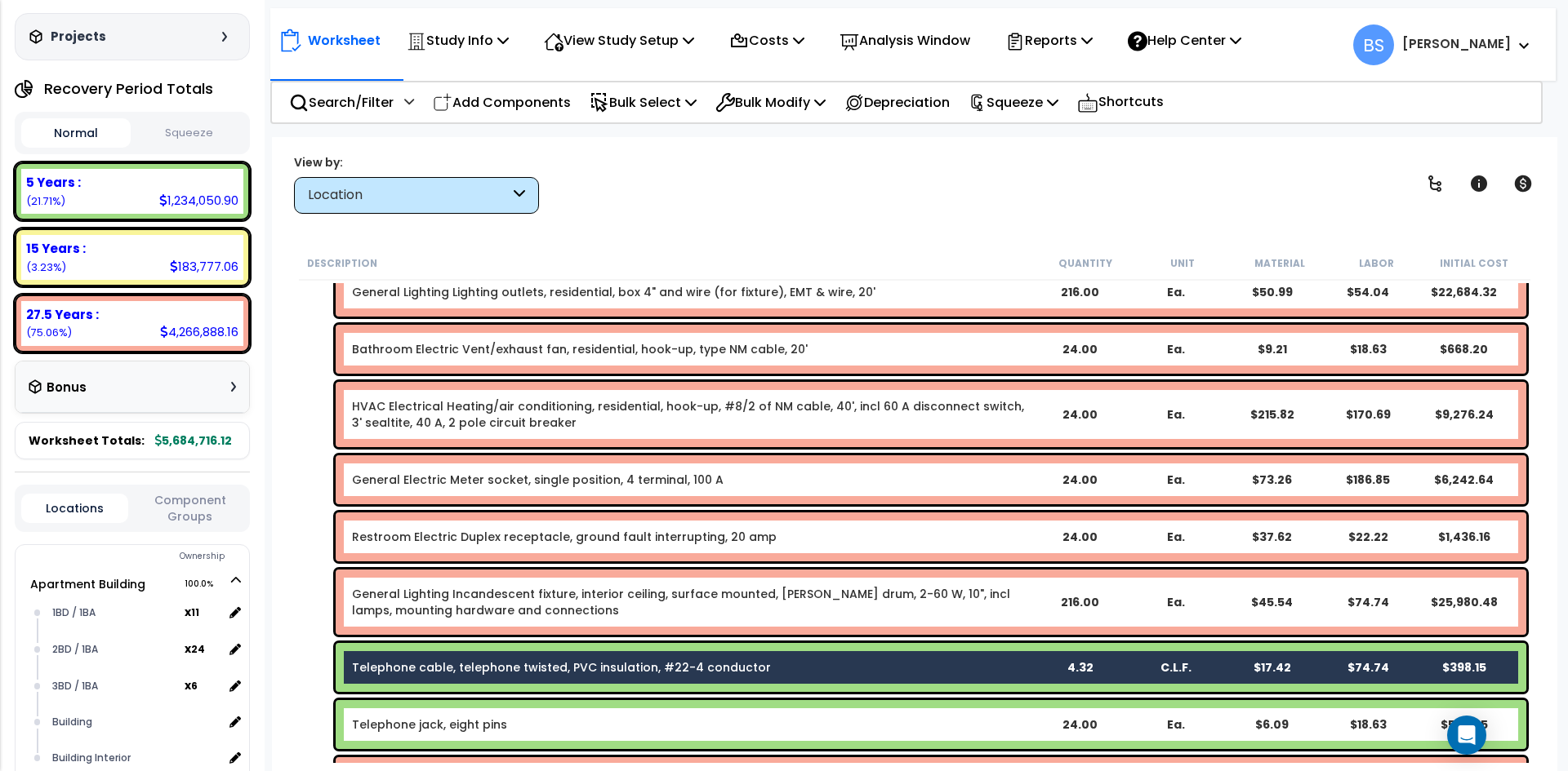
click at [486, 725] on link "Telephone jack, eight pins" at bounding box center [429, 724] width 155 height 16
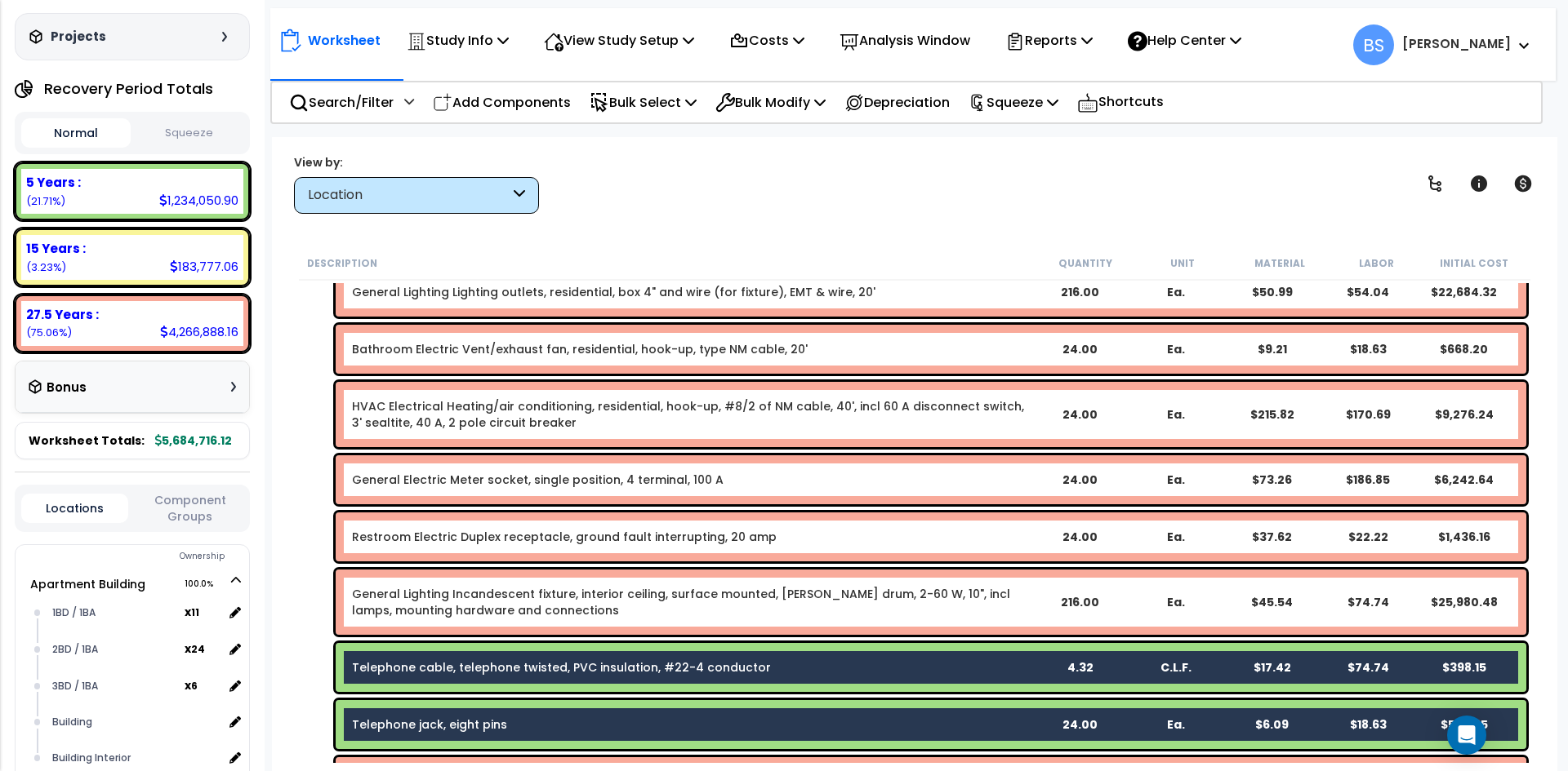
scroll to position [6355, 0]
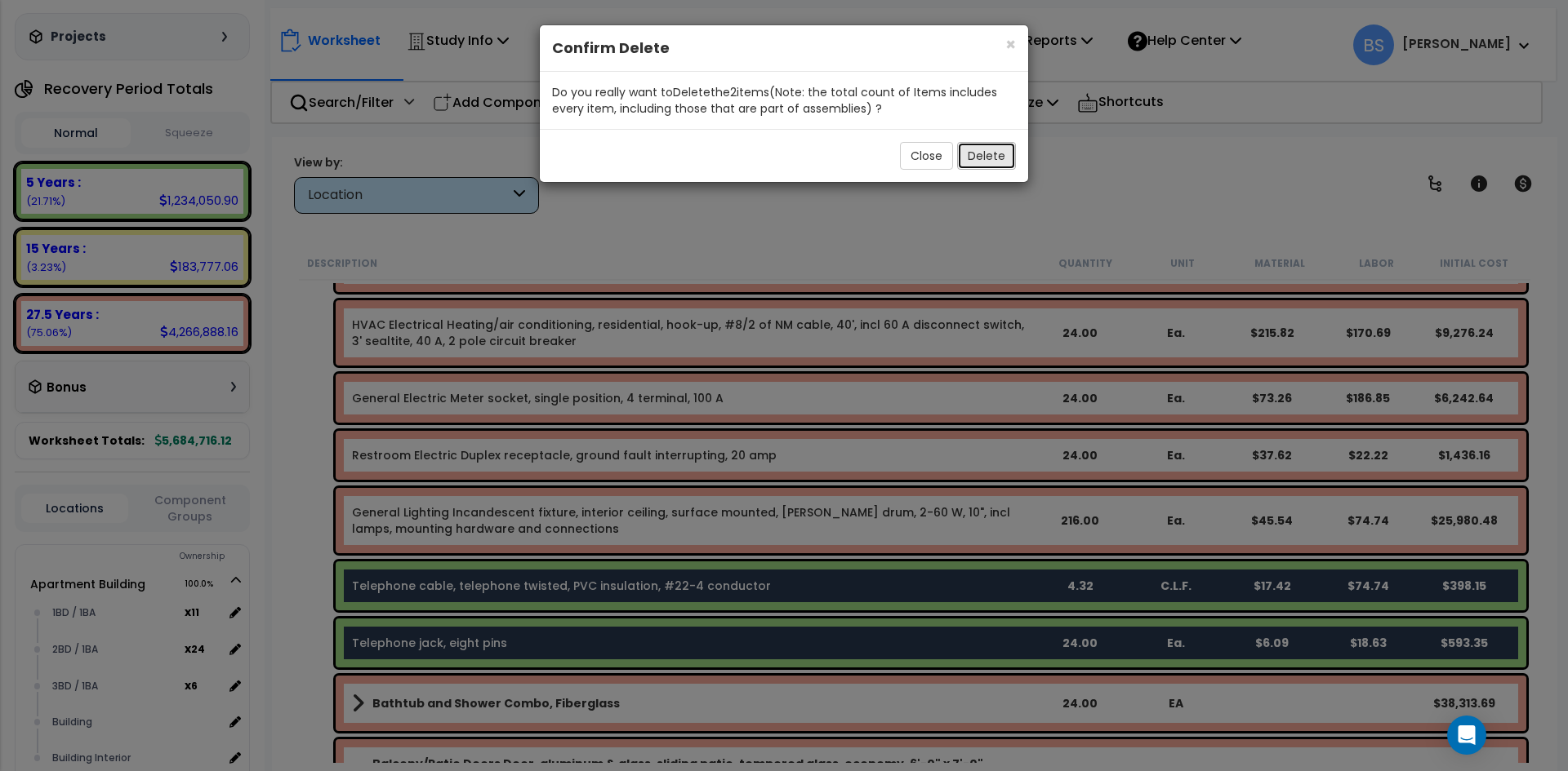
click at [994, 155] on button "Delete" at bounding box center [986, 155] width 58 height 27
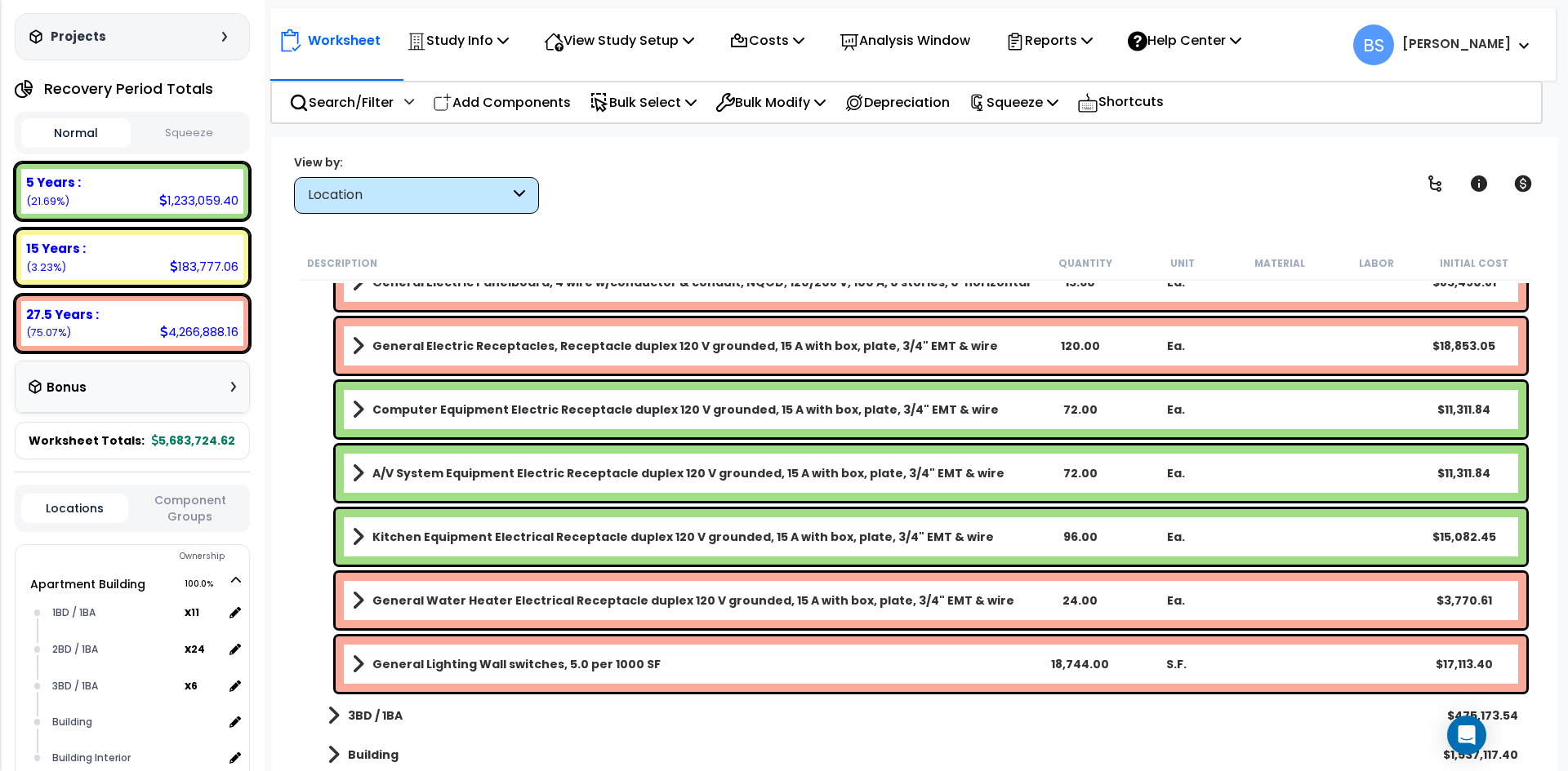
scroll to position [7981, 0]
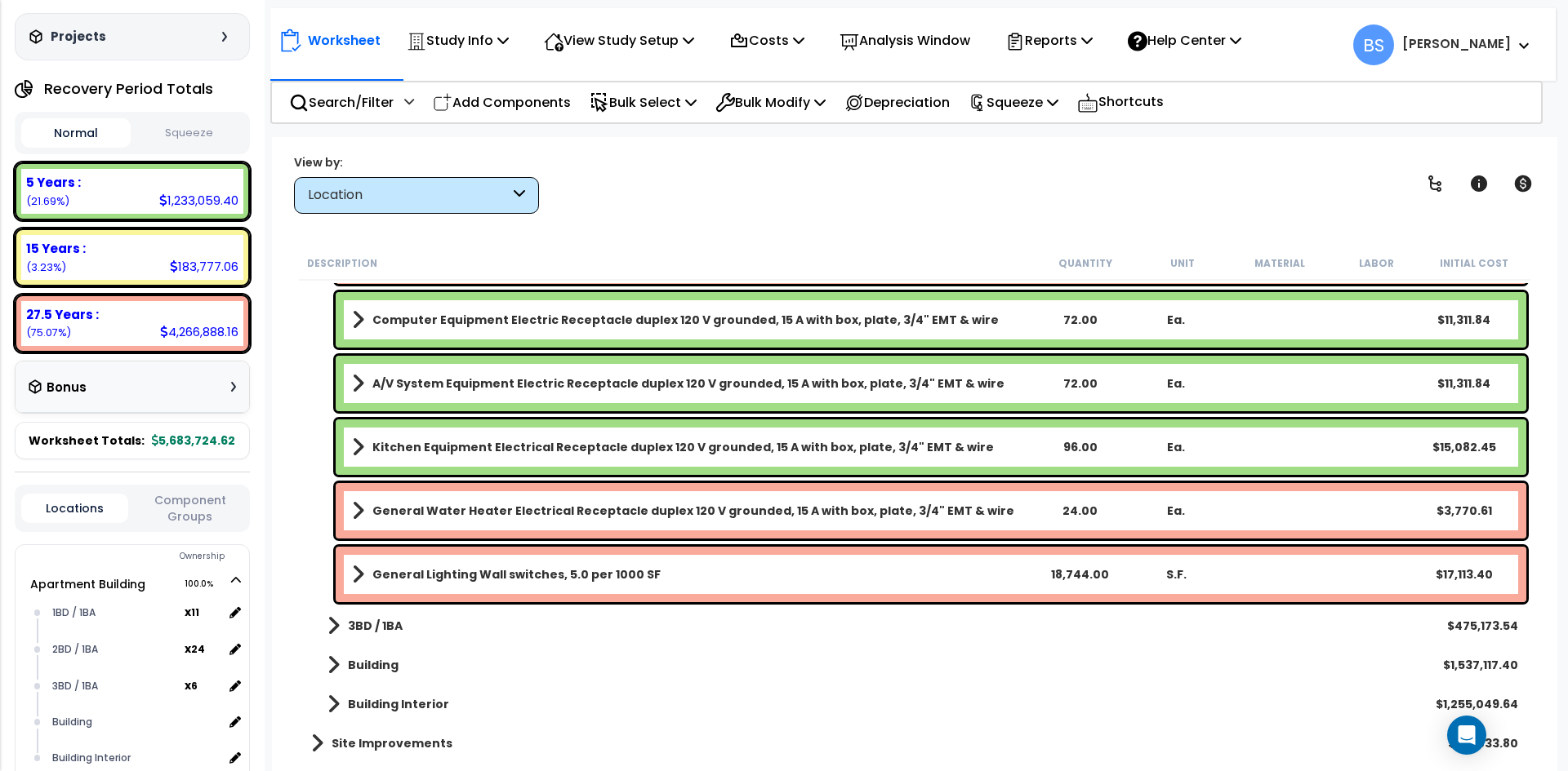
click at [362, 629] on b "3BD / 1BA" at bounding box center [375, 625] width 55 height 16
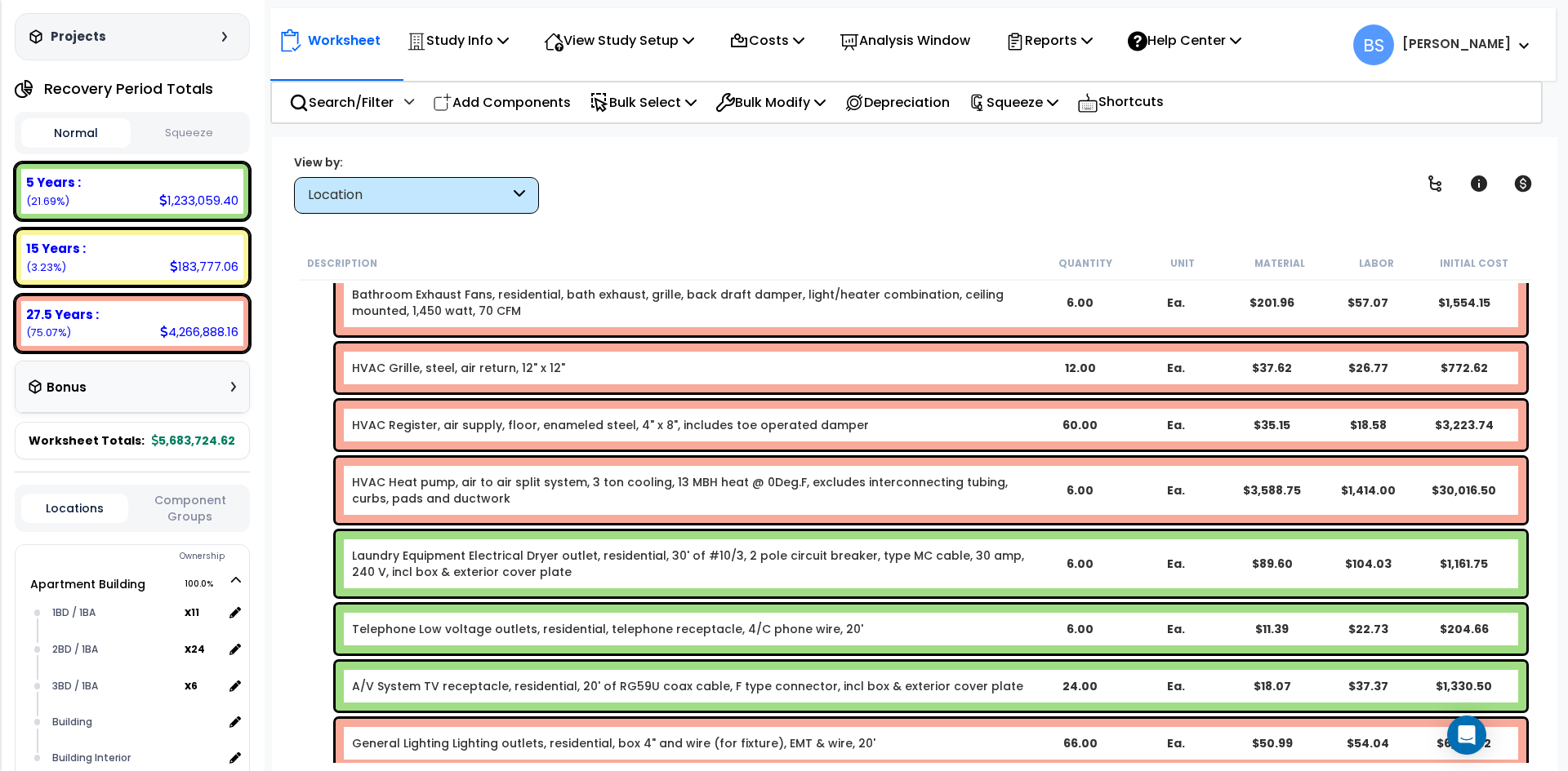
scroll to position [10104, 0]
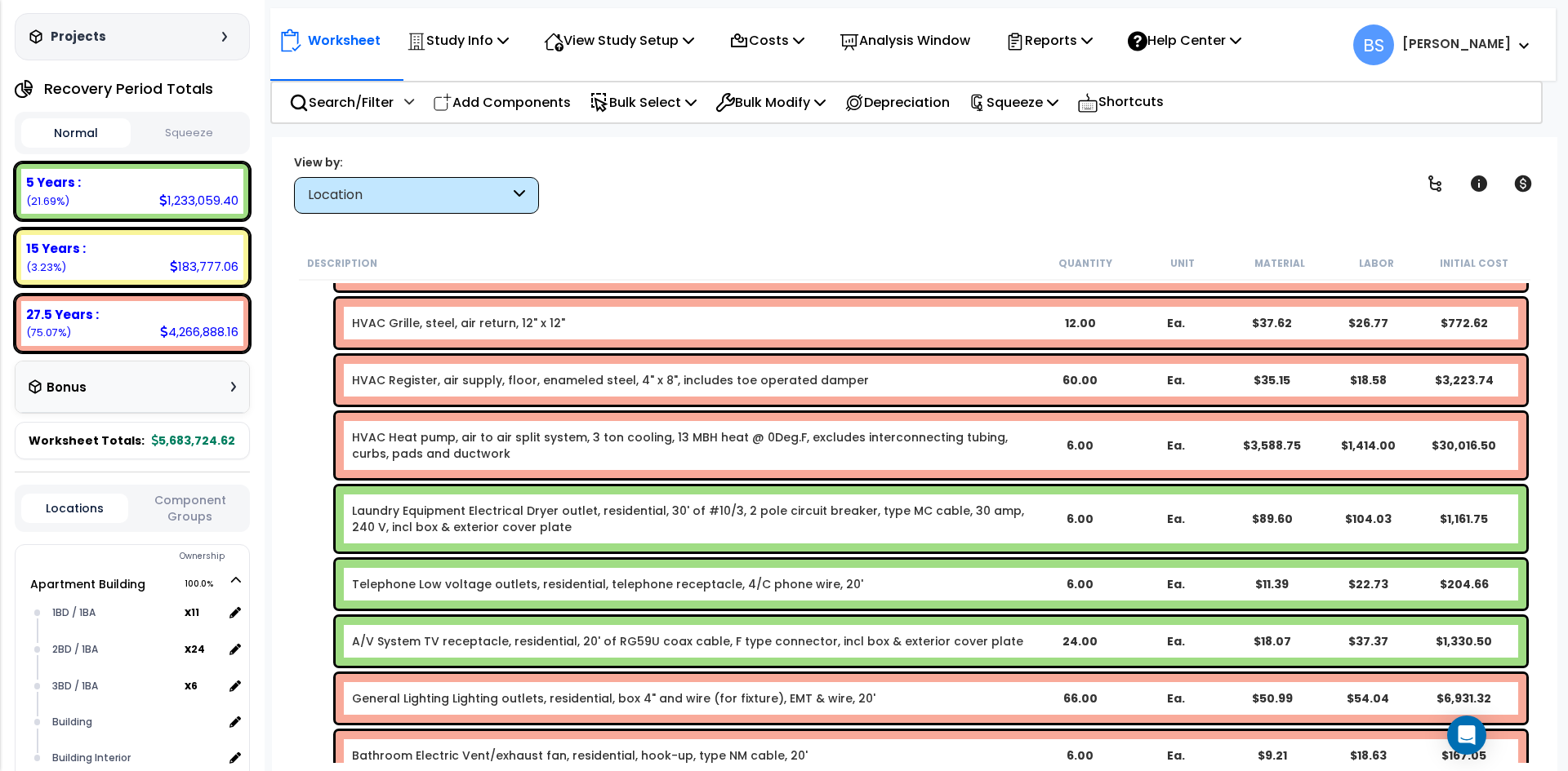
click at [471, 579] on link "Telephone Low voltage outlets, residential, telephone receptacle, 4/C phone wir…" at bounding box center [607, 584] width 511 height 16
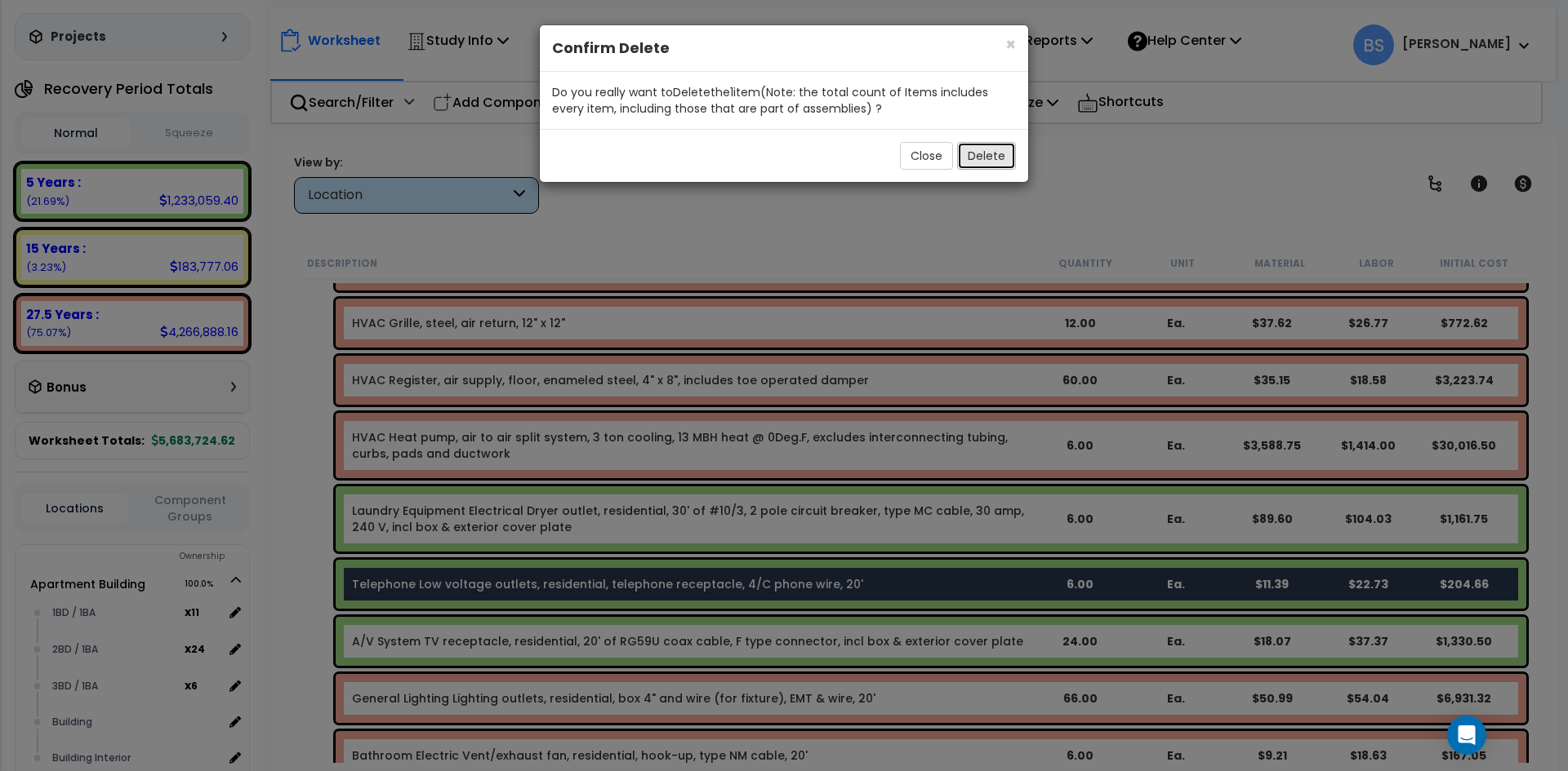
click at [979, 153] on button "Delete" at bounding box center [986, 155] width 58 height 27
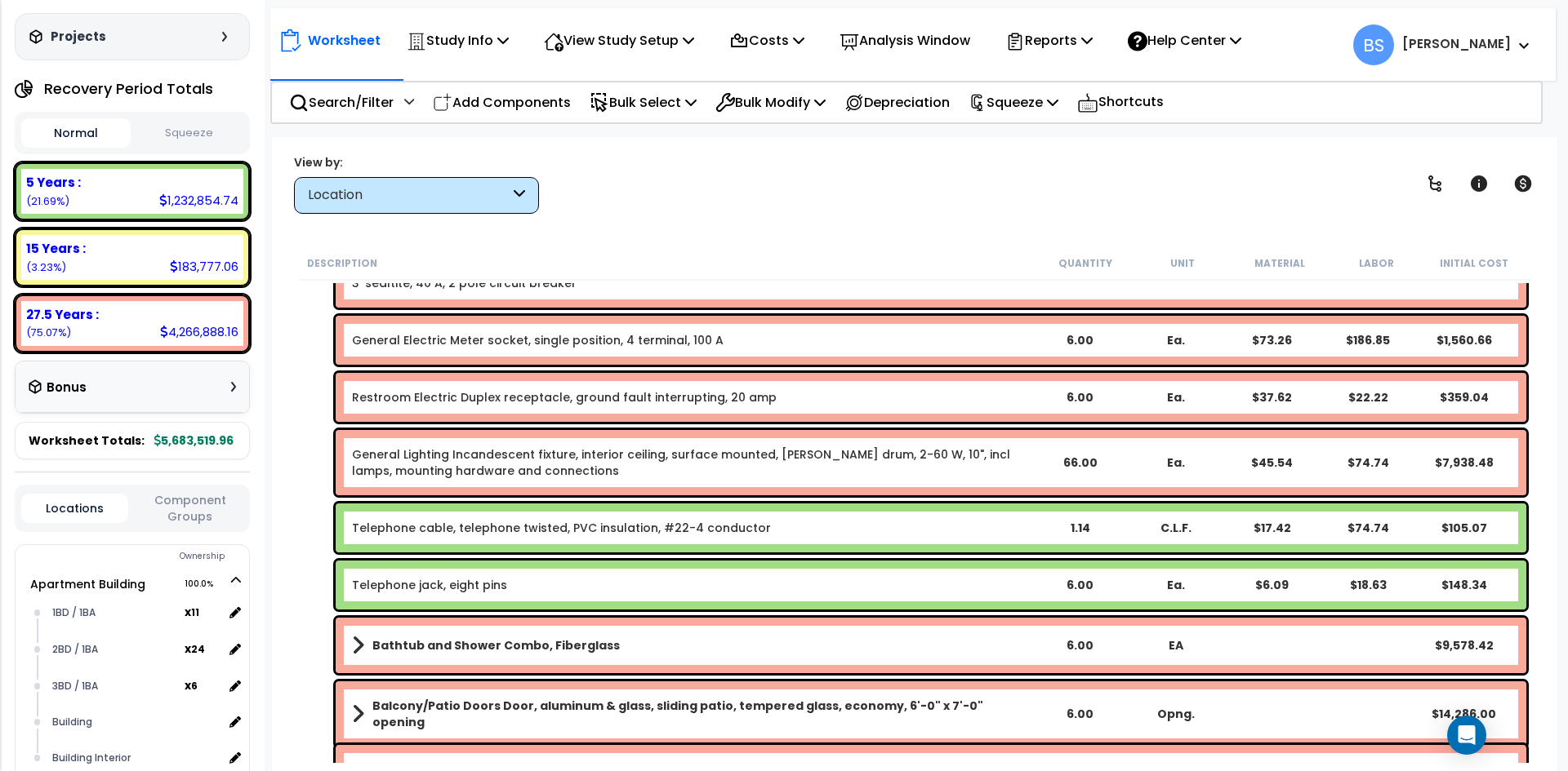
scroll to position [10593, 0]
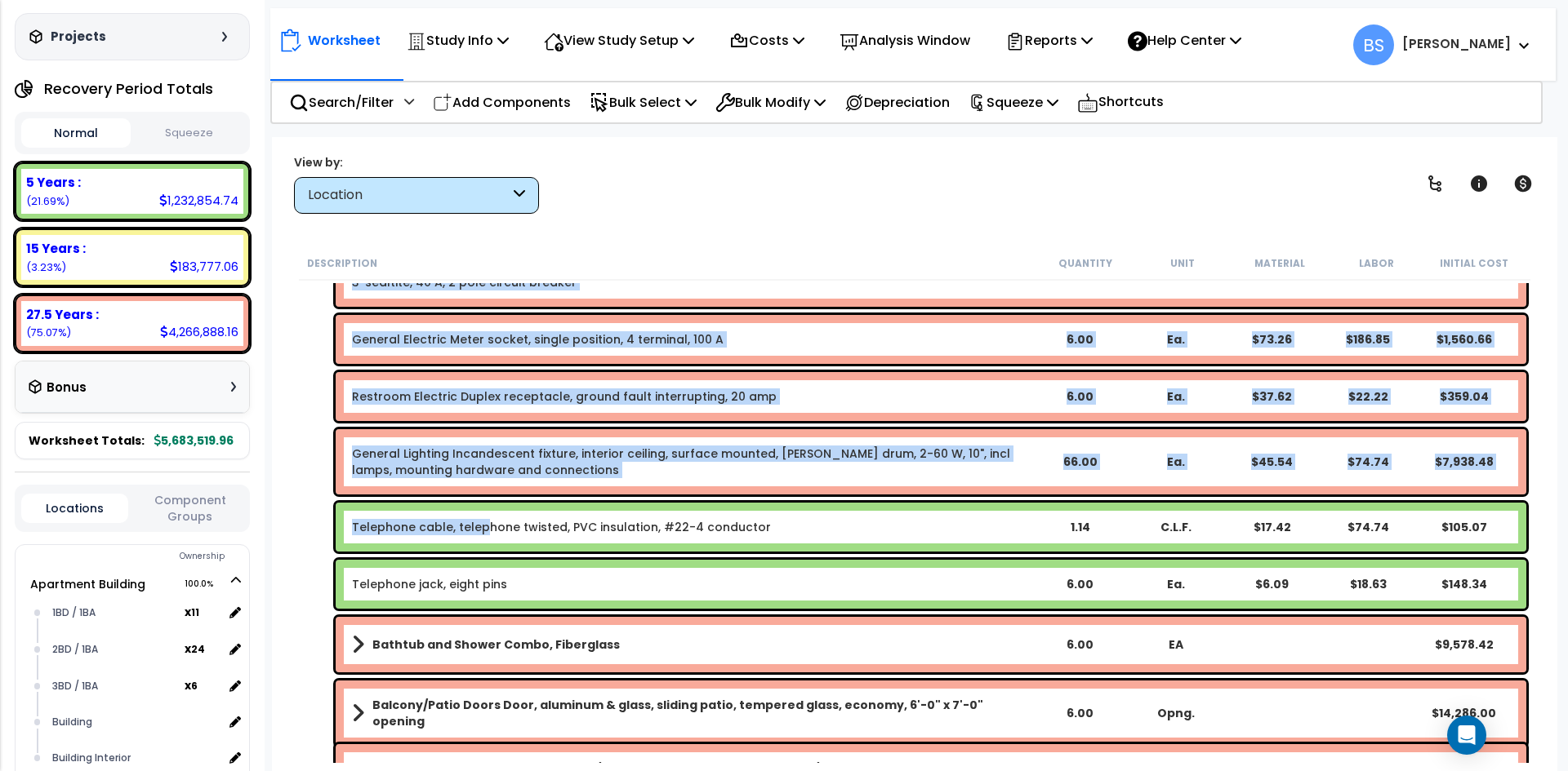
click at [482, 534] on link "Telephone cable, telephone twisted, PVC insulation, #22-4 conductor" at bounding box center [561, 526] width 419 height 16
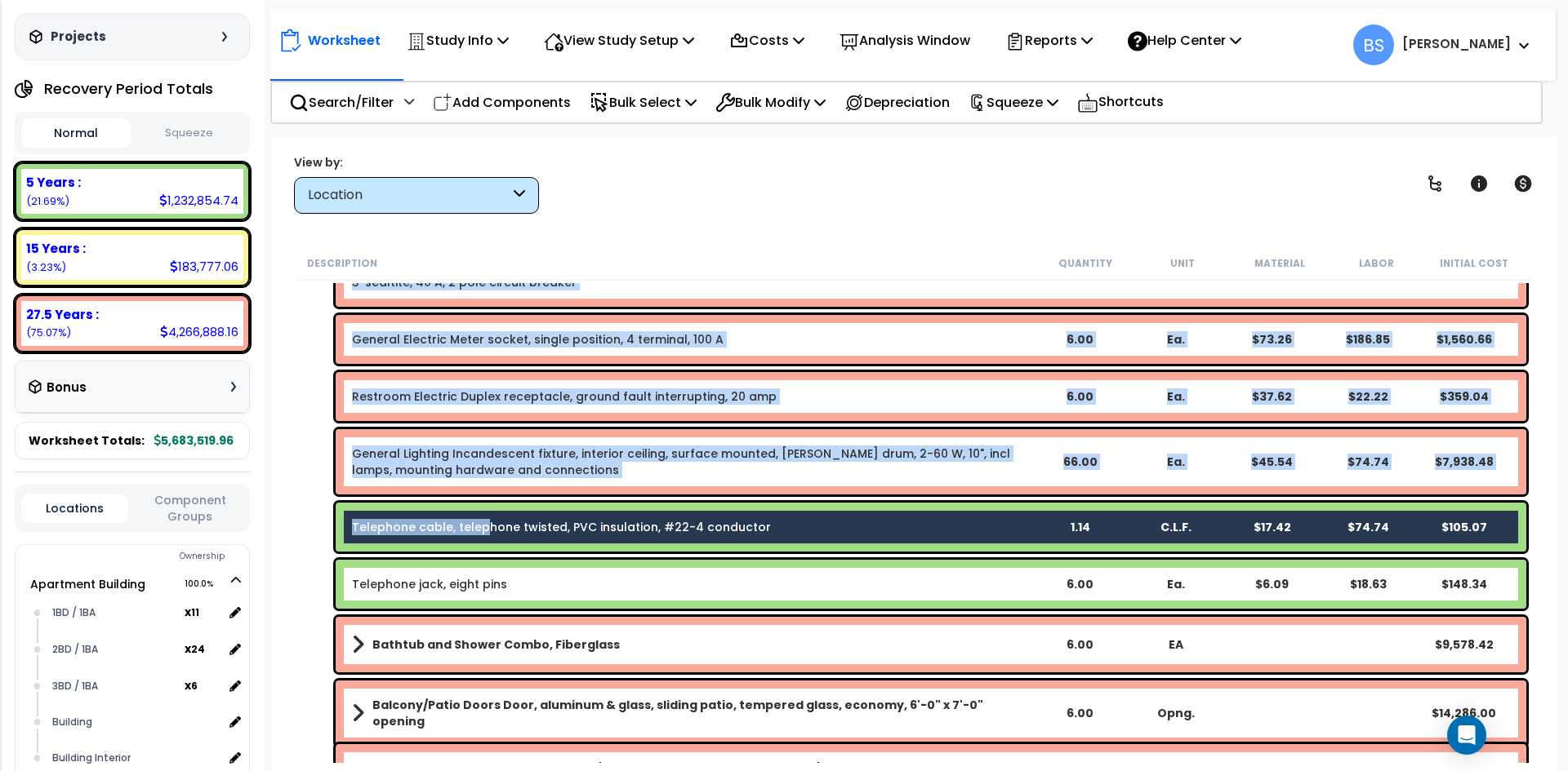
click at [332, 536] on div "Telephone cable, telephone twisted, PVC insulation, #22-4 conductor 1.14 C.L.F.…" at bounding box center [913, 527] width 1231 height 57
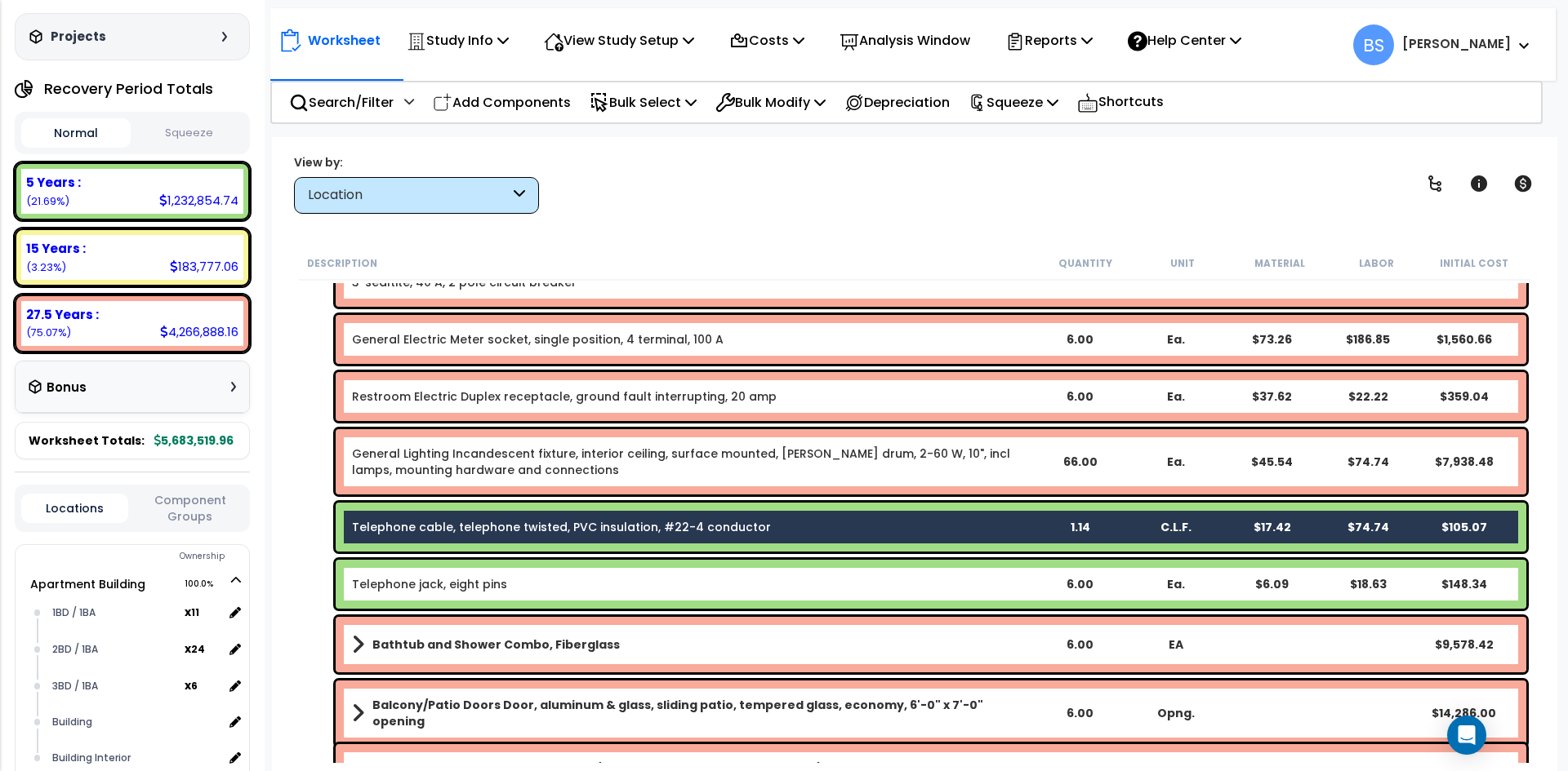
click at [417, 576] on link "Telephone jack, eight pins" at bounding box center [429, 584] width 155 height 16
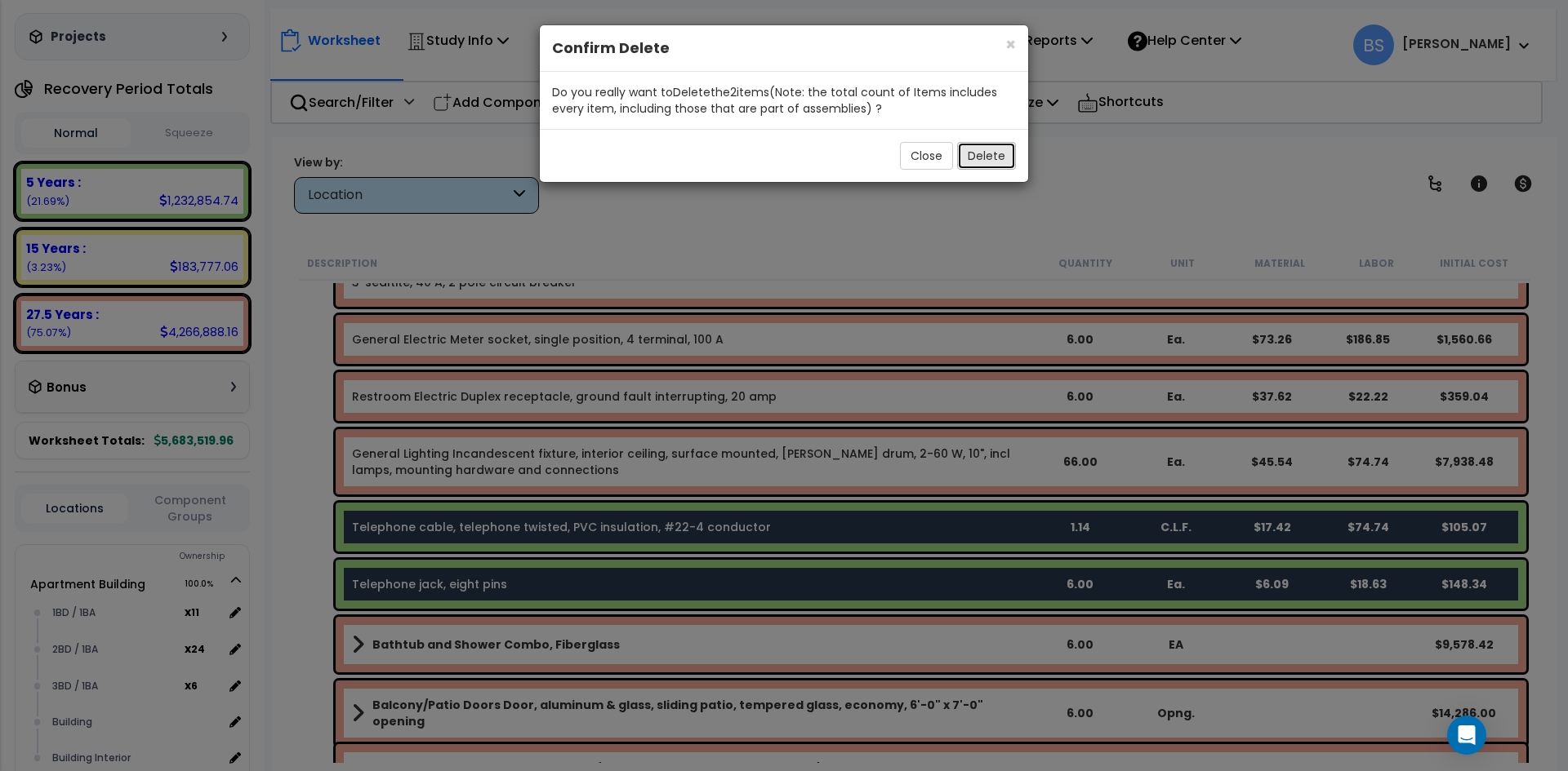
click at [983, 158] on button "Delete" at bounding box center [986, 155] width 58 height 27
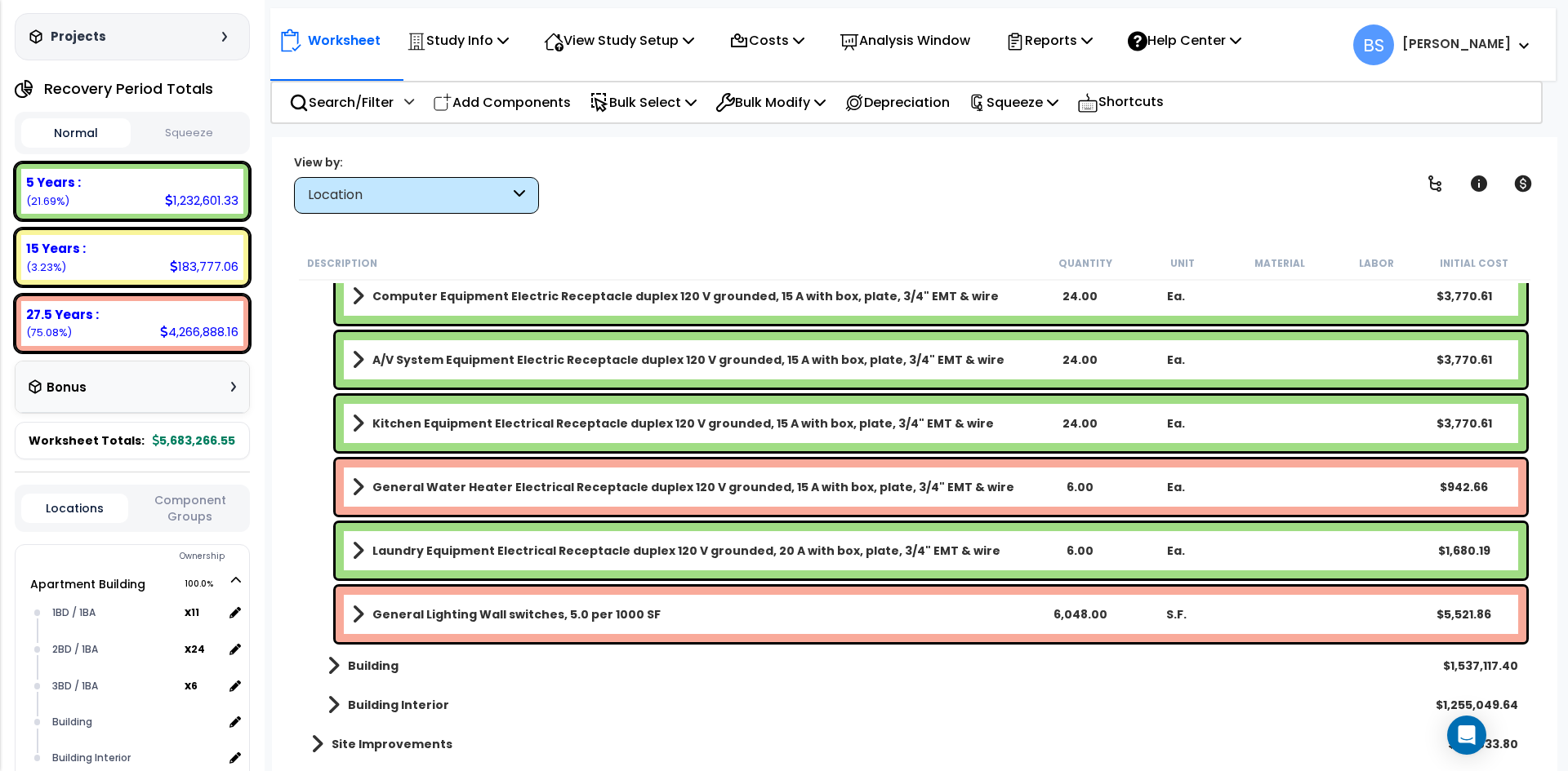
scroll to position [12312, 0]
drag, startPoint x: 355, startPoint y: 671, endPoint x: 365, endPoint y: 649, distance: 24.2
click at [355, 668] on b "Building" at bounding box center [373, 665] width 51 height 16
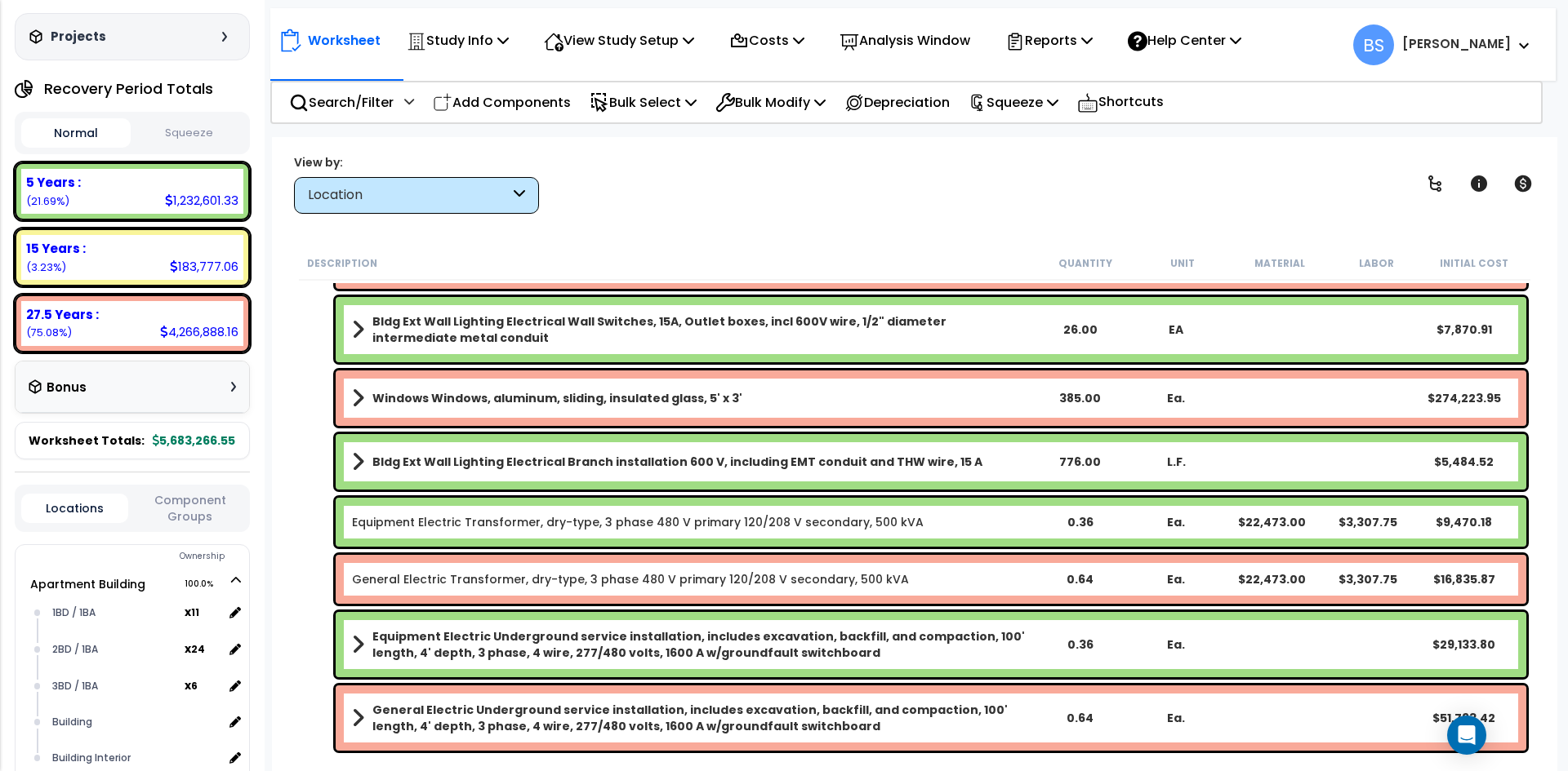
scroll to position [15239, 0]
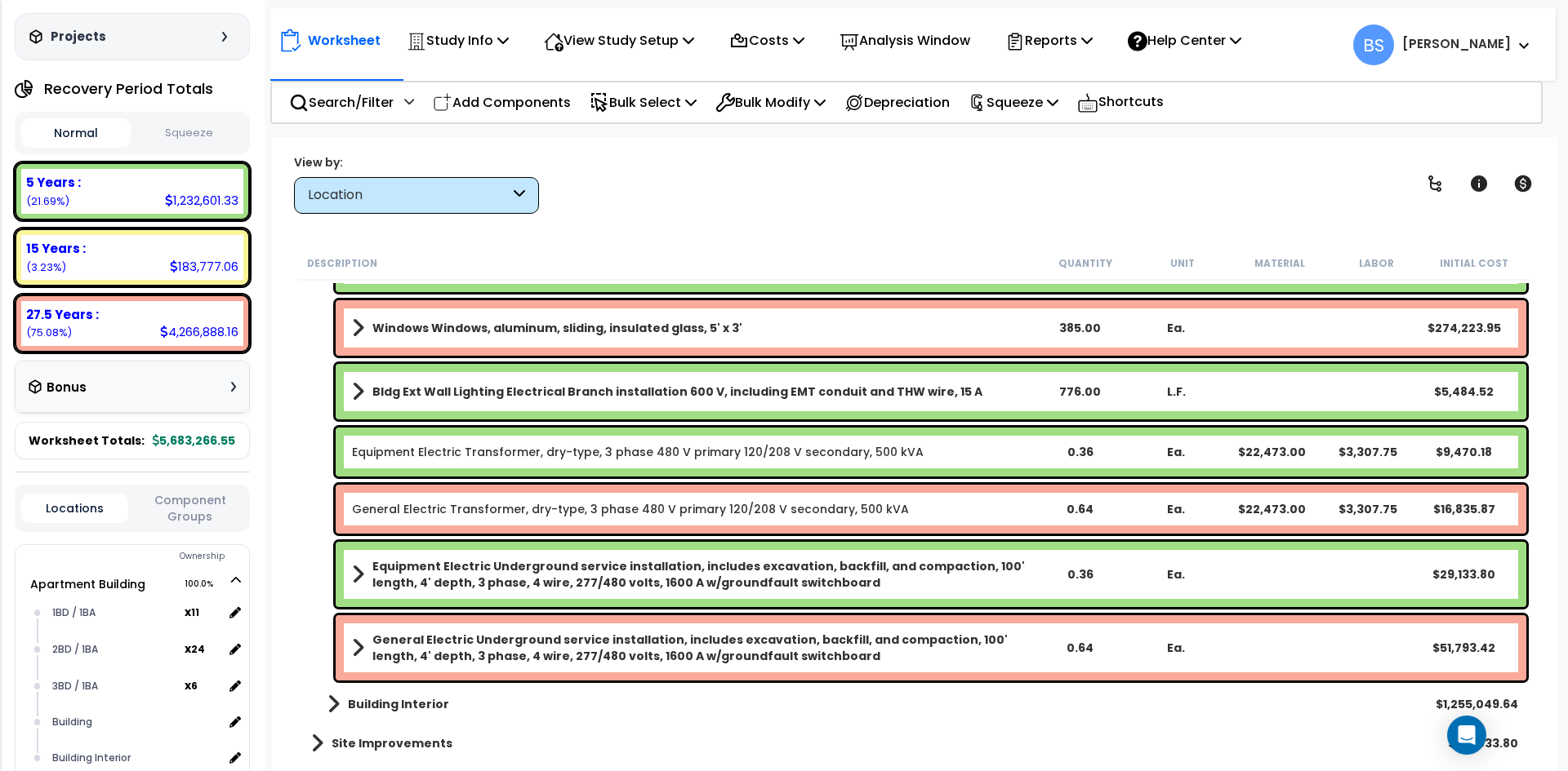
click at [377, 706] on b "Building Interior" at bounding box center [398, 704] width 102 height 16
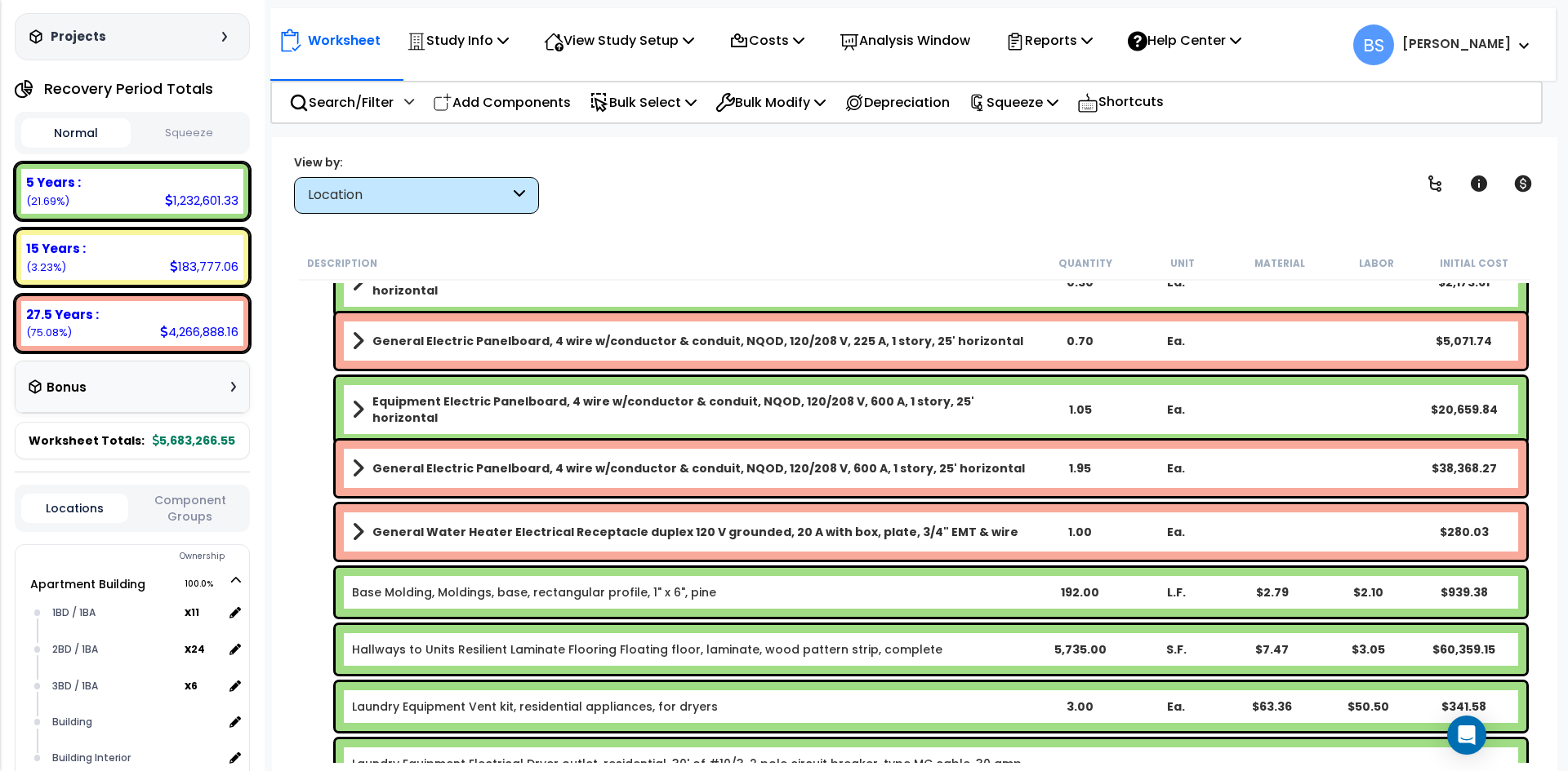
scroll to position [18014, 0]
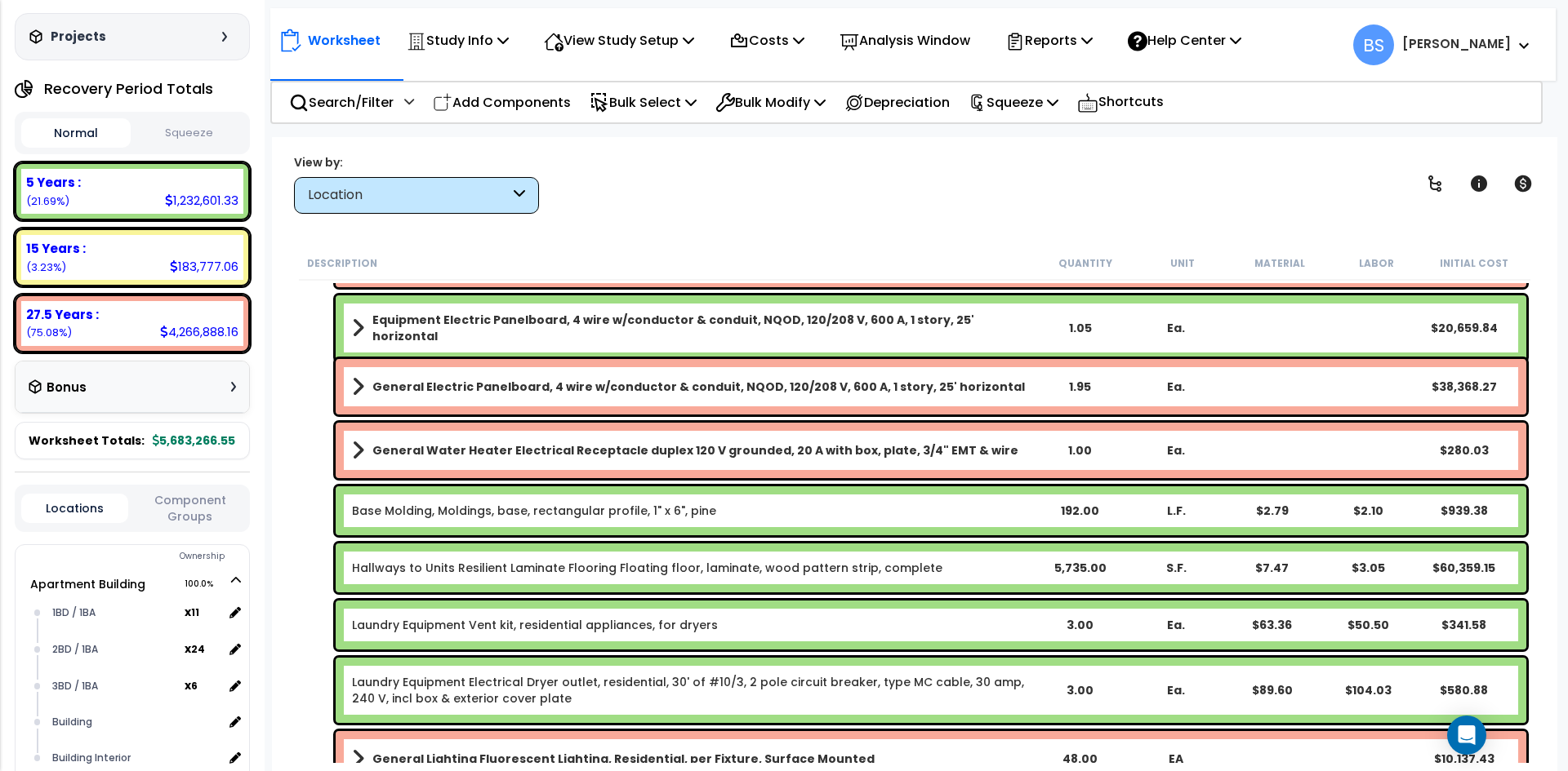
click at [454, 618] on link "Laundry Equipment Vent kit, residential appliances, for dryers" at bounding box center [535, 624] width 365 height 16
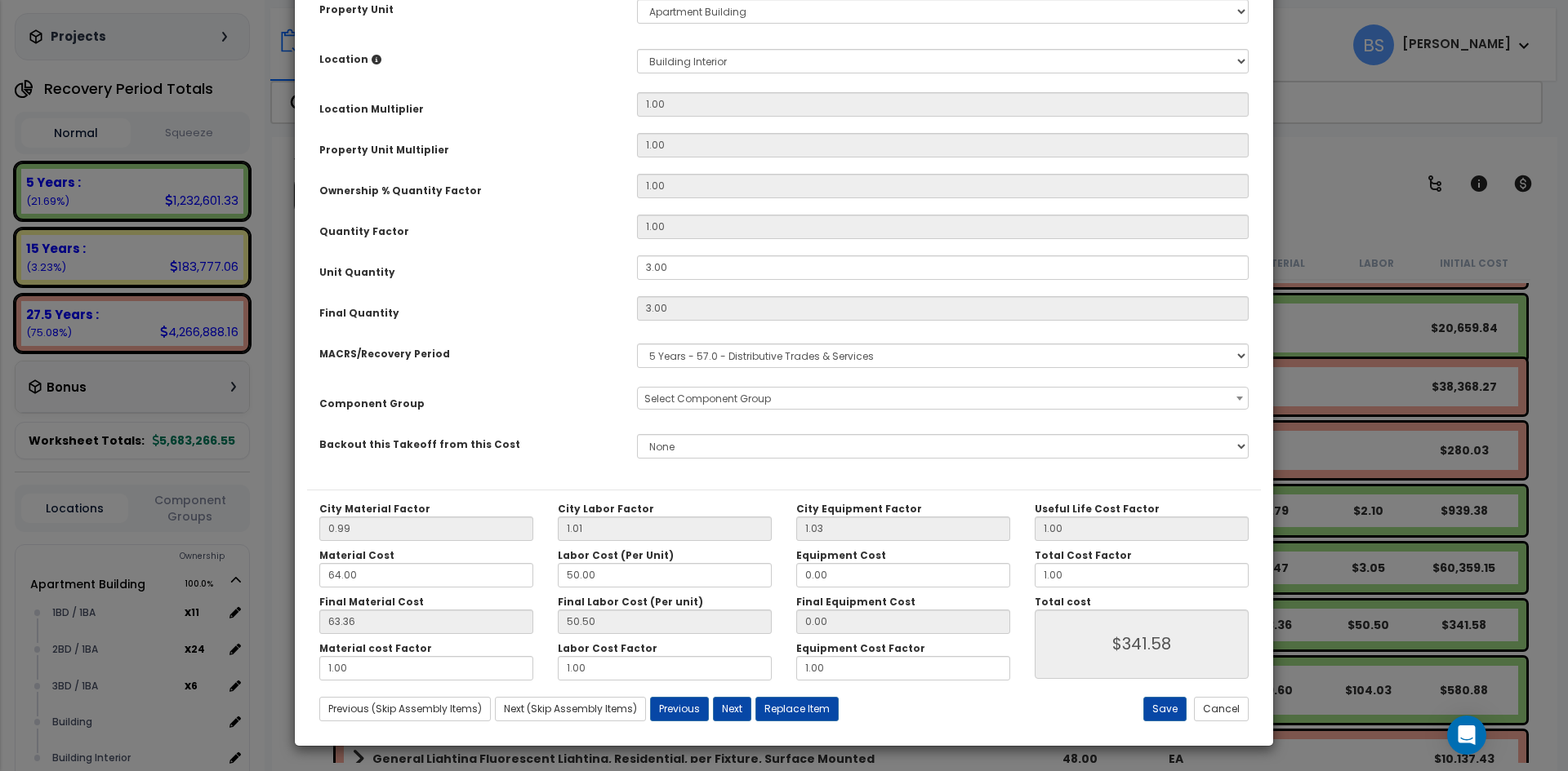
scroll to position [0, 0]
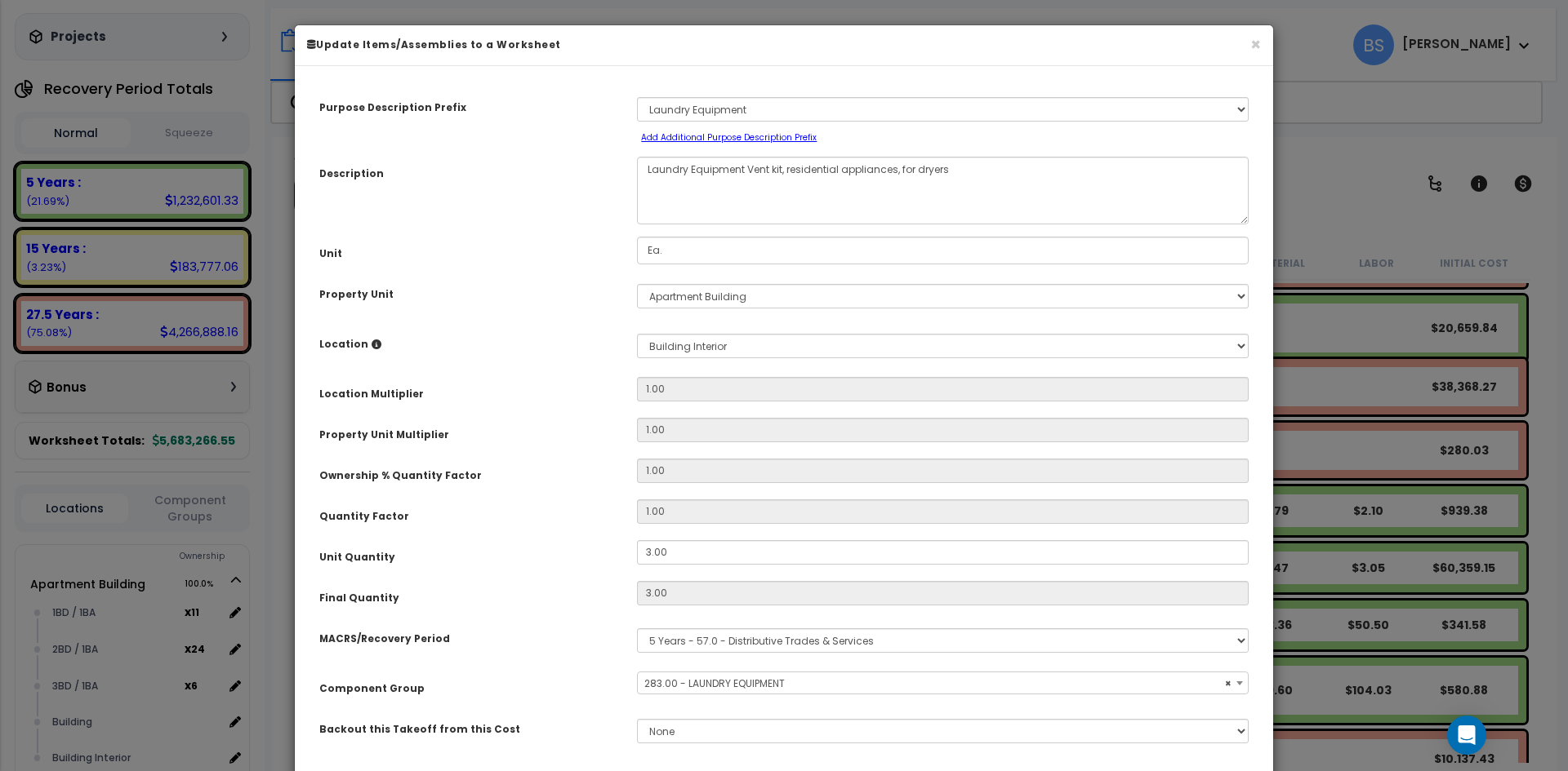
select select "4393"
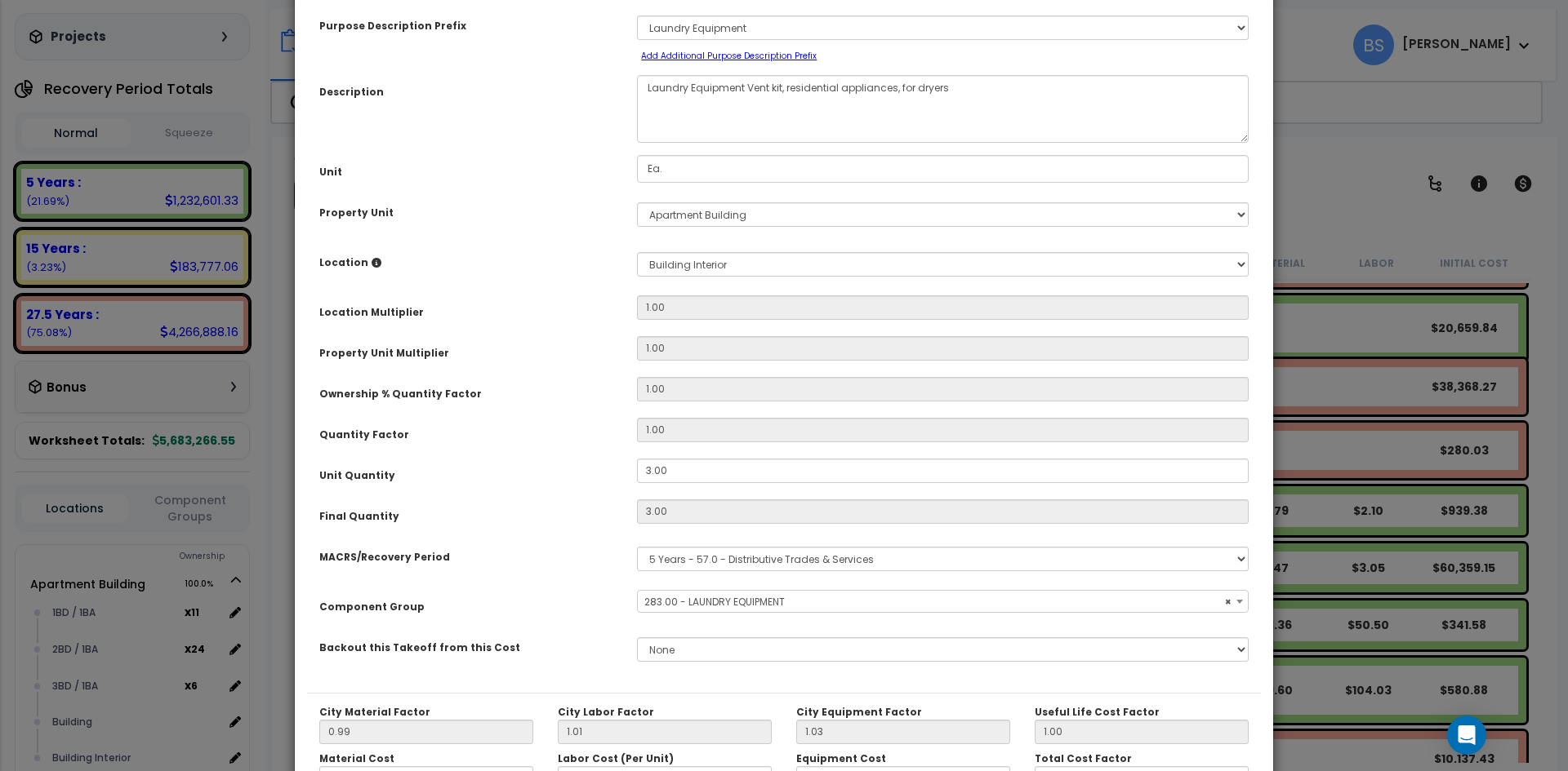
click at [758, 602] on span "× 283.00 - LAUNDRY EQUIPMENT" at bounding box center [943, 602] width 610 height 23
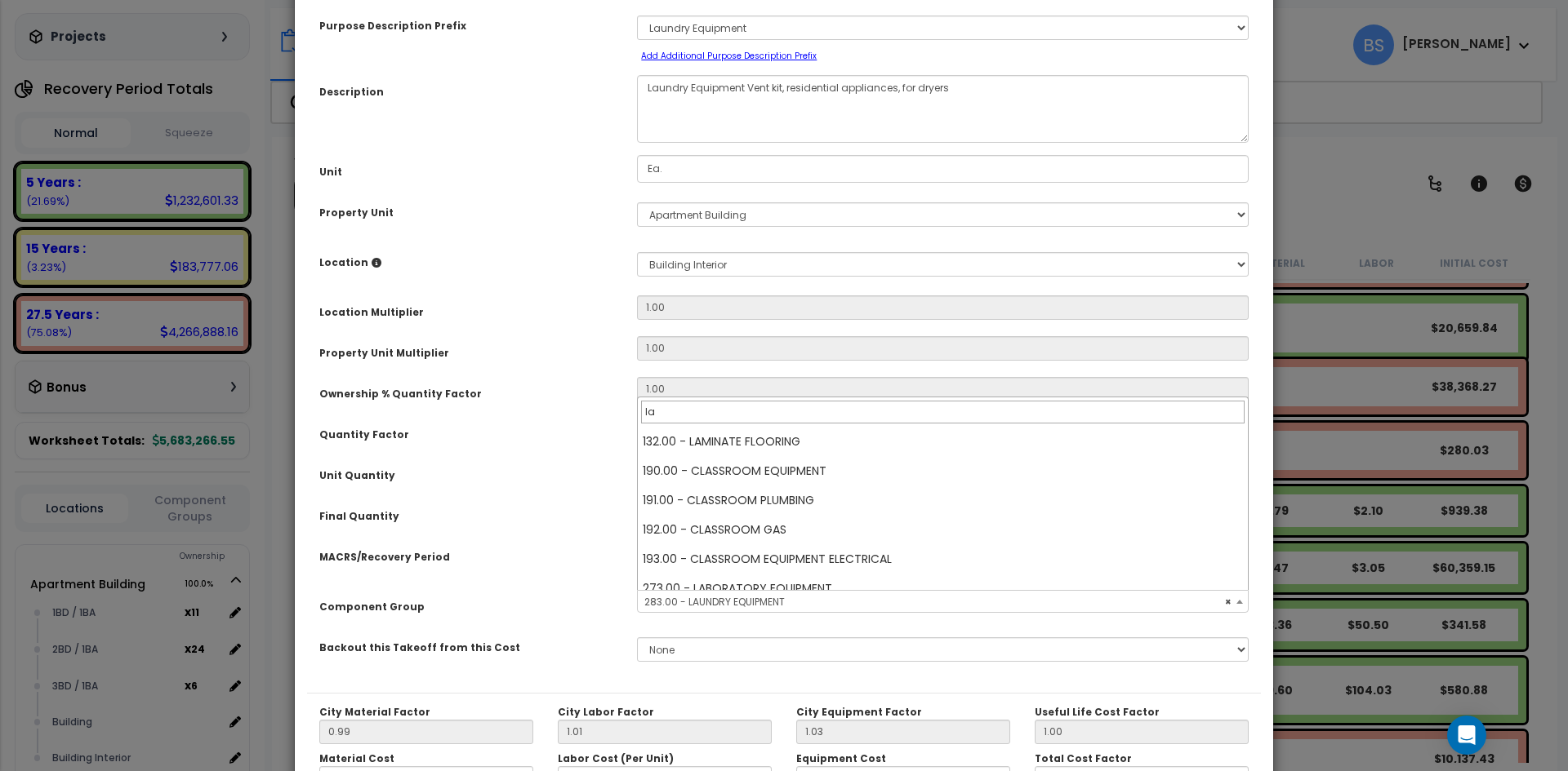
scroll to position [0, 0]
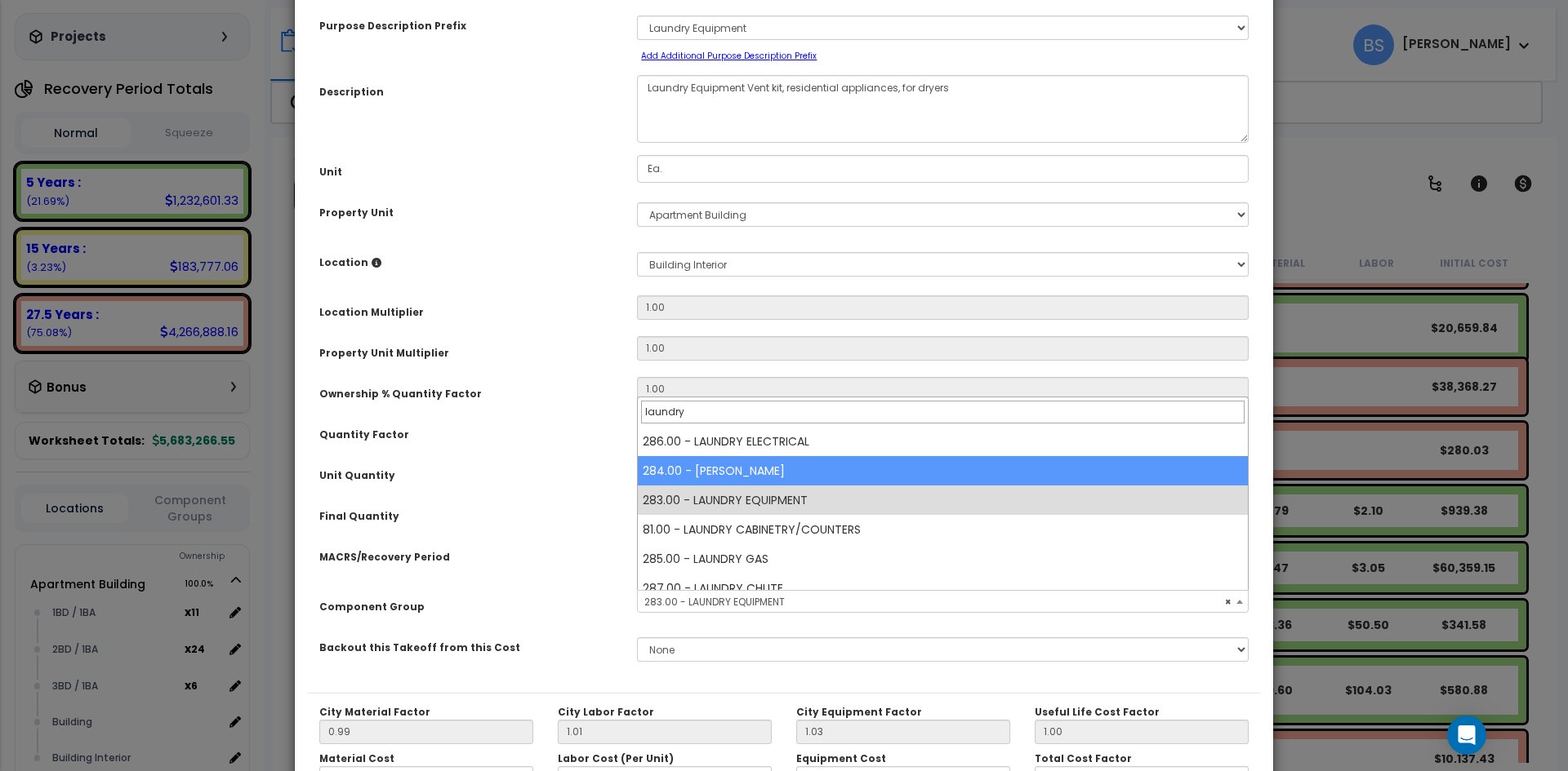
type input "laundry"
select select "167"
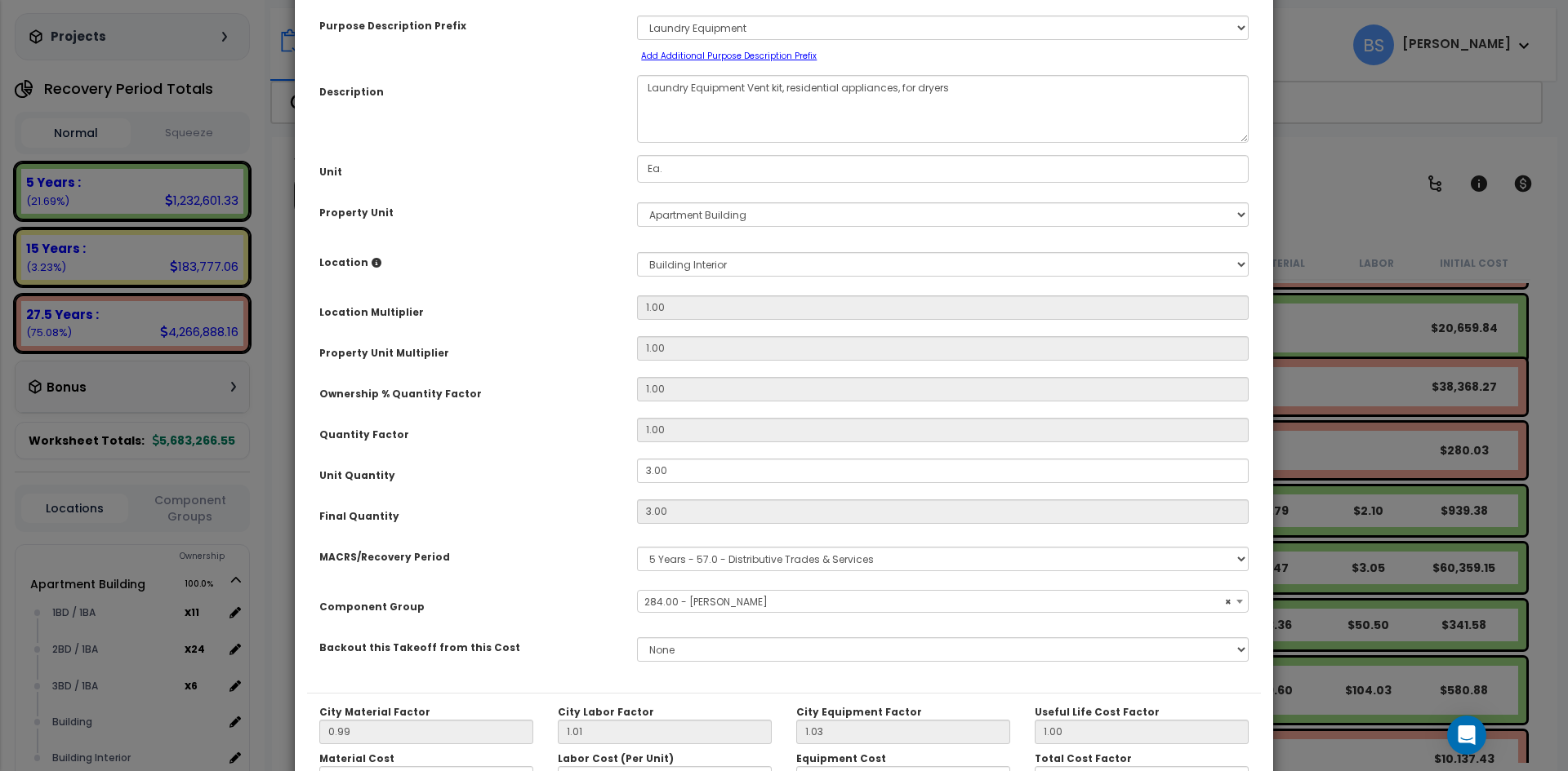
click at [557, 495] on div "Purpose Description Prefix Select A/V System A/V System A/V System Equipment A/…" at bounding box center [784, 345] width 954 height 697
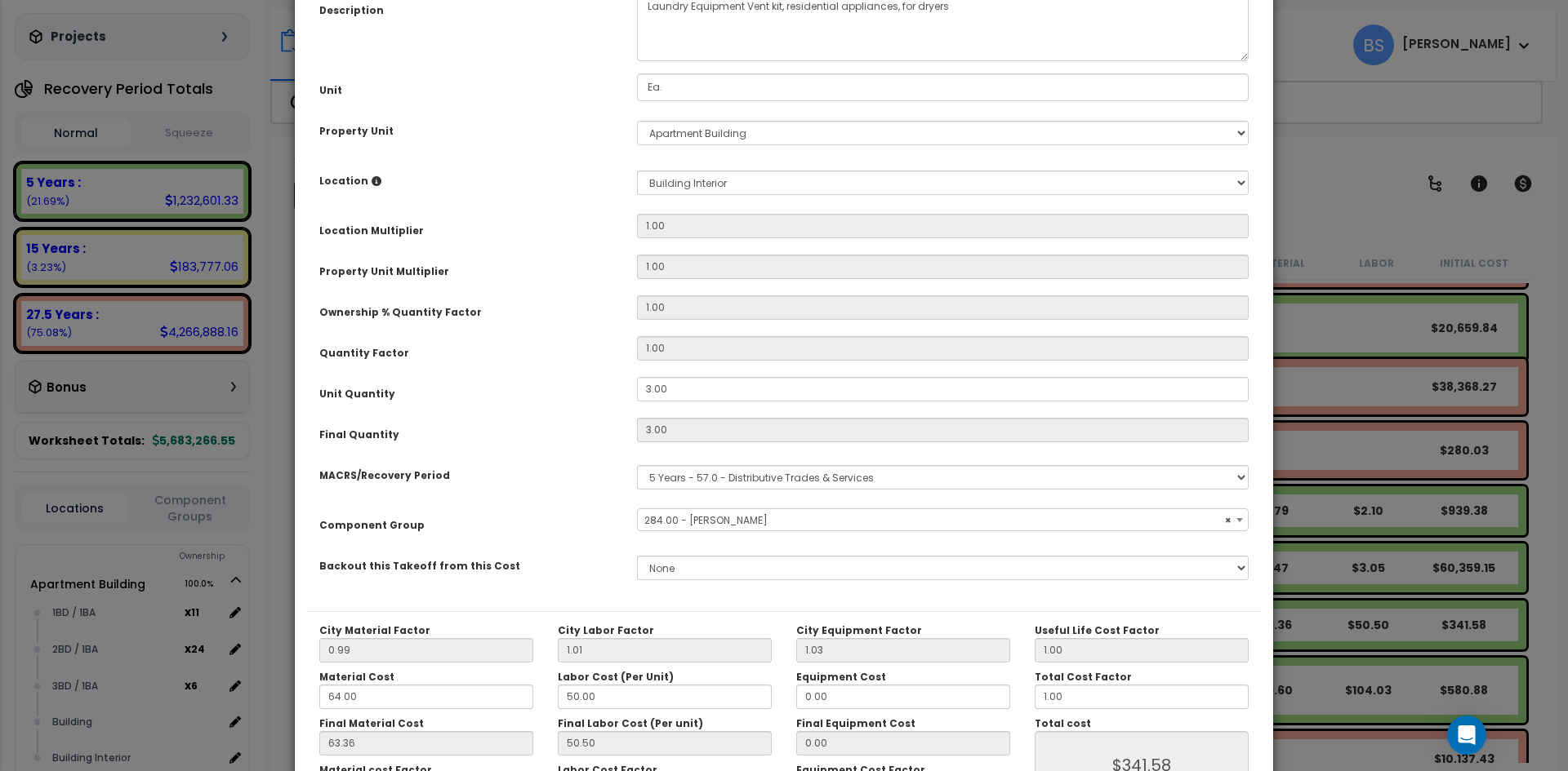
scroll to position [285, 0]
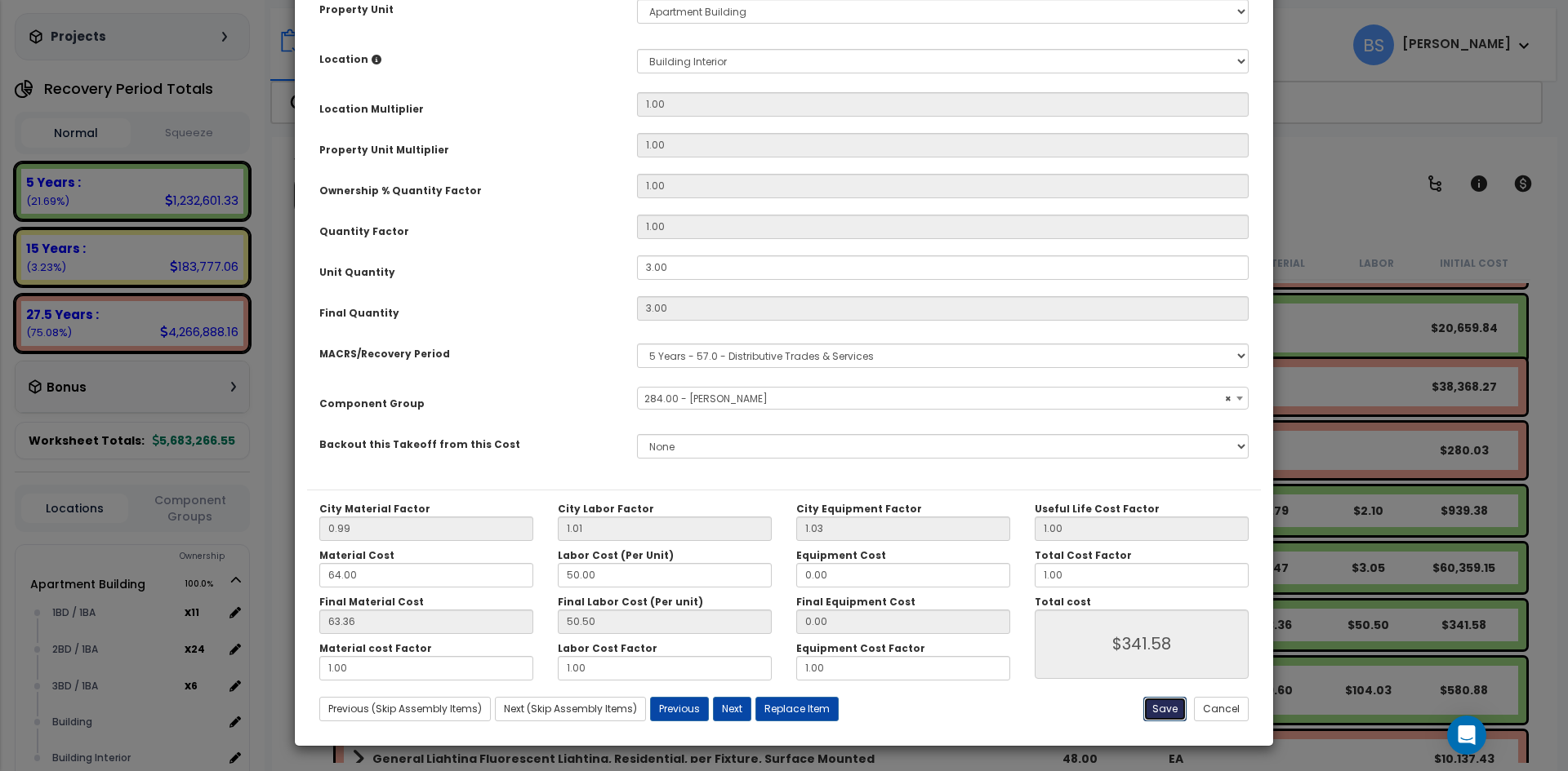
click at [1168, 702] on button "Save" at bounding box center [1165, 709] width 43 height 24
type input "341.58"
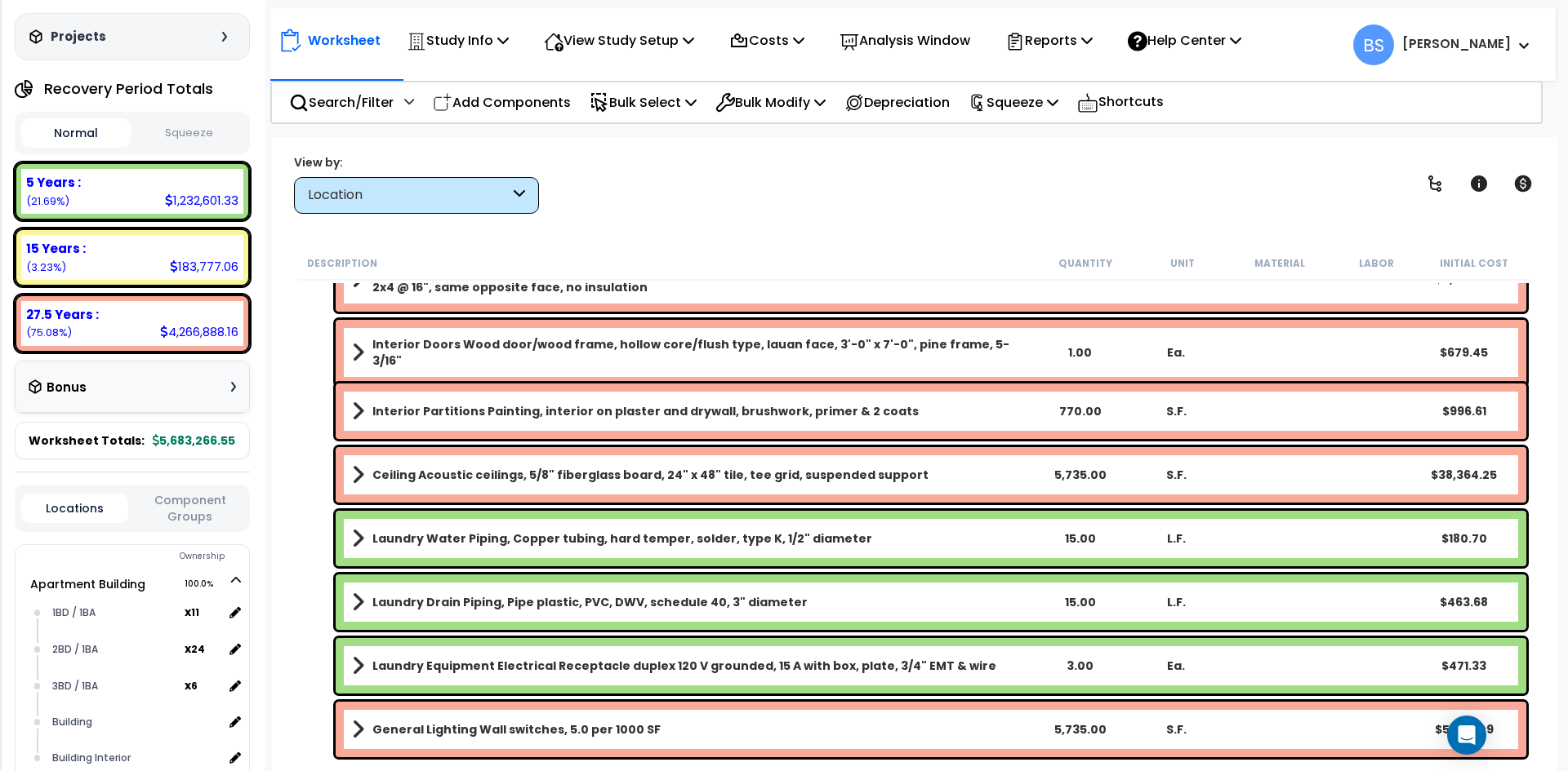
scroll to position [18664, 0]
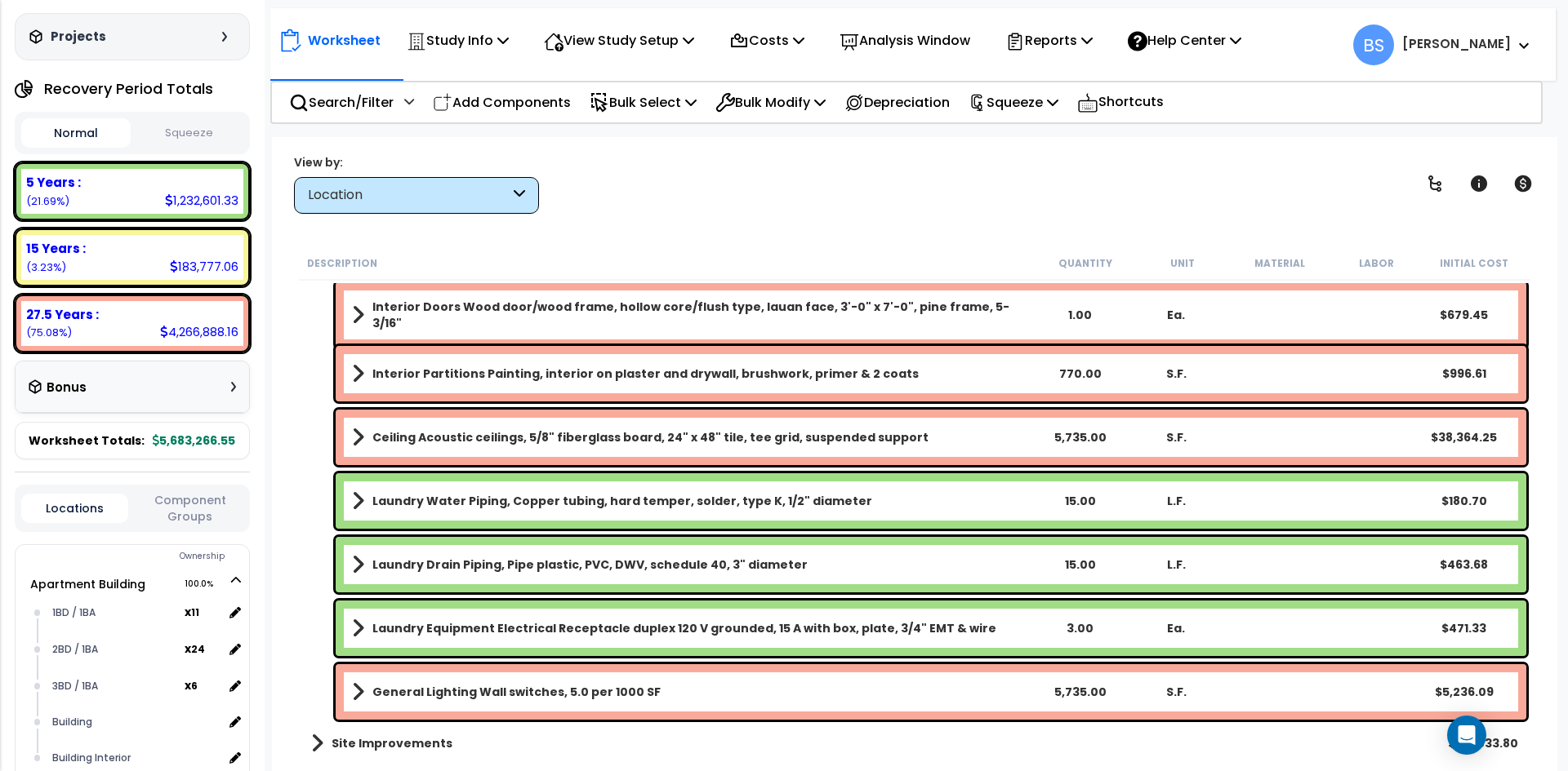
click at [392, 742] on b "Site Improvements" at bounding box center [392, 743] width 121 height 16
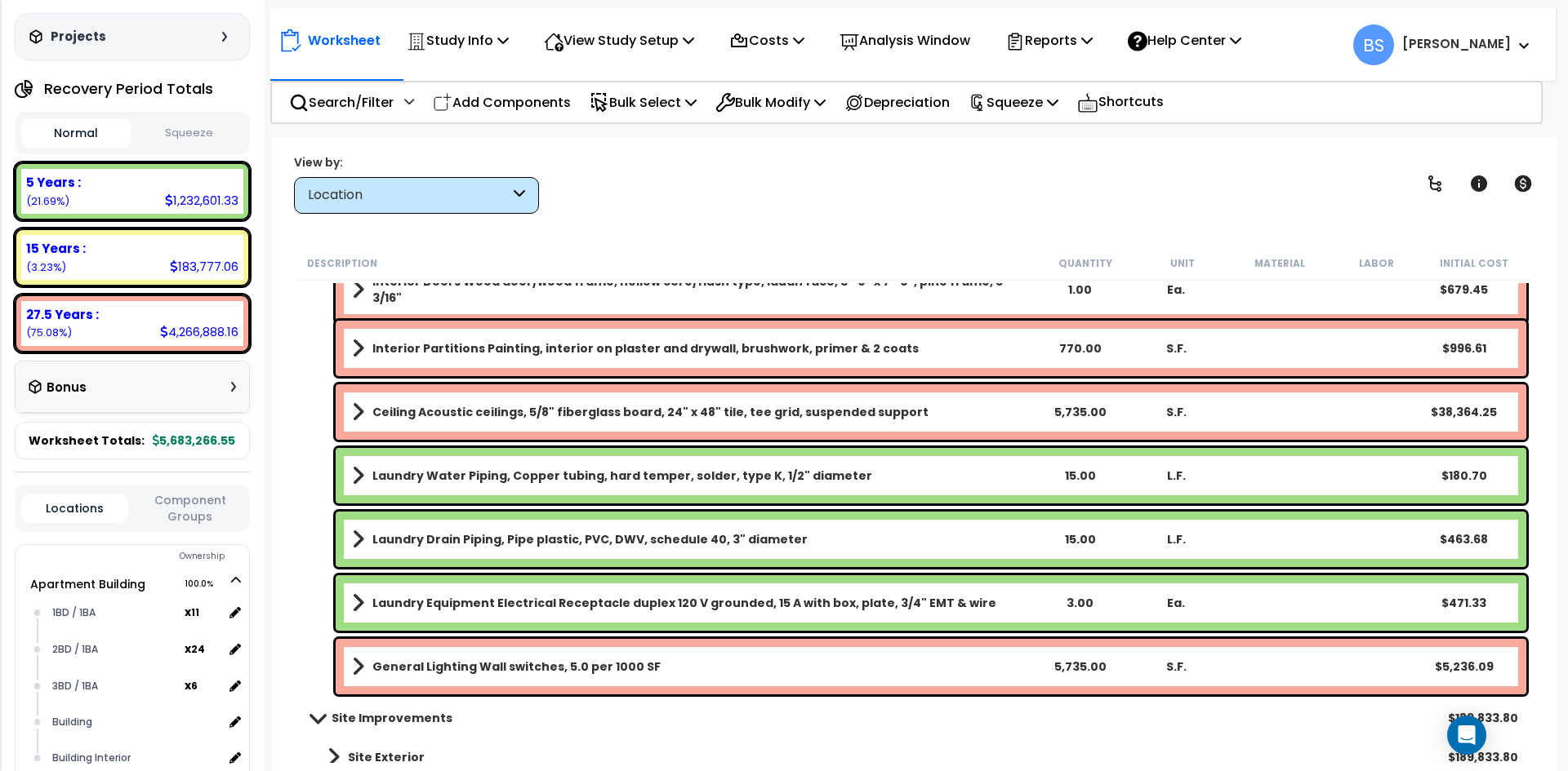
scroll to position [18703, 0]
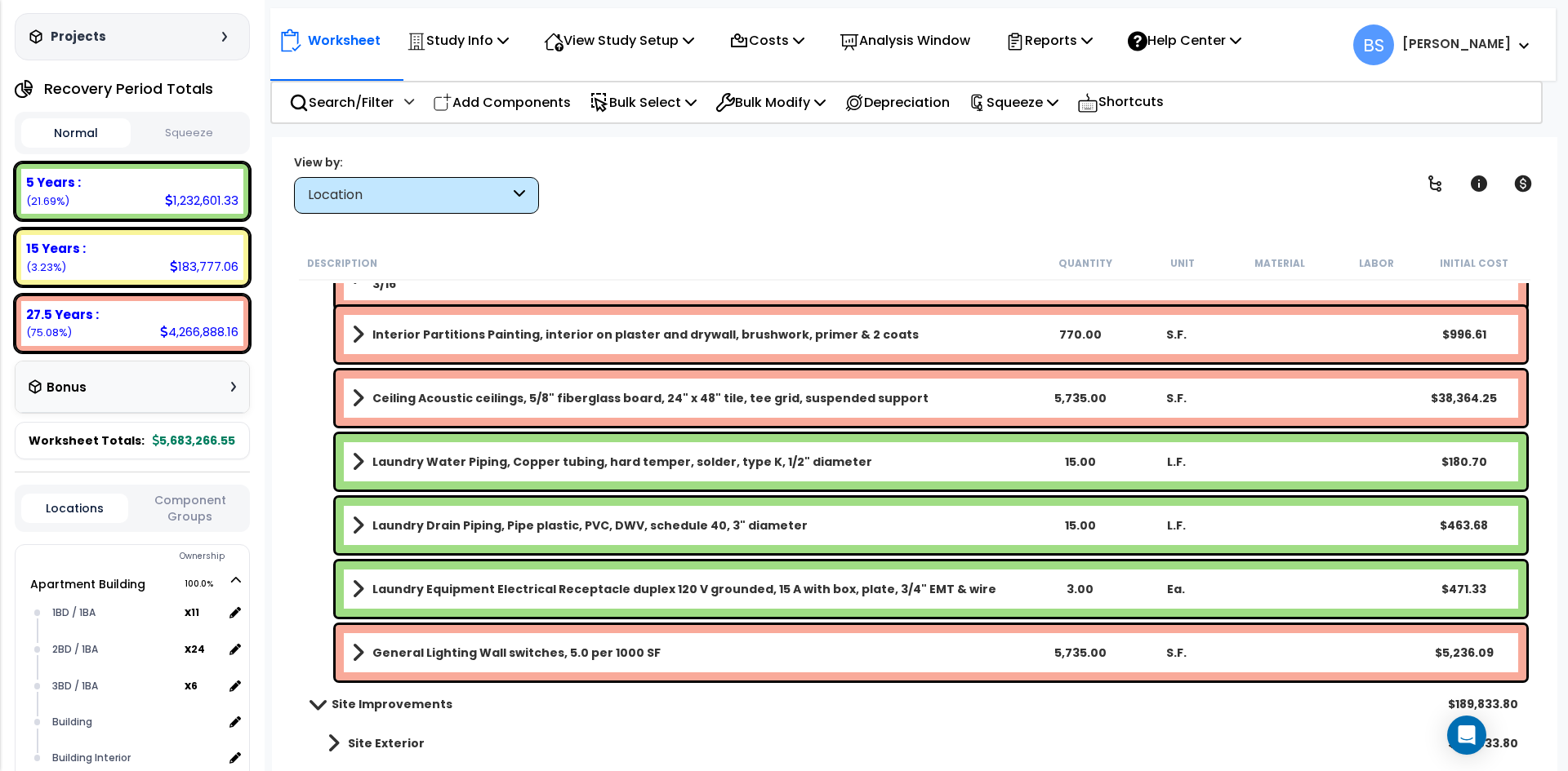
click at [398, 743] on b "Site Exterior" at bounding box center [385, 743] width 76 height 16
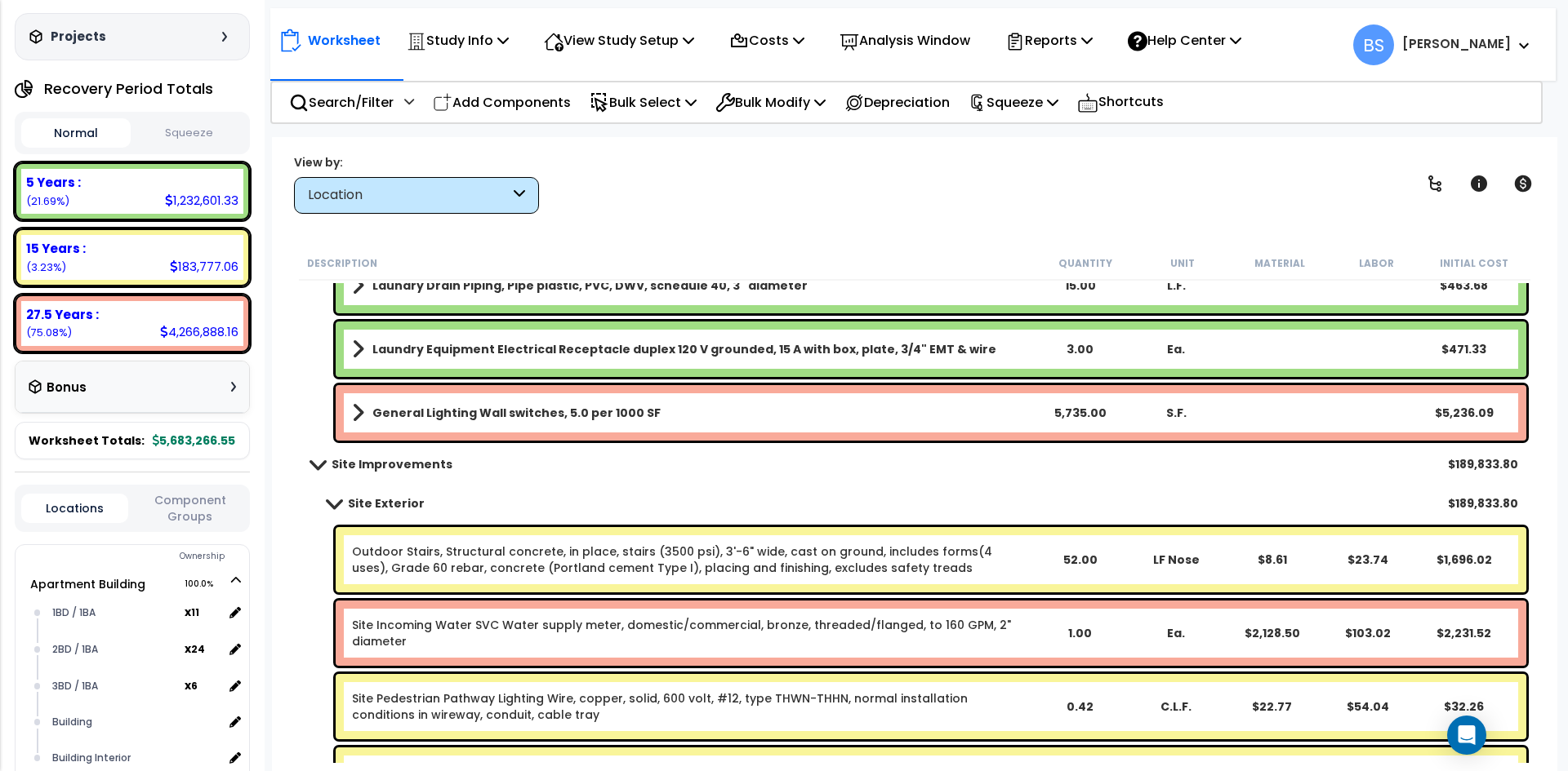
scroll to position [18947, 0]
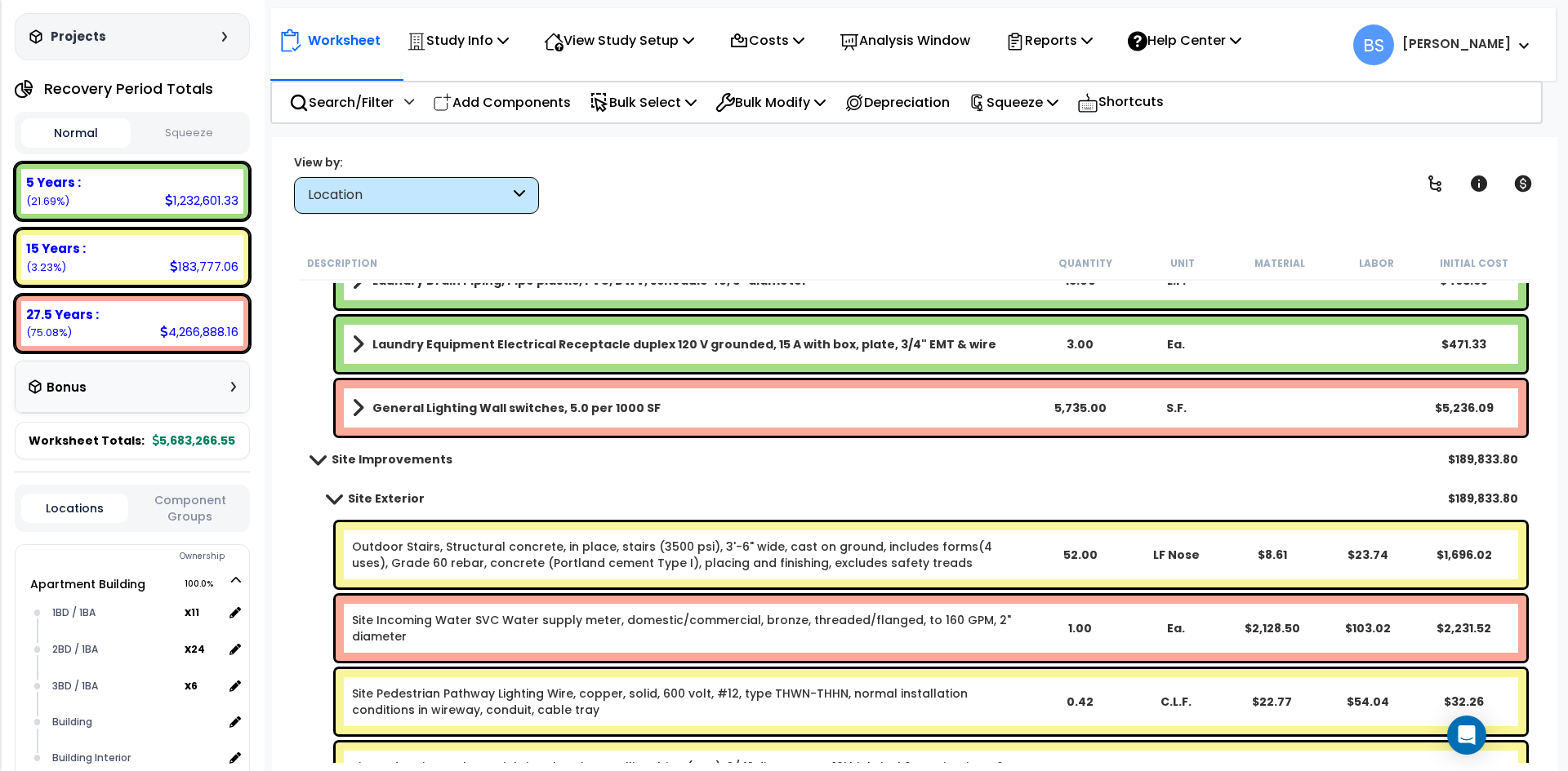
click at [427, 633] on link "Site Incoming Water SVC Water supply meter, domestic/commercial, bronze, thread…" at bounding box center [691, 628] width 678 height 33
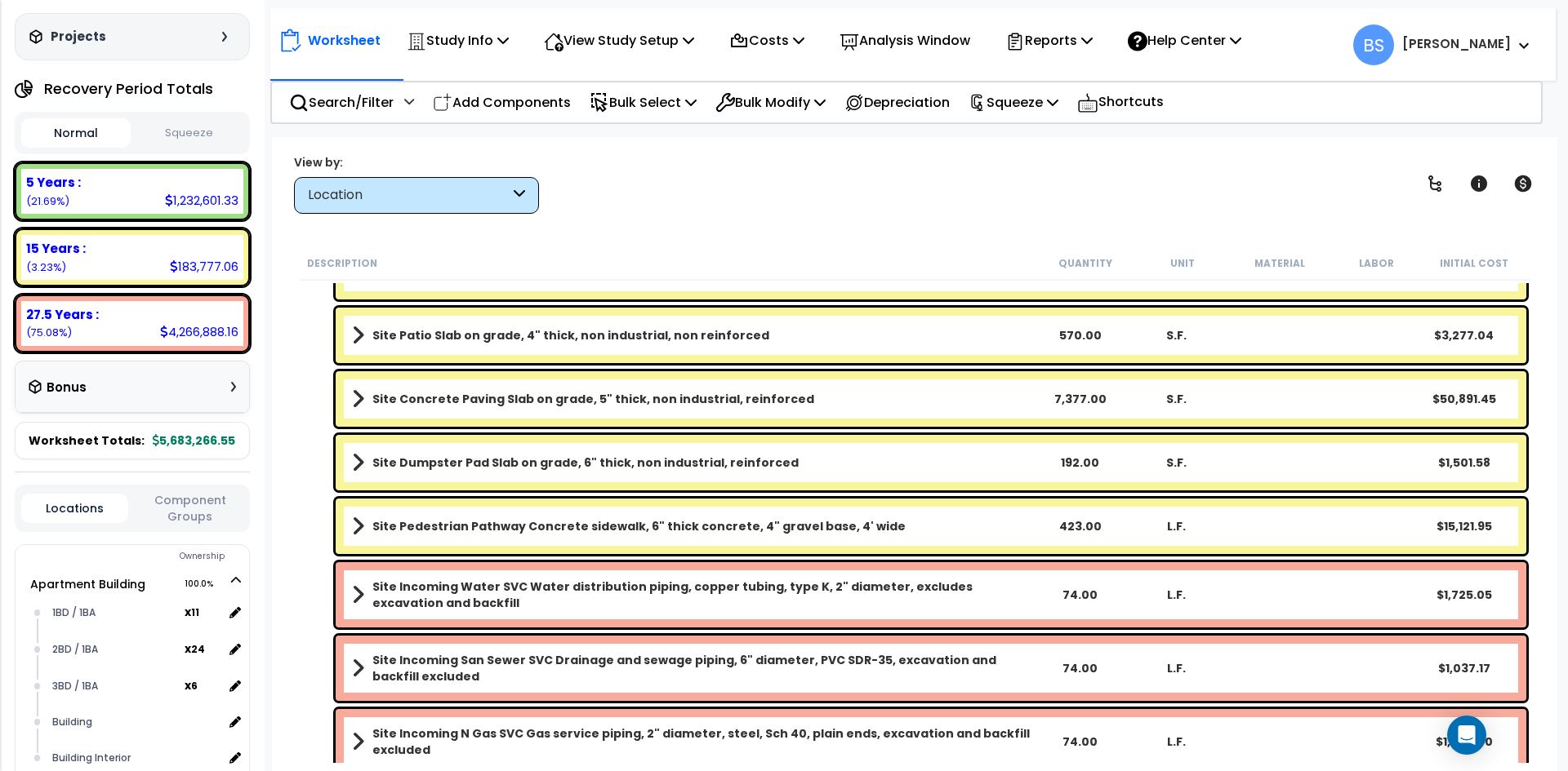
scroll to position [19984, 0]
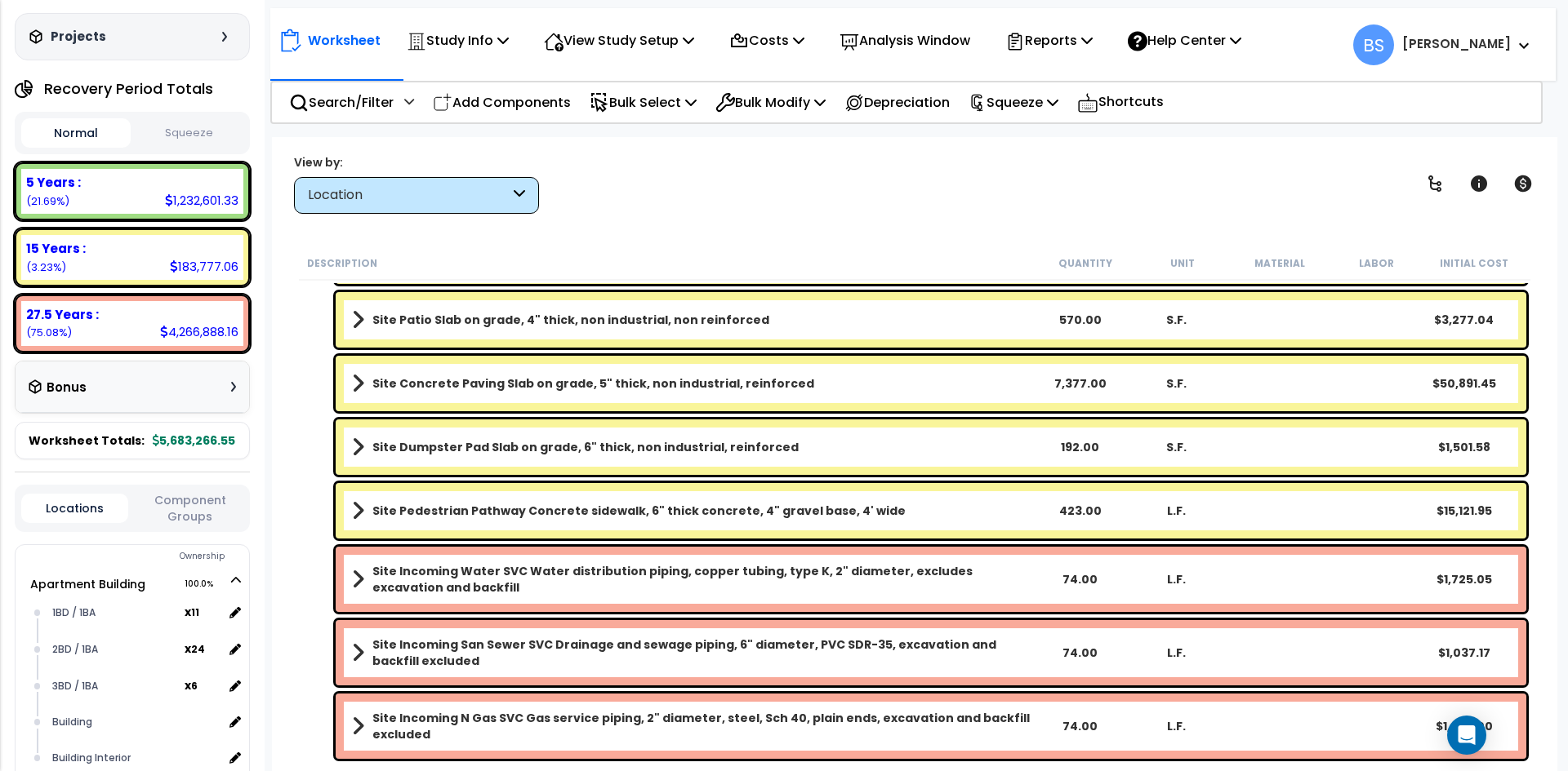
click at [401, 590] on b "Site Incoming Water SVC Water distribution piping, copper tubing, type K, 2" di…" at bounding box center [701, 579] width 658 height 33
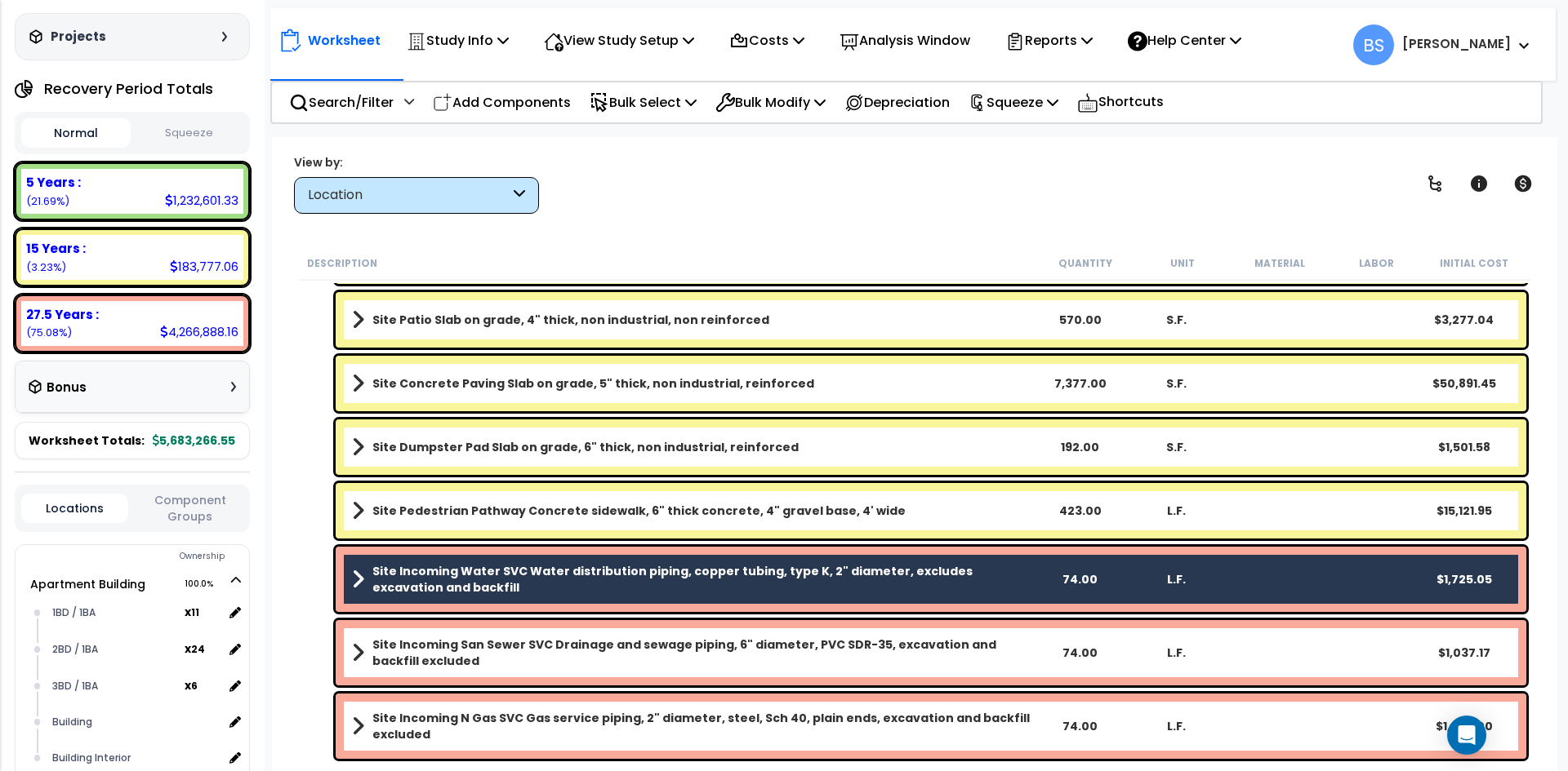
click at [405, 655] on b "Site Incoming San Sewer SVC Drainage and sewage piping, 6" diameter, PVC SDR-35…" at bounding box center [701, 652] width 658 height 33
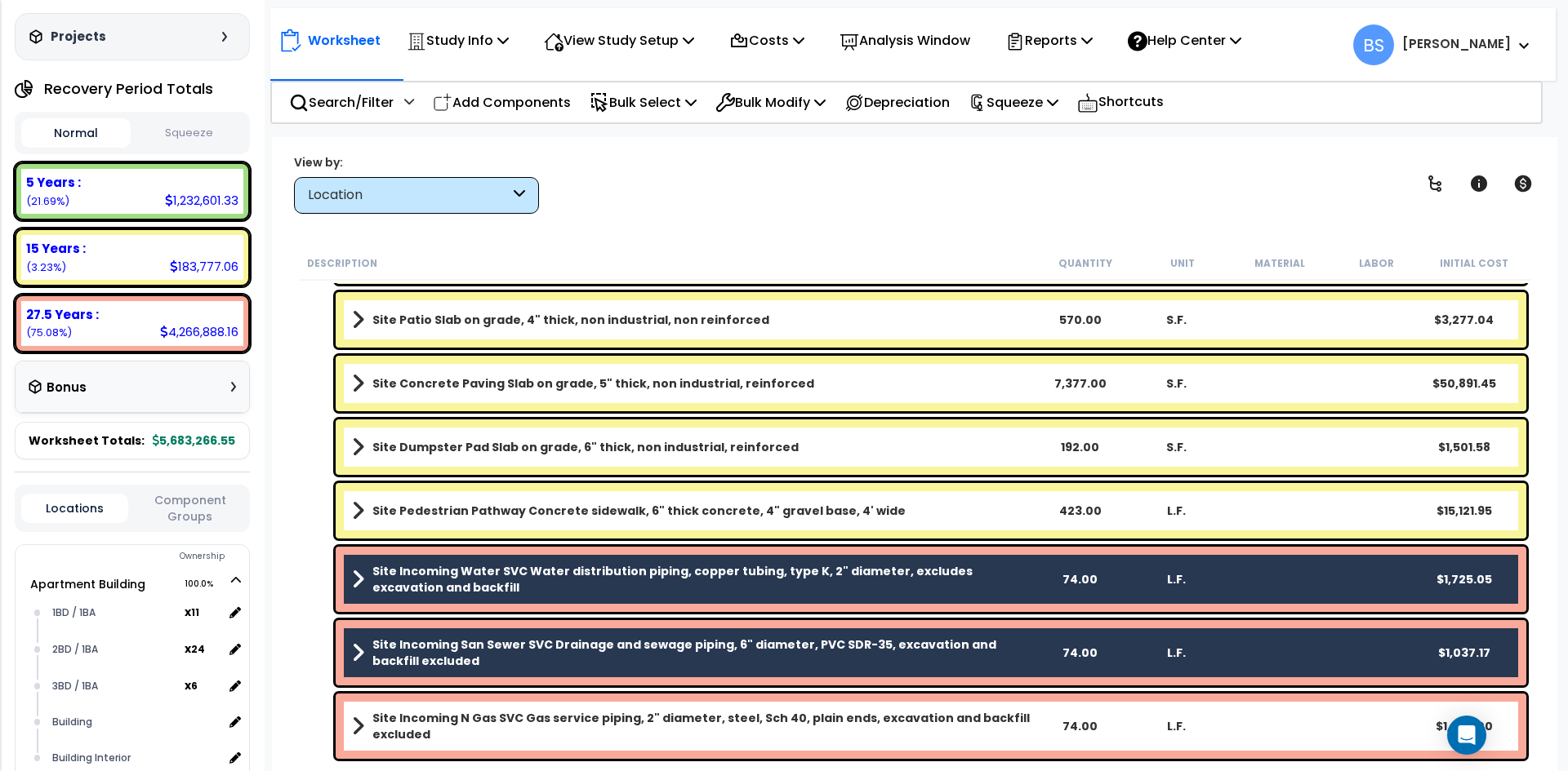
click at [405, 726] on b "Site Incoming N Gas SVC Gas service piping, 2" diameter, steel, Sch 40, plain e…" at bounding box center [701, 726] width 658 height 33
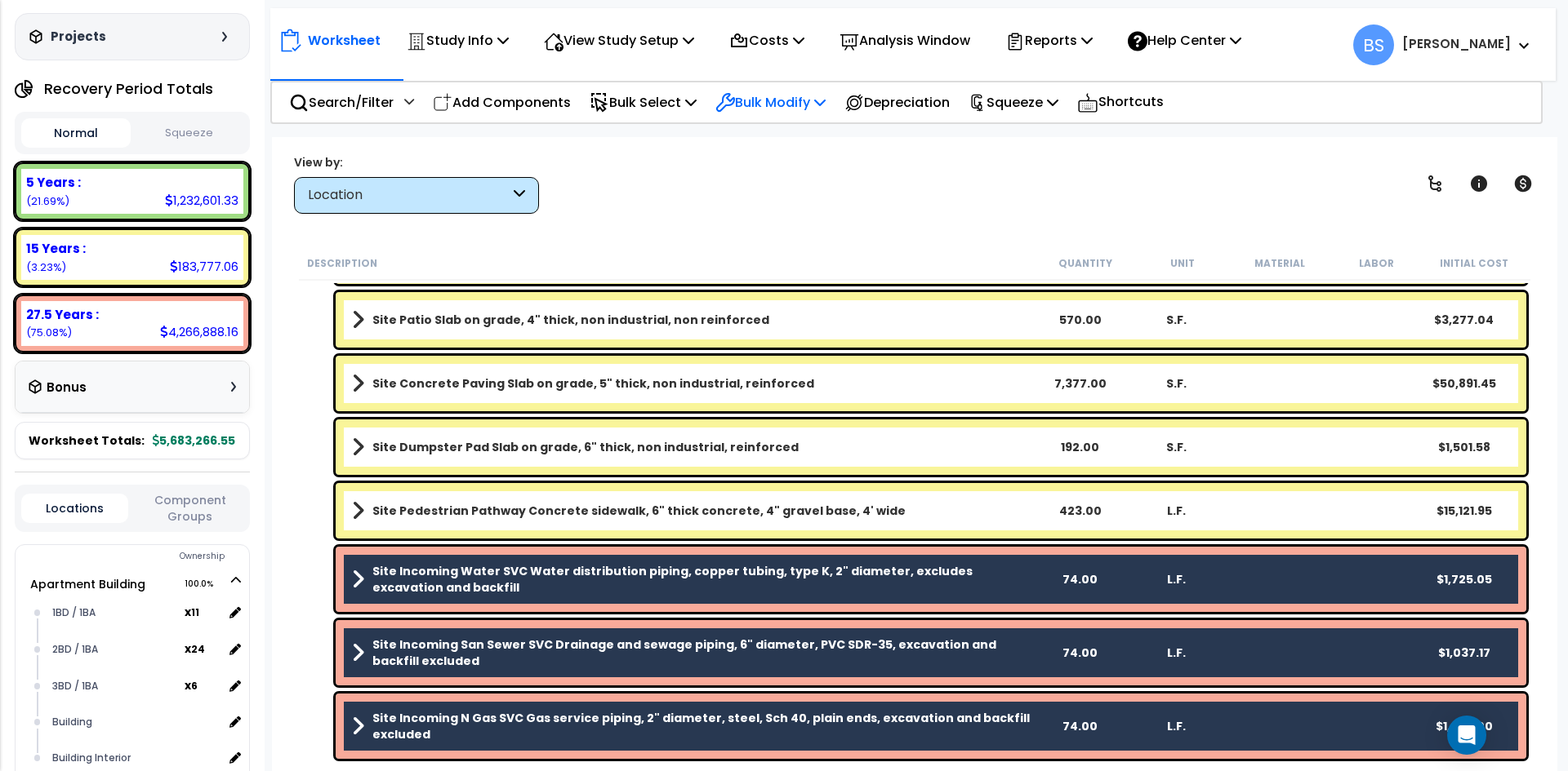
click at [792, 104] on p "Bulk Modify" at bounding box center [769, 102] width 110 height 22
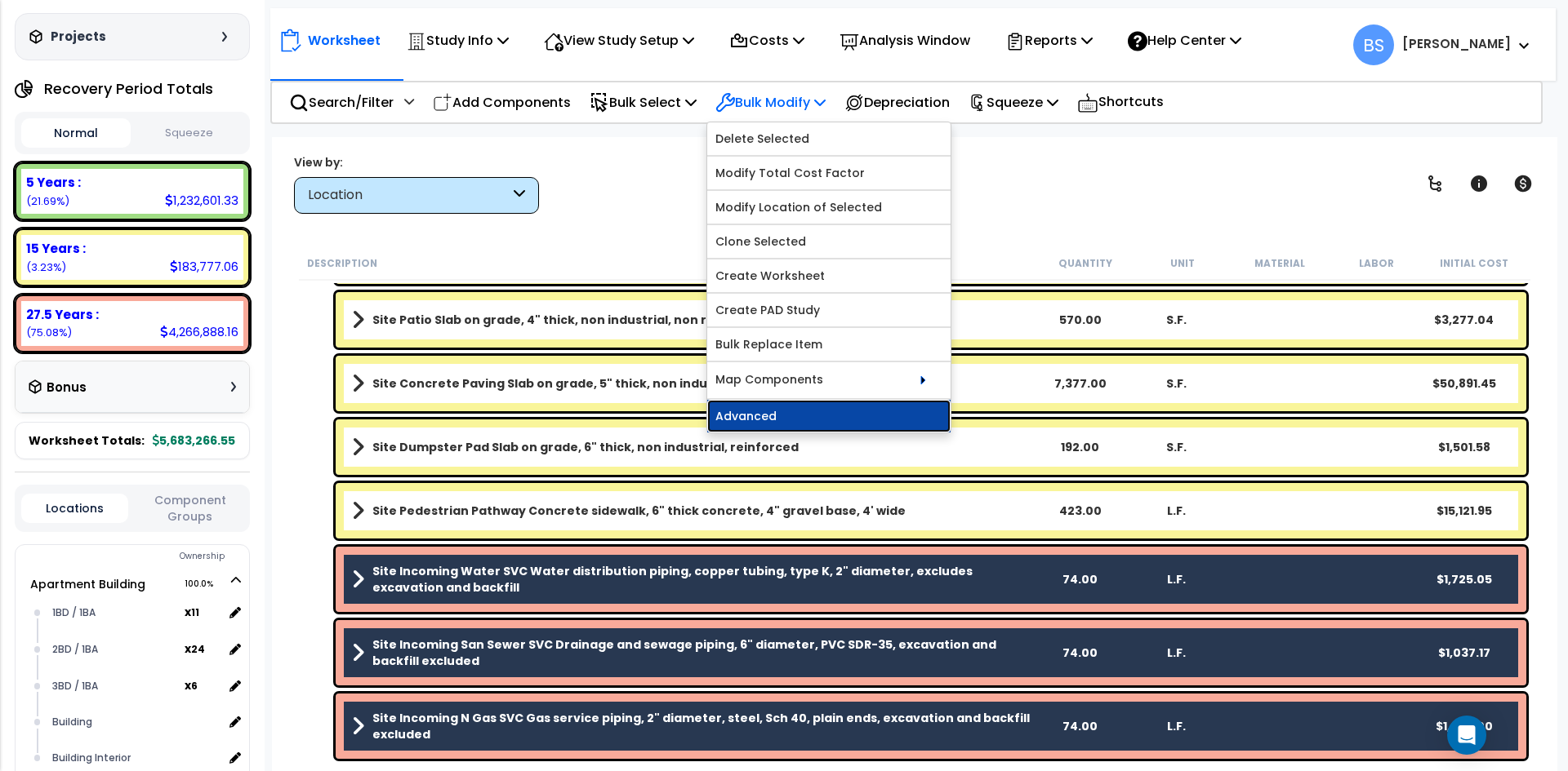
click at [738, 417] on link "Advanced" at bounding box center [829, 416] width 243 height 33
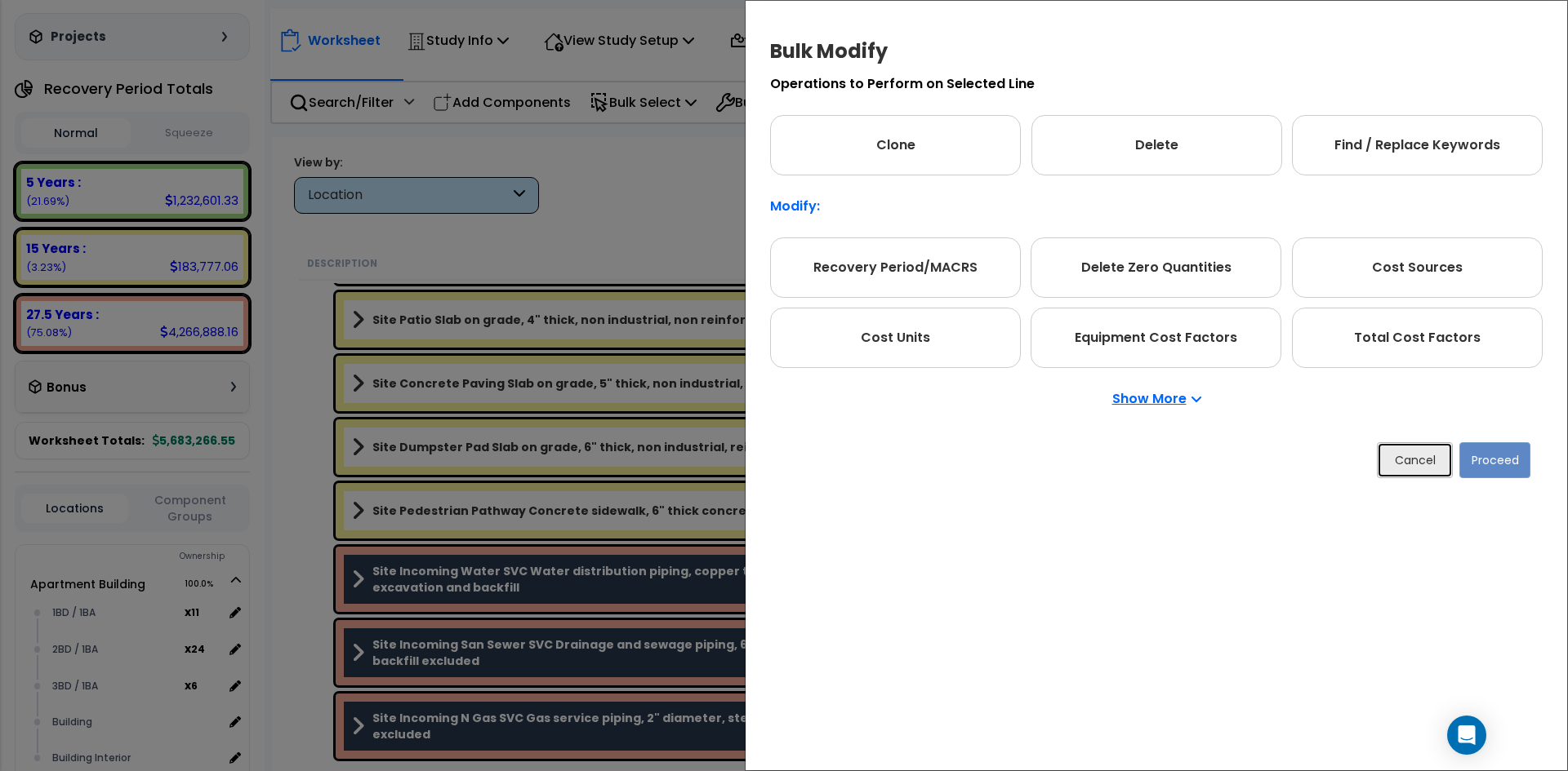
click at [1392, 456] on button "Cancel" at bounding box center [1414, 460] width 76 height 36
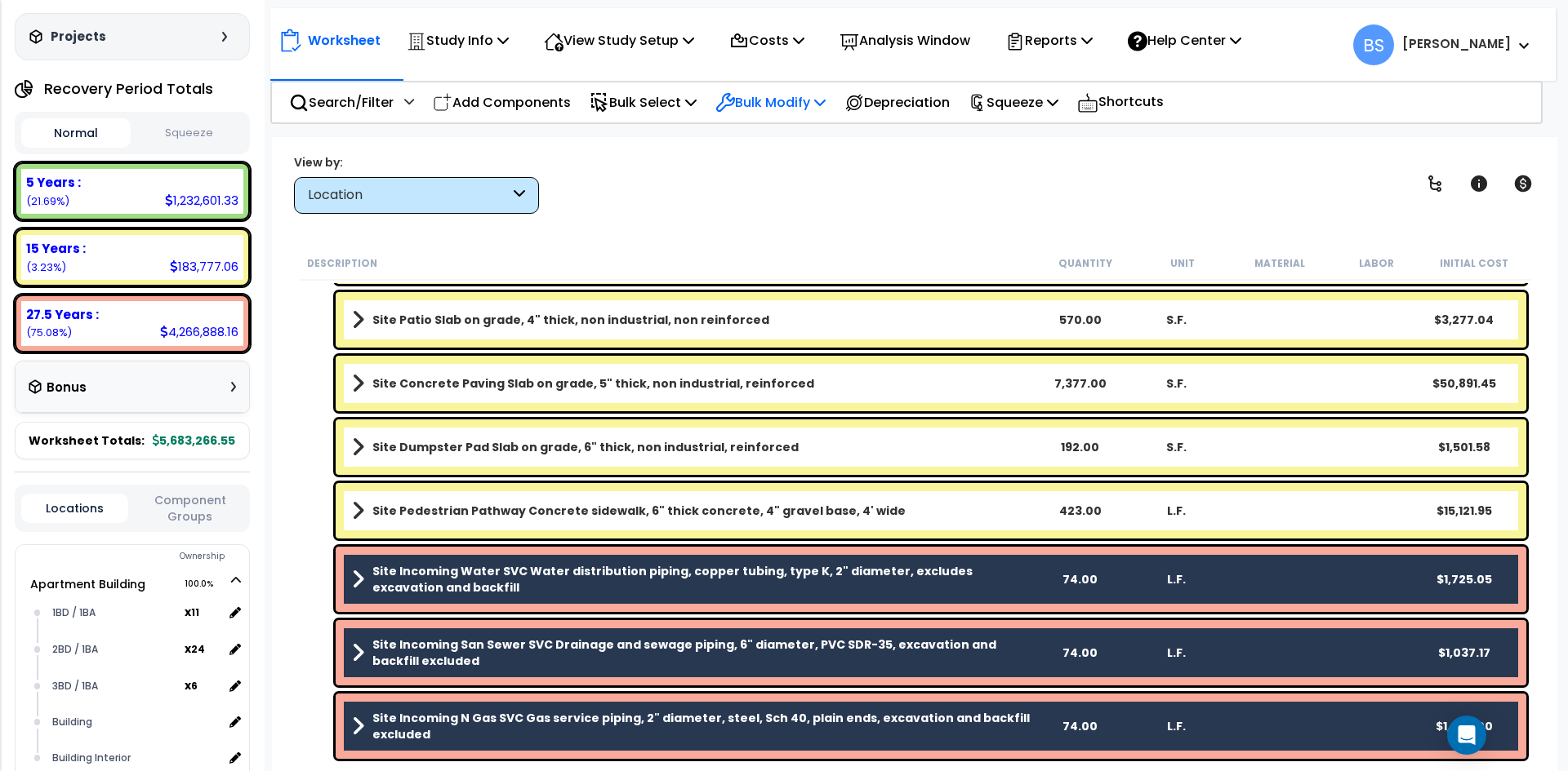
click at [791, 105] on p "Bulk Modify" at bounding box center [769, 102] width 110 height 22
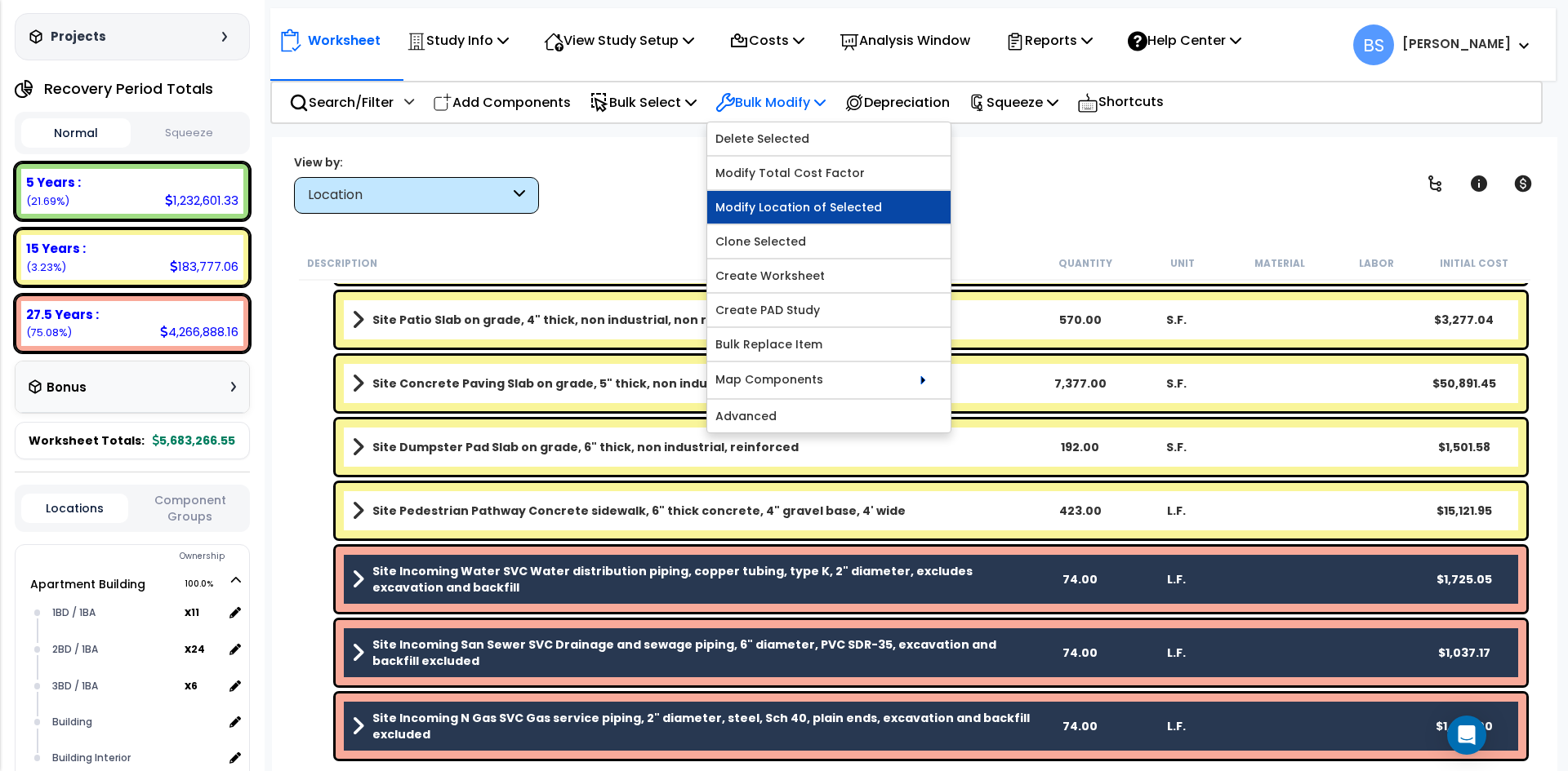
click at [795, 213] on link "Modify Location of Selected" at bounding box center [829, 207] width 243 height 33
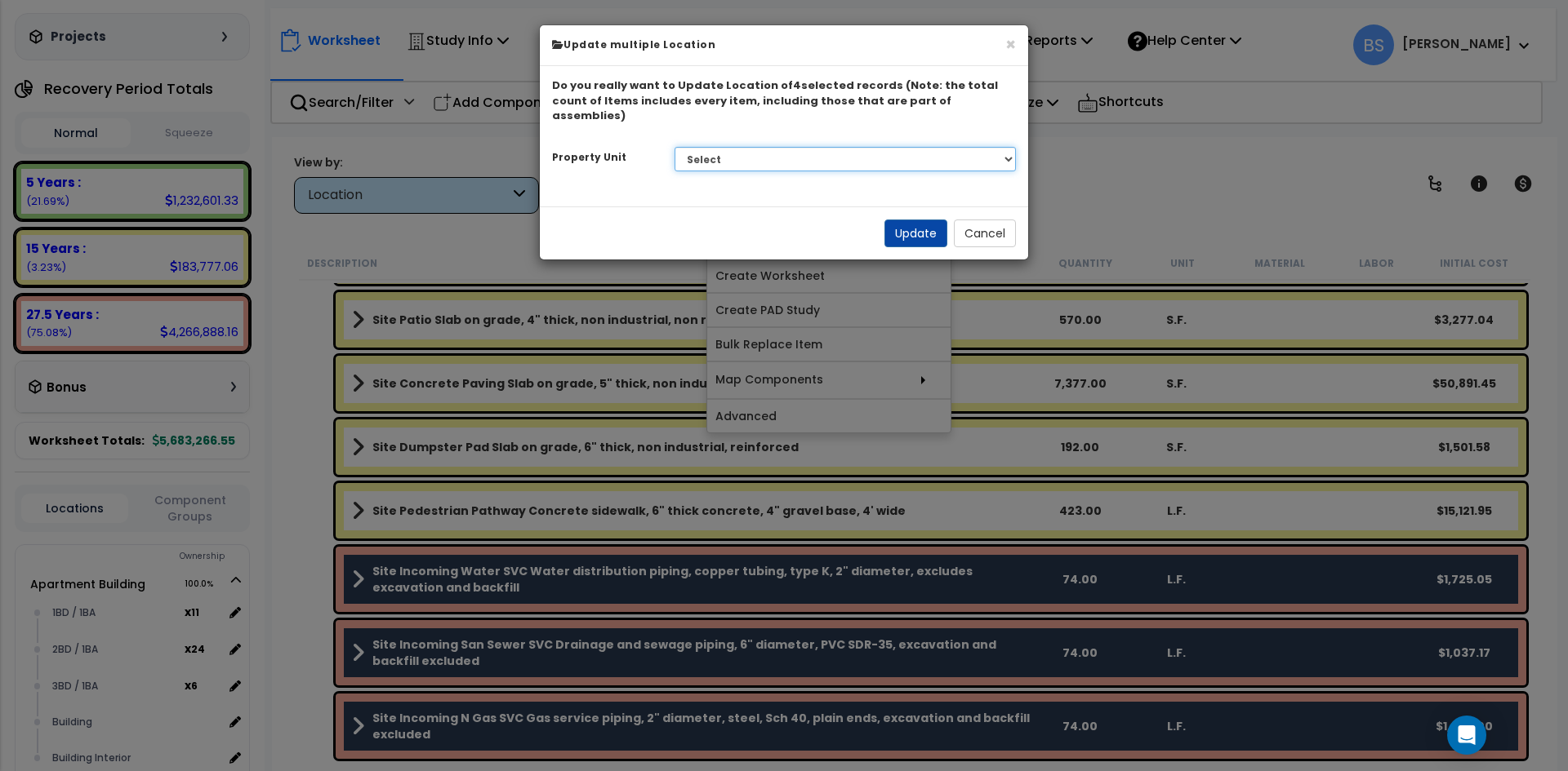
click at [848, 147] on select "Select Apartment Building Site Improvements" at bounding box center [845, 159] width 342 height 24
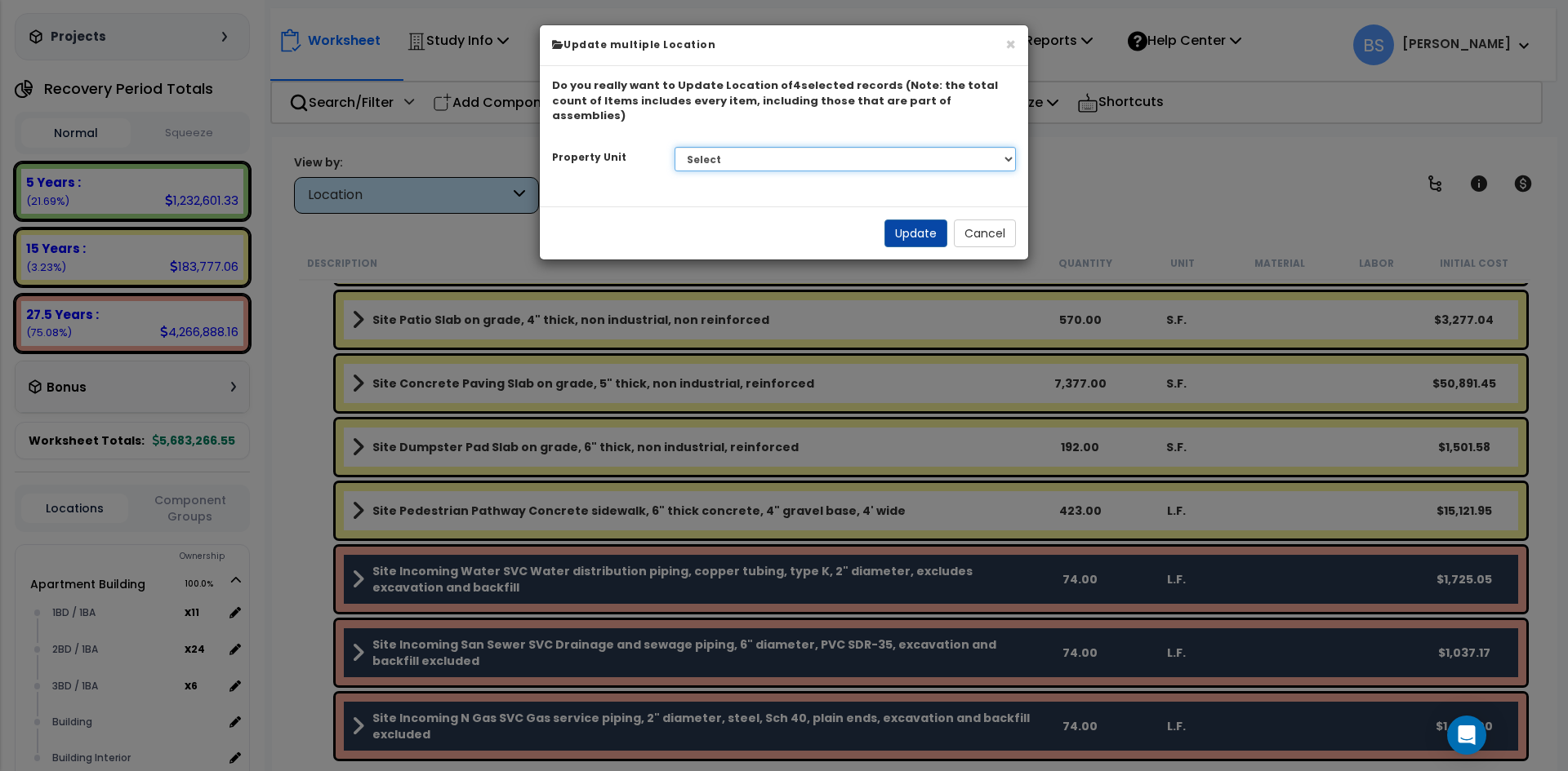
select select "176313"
click at [674, 147] on select "Select Apartment Building Site Improvements" at bounding box center [845, 159] width 342 height 24
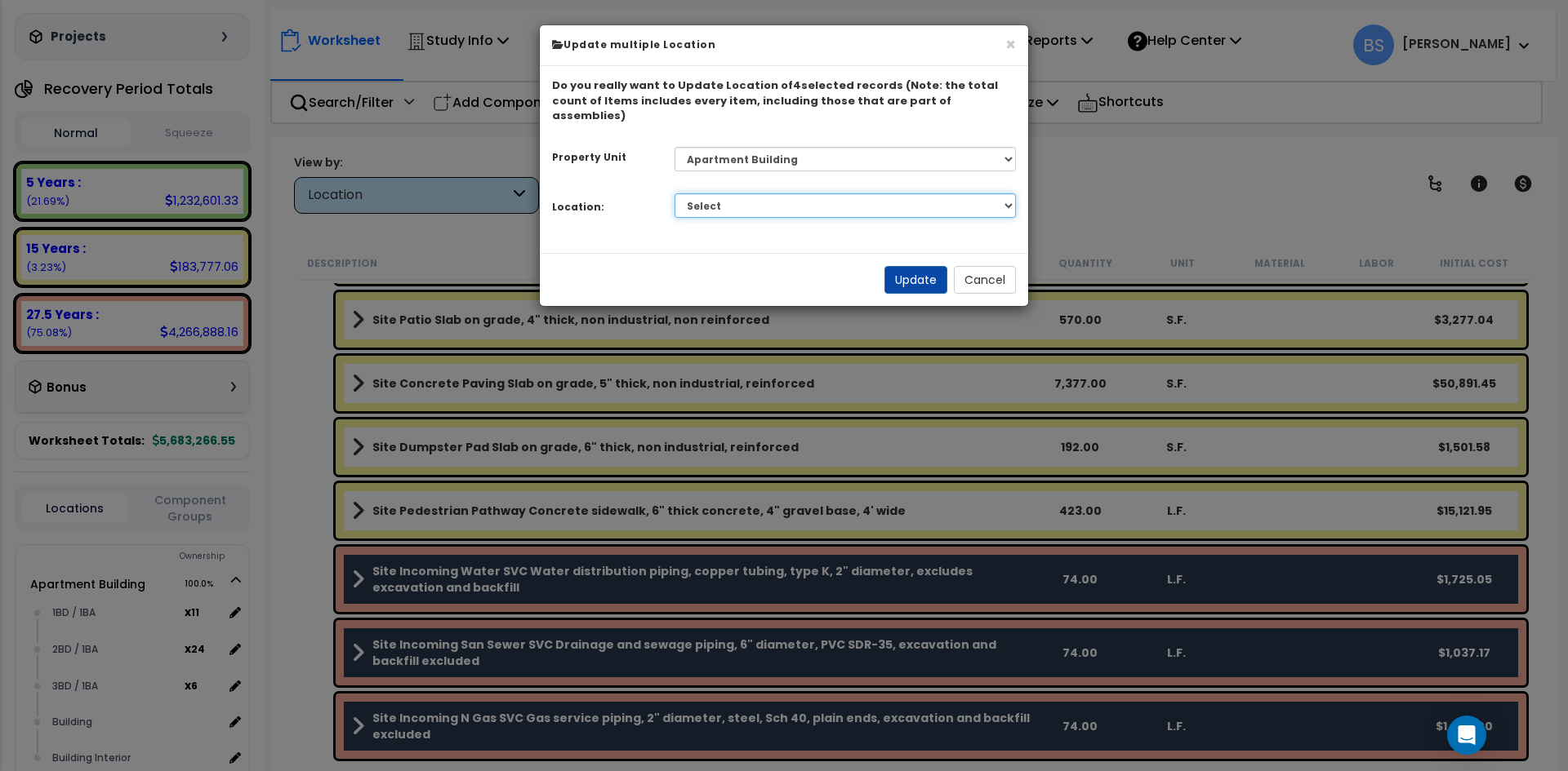
click at [730, 193] on select "Select 1BD / 1BA 2BD / 1BA 3BD / 1BA Building Building Interior Add Additional …" at bounding box center [845, 205] width 342 height 24
select select "6"
click at [674, 193] on select "Select 1BD / 1BA 2BD / 1BA 3BD / 1BA Building Building Interior Add Additional …" at bounding box center [845, 205] width 342 height 24
click at [907, 266] on button "Update" at bounding box center [915, 280] width 63 height 27
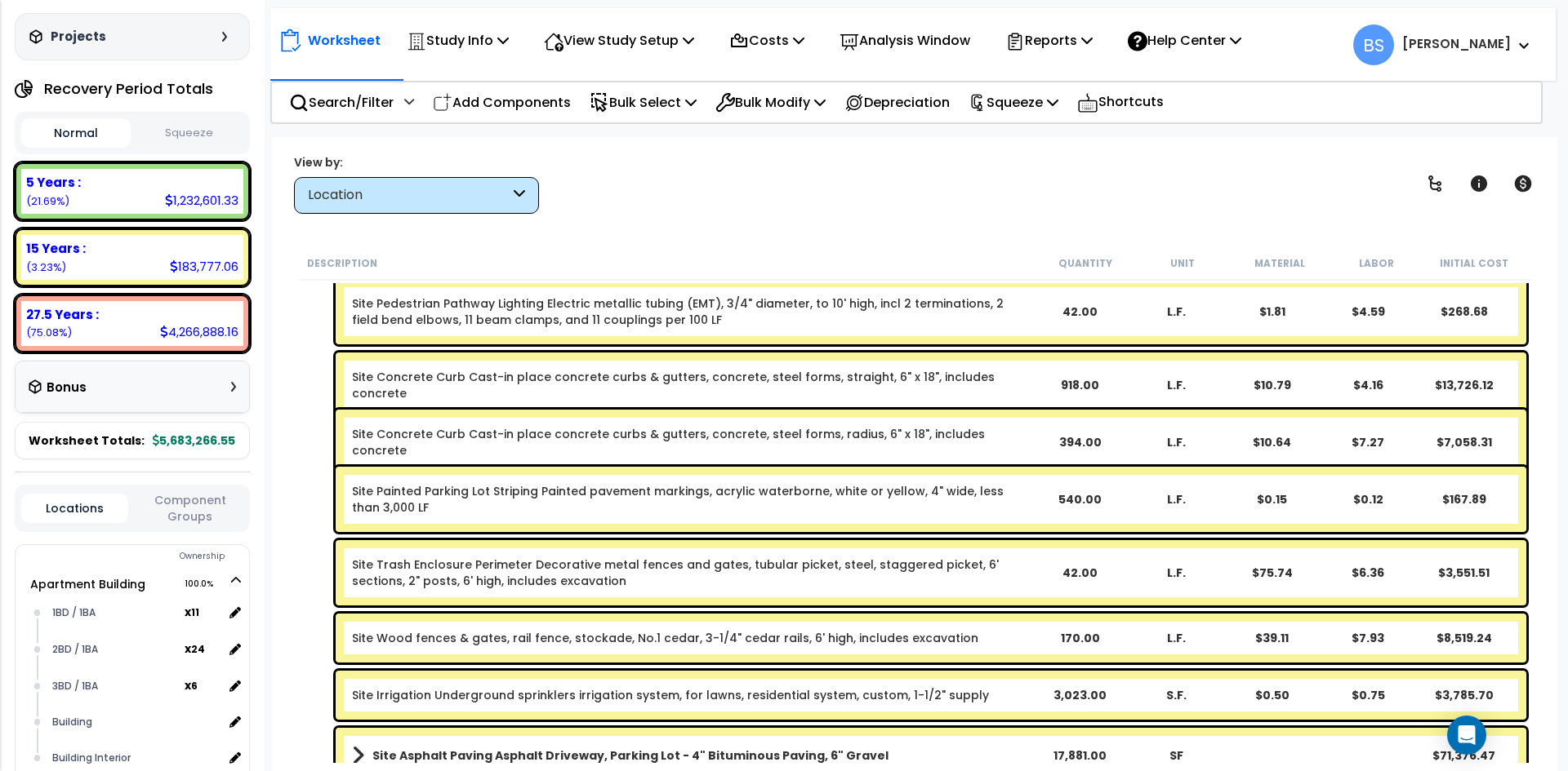
scroll to position [19461, 0]
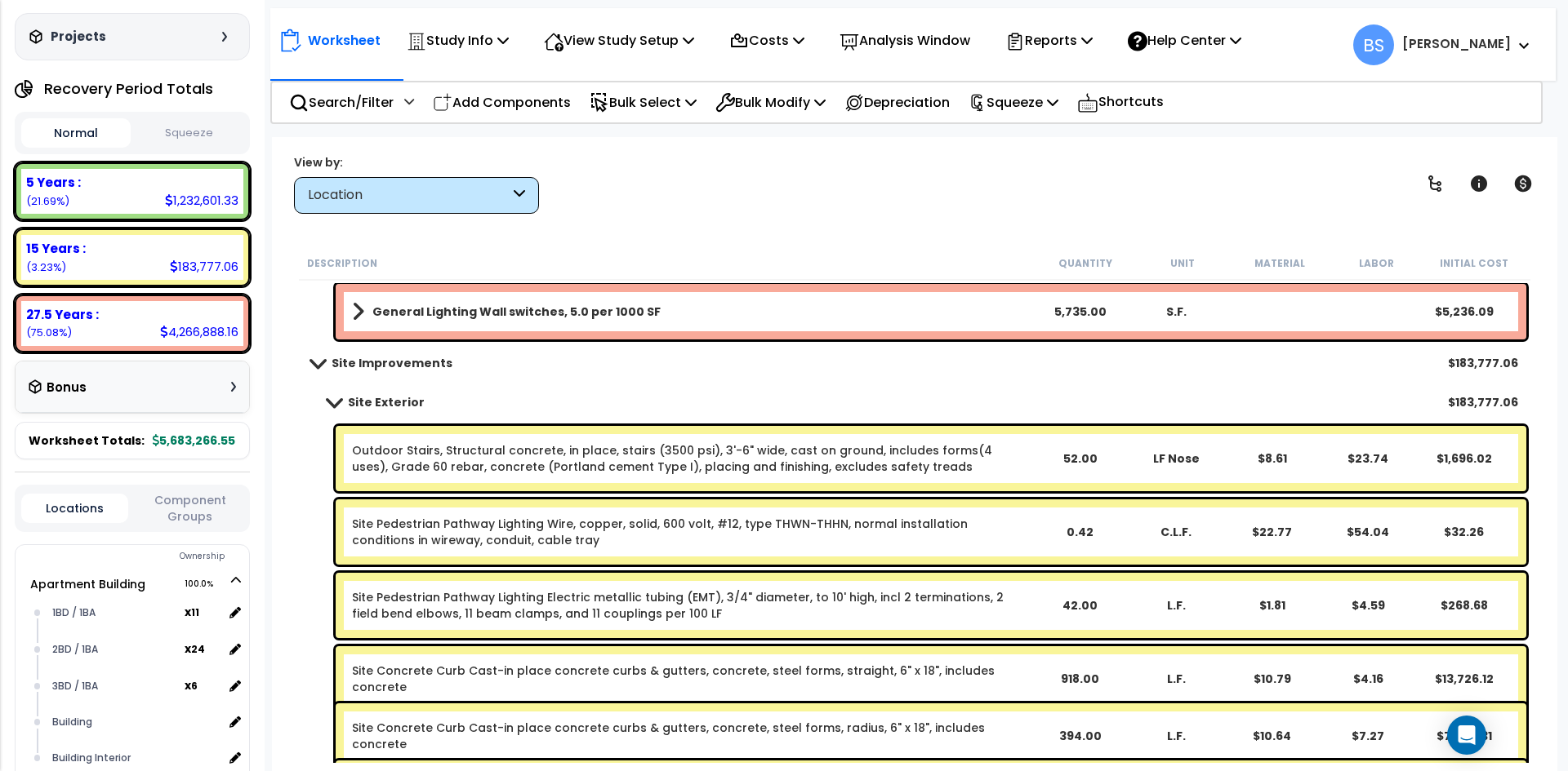
click at [384, 407] on b "Site Exterior" at bounding box center [385, 402] width 76 height 16
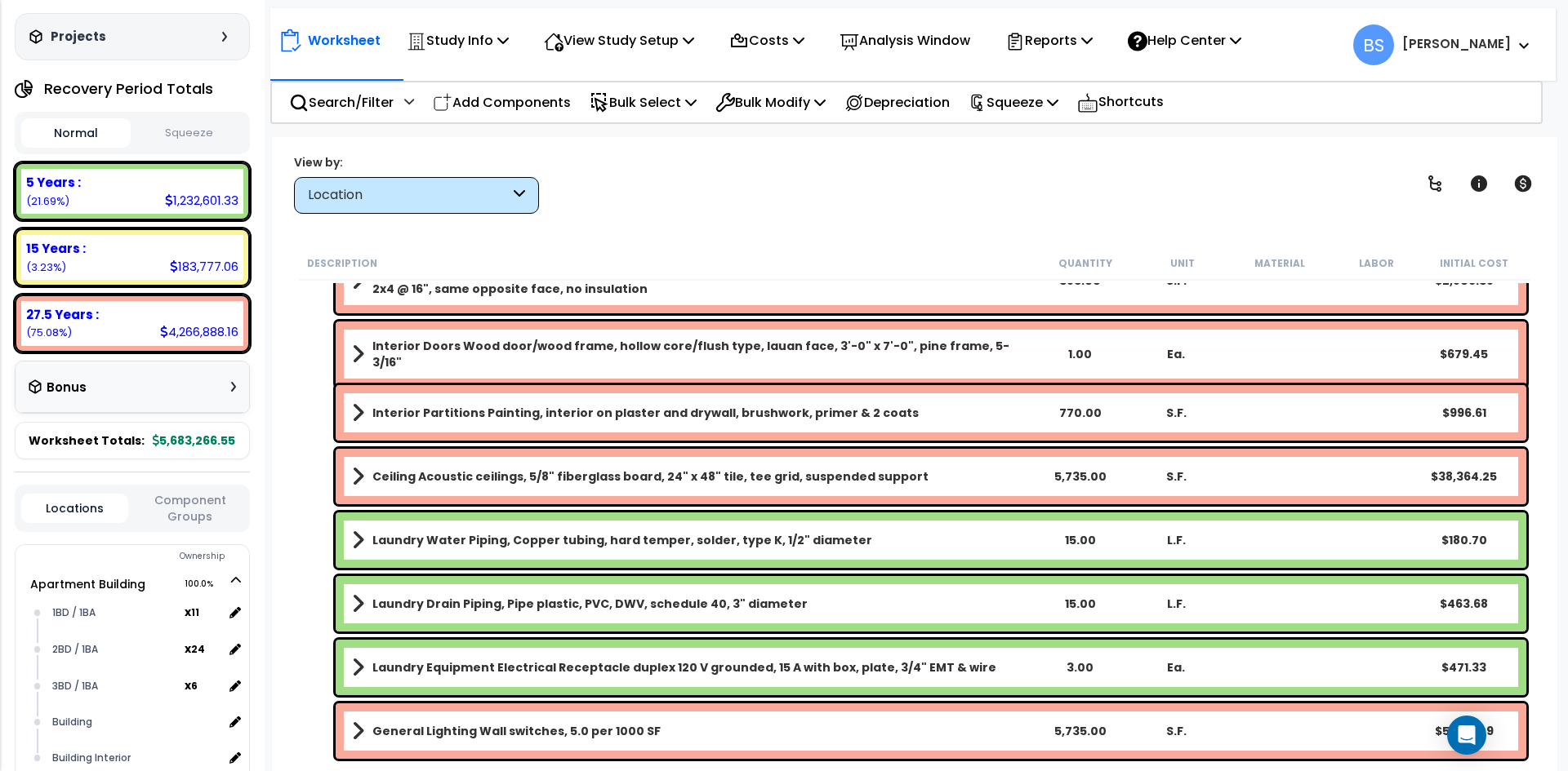
scroll to position [18954, 0]
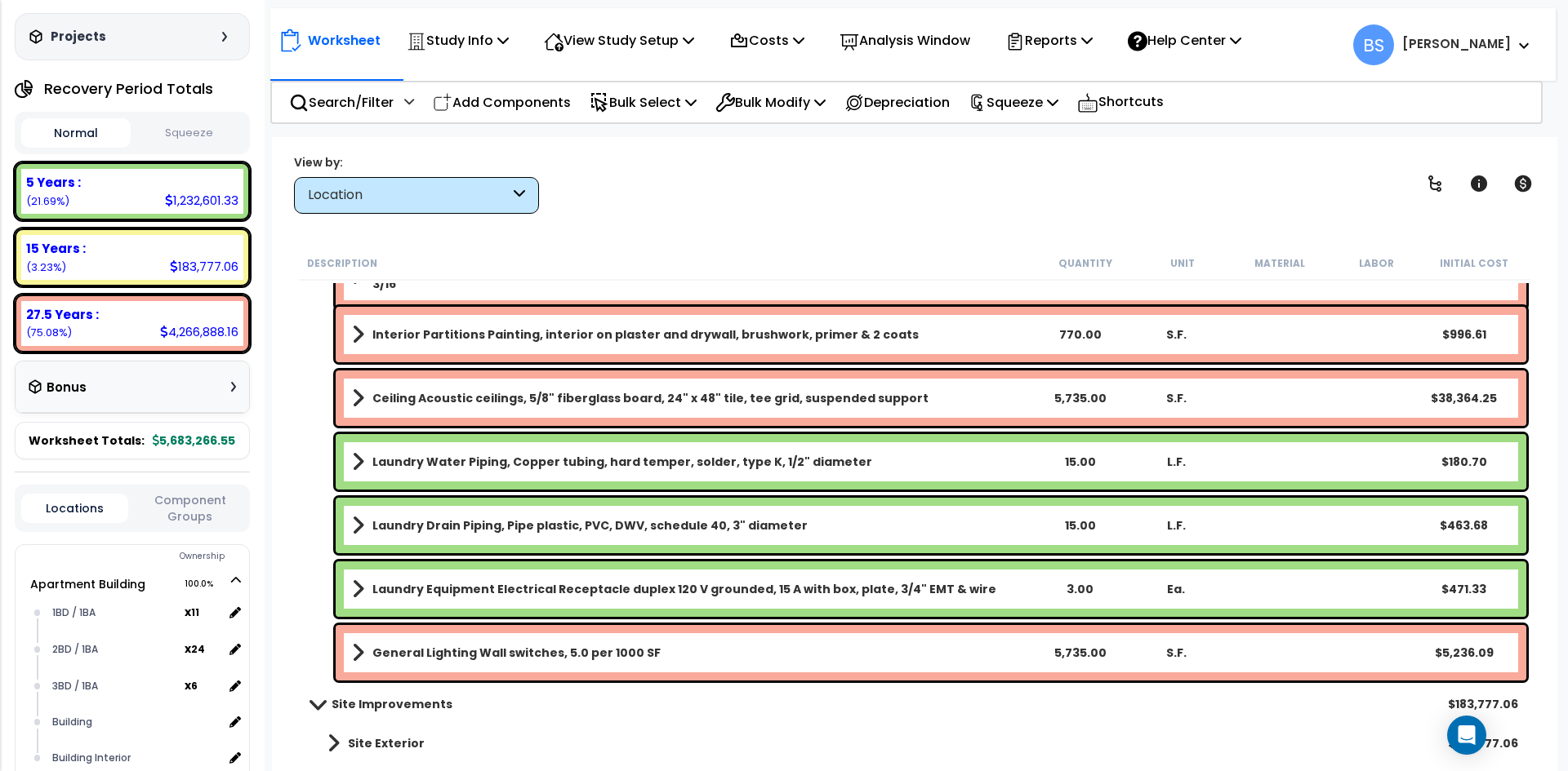
click at [319, 705] on span at bounding box center [317, 703] width 23 height 12
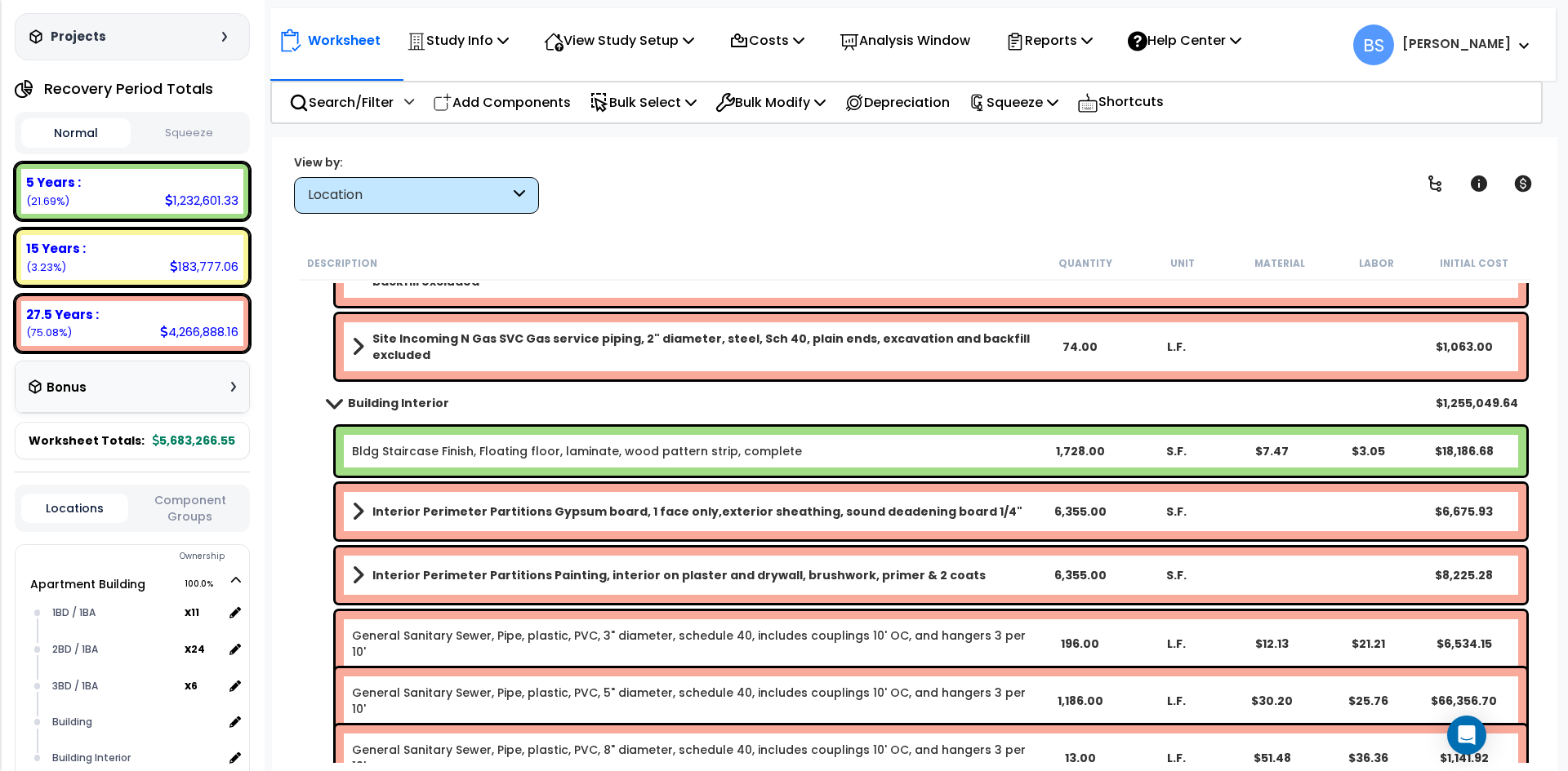
scroll to position [15814, 0]
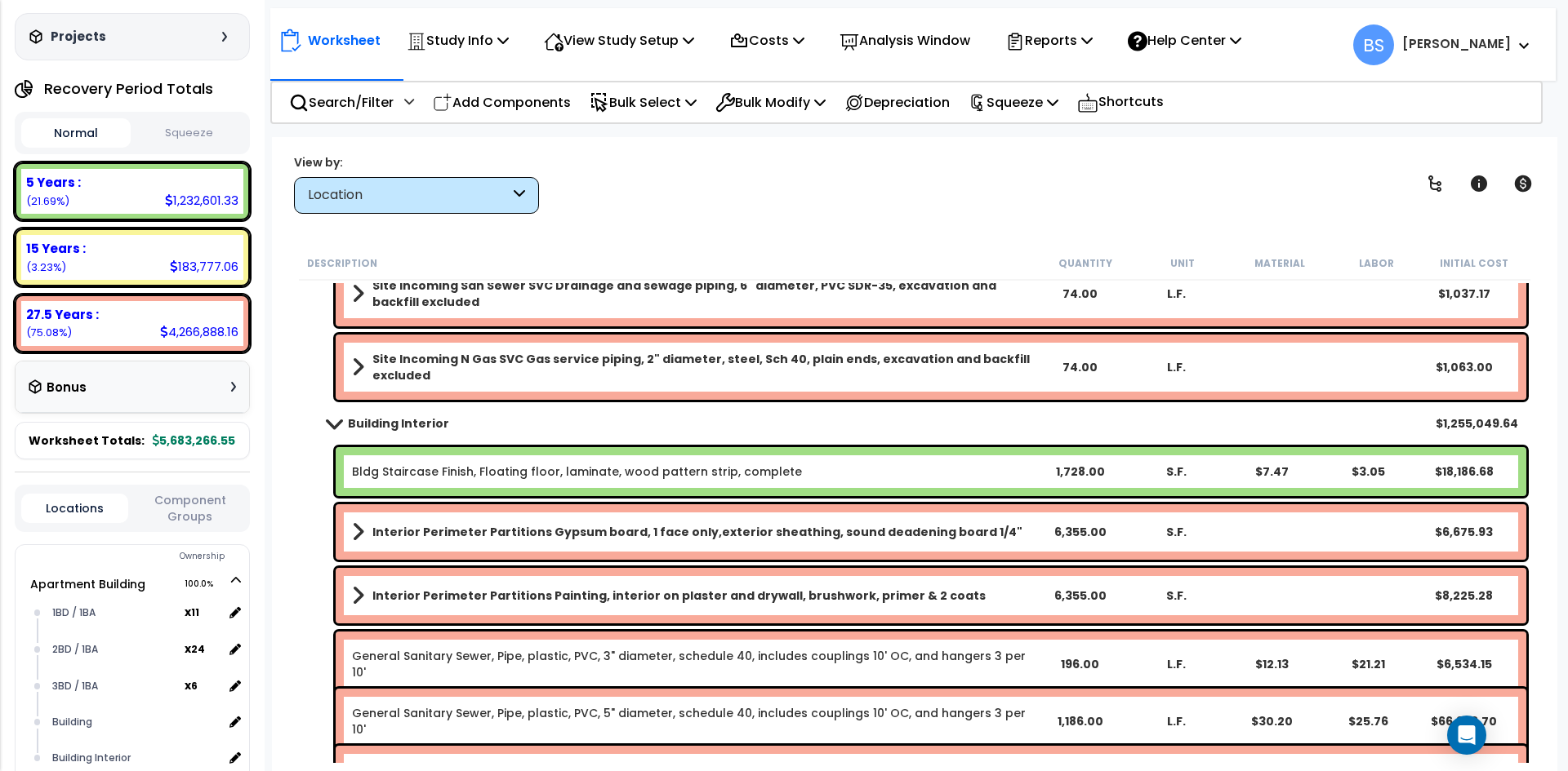
click at [417, 426] on b "Building Interior" at bounding box center [398, 423] width 102 height 16
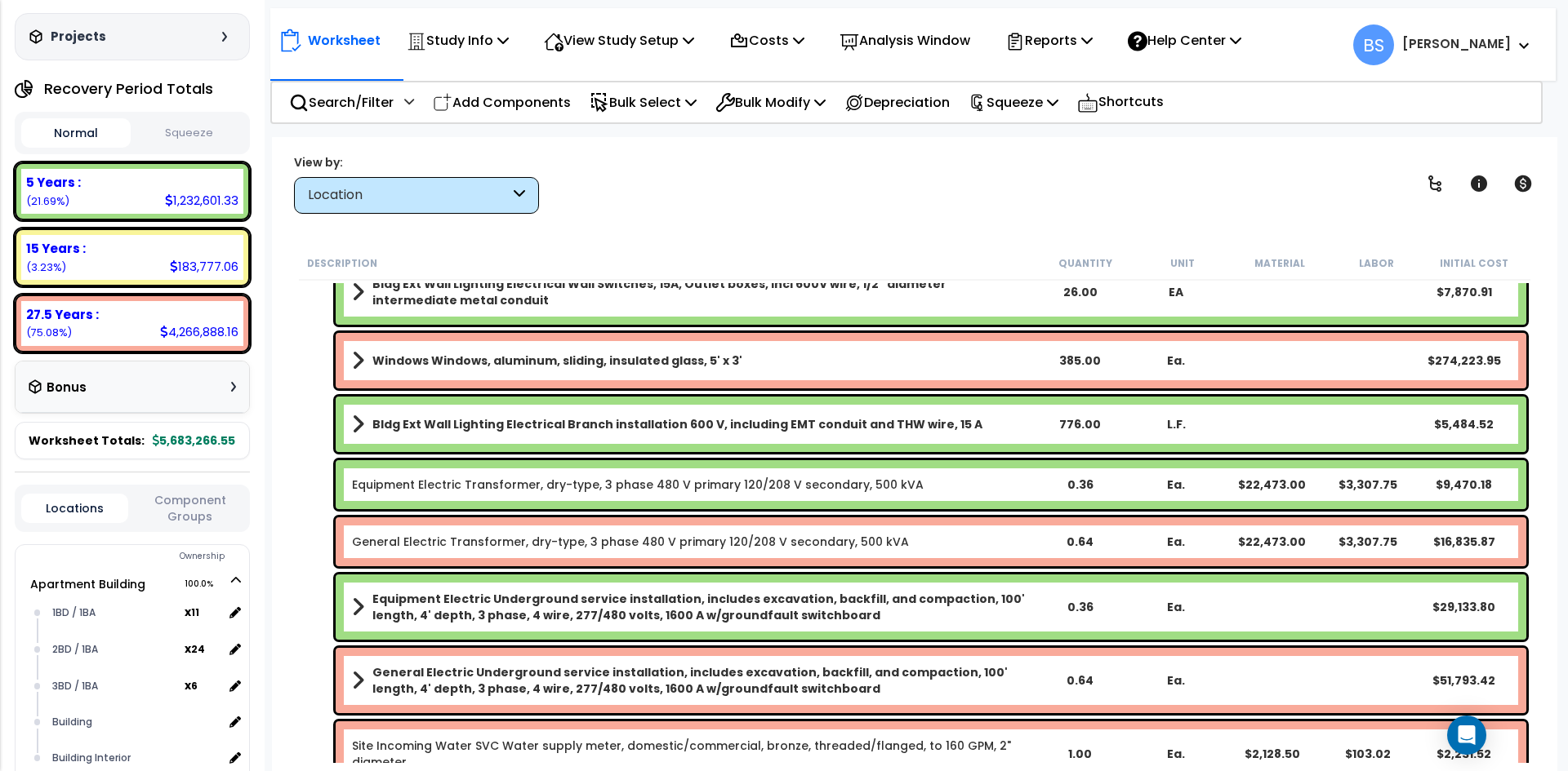
scroll to position [15124, 0]
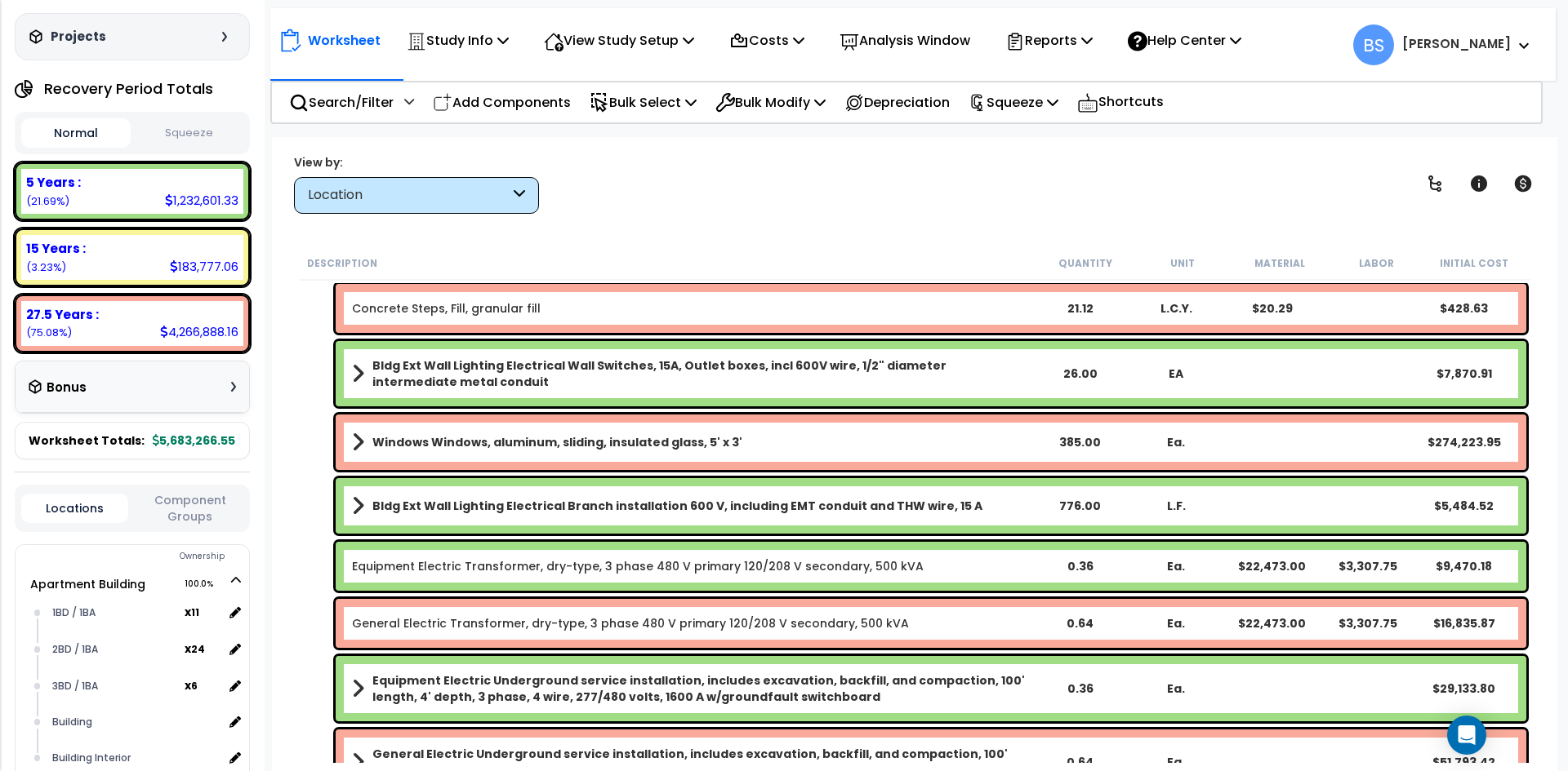
click at [1067, 444] on div "385.00" at bounding box center [1080, 442] width 92 height 16
click at [305, 459] on div "Windows Windows, aluminum, sliding, insulated glass, 5' x 3' 185 Ea. $274,223.95" at bounding box center [913, 442] width 1231 height 64
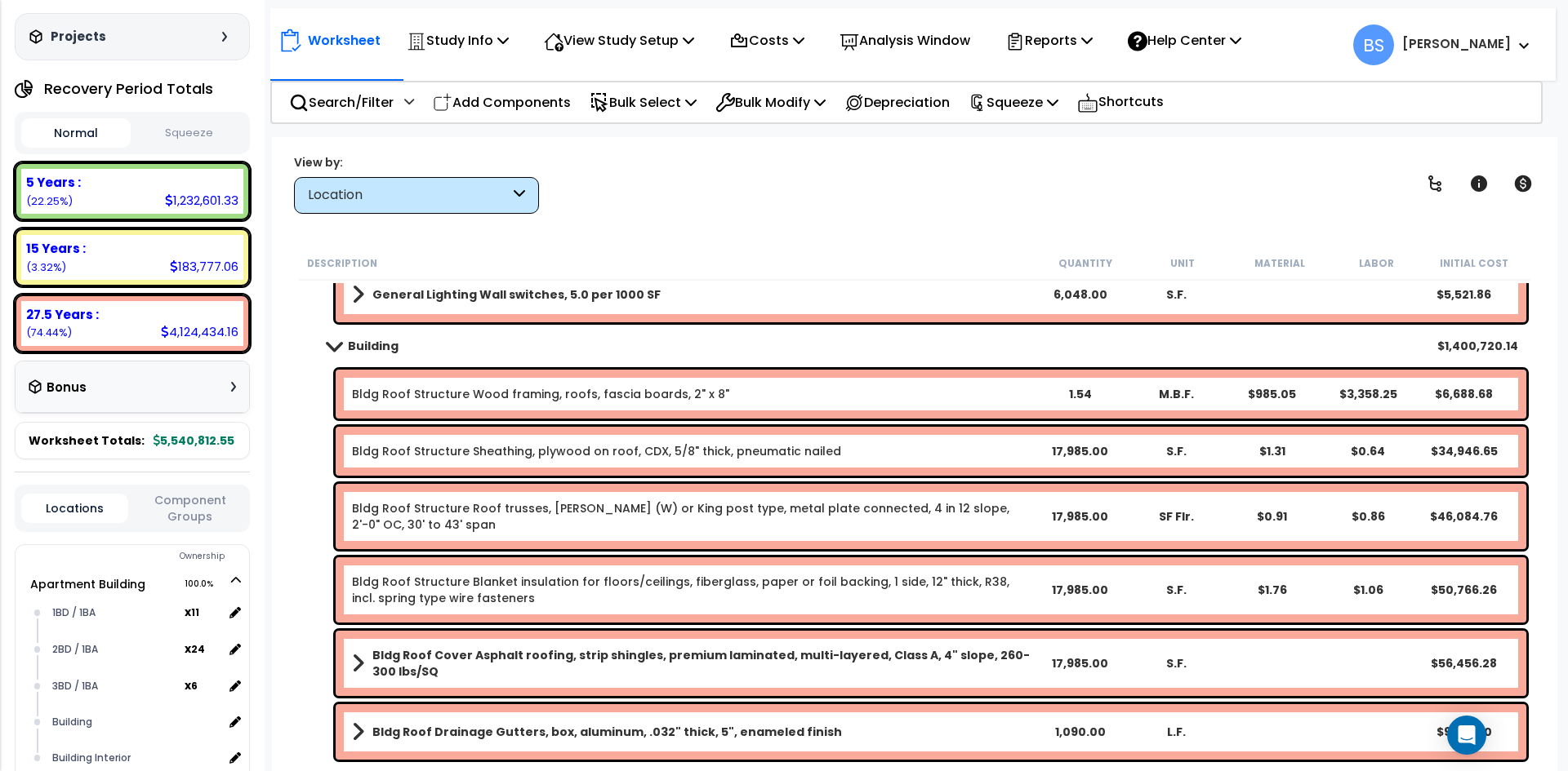
scroll to position [12595, 0]
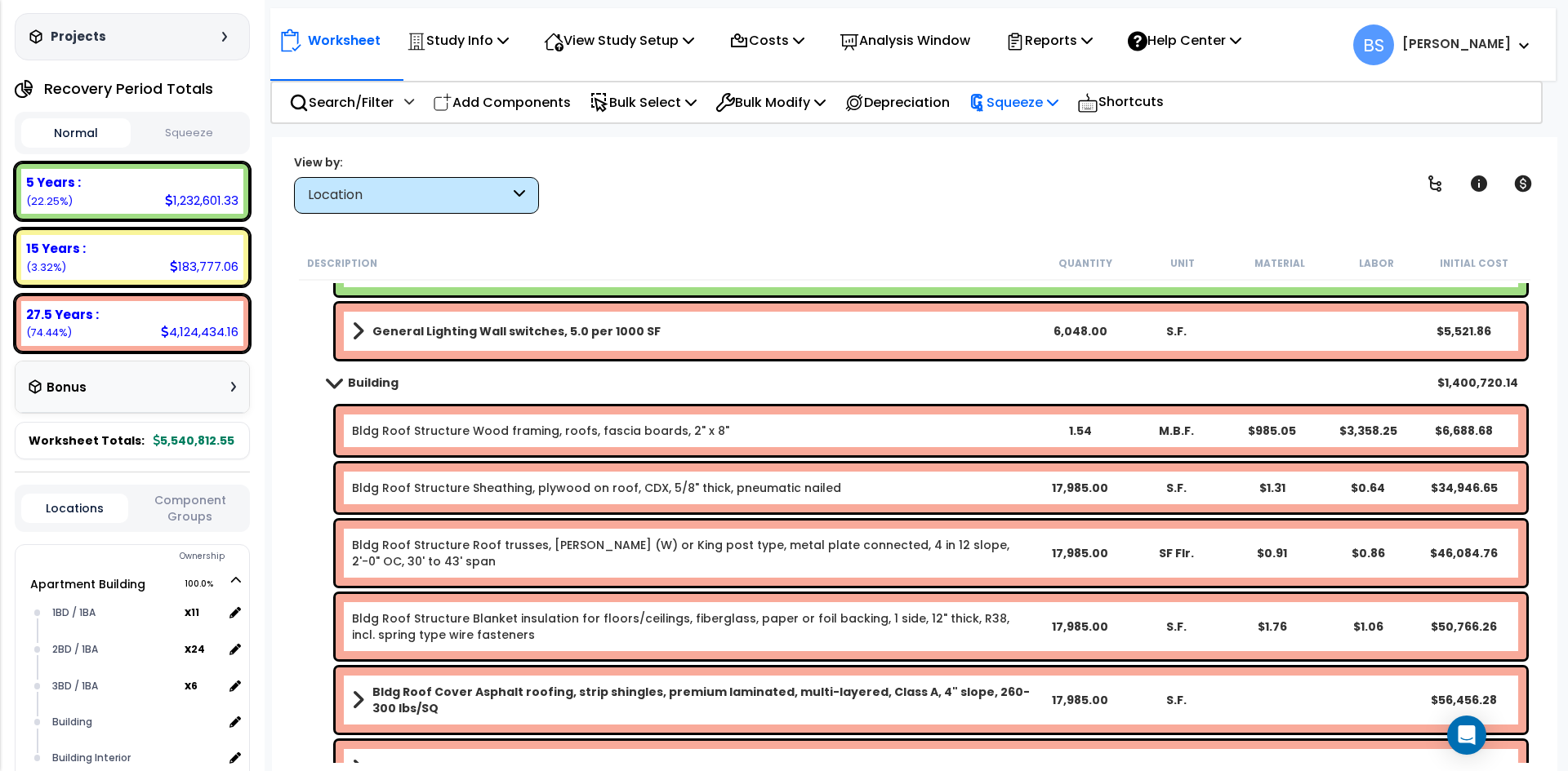
click at [1059, 104] on p "Squeeze" at bounding box center [1012, 102] width 89 height 22
click at [1018, 139] on link "Squeeze" at bounding box center [1042, 138] width 162 height 33
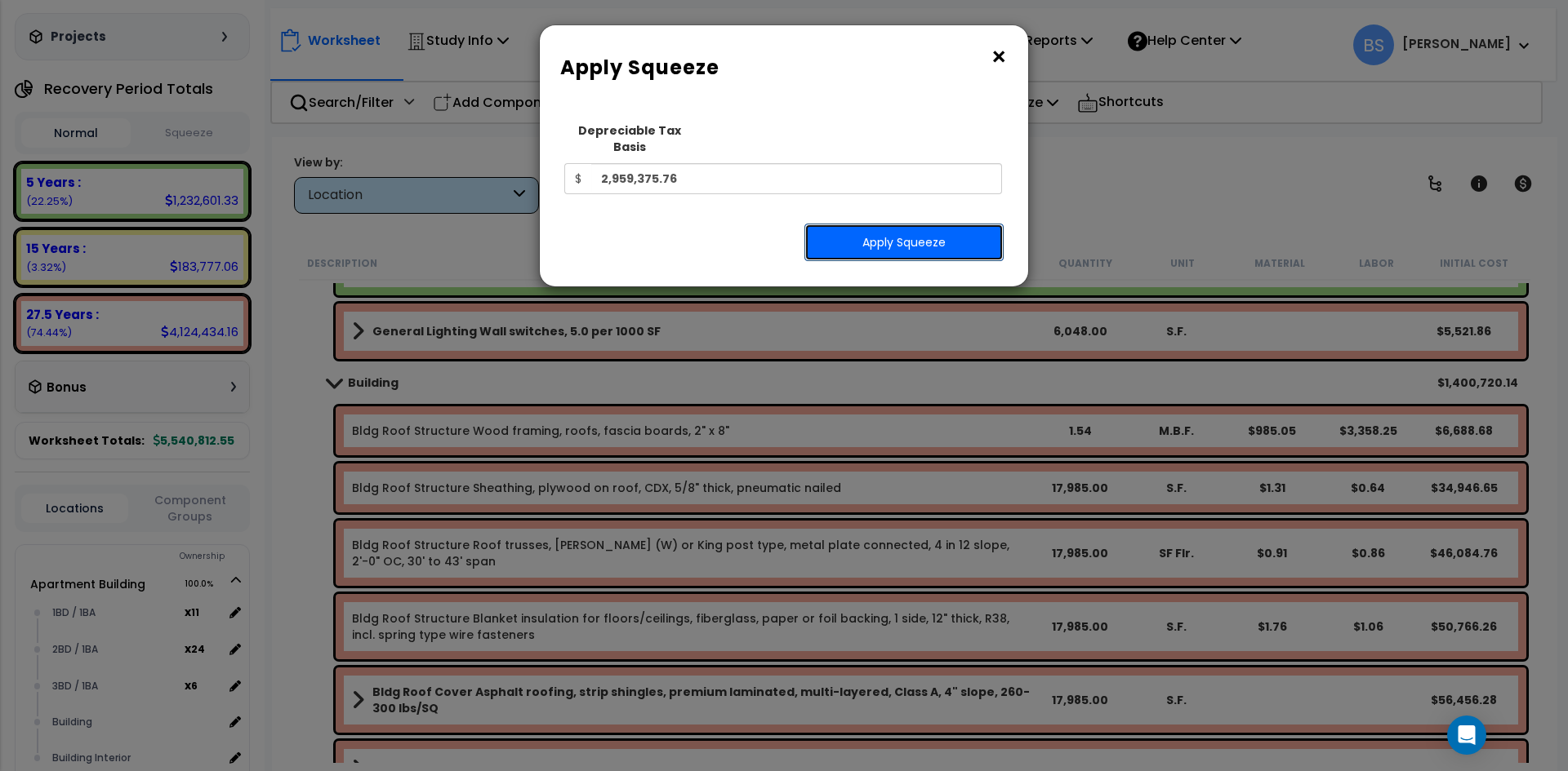
click at [913, 224] on button "Apply Squeeze" at bounding box center [904, 243] width 200 height 38
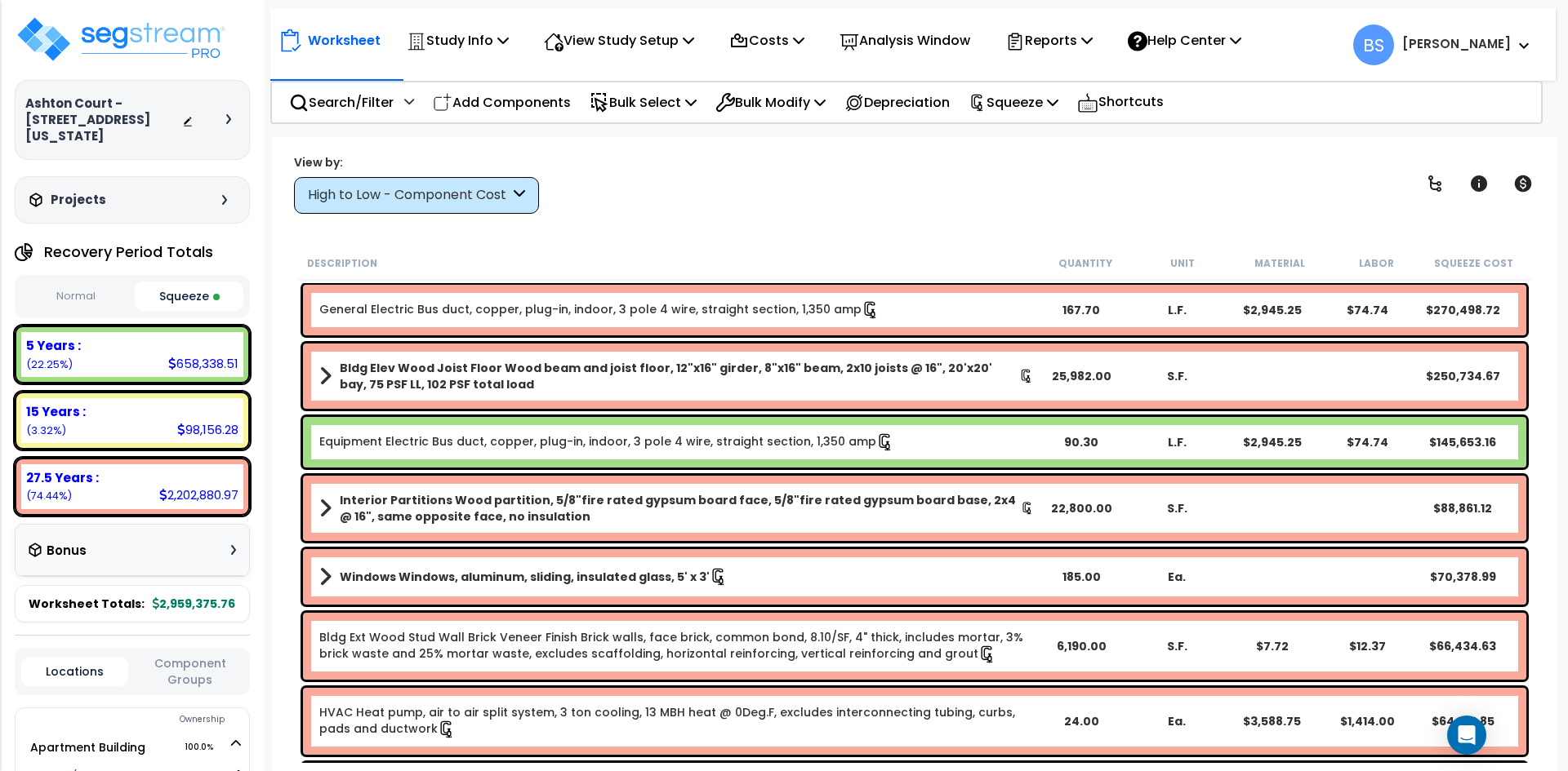
click at [79, 297] on button "Normal" at bounding box center [76, 297] width 109 height 28
click at [184, 299] on button "Squeeze" at bounding box center [189, 297] width 109 height 28
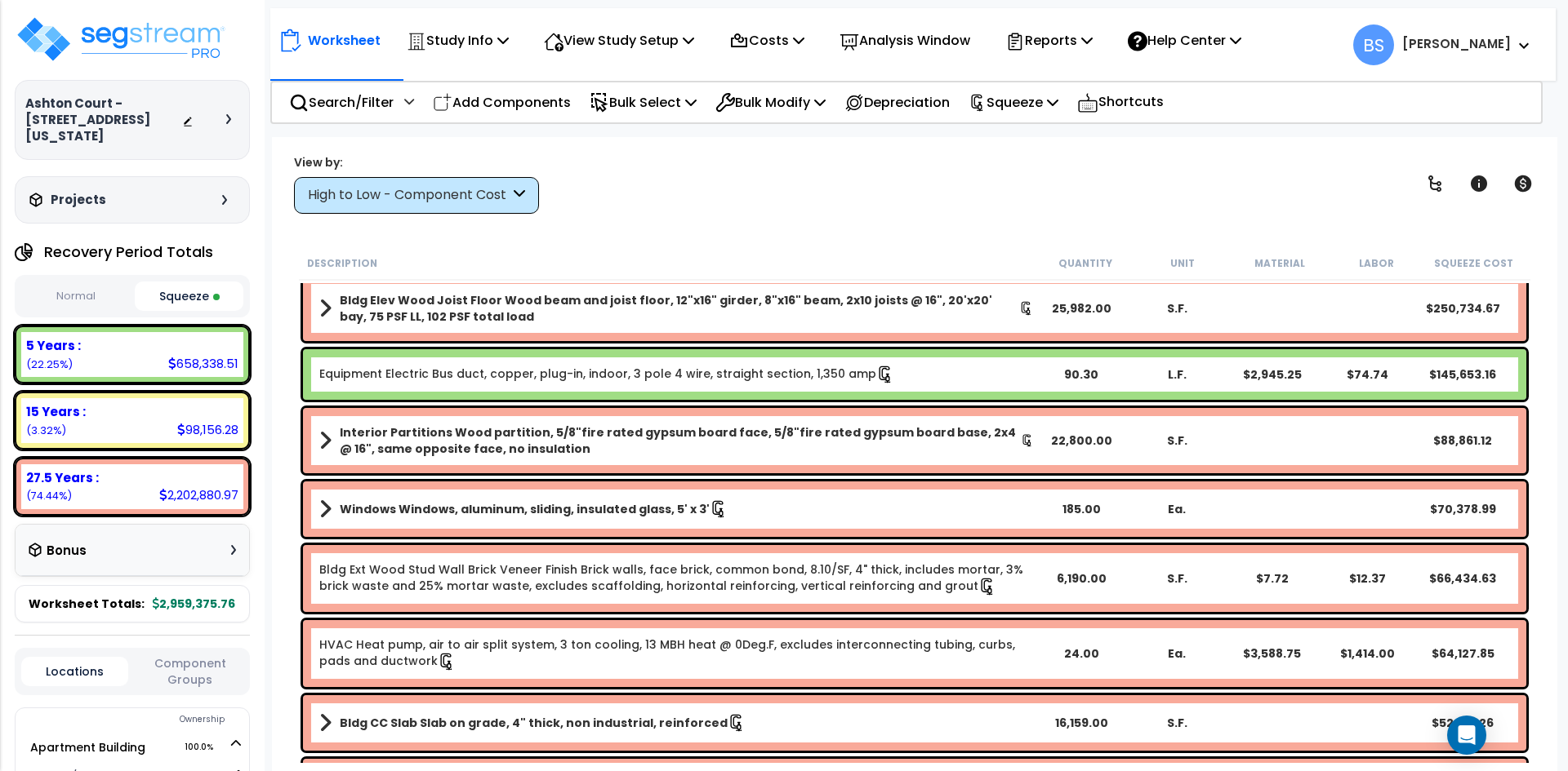
scroll to position [163, 0]
